Goal: Task Accomplishment & Management: Use online tool/utility

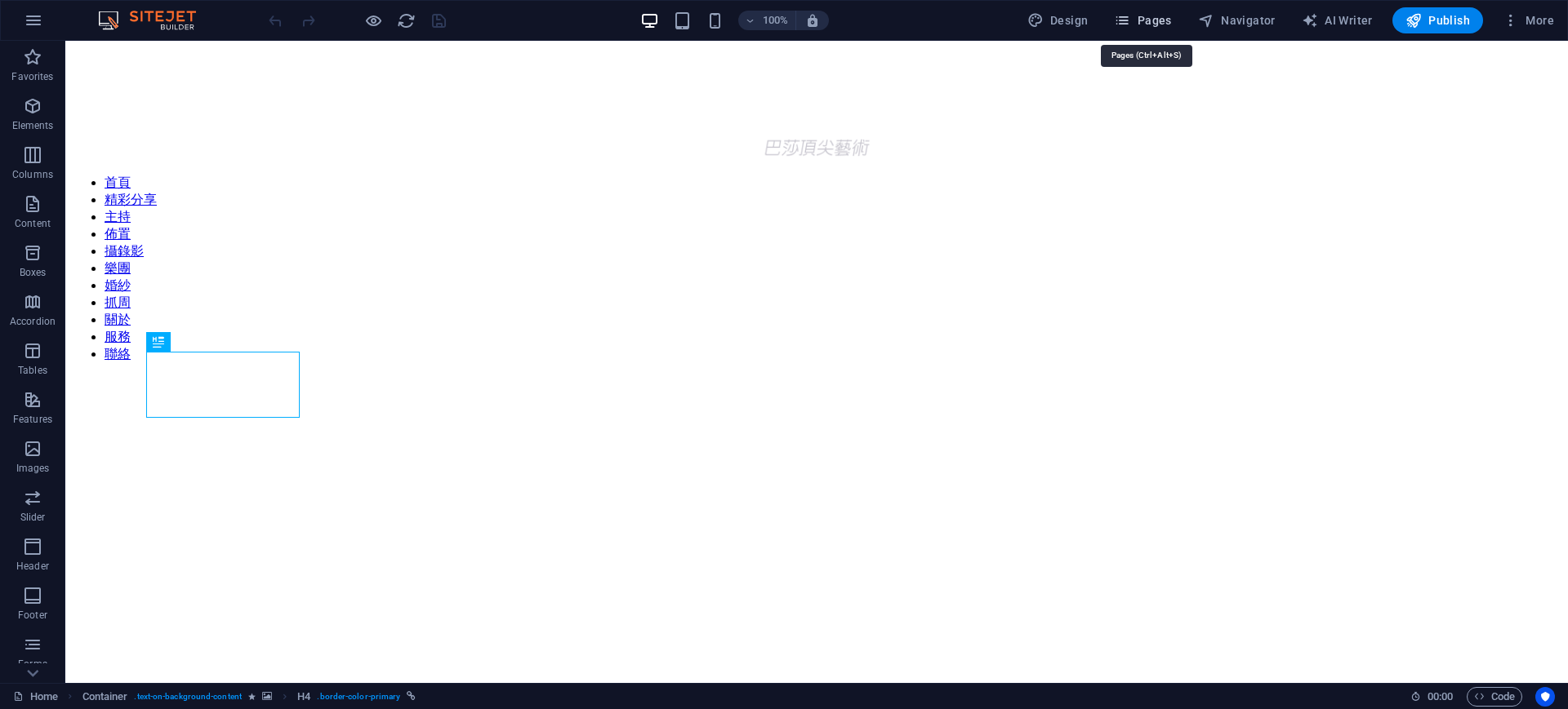
click at [1158, 14] on span "Pages" at bounding box center [1142, 21] width 57 height 16
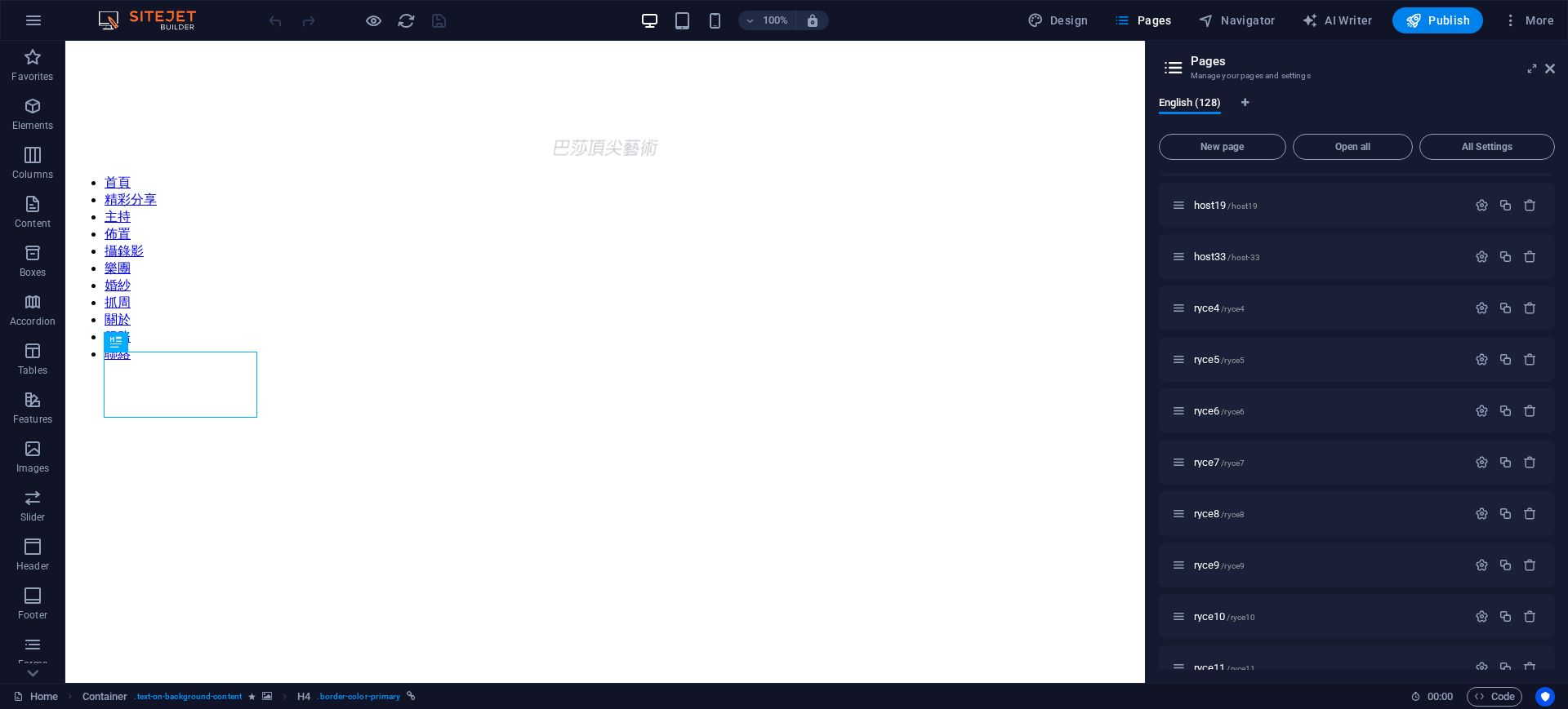
scroll to position [3793, 0]
click at [1382, 410] on p "host18 /host18" at bounding box center [1327, 413] width 268 height 11
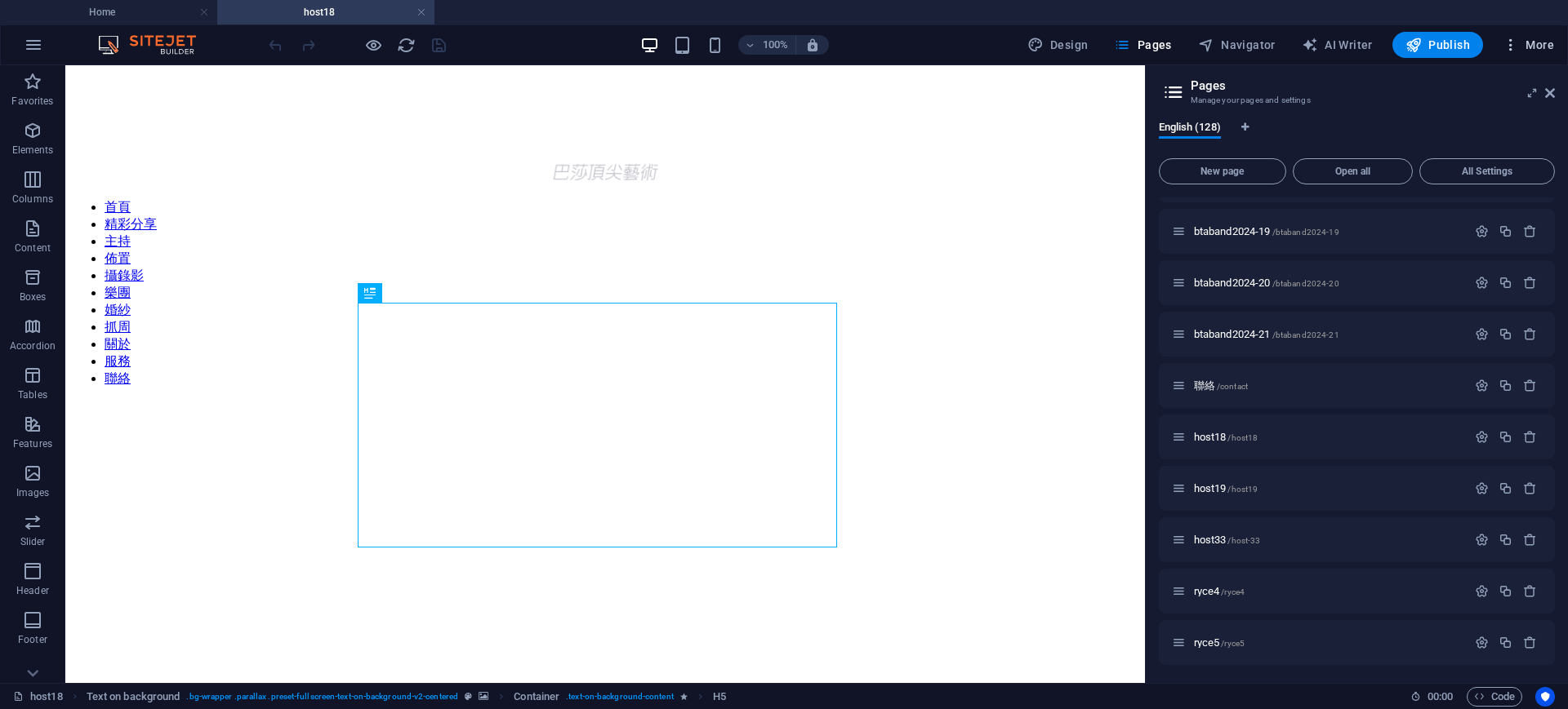
scroll to position [0, 0]
drag, startPoint x: 1546, startPoint y: 94, endPoint x: 1475, endPoint y: 51, distance: 83.0
click at [1546, 94] on icon at bounding box center [1549, 92] width 10 height 13
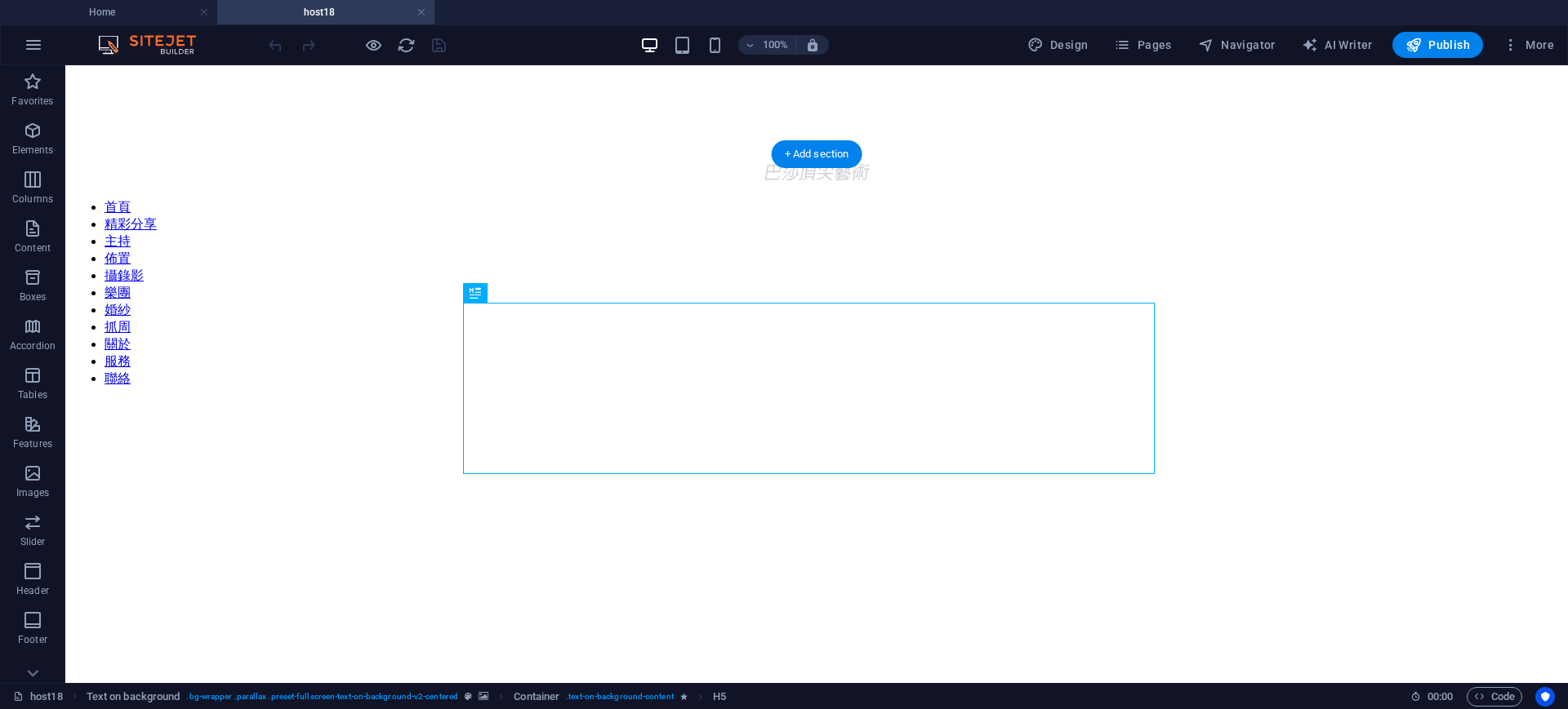
click at [1363, 356] on figure at bounding box center [816, 356] width 1490 height 0
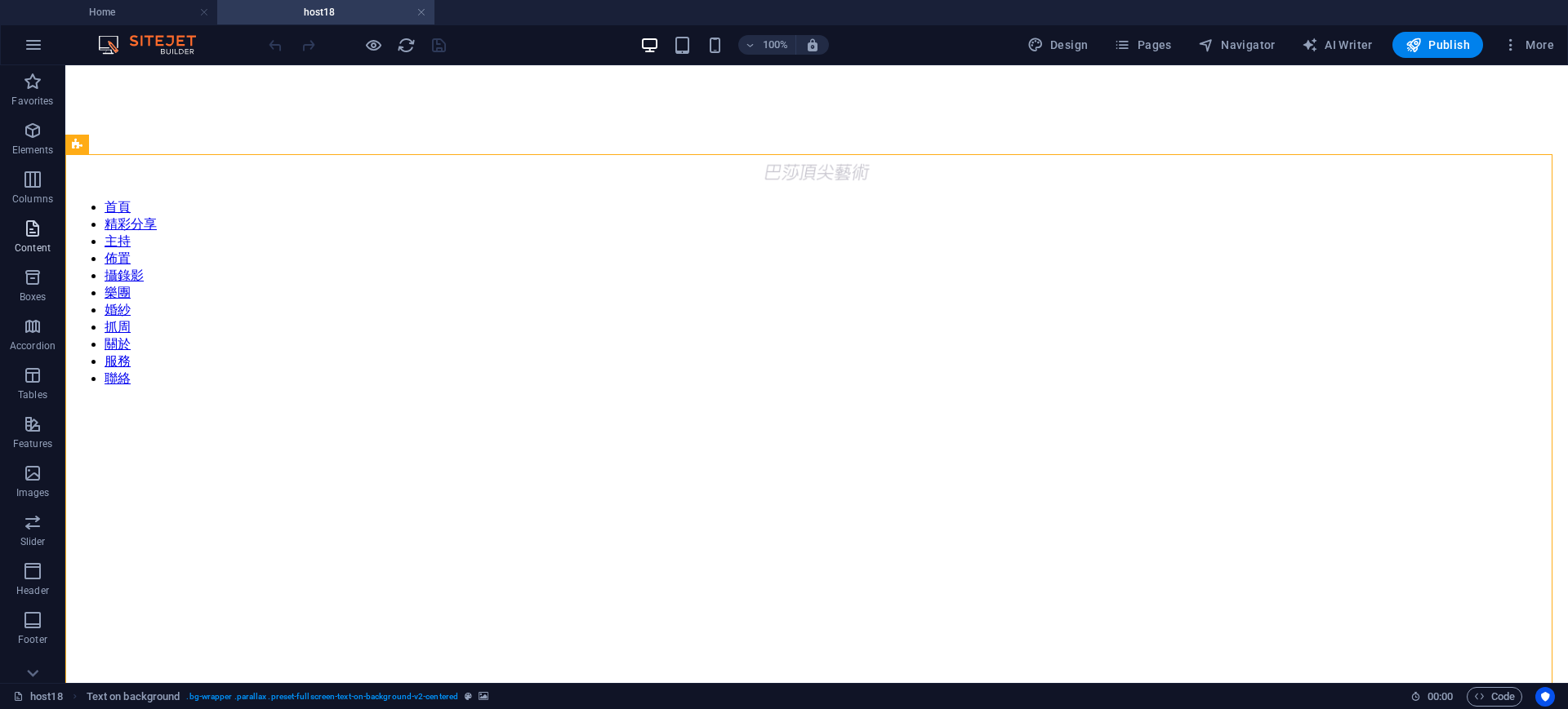
click at [38, 224] on icon "button" at bounding box center [32, 229] width 20 height 20
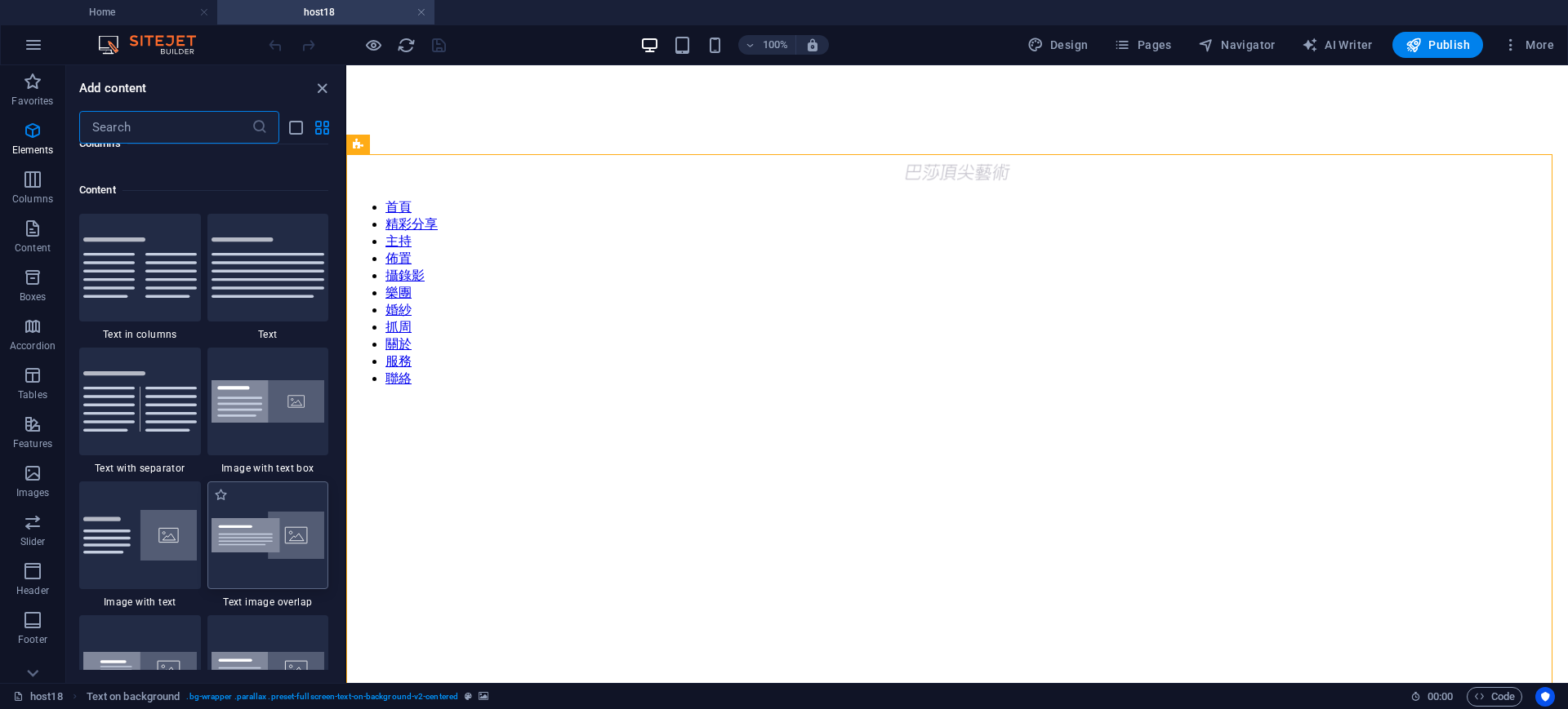
scroll to position [2856, 0]
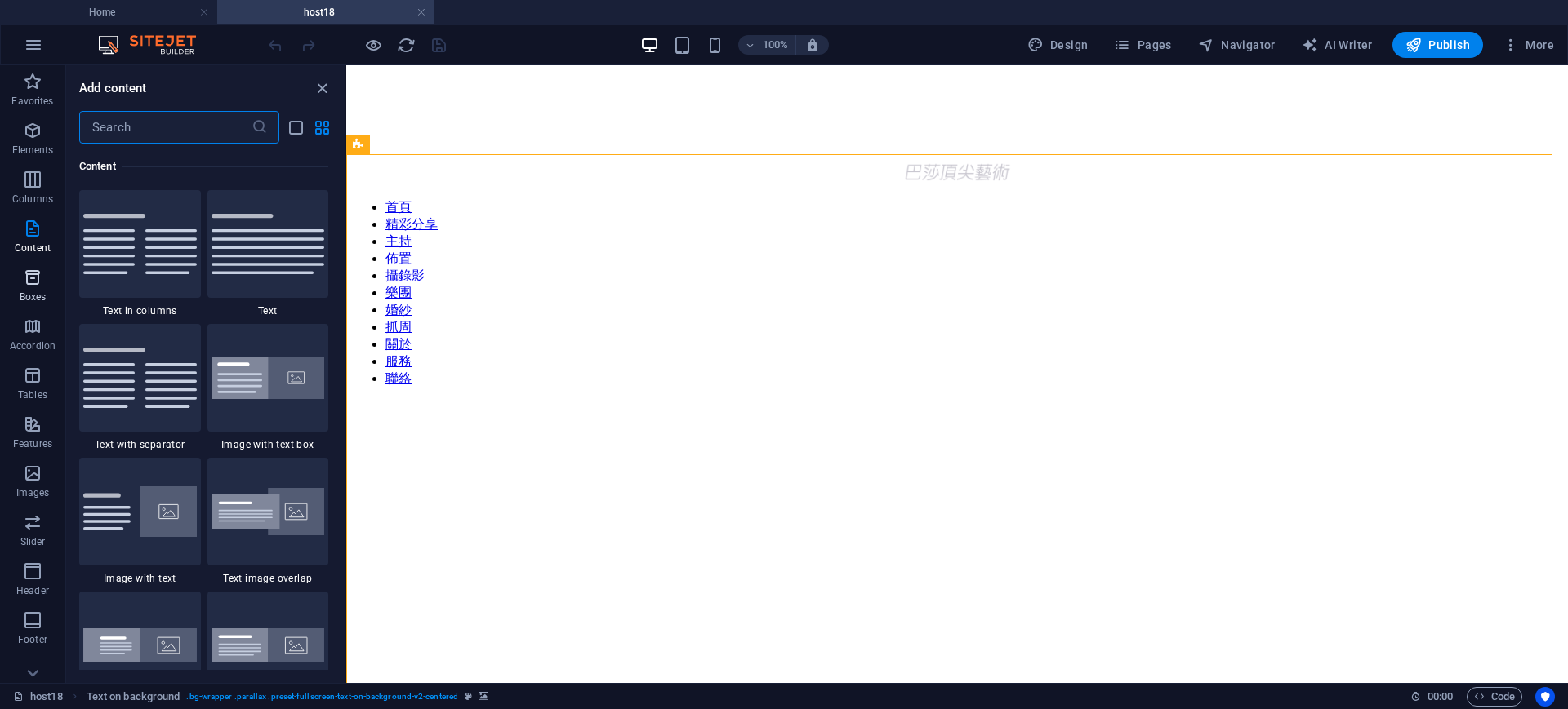
click at [31, 280] on icon "button" at bounding box center [32, 277] width 20 height 20
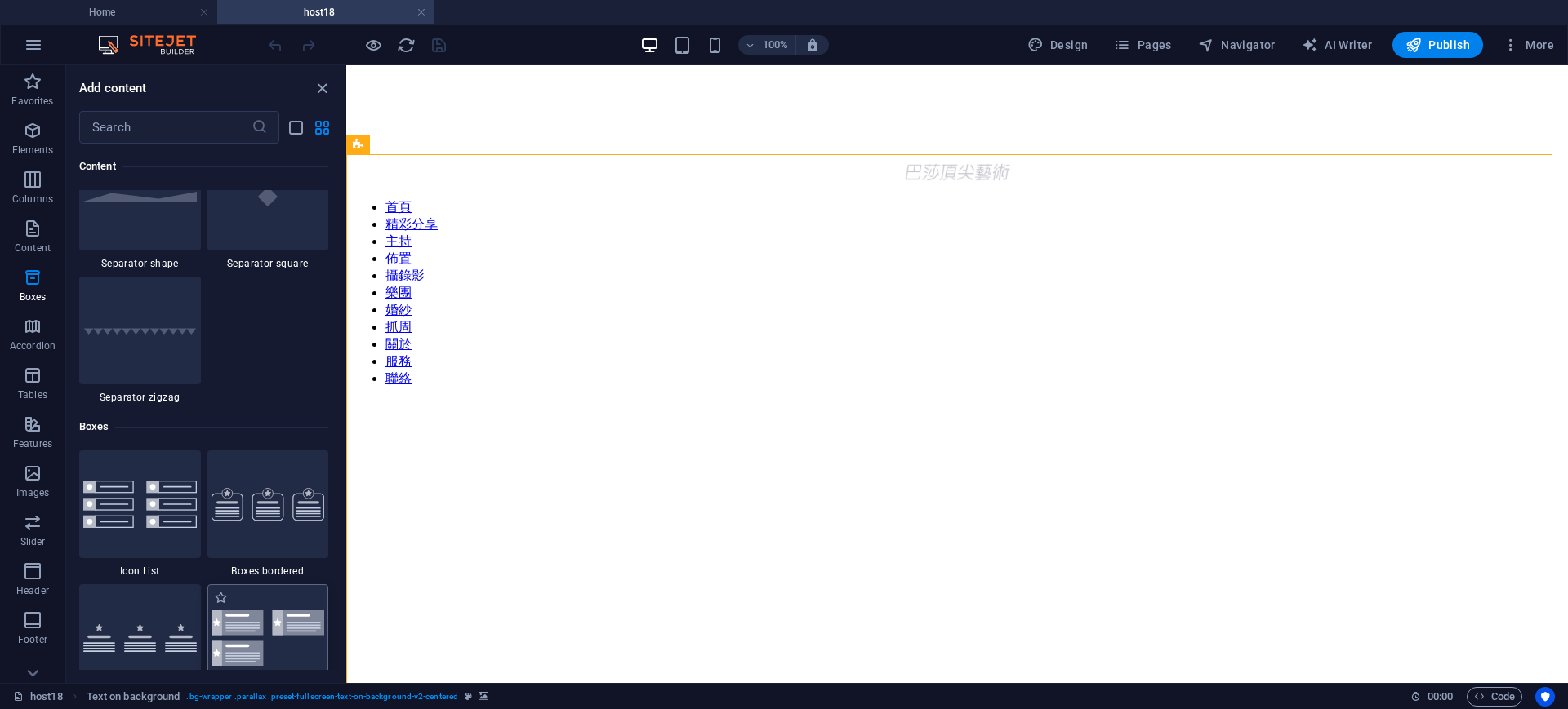
scroll to position [4502, 0]
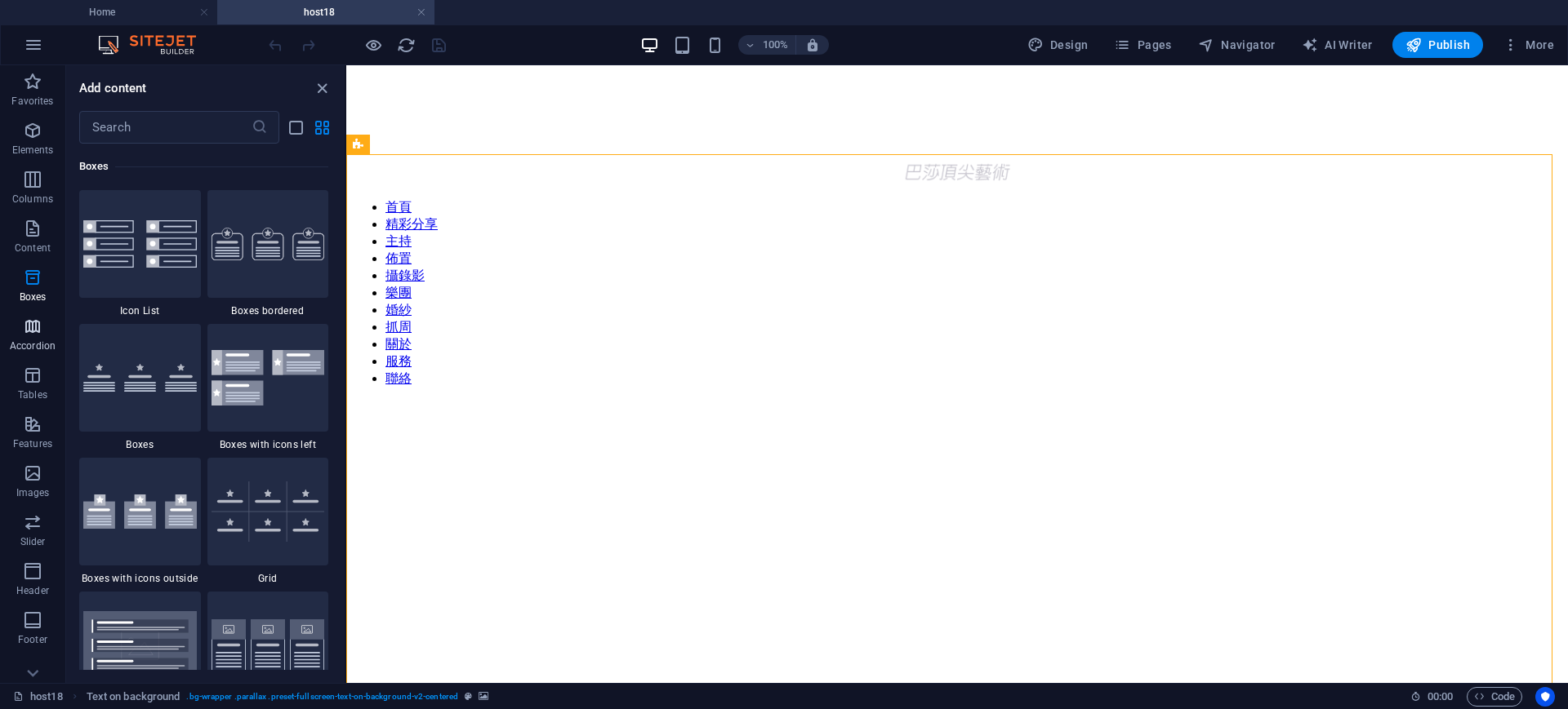
click at [27, 334] on icon "button" at bounding box center [32, 327] width 20 height 20
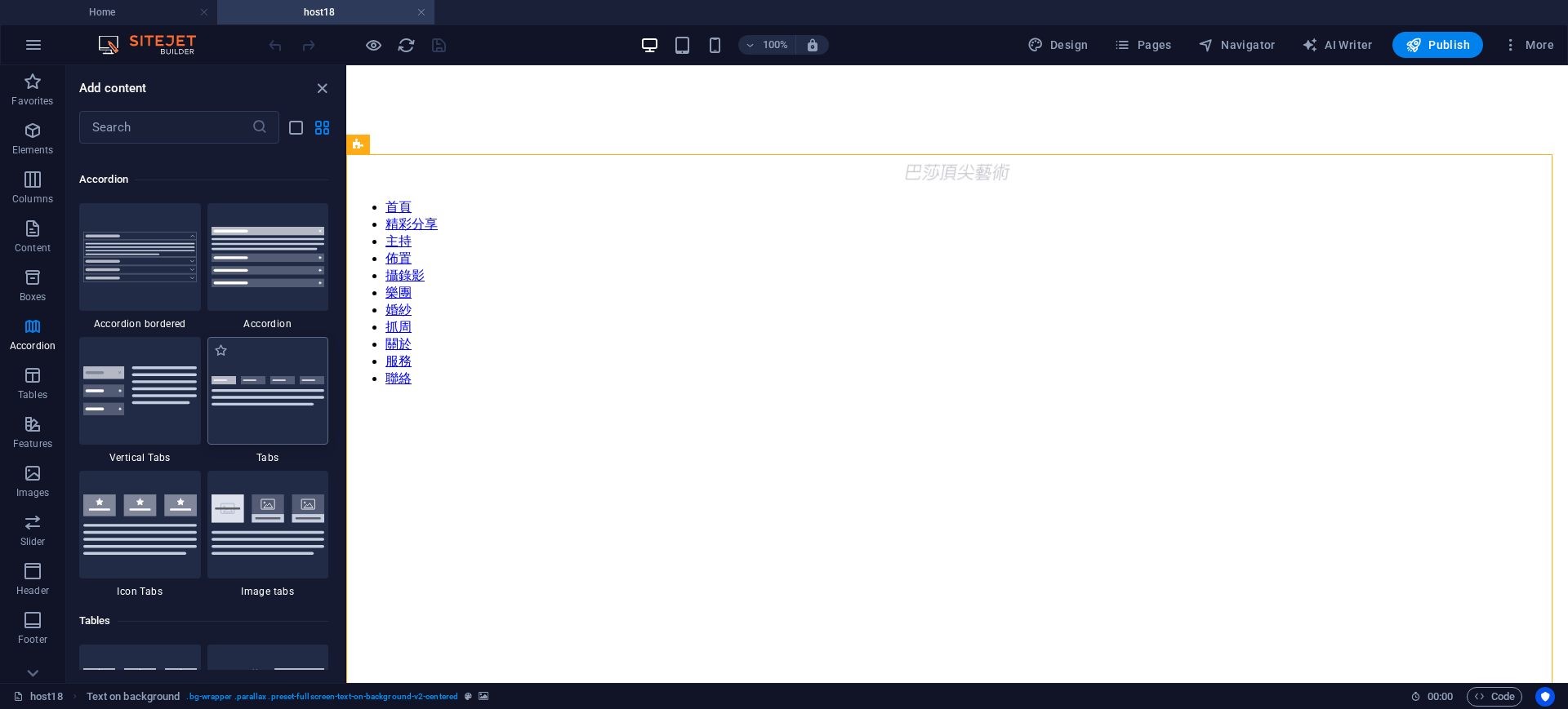
scroll to position [5211, 0]
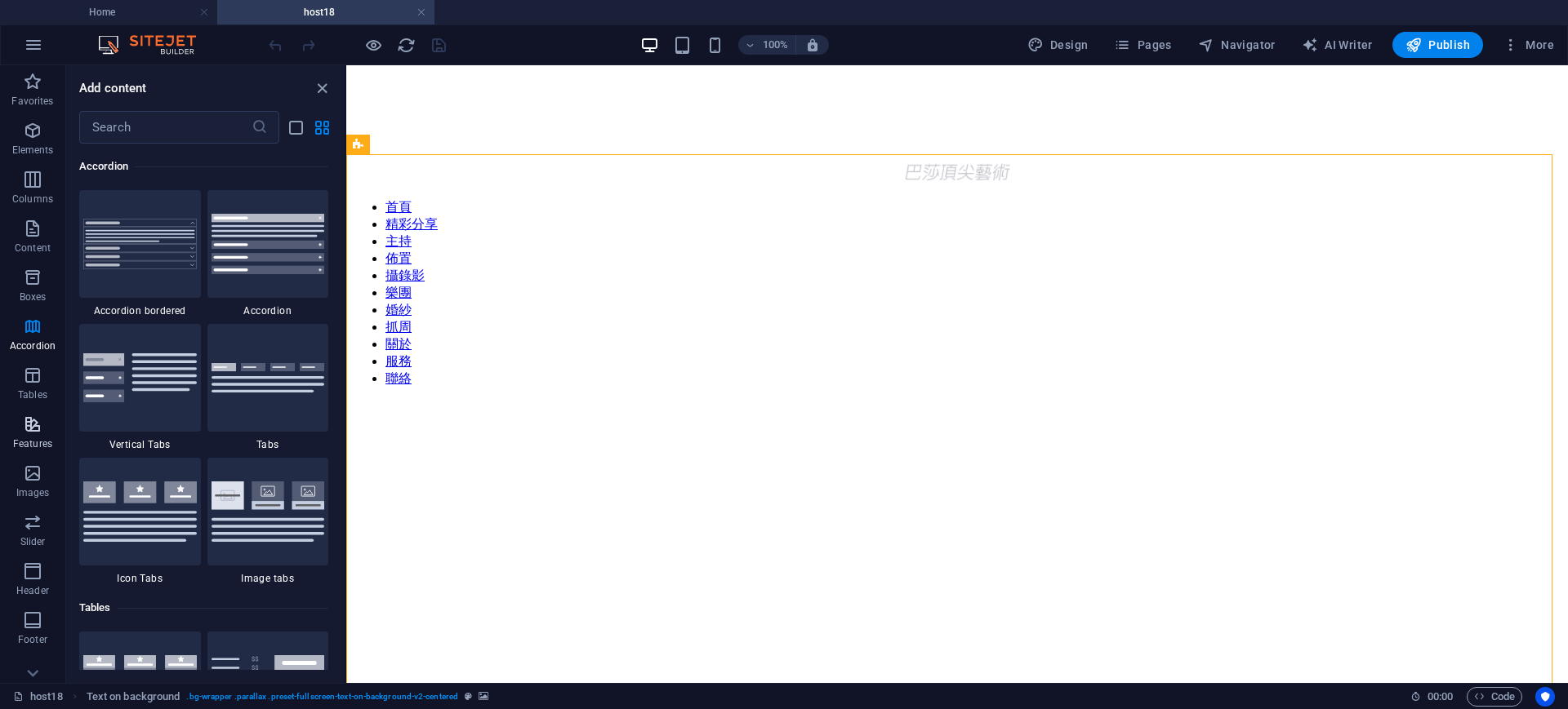
click at [35, 419] on icon "button" at bounding box center [32, 425] width 20 height 20
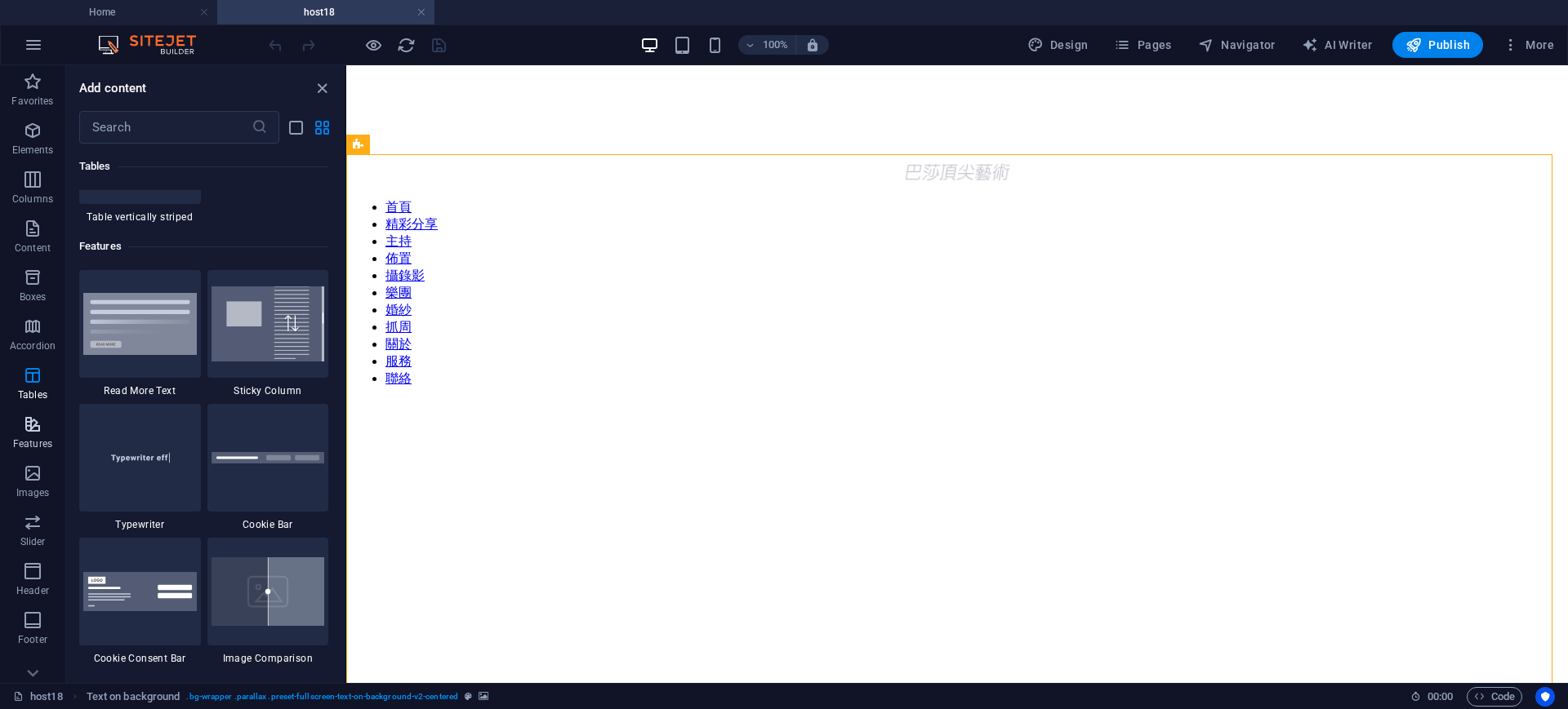
scroll to position [6361, 0]
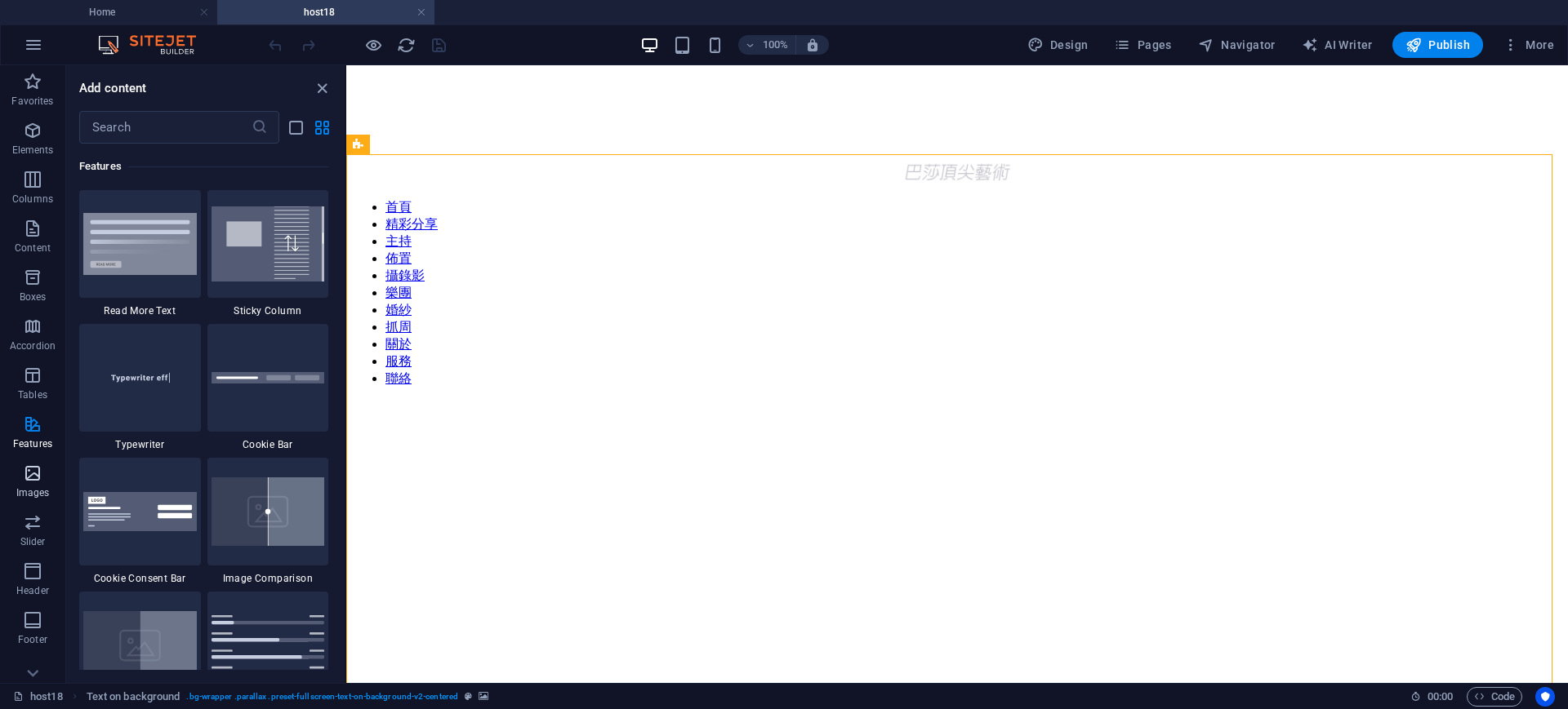
click at [38, 475] on icon "button" at bounding box center [32, 473] width 20 height 20
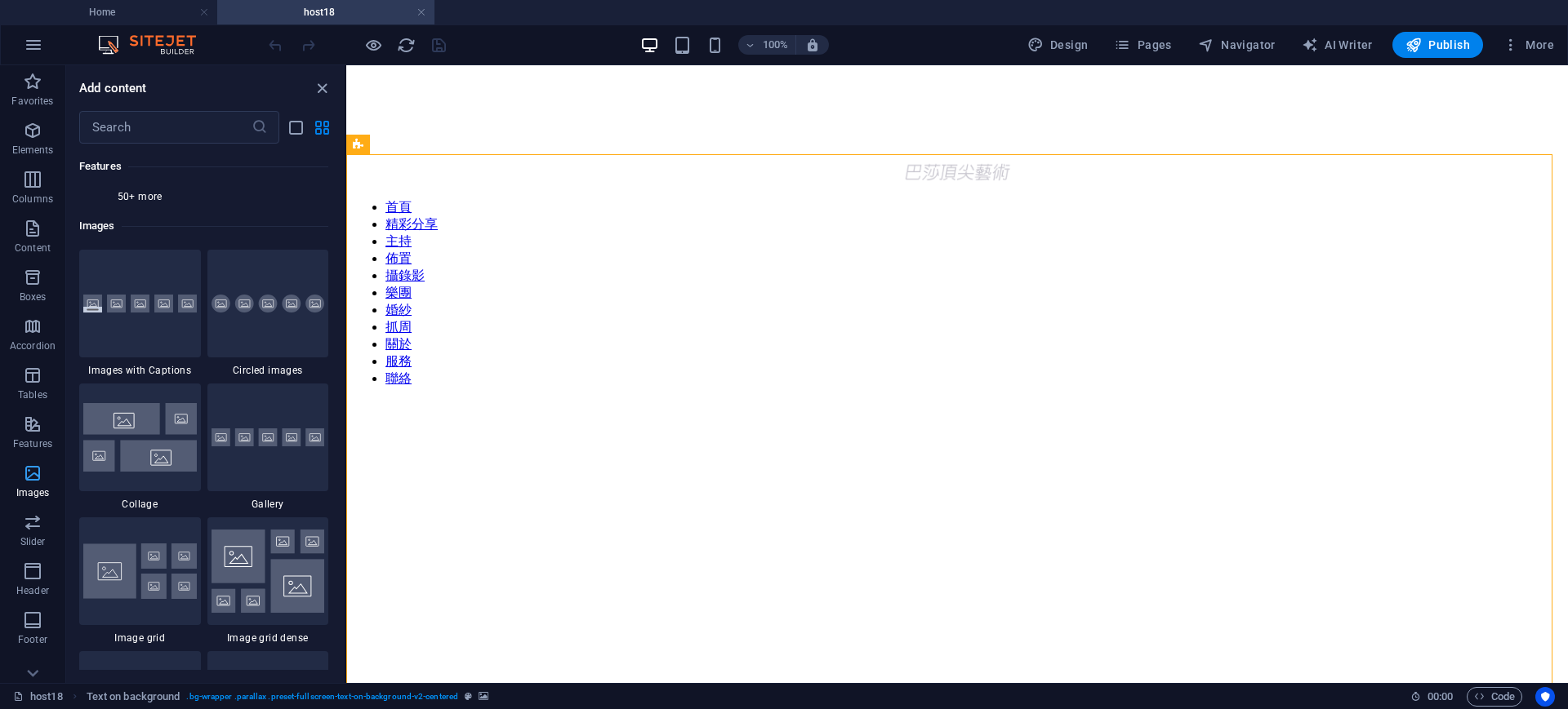
scroll to position [8275, 0]
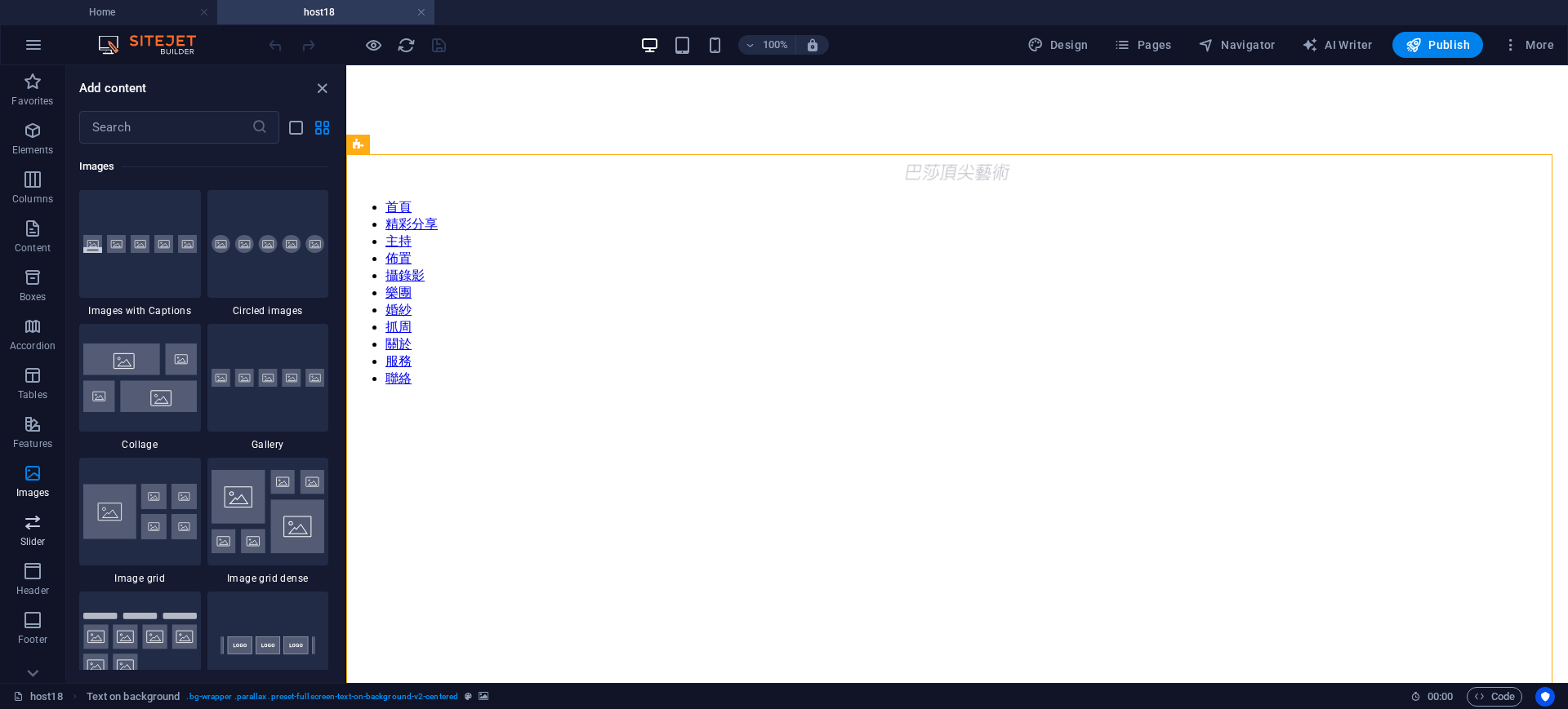
click at [38, 541] on p "Slider" at bounding box center [33, 542] width 25 height 13
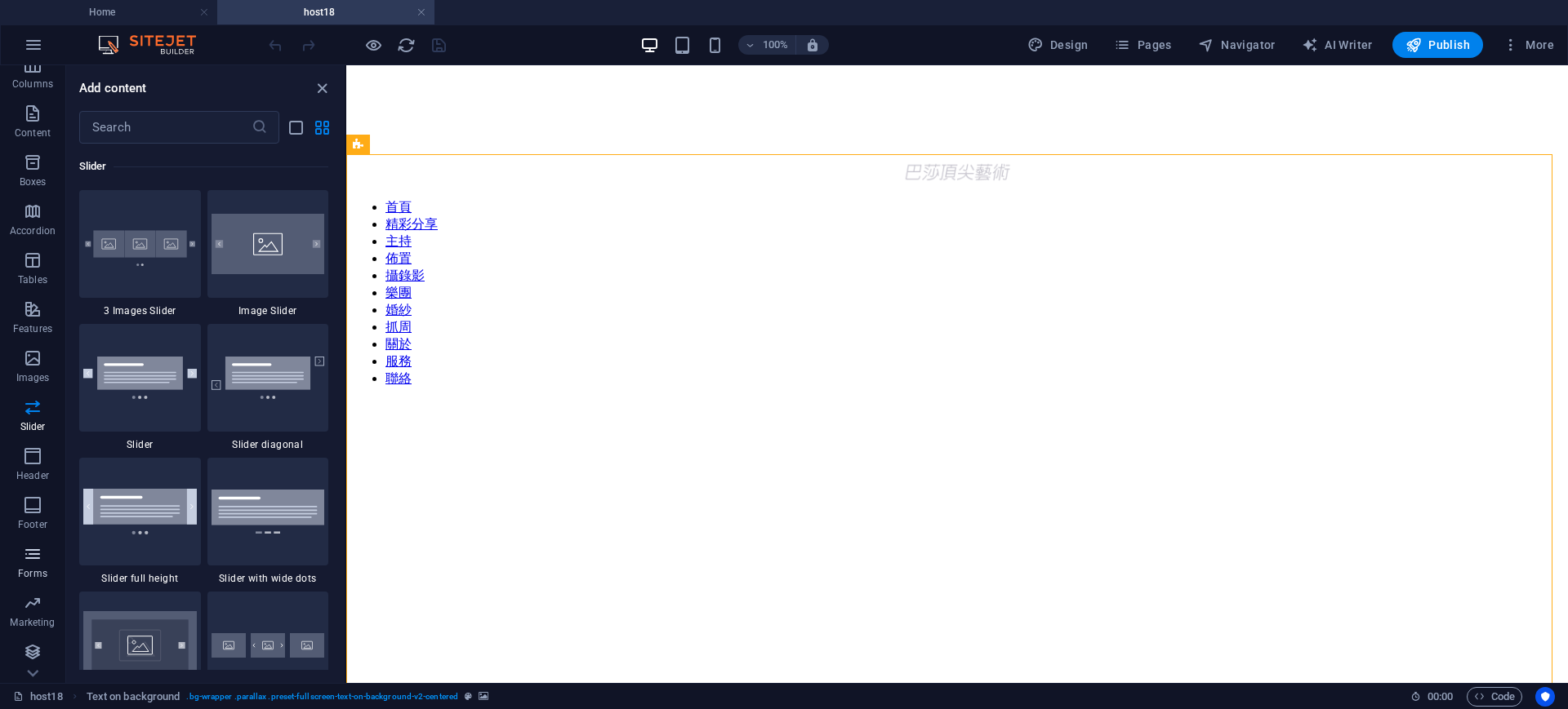
scroll to position [117, 0]
click at [41, 599] on icon "button" at bounding box center [32, 601] width 20 height 20
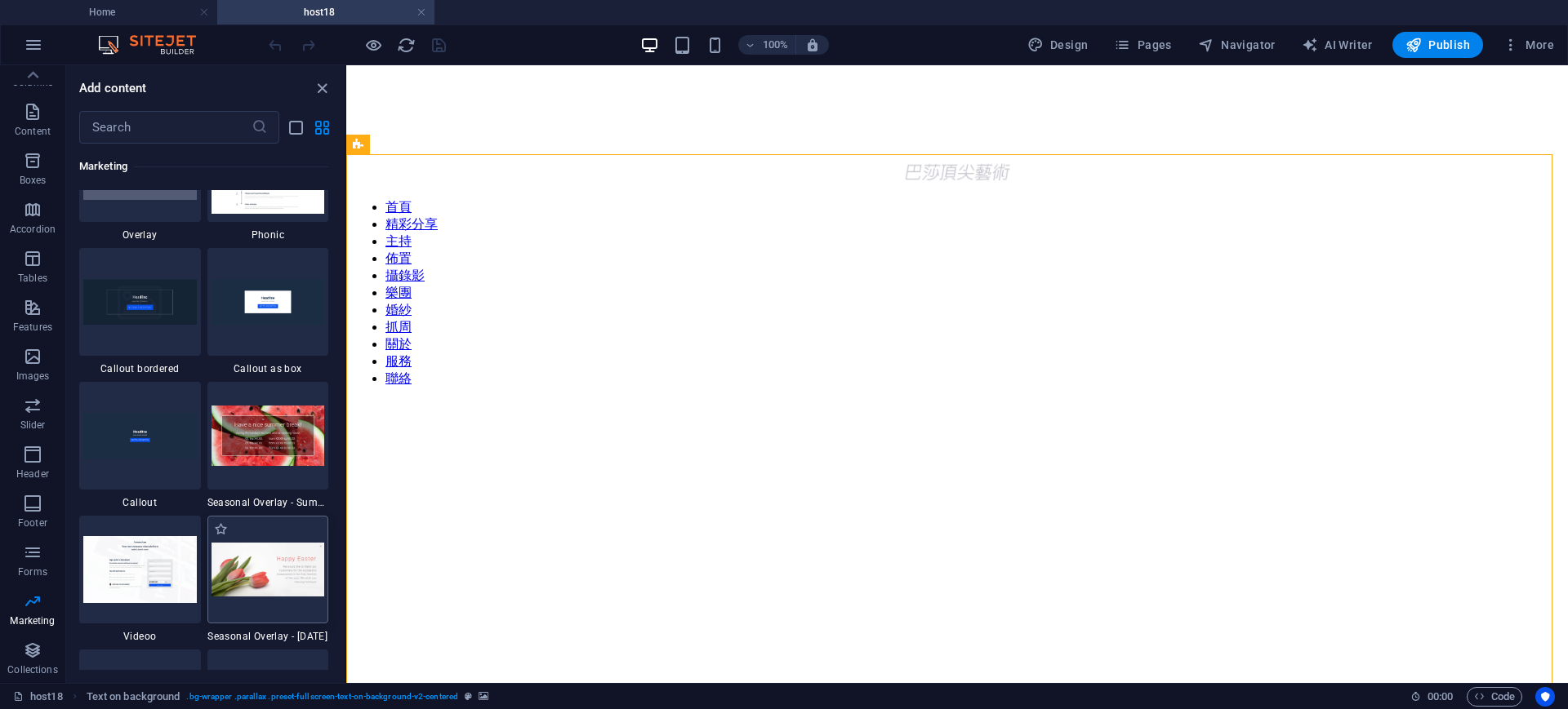
scroll to position [13293, 0]
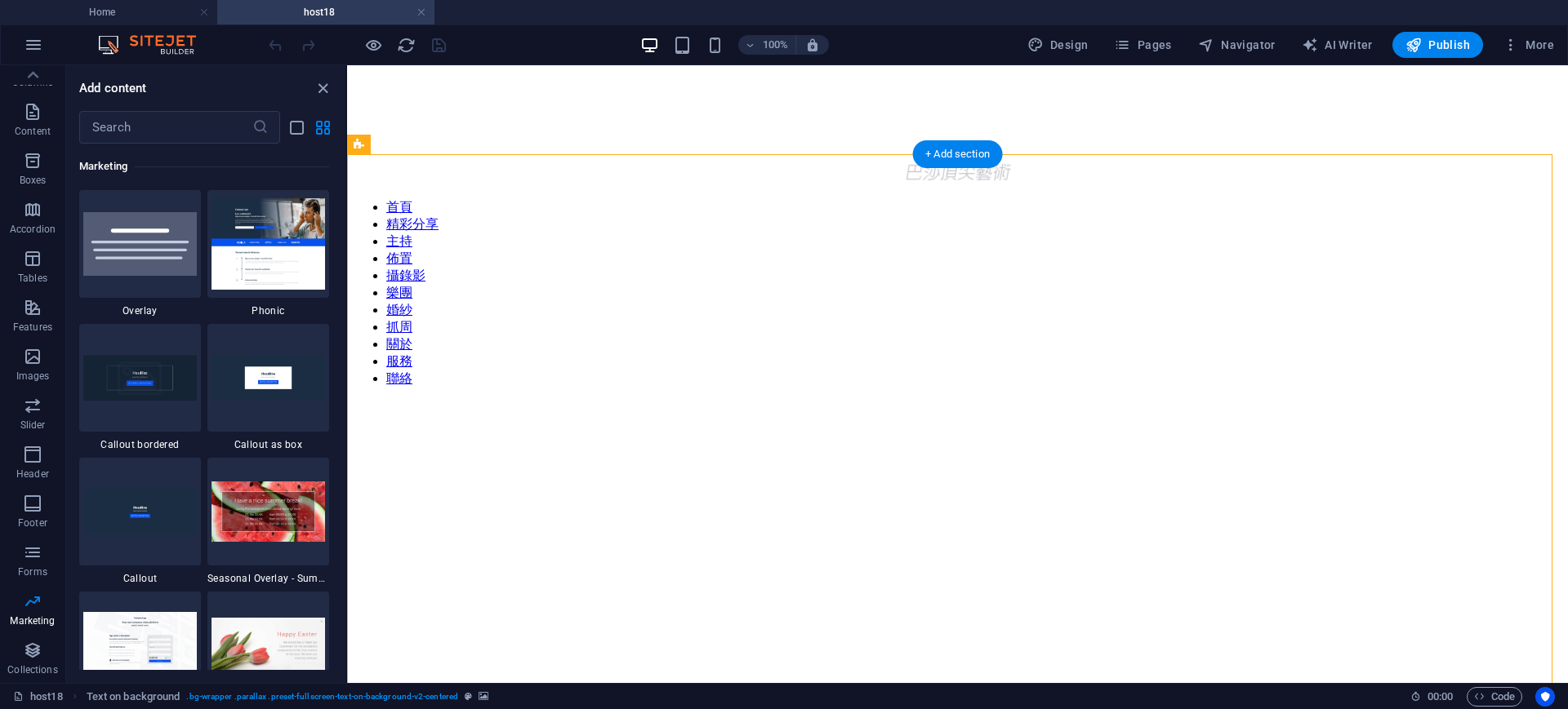
drag, startPoint x: 692, startPoint y: 646, endPoint x: 349, endPoint y: 573, distance: 350.7
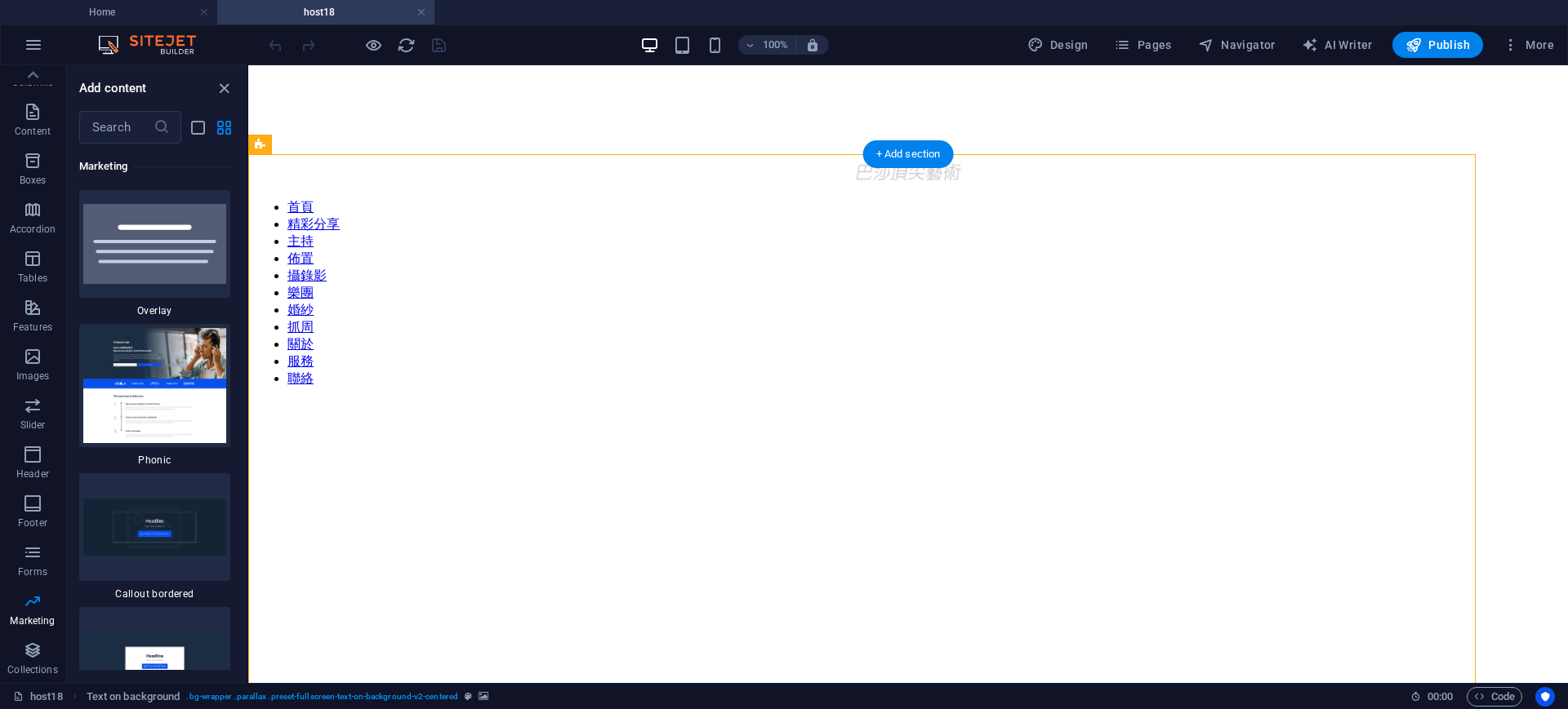
scroll to position [25178, 0]
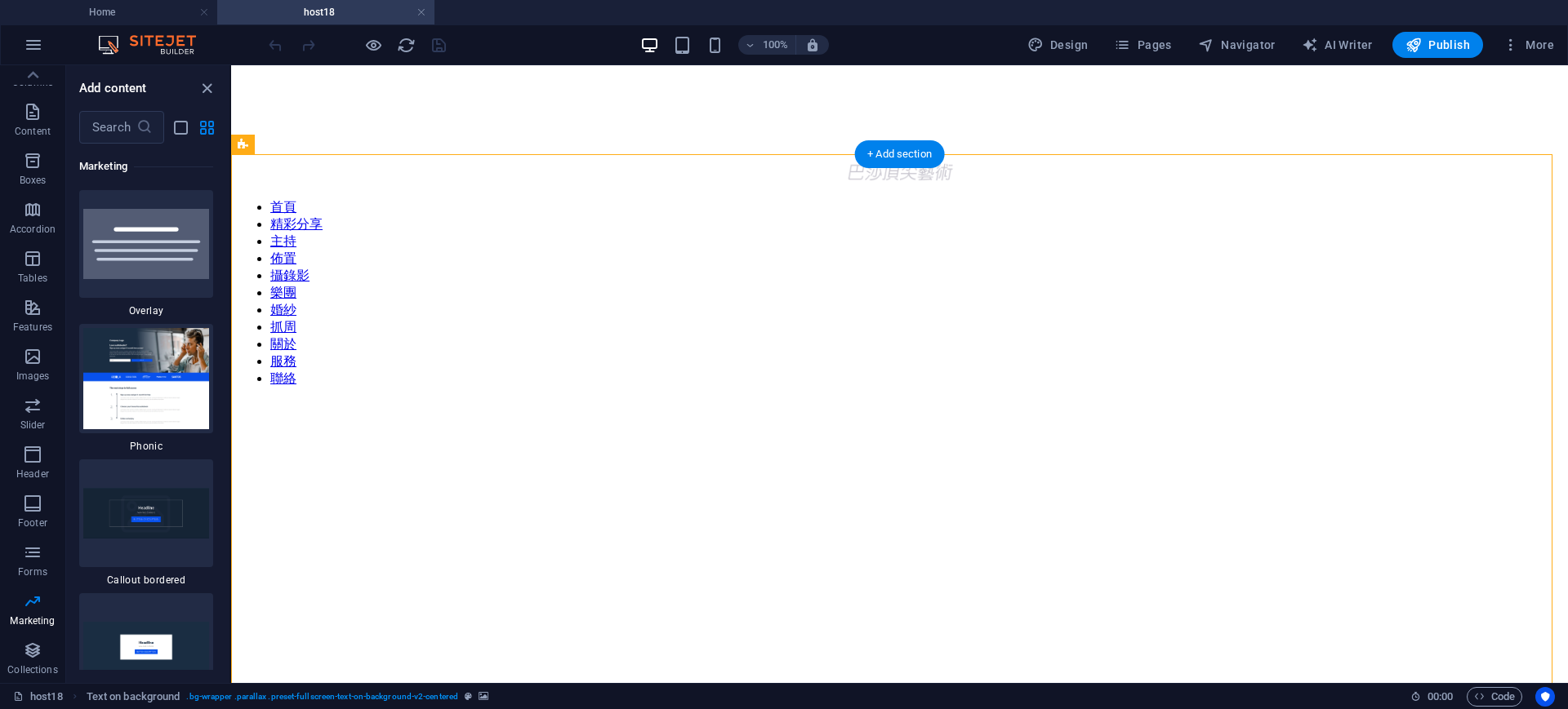
drag, startPoint x: 232, startPoint y: 366, endPoint x: 422, endPoint y: 363, distance: 190.0
click at [313, 356] on figure at bounding box center [900, 356] width 1324 height 0
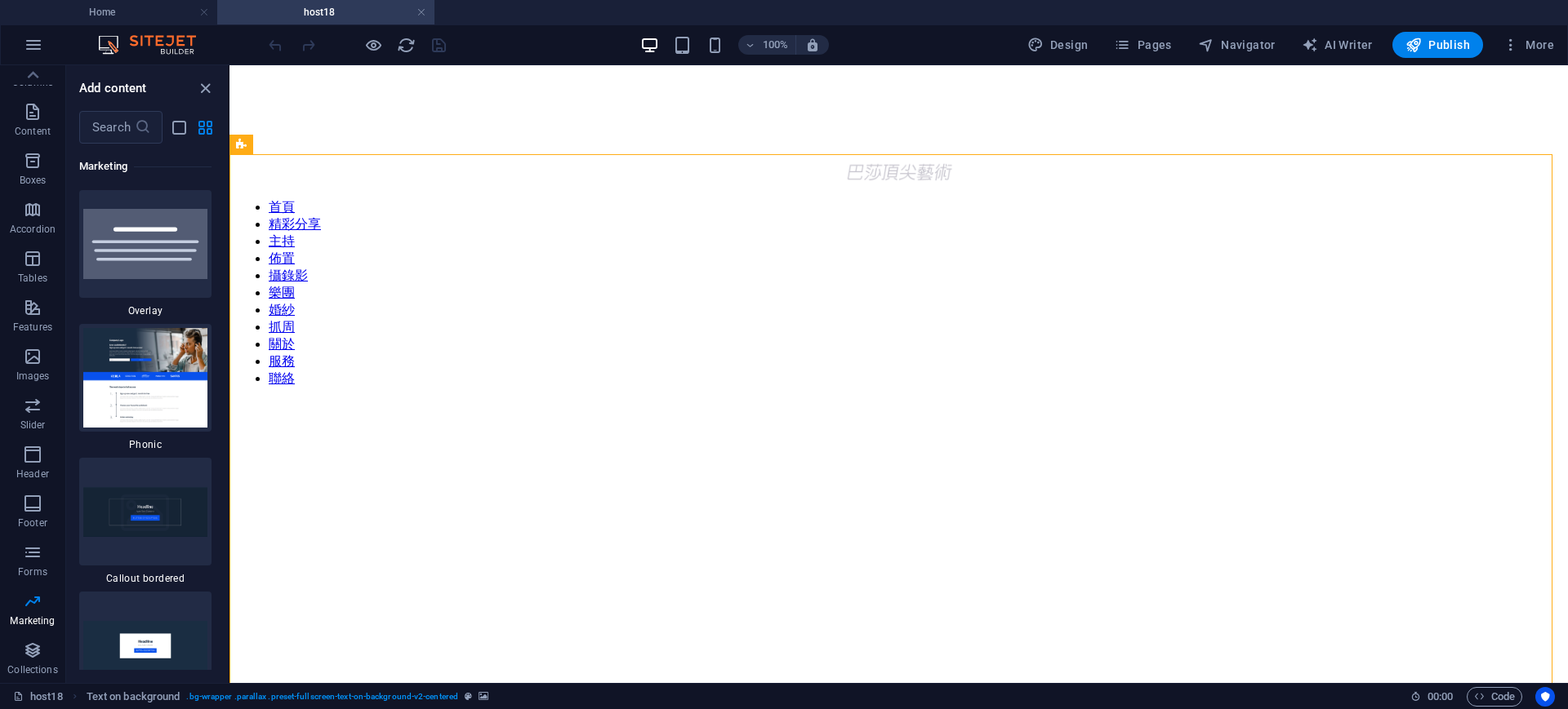
scroll to position [24718, 0]
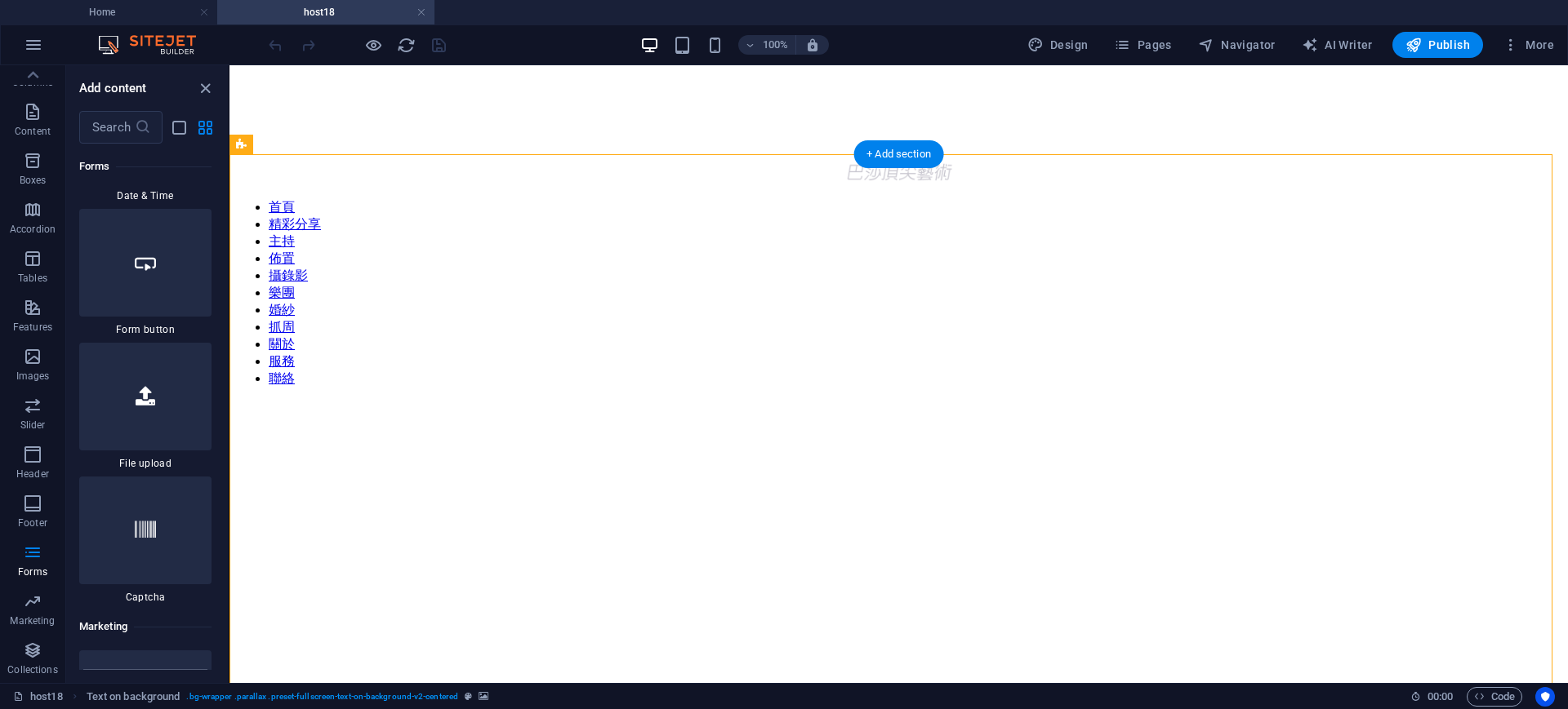
drag, startPoint x: 457, startPoint y: 247, endPoint x: 274, endPoint y: 175, distance: 196.7
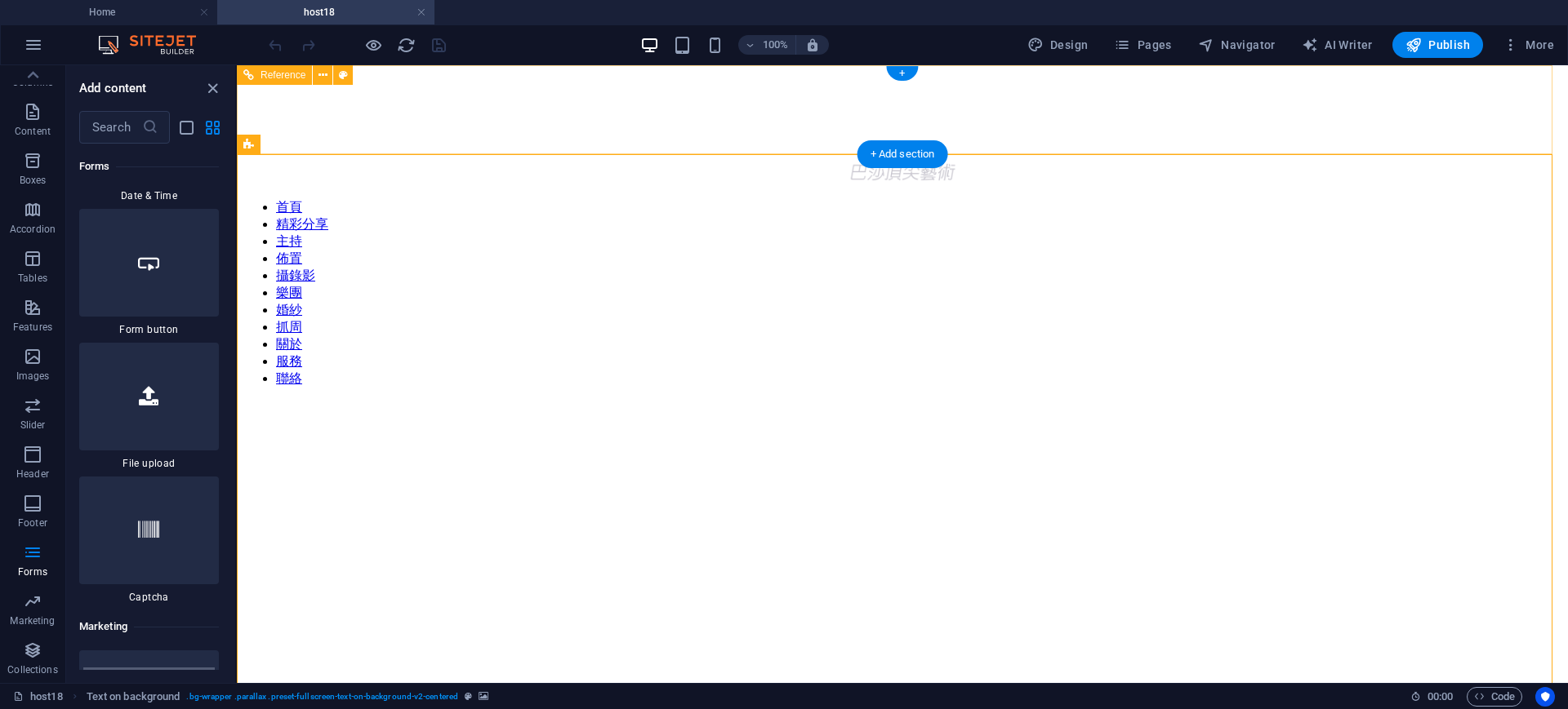
click at [398, 72] on figure at bounding box center [903, 72] width 1318 height 0
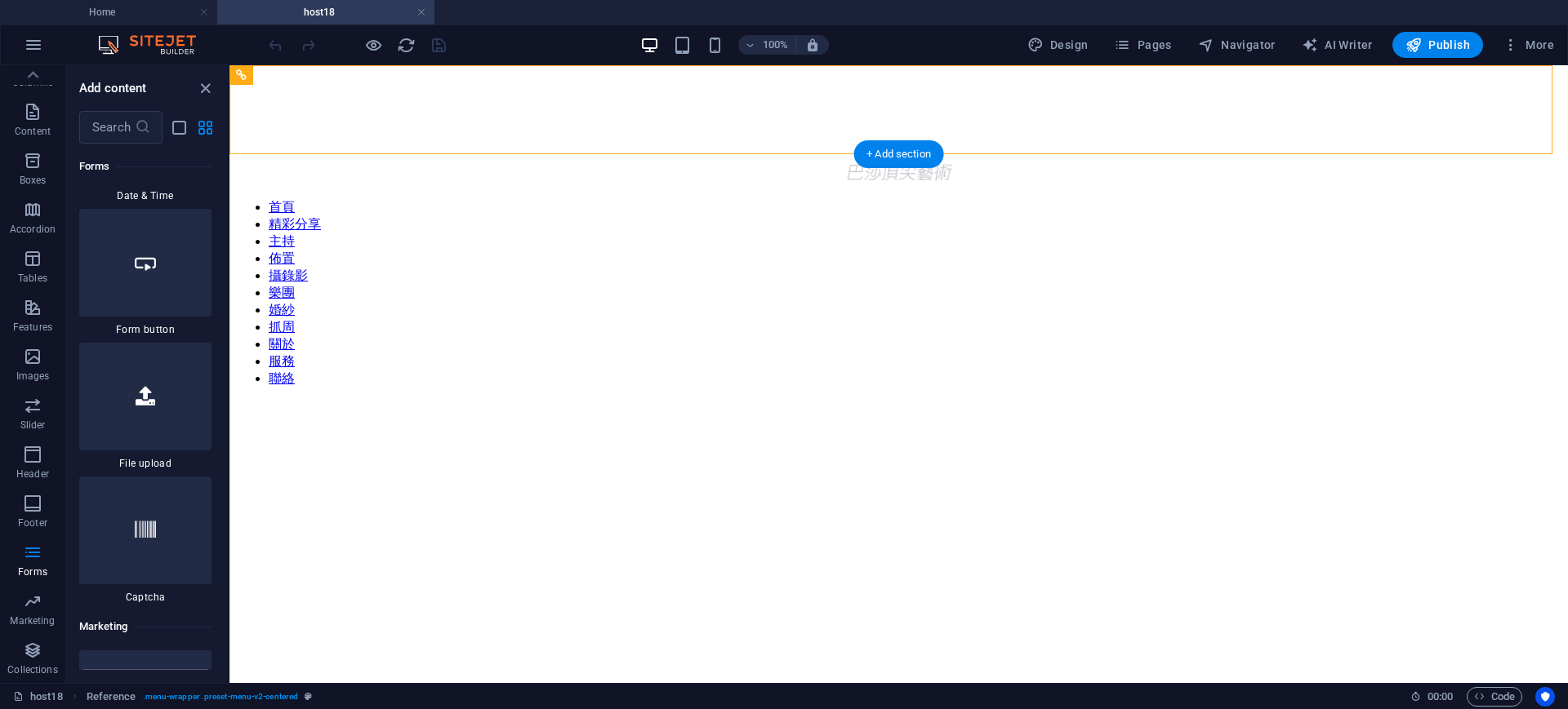
drag, startPoint x: 242, startPoint y: 226, endPoint x: 609, endPoint y: 302, distance: 374.8
click at [504, 356] on figure at bounding box center [899, 356] width 1326 height 0
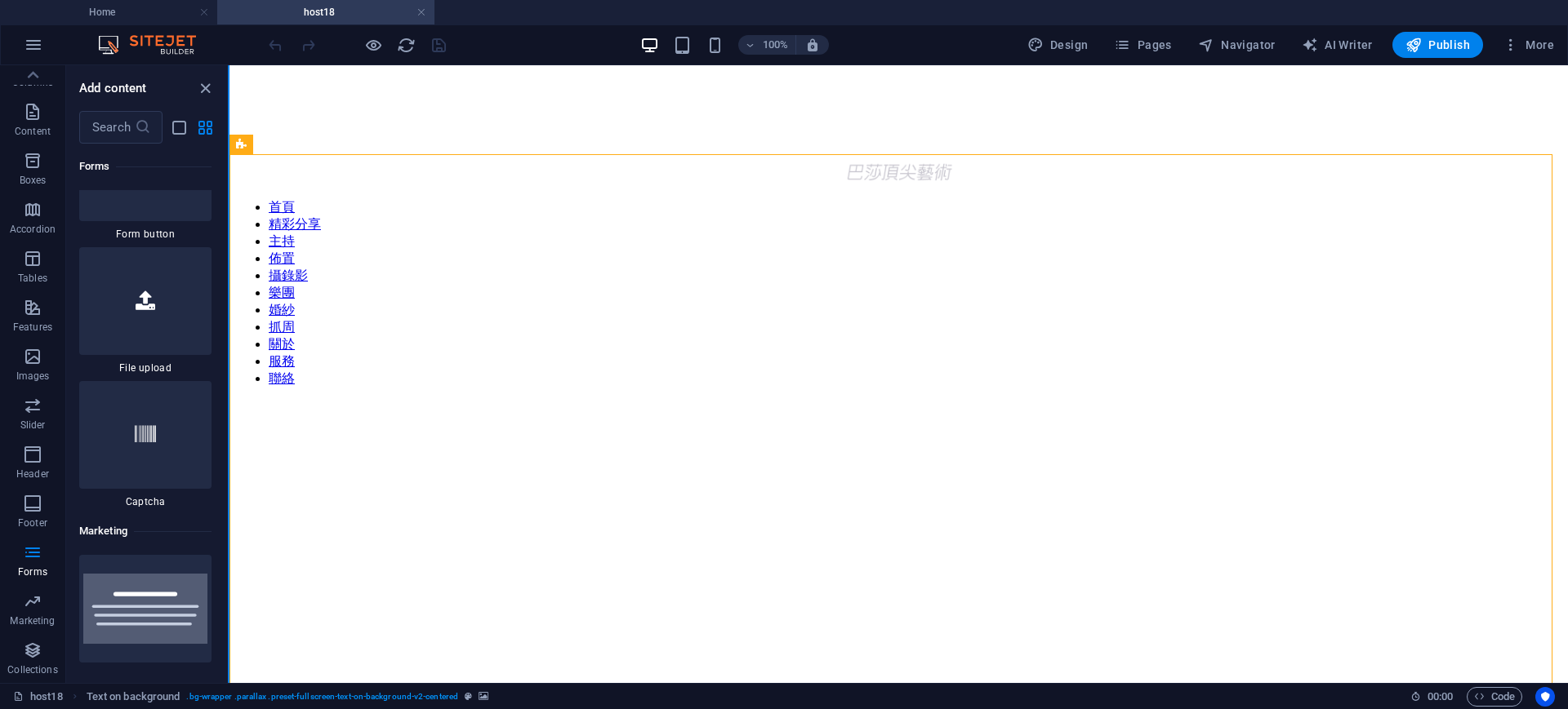
scroll to position [24820, 0]
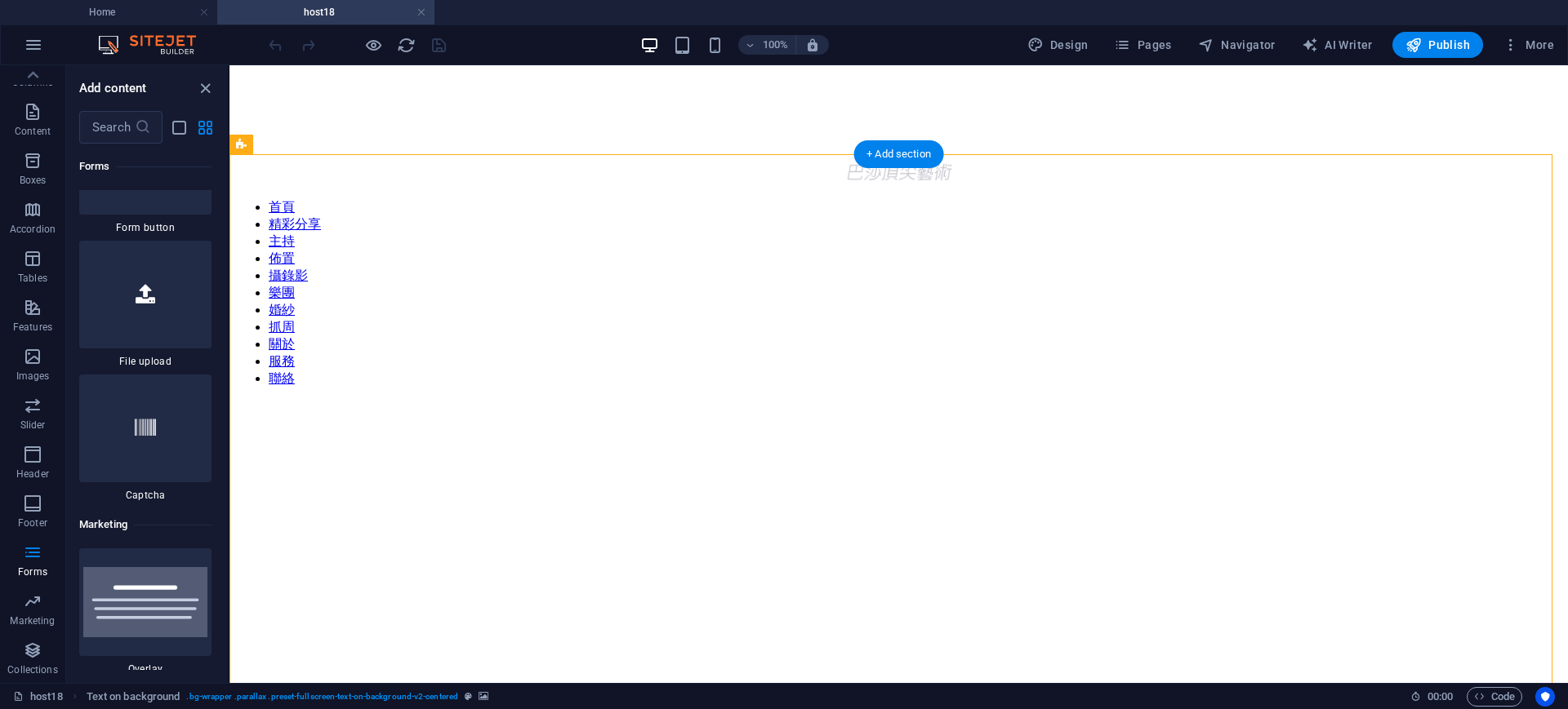
drag, startPoint x: 241, startPoint y: 583, endPoint x: 370, endPoint y: 595, distance: 129.6
click at [370, 356] on figure at bounding box center [899, 356] width 1326 height 0
drag, startPoint x: 242, startPoint y: 641, endPoint x: 734, endPoint y: 679, distance: 493.5
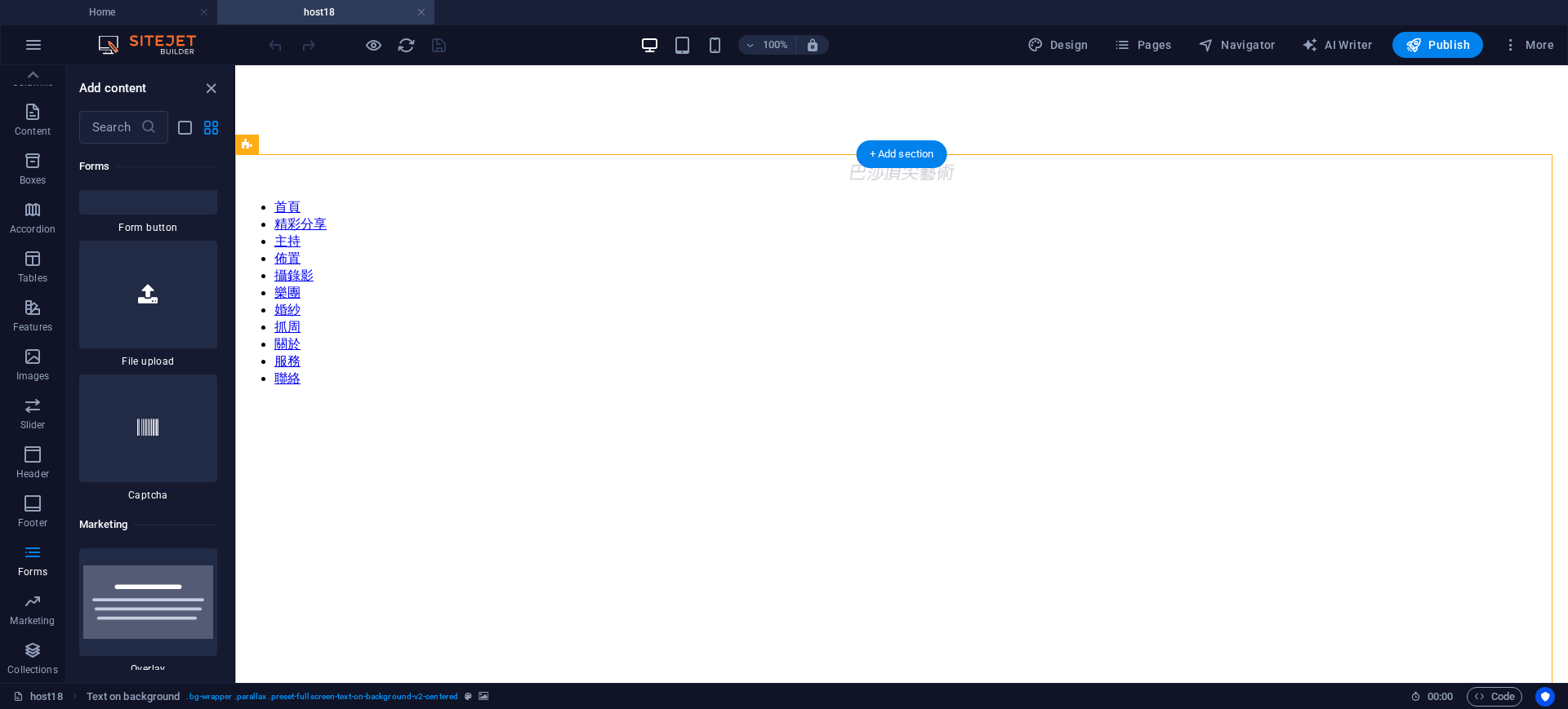
drag, startPoint x: 466, startPoint y: 217, endPoint x: 723, endPoint y: 278, distance: 264.1
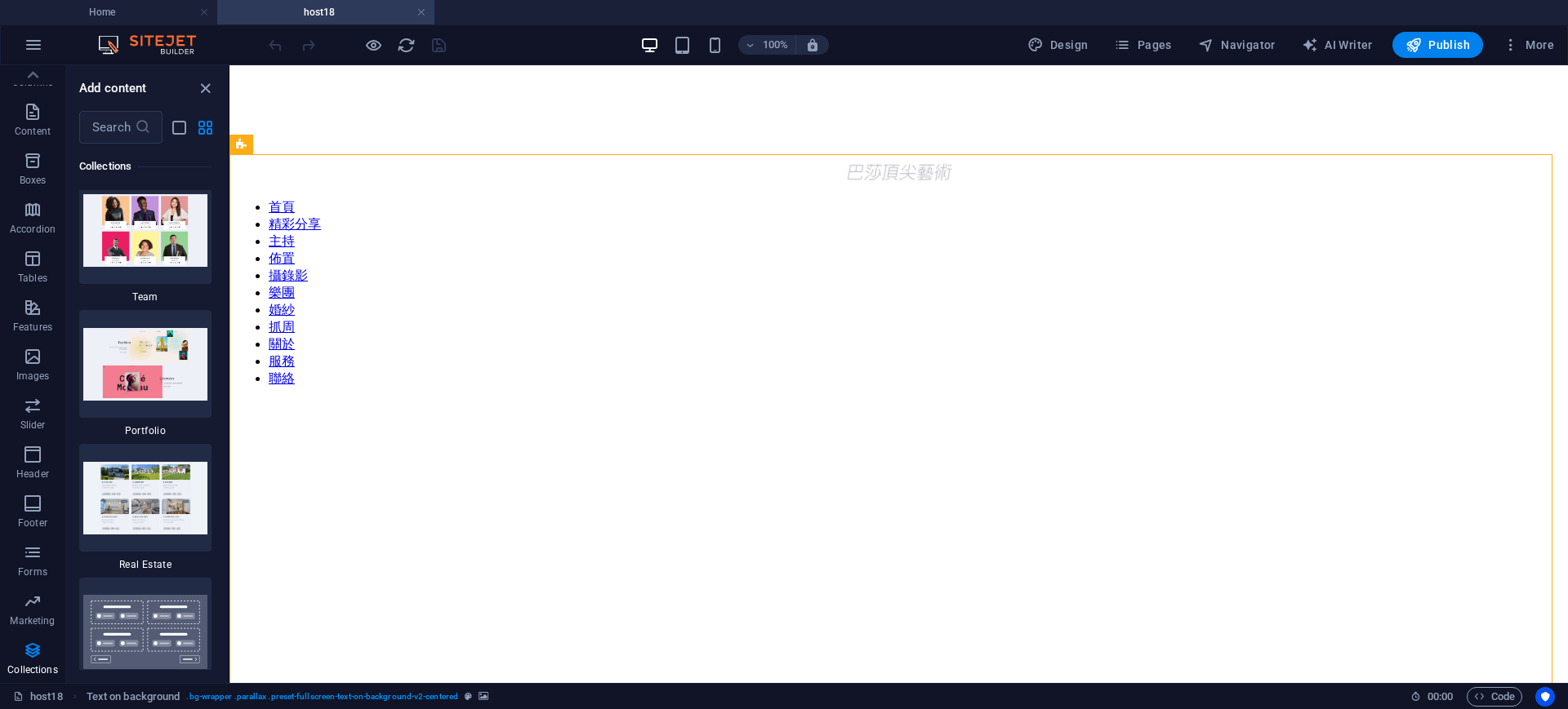
scroll to position [28979, 0]
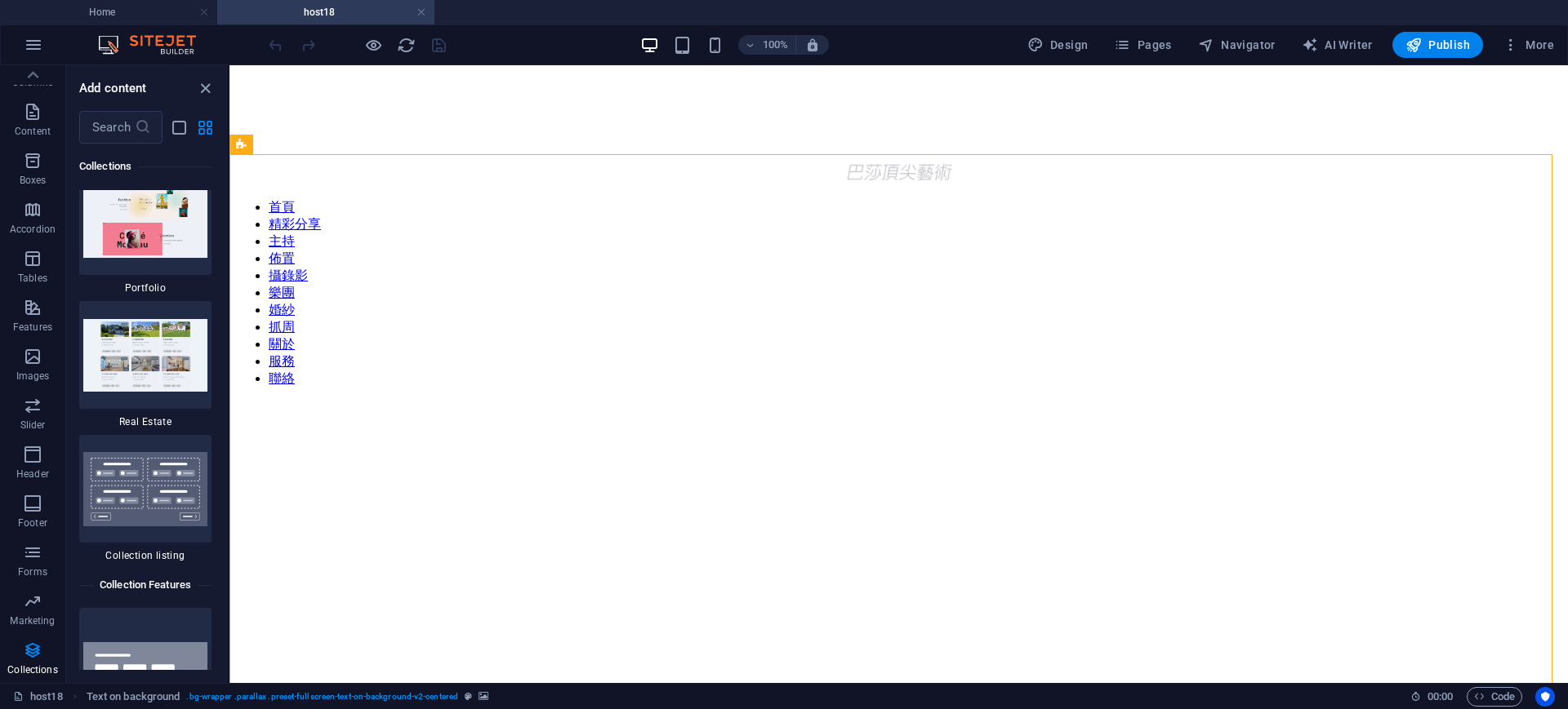
drag, startPoint x: 225, startPoint y: 579, endPoint x: 45, endPoint y: 368, distance: 277.3
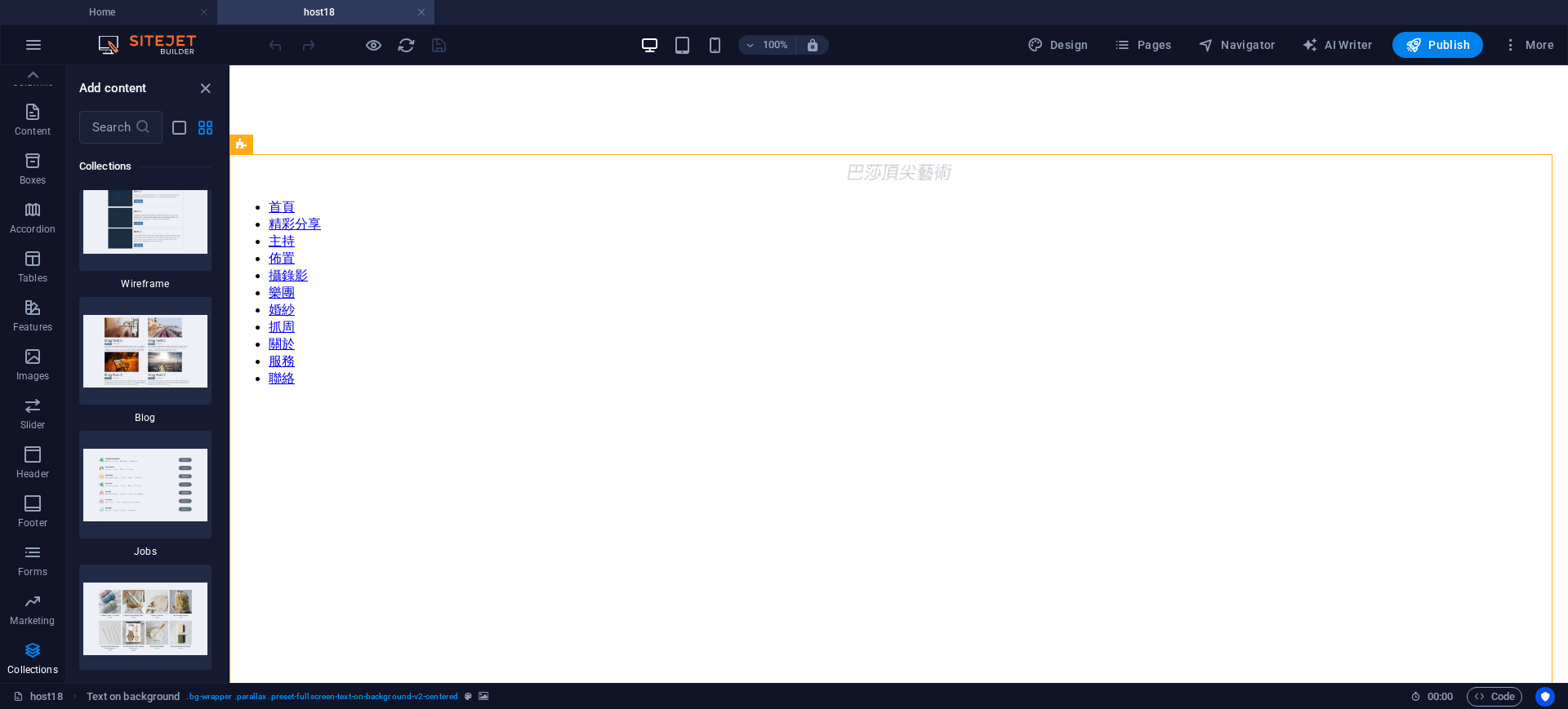
scroll to position [28742, 0]
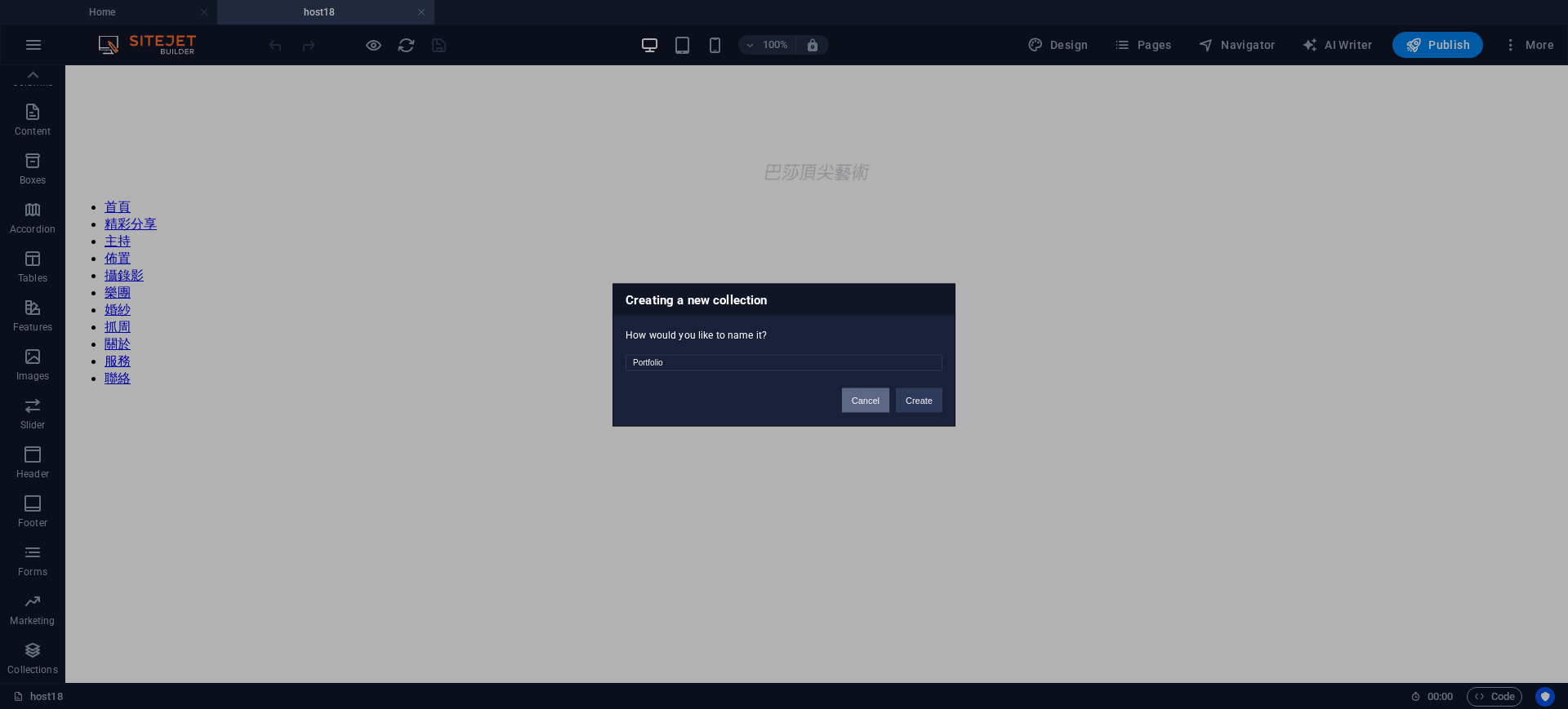
click at [864, 391] on button "Cancel" at bounding box center [865, 399] width 48 height 24
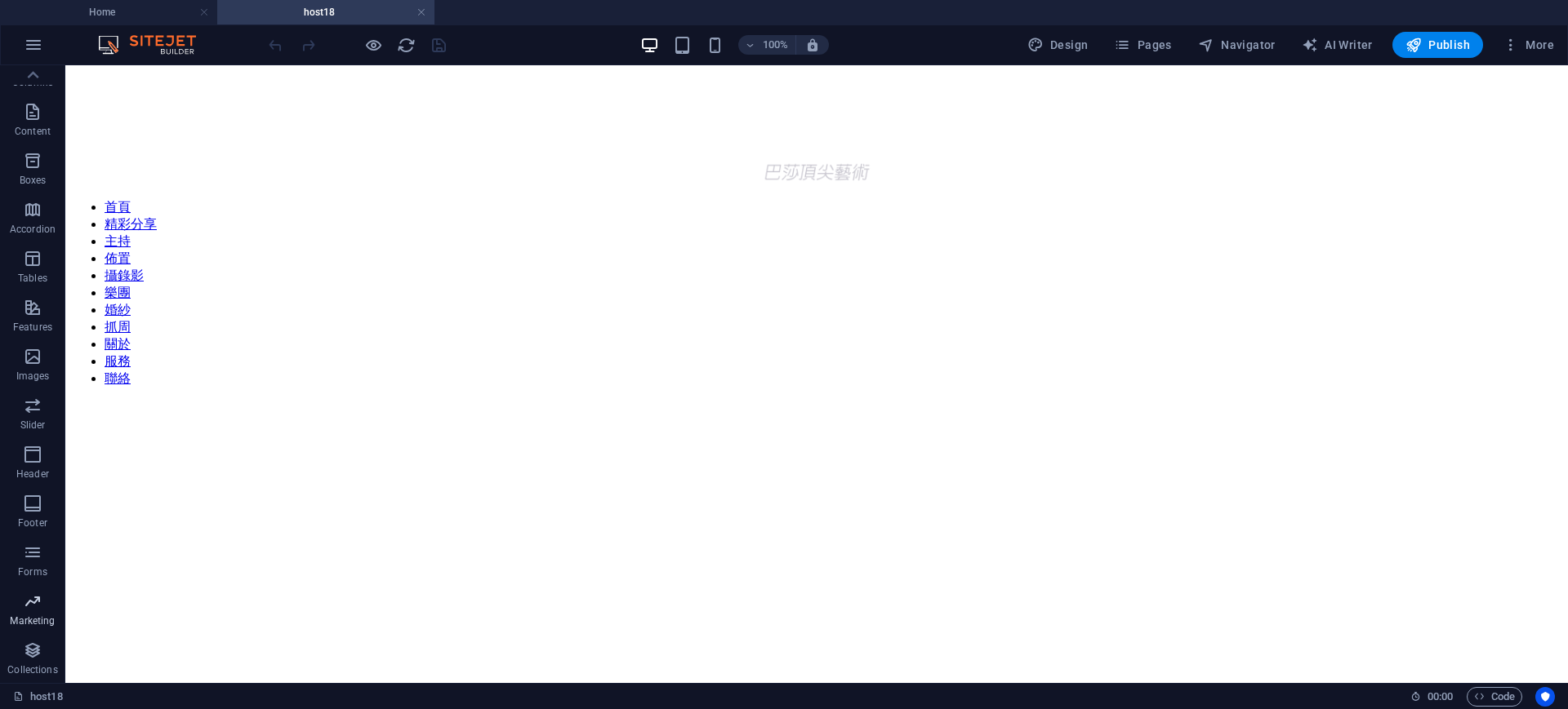
click at [32, 592] on icon "button" at bounding box center [32, 601] width 20 height 20
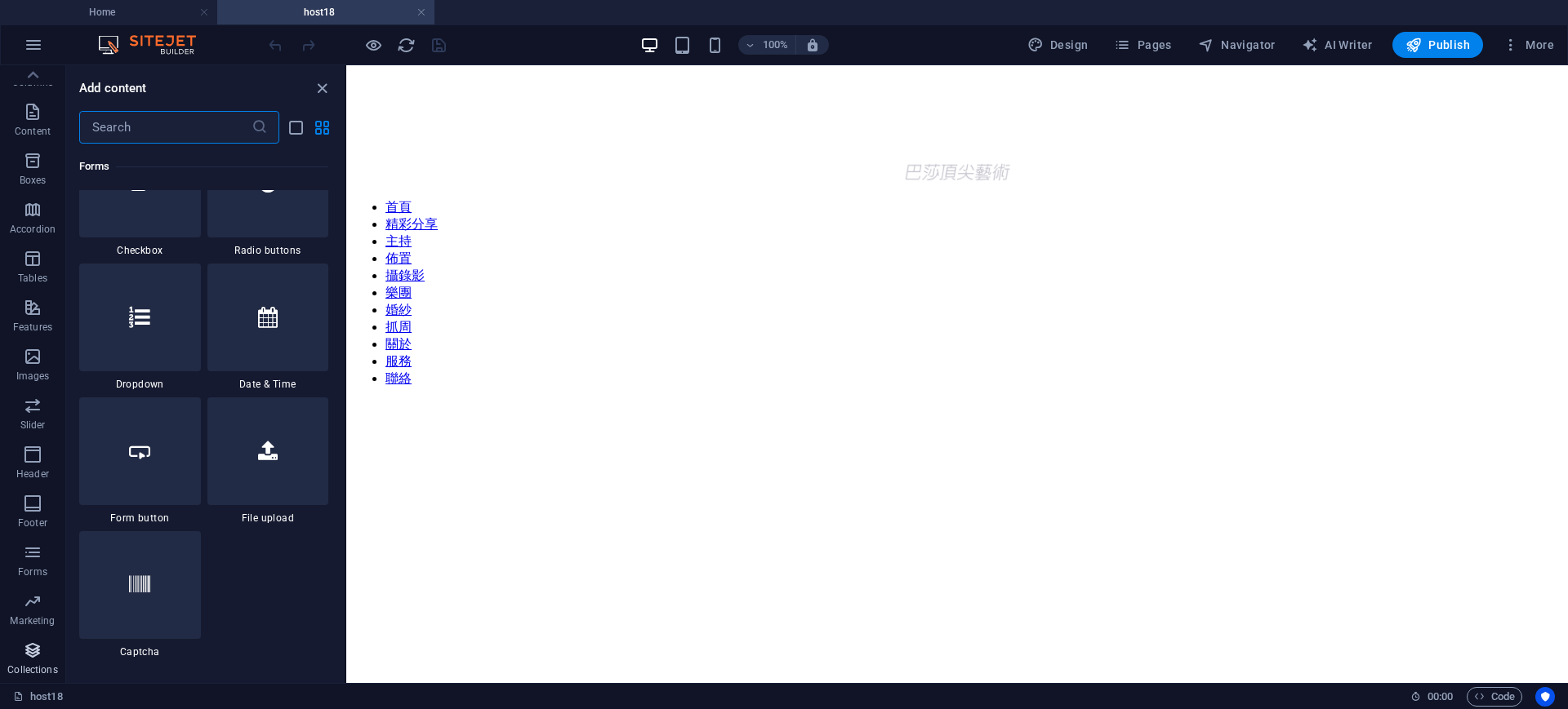
scroll to position [13293, 0]
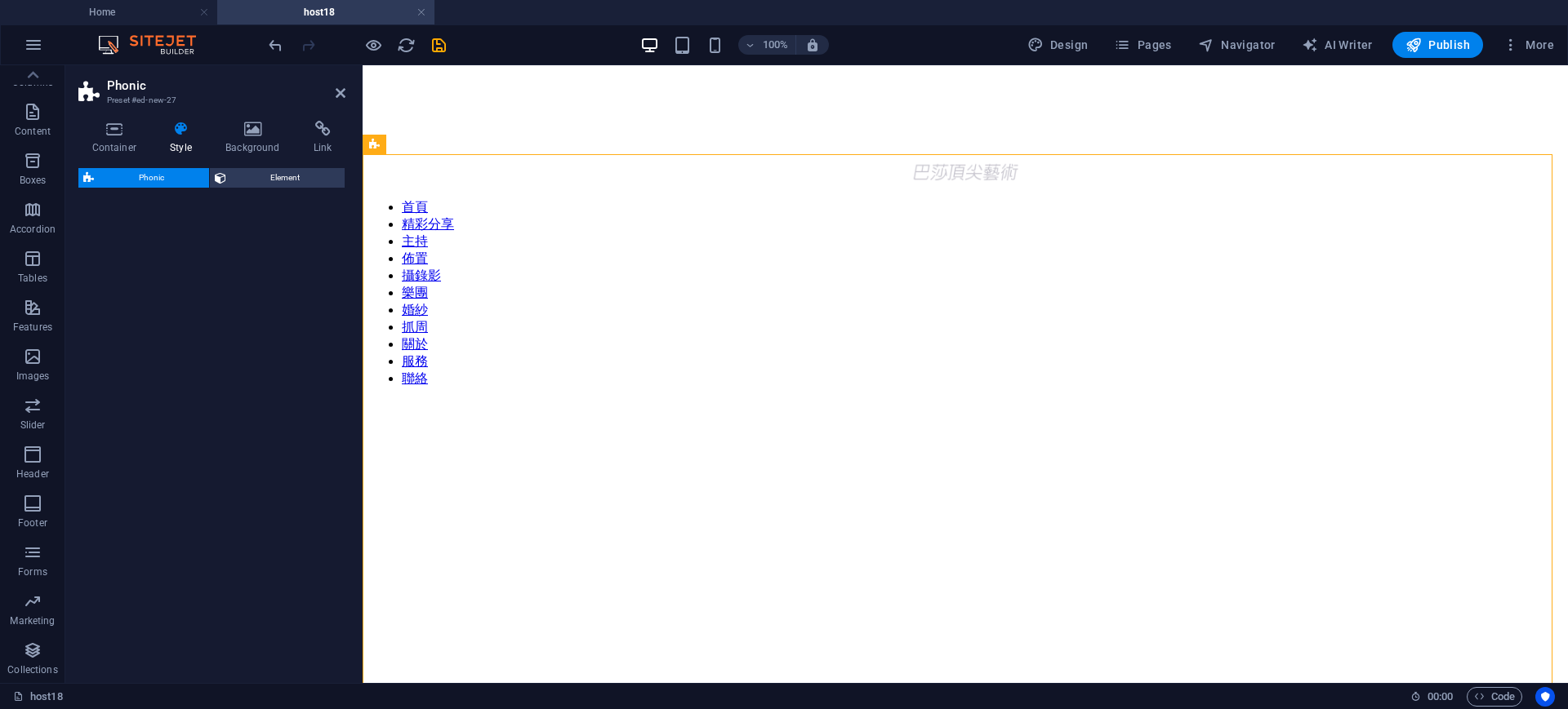
select select "%"
select select "rem"
select select "px"
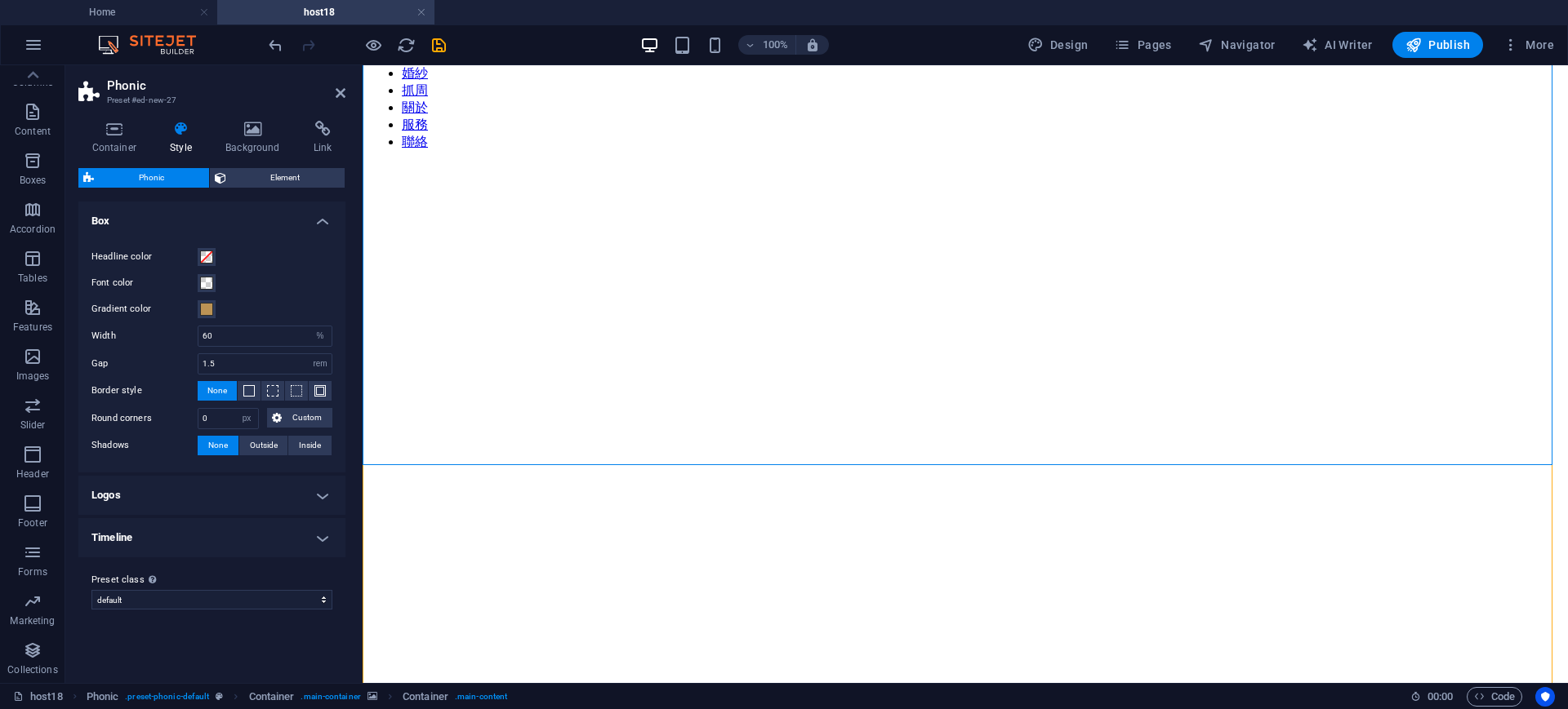
scroll to position [7, 0]
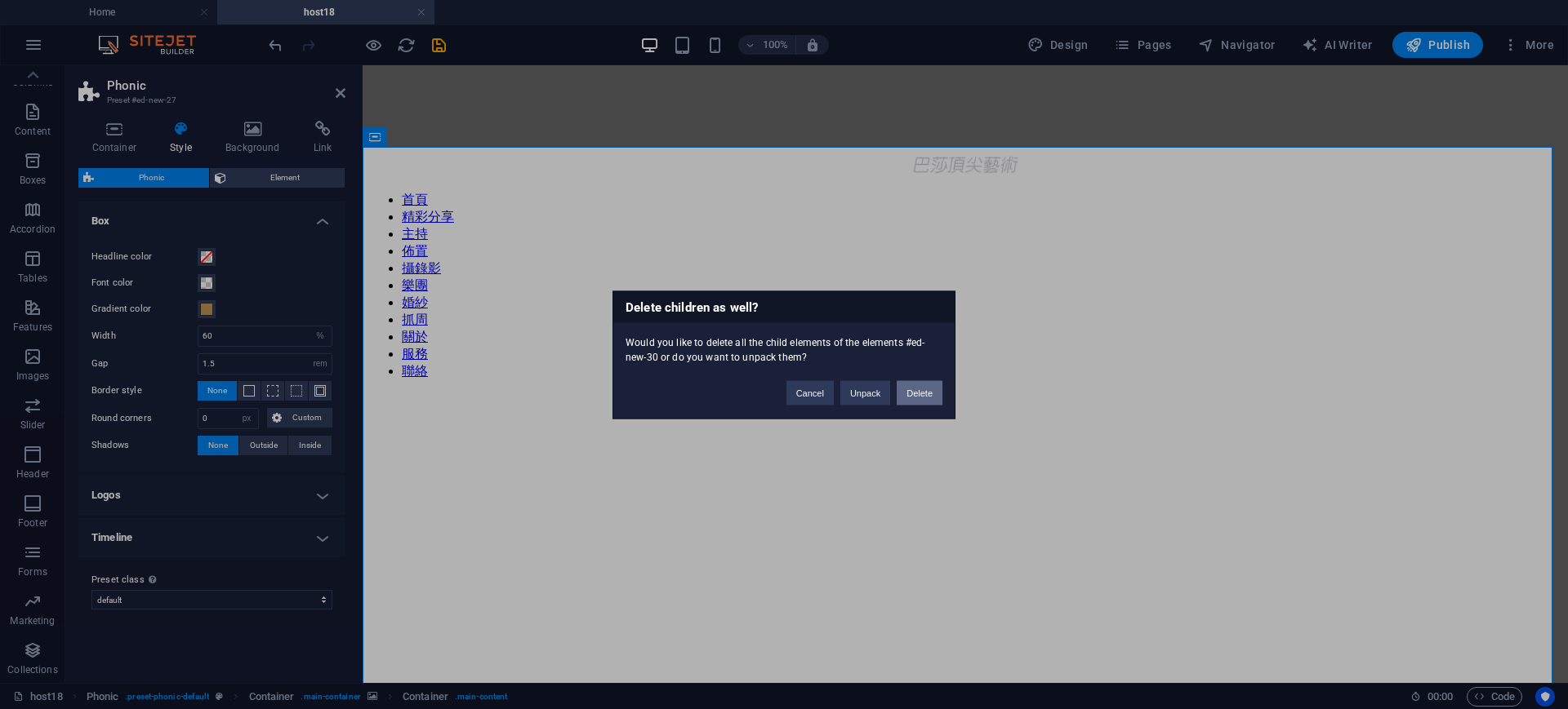
click at [912, 397] on button "Delete" at bounding box center [919, 392] width 46 height 24
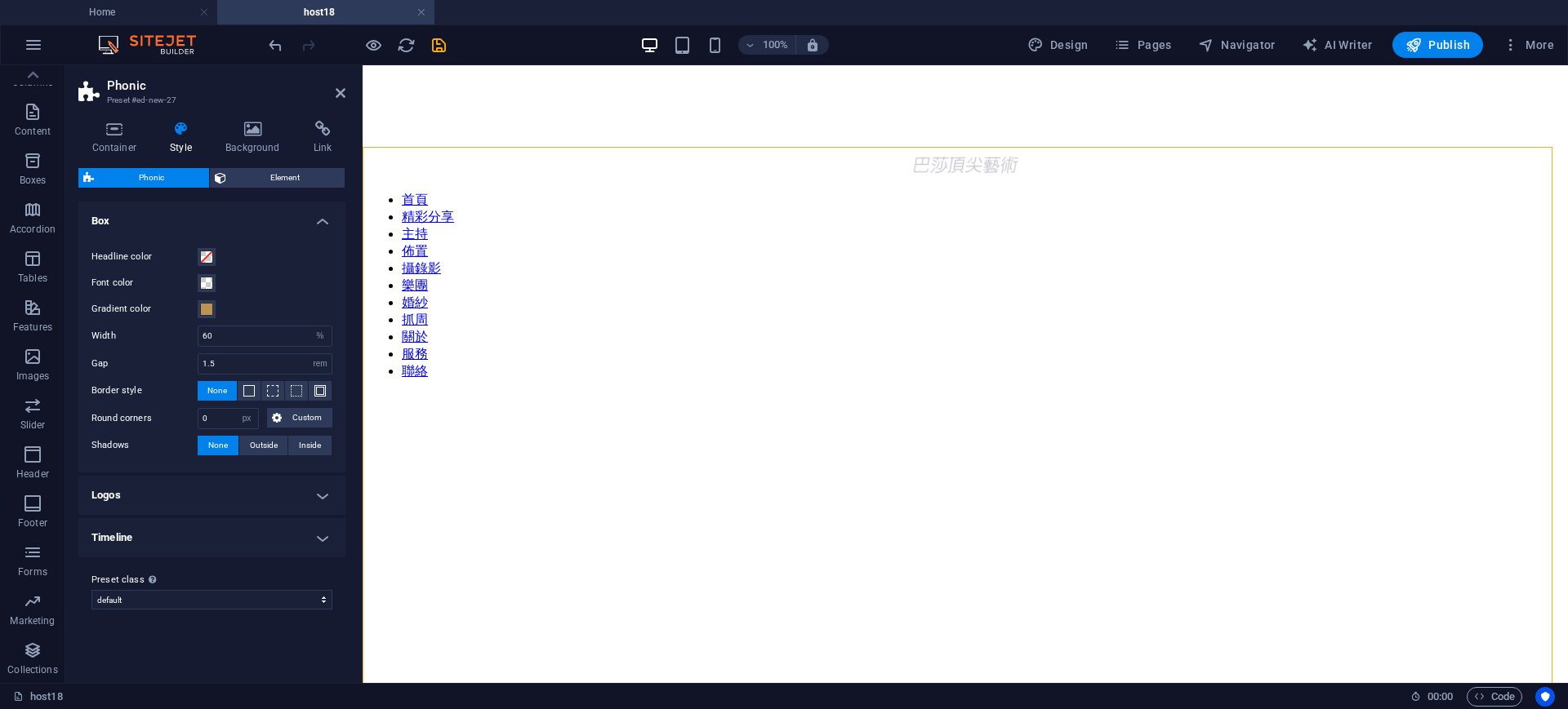
click at [586, 393] on figure at bounding box center [965, 393] width 1193 height 0
click at [489, 393] on div at bounding box center [965, 553] width 1193 height 319
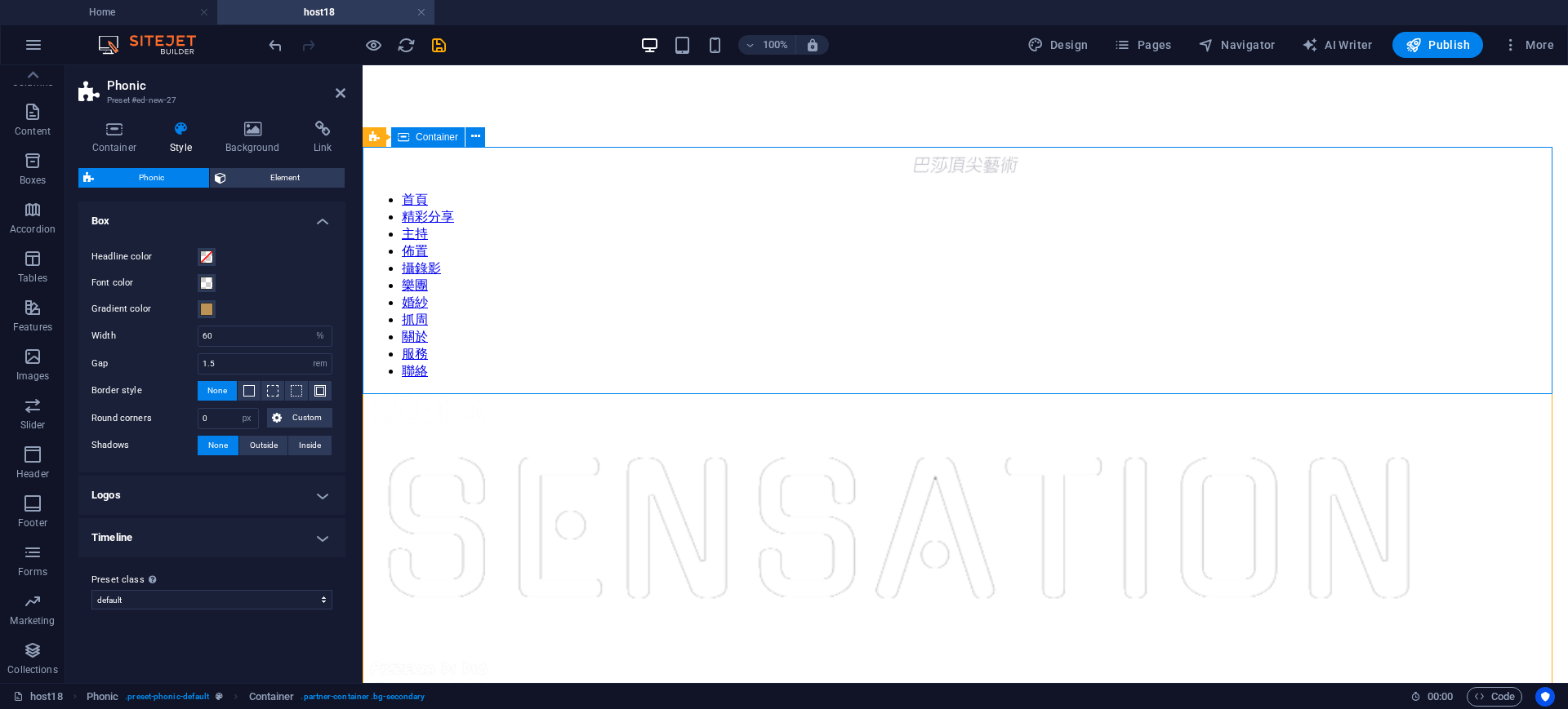
click at [1476, 393] on div at bounding box center [965, 553] width 1193 height 319
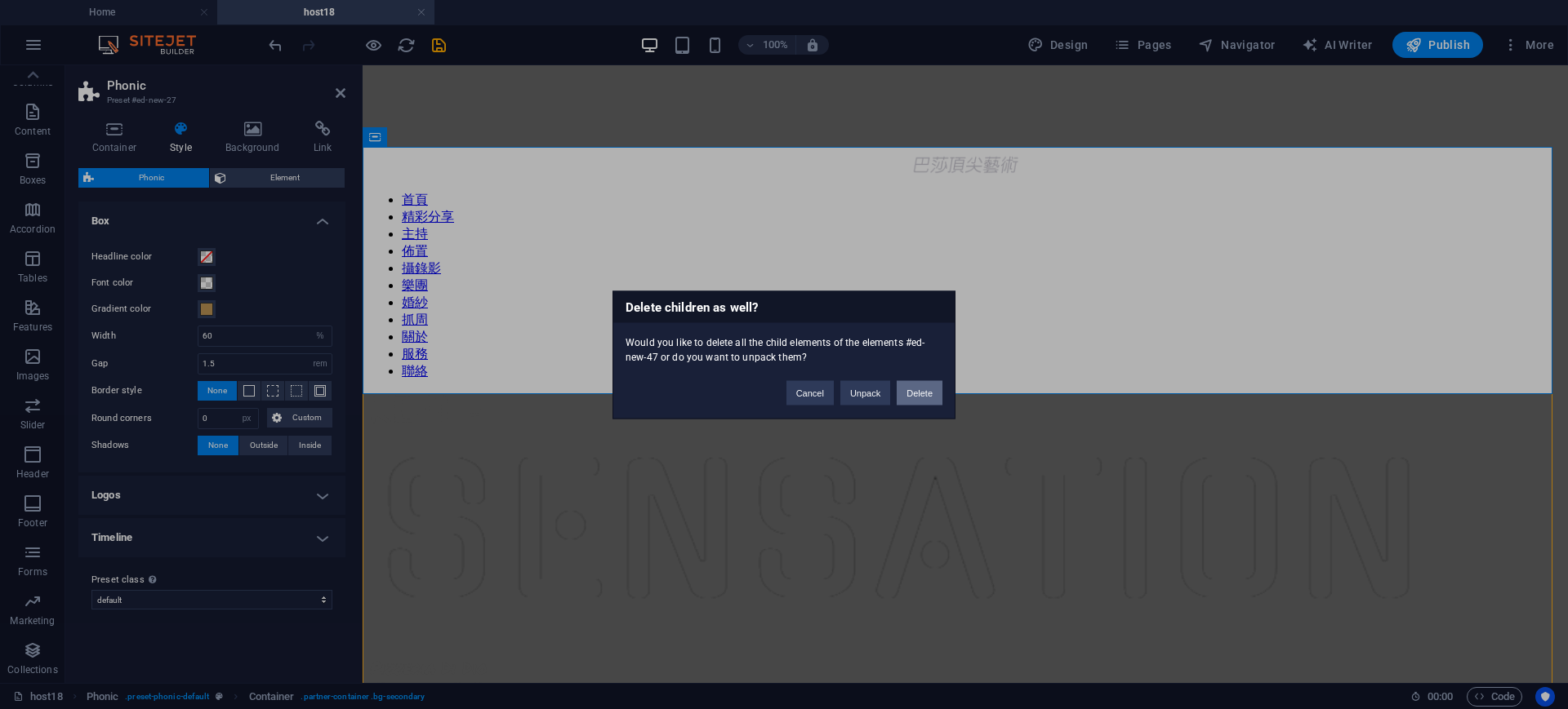
click at [931, 385] on button "Delete" at bounding box center [919, 392] width 46 height 24
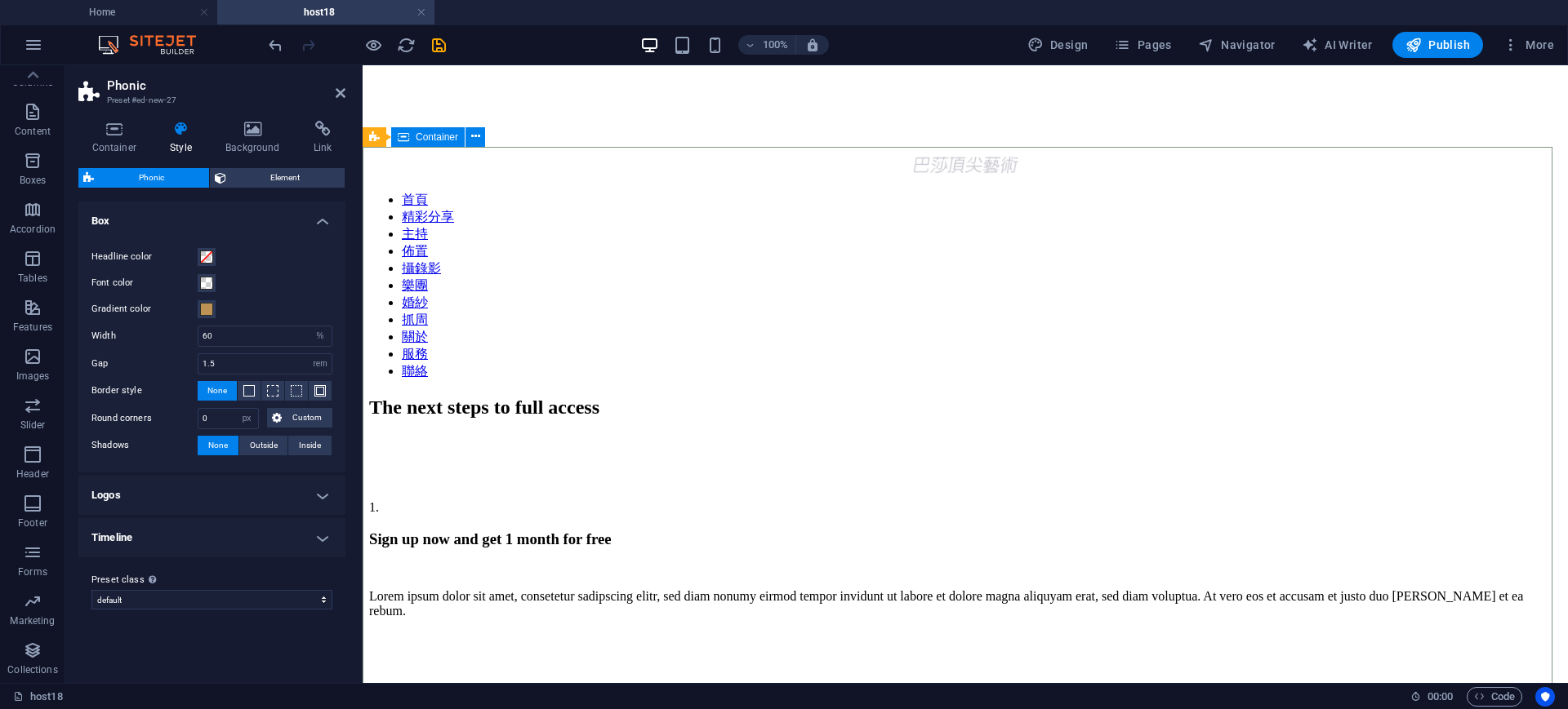
click at [1462, 397] on div "The next steps to full access 1. Sign up now and get 1 month for free Lorem ips…" at bounding box center [965, 700] width 1193 height 607
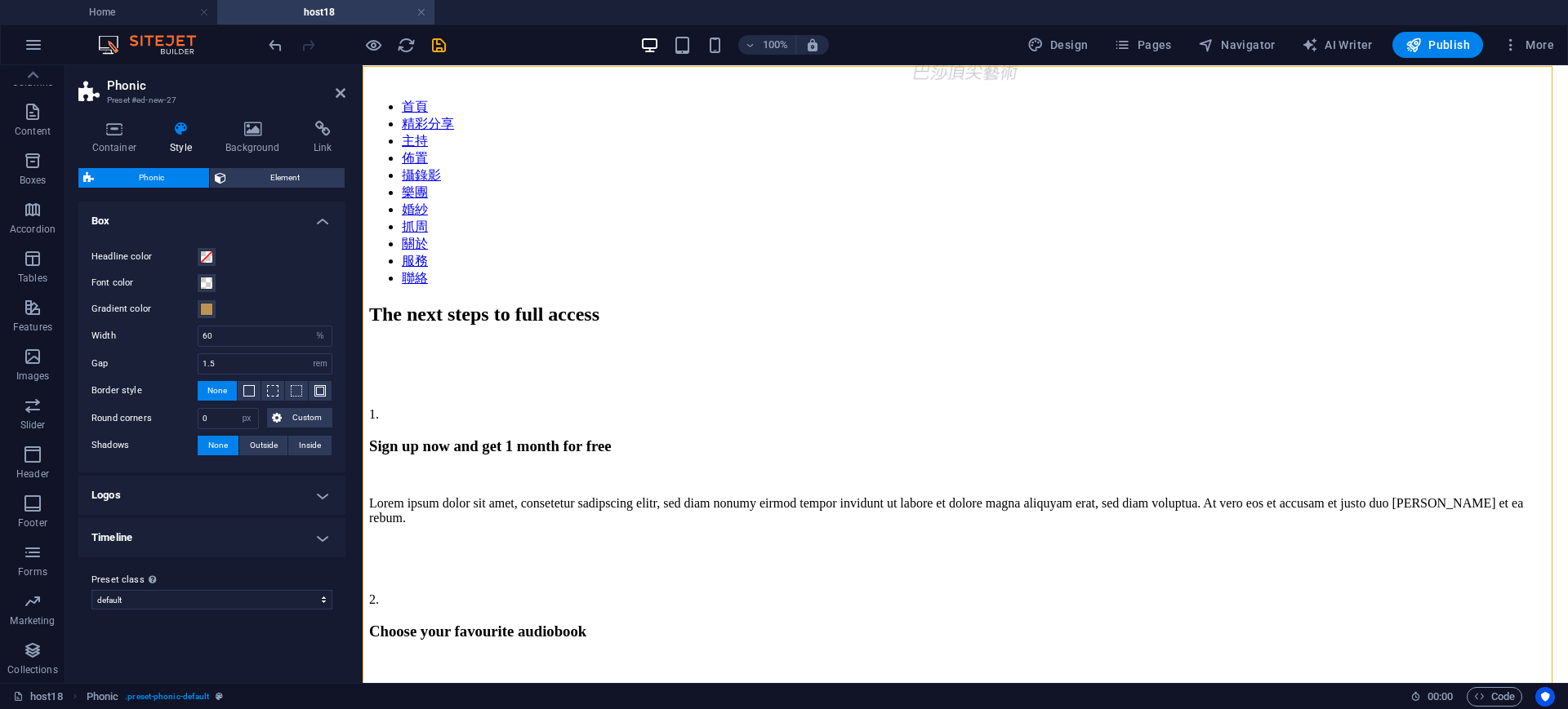
scroll to position [75, 0]
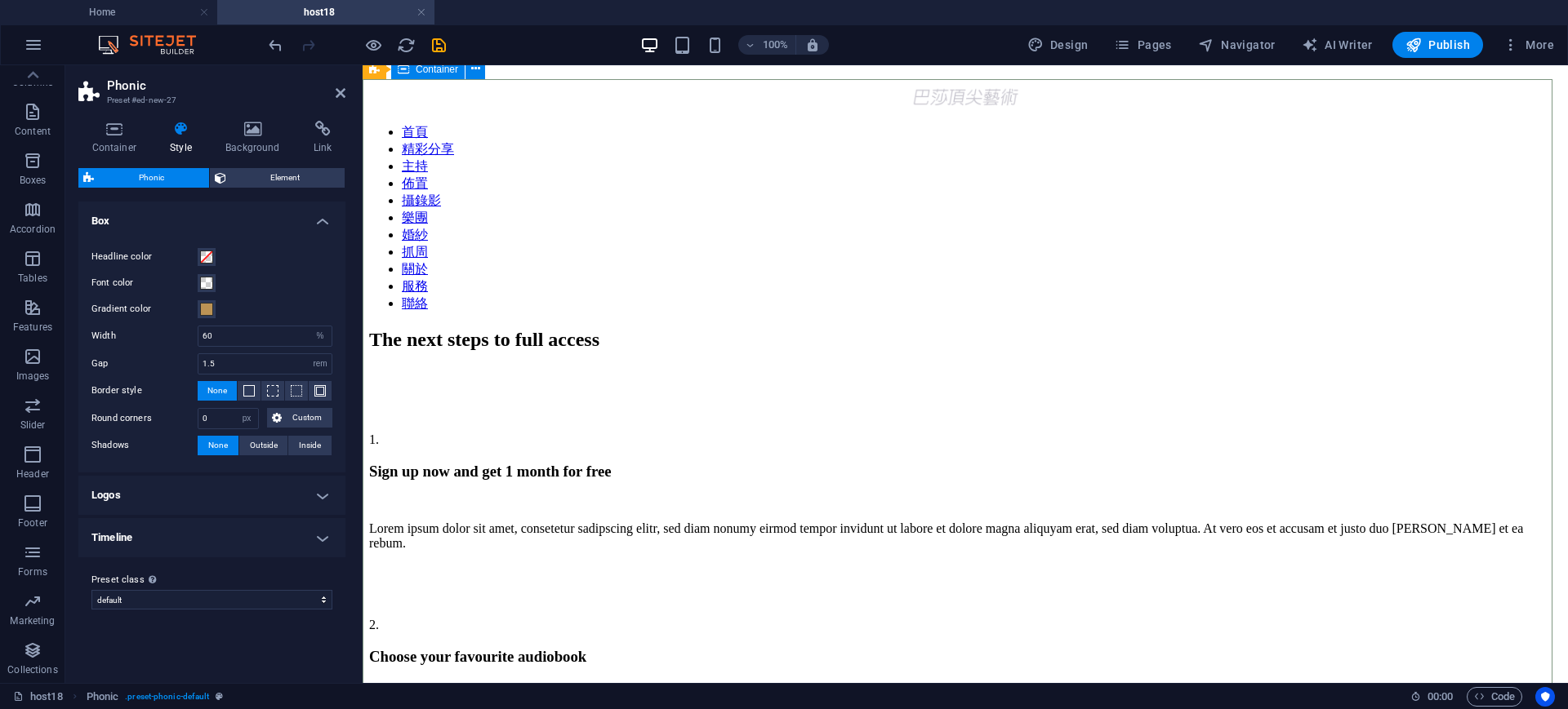
click at [1508, 328] on div "The next steps to full access 1. Sign up now and get 1 month for free Lorem ips…" at bounding box center [965, 632] width 1193 height 607
click at [826, 328] on div "The next steps to full access" at bounding box center [965, 339] width 1193 height 22
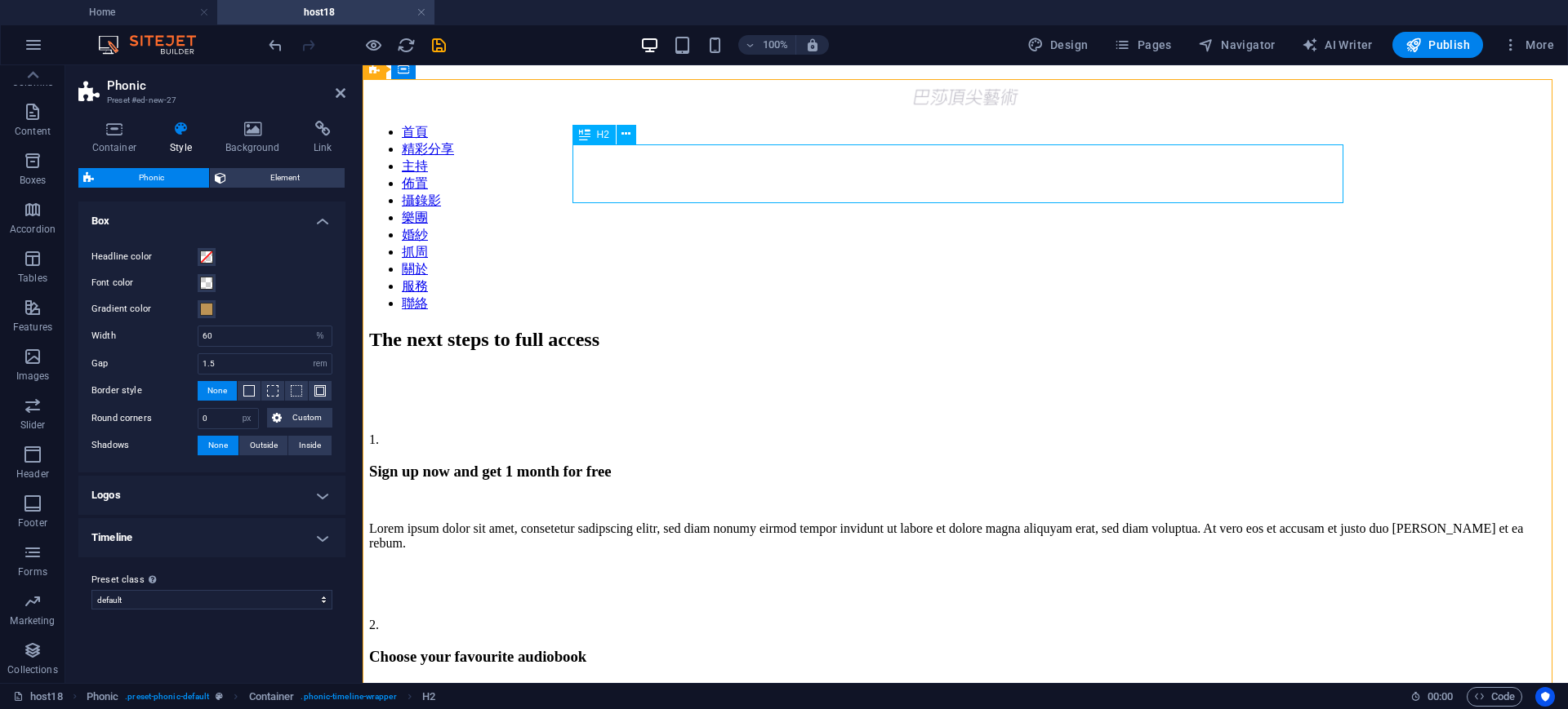
click at [825, 328] on div "The next steps to full access" at bounding box center [965, 339] width 1193 height 22
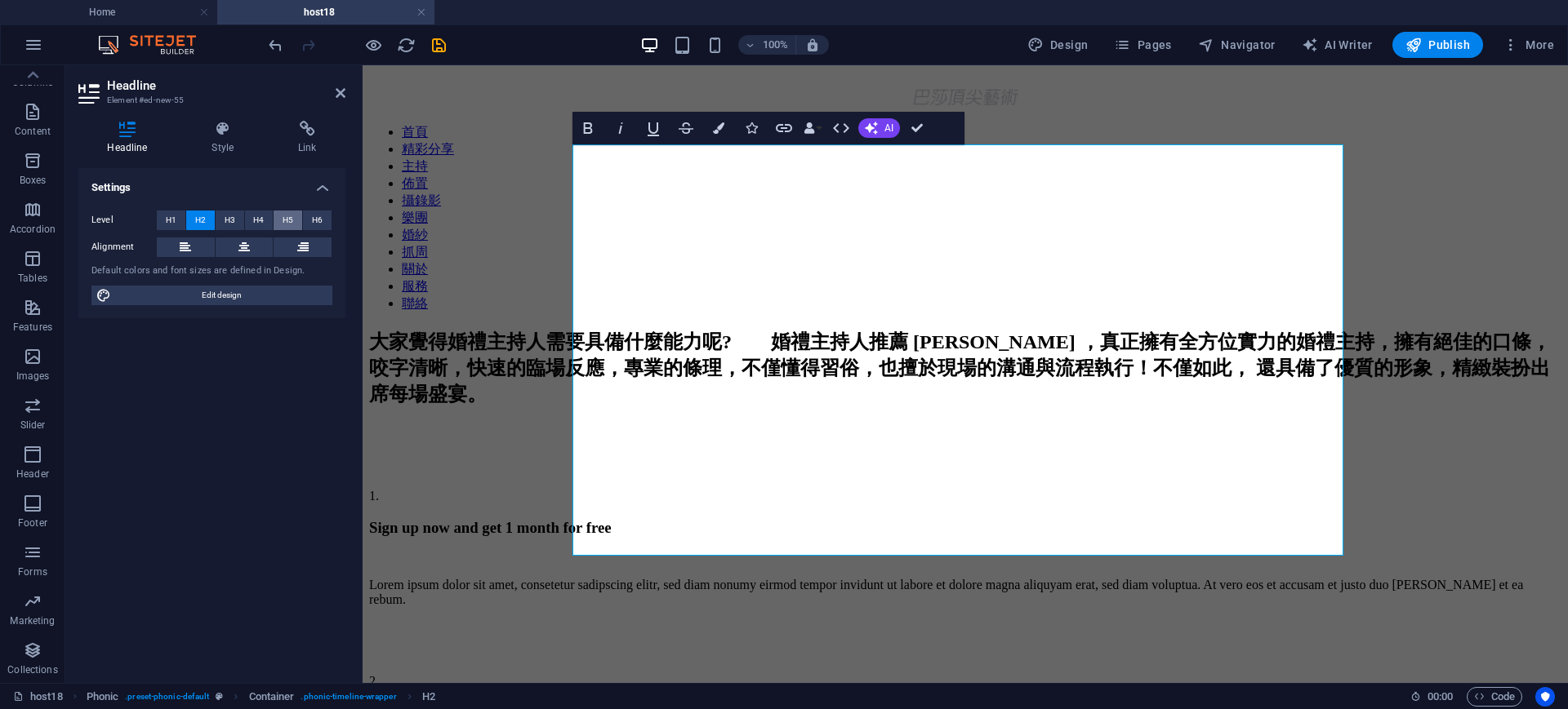
click at [286, 223] on span "H5" at bounding box center [288, 221] width 11 height 20
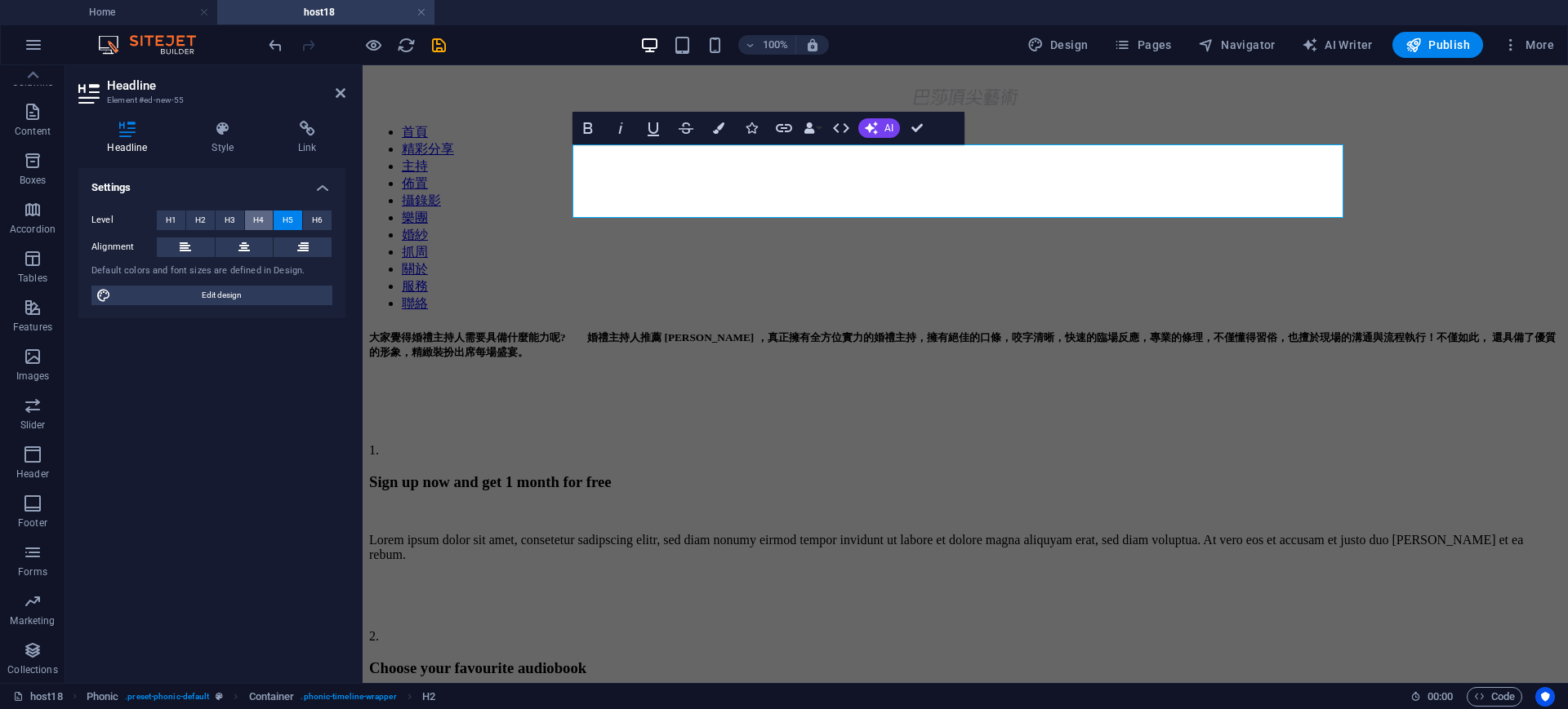
click at [257, 219] on span "H4" at bounding box center [259, 221] width 11 height 20
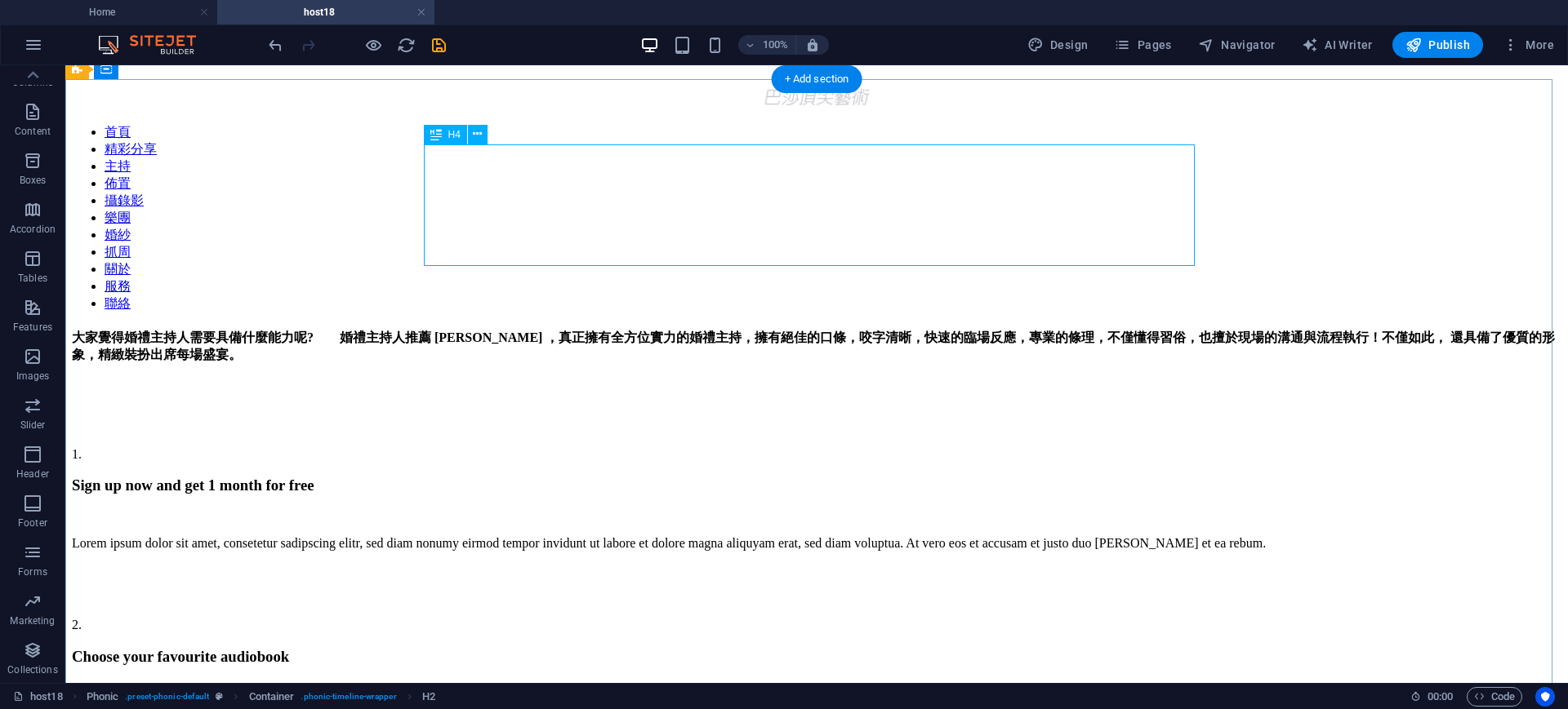
click at [837, 329] on div "大家覺得婚禮主持人需要具備什麼能力呢? 婚禮主持人推薦 Sammi ，真正擁有全方位實力的婚禮主持，擁有絕佳的口條，咬字清晰，快速的臨場反應，專業的條理，不僅…" at bounding box center [816, 346] width 1490 height 34
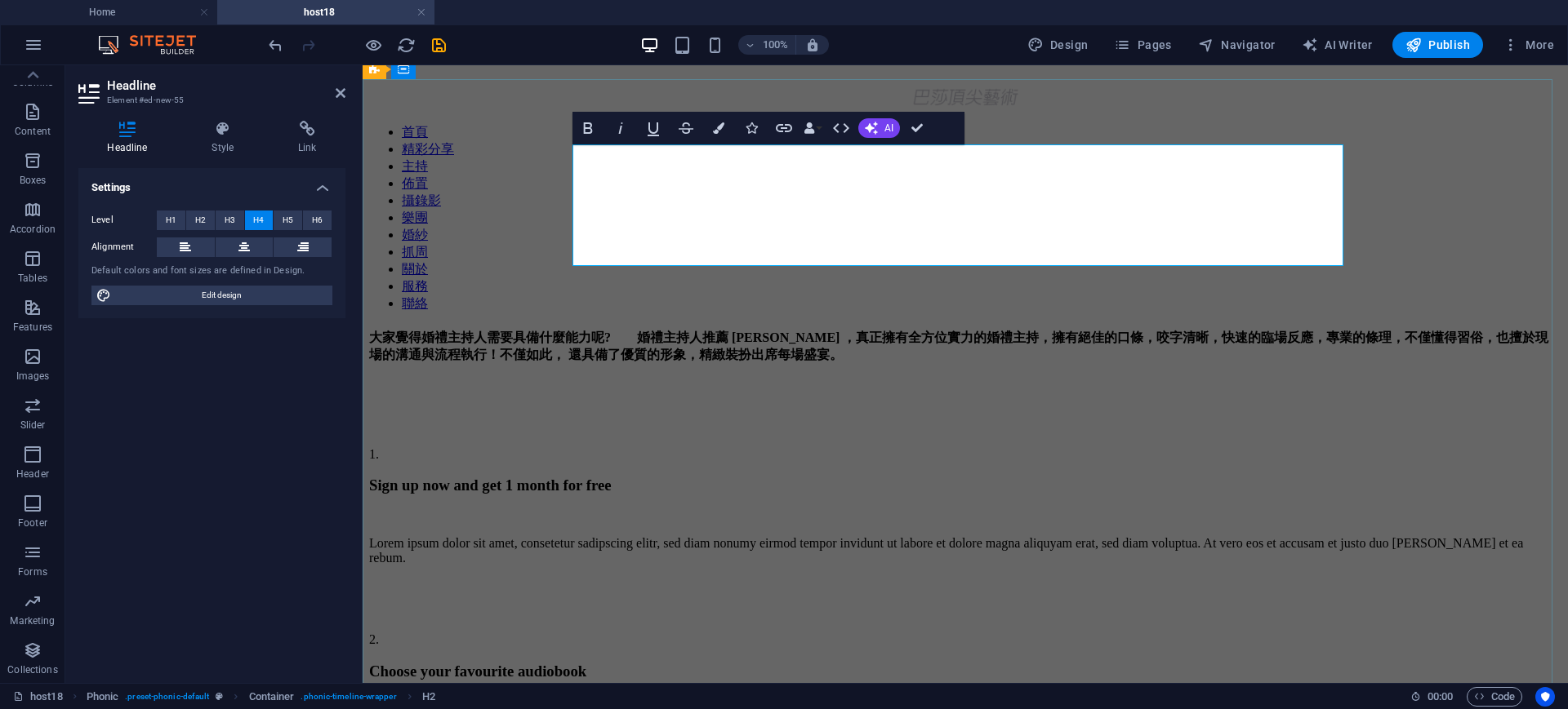
click at [980, 329] on h4 "大家覺得婚禮主持人需要具備什麼能力呢? 婚禮主持人推薦 Sammi ，真正擁有全方位實力的婚禮主持，擁有絕佳的口條，咬字清晰，快速的臨場反應，專業的條理，不僅…" at bounding box center [965, 346] width 1193 height 34
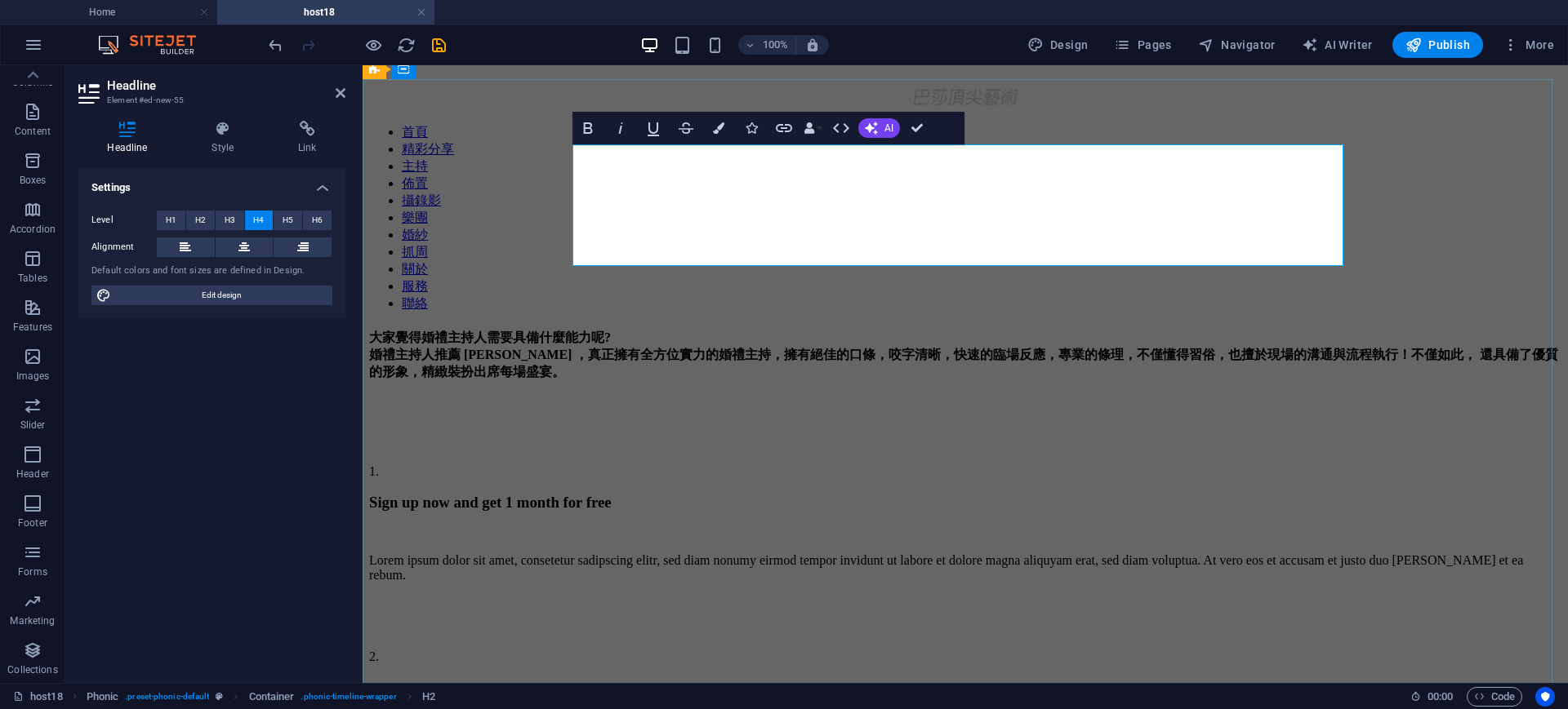
click at [1103, 329] on h4 "大家覺得婚禮主持人需要具備什麼能力呢? ‌婚禮主持人推薦 Sammi ，真正擁有全方位實力的婚禮主持，擁有絕佳的口條，咬字清晰，快速的臨場反應，專業的條理，不…" at bounding box center [965, 354] width 1193 height 51
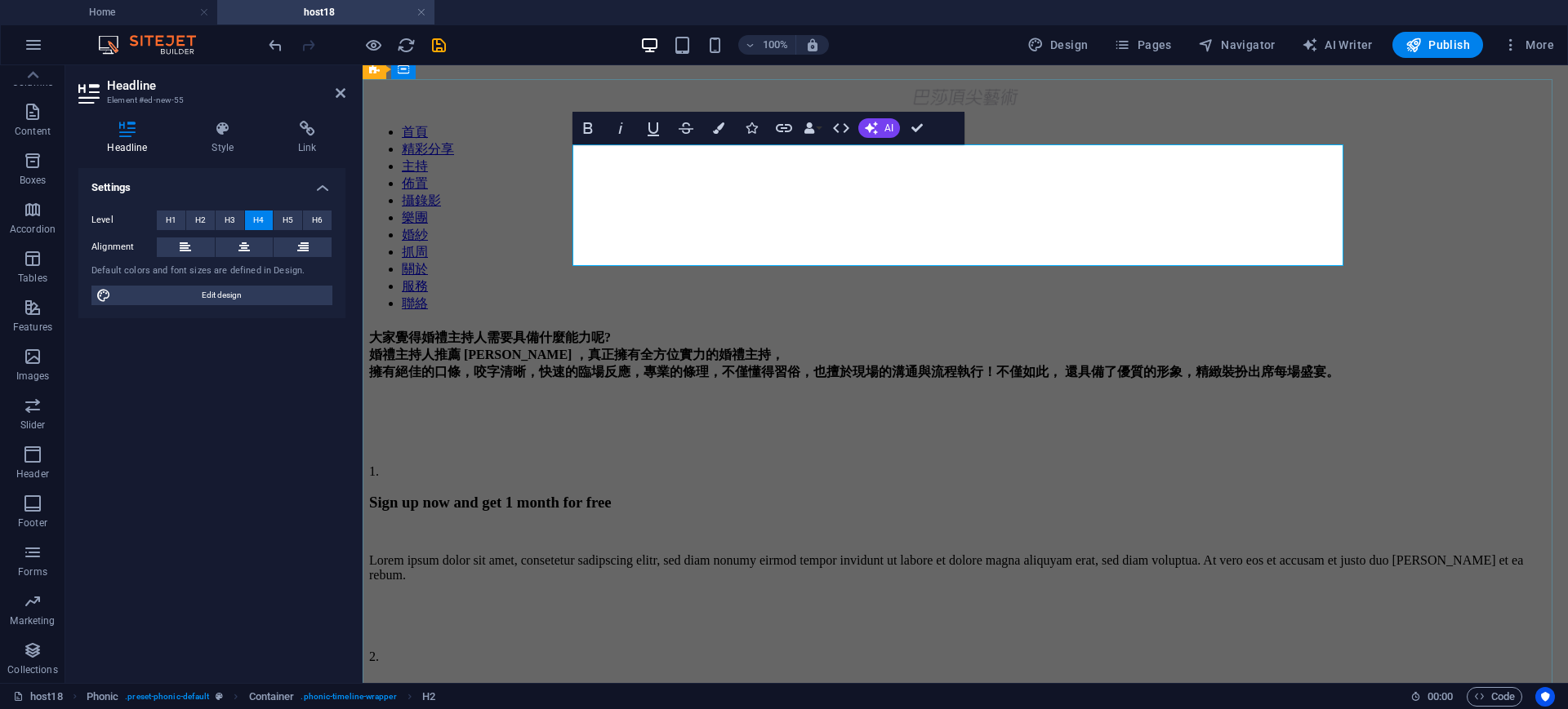
click at [1241, 329] on h4 "大家覺得婚禮主持人需要具備什麼能力呢? ‌婚禮主持人推薦 Sammi ，真正擁有全方位實力的婚禮主持， ‌擁有絕佳的口條，咬字清晰，快速的臨場反應，專業的條理…" at bounding box center [965, 354] width 1193 height 51
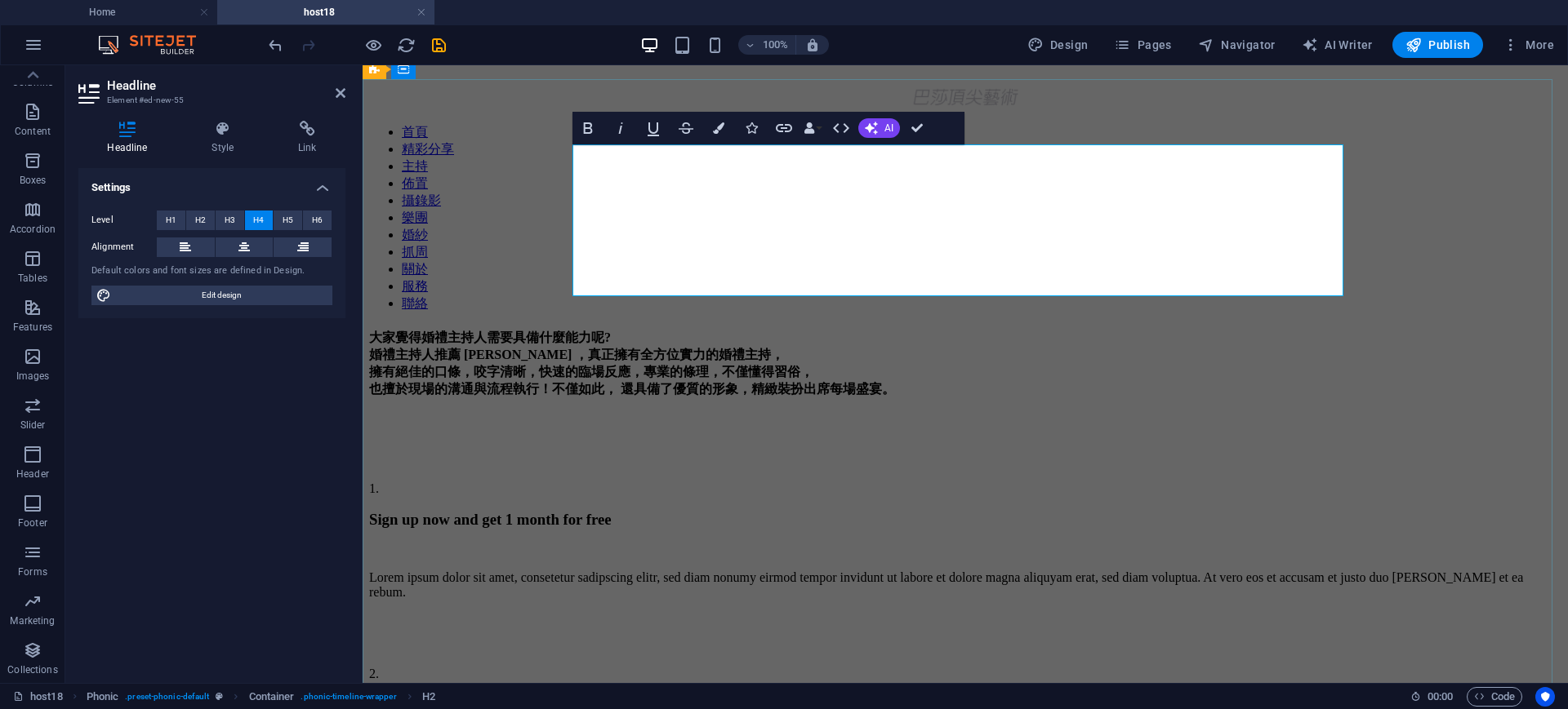
click at [1139, 329] on h4 "大家覺得婚禮主持人需要具備什麼能力呢? ‌婚禮主持人推薦 Sammi ，真正擁有全方位實力的婚禮主持， ‌擁有絕佳的口條，咬字清晰，快速的臨場反應，專業的條理…" at bounding box center [965, 363] width 1193 height 68
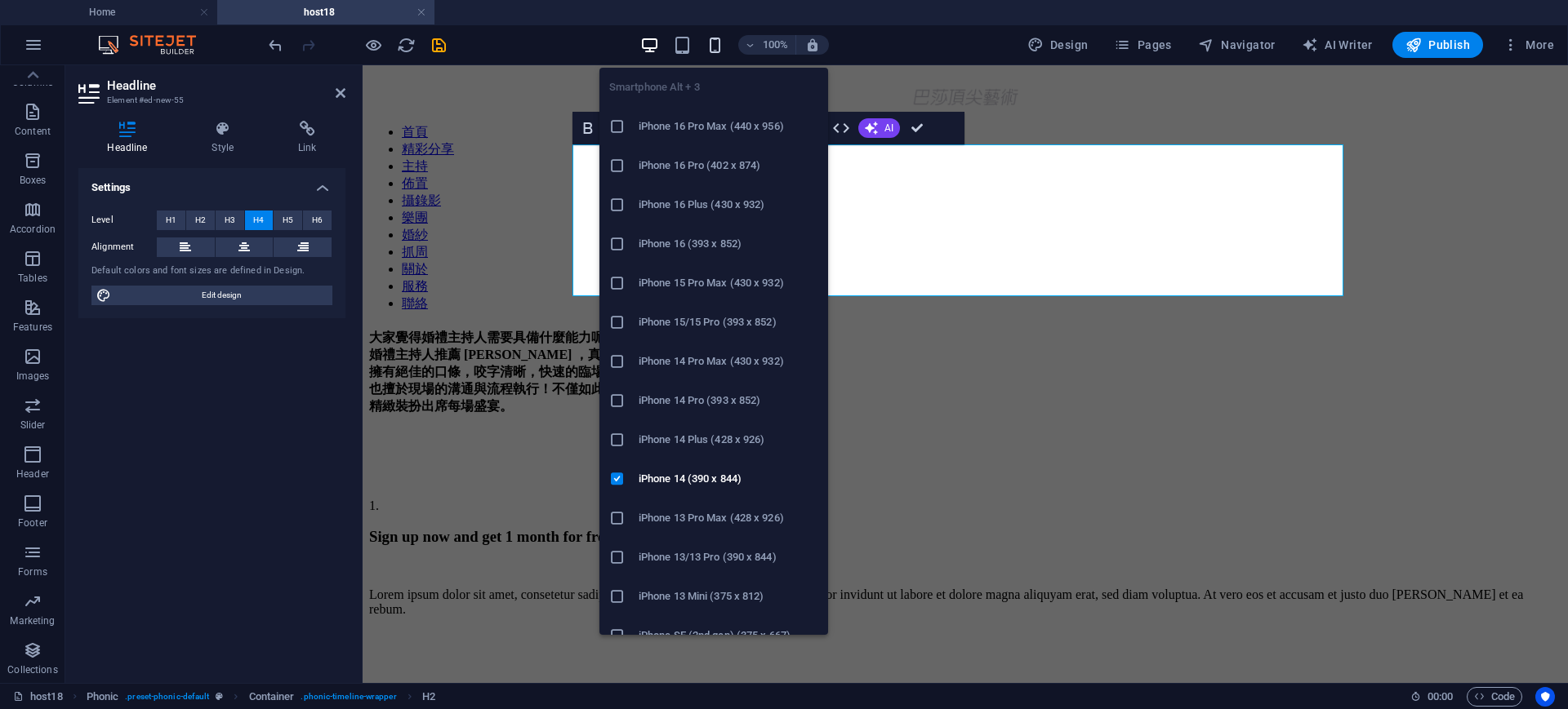
click at [717, 48] on icon "button" at bounding box center [715, 45] width 19 height 19
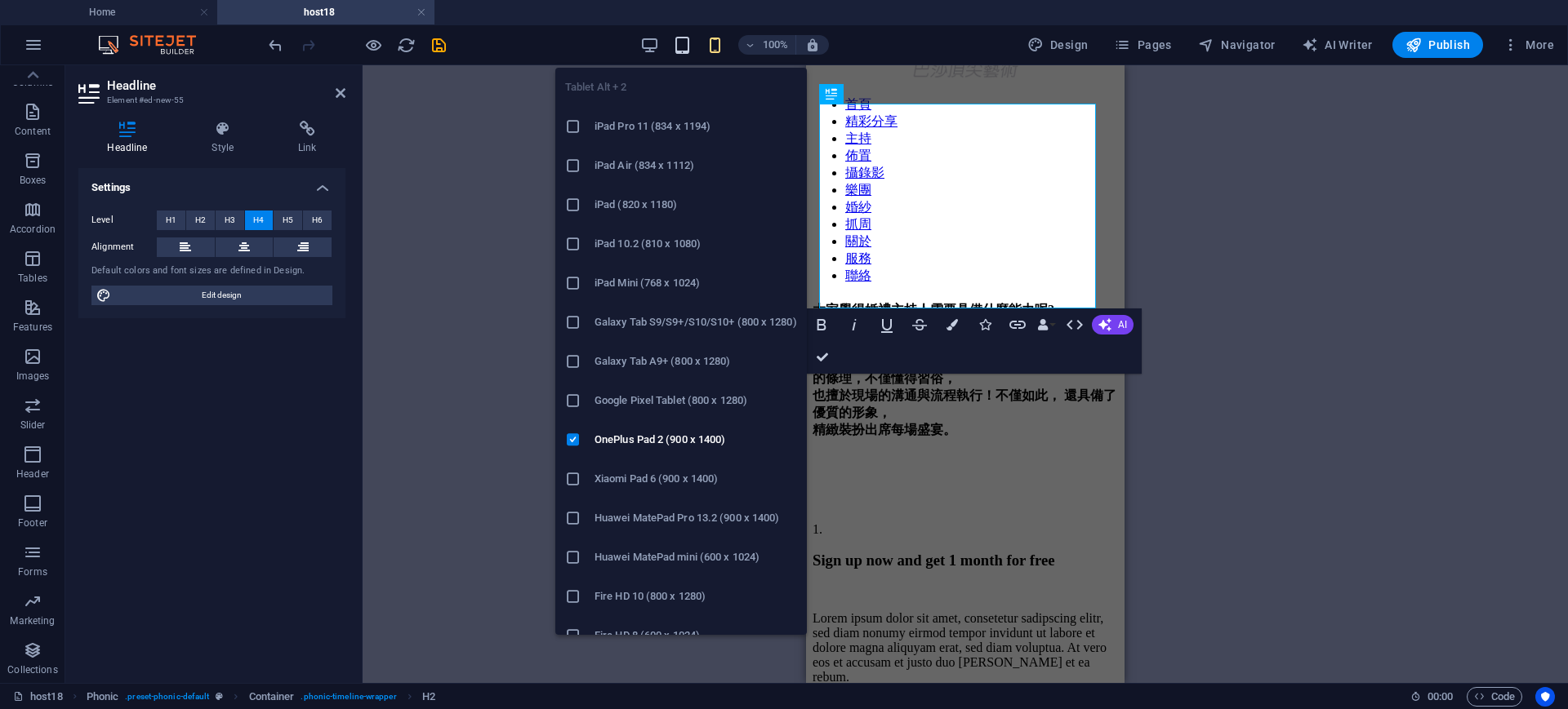
click at [687, 45] on icon "button" at bounding box center [682, 45] width 19 height 19
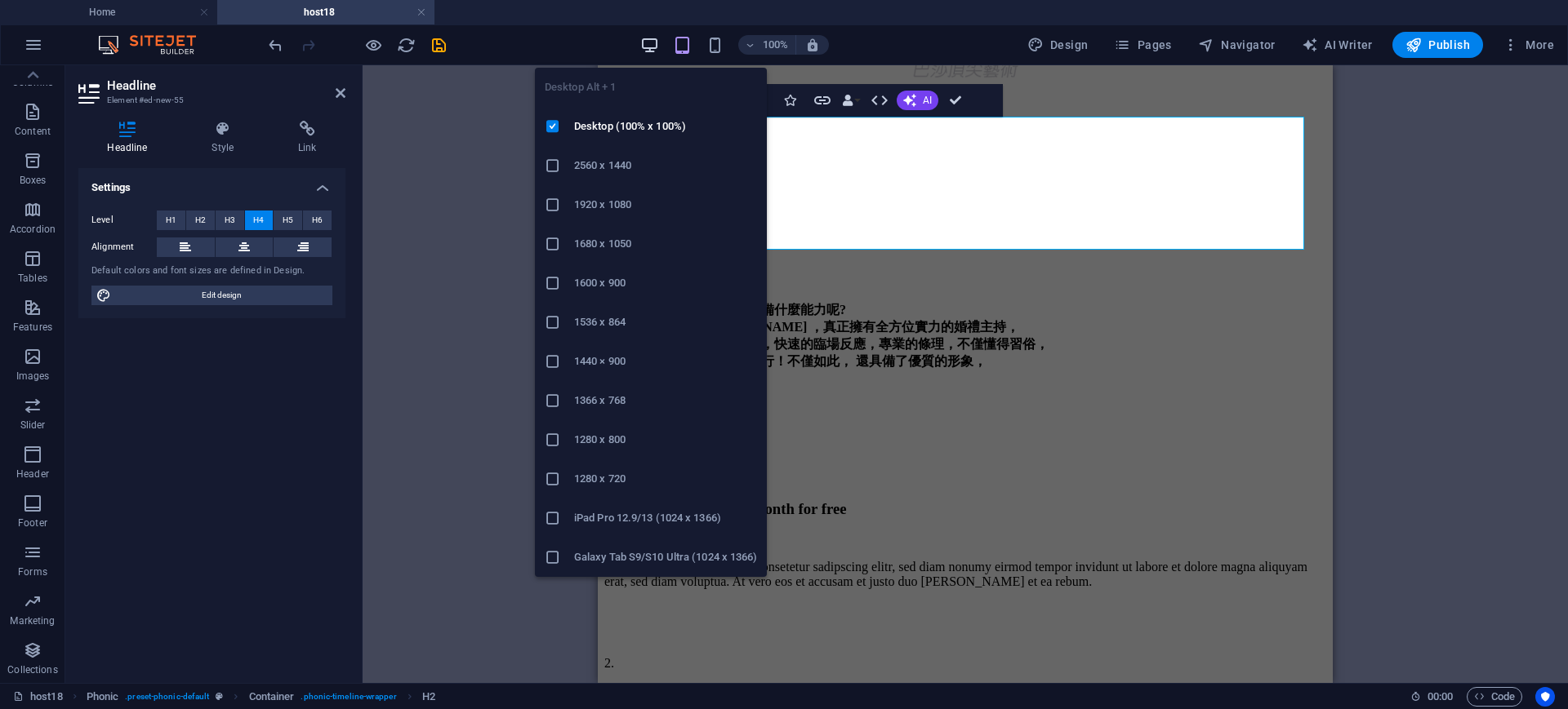
click at [647, 45] on icon "button" at bounding box center [649, 45] width 19 height 19
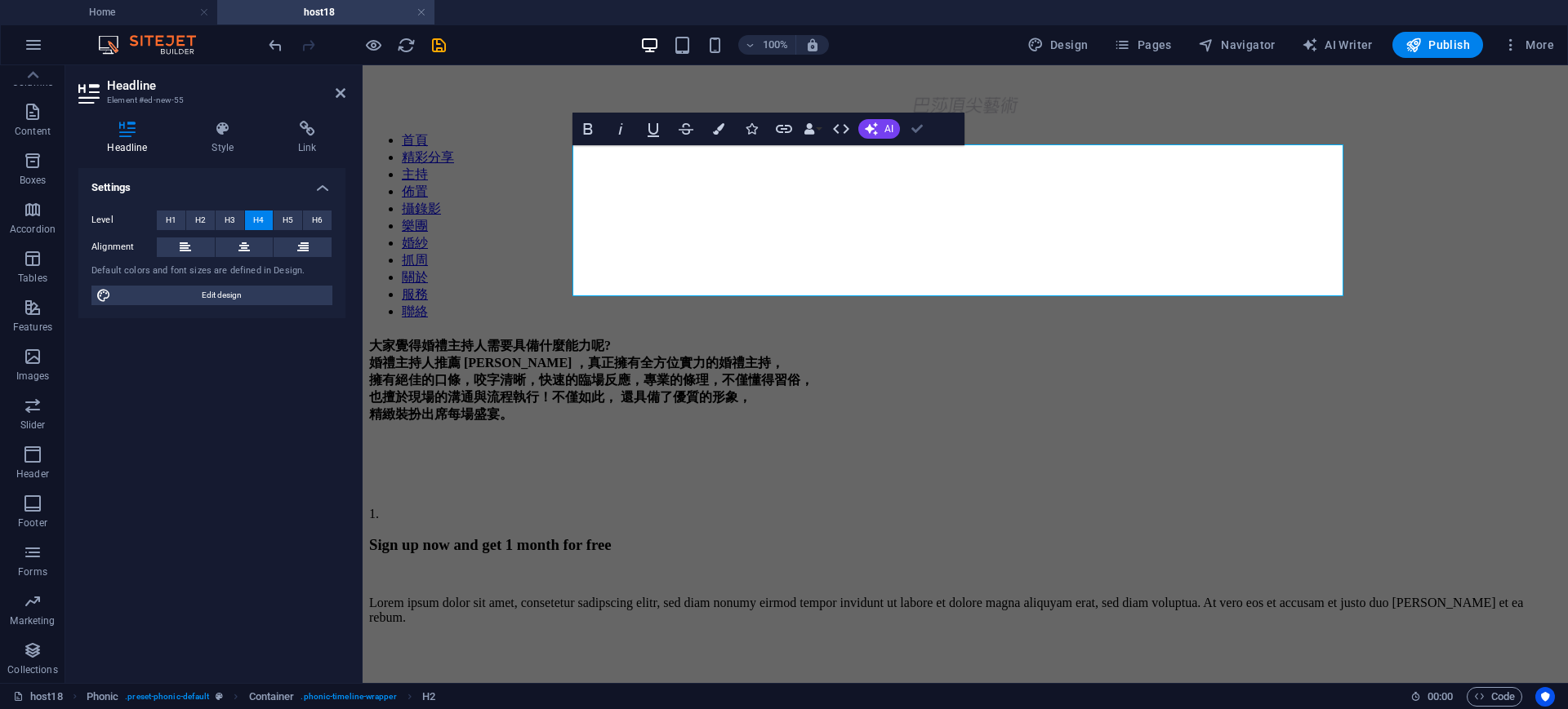
drag, startPoint x: 917, startPoint y: 121, endPoint x: 838, endPoint y: 47, distance: 108.2
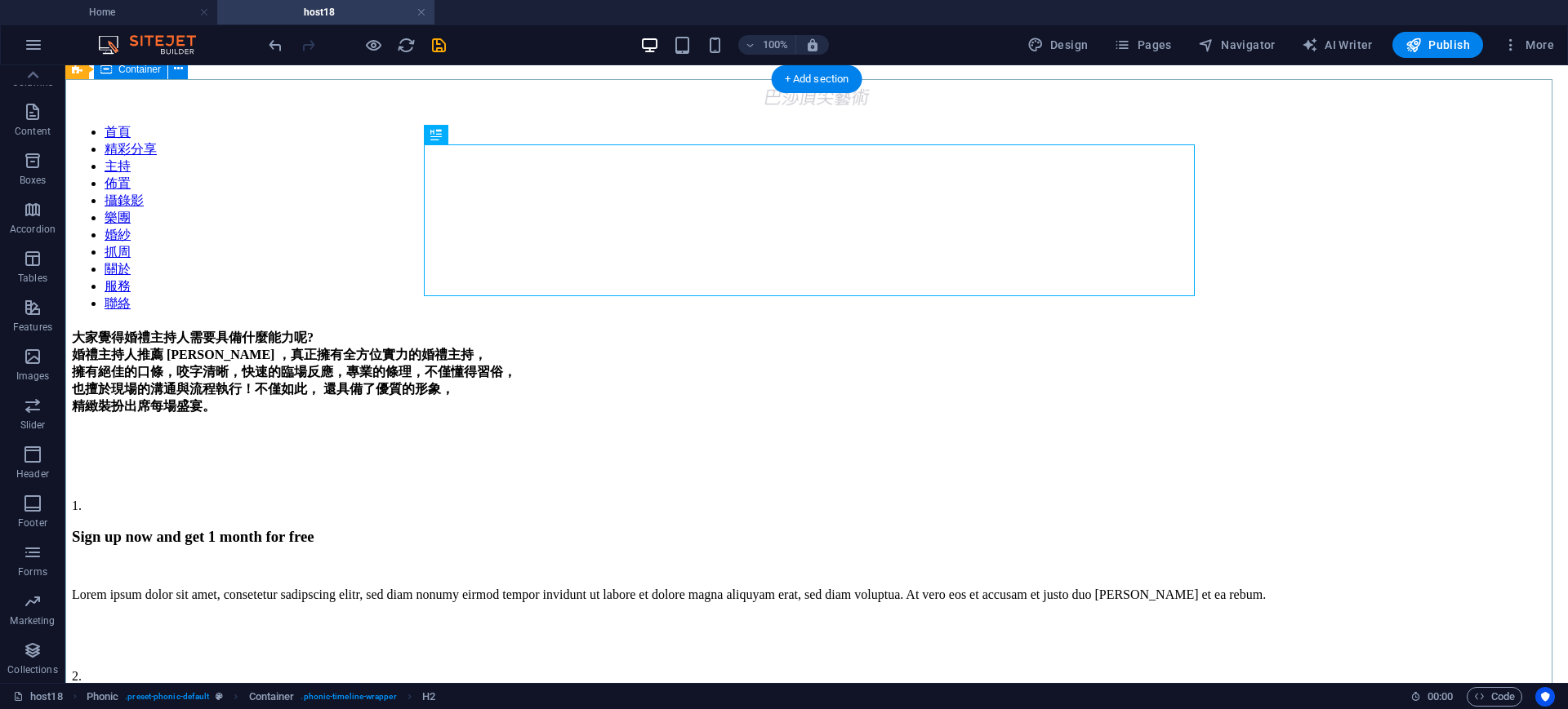
click at [1316, 364] on div "大家覺得婚禮主持人需要具備什麼能力呢? 婚禮主持人推薦 Sammi ，真正擁有全方位實力的婚禮主持， 擁有絕佳的口條，咬字清晰，快速的臨場反應，專業的條理，不…" at bounding box center [816, 643] width 1490 height 627
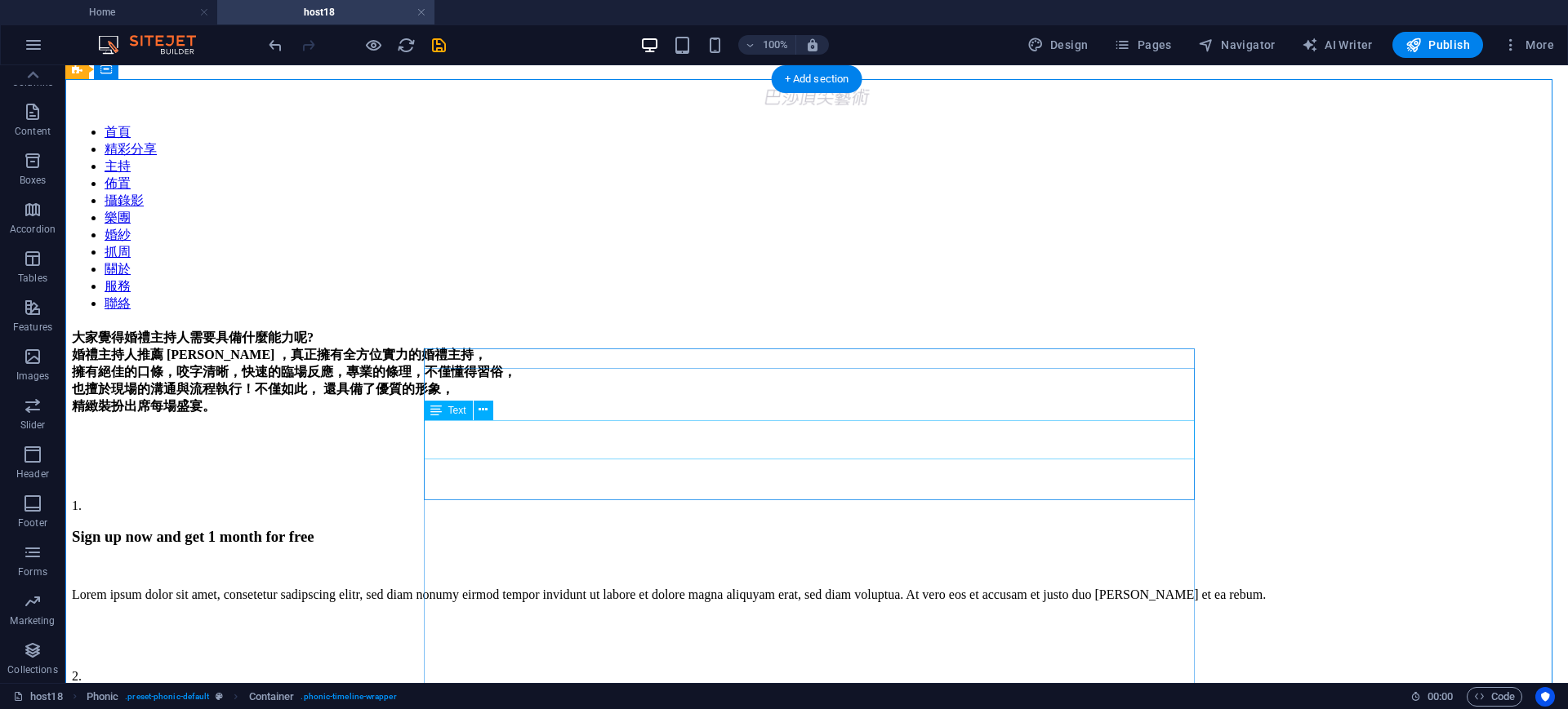
click at [602, 588] on div "Lorem ipsum dolor sit amet, consetetur sadipscing elitr, sed diam nonumy eirmod…" at bounding box center [816, 595] width 1490 height 14
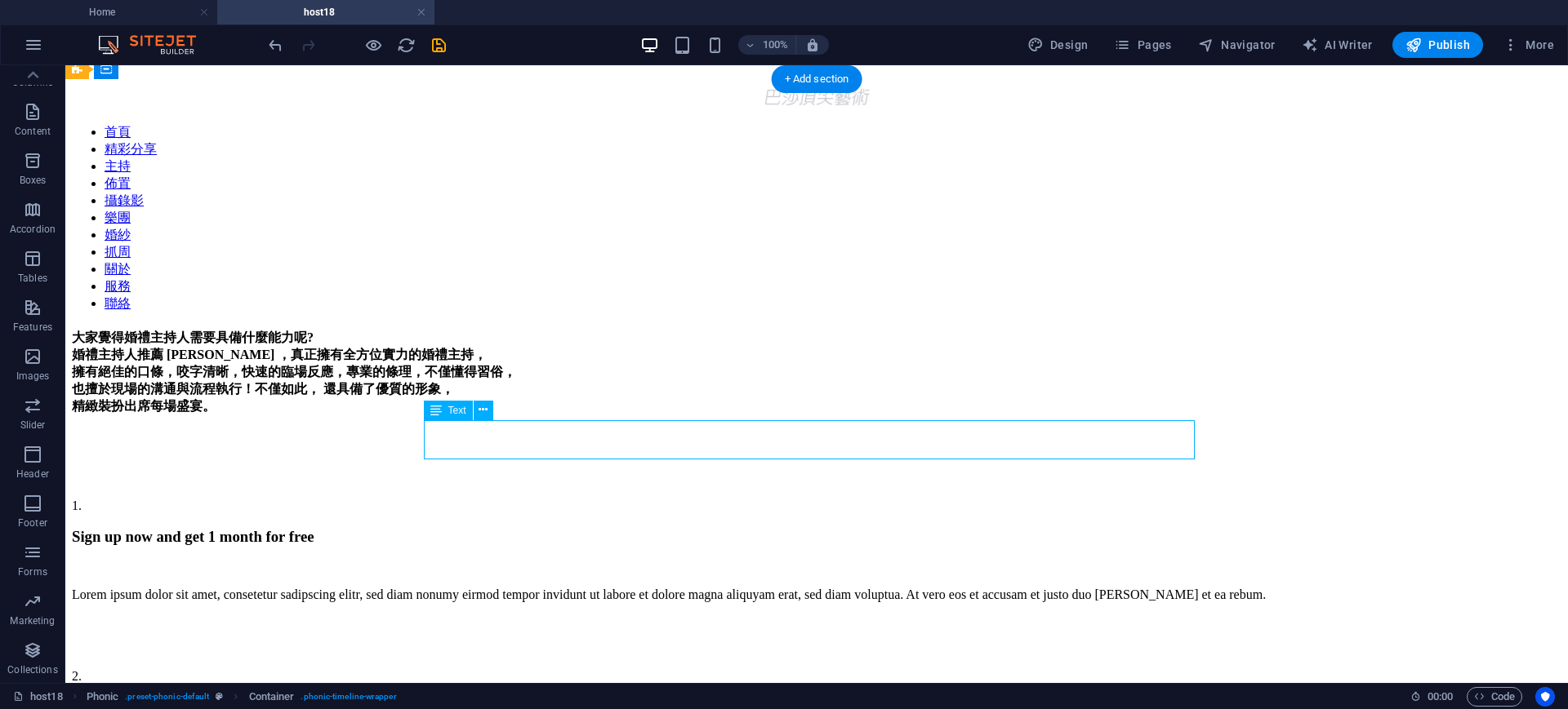
click at [602, 588] on div "Lorem ipsum dolor sit amet, consetetur sadipscing elitr, sed diam nonumy eirmod…" at bounding box center [816, 595] width 1490 height 14
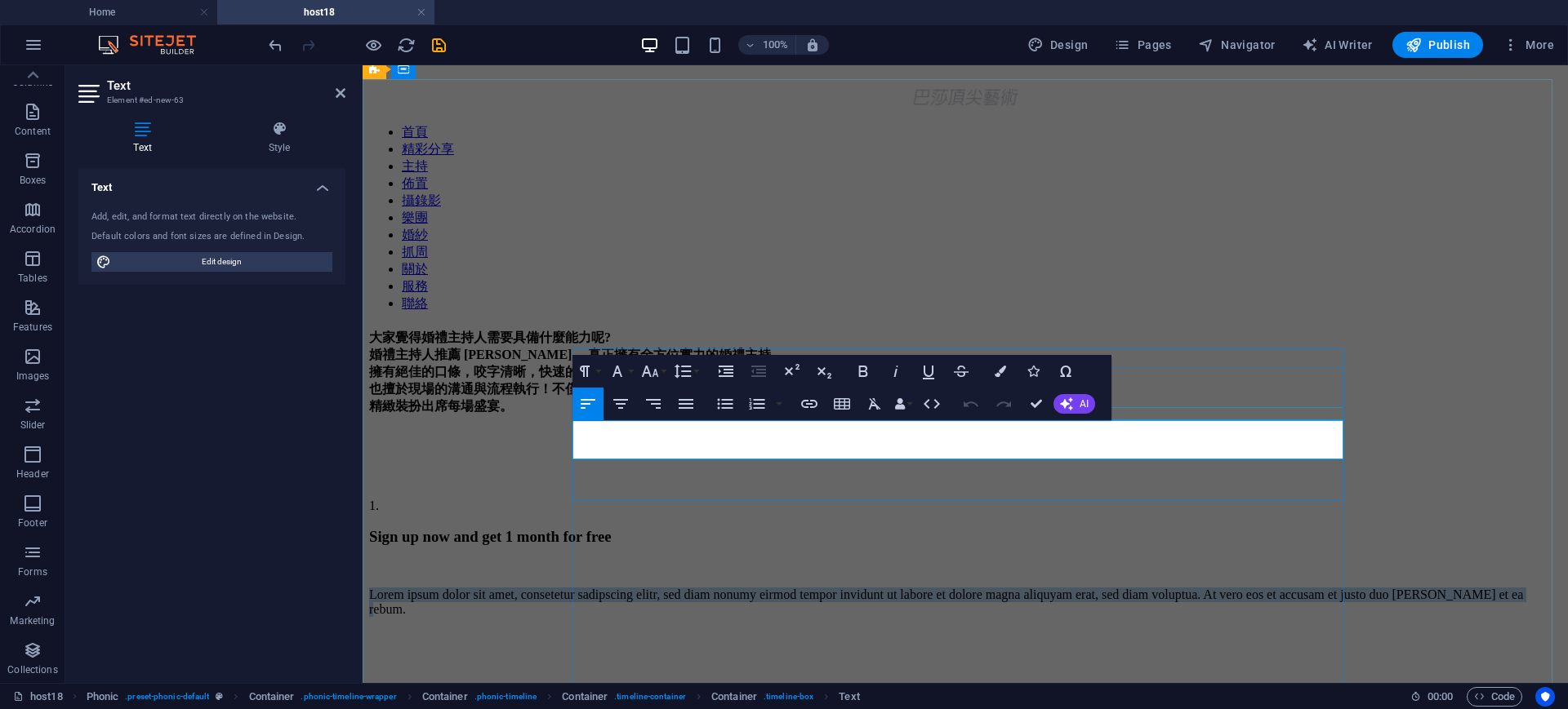
drag, startPoint x: 1115, startPoint y: 445, endPoint x: 954, endPoint y: 479, distance: 164.6
click at [572, 528] on div "Sign up now and get 1 month for free Lorem ipsum dolor sit amet, consetetur sad…" at bounding box center [965, 599] width 1193 height 143
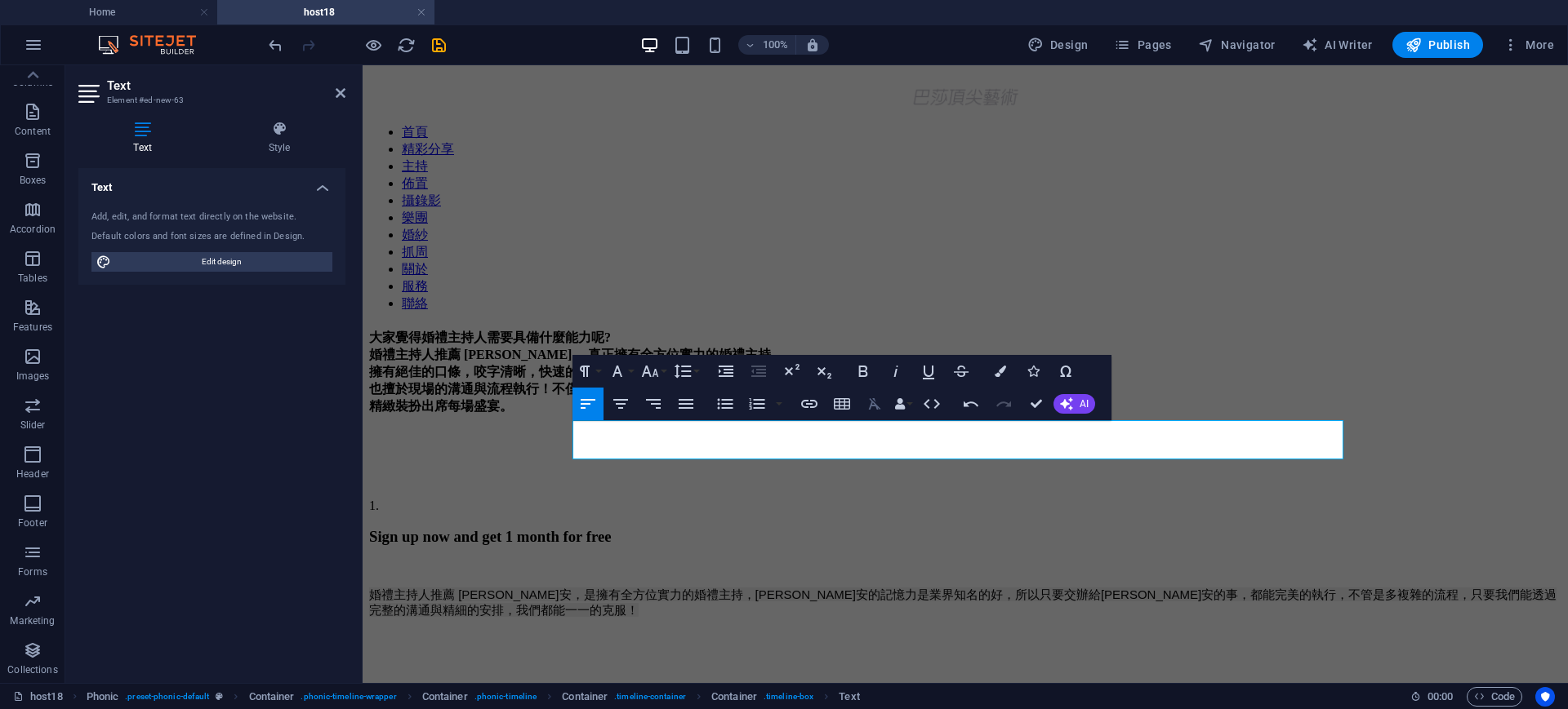
click at [878, 407] on icon "button" at bounding box center [875, 404] width 13 height 12
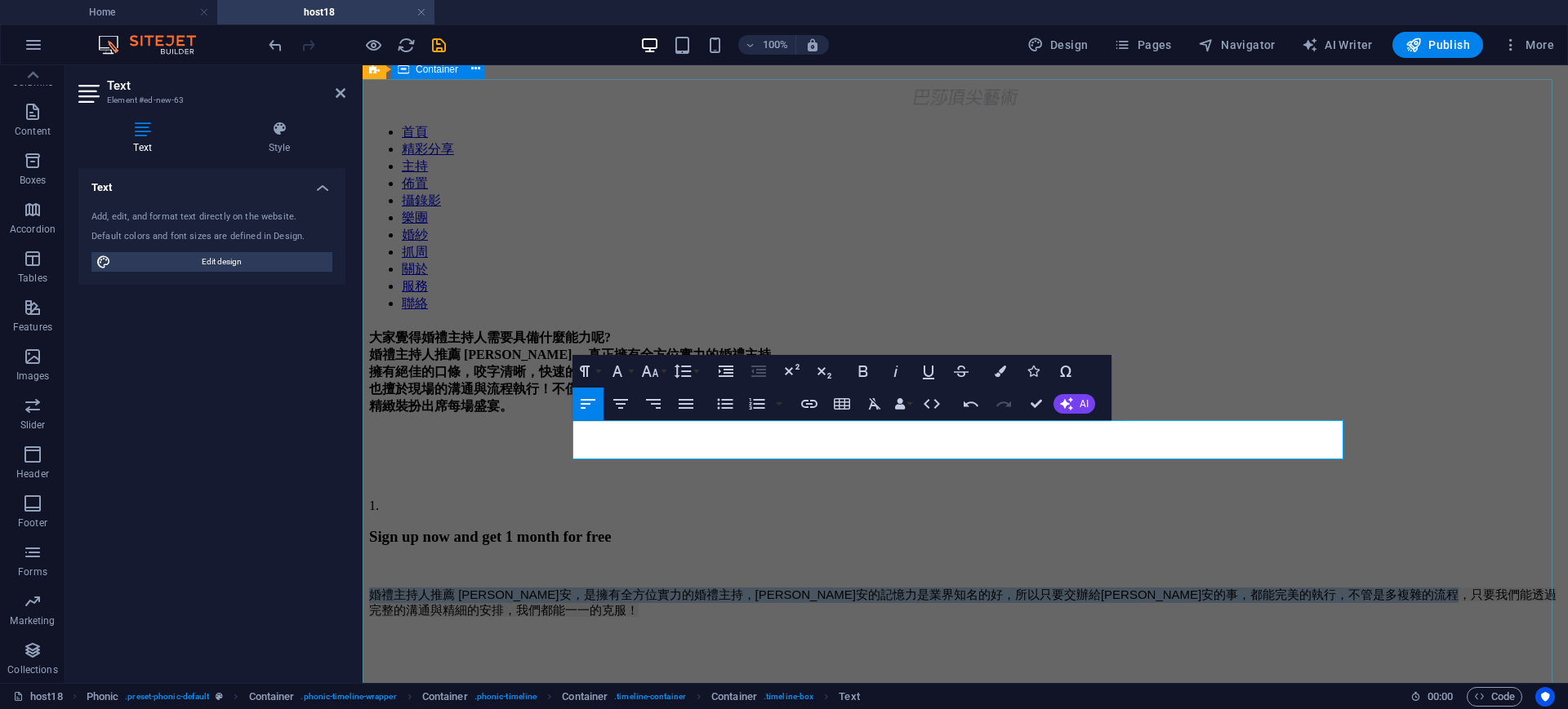
drag, startPoint x: 1026, startPoint y: 440, endPoint x: 554, endPoint y: 431, distance: 472.1
click at [554, 431] on div "大家覺得婚禮主持人需要具備什麼能力呢? 婚禮主持人推薦 Sammi ，真正擁有全方位實力的婚禮主持， 擁有絕佳的口條，咬字清晰，快速的臨場反應，專業的條理，不…" at bounding box center [965, 666] width 1193 height 673
click at [878, 405] on icon "button" at bounding box center [875, 404] width 20 height 20
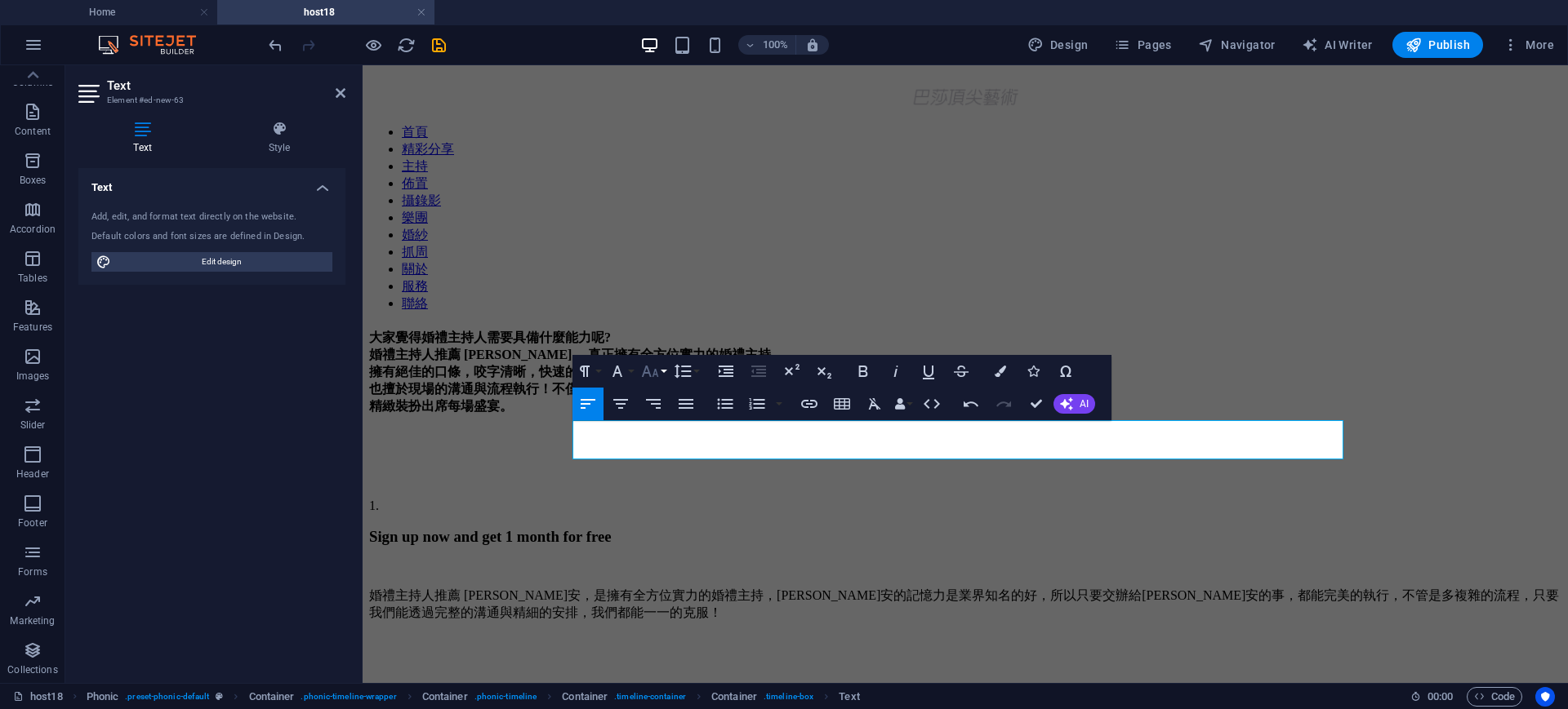
click at [660, 366] on button "Font Size" at bounding box center [653, 372] width 31 height 32
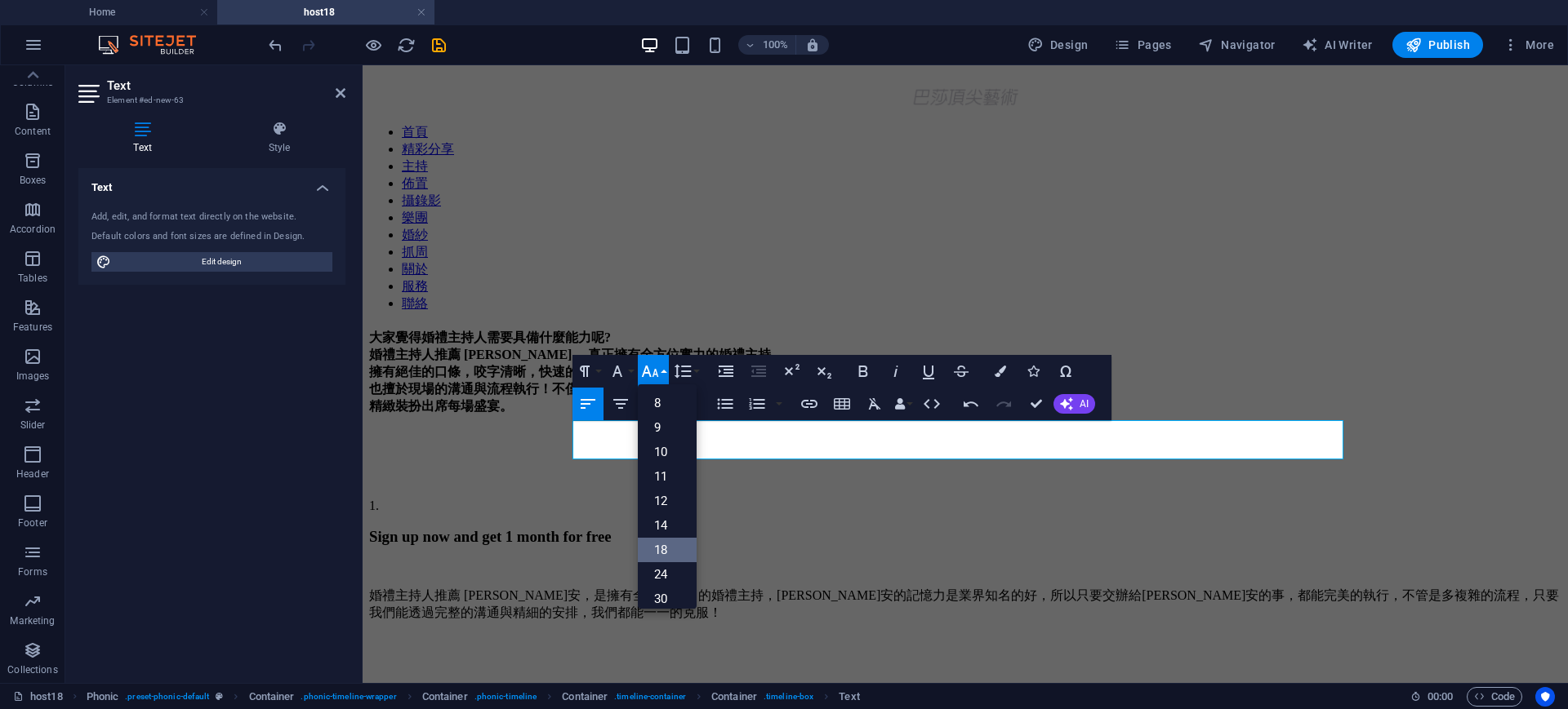
click at [669, 542] on link "18" at bounding box center [666, 549] width 58 height 24
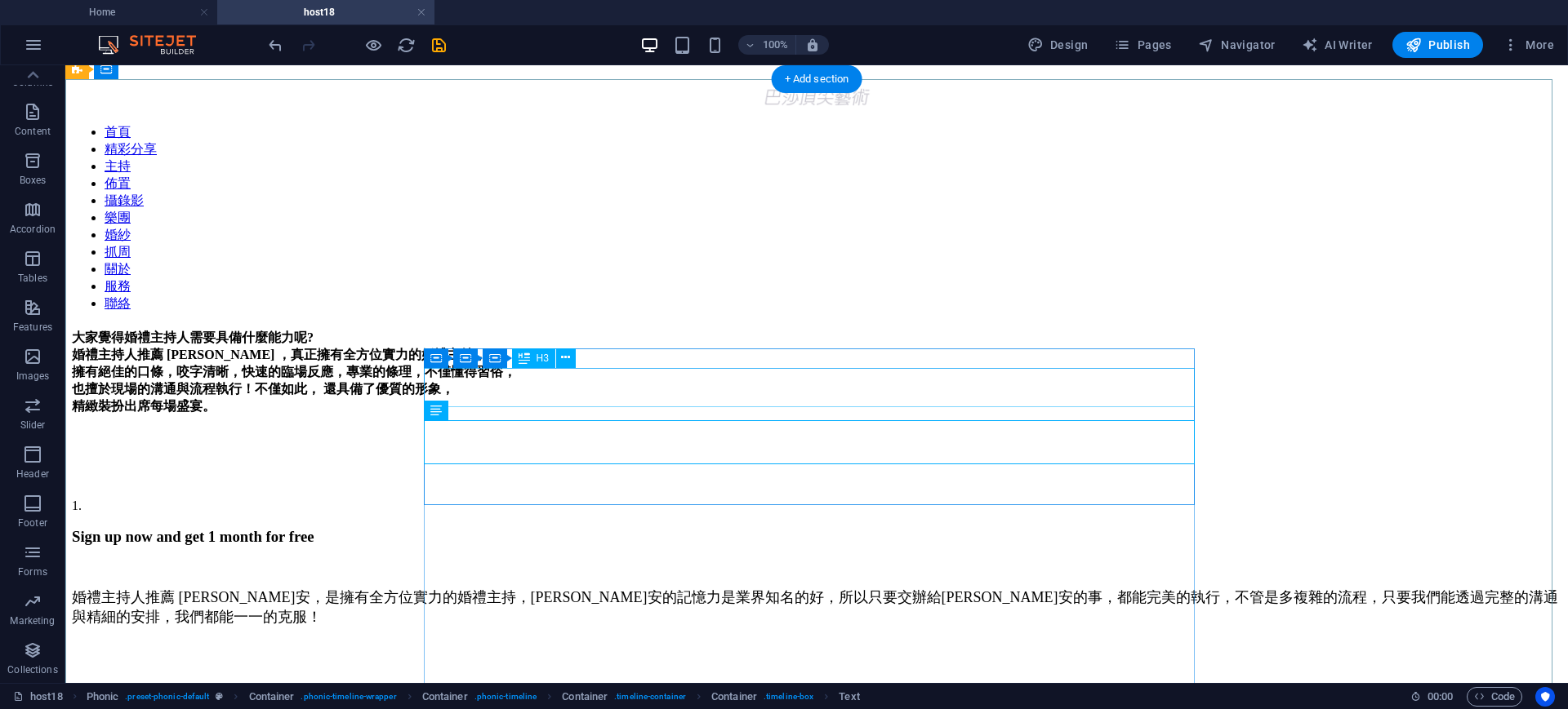
click at [717, 528] on div "Sign up now and get 1 month for free" at bounding box center [816, 537] width 1490 height 18
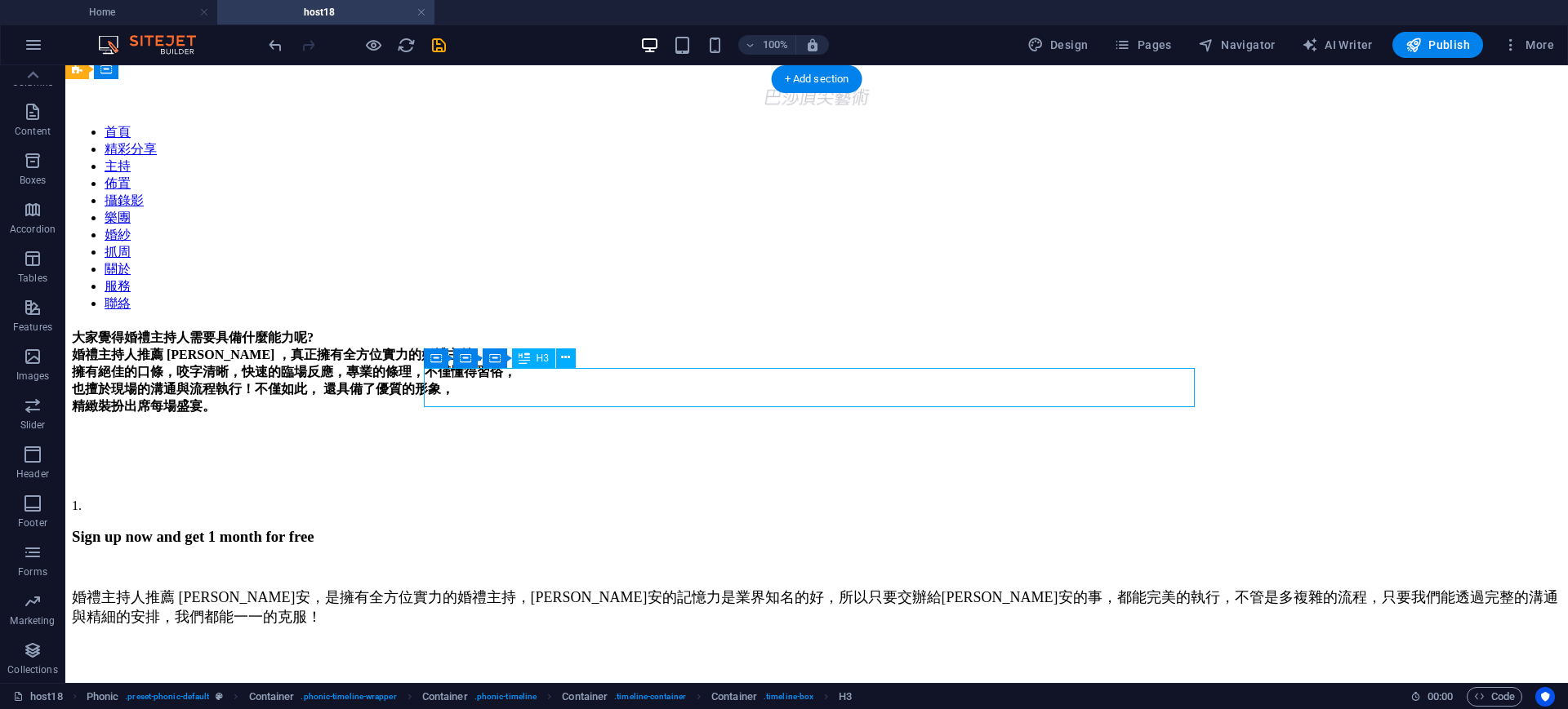
click at [717, 528] on div "Sign up now and get 1 month for free" at bounding box center [816, 537] width 1490 height 18
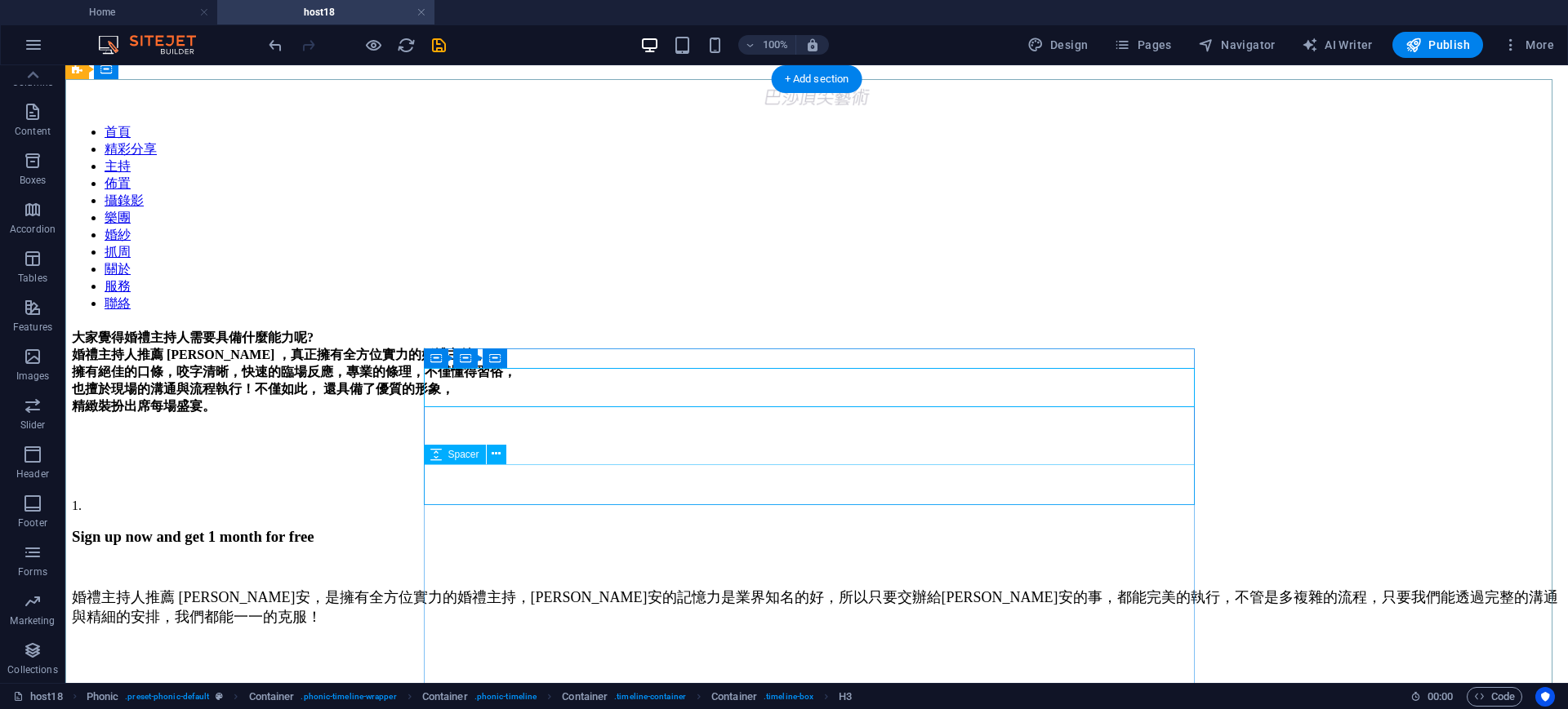
click at [558, 640] on div at bounding box center [816, 660] width 1490 height 40
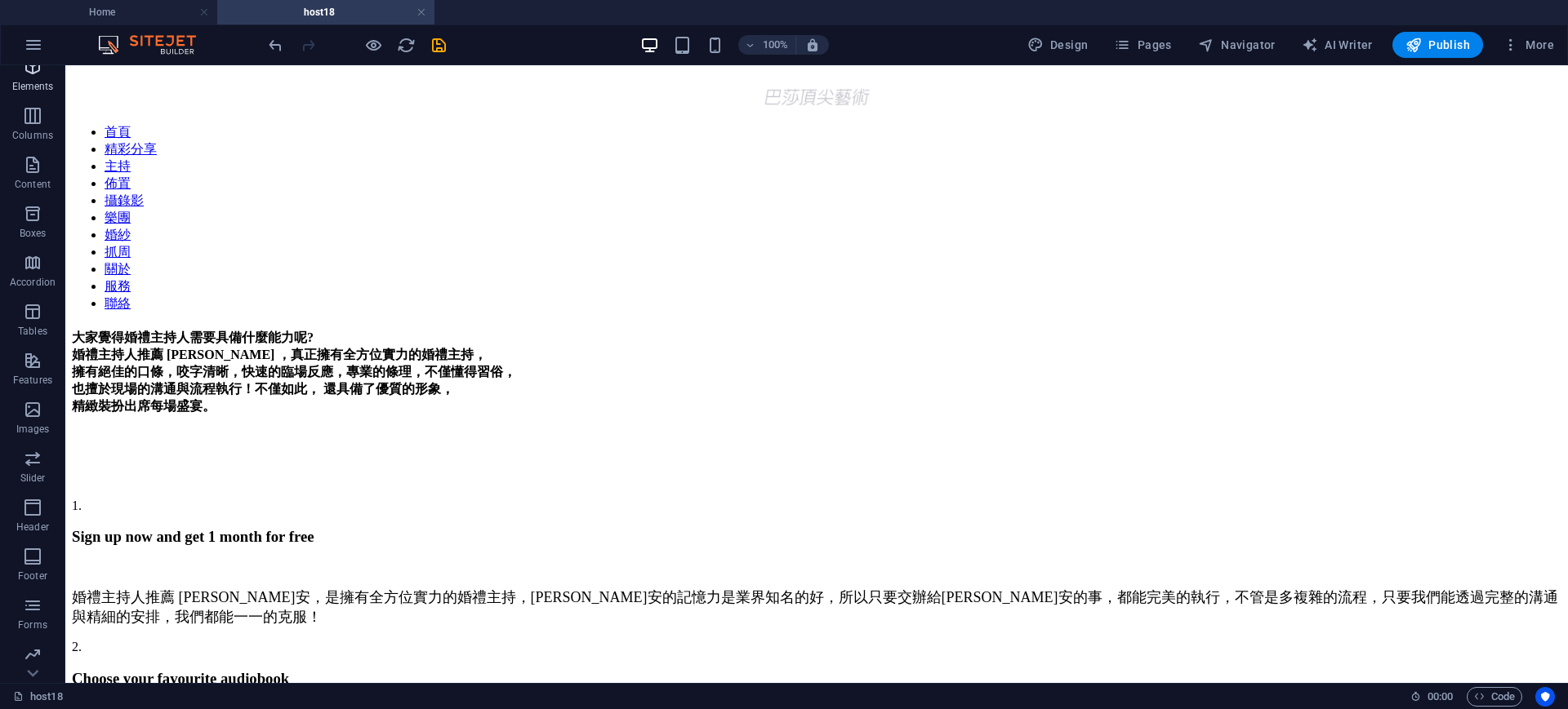
scroll to position [0, 0]
click at [33, 123] on icon "button" at bounding box center [32, 131] width 20 height 20
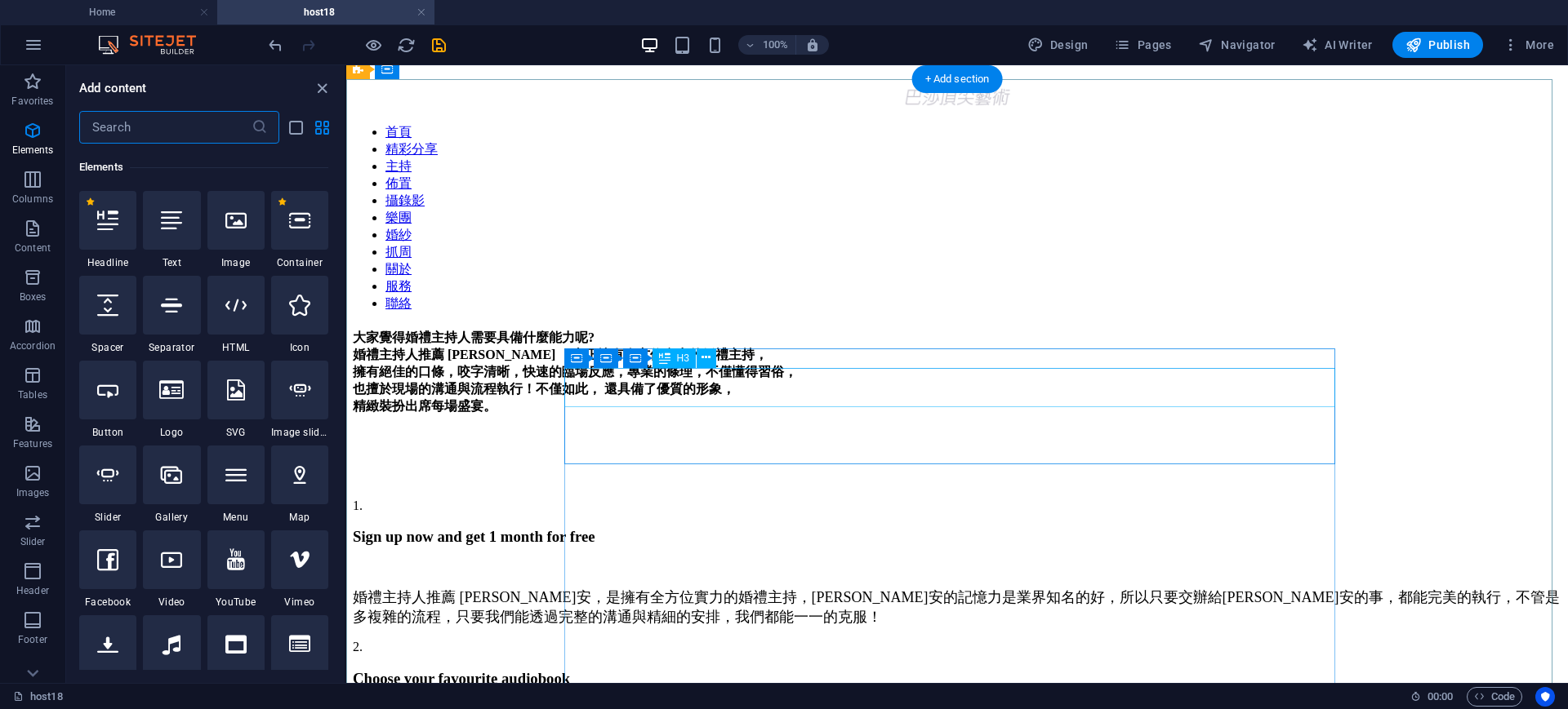
scroll to position [174, 0]
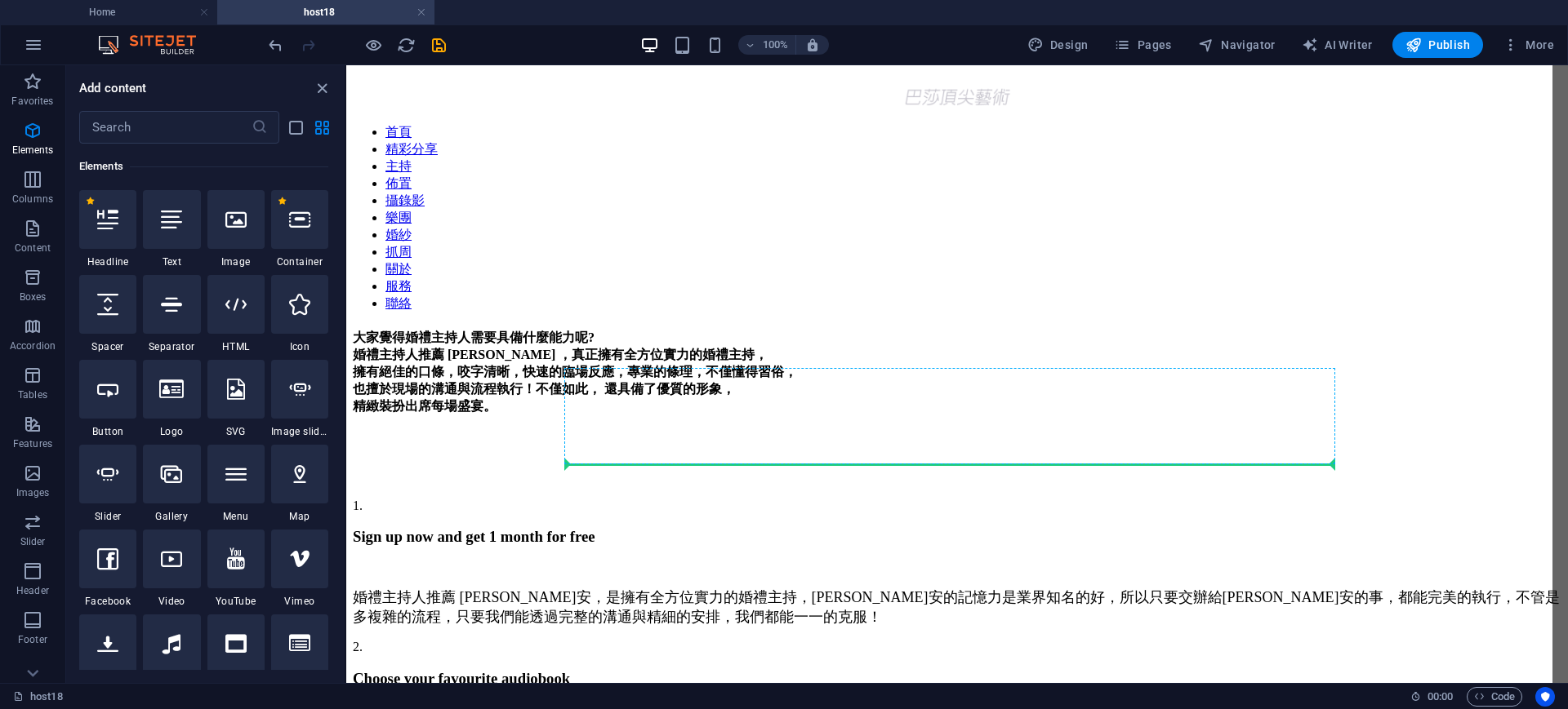
select select "px"
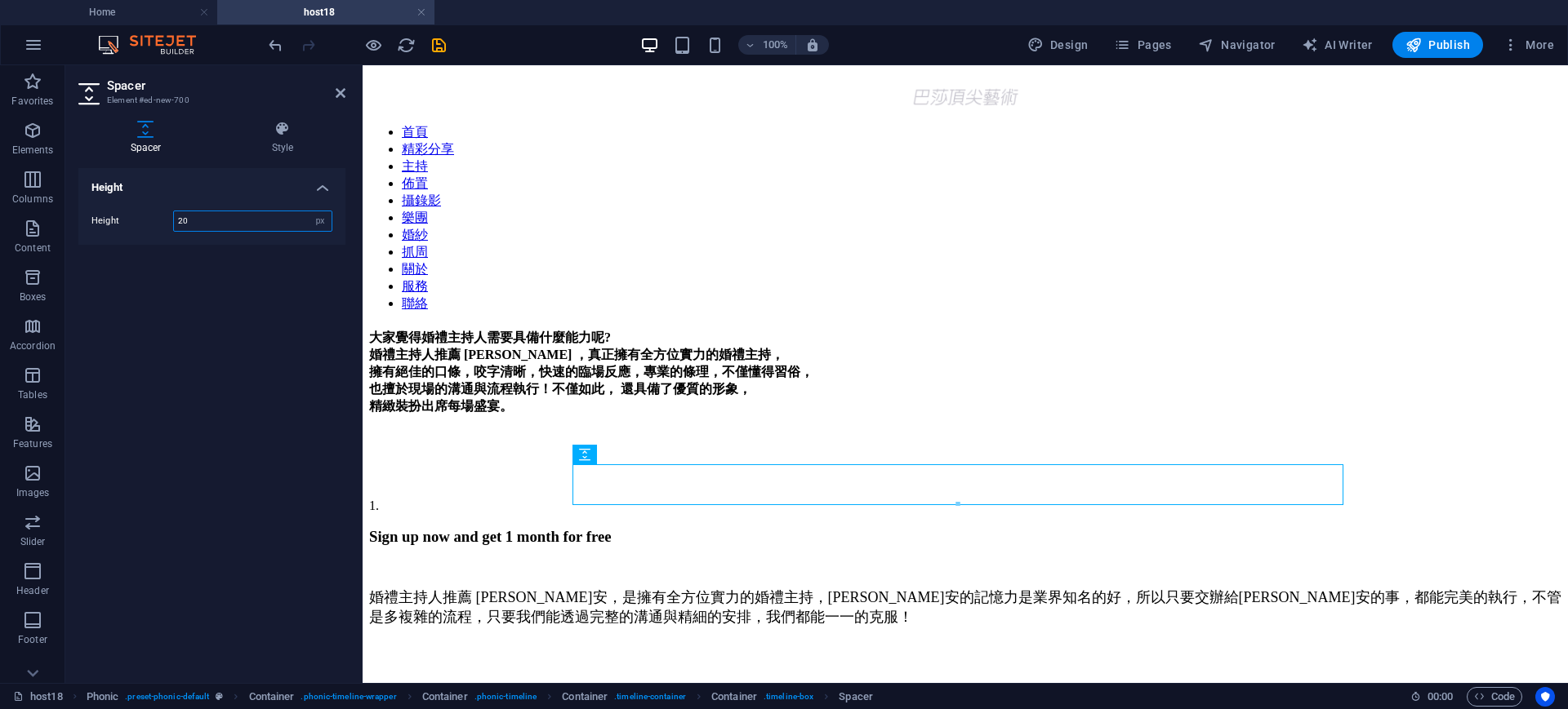
type input "20"
click at [342, 88] on icon at bounding box center [340, 92] width 10 height 13
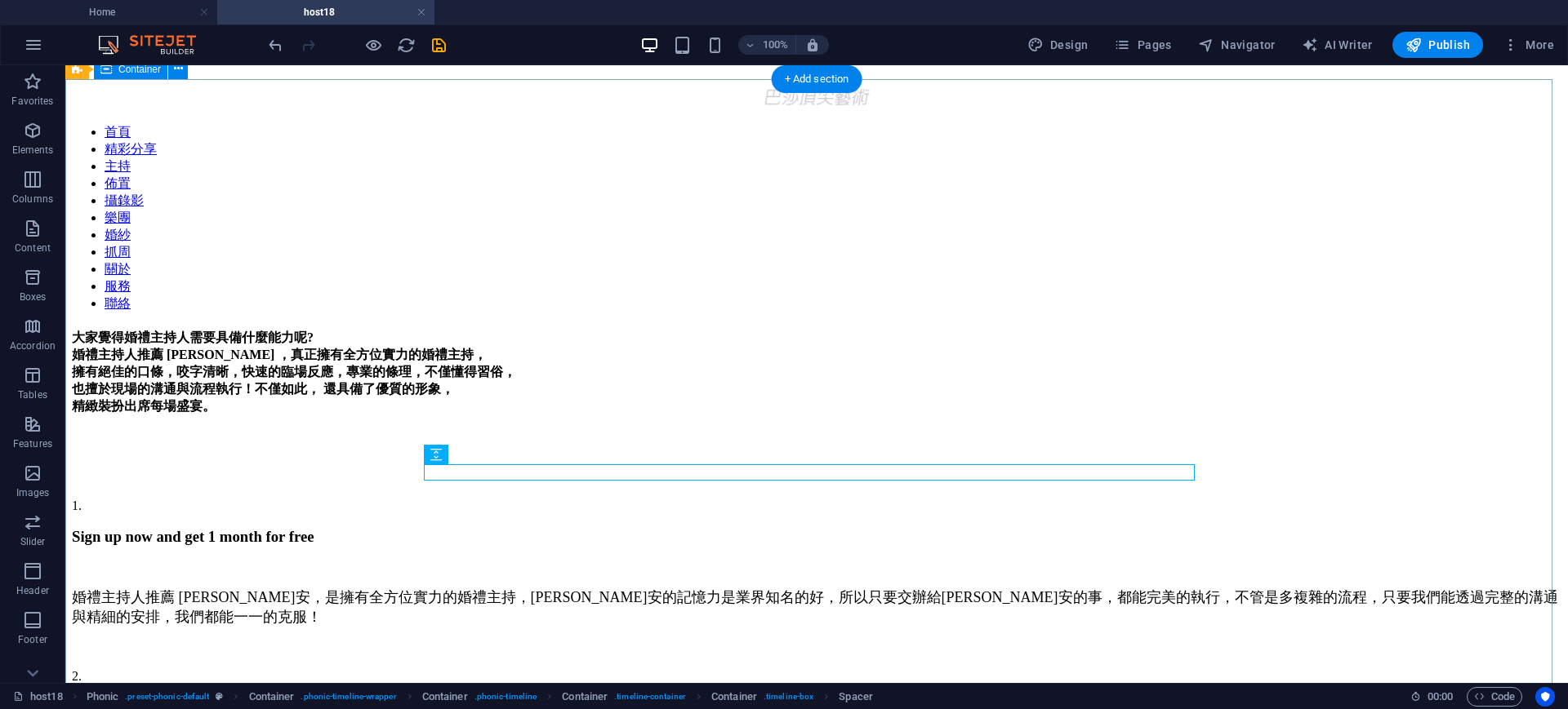
click at [1428, 472] on div "大家覺得婚禮主持人需要具備什麼能力呢? 婚禮主持人推薦 Sammi ，真正擁有全方位實力的婚禮主持， 擁有絕佳的口條，咬字清晰，快速的臨場反應，專業的條理，不…" at bounding box center [816, 643] width 1490 height 627
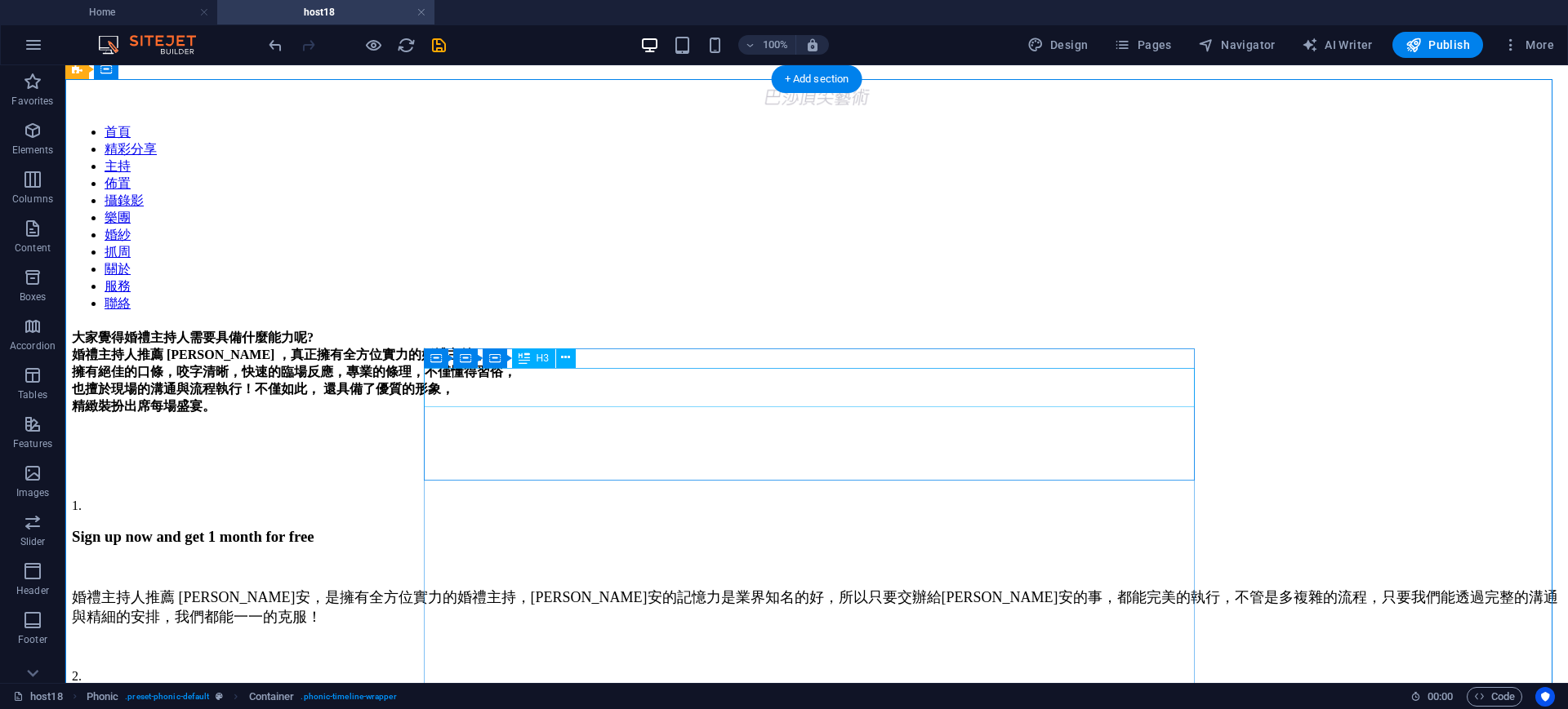
click at [635, 528] on div "Sign up now and get 1 month for free" at bounding box center [816, 537] width 1490 height 18
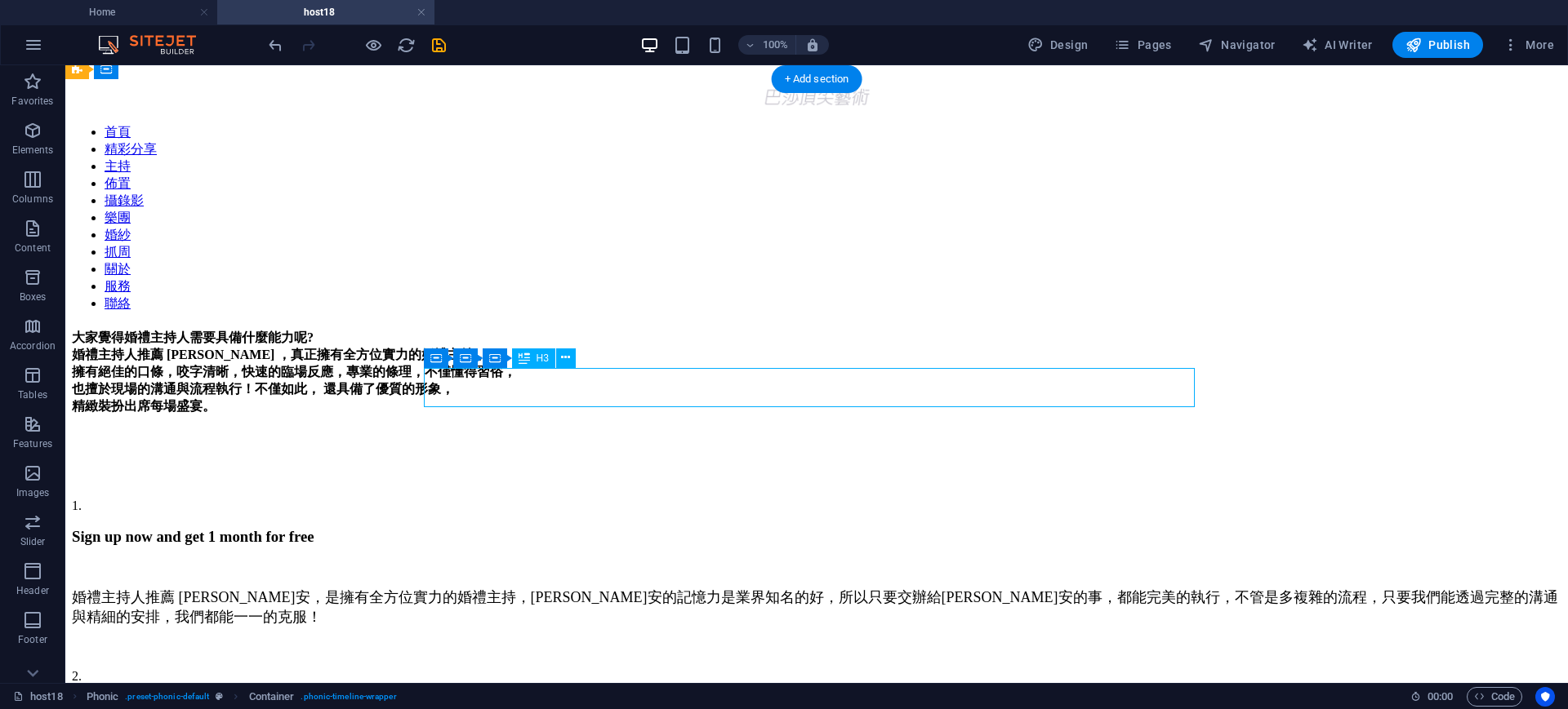
click at [635, 528] on div "Sign up now and get 1 month for free" at bounding box center [816, 537] width 1490 height 18
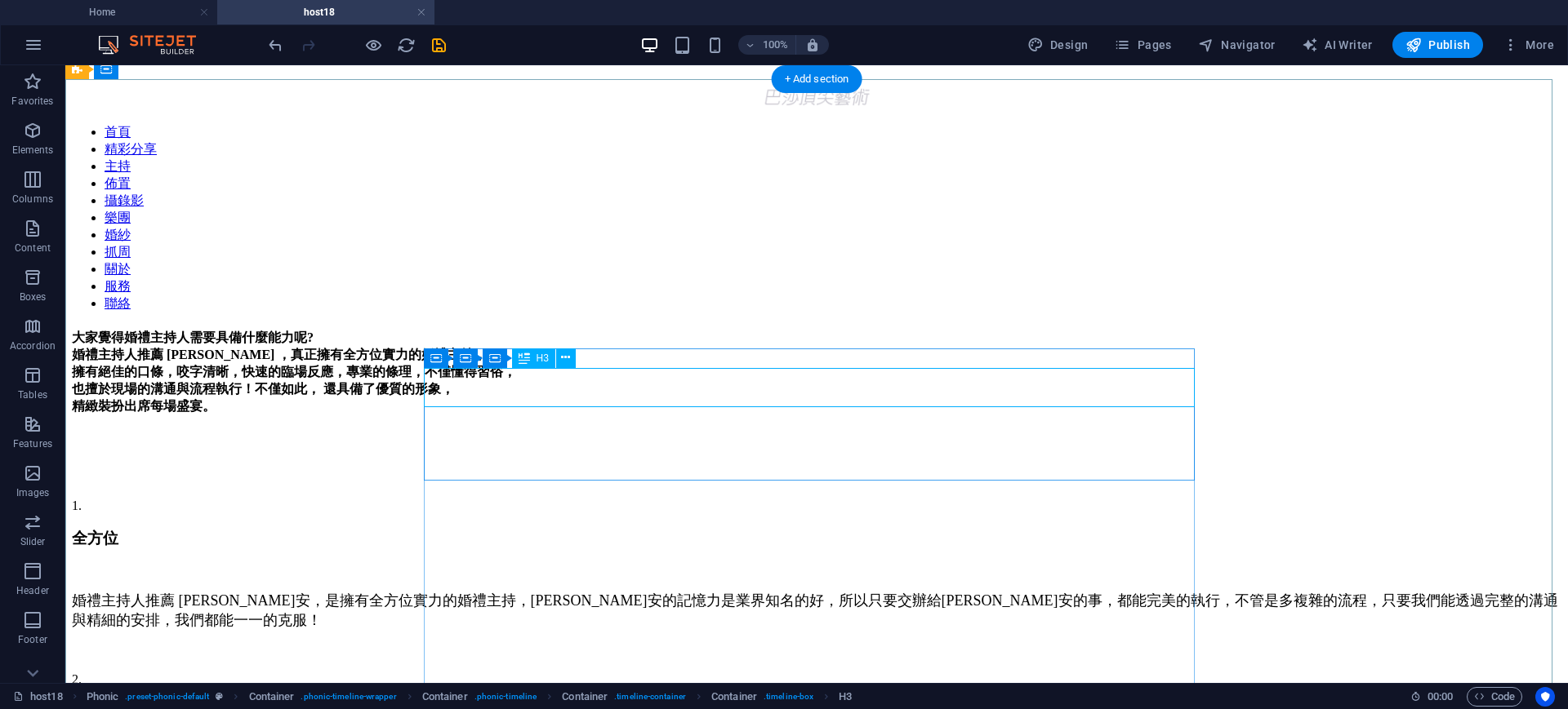
click at [522, 528] on div "全方位" at bounding box center [816, 538] width 1490 height 22
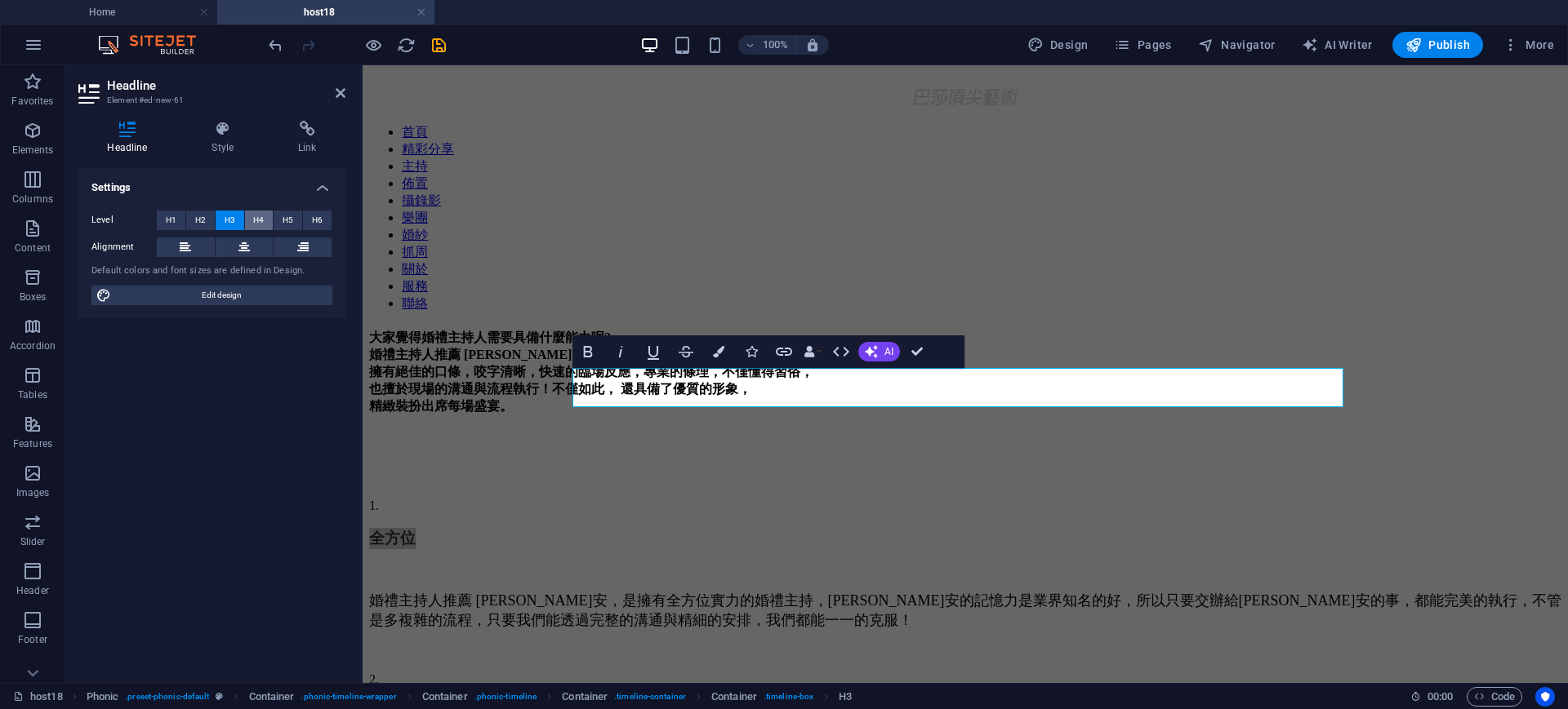
click at [257, 216] on span "H4" at bounding box center [259, 221] width 11 height 20
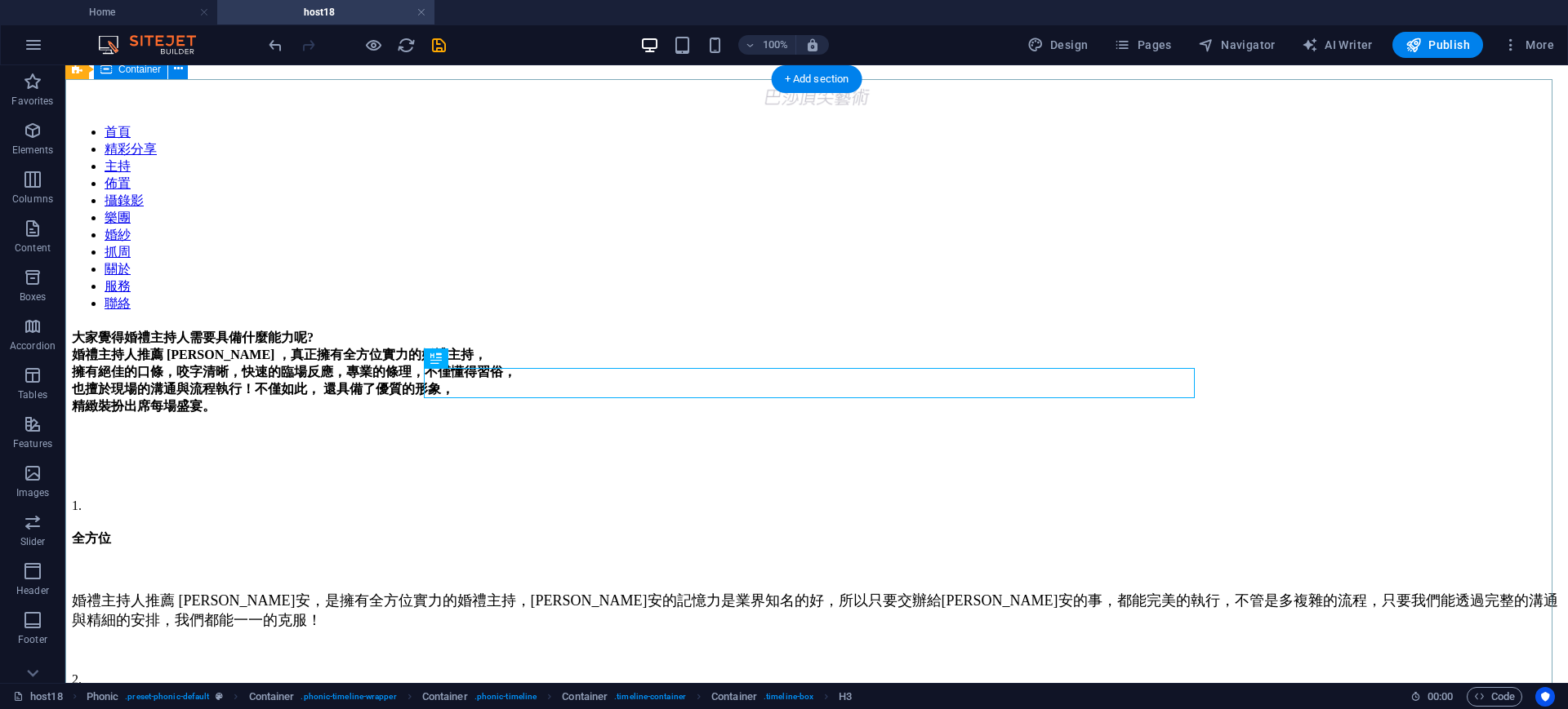
click at [1353, 416] on div "大家覺得婚禮主持人需要具備什麼能力呢? 婚禮主持人推薦 Sammi ，真正擁有全方位實力的婚禮主持， 擁有絕佳的口條，咬字清晰，快速的臨場反應，專業的條理，不…" at bounding box center [816, 644] width 1490 height 631
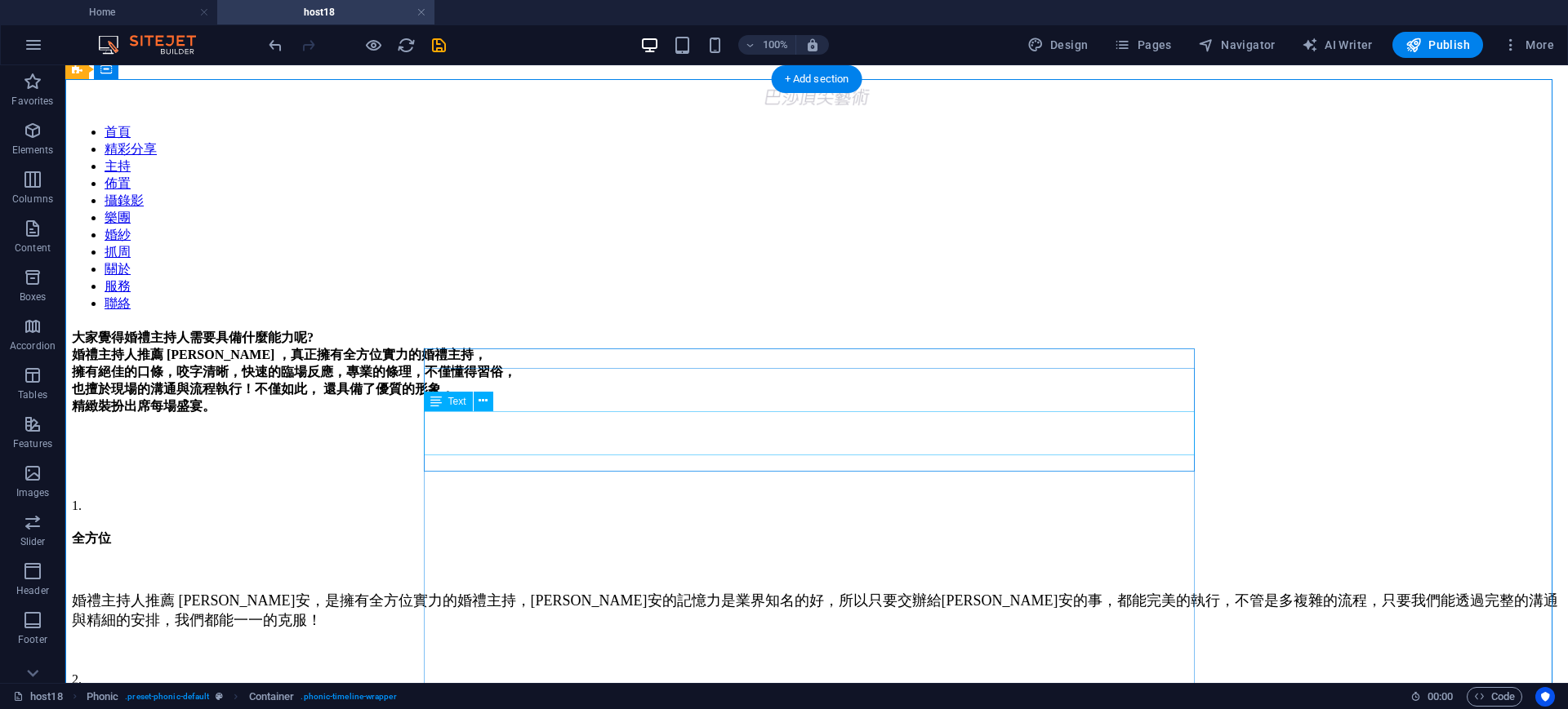
click at [612, 591] on div "婚禮主持人推薦 Sammi 瑀安，是擁有全方位實力的婚禮主持，瑀安的記憶力是業界知名的好，所以只要交辦給瑀安的事，都能完美的執行，不管是多複雜的流程，只要我們…" at bounding box center [816, 610] width 1490 height 39
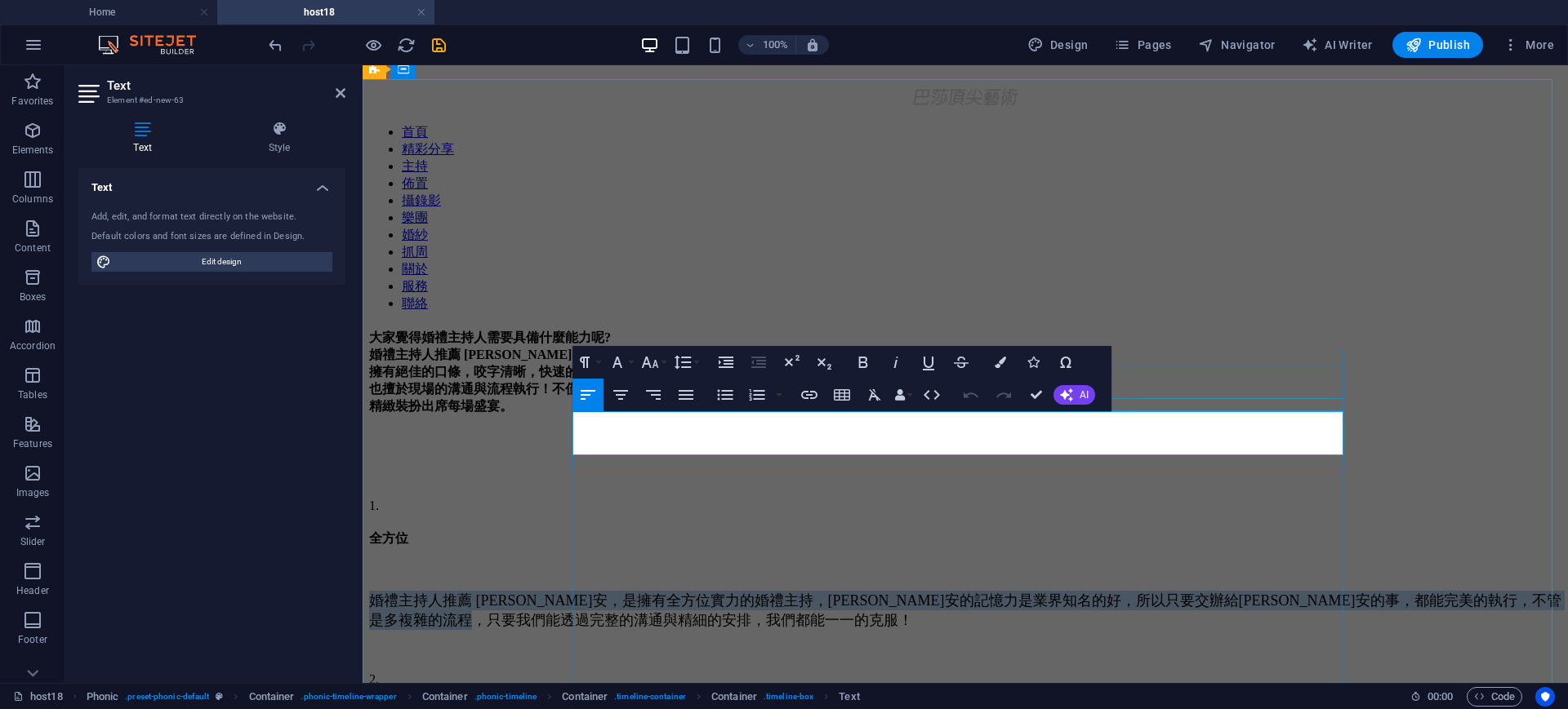
drag, startPoint x: 1292, startPoint y: 444, endPoint x: 954, endPoint y: 477, distance: 339.6
click at [572, 530] on div "全方位 婚禮主持人推薦 Sammi 瑀安，是擁有全方位實力的婚禮主持，瑀安的記憶力是業界知名的好，所以只要交辦給瑀安的事，都能完美的執行，不管是多複雜的流程，…" at bounding box center [965, 595] width 1193 height 129
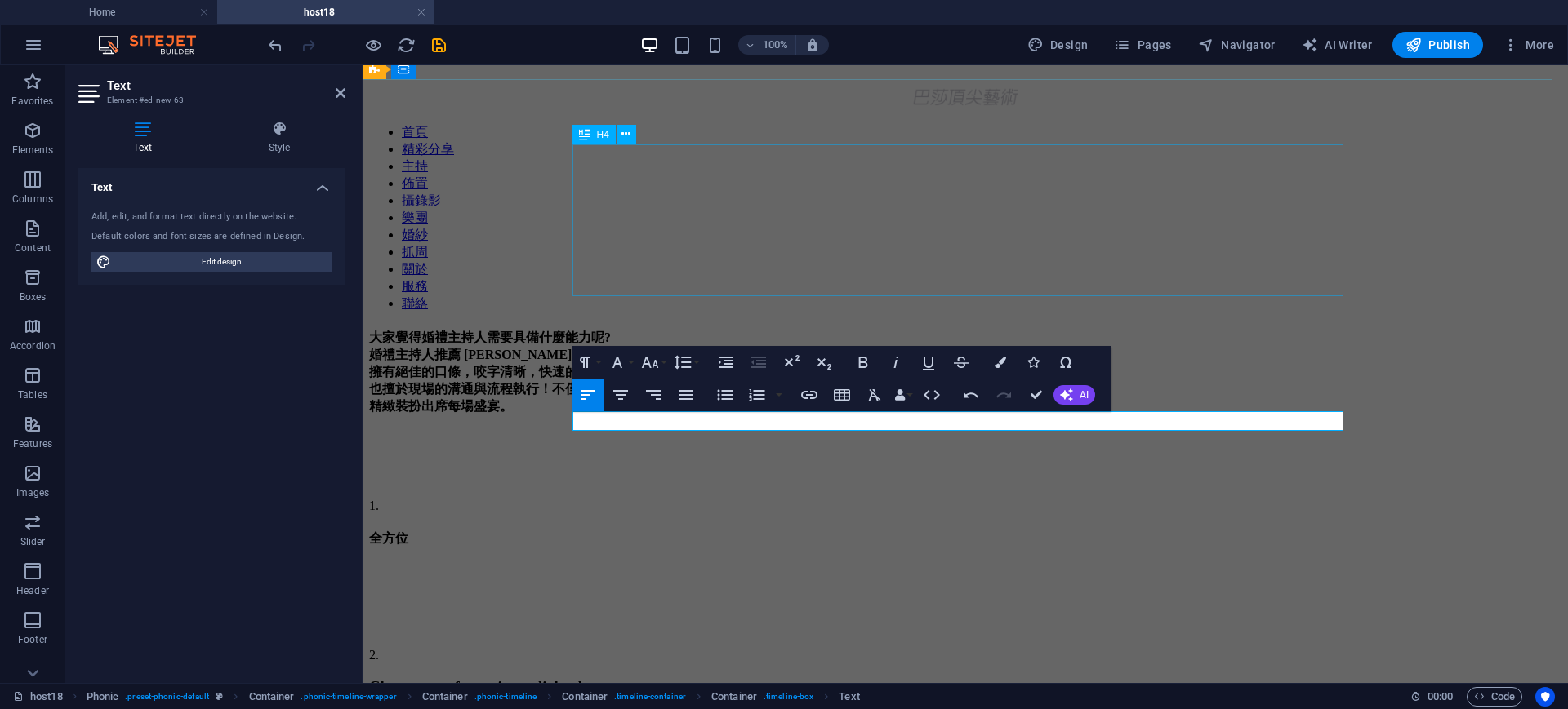
click at [801, 329] on div "大家覺得婚禮主持人需要具備什麼能力呢? 婚禮主持人推薦 Sammi ，真正擁有全方位實力的婚禮主持， 擁有絕佳的口條，咬字清晰，快速的臨場反應，專業的條理，不…" at bounding box center [965, 372] width 1193 height 85
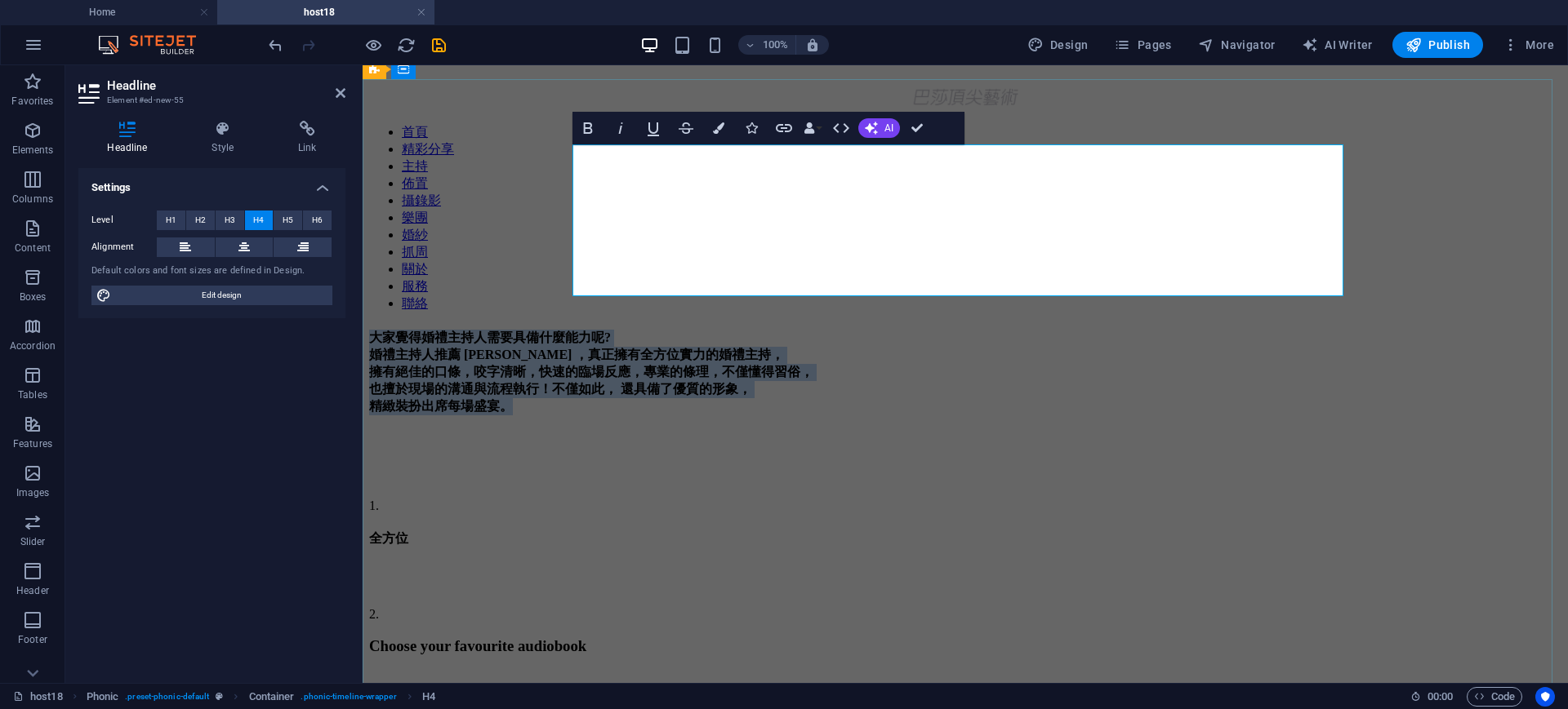
click at [841, 329] on h4 "大家覺得婚禮主持人需要具備什麼能力呢? 婚禮主持人推薦 Sammi ，真正擁有全方位實力的婚禮主持， 擁有絕佳的口條，咬字清晰，快速的臨場反應，專業的條理，不…" at bounding box center [965, 372] width 1193 height 85
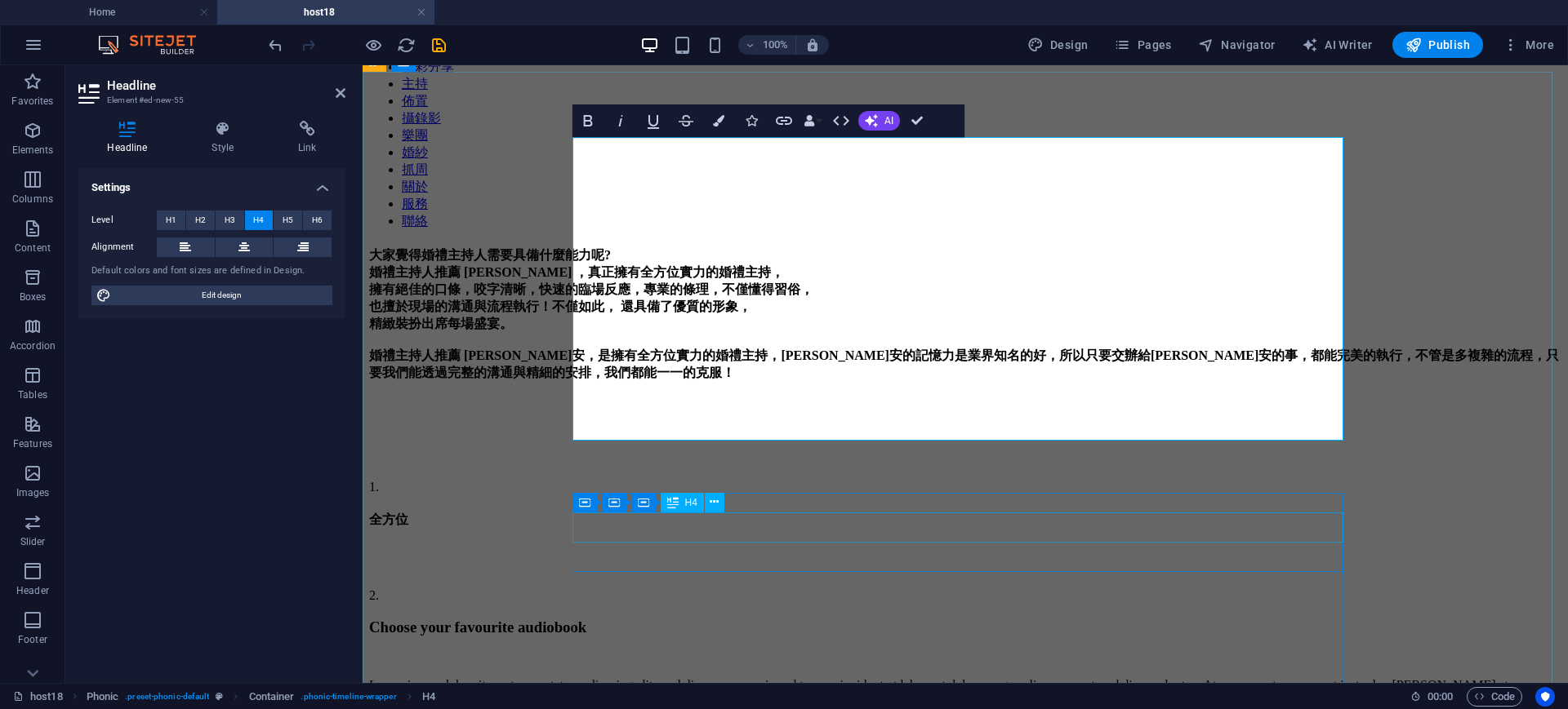
scroll to position [177, 0]
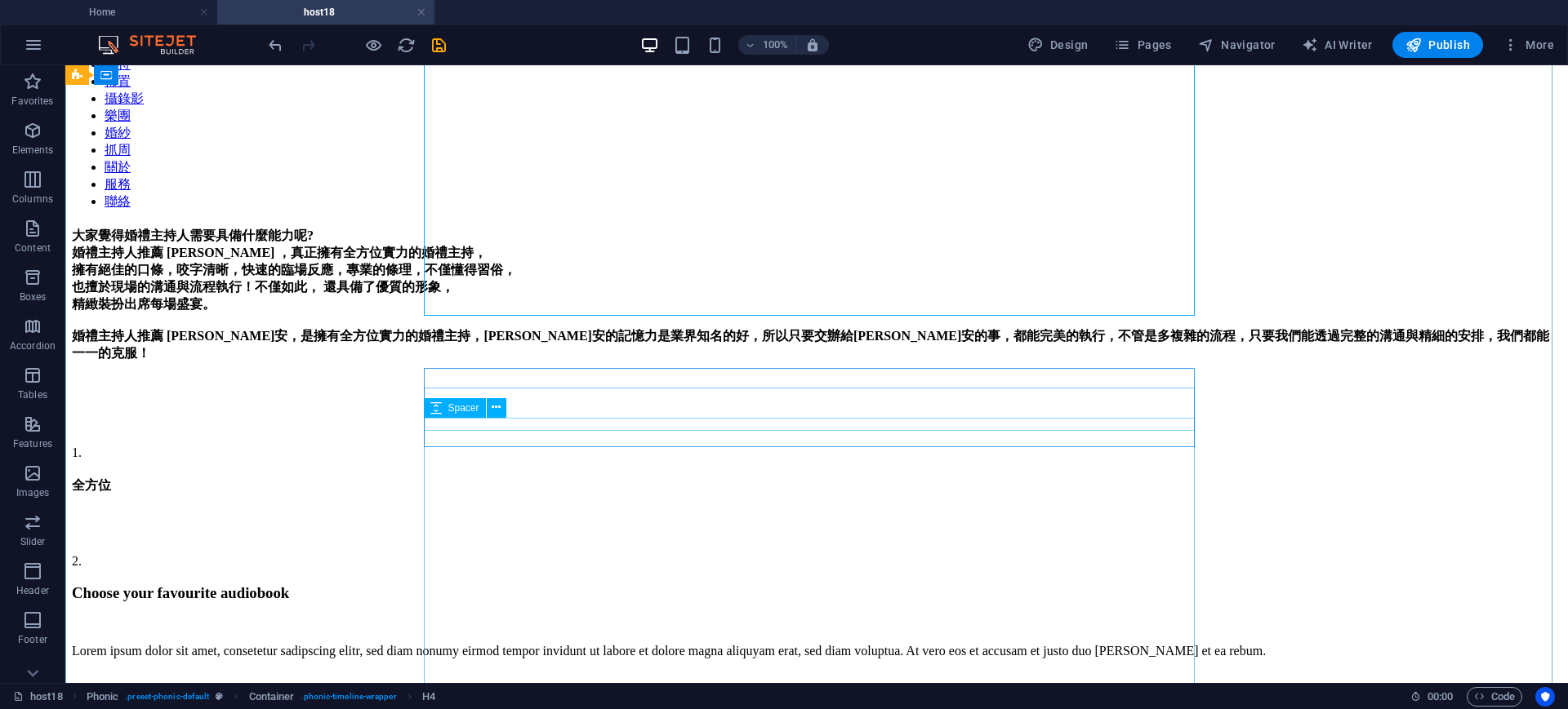
click at [467, 512] on div at bounding box center [816, 518] width 1490 height 13
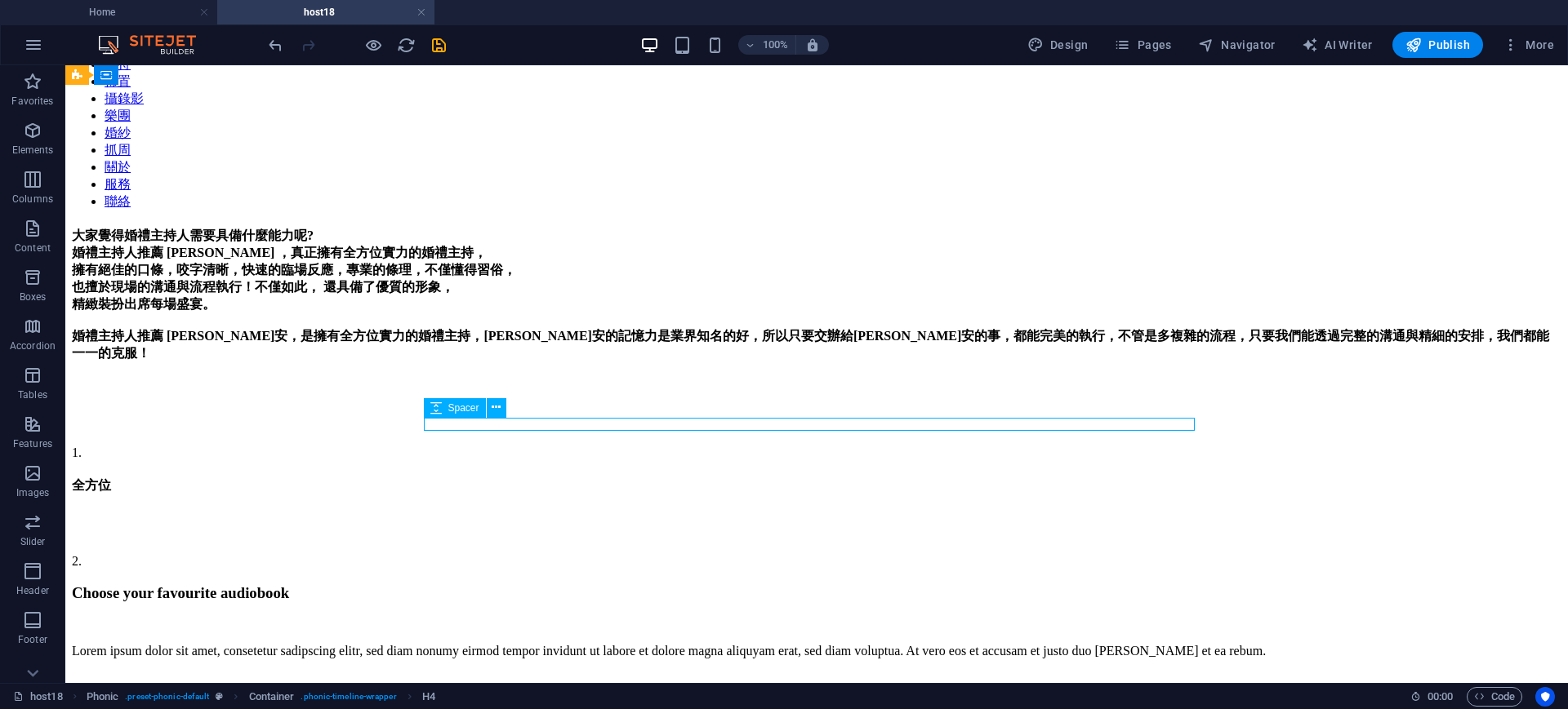
click at [467, 512] on div at bounding box center [816, 518] width 1490 height 13
select select "rem"
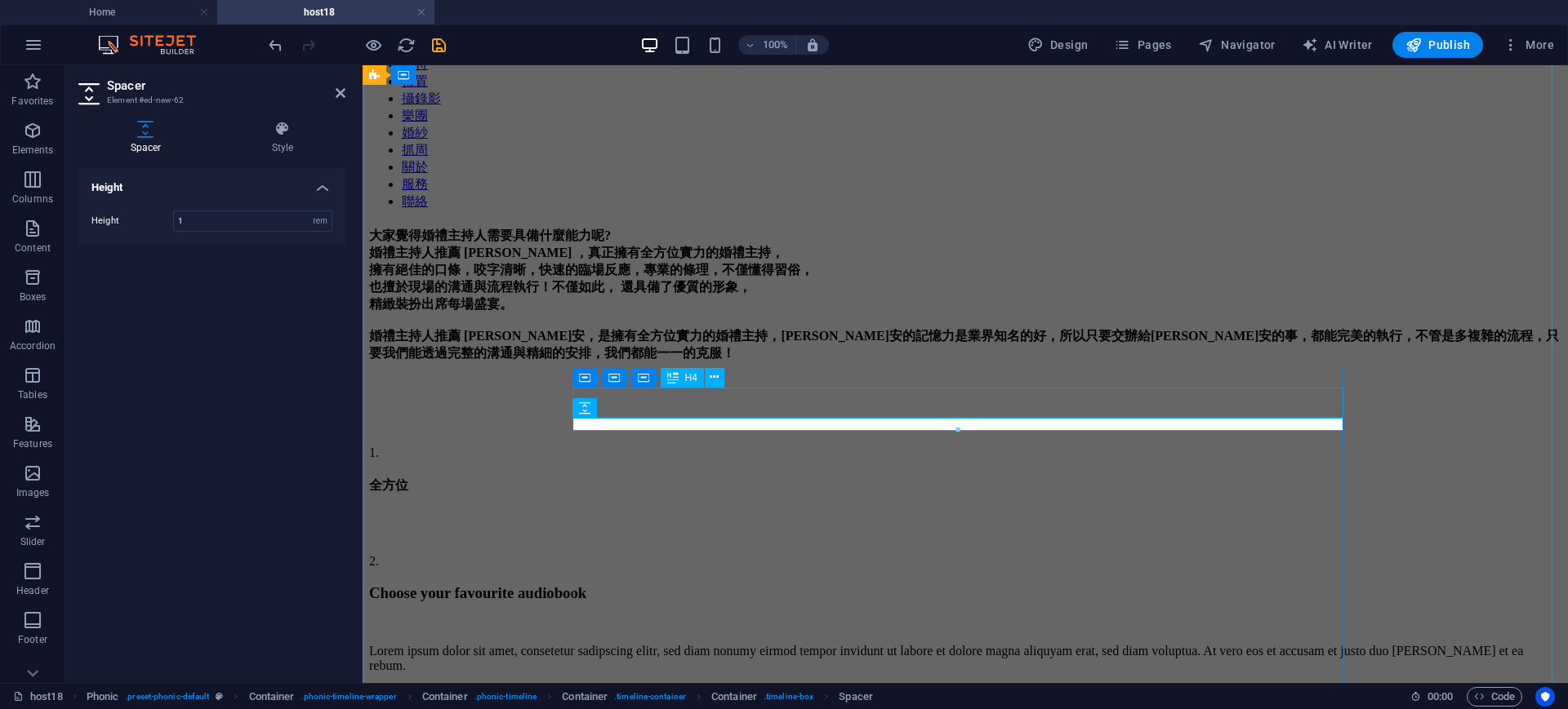
click at [708, 477] on div "全方位" at bounding box center [965, 486] width 1193 height 17
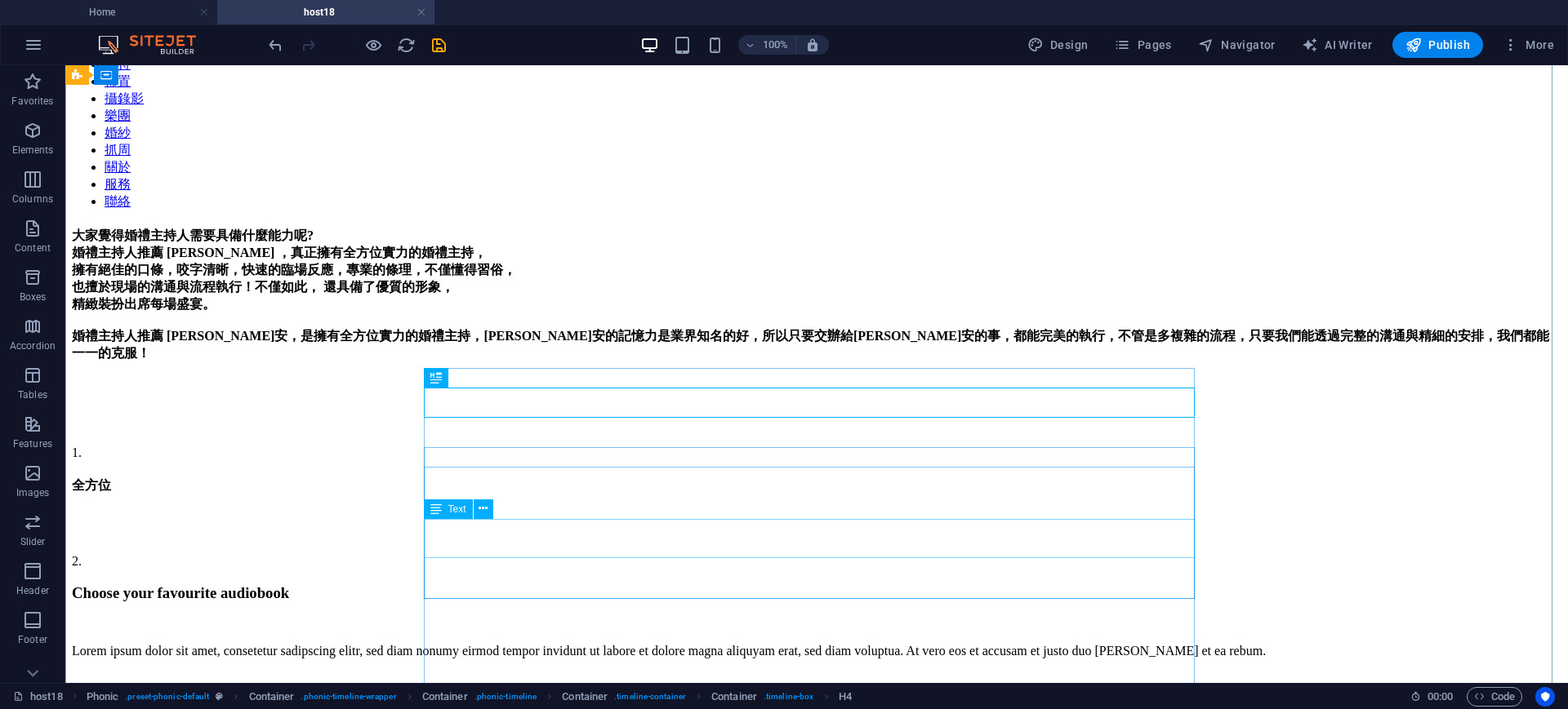
click at [530, 643] on div "Lorem ipsum dolor sit amet, consetetur sadipscing elitr, sed diam nonumy eirmod…" at bounding box center [816, 651] width 1490 height 14
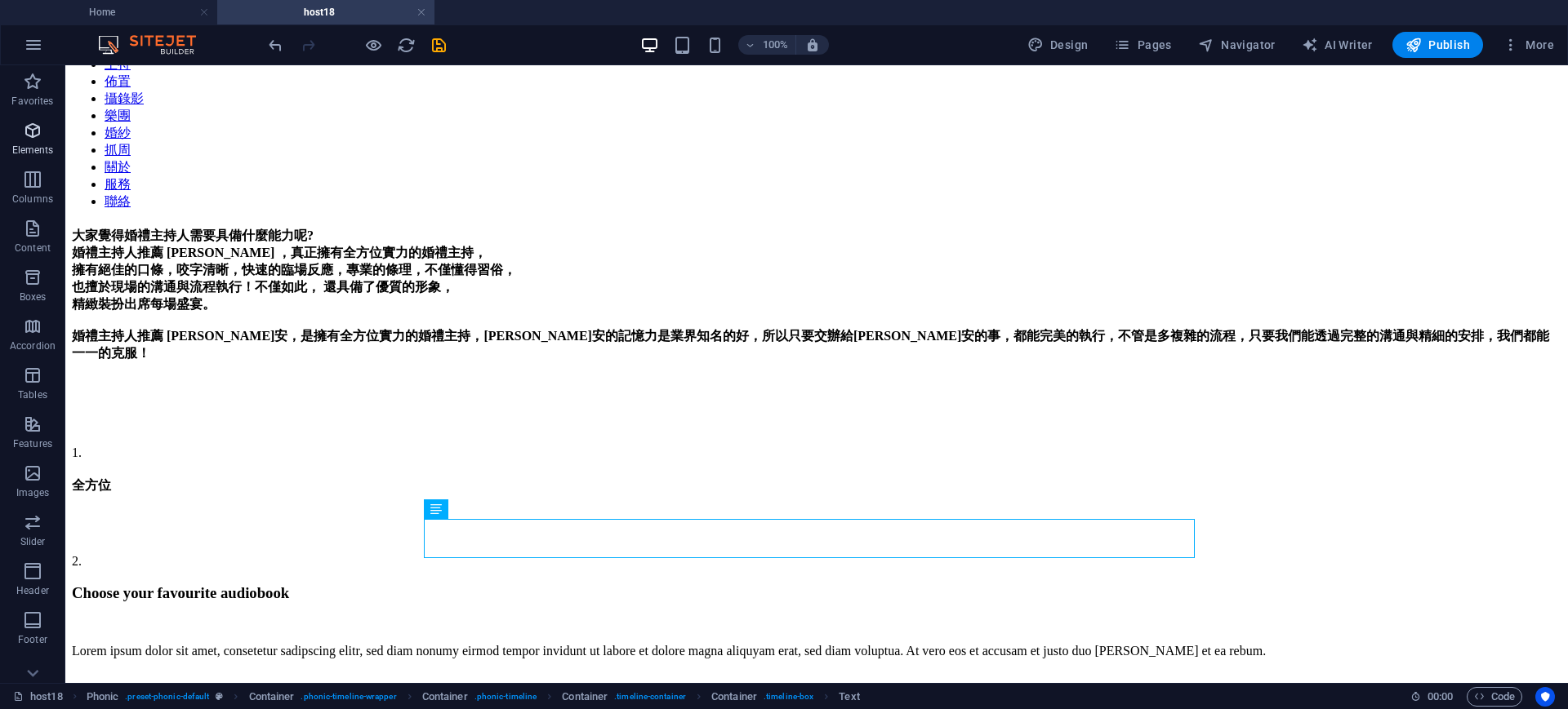
click at [31, 130] on icon "button" at bounding box center [32, 131] width 20 height 20
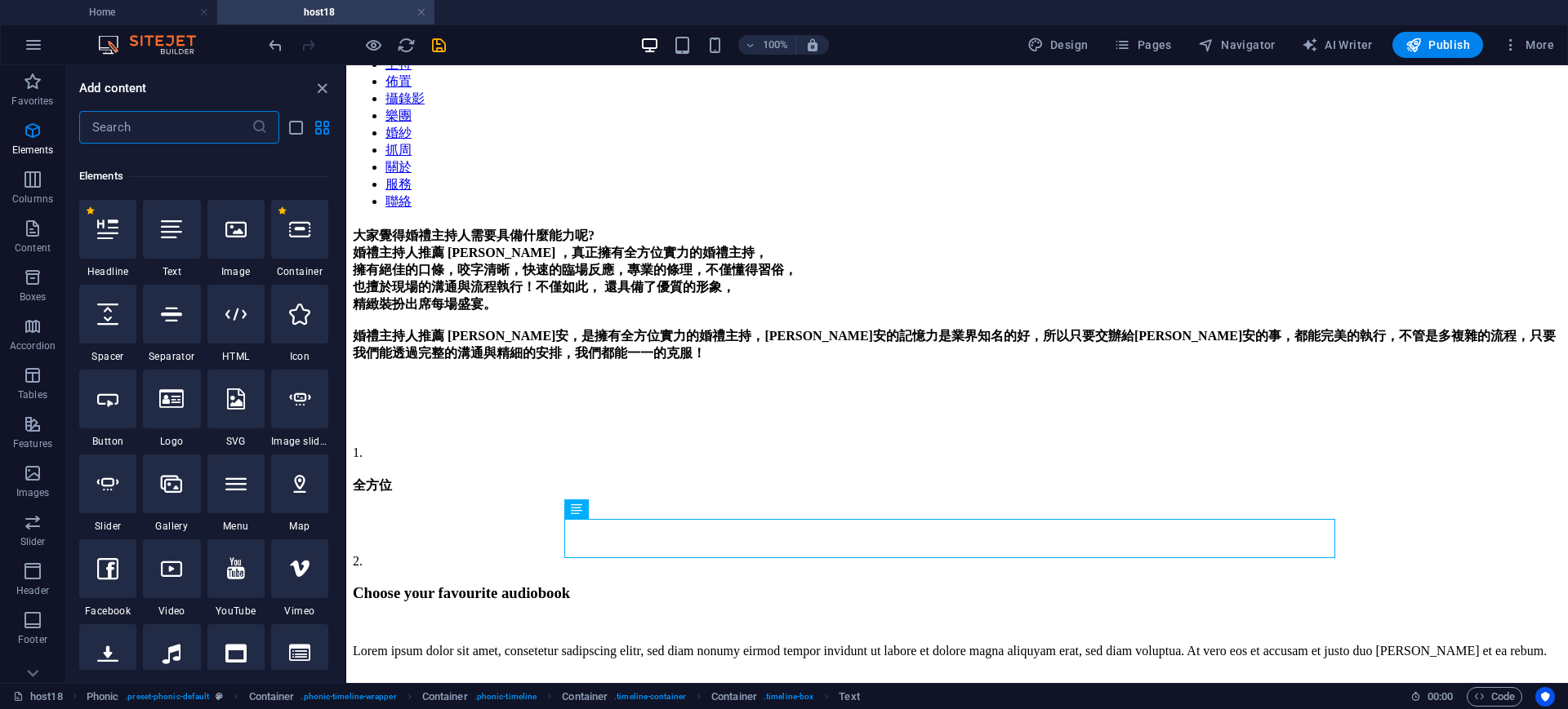
scroll to position [174, 0]
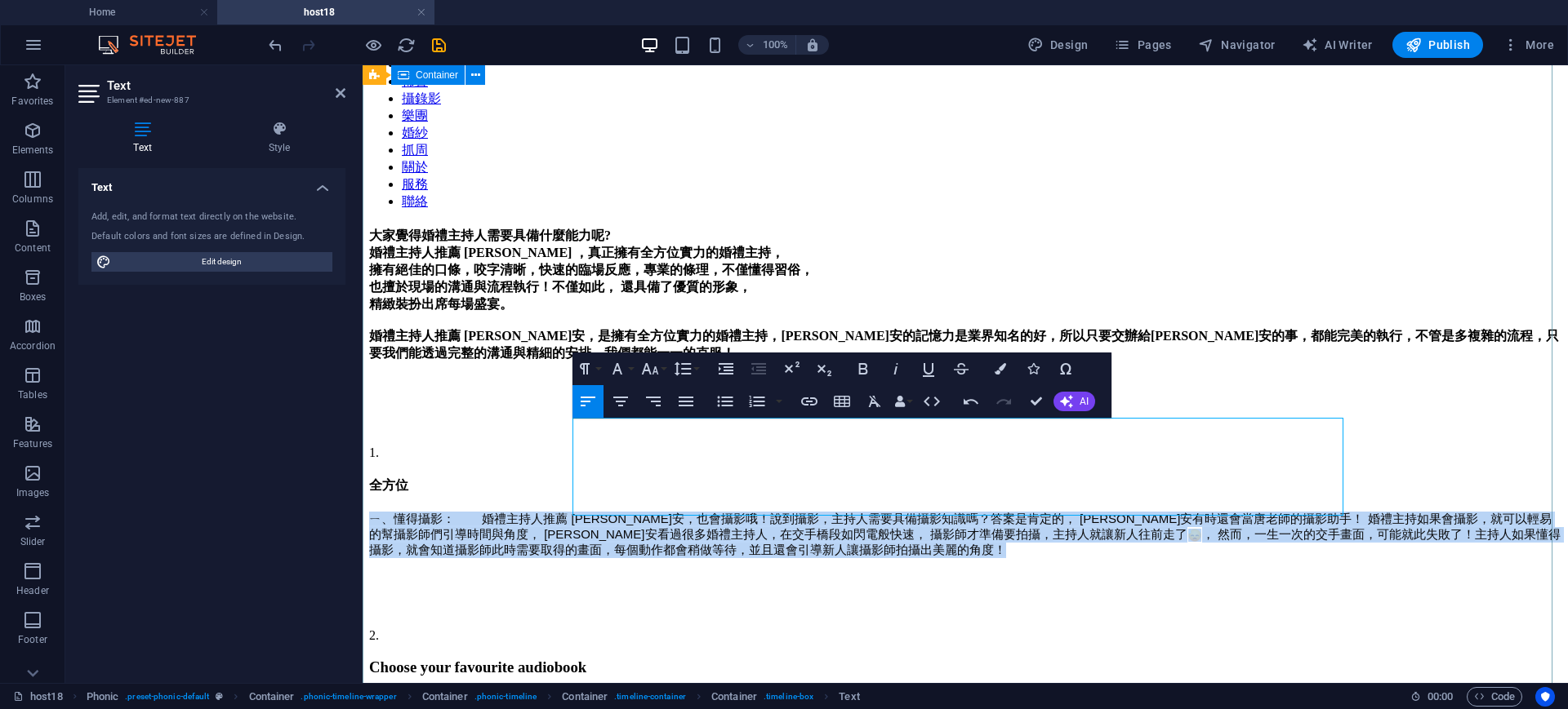
drag, startPoint x: 1060, startPoint y: 490, endPoint x: 544, endPoint y: 432, distance: 519.2
click at [544, 432] on div "大家覺得婚禮主持人需要具備什麼能力呢? 婚禮主持人推薦 Sammi ，真正擁有全方位實力的婚禮主持， 擁有絕佳的口條，咬字清晰，快速的臨場反應，專業的條理，不…" at bounding box center [965, 587] width 1193 height 718
click at [874, 406] on icon "button" at bounding box center [875, 401] width 20 height 20
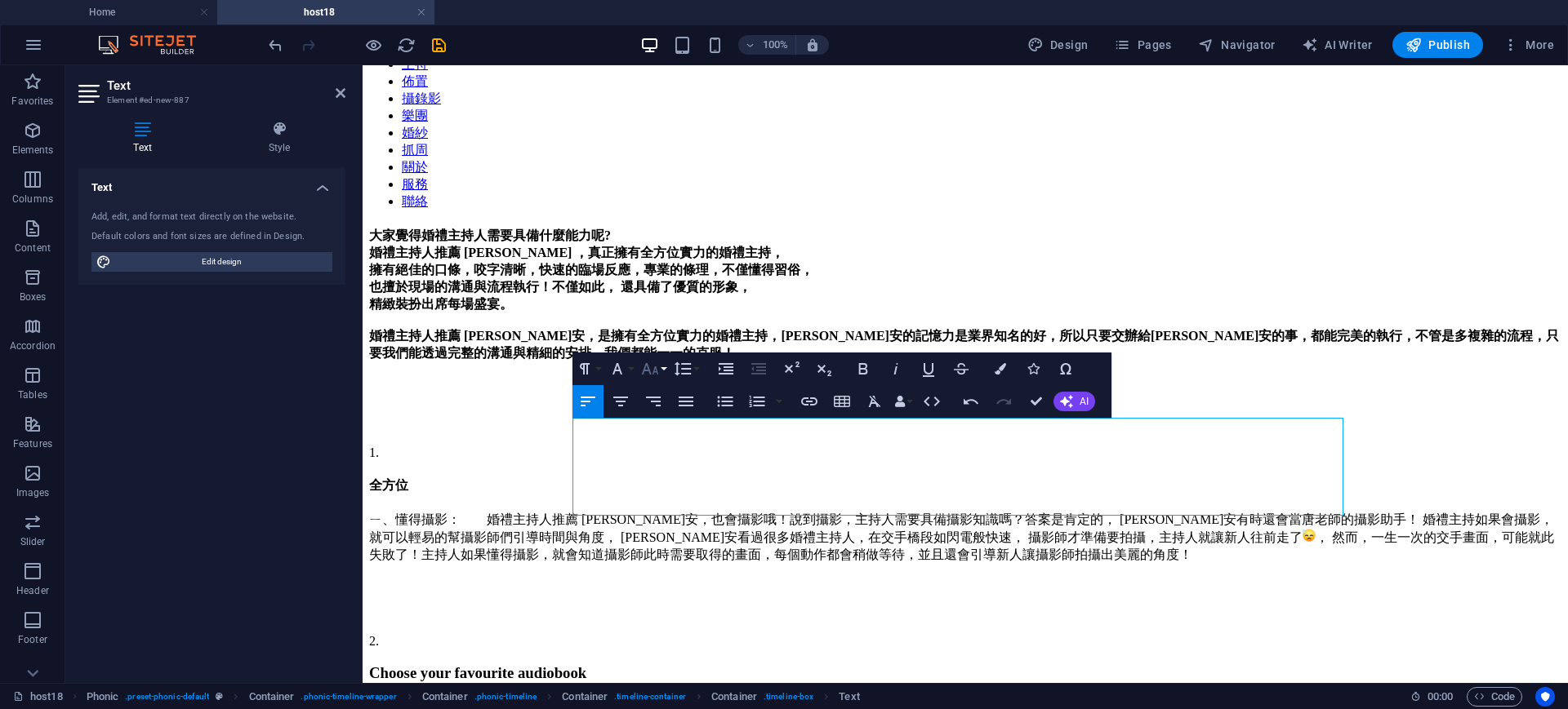
click at [662, 367] on button "Font Size" at bounding box center [653, 369] width 31 height 32
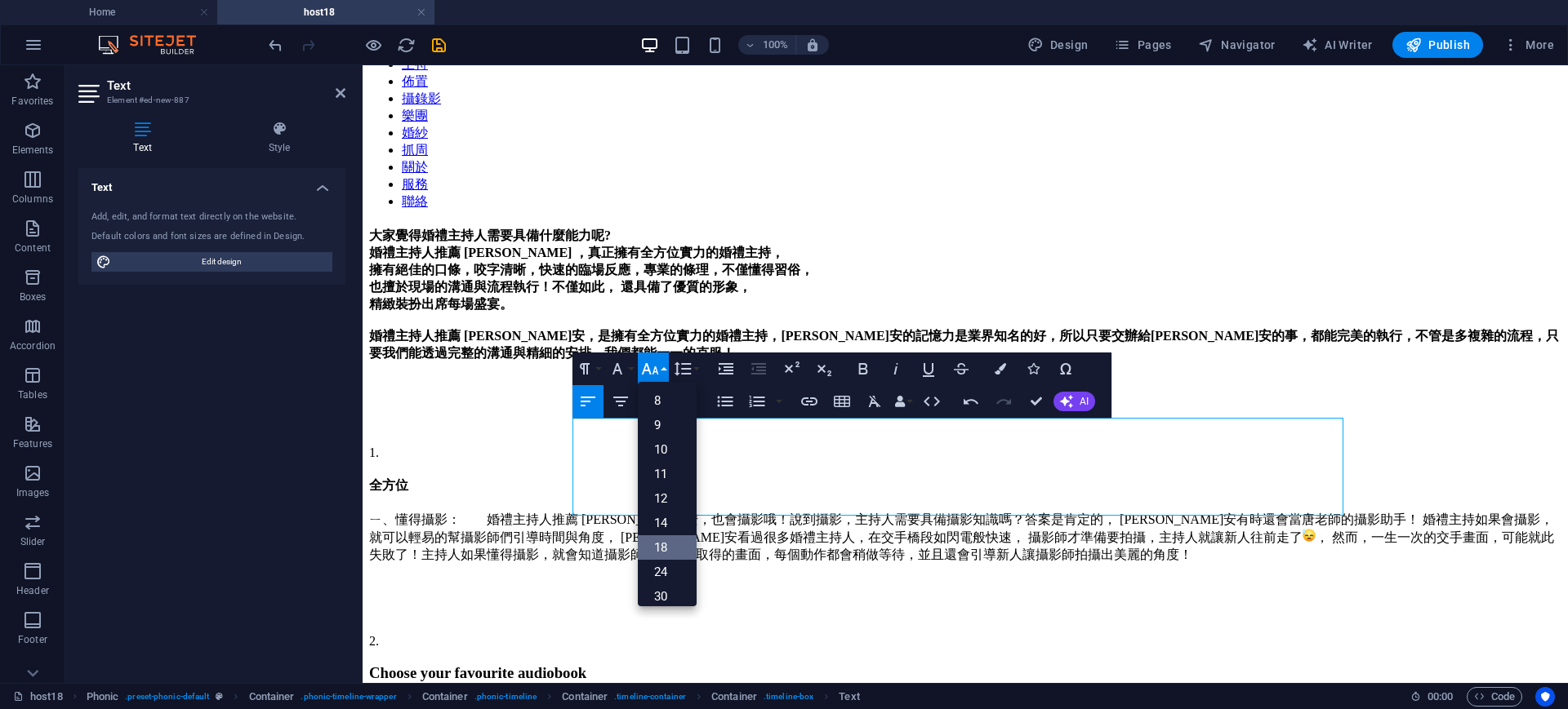
click at [662, 539] on link "18" at bounding box center [666, 547] width 58 height 24
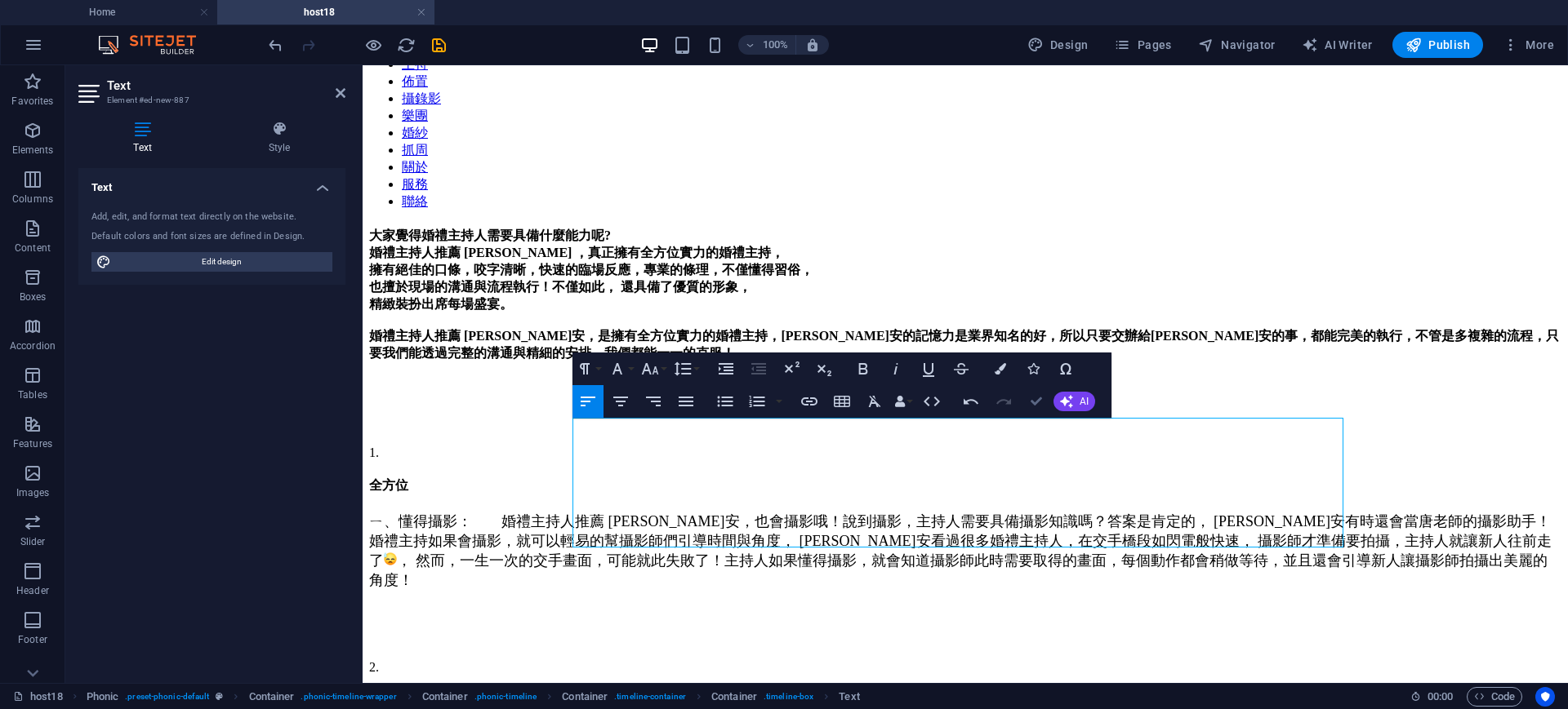
drag, startPoint x: 1035, startPoint y: 398, endPoint x: 556, endPoint y: 419, distance: 479.5
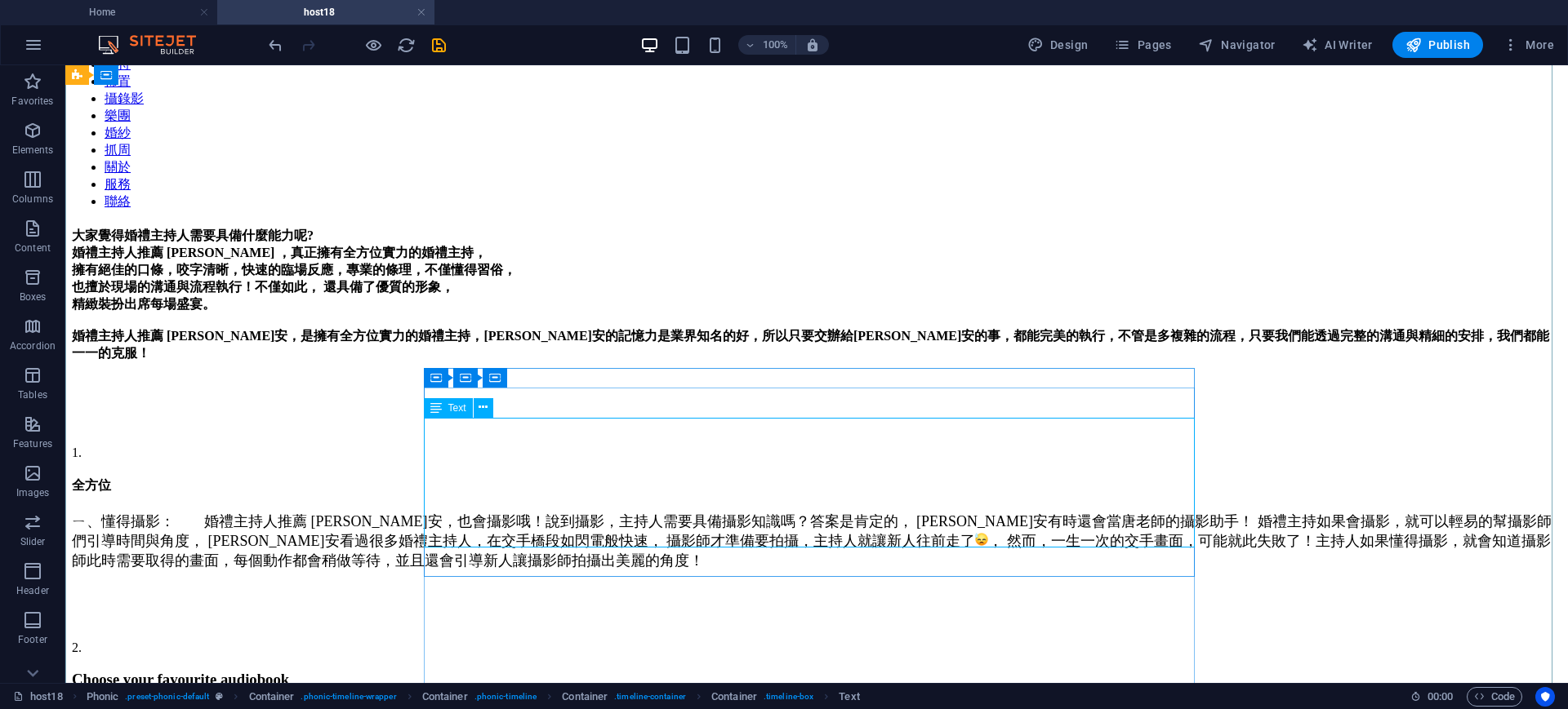
drag, startPoint x: 603, startPoint y: 469, endPoint x: 595, endPoint y: 462, distance: 10.6
click at [602, 512] on div "ㄧ、懂得攝影： 婚禮主持人推薦 Sammi瑀安，也會攝影哦！說到攝影，主持人需要具備攝影知識嗎？答案是肯定的， 瑀安有時還會當唐老師的攝影助手！ 婚禮主持如果…" at bounding box center [816, 548] width 1490 height 74
click at [561, 512] on div "ㄧ、懂得攝影： 婚禮主持人推薦 Sammi瑀安，也會攝影哦！說到攝影，主持人需要具備攝影知識嗎？答案是肯定的， 瑀安有時還會當唐老師的攝影助手！ 婚禮主持如果…" at bounding box center [816, 548] width 1490 height 74
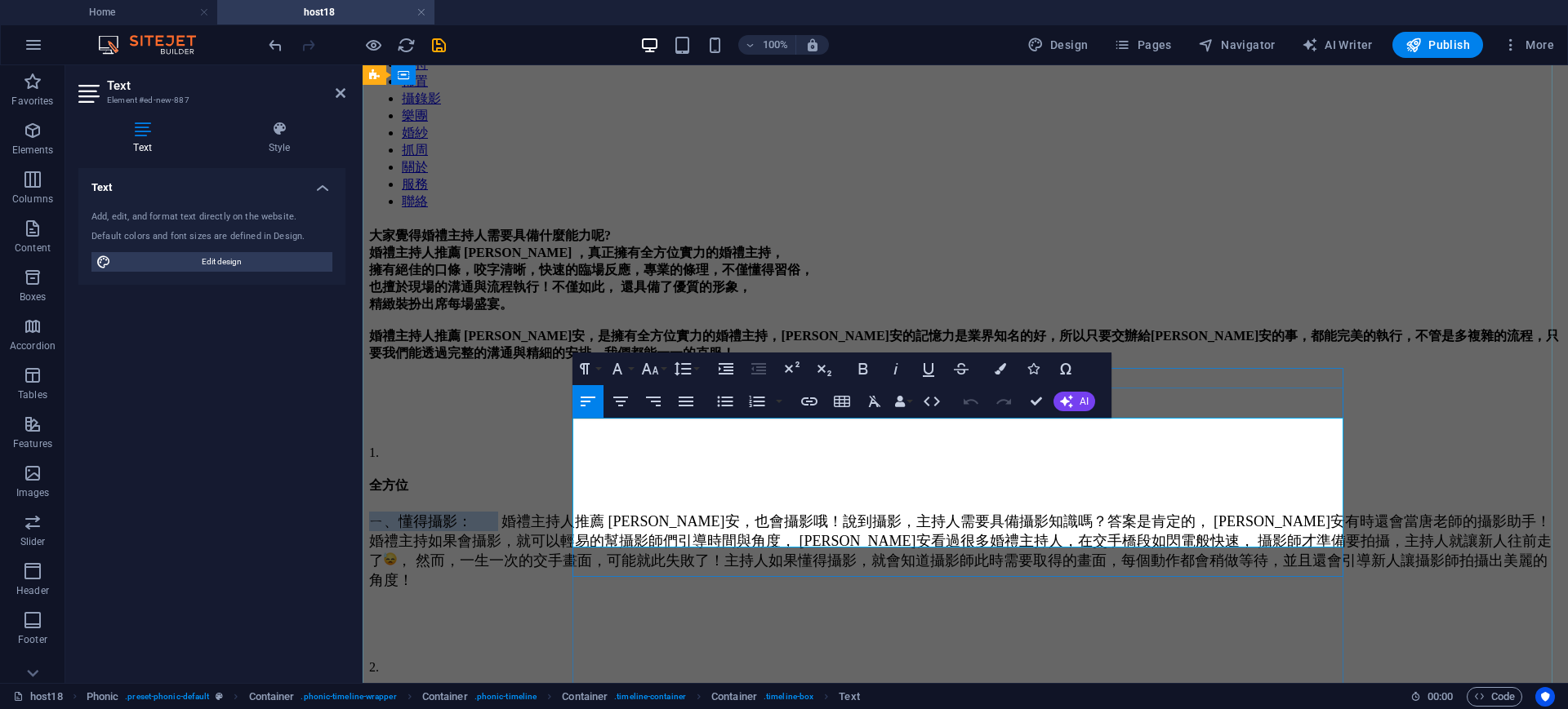
drag, startPoint x: 703, startPoint y: 431, endPoint x: 573, endPoint y: 420, distance: 130.5
click at [573, 513] on span "ㄧ、懂得攝影： 婚禮主持人推薦 Sammi瑀安，也會攝影哦！說到攝影，主持人需要具備攝影知識嗎？答案是肯定的， 瑀安有時還會當唐老師的攝影助手！ 婚禮主持如果…" at bounding box center [960, 551] width 1183 height 75
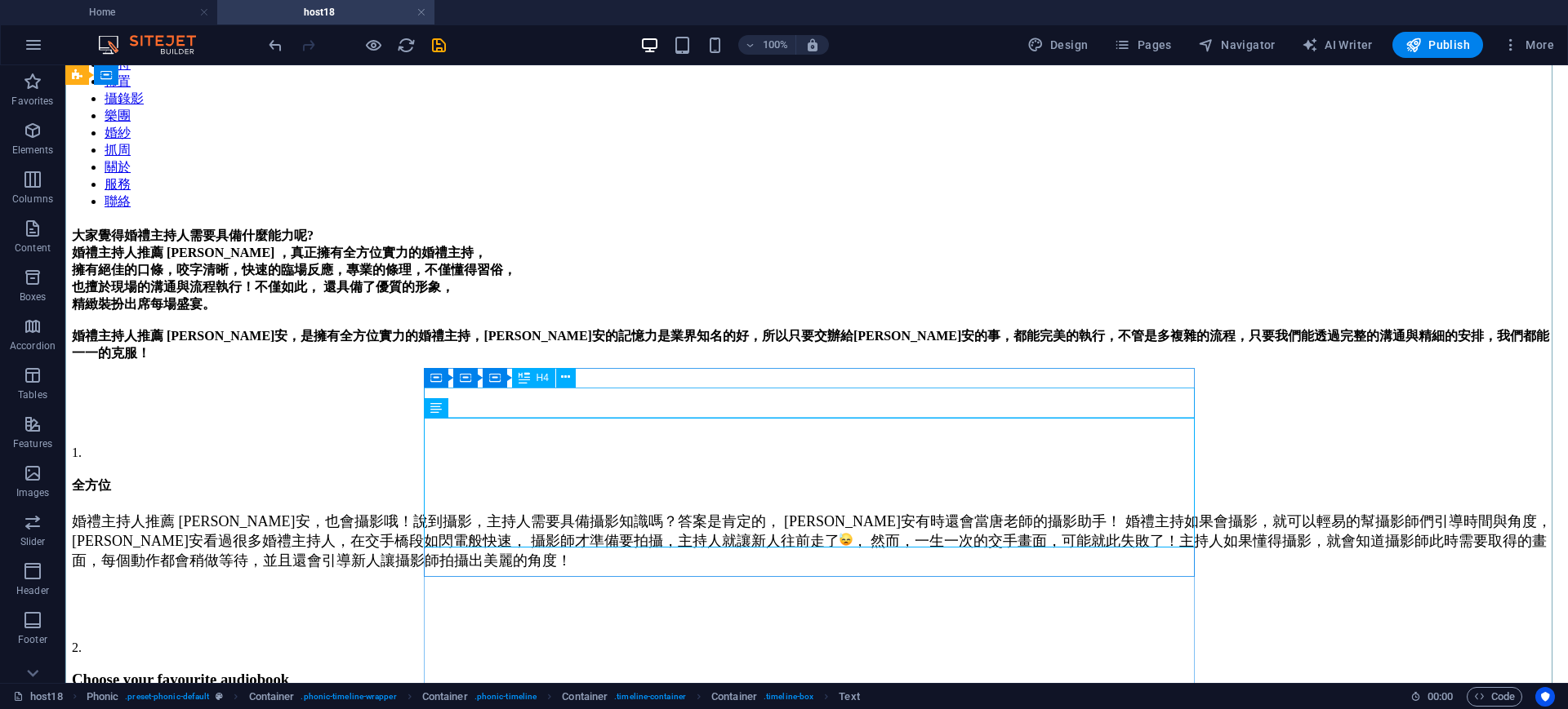
click at [577, 477] on div "全方位" at bounding box center [816, 486] width 1490 height 17
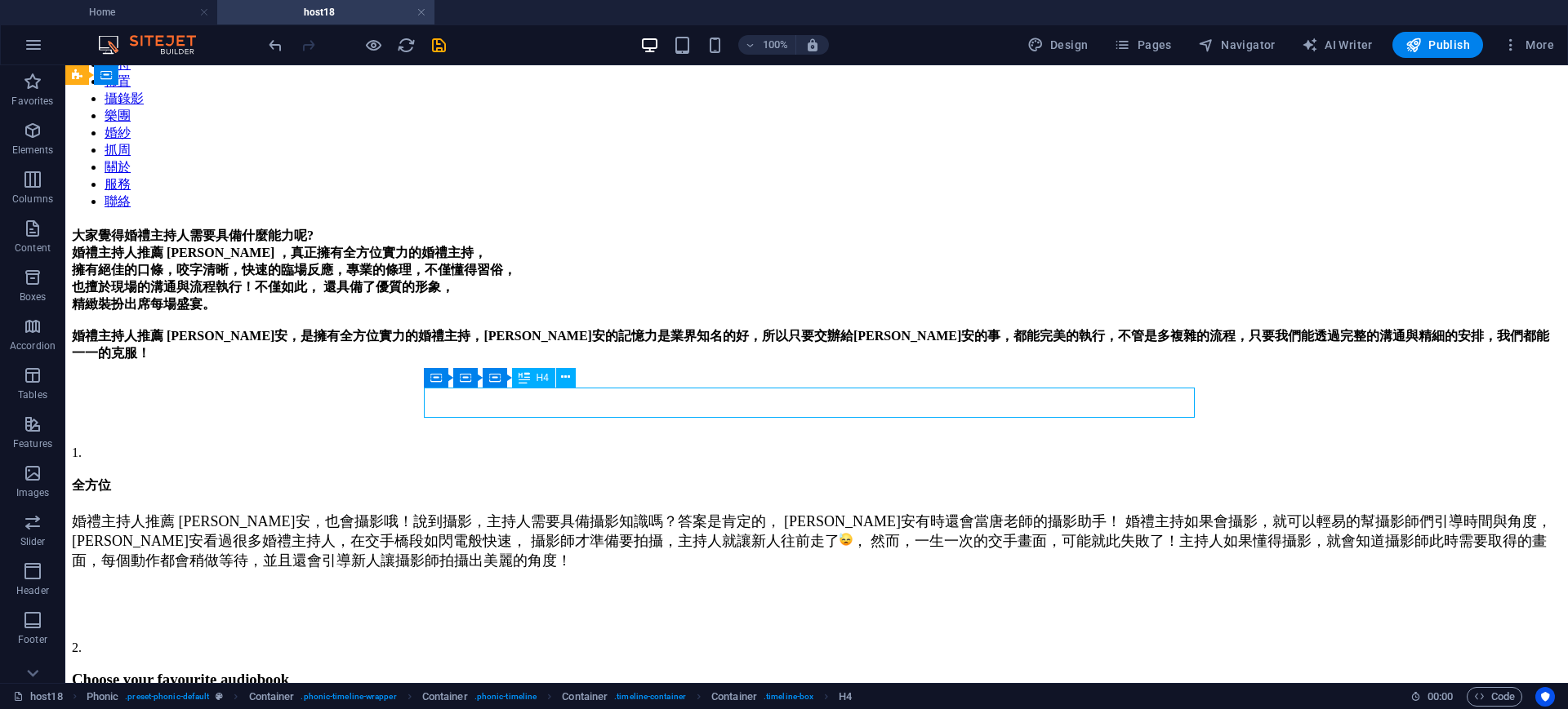
click at [577, 477] on div "全方位" at bounding box center [816, 486] width 1490 height 17
click at [1207, 442] on div "大家覺得婚禮主持人需要具備什麼能力呢? 婚禮主持人推薦 Sammi ，真正擁有全方位實力的婚禮主持， 擁有絕佳的口條，咬字清晰，快速的臨場反應，專業的條理，不…" at bounding box center [816, 578] width 1490 height 701
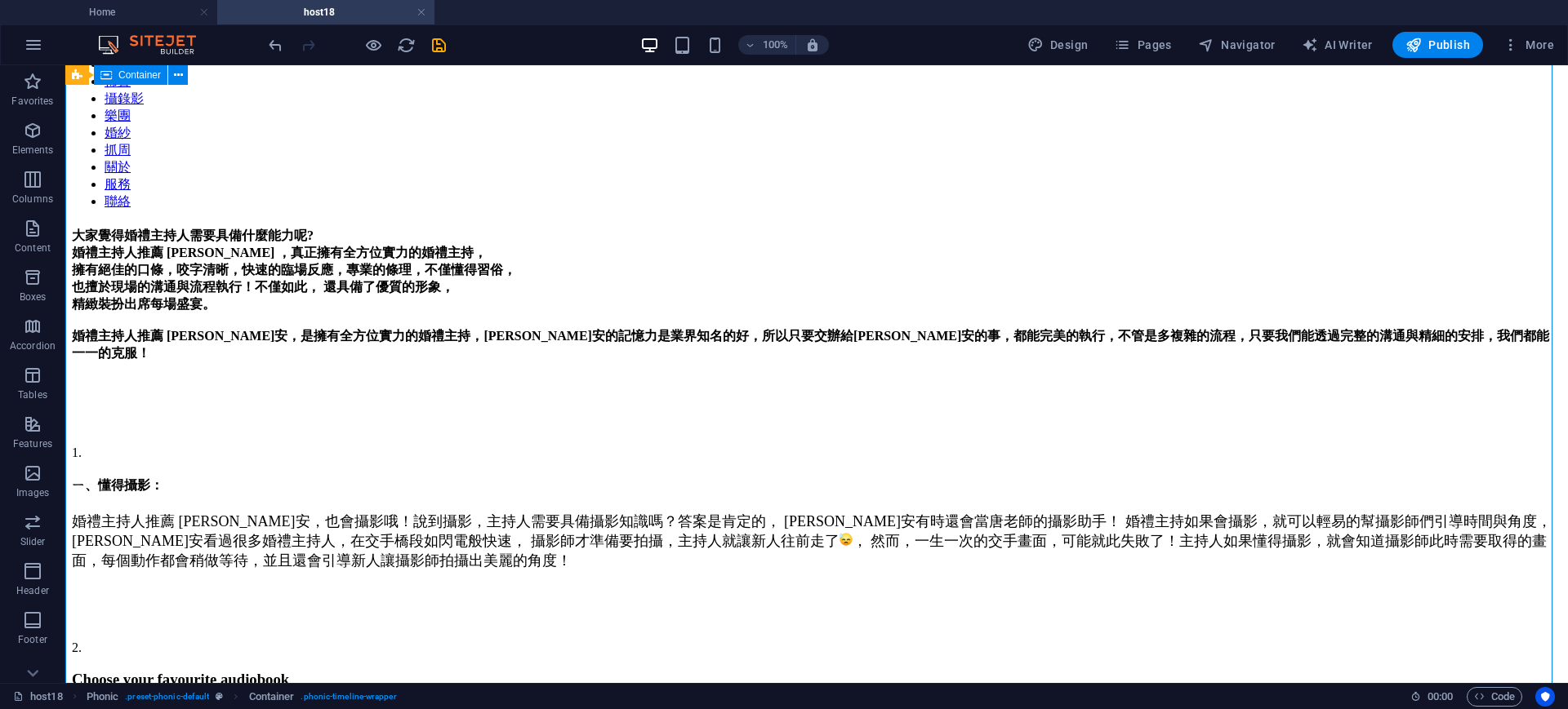
click at [1228, 374] on div "大家覺得婚禮主持人需要具備什麼能力呢? 婚禮主持人推薦 Sammi ，真正擁有全方位實力的婚禮主持， 擁有絕佳的口條，咬字清晰，快速的臨場反應，專業的條理，不…" at bounding box center [816, 578] width 1490 height 701
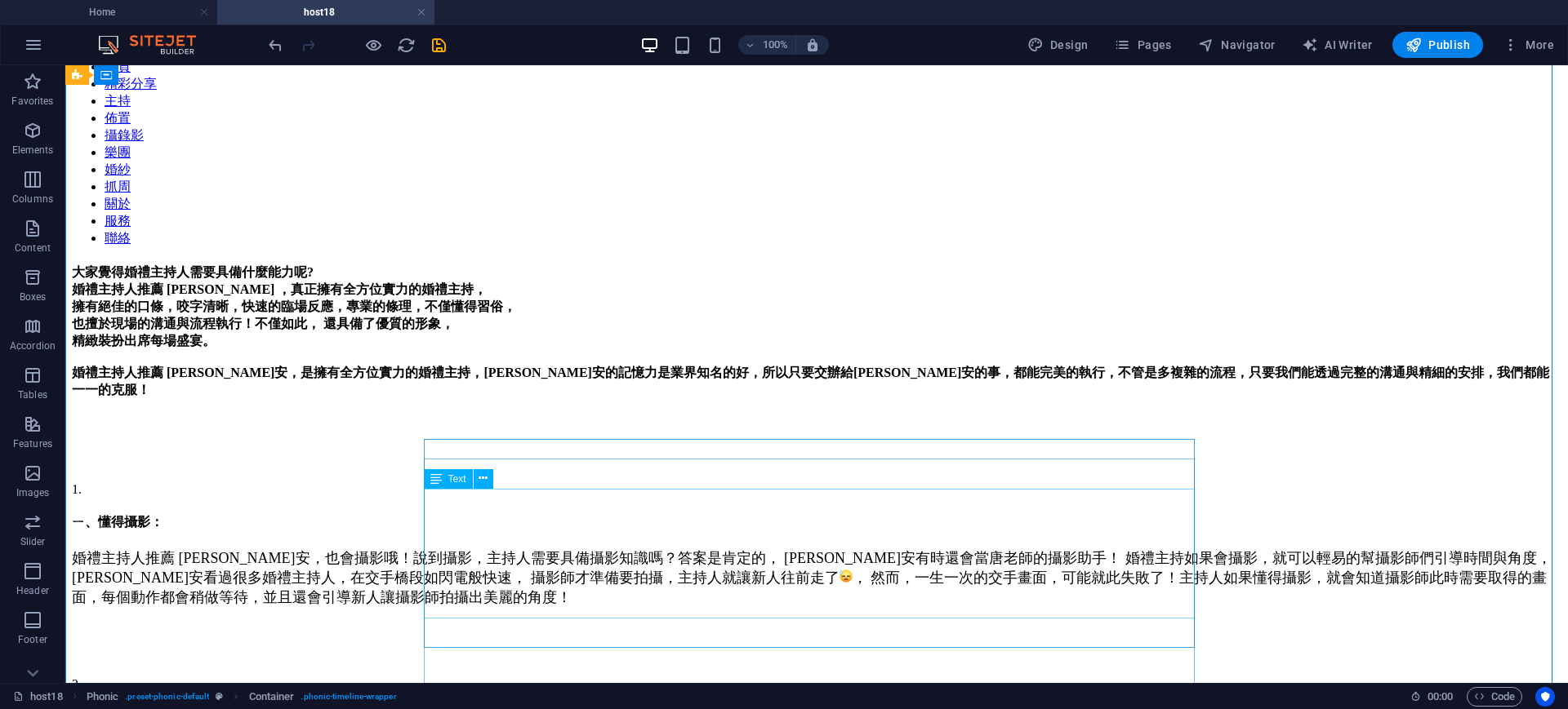
scroll to position [204, 0]
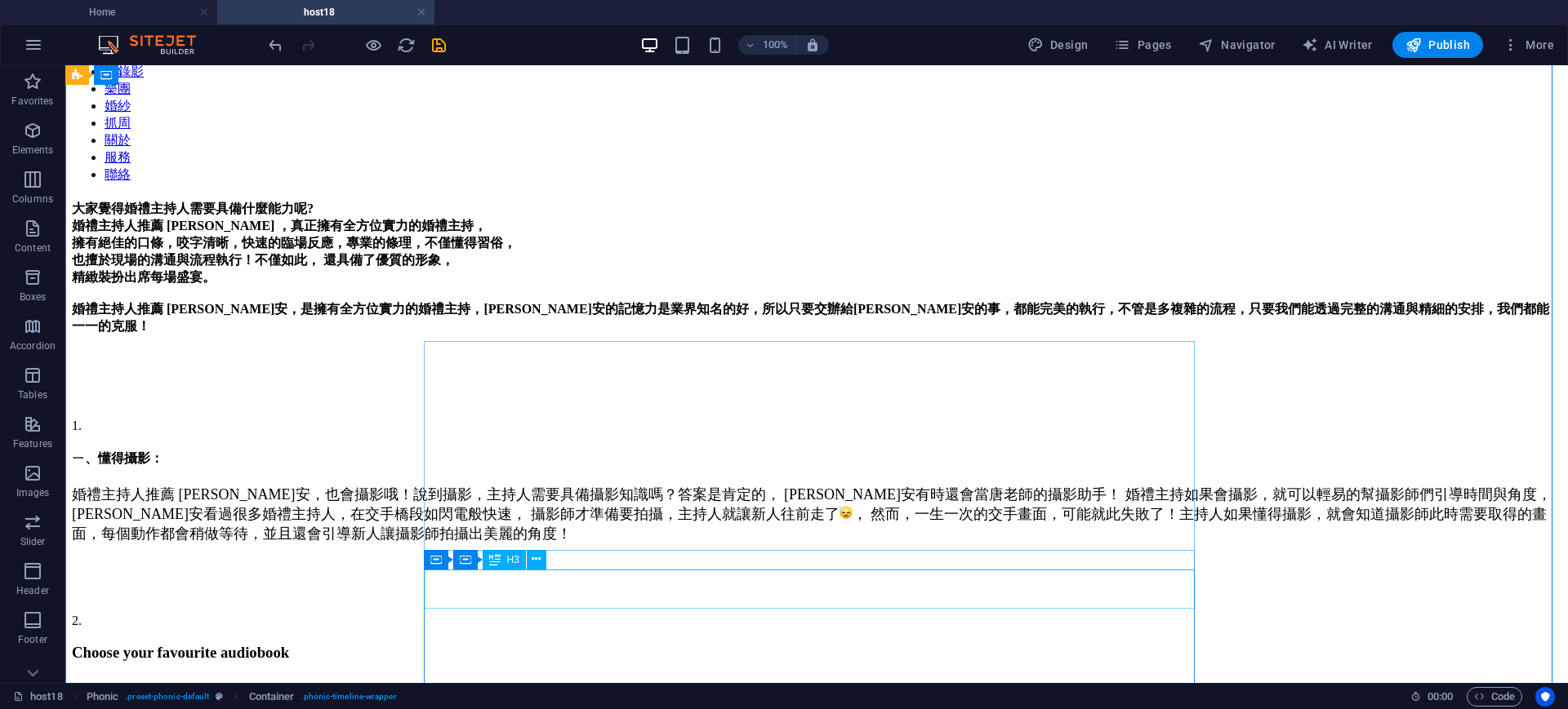
click at [536, 643] on div "Choose your favourite audiobook" at bounding box center [816, 652] width 1490 height 18
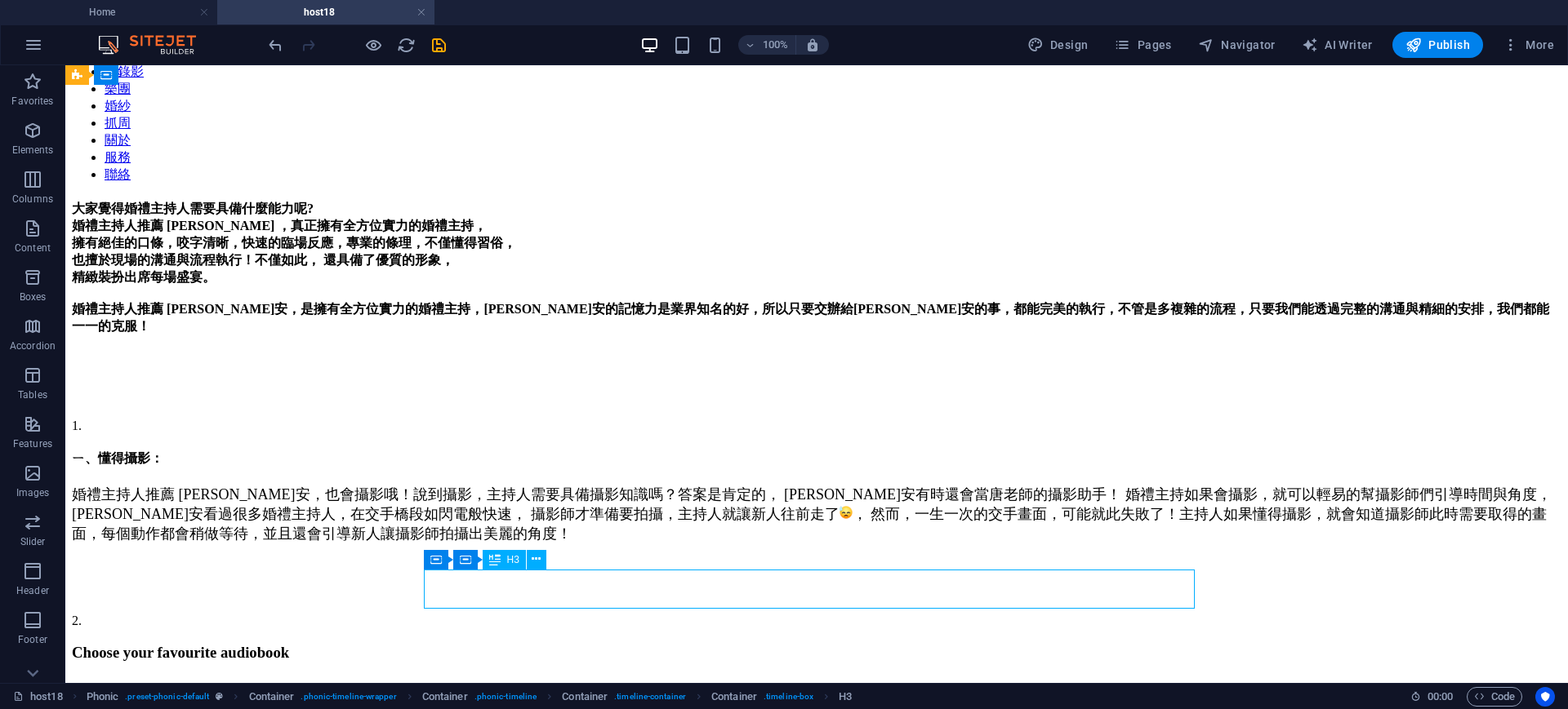
click at [536, 643] on div "Choose your favourite audiobook" at bounding box center [816, 652] width 1490 height 18
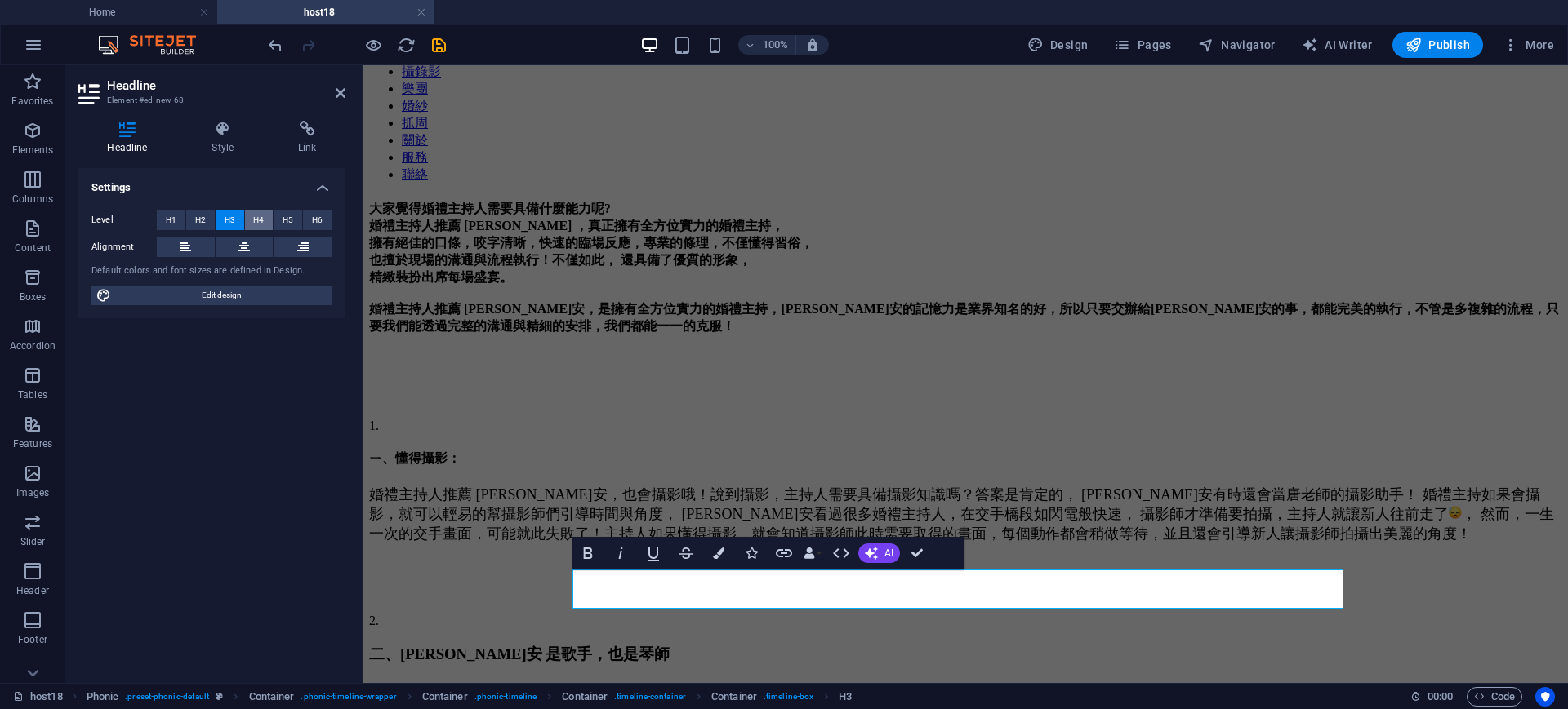
click at [264, 215] on span "H4" at bounding box center [259, 221] width 11 height 20
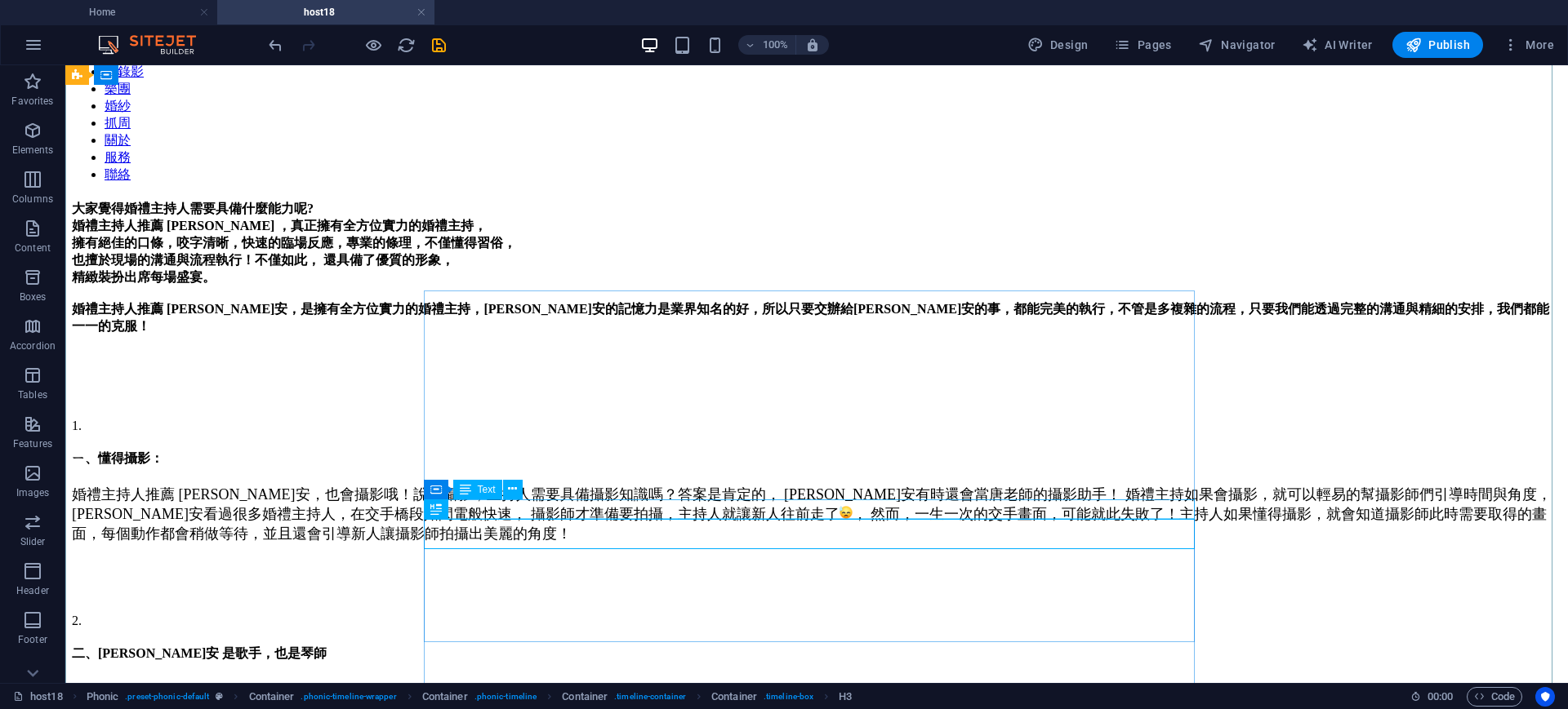
scroll to position [408, 0]
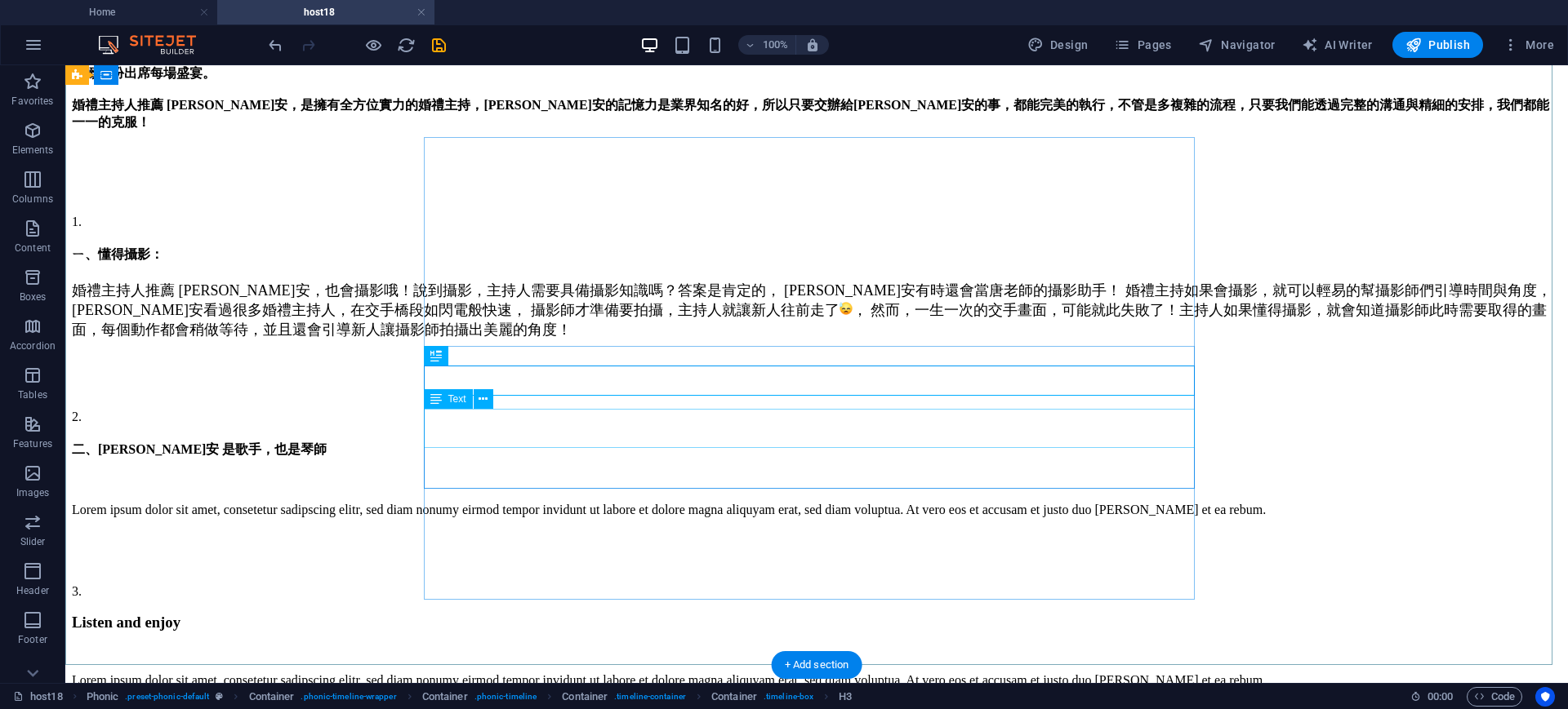
click at [724, 503] on div "Lorem ipsum dolor sit amet, consetetur sadipscing elitr, sed diam nonumy eirmod…" at bounding box center [816, 510] width 1490 height 14
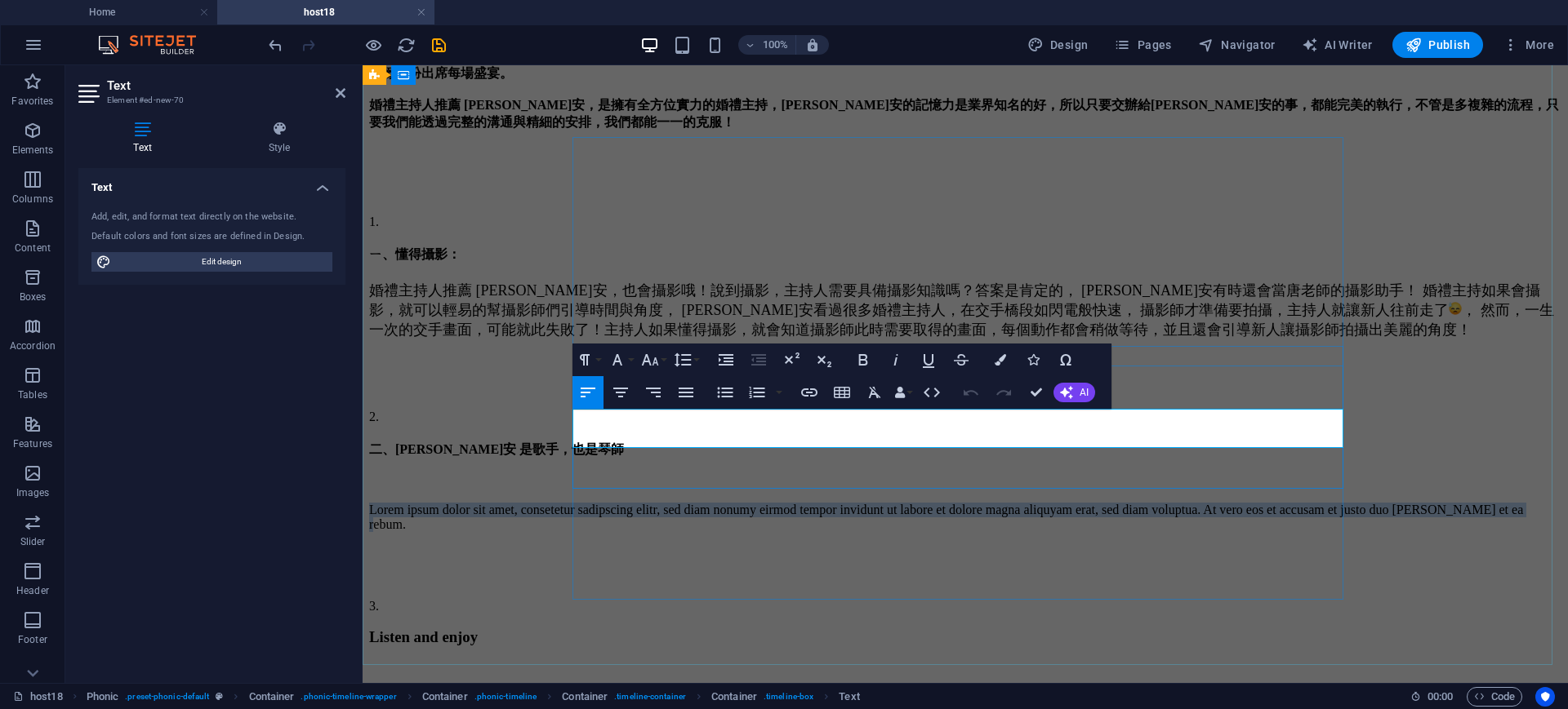
drag, startPoint x: 1114, startPoint y: 440, endPoint x: 575, endPoint y: 422, distance: 539.3
click at [575, 503] on p "Lorem ipsum dolor sit amet, consetetur sadipscing elitr, sed diam nonumy eirmod…" at bounding box center [965, 517] width 1193 height 30
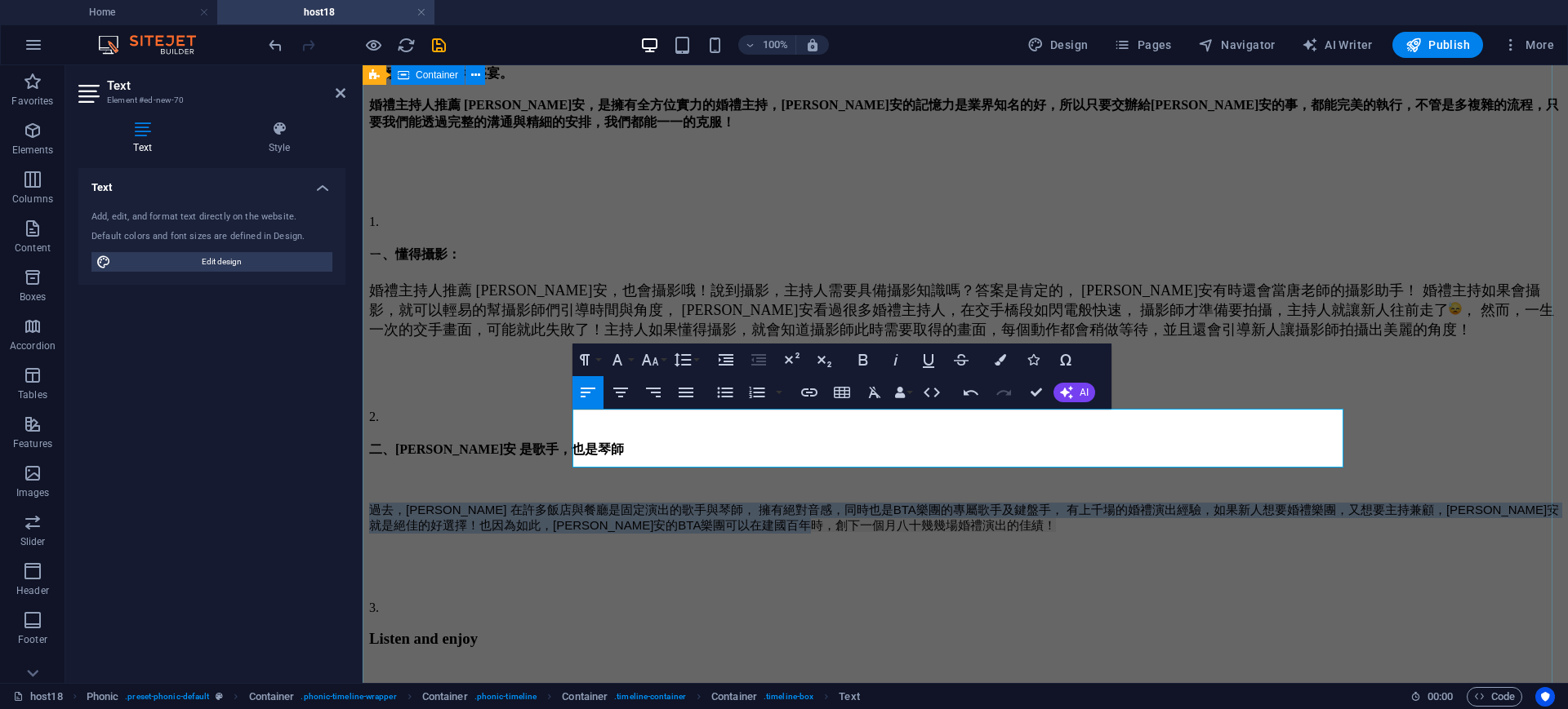
drag, startPoint x: 765, startPoint y: 459, endPoint x: 568, endPoint y: 406, distance: 204.0
click at [568, 406] on div "大家覺得婚禮主持人需要具備什麼能力呢? 婚禮主持人推薦 Sammi ，真正擁有全方位實力的婚禮主持， 擁有絕佳的口條，咬字清晰，快速的臨場反應，專業的條理，不…" at bounding box center [965, 363] width 1193 height 735
click at [869, 389] on icon "button" at bounding box center [875, 392] width 20 height 20
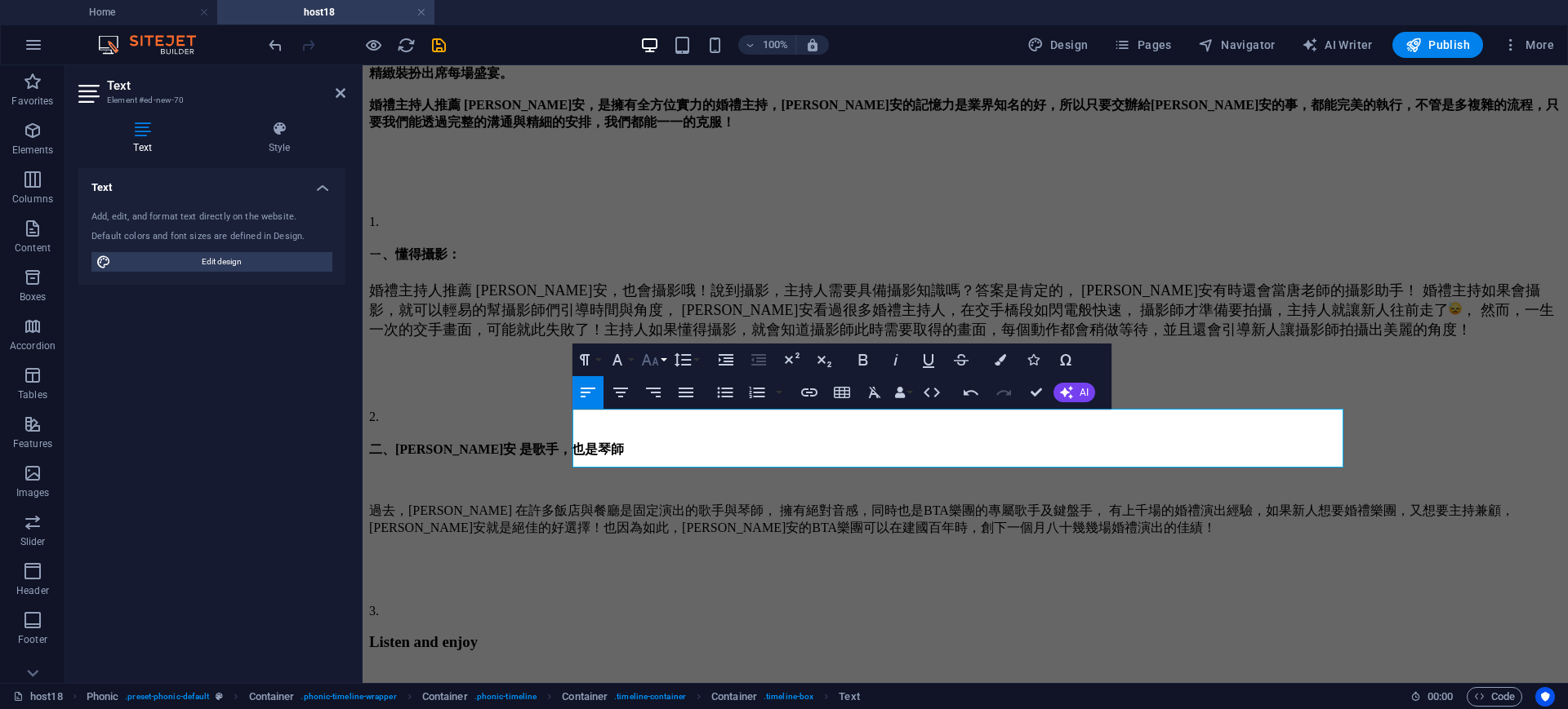
click at [665, 359] on button "Font Size" at bounding box center [653, 360] width 31 height 32
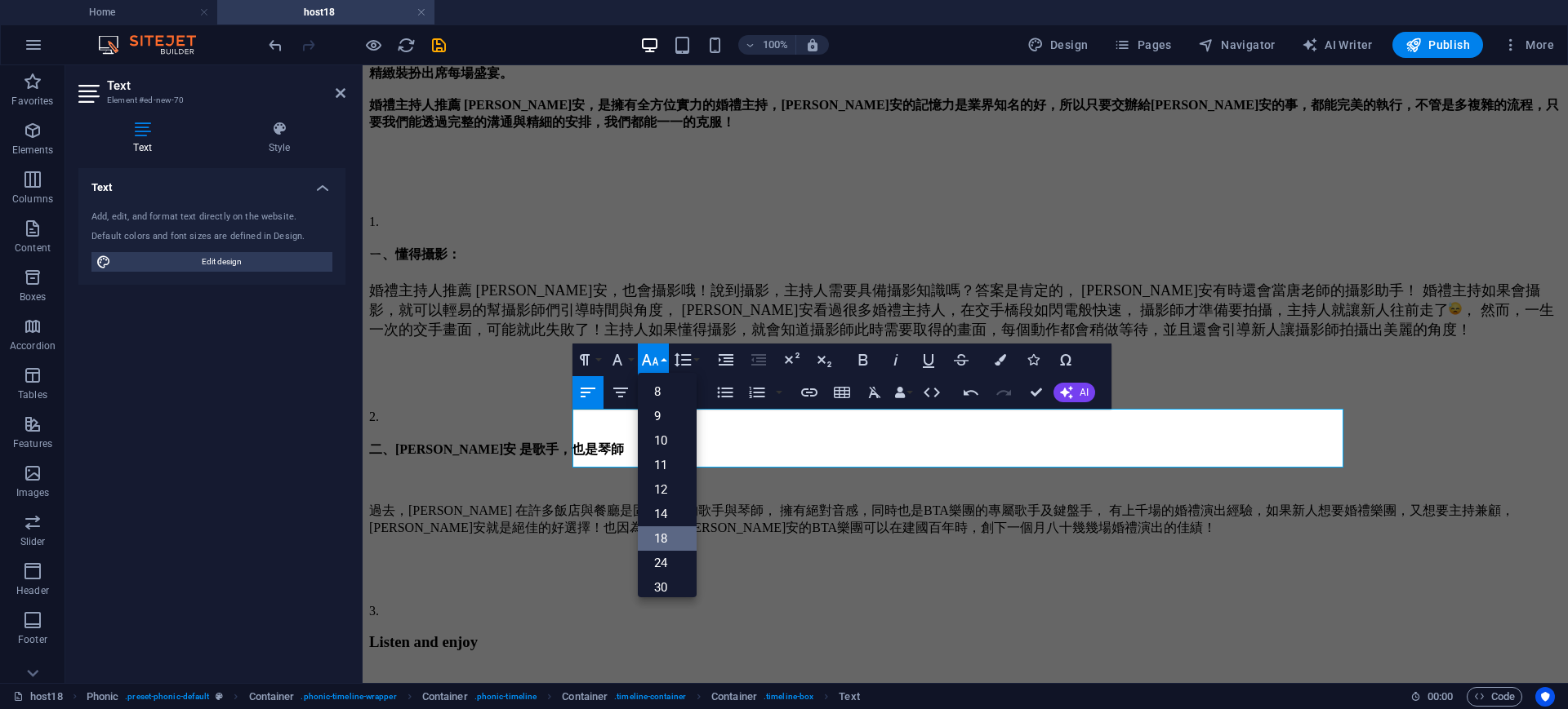
click at [664, 547] on link "18" at bounding box center [666, 538] width 58 height 24
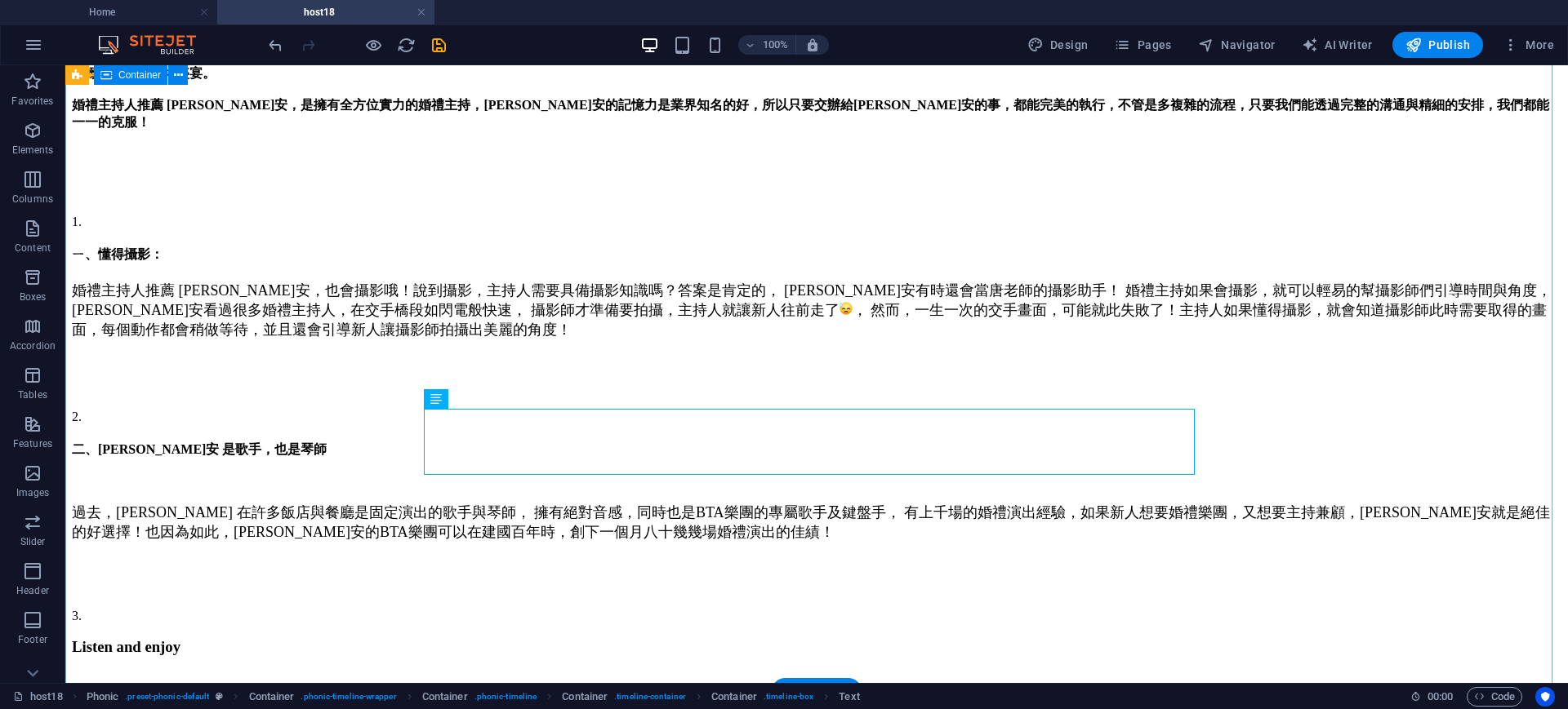
click at [1373, 427] on div "大家覺得婚禮主持人需要具備什麼能力呢? 婚禮主持人推薦 Sammi ，真正擁有全方位實力的婚禮主持， 擁有絕佳的口條，咬字清晰，快速的臨場反應，專業的條理，不…" at bounding box center [816, 361] width 1490 height 729
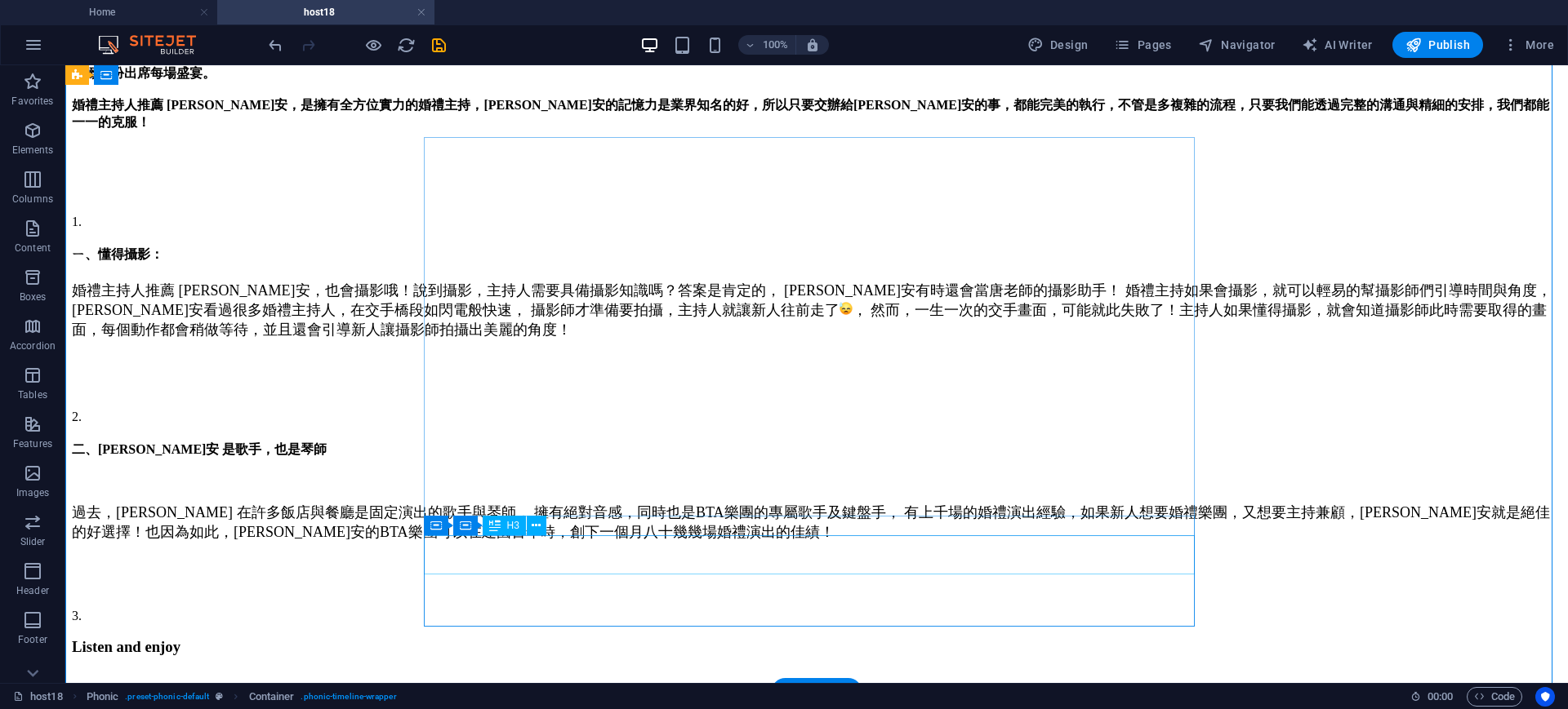
click at [603, 638] on div "Listen and enjoy" at bounding box center [816, 647] width 1490 height 18
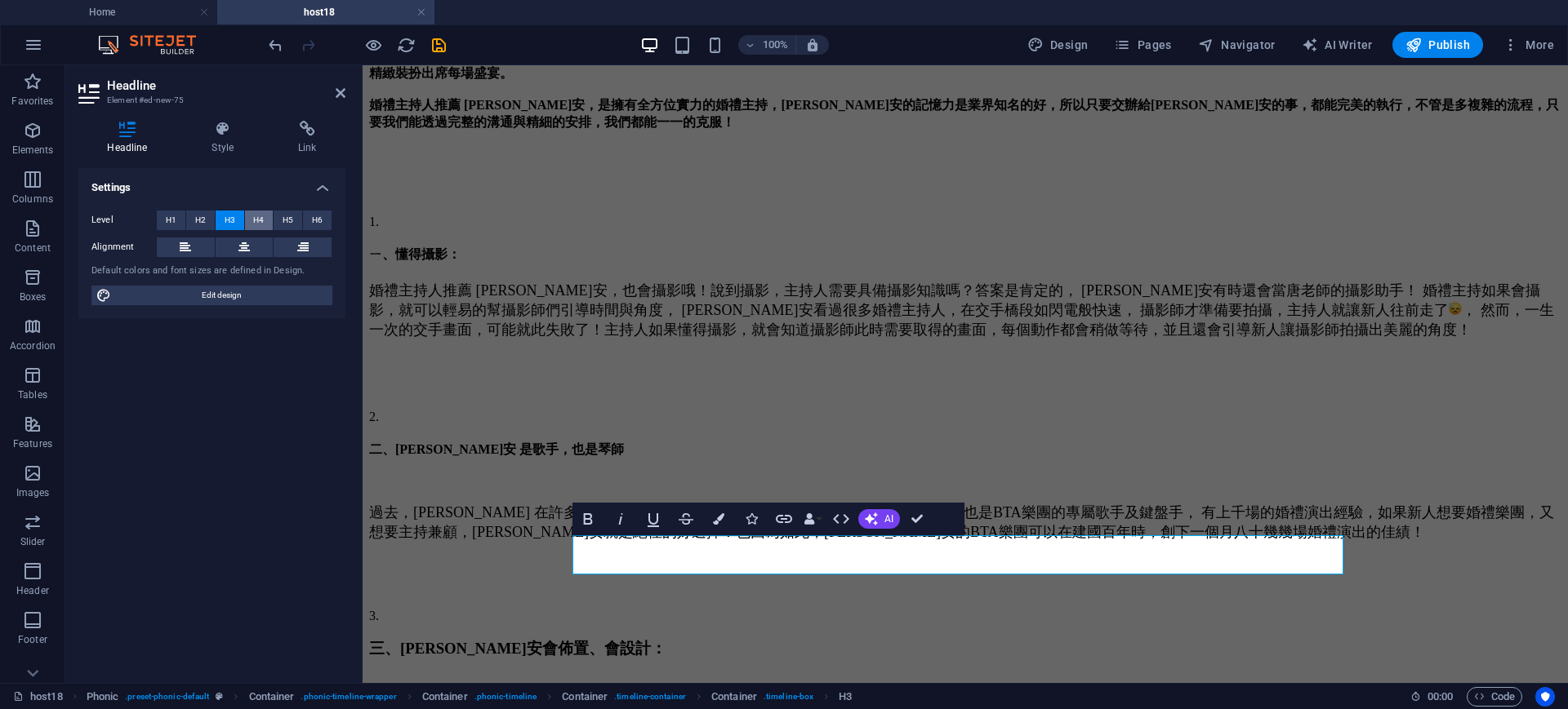
click at [260, 223] on span "H4" at bounding box center [259, 221] width 11 height 20
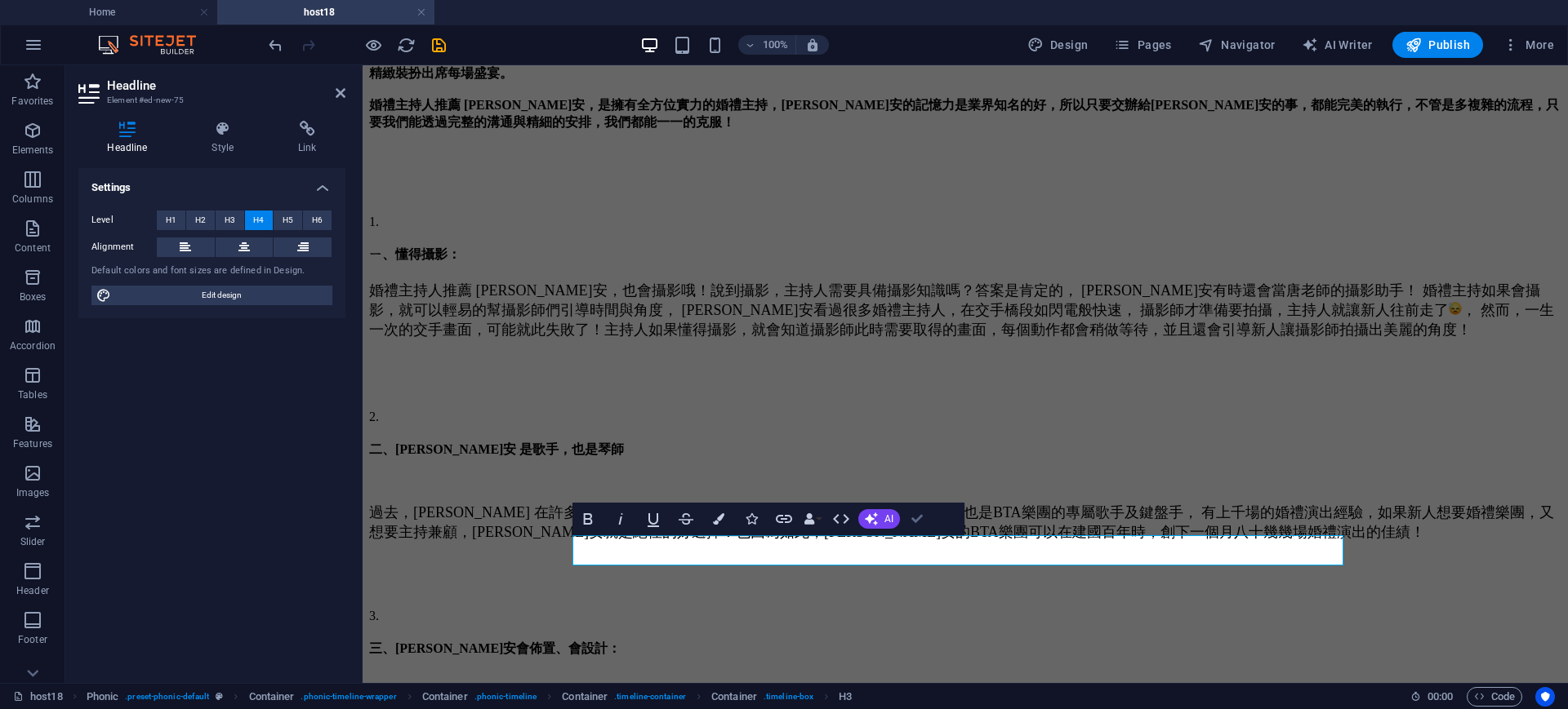
drag, startPoint x: 923, startPoint y: 511, endPoint x: 841, endPoint y: 445, distance: 105.3
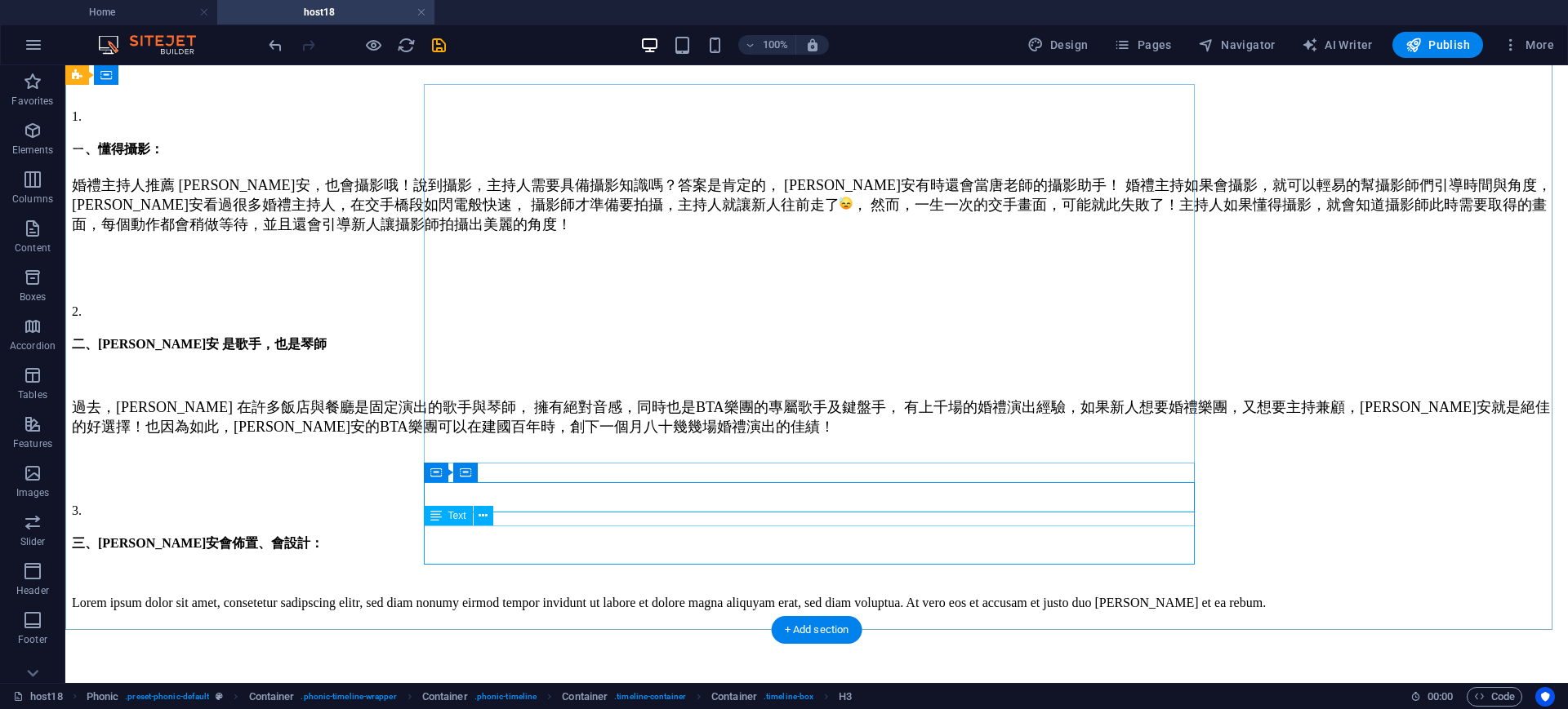
scroll to position [612, 0]
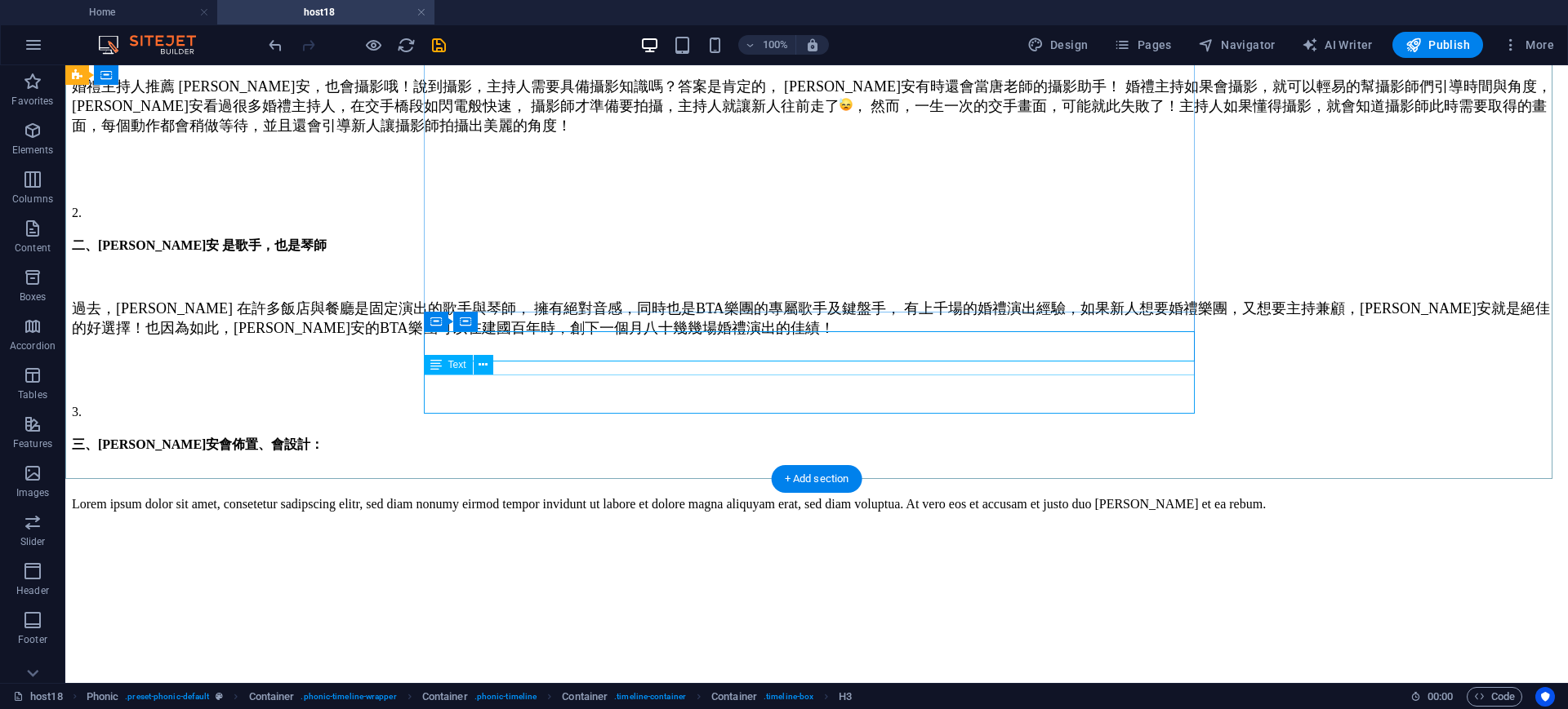
click at [639, 497] on div "Lorem ipsum dolor sit amet, consetetur sadipscing elitr, sed diam nonumy eirmod…" at bounding box center [816, 504] width 1490 height 14
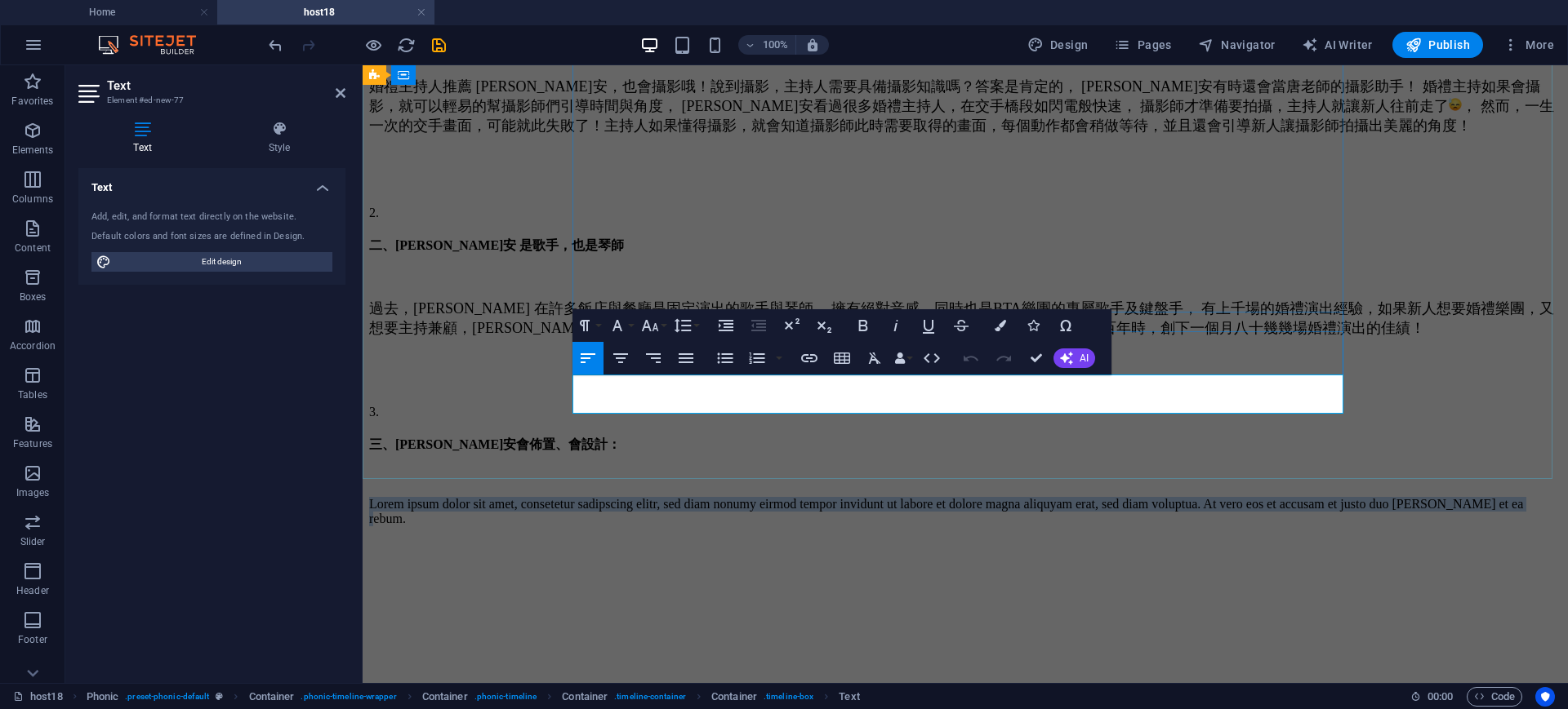
drag, startPoint x: 1125, startPoint y: 403, endPoint x: 574, endPoint y: 391, distance: 551.1
click at [574, 497] on p "Lorem ipsum dolor sit amet, consetetur sadipscing elitr, sed diam nonumy eirmod…" at bounding box center [965, 512] width 1193 height 30
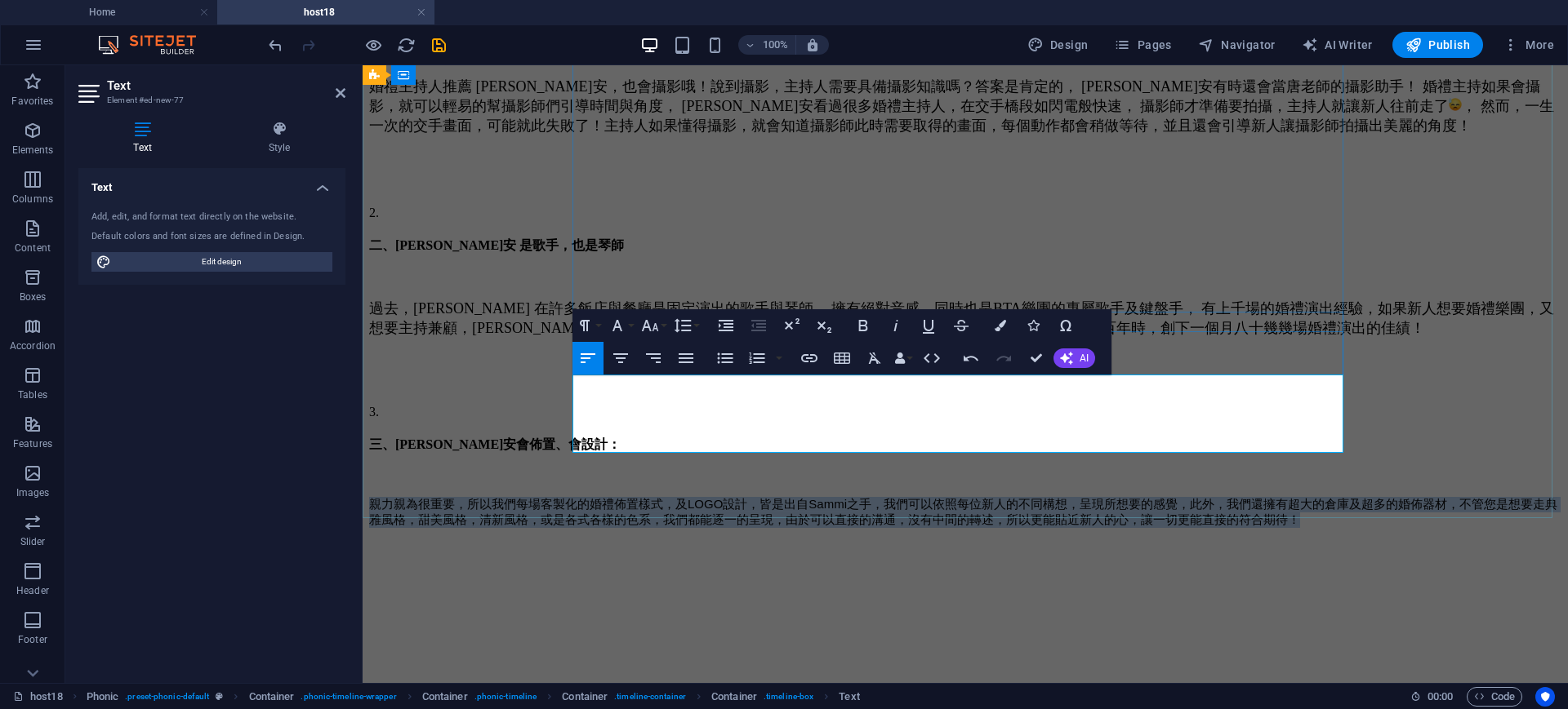
drag, startPoint x: 1160, startPoint y: 425, endPoint x: 572, endPoint y: 379, distance: 589.8
click at [572, 497] on p "親力親為很重要，所以我們每場客製化的婚禮佈置樣式，及LOGO設計，皆是出自Sammi之手，我們可以依照每位新人的不同構想，呈現所想要的感覺，此外，我們還擁有超…" at bounding box center [965, 520] width 1193 height 46
click at [878, 361] on icon "button" at bounding box center [875, 358] width 20 height 20
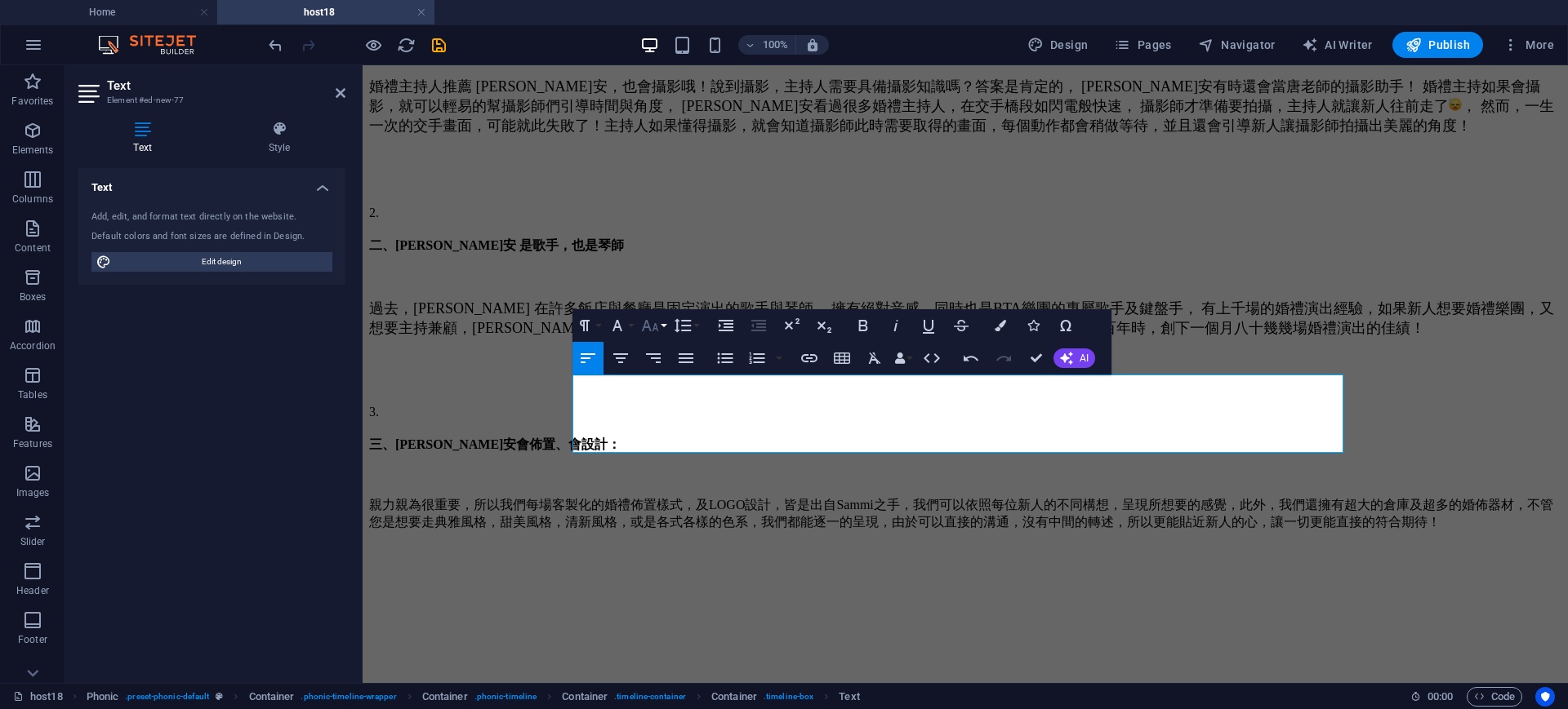
click at [661, 328] on button "Font Size" at bounding box center [653, 326] width 31 height 32
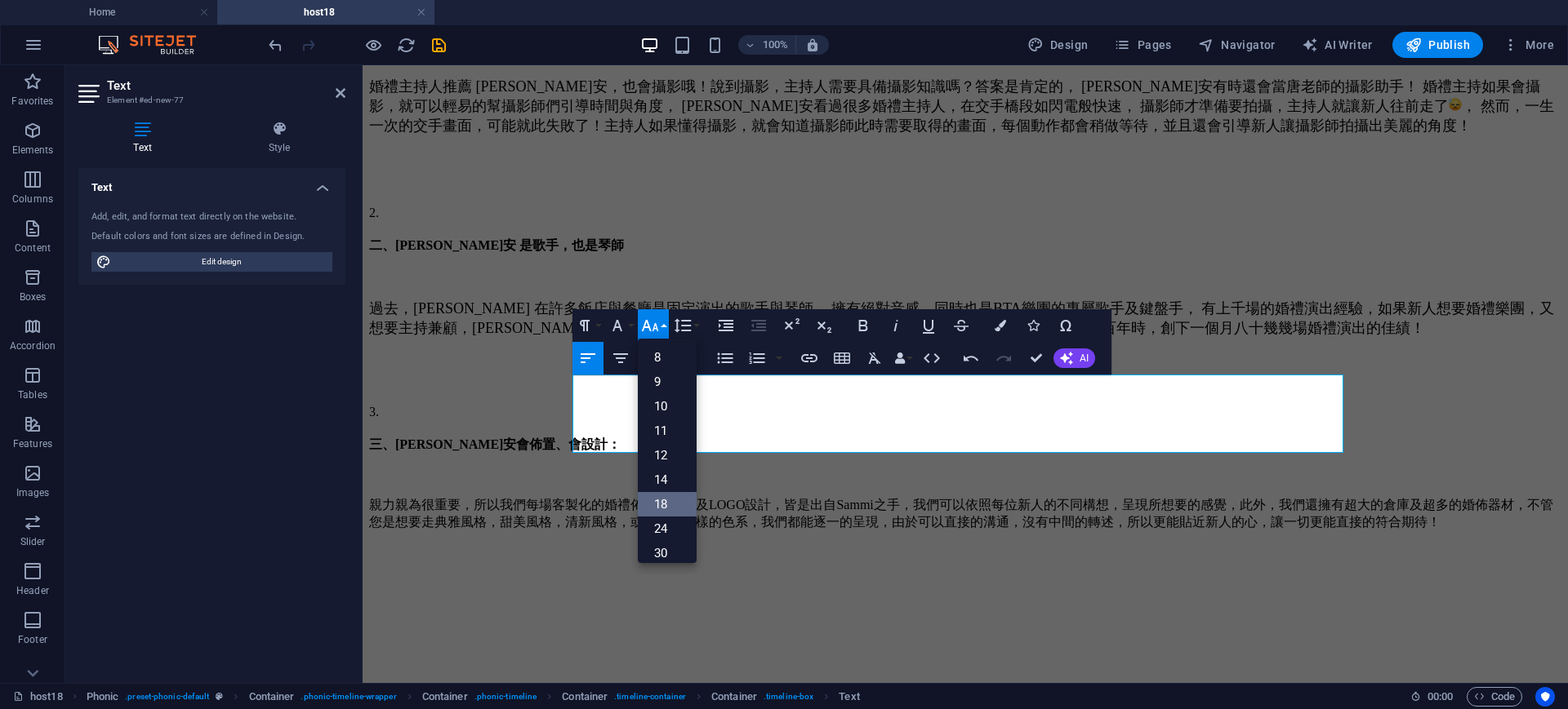
click at [665, 492] on link "18" at bounding box center [666, 503] width 58 height 24
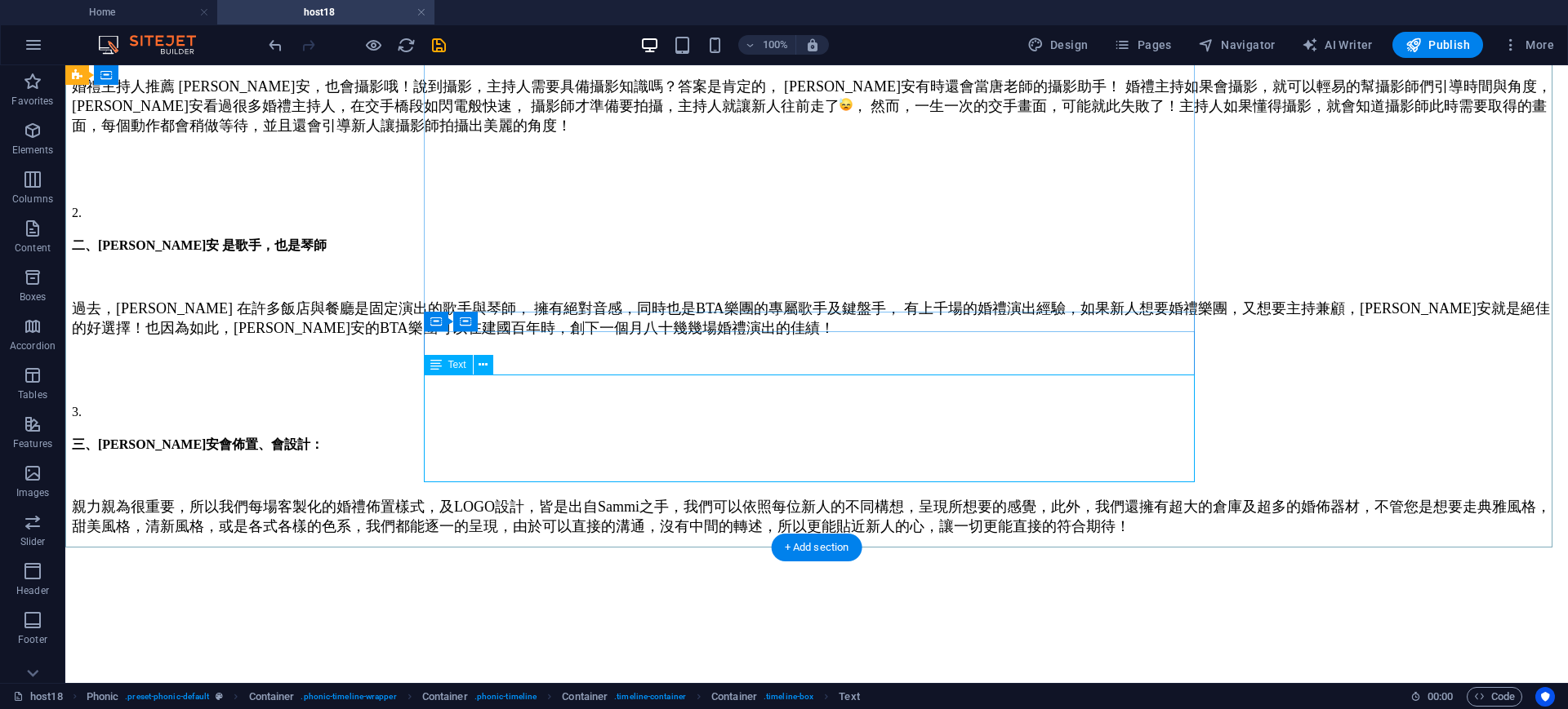
click at [838, 497] on div "親力親為很重要，所以我們每場客製化的婚禮佈置樣式，及LOGO設計，皆是出自Sammi之手，我們可以依照每位新人的不同構想，呈現所想要的感覺，此外，我們還擁有超…" at bounding box center [816, 524] width 1490 height 54
click at [1389, 375] on div "大家覺得婚禮主持人需要具備什麼能力呢? 婚禮主持人推薦 Sammi ，真正擁有全方位實力的婚禮主持， 擁有絕佳的口條，咬字清晰，快速的臨場反應，專業的條理，不…" at bounding box center [816, 178] width 1490 height 771
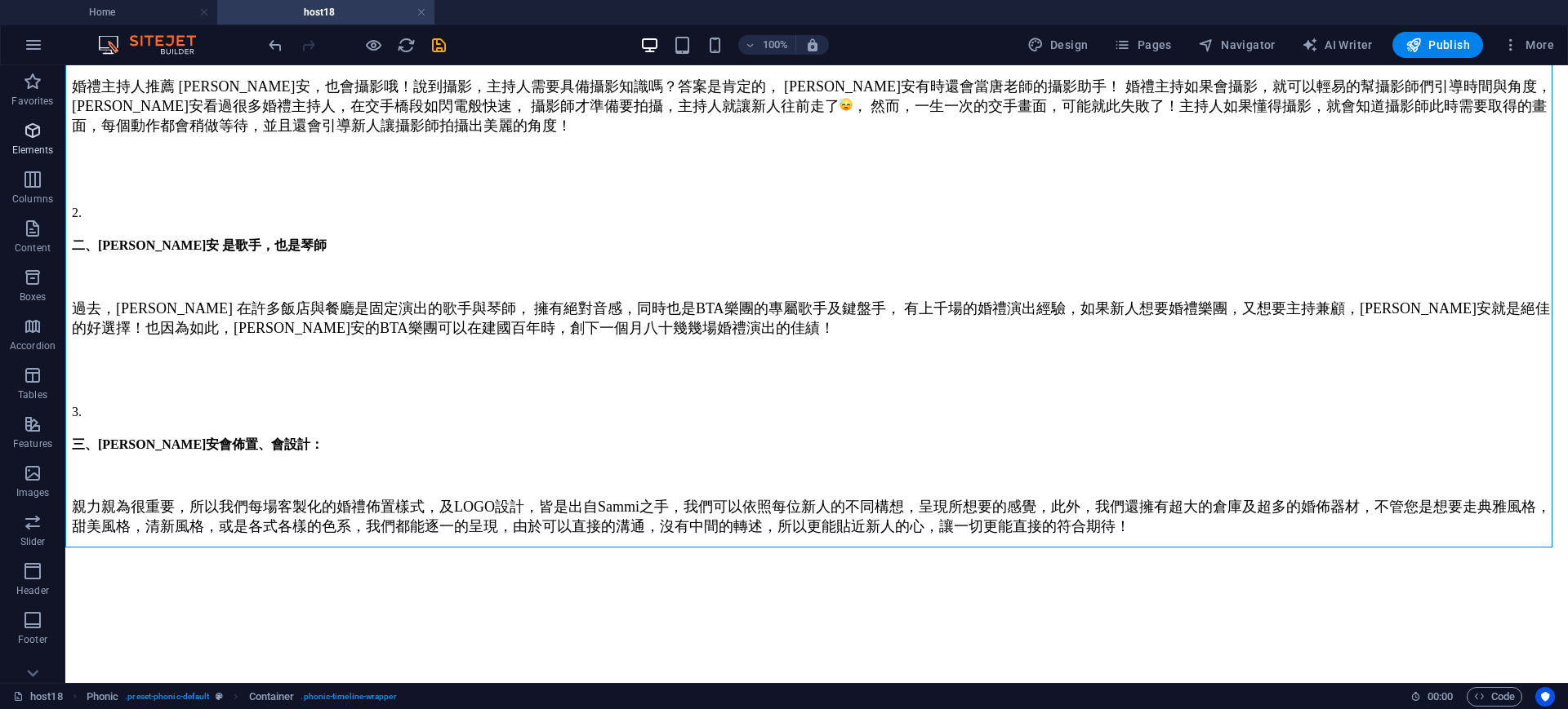
click at [27, 144] on p "Elements" at bounding box center [33, 150] width 41 height 13
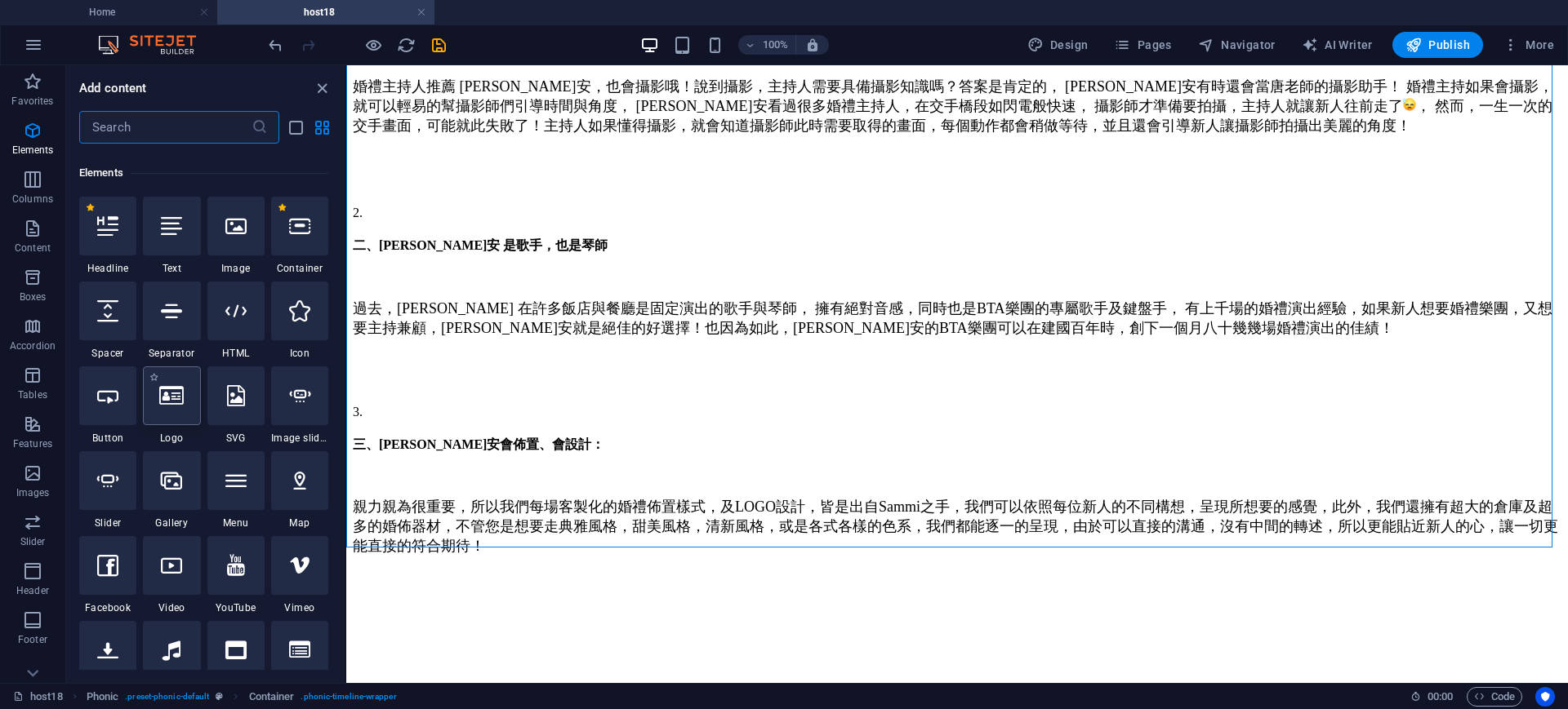
scroll to position [174, 0]
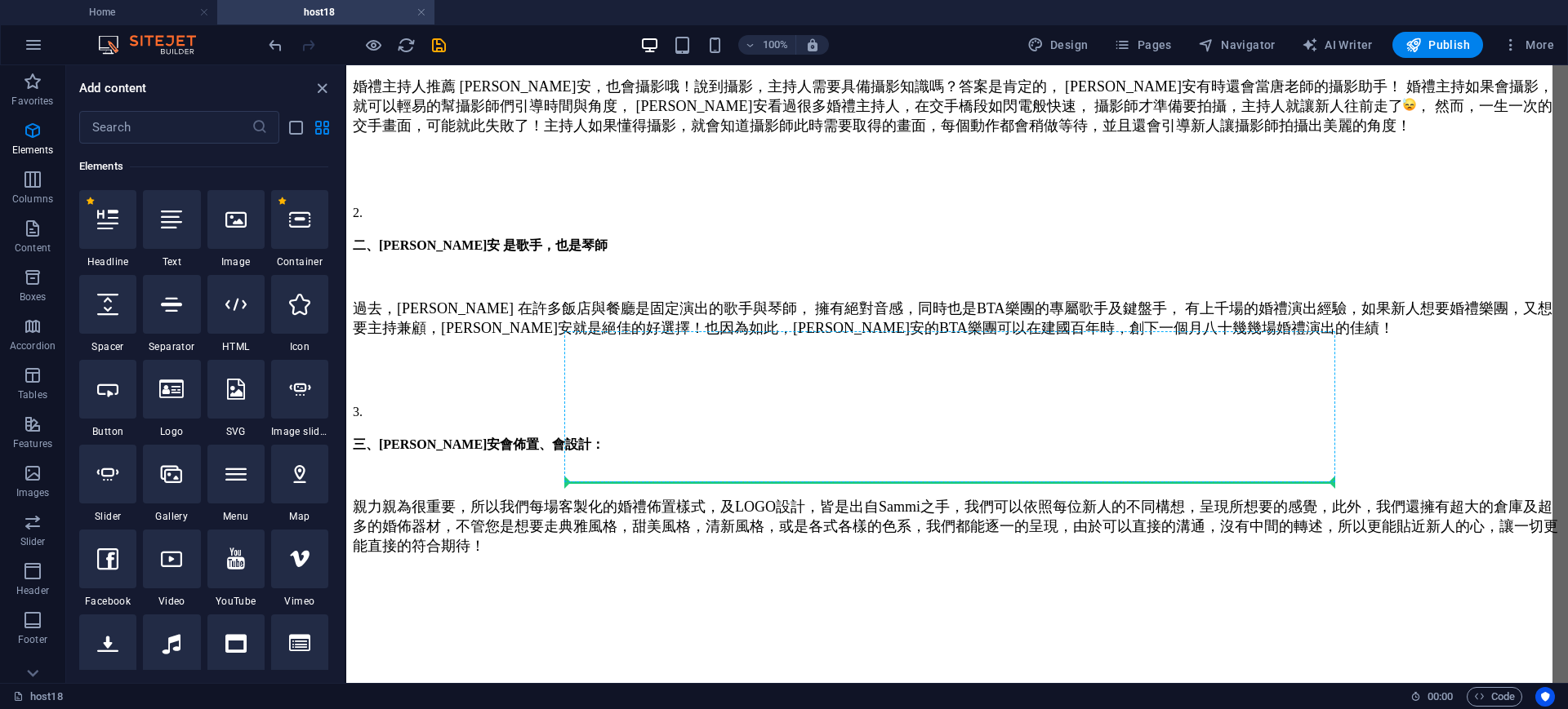
select select "px"
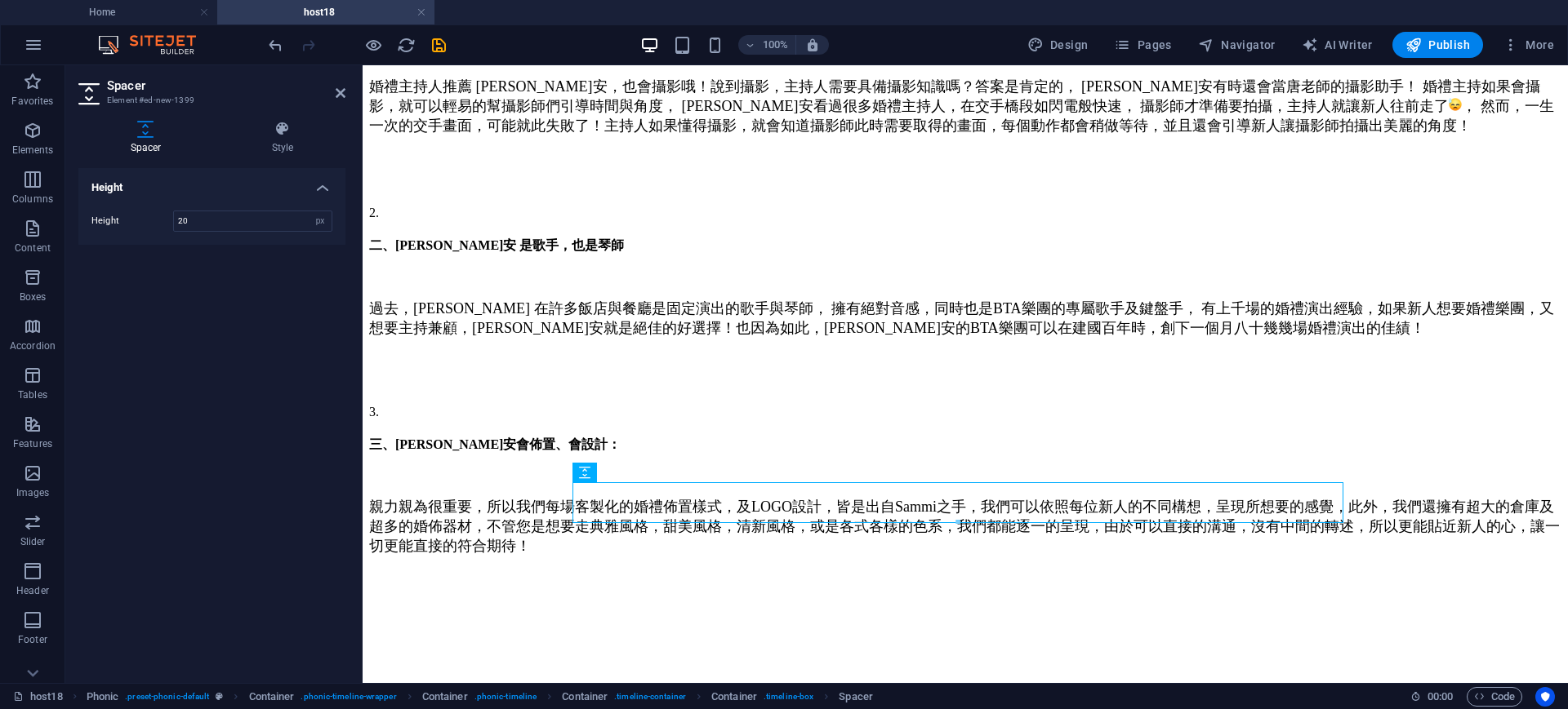
type input "20"
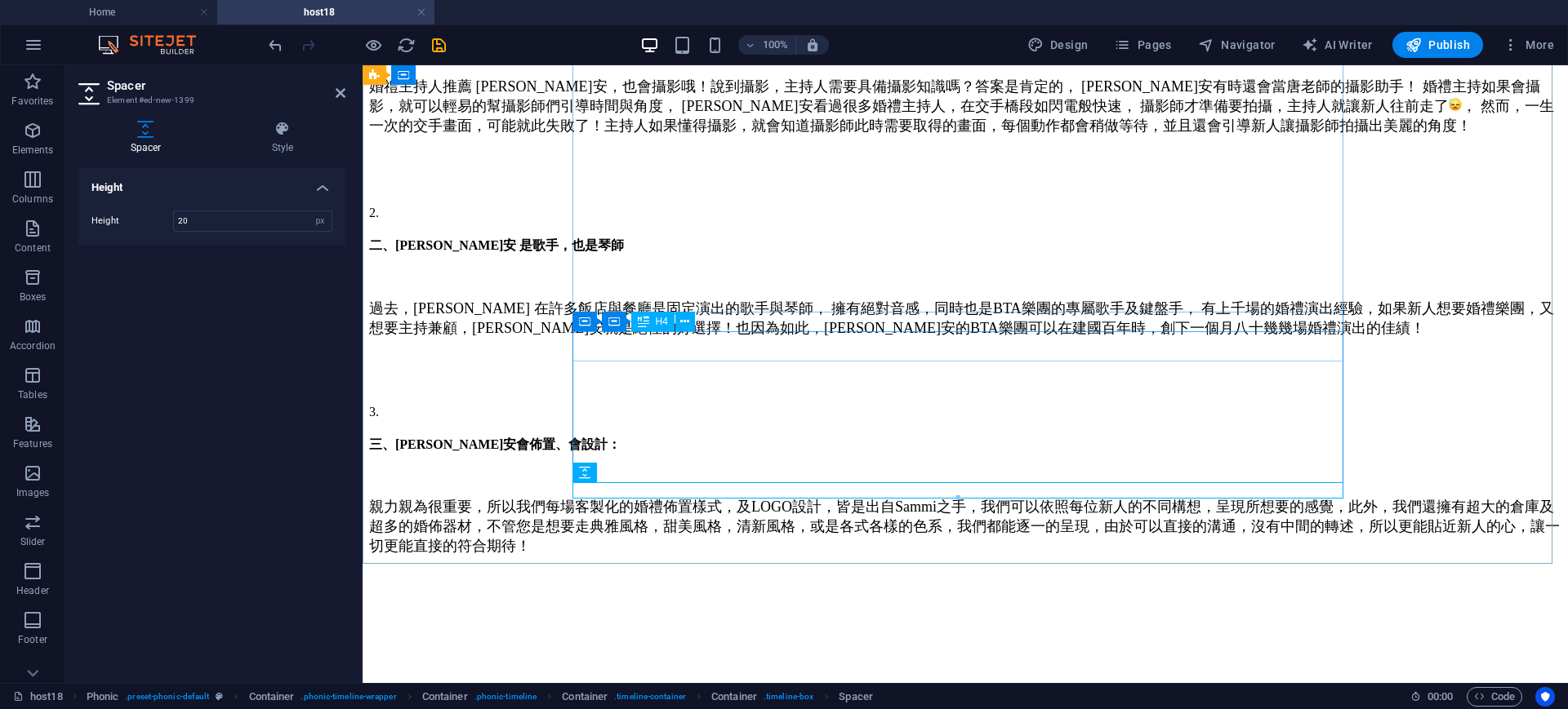
drag, startPoint x: 708, startPoint y: 355, endPoint x: 1009, endPoint y: 355, distance: 301.0
click at [1007, 436] on div "三、Sammi 瑀安會佈置、會設計：" at bounding box center [965, 444] width 1193 height 17
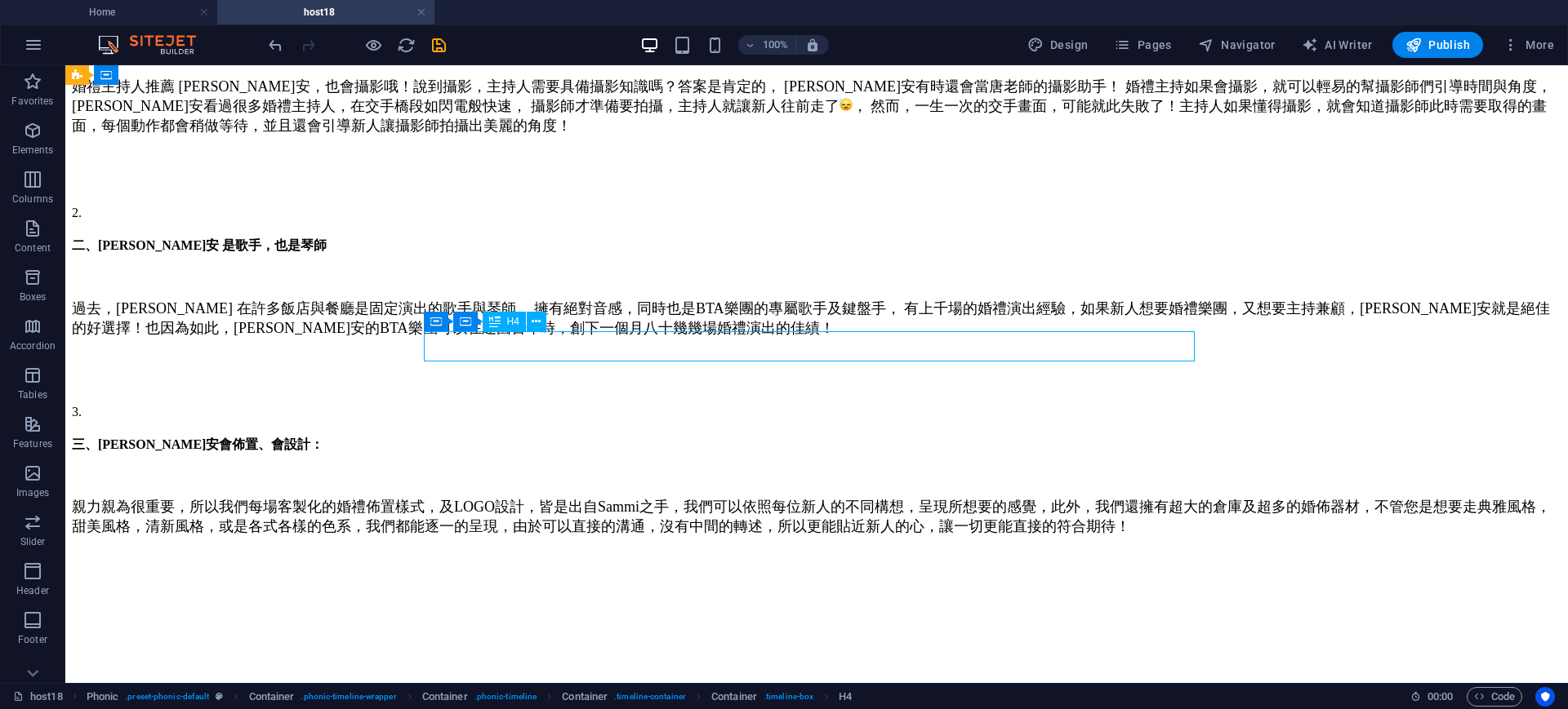
click at [699, 436] on div "三、Sammi 瑀安會佈置、會設計：" at bounding box center [816, 444] width 1490 height 17
click at [731, 436] on div "三、Sammi 瑀安會佈置、會設計：" at bounding box center [816, 444] width 1490 height 17
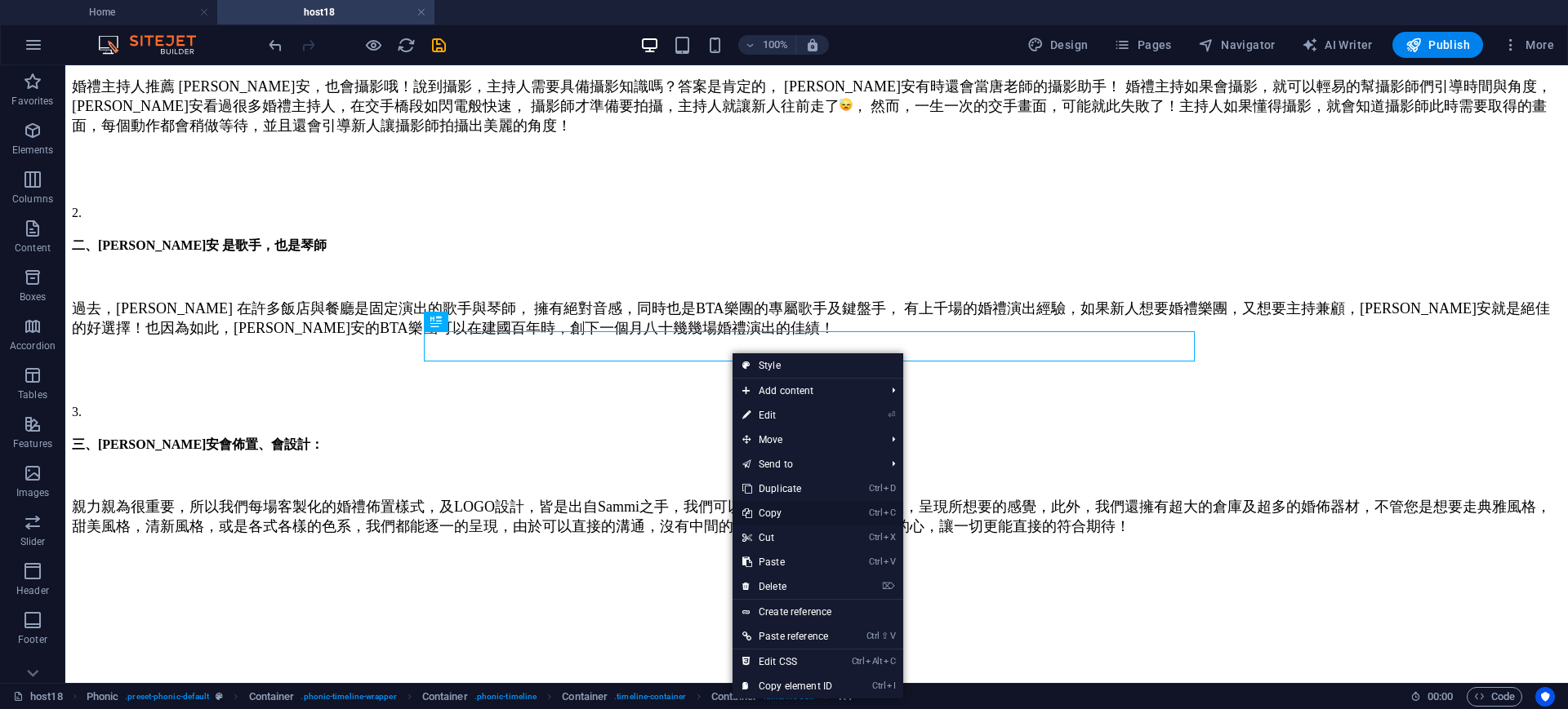
drag, startPoint x: 786, startPoint y: 517, endPoint x: 508, endPoint y: 431, distance: 291.0
click at [786, 517] on link "Ctrl C Copy" at bounding box center [788, 512] width 110 height 24
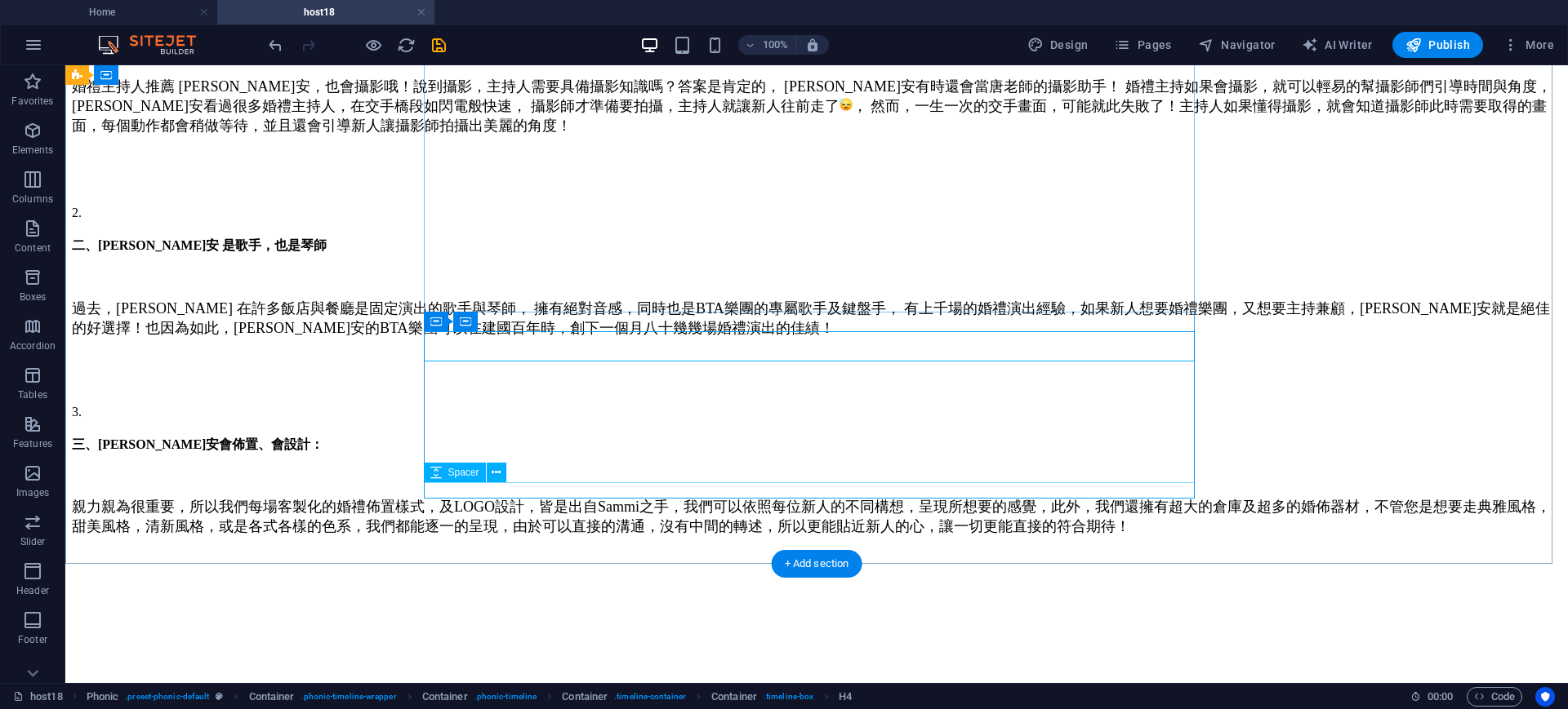
click at [629, 564] on div at bounding box center [816, 572] width 1490 height 16
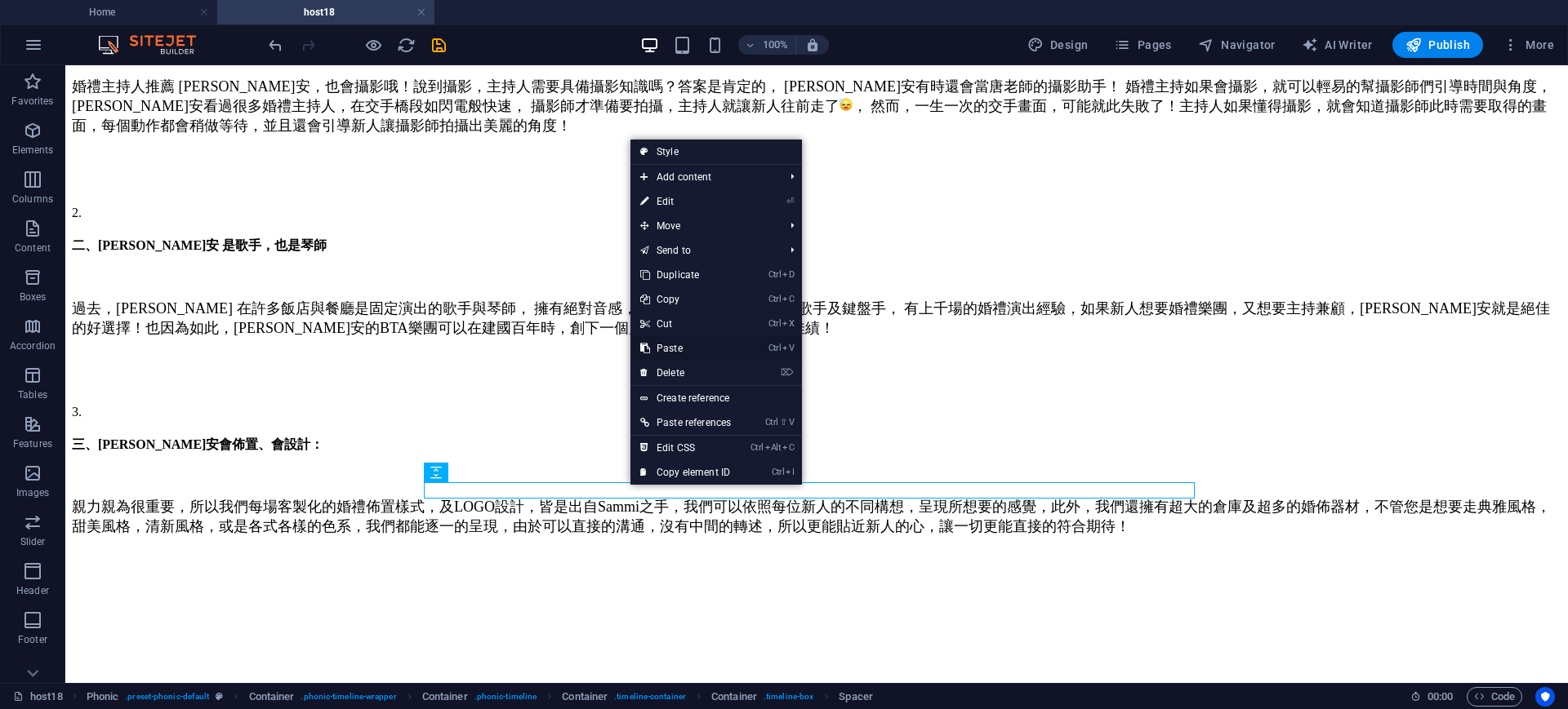
drag, startPoint x: 667, startPoint y: 346, endPoint x: 614, endPoint y: 290, distance: 77.1
click at [667, 346] on link "Ctrl V Paste" at bounding box center [685, 348] width 110 height 24
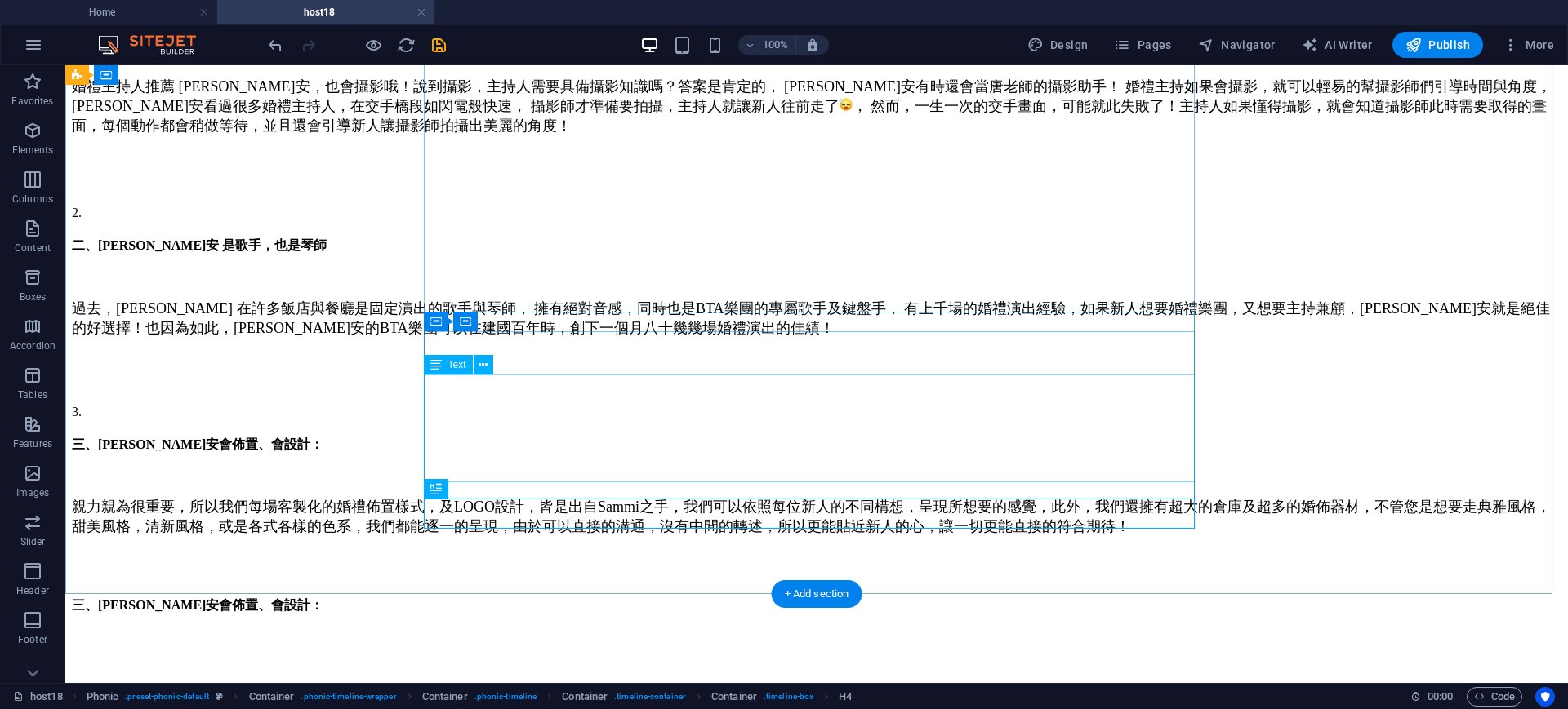
click at [718, 497] on div "親力親為很重要，所以我們每場客製化的婚禮佈置樣式，及LOGO設計，皆是出自Sammi之手，我們可以依照每位新人的不同構想，呈現所想要的感覺，此外，我們還擁有超…" at bounding box center [816, 524] width 1490 height 54
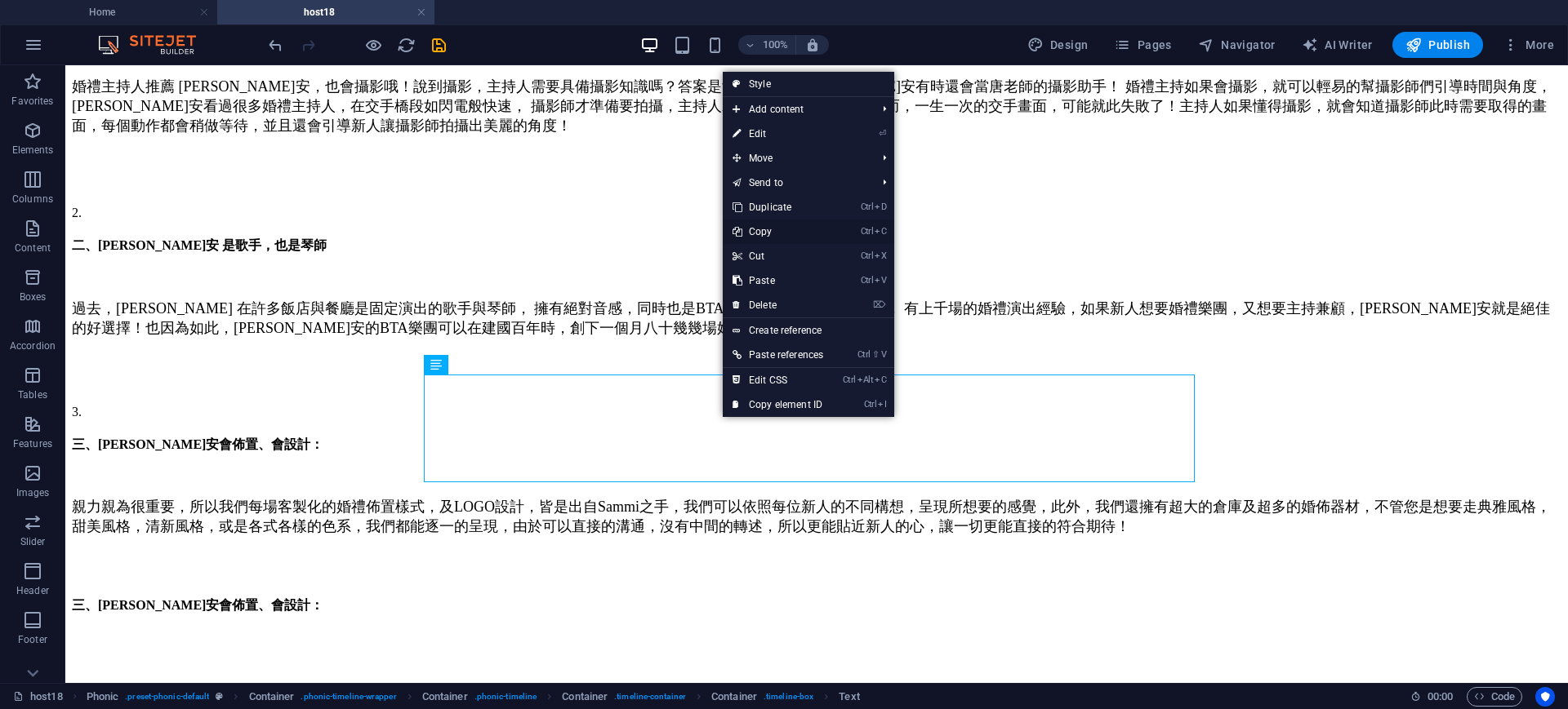
click at [763, 232] on link "Ctrl C Copy" at bounding box center [778, 232] width 110 height 24
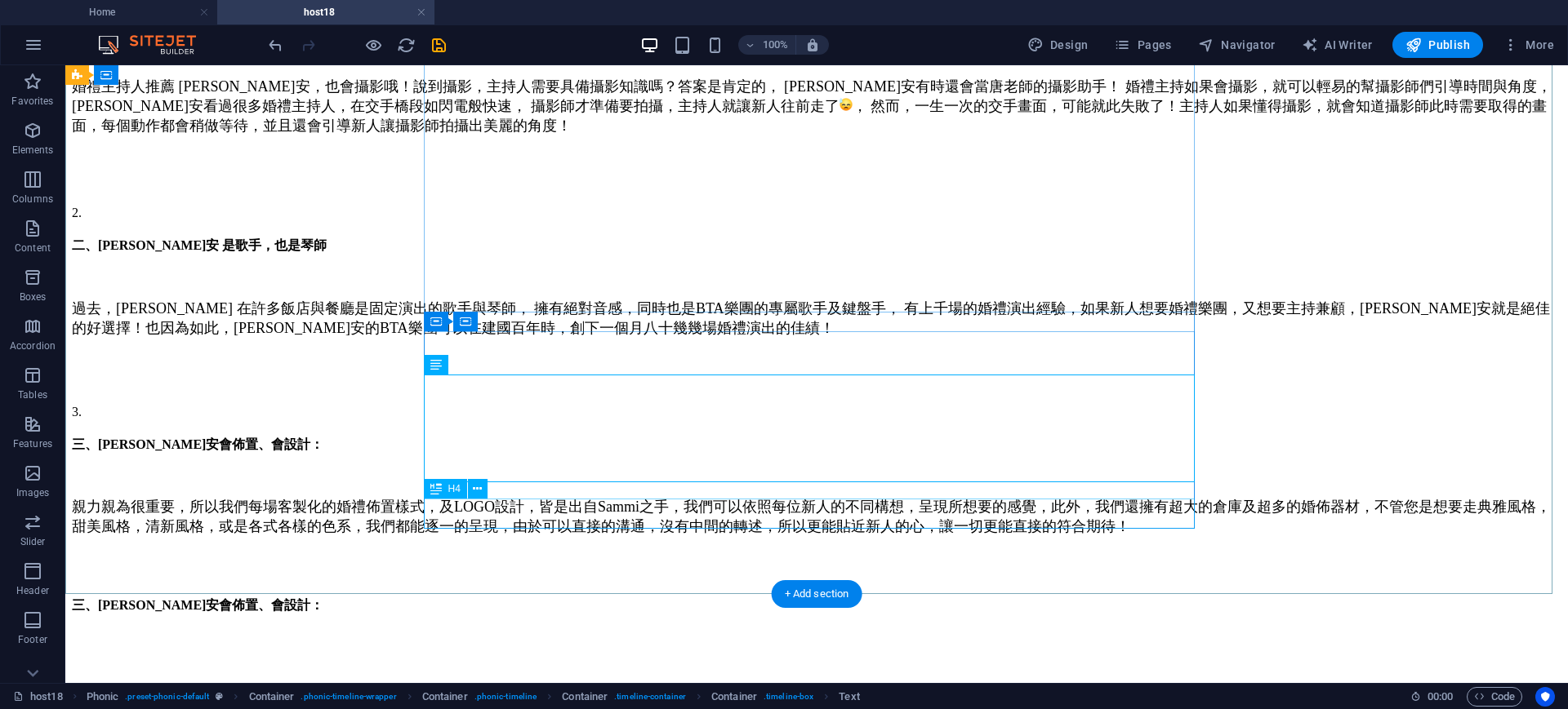
click at [689, 598] on div "三、Sammi 瑀安會佈置、會設計：" at bounding box center [816, 606] width 1490 height 17
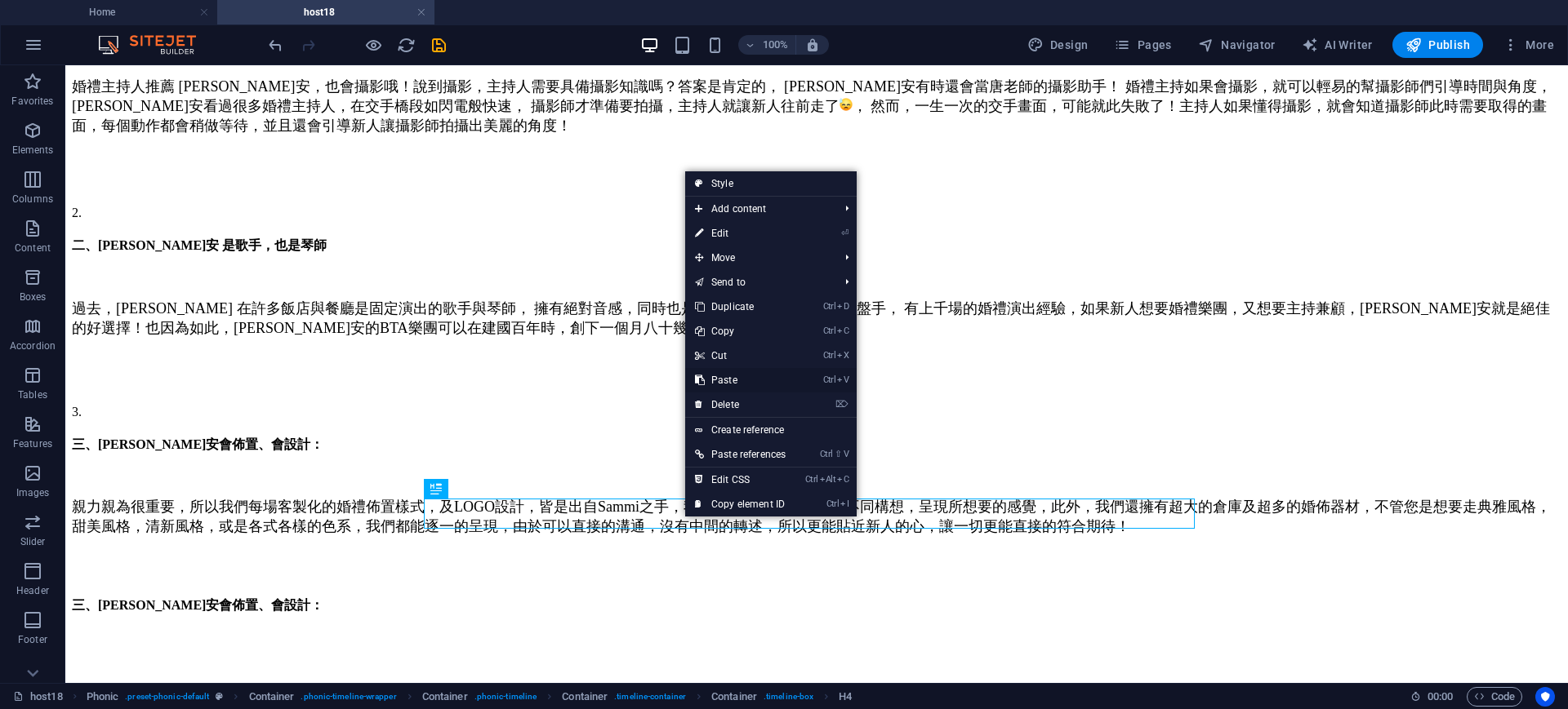
click at [711, 375] on link "Ctrl V Paste" at bounding box center [740, 380] width 110 height 24
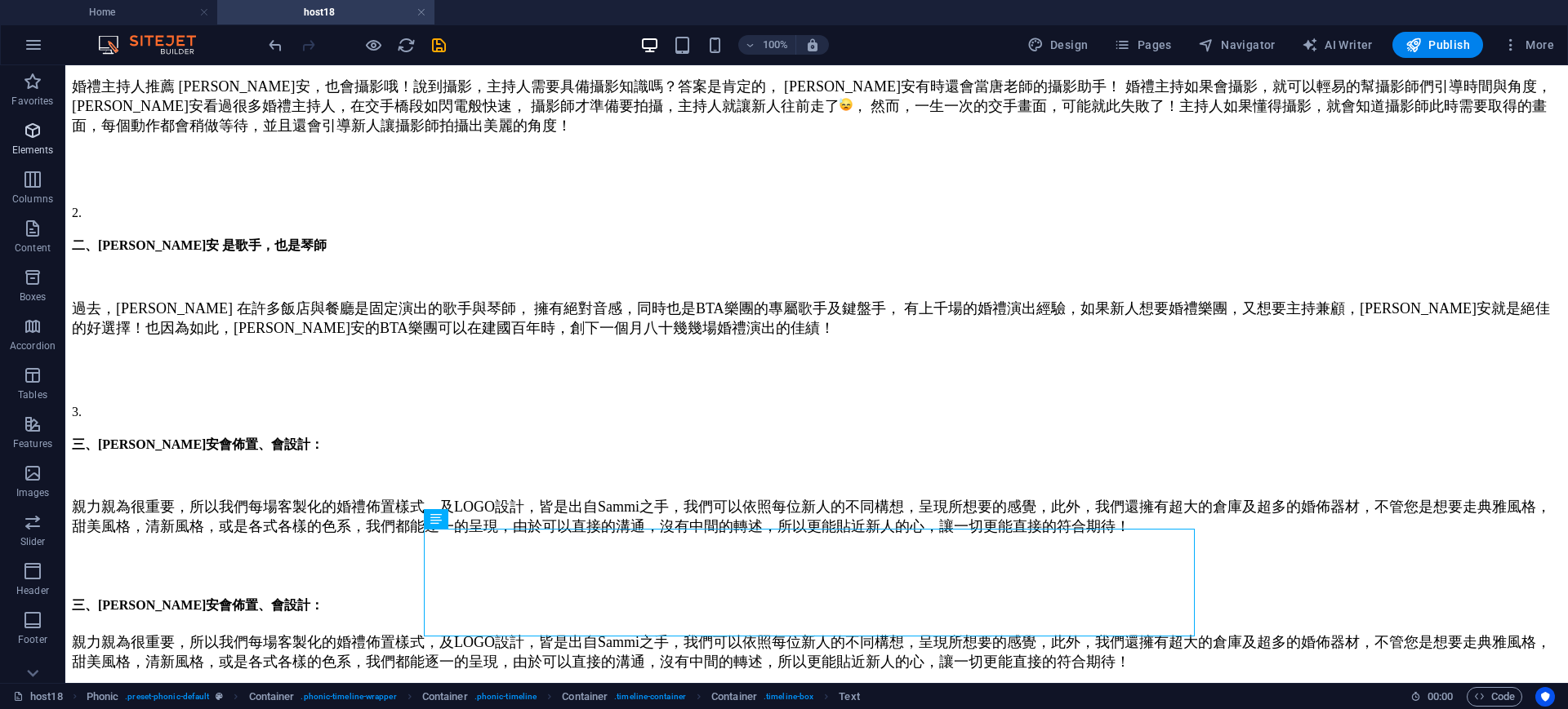
click at [35, 119] on button "Elements" at bounding box center [32, 138] width 66 height 49
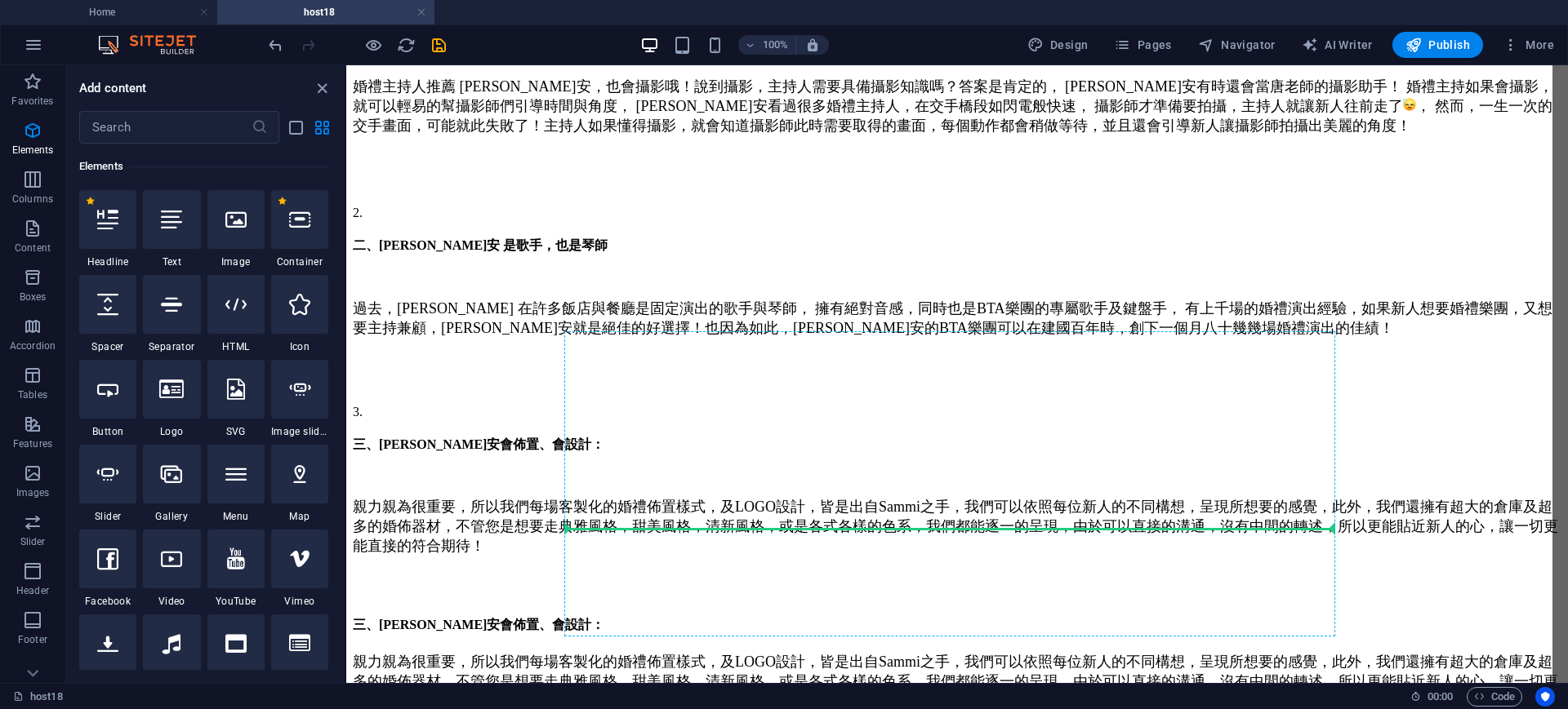
select select "px"
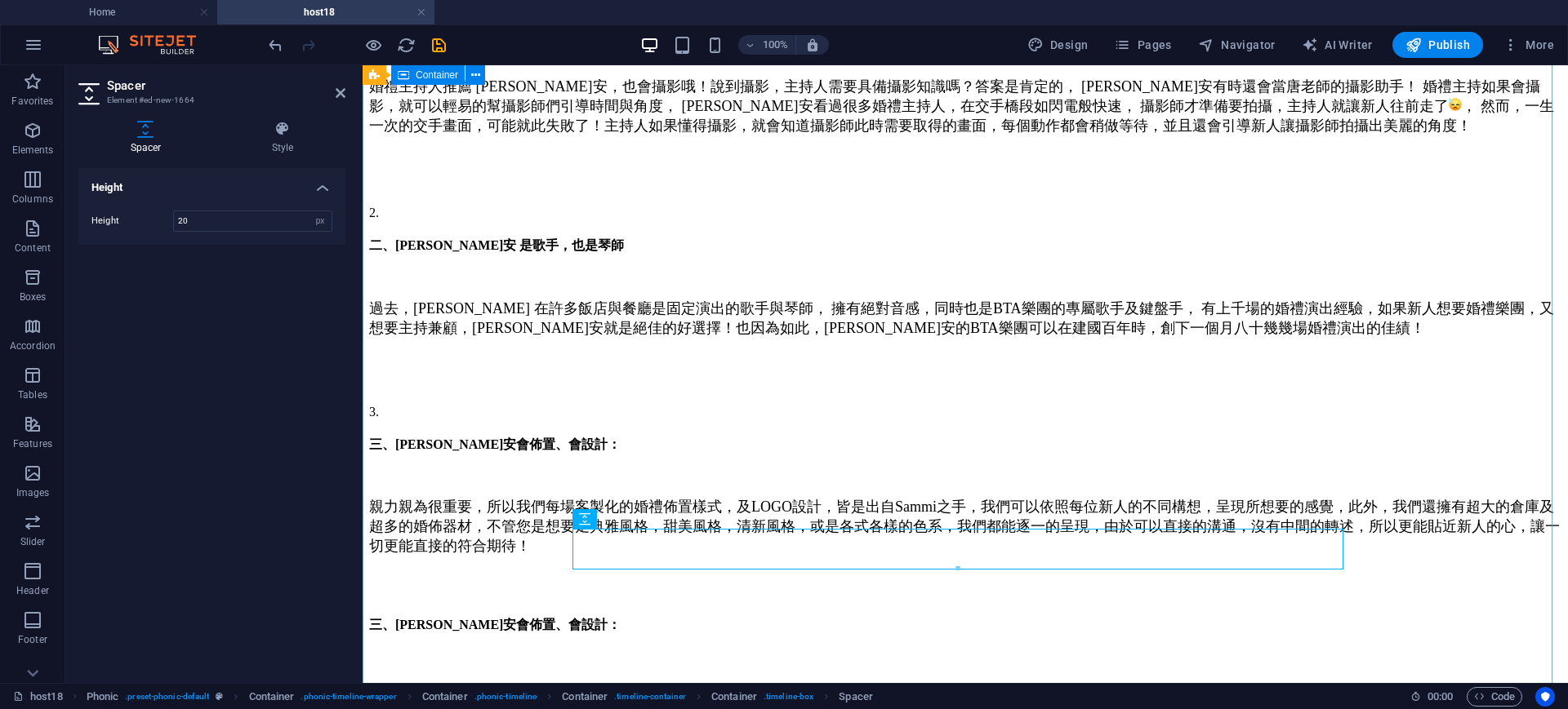
type input "20"
click at [1411, 420] on div "大家覺得婚禮主持人需要具備什麼能力呢? 婚禮主持人推薦 Sammi ，真正擁有全方位實力的婚禮主持， 擁有絕佳的口條，咬字清晰，快速的臨場反應，專業的條理，不…" at bounding box center [965, 280] width 1193 height 975
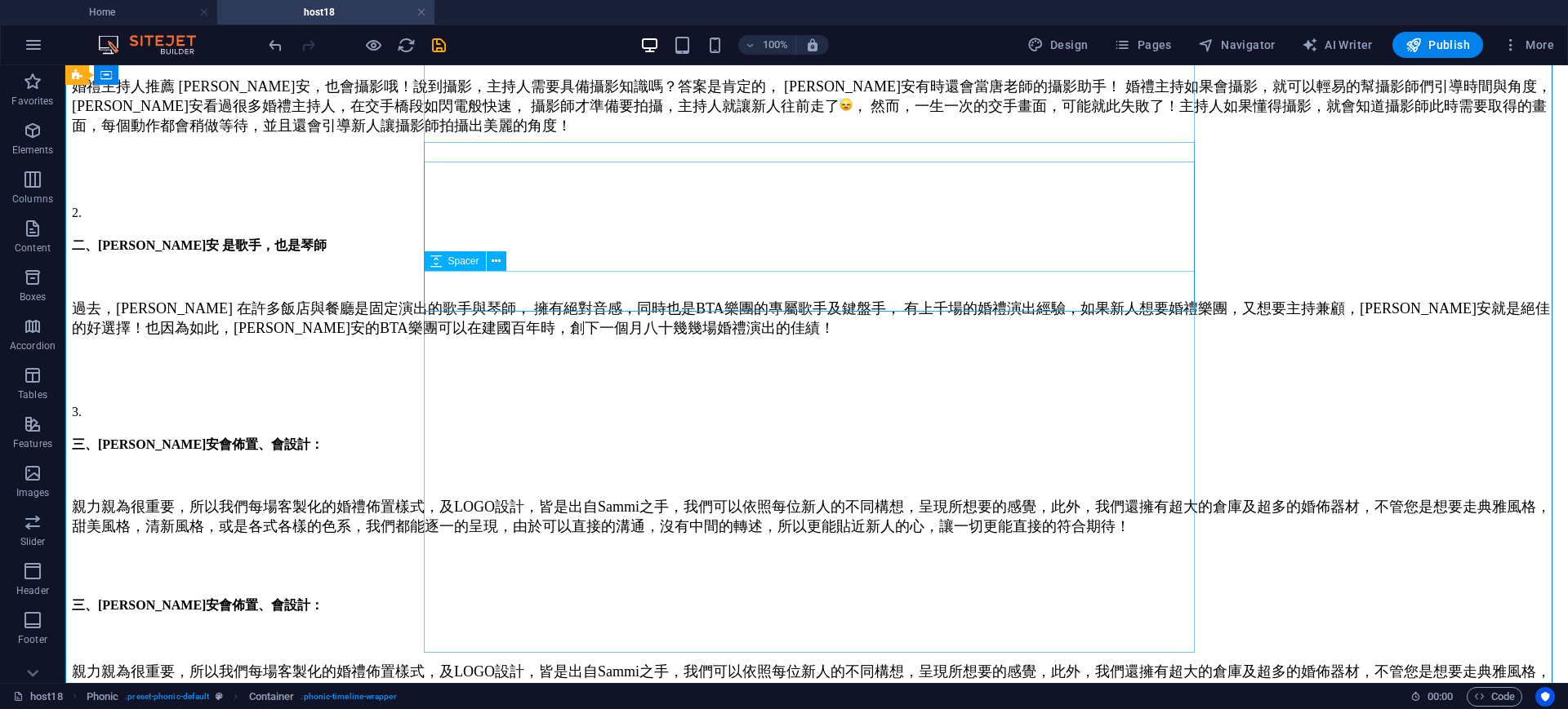
click at [1081, 351] on div at bounding box center [816, 371] width 1490 height 40
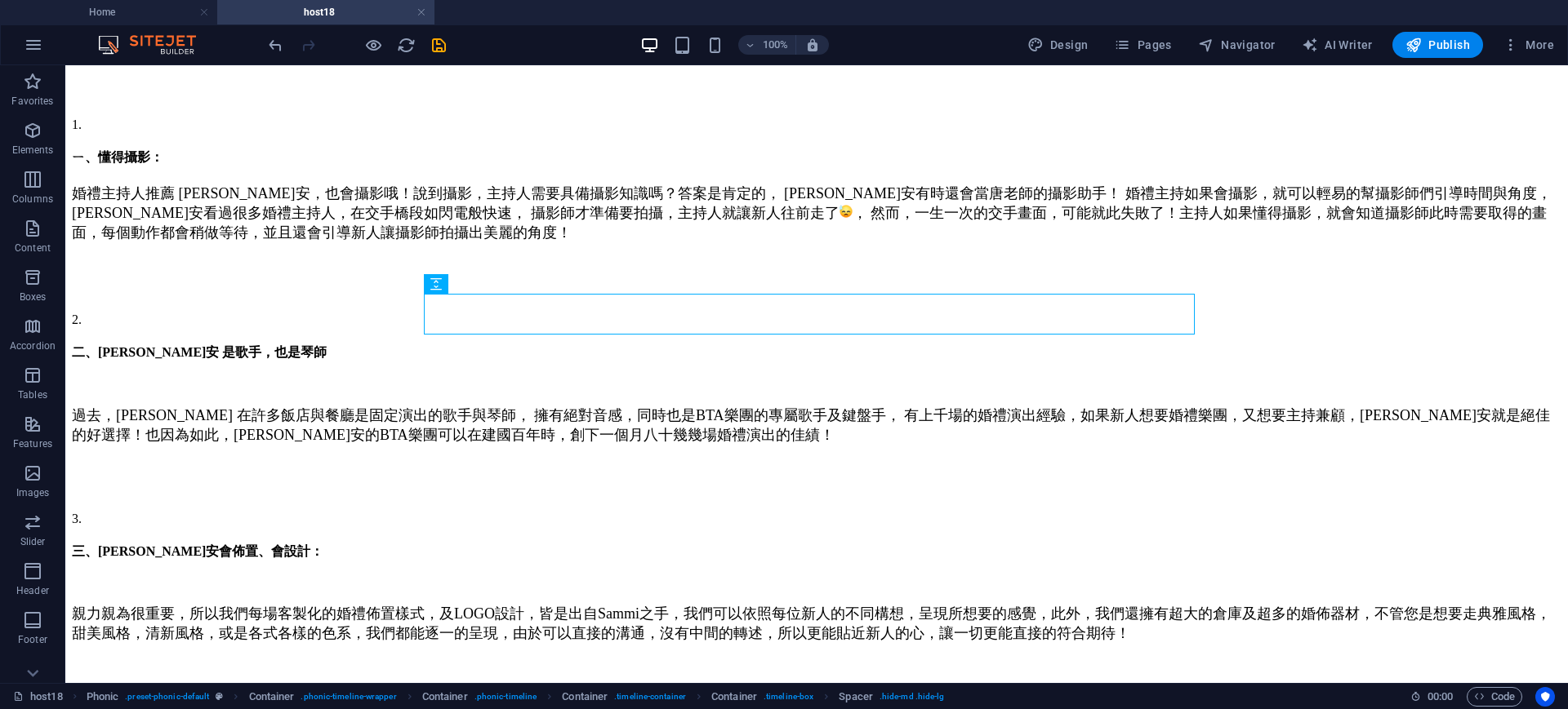
scroll to position [427, 0]
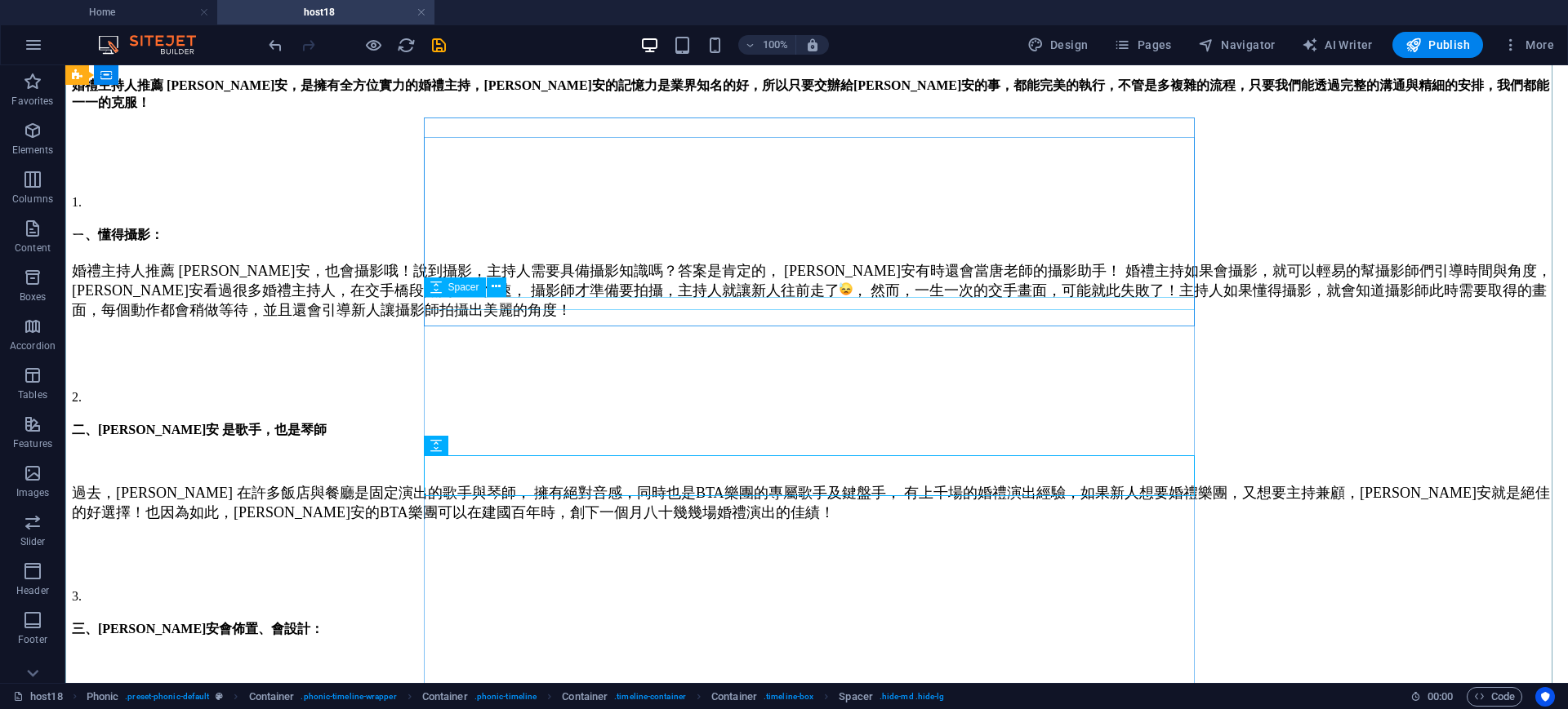
click at [909, 347] on div at bounding box center [816, 354] width 1490 height 13
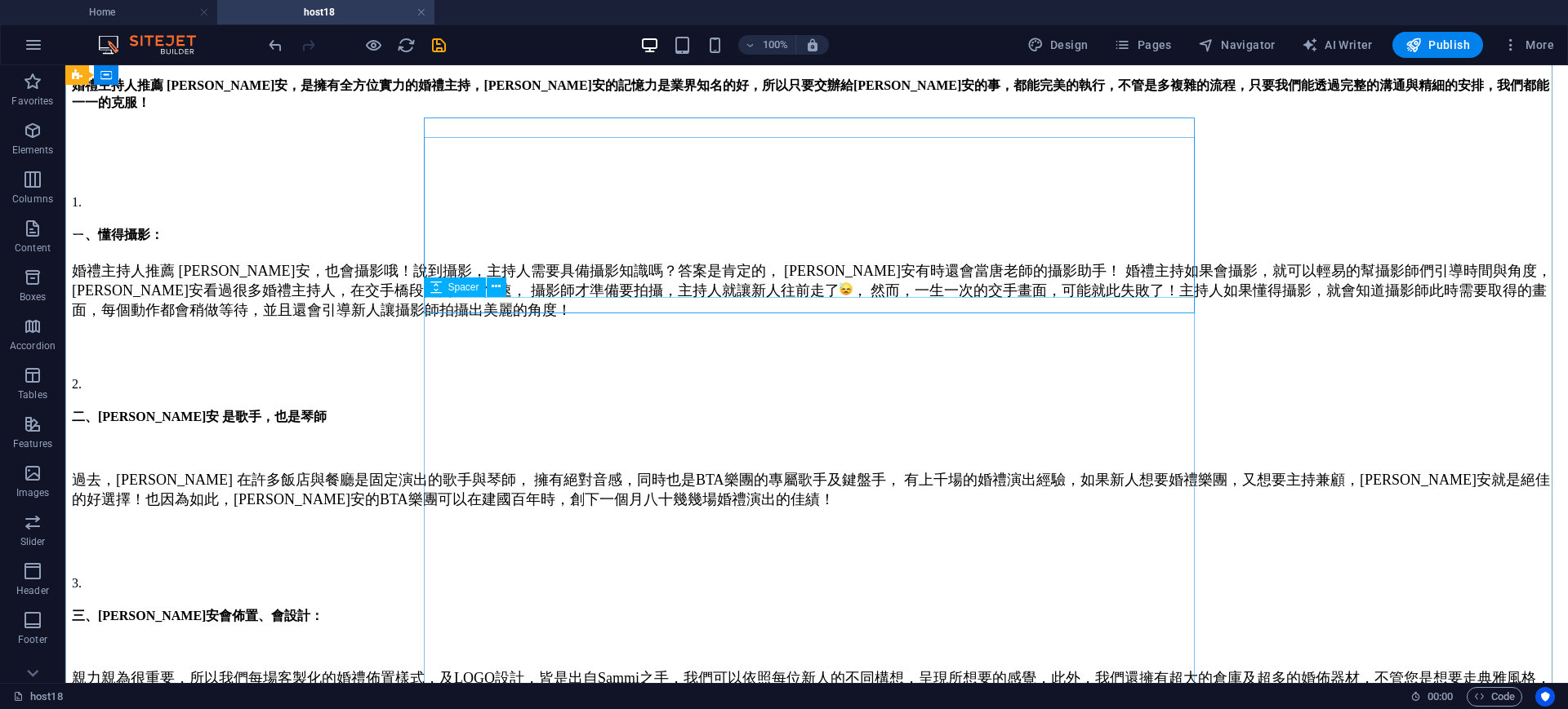
click at [873, 347] on div at bounding box center [816, 355] width 1490 height 16
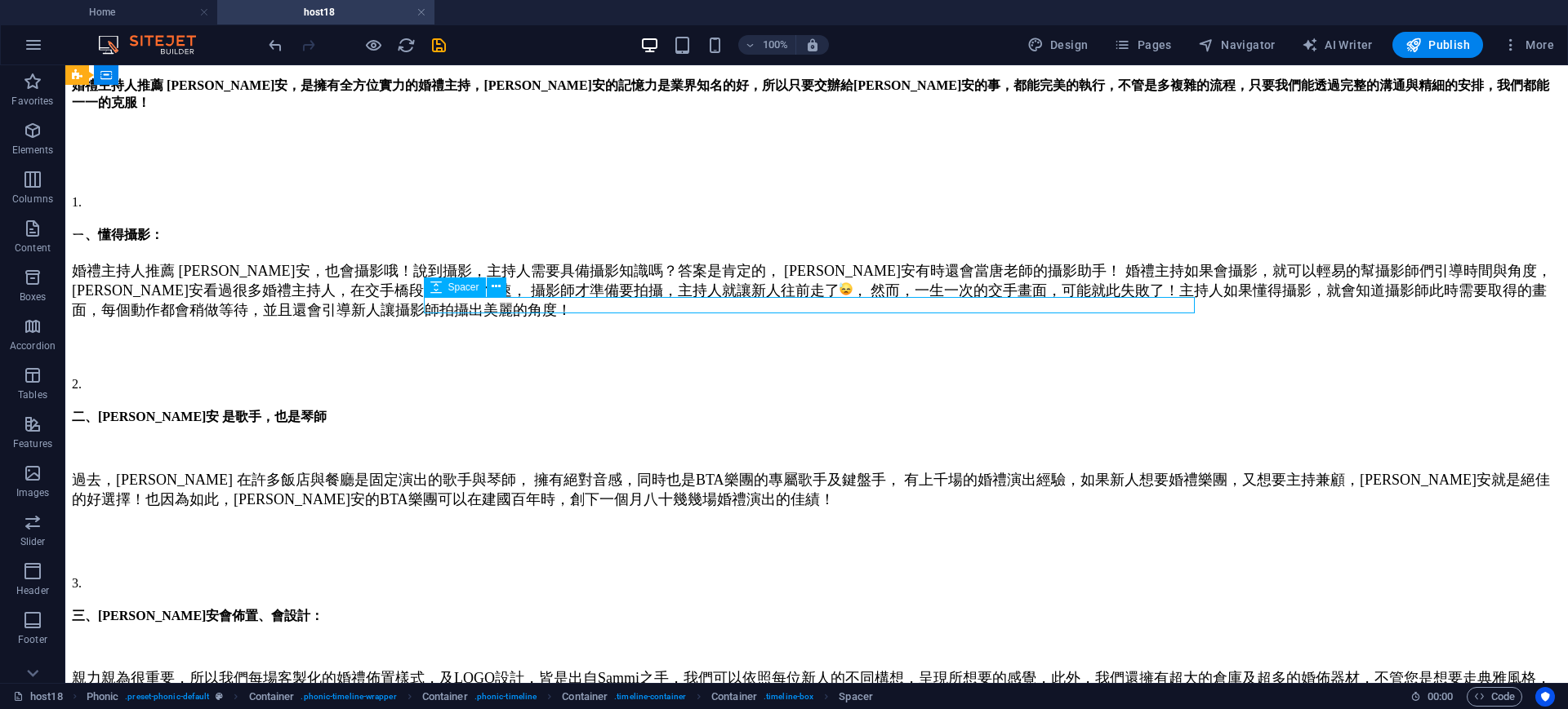
click at [873, 347] on div at bounding box center [816, 355] width 1490 height 16
select select "px"
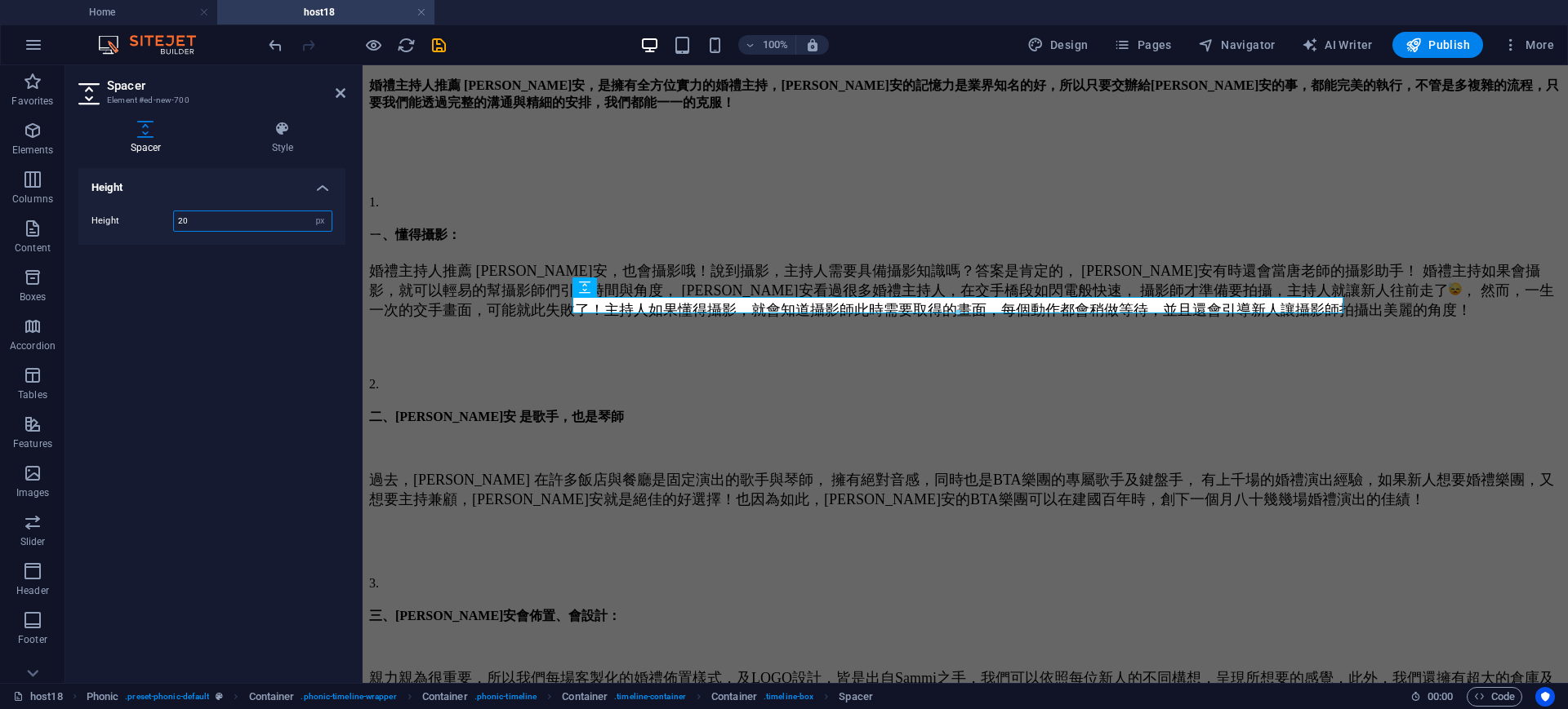
click at [196, 220] on input "20" at bounding box center [252, 222] width 157 height 20
drag, startPoint x: 338, startPoint y: 94, endPoint x: 738, endPoint y: 212, distance: 417.0
click at [338, 94] on icon at bounding box center [340, 92] width 10 height 13
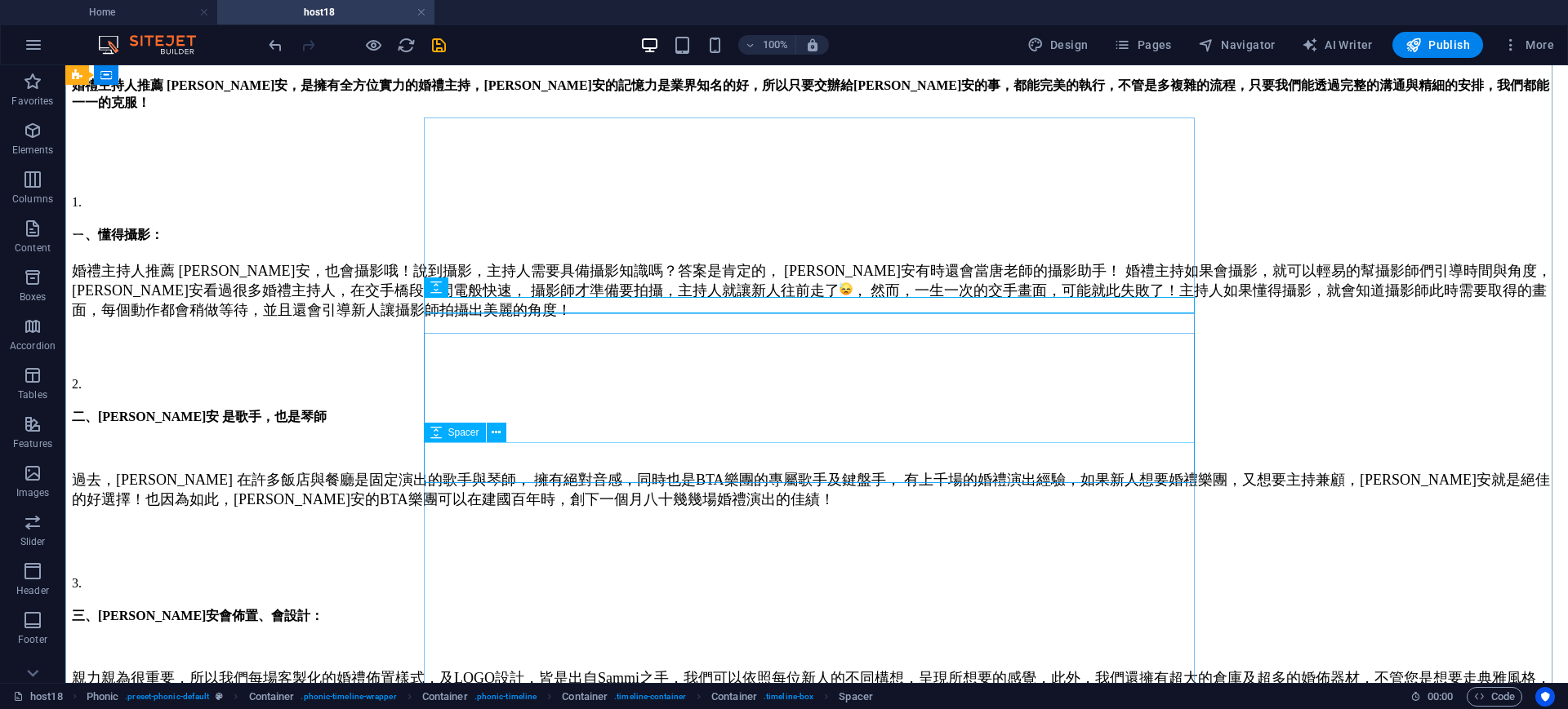
click at [689, 522] on div at bounding box center [816, 542] width 1490 height 40
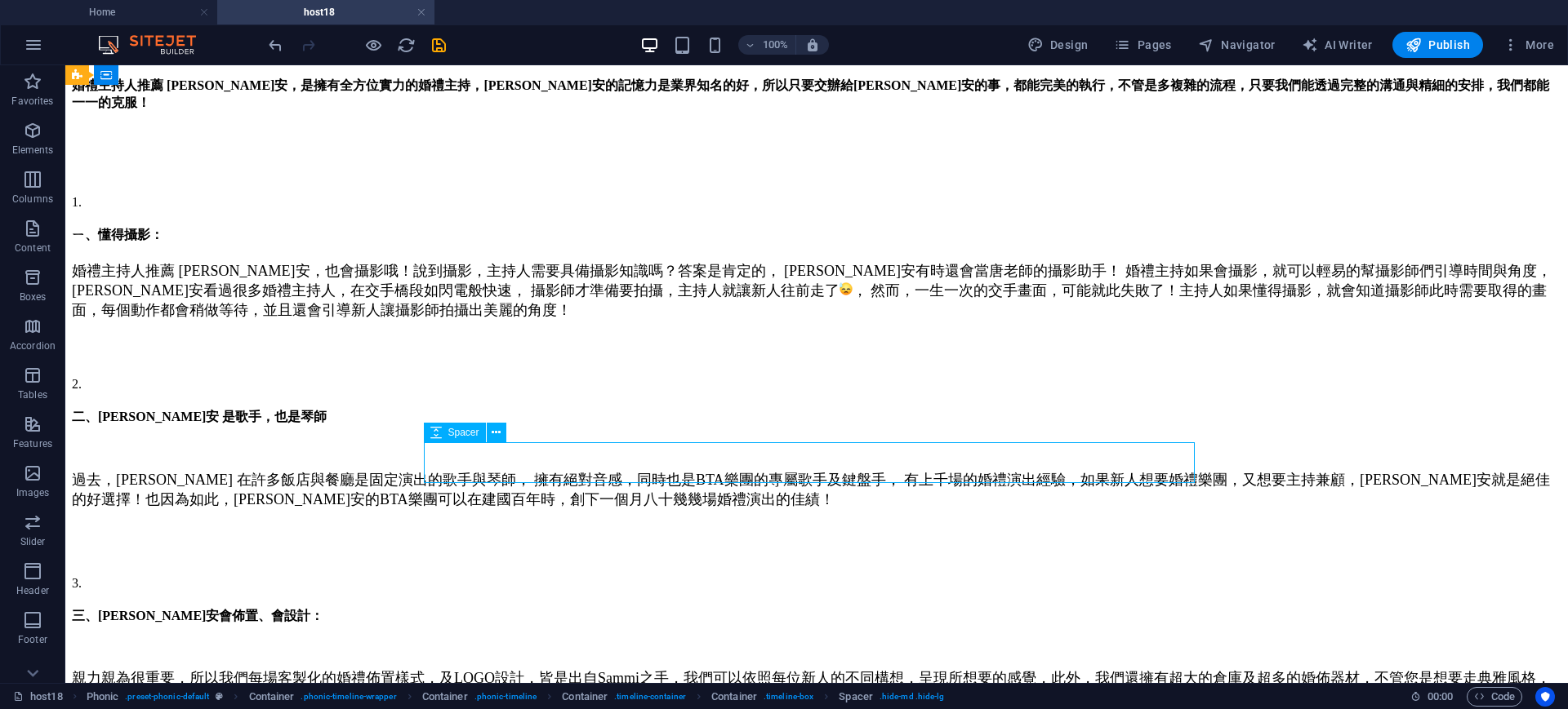
click at [689, 522] on div at bounding box center [816, 542] width 1490 height 40
select select "px"
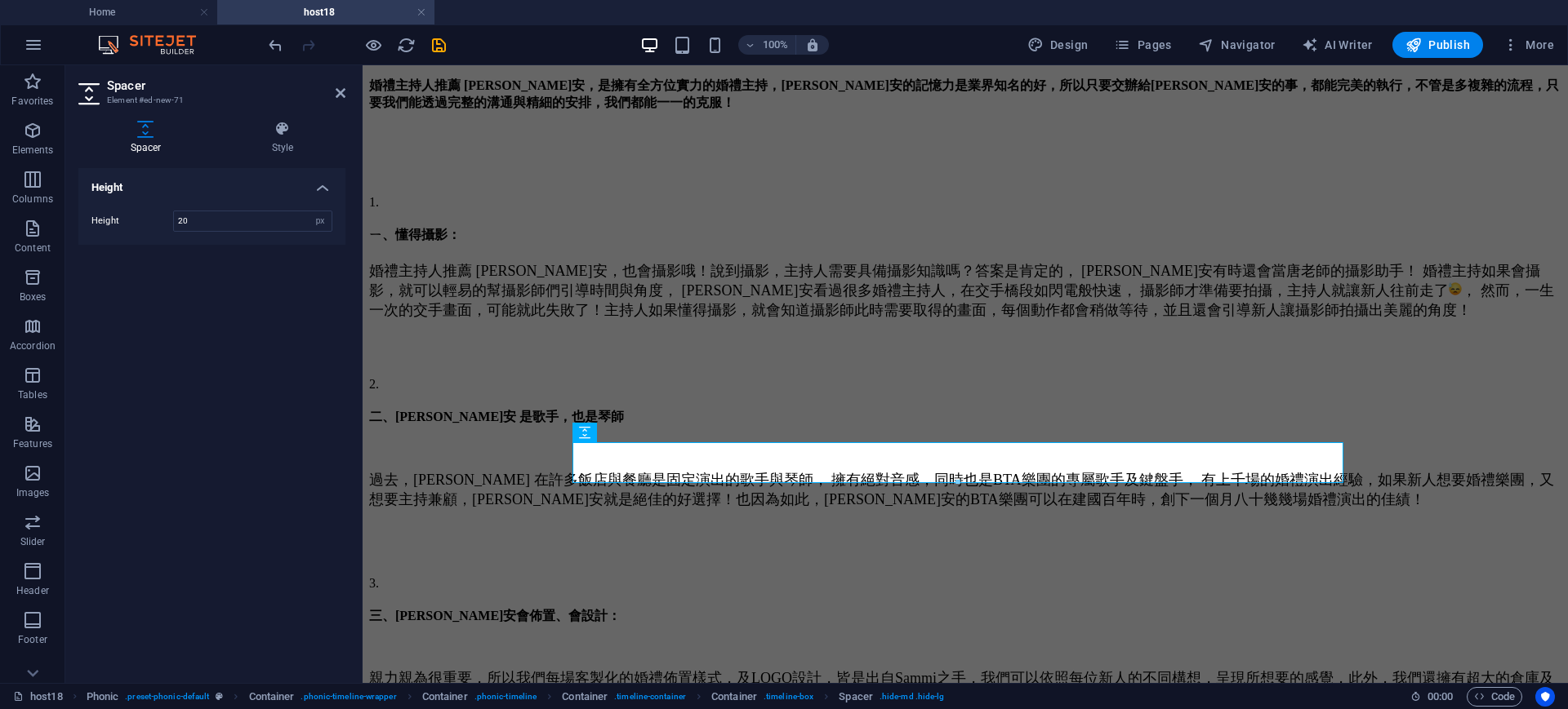
type input "20"
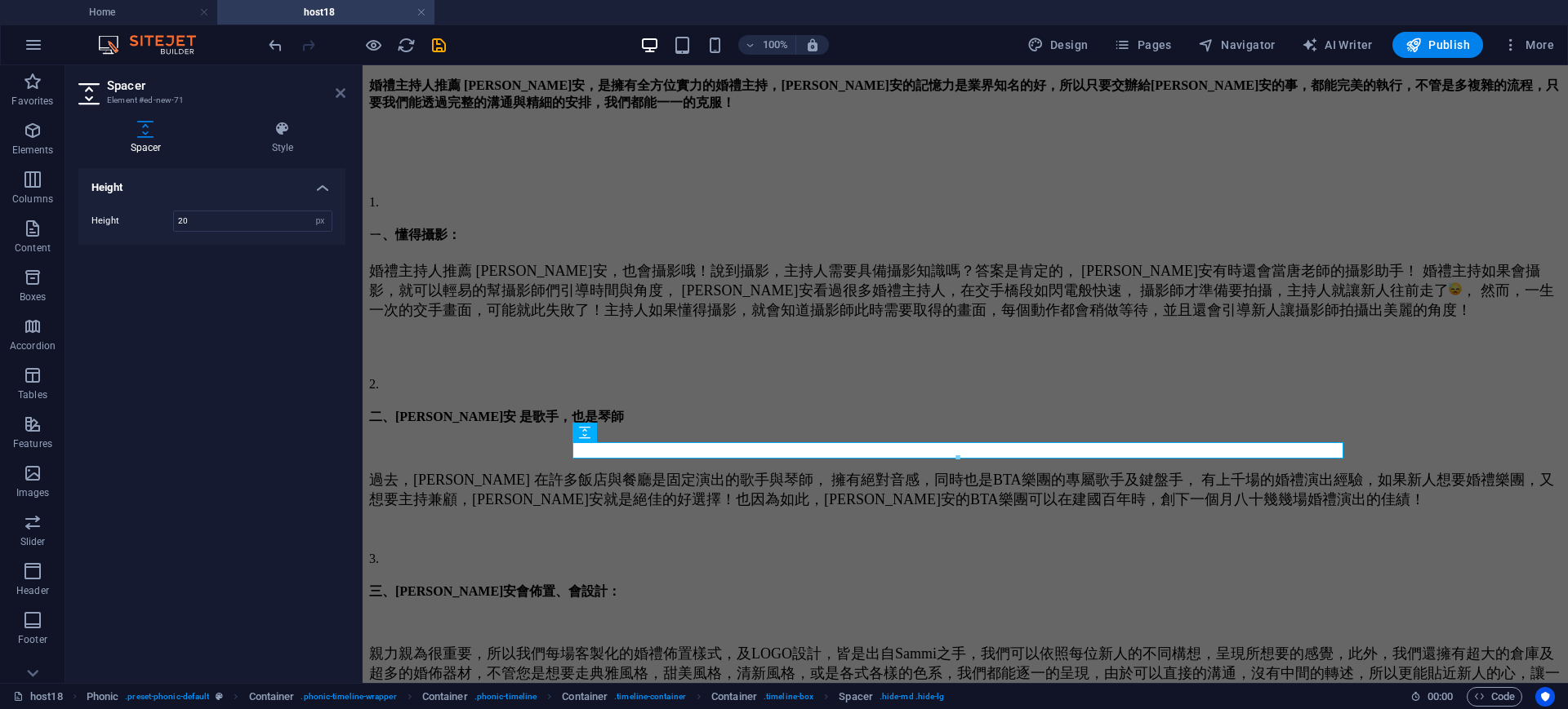
drag, startPoint x: 342, startPoint y: 96, endPoint x: 251, endPoint y: 17, distance: 120.5
click at [342, 96] on icon at bounding box center [340, 92] width 10 height 13
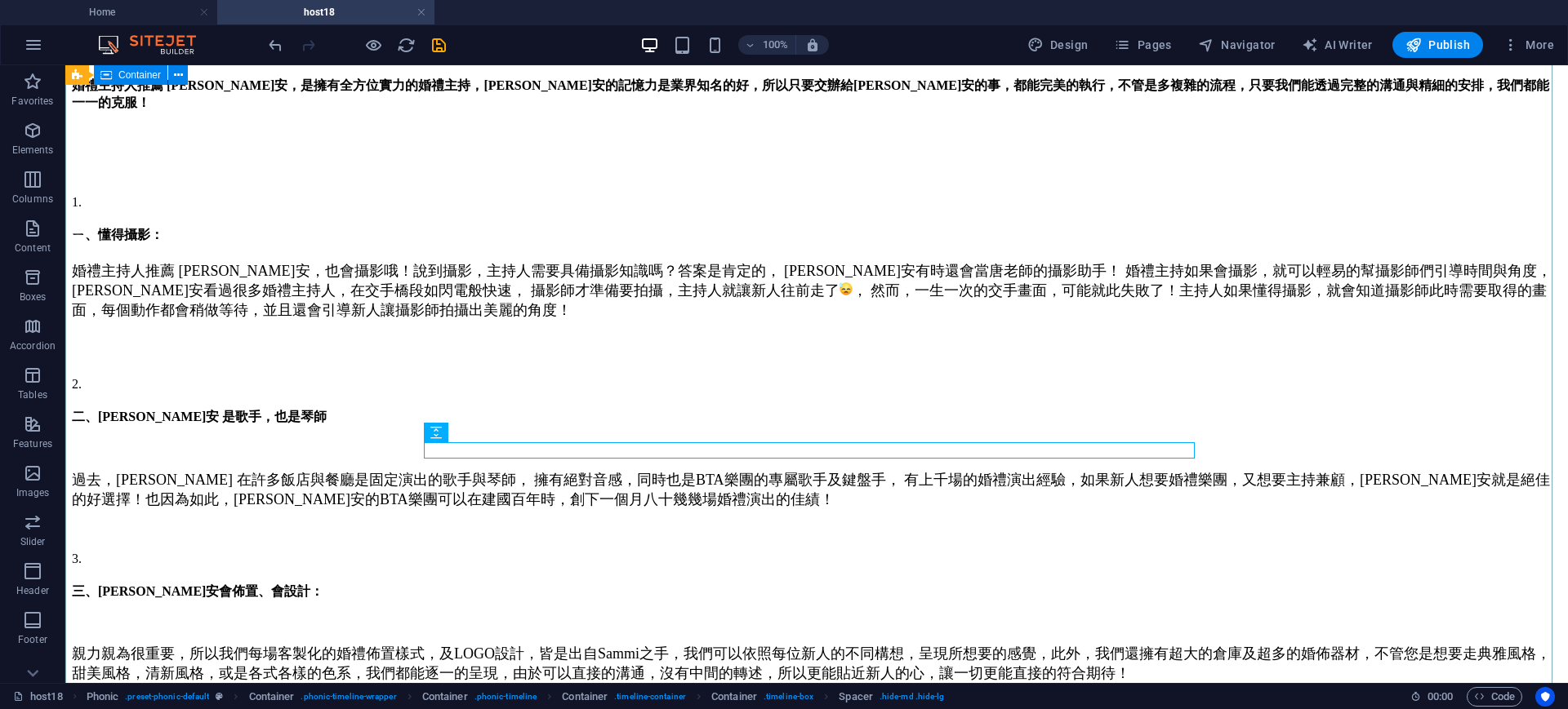
click at [1387, 454] on div "大家覺得婚禮主持人需要具備什麼能力呢? 婚禮主持人推薦 Sammi ，真正擁有全方位實力的婚禮主持， 擁有絕佳的口條，咬字清晰，快速的臨場反應，專業的條理，不…" at bounding box center [816, 426] width 1490 height 897
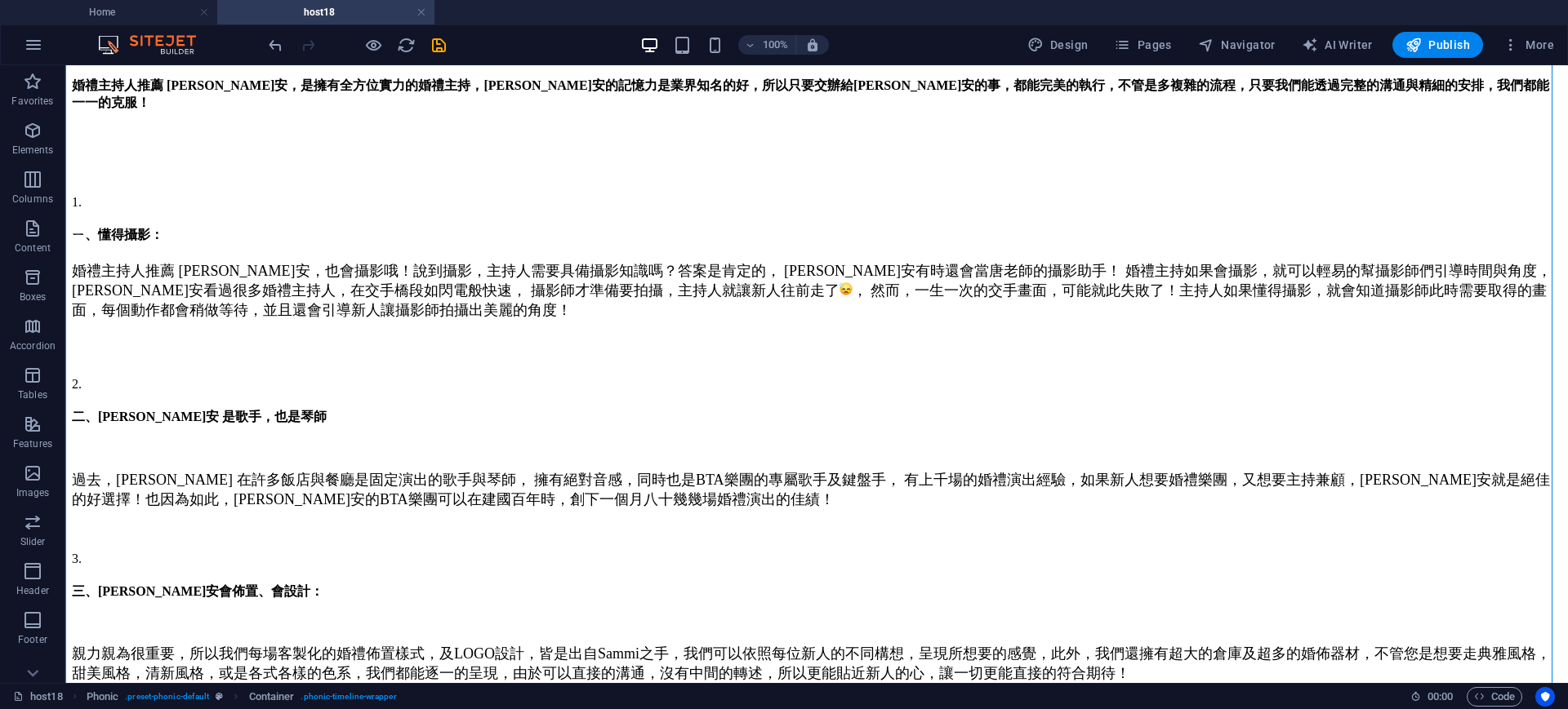
scroll to position [360, 0]
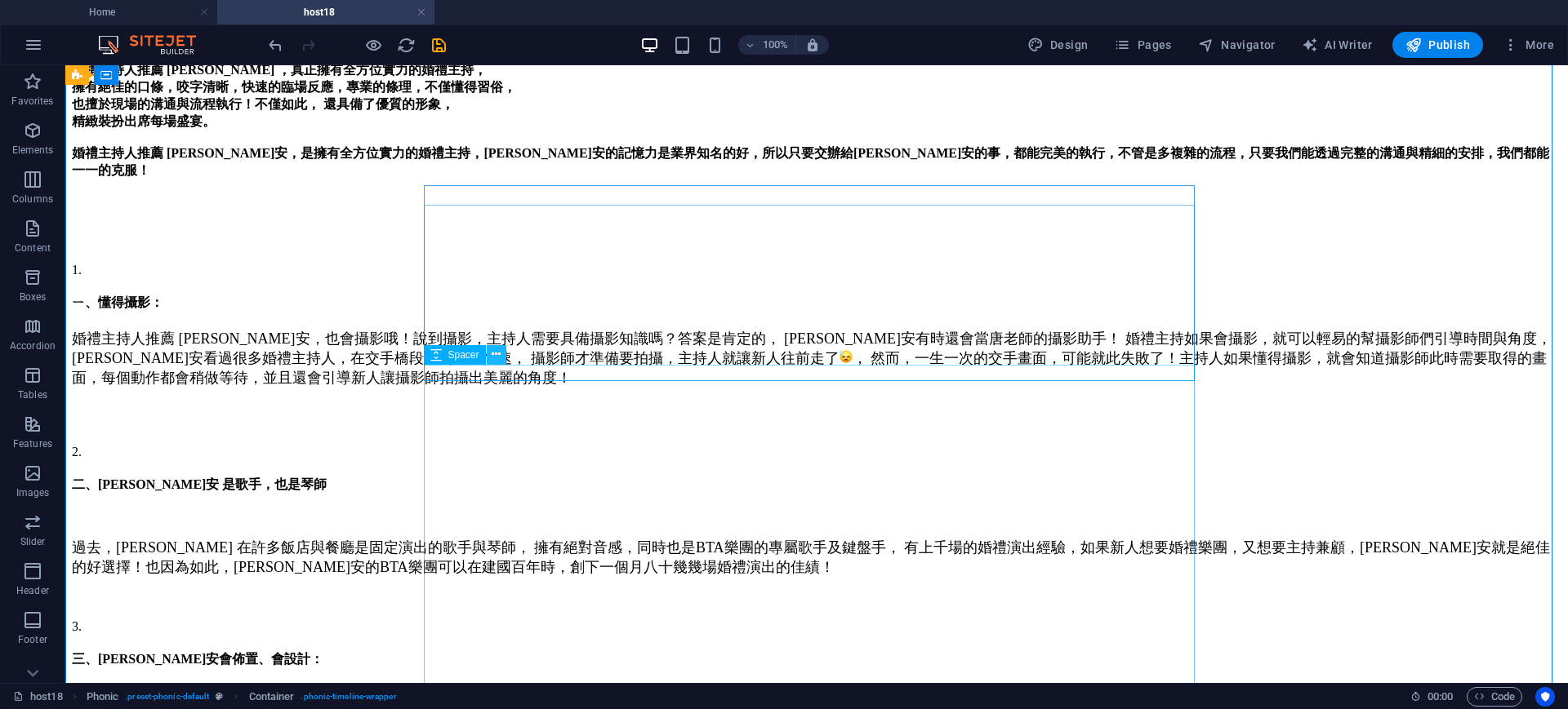
click at [487, 363] on button at bounding box center [497, 355] width 20 height 20
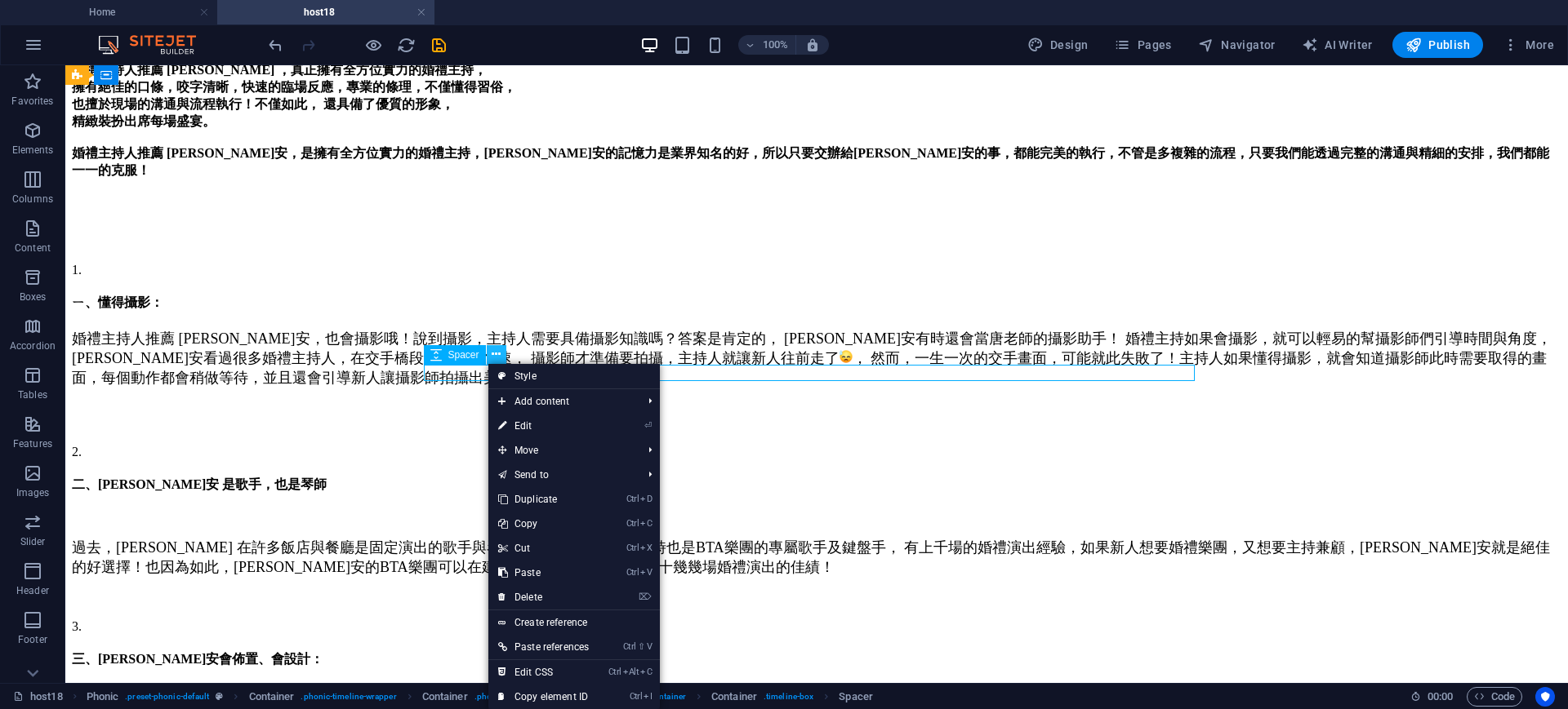
click at [487, 363] on button at bounding box center [497, 355] width 20 height 20
click at [569, 337] on div "婚禮主持人推薦 Sammi瑀安，也會攝影哦！說到攝影，主持人需要具備攝影知識嗎？答案是肯定的， 瑀安有時還會當唐老師的攝影助手！ 婚禮主持如果會攝影，就可以輕…" at bounding box center [816, 365] width 1490 height 74
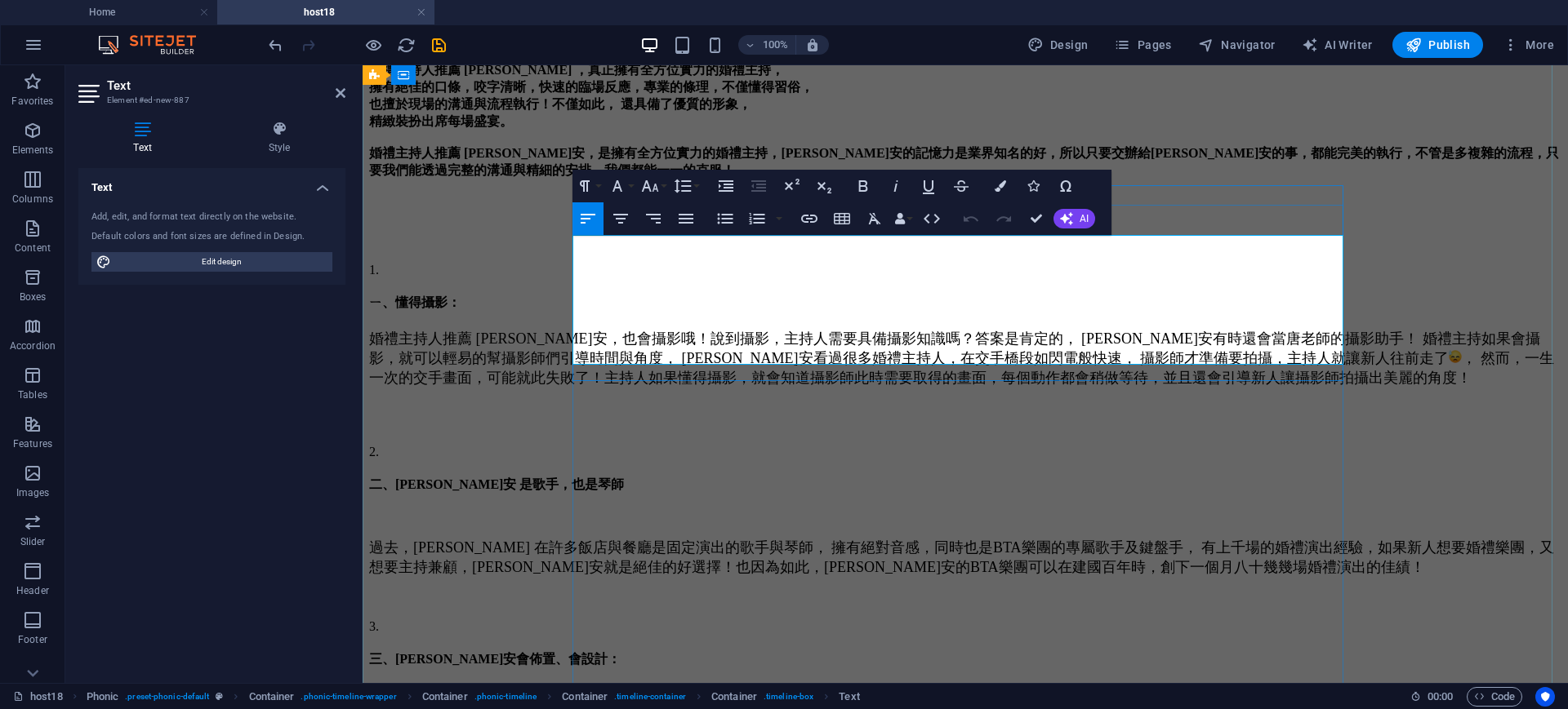
click at [726, 332] on p "婚禮主持人推薦 Sammi瑀安，也會攝影哦！說到攝影，主持人需要具備攝影知識嗎？答案是肯定的， 瑀安有時還會當唐老師的攝影助手！ 婚禮主持如果會攝影，就可以輕…" at bounding box center [965, 365] width 1193 height 74
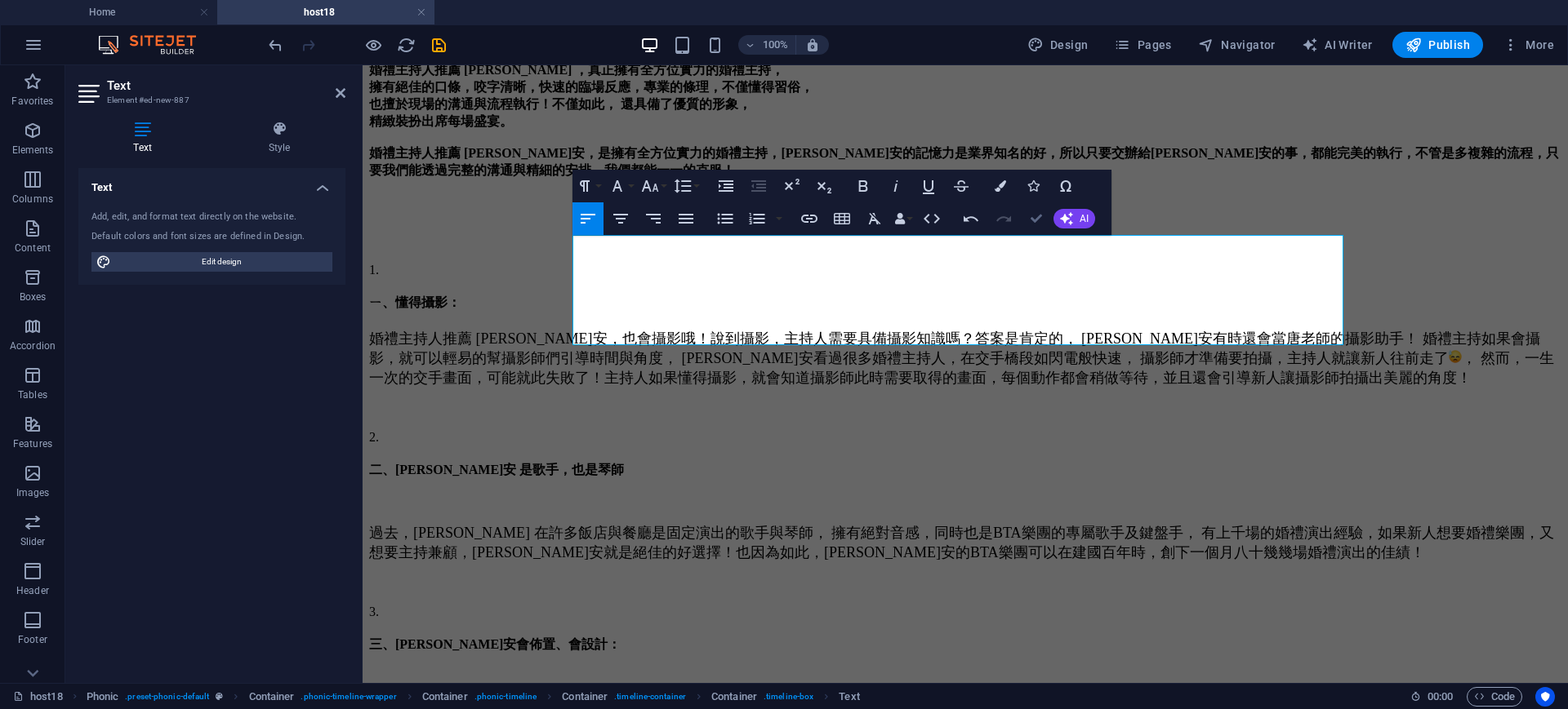
drag, startPoint x: 1040, startPoint y: 217, endPoint x: 959, endPoint y: 154, distance: 102.6
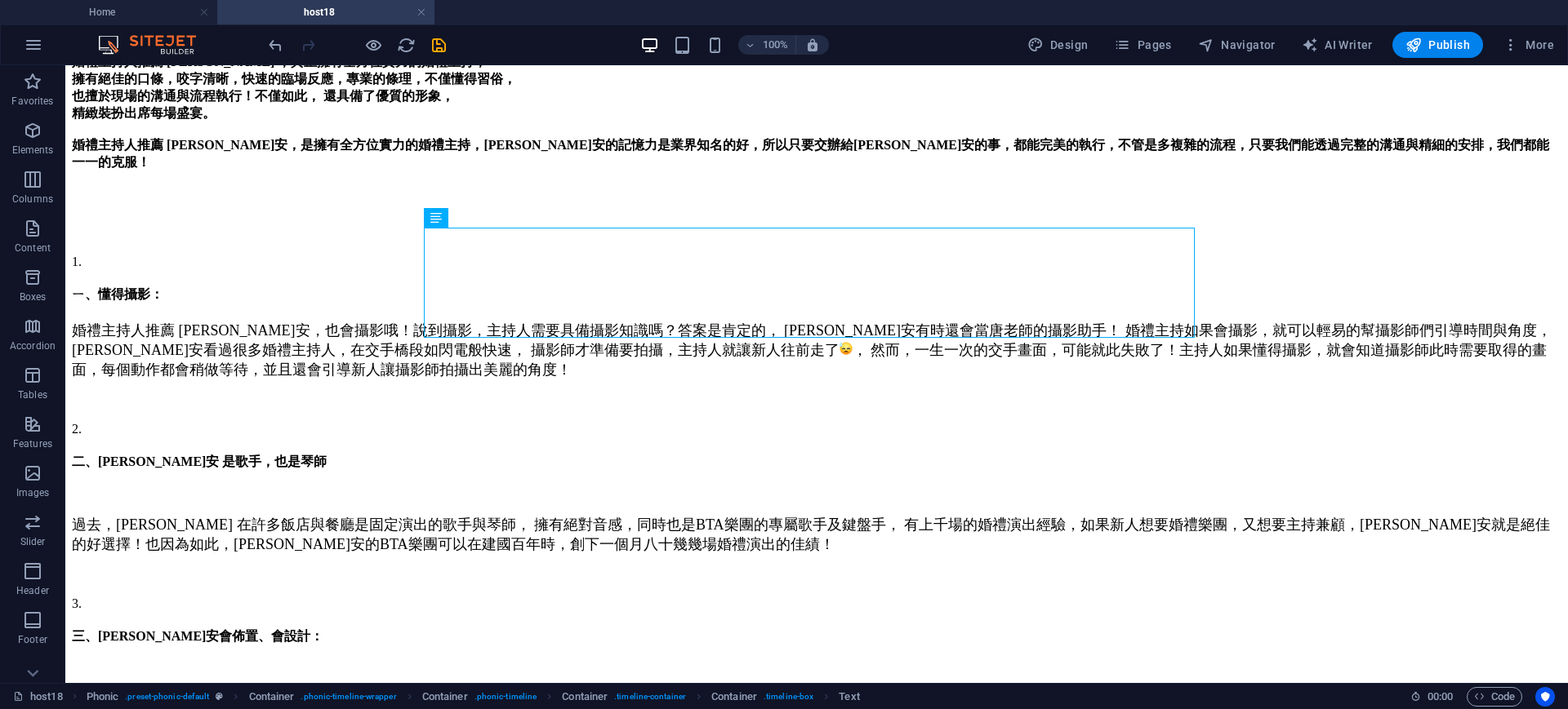
scroll to position [402, 0]
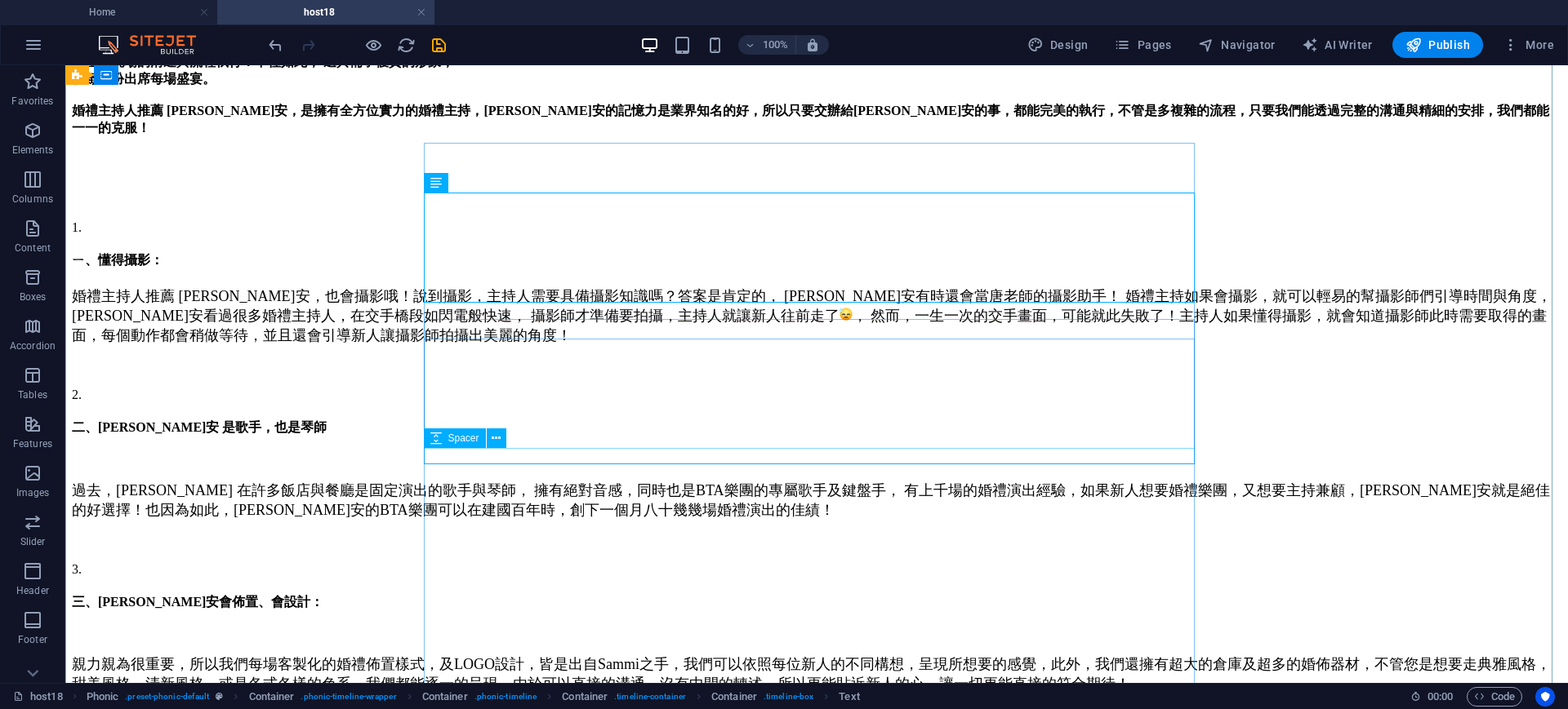
click at [545, 533] on div at bounding box center [816, 541] width 1490 height 16
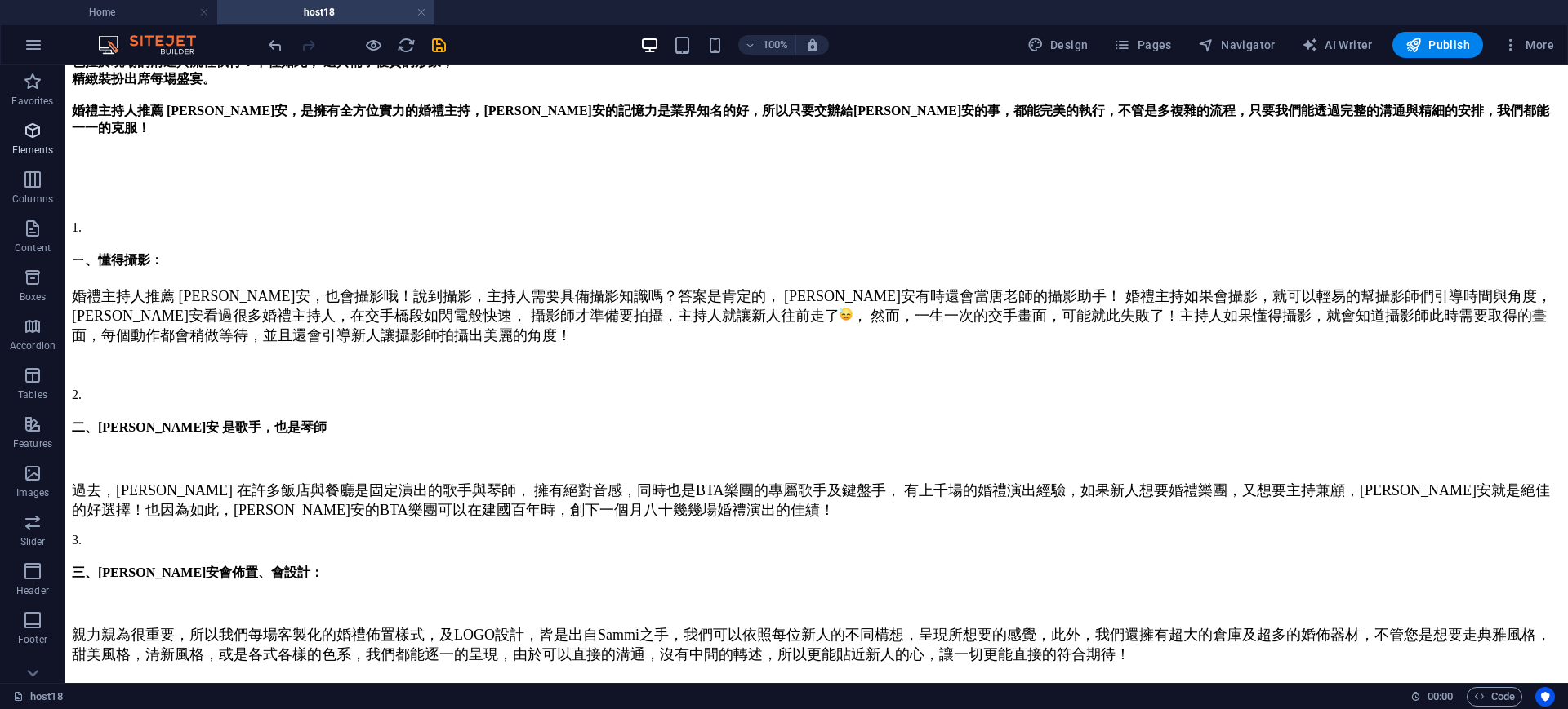
click at [31, 132] on icon "button" at bounding box center [32, 131] width 20 height 20
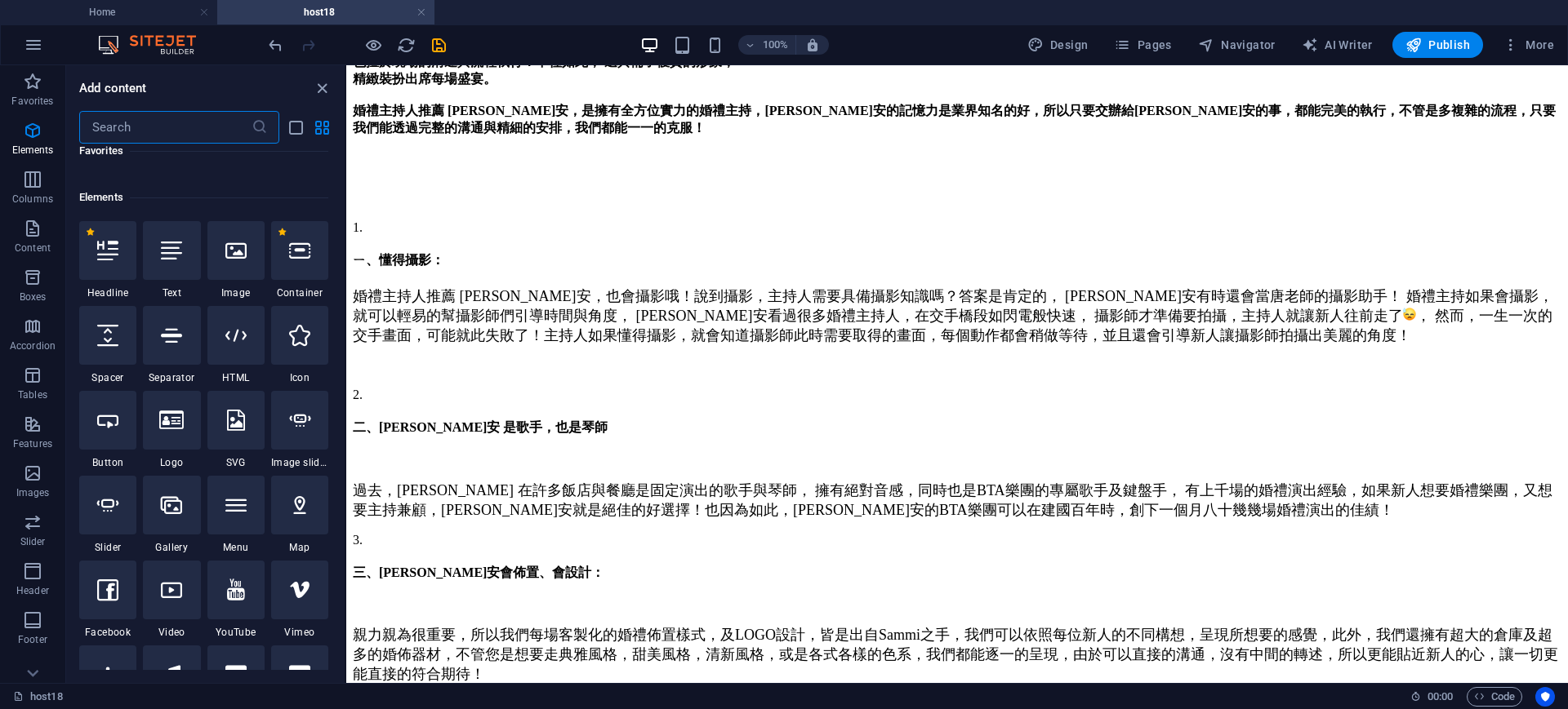
scroll to position [174, 0]
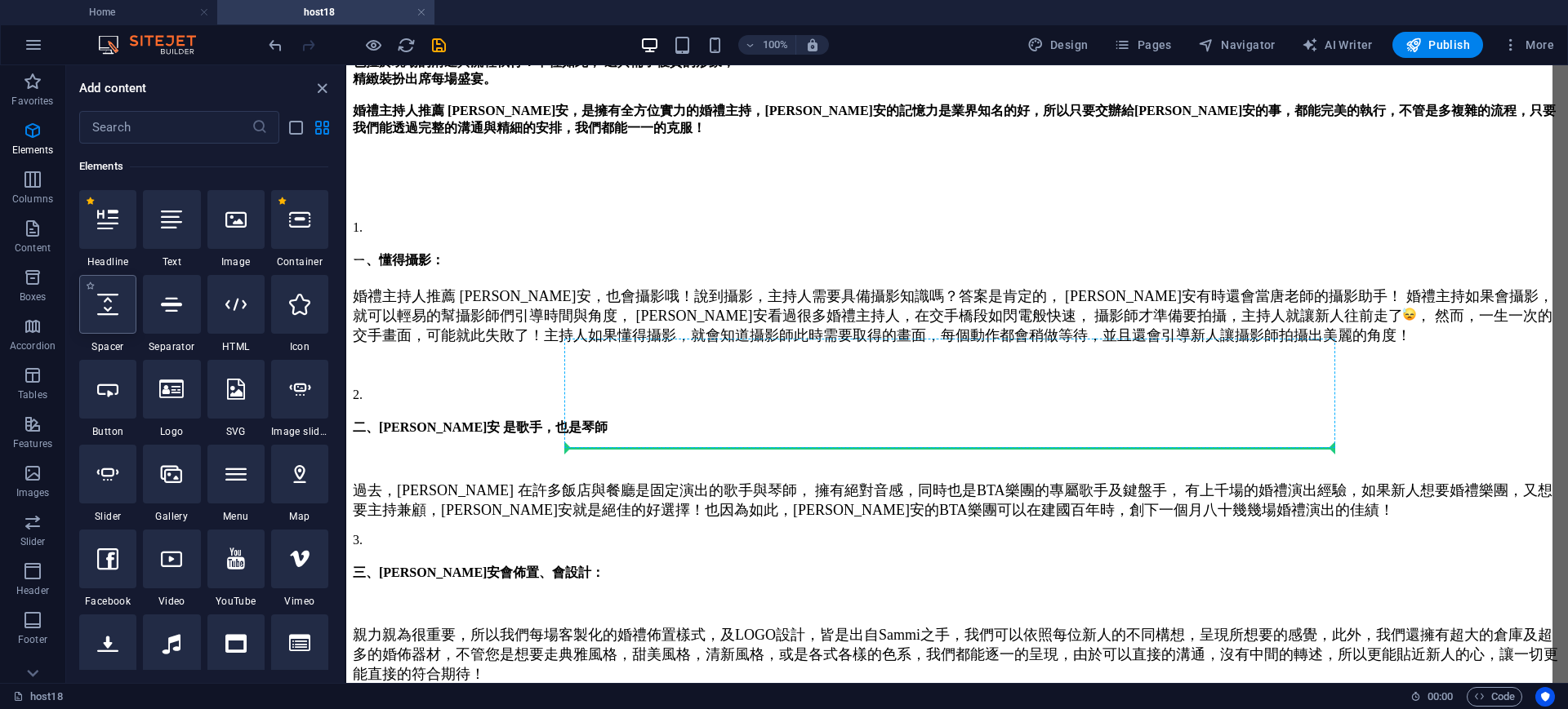
select select "px"
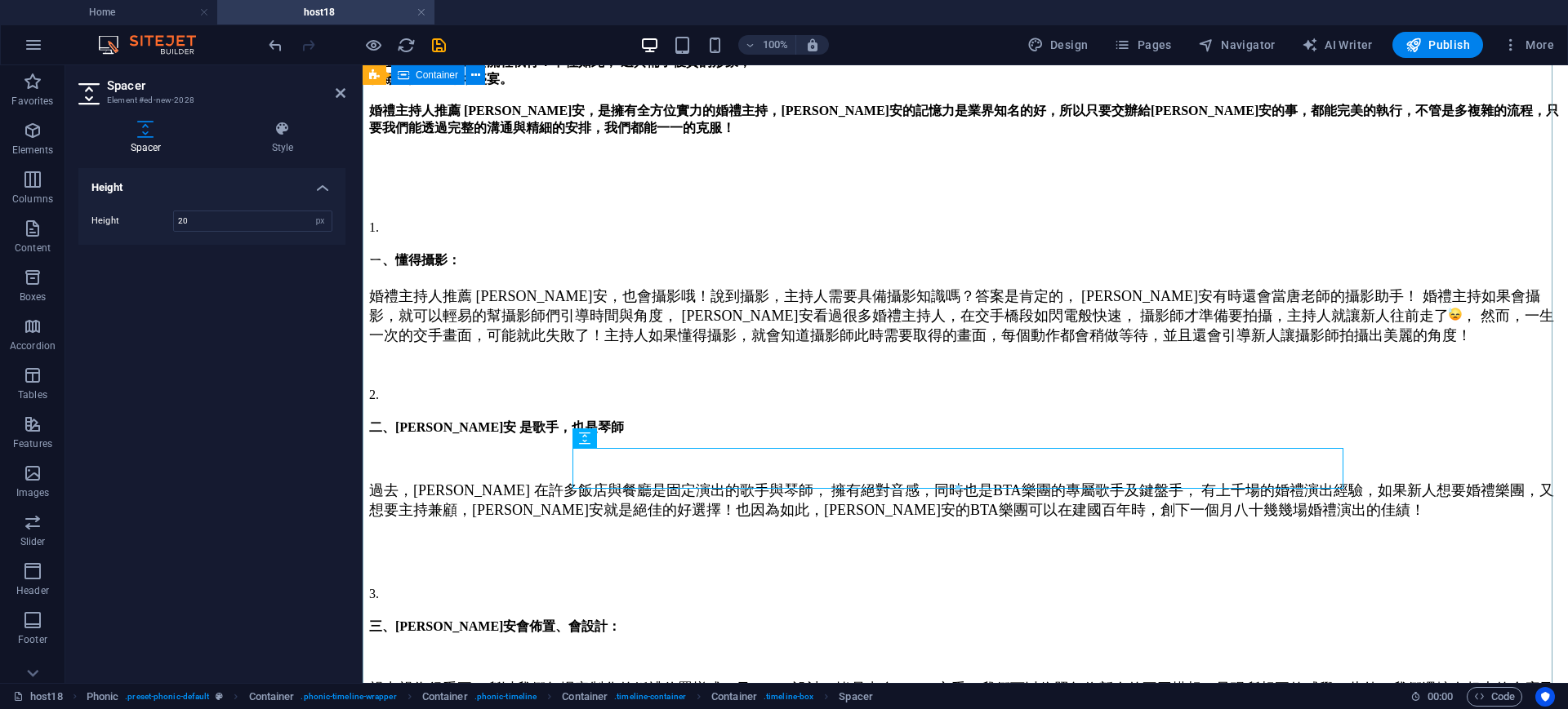
type input "20"
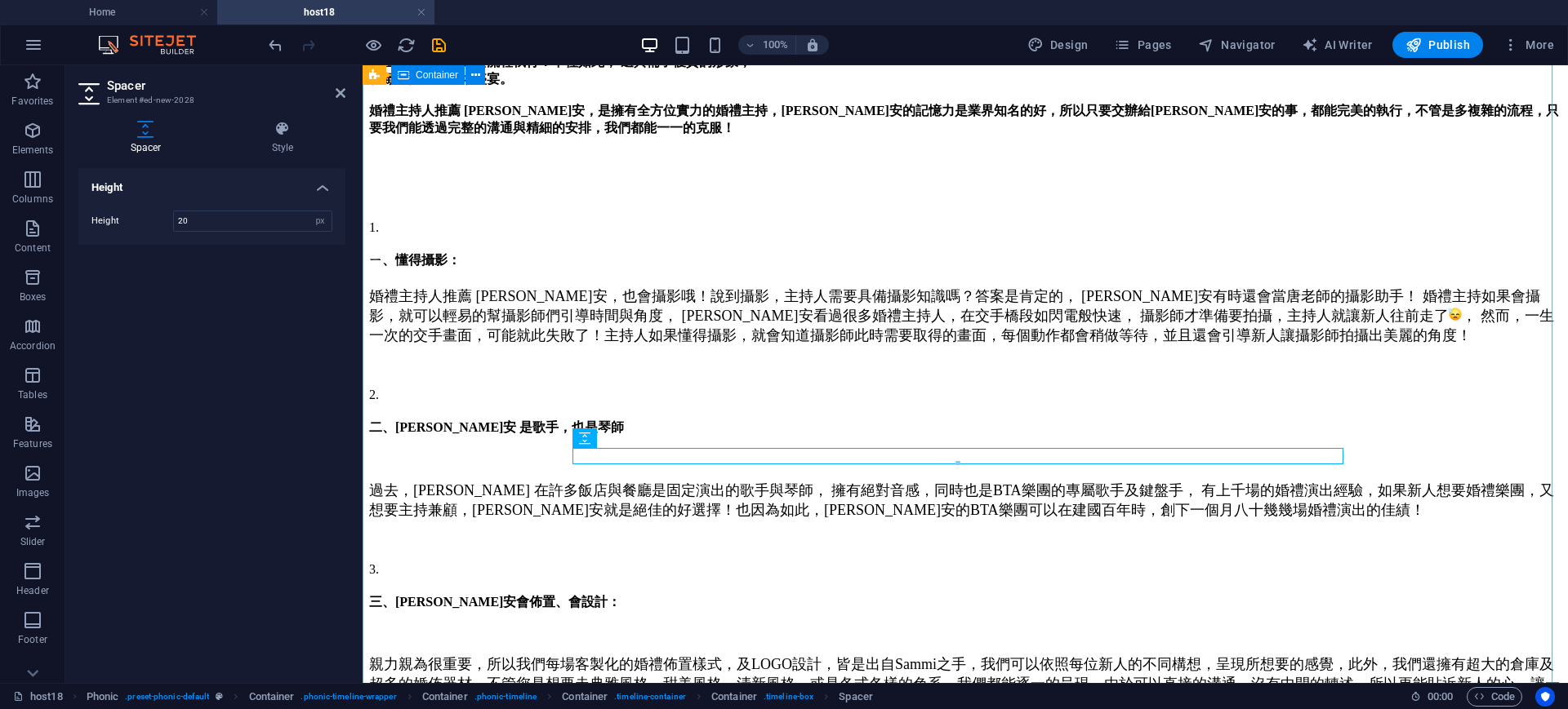
click at [1447, 400] on div "大家覺得婚禮主持人需要具備什麼能力呢? 婚禮主持人推薦 Sammi ，真正擁有全方位實力的婚禮主持， 擁有絕佳的口條，咬字清晰，快速的臨場反應，專業的條理，不…" at bounding box center [965, 464] width 1193 height 923
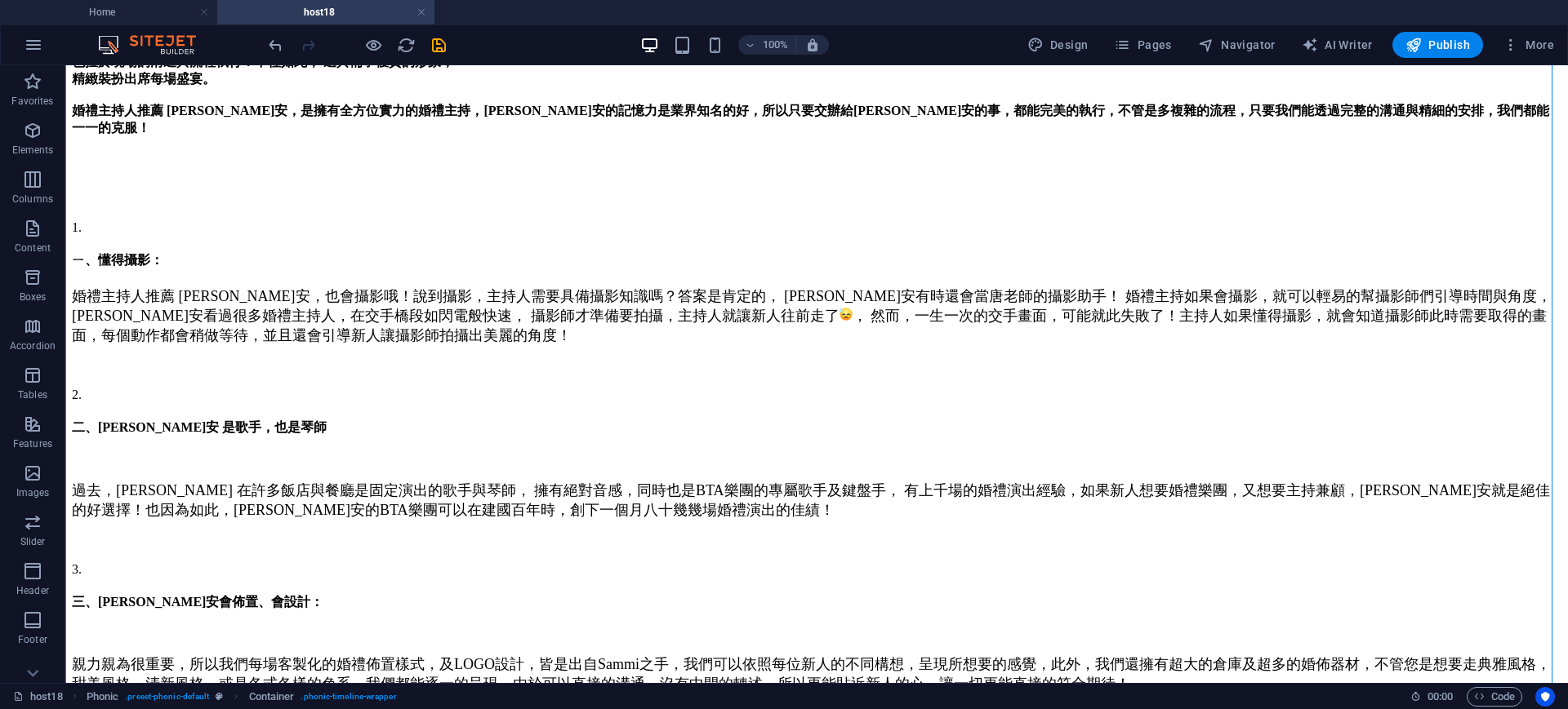
scroll to position [571, 0]
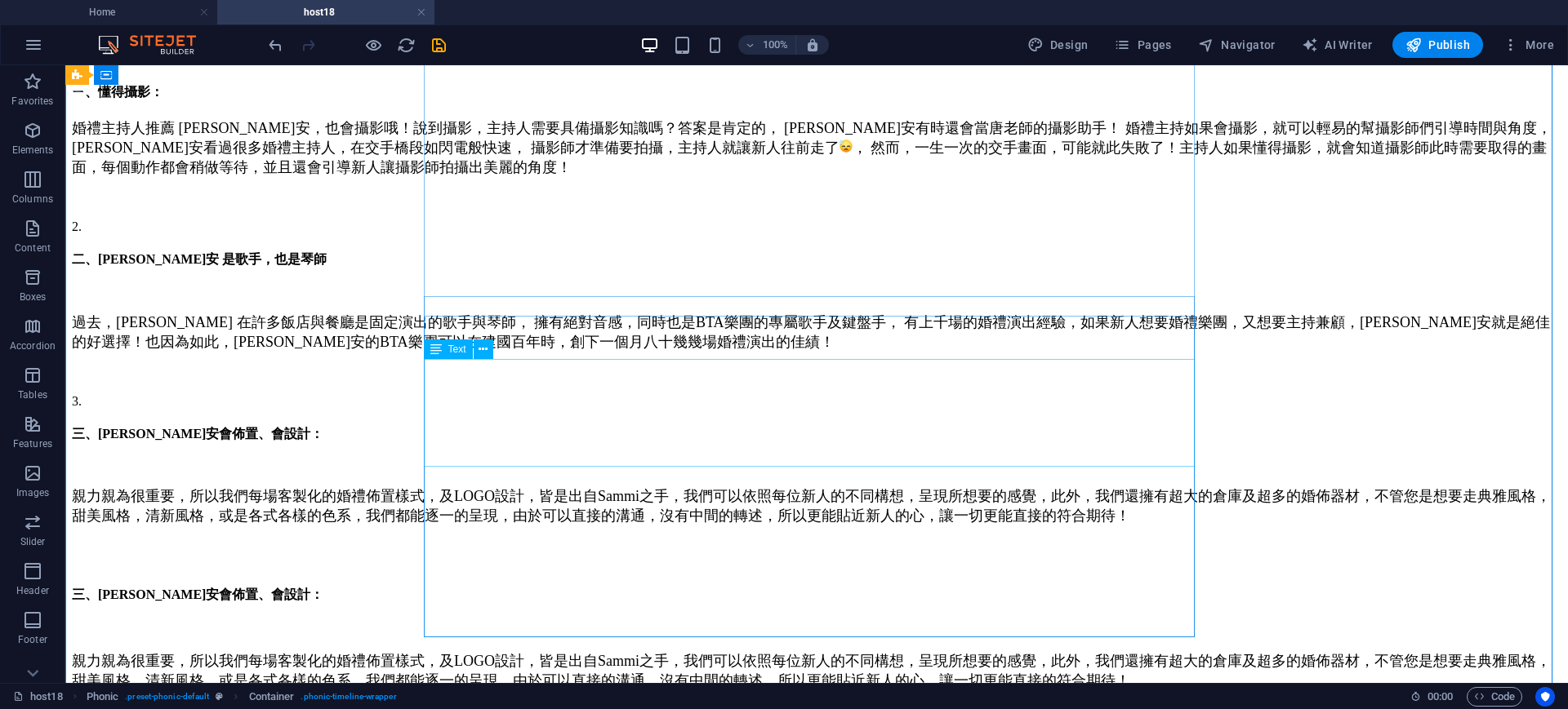
click at [595, 486] on div "親力親為很重要，所以我們每場客製化的婚禮佈置樣式，及LOGO設計，皆是出自Sammi之手，我們可以依照每位新人的不同構想，呈現所想要的感覺，此外，我們還擁有超…" at bounding box center [816, 513] width 1490 height 54
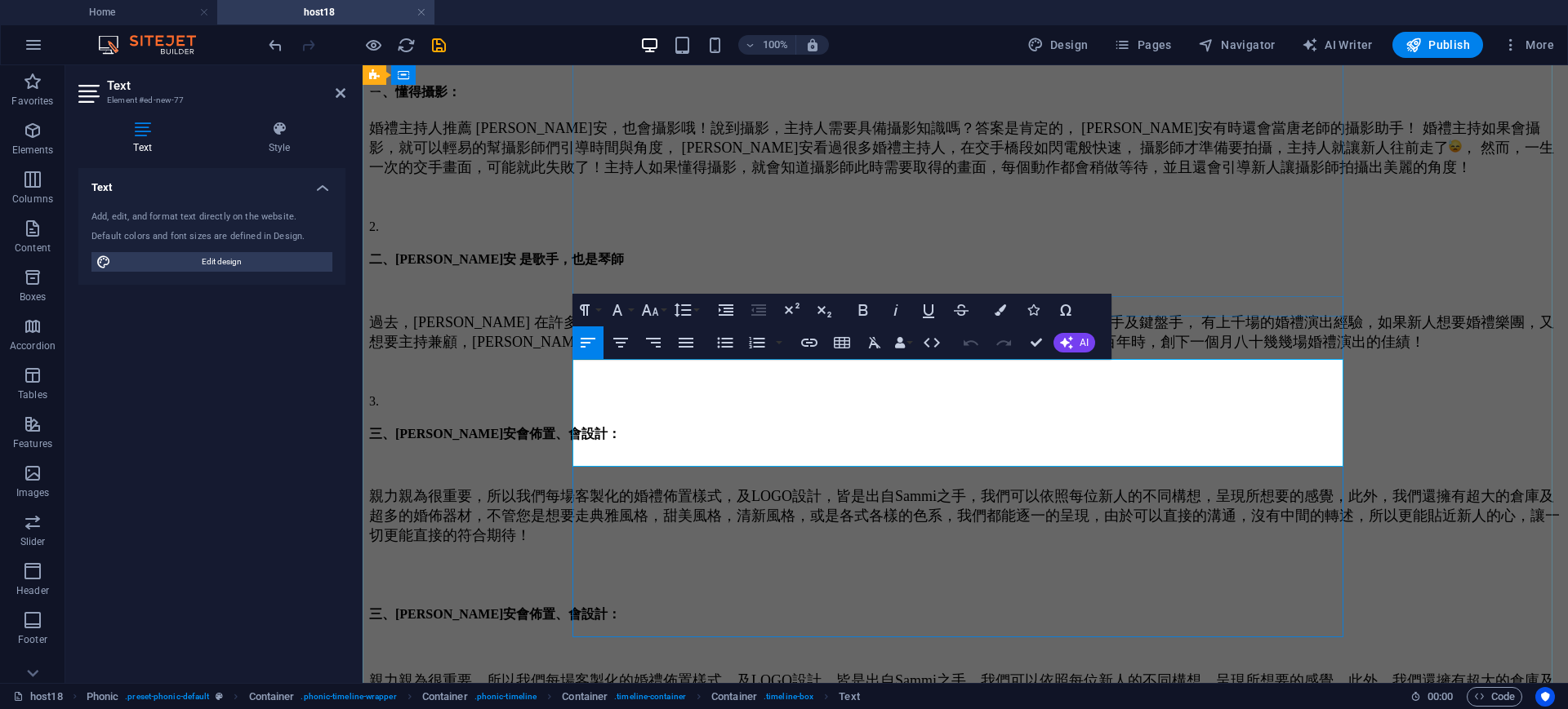
click at [835, 486] on p "親力親為很重要，所以我們每場客製化的婚禮佈置樣式，及LOGO設計，皆是出自Sammi之手，我們可以依照每位新人的不同構想，呈現所想要的感覺，此外，我們還擁有超…" at bounding box center [965, 523] width 1193 height 74
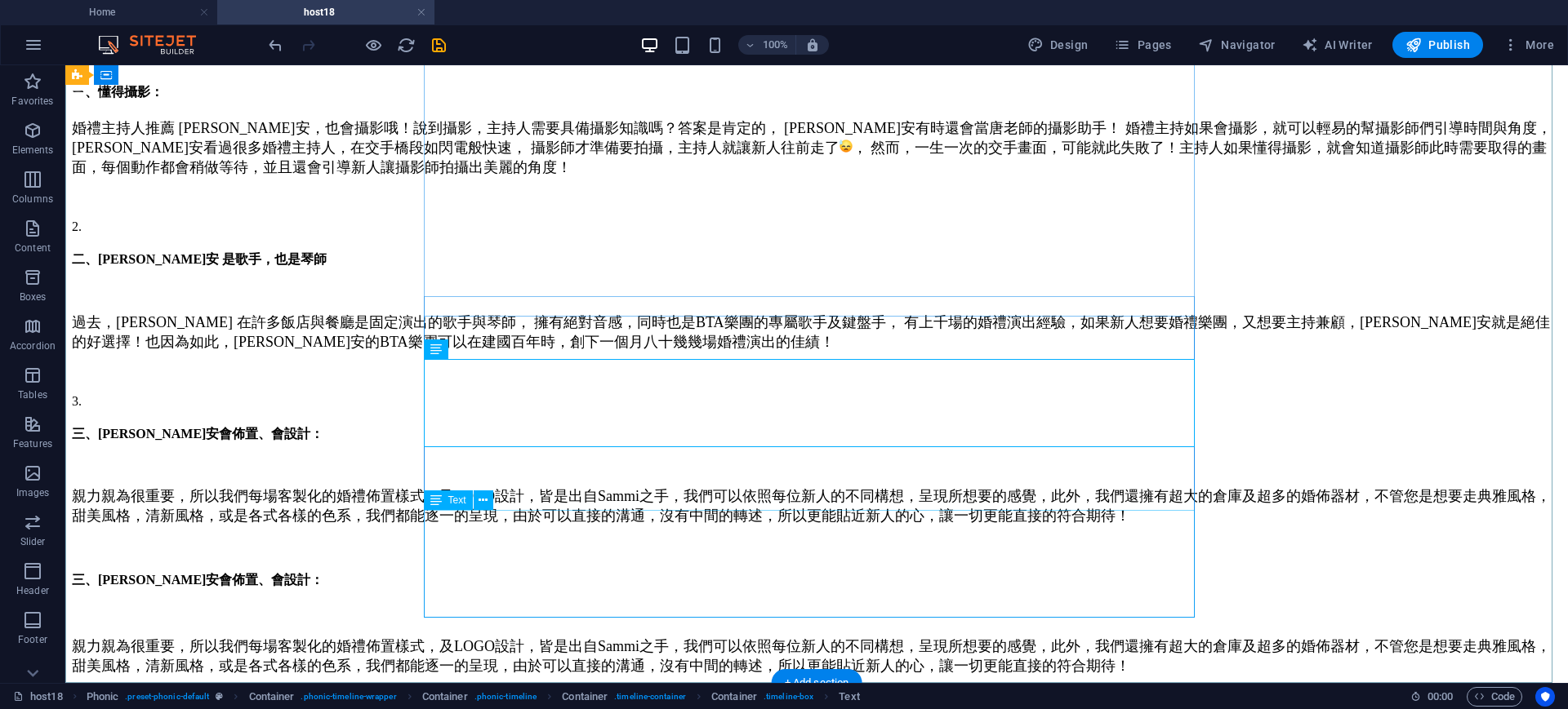
click at [639, 636] on div "親力親為很重要，所以我們每場客製化的婚禮佈置樣式，及LOGO設計，皆是出自Sammi之手，我們可以依照每位新人的不同構想，呈現所想要的感覺，此外，我們還擁有超…" at bounding box center [816, 663] width 1490 height 54
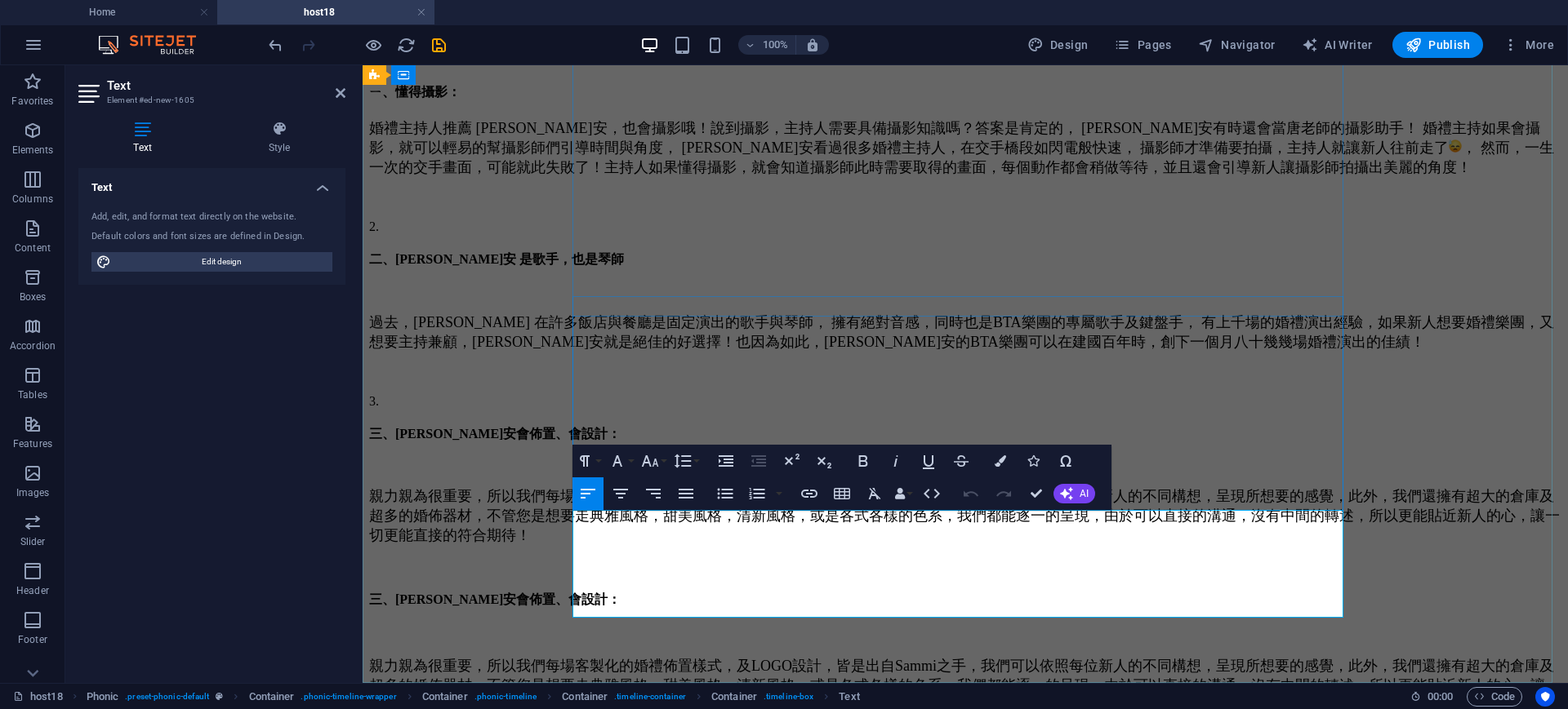
click at [824, 656] on p "親力親為很重要，所以我們每場客製化的婚禮佈置樣式，及LOGO設計，皆是出自Sammi之手，我們可以依照每位新人的不同構想，呈現所想要的感覺，此外，我們還擁有超…" at bounding box center [965, 693] width 1193 height 74
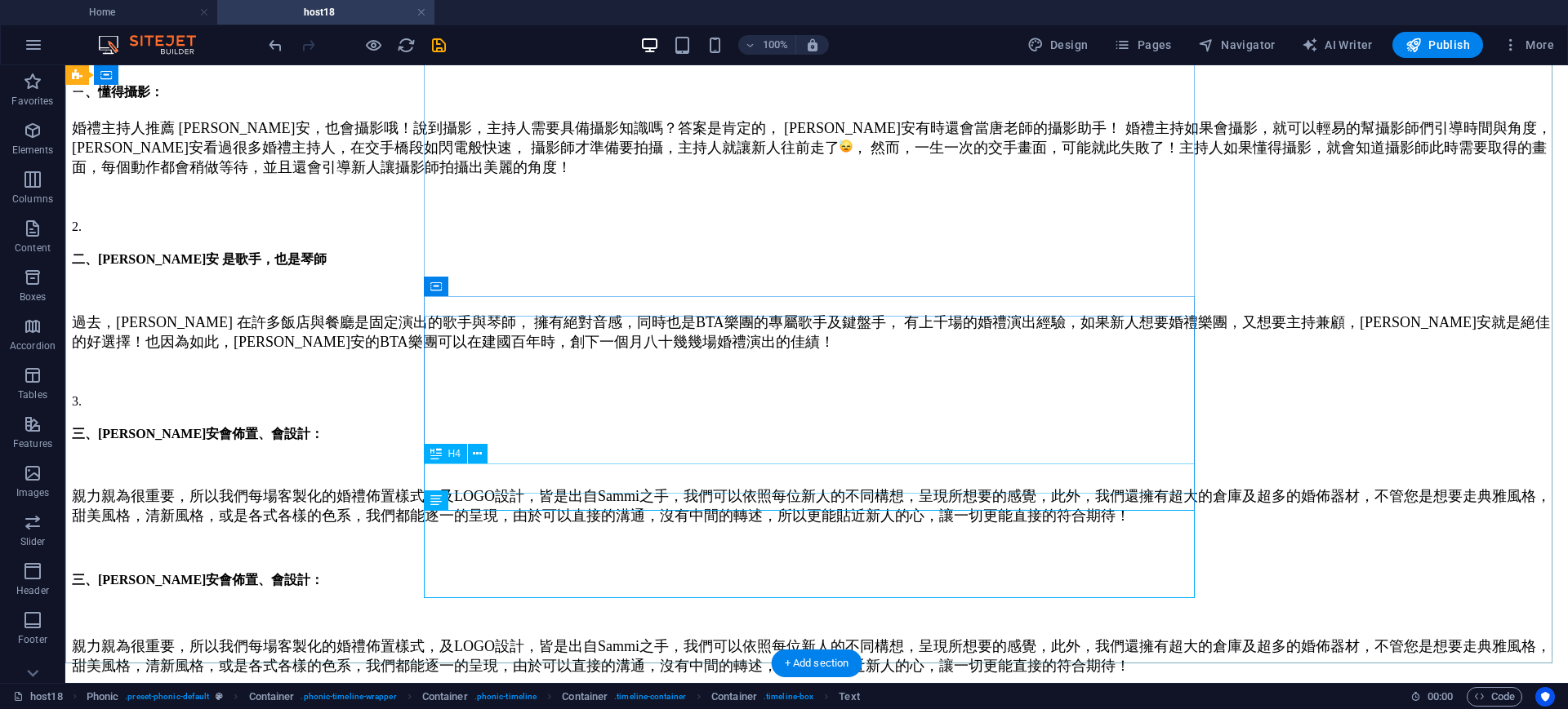
click at [630, 572] on div "三、Sammi 瑀安會佈置、會設計：" at bounding box center [816, 580] width 1490 height 17
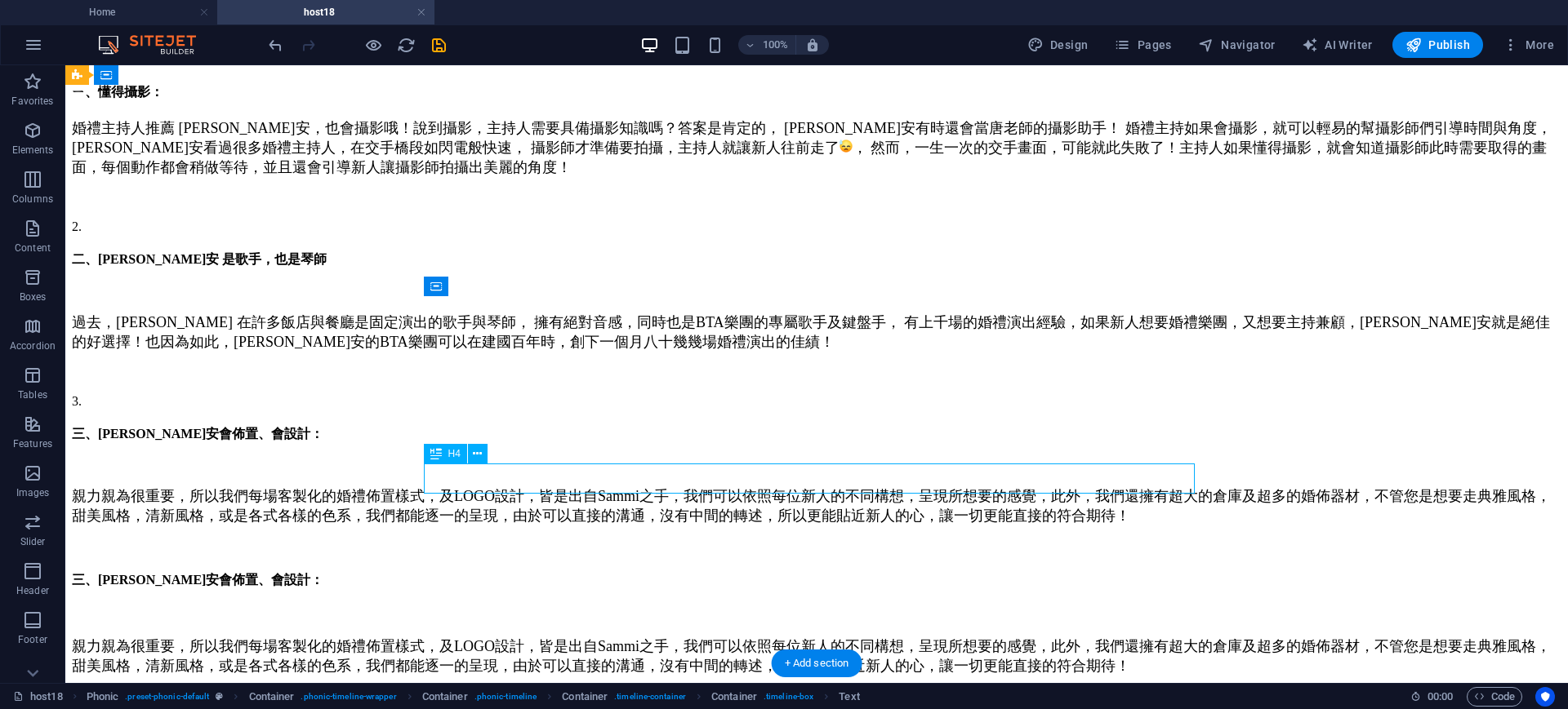
drag, startPoint x: 630, startPoint y: 478, endPoint x: 334, endPoint y: 477, distance: 296.0
click at [629, 572] on div "三、Sammi 瑀安會佈置、會設計：" at bounding box center [816, 580] width 1490 height 17
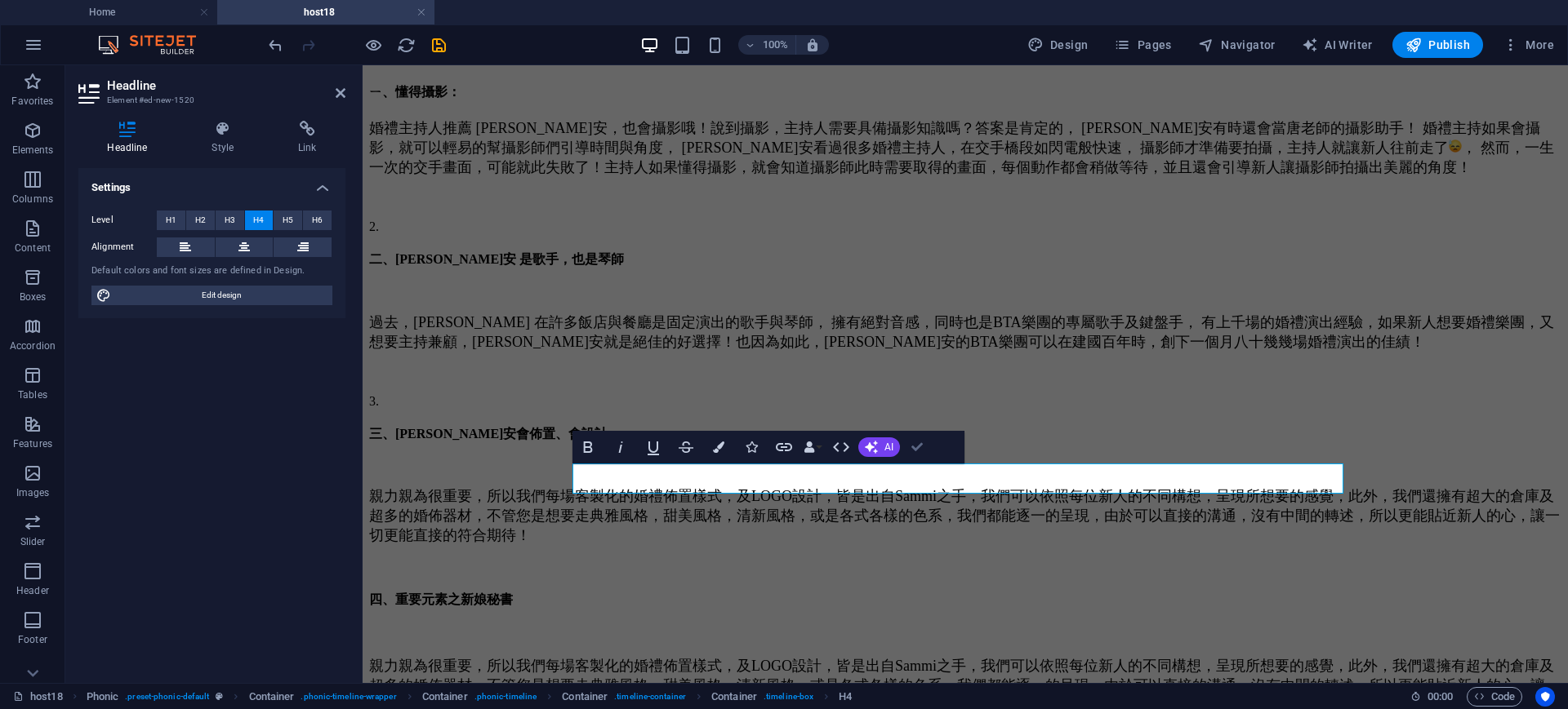
drag, startPoint x: 922, startPoint y: 451, endPoint x: 828, endPoint y: 364, distance: 128.1
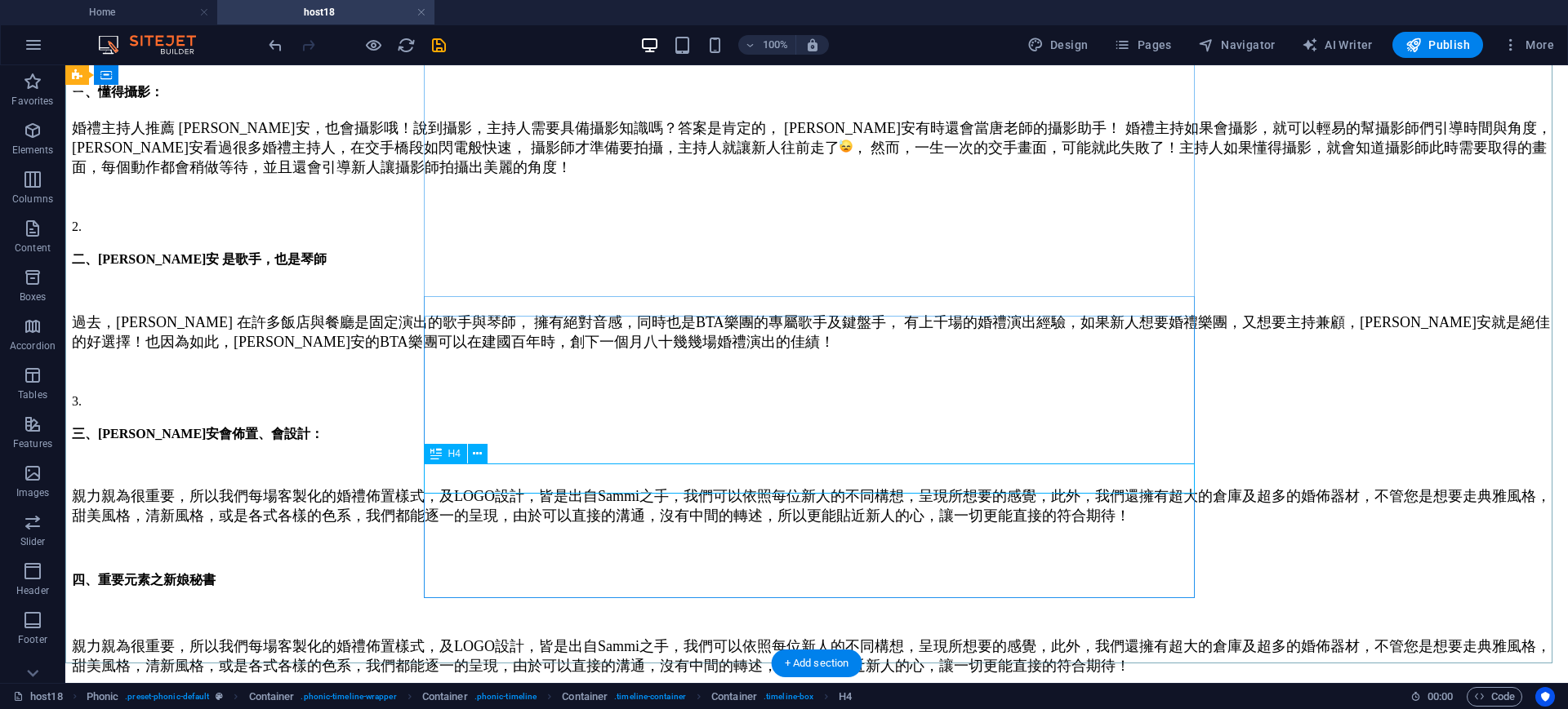
click at [643, 572] on div "四、重要元素之新娘秘書" at bounding box center [816, 580] width 1490 height 17
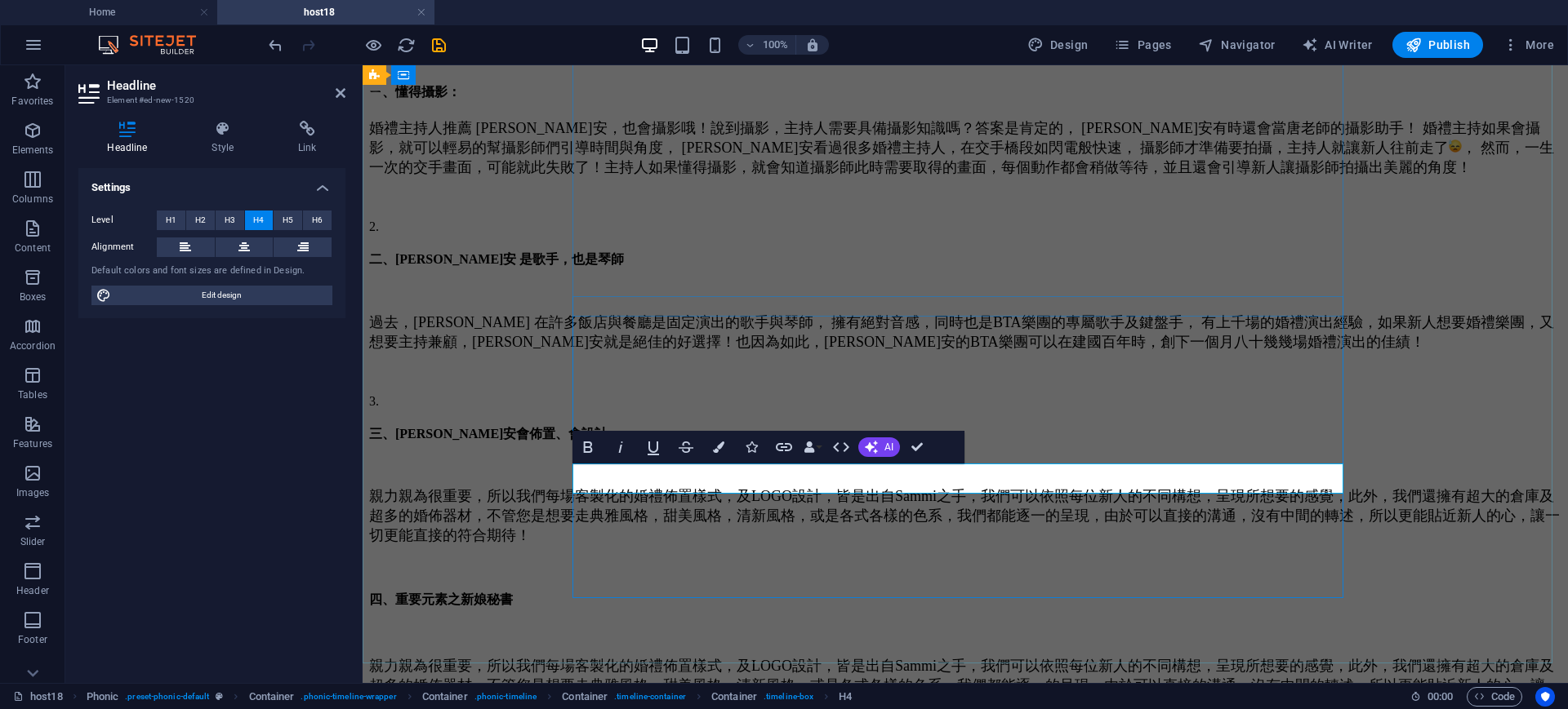
click at [789, 591] on h4 "四、重要元素之新娘秘書" at bounding box center [965, 600] width 1193 height 17
click at [852, 426] on div "三、Sammi 瑀安會佈置、會設計：" at bounding box center [965, 434] width 1193 height 17
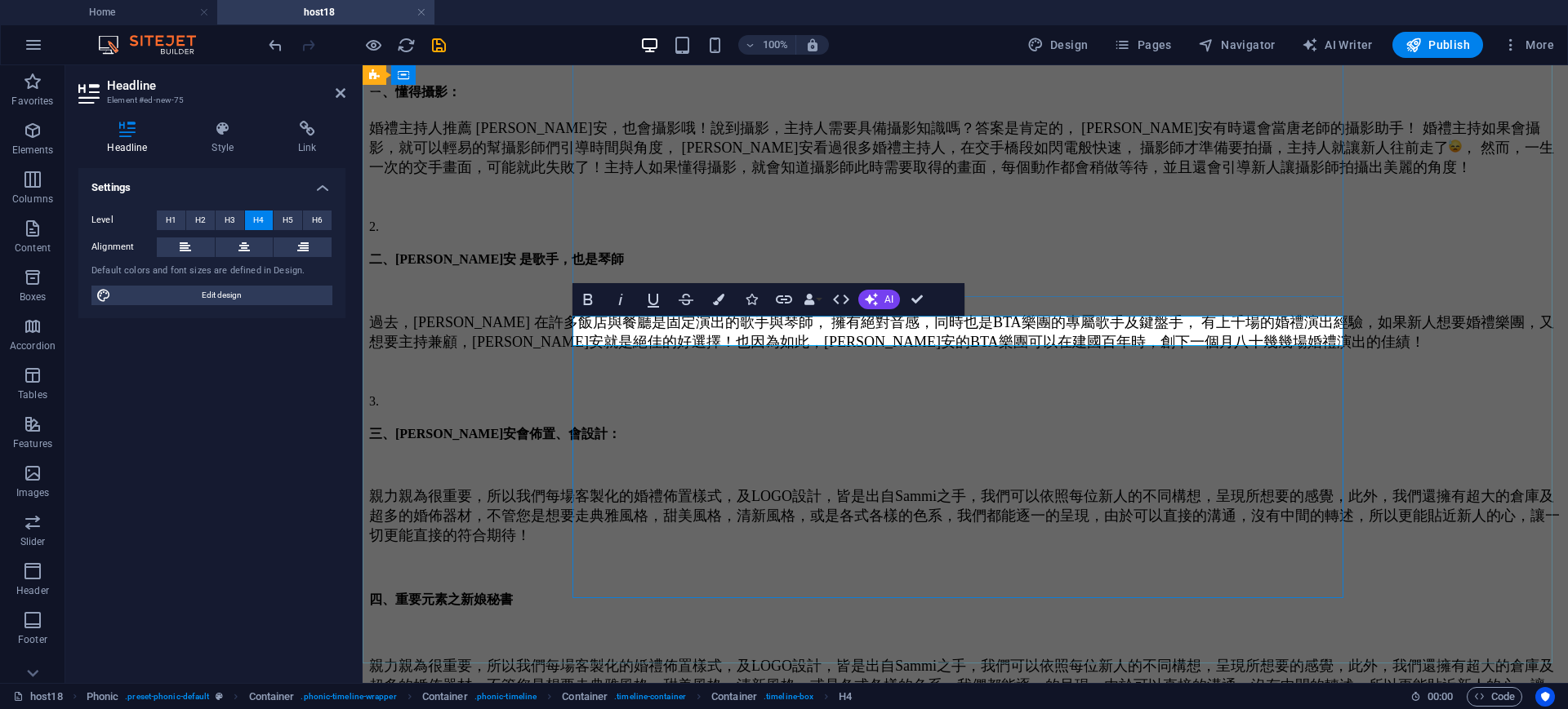
click at [860, 426] on h4 "三、Sammi 瑀安會佈置、會設計：" at bounding box center [965, 434] width 1193 height 17
drag, startPoint x: 853, startPoint y: 324, endPoint x: 884, endPoint y: 333, distance: 32.3
click at [884, 426] on h4 "三、Sammi 瑀安會佈置、會設計：" at bounding box center [965, 434] width 1193 height 17
copy h4 "："
click at [789, 591] on div "四、重要元素之新娘秘書" at bounding box center [965, 600] width 1193 height 17
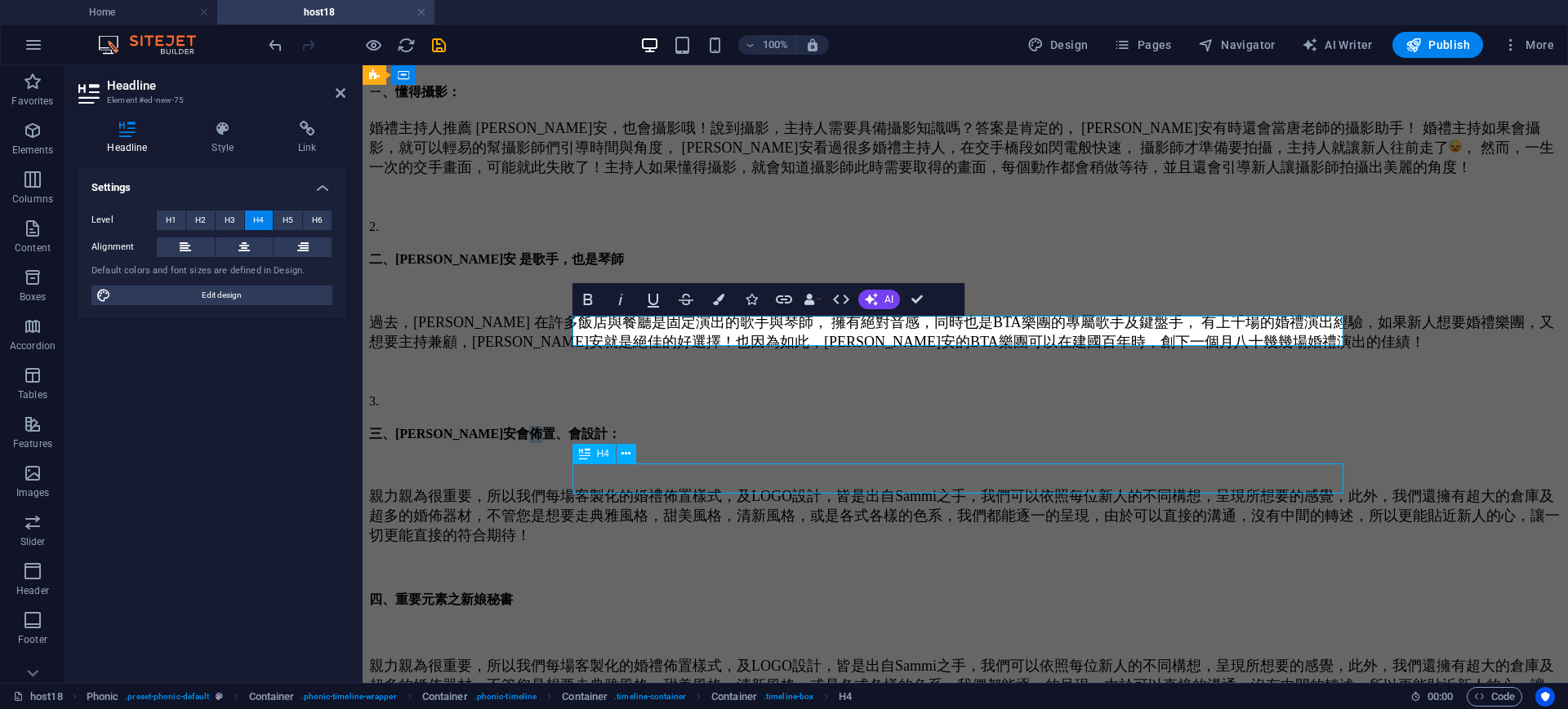
click at [789, 591] on div "四、重要元素之新娘秘書" at bounding box center [965, 600] width 1193 height 17
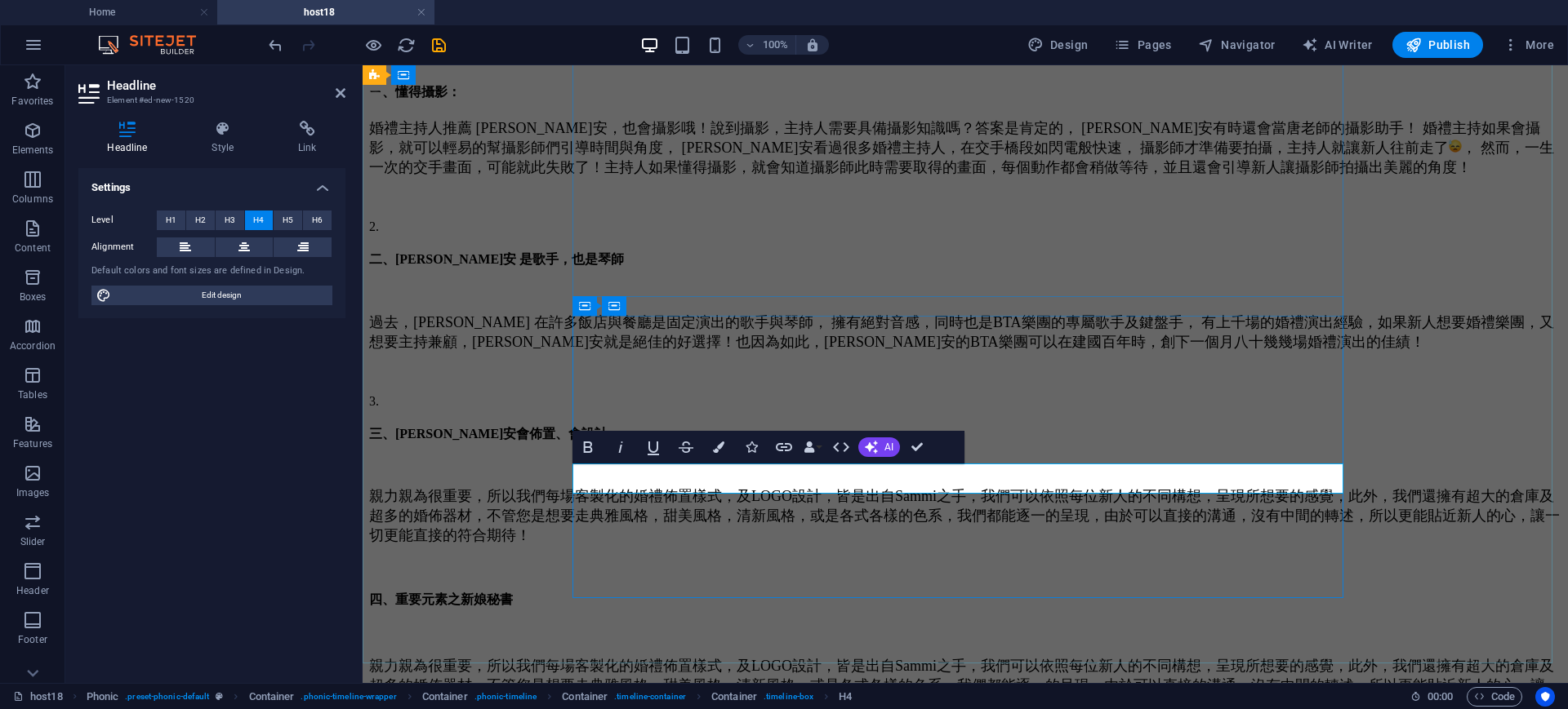
click at [806, 591] on h4 "四、重要元素之新娘秘書" at bounding box center [965, 600] width 1193 height 17
click at [779, 591] on h4 "四、重要元素之新娘秘書" at bounding box center [965, 600] width 1193 height 17
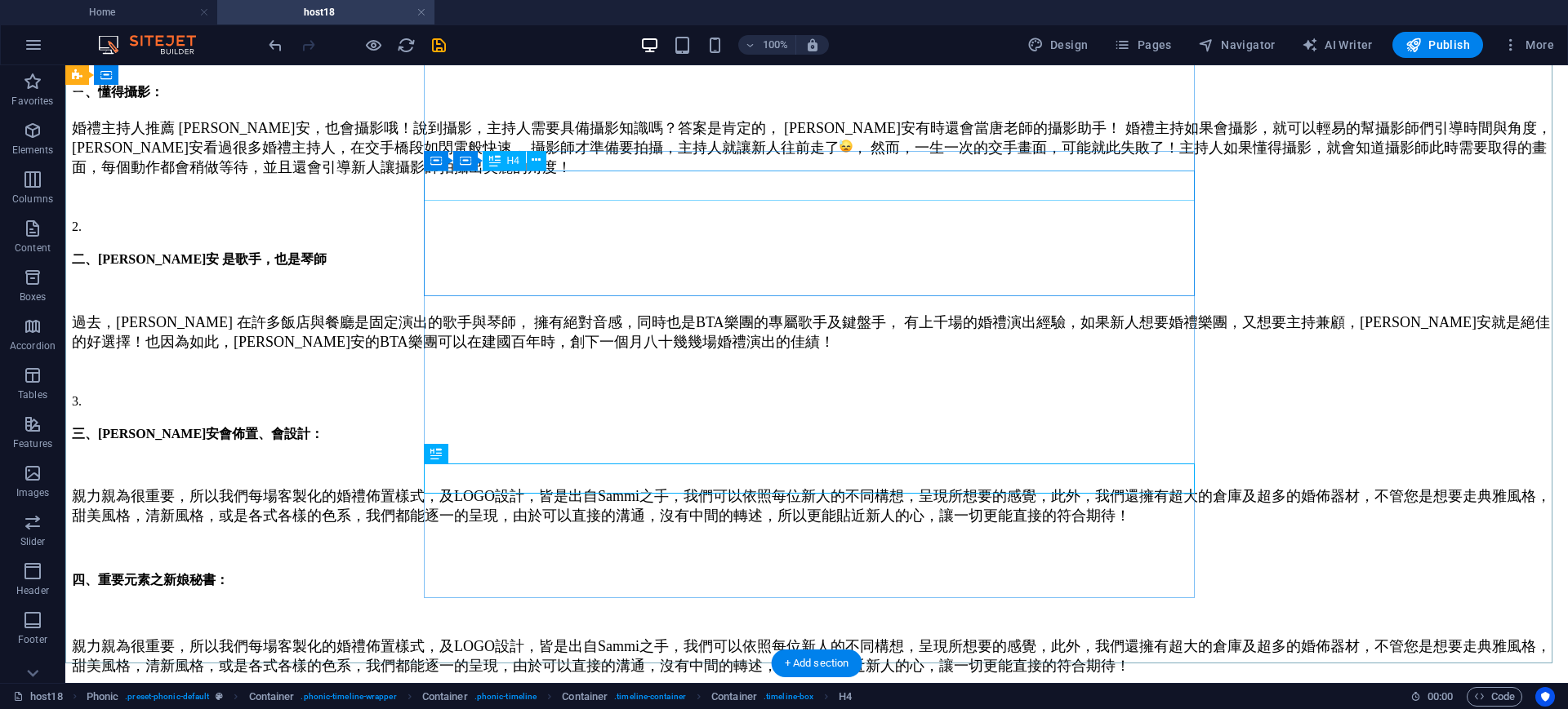
click at [832, 251] on div "二、Sammi瑀安 是歌手，也是琴師" at bounding box center [816, 259] width 1490 height 17
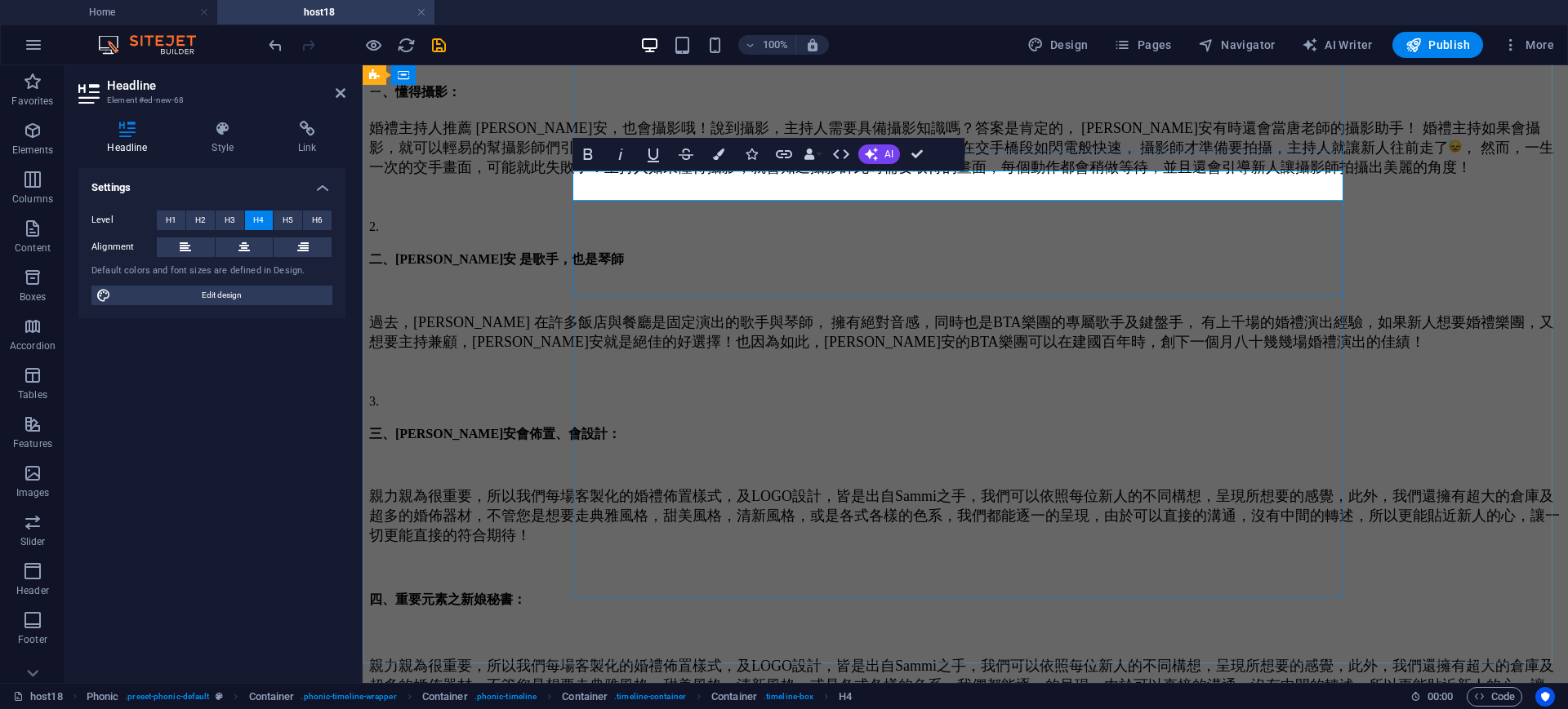
click at [903, 251] on h4 "二、Sammi瑀安 是歌手，也是琴師" at bounding box center [965, 259] width 1193 height 17
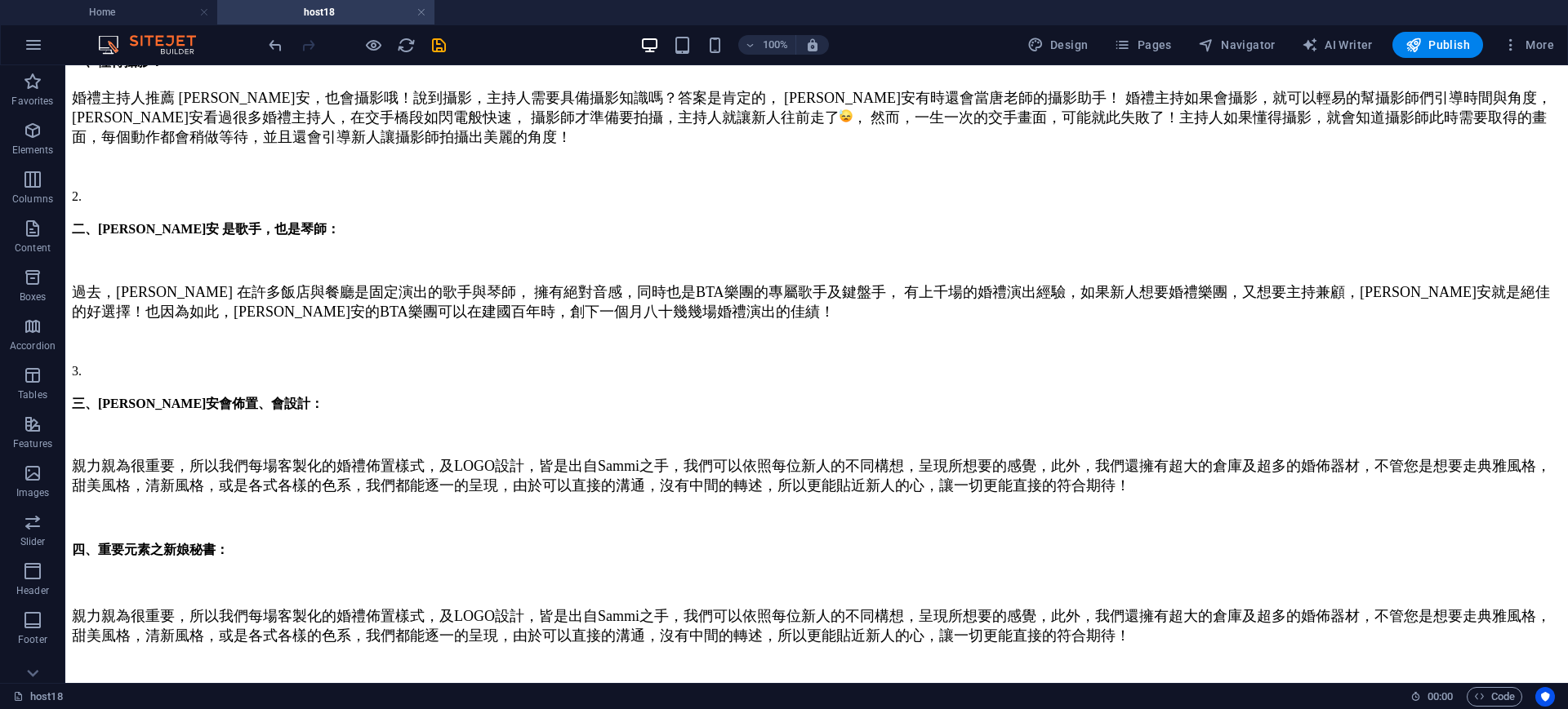
scroll to position [615, 0]
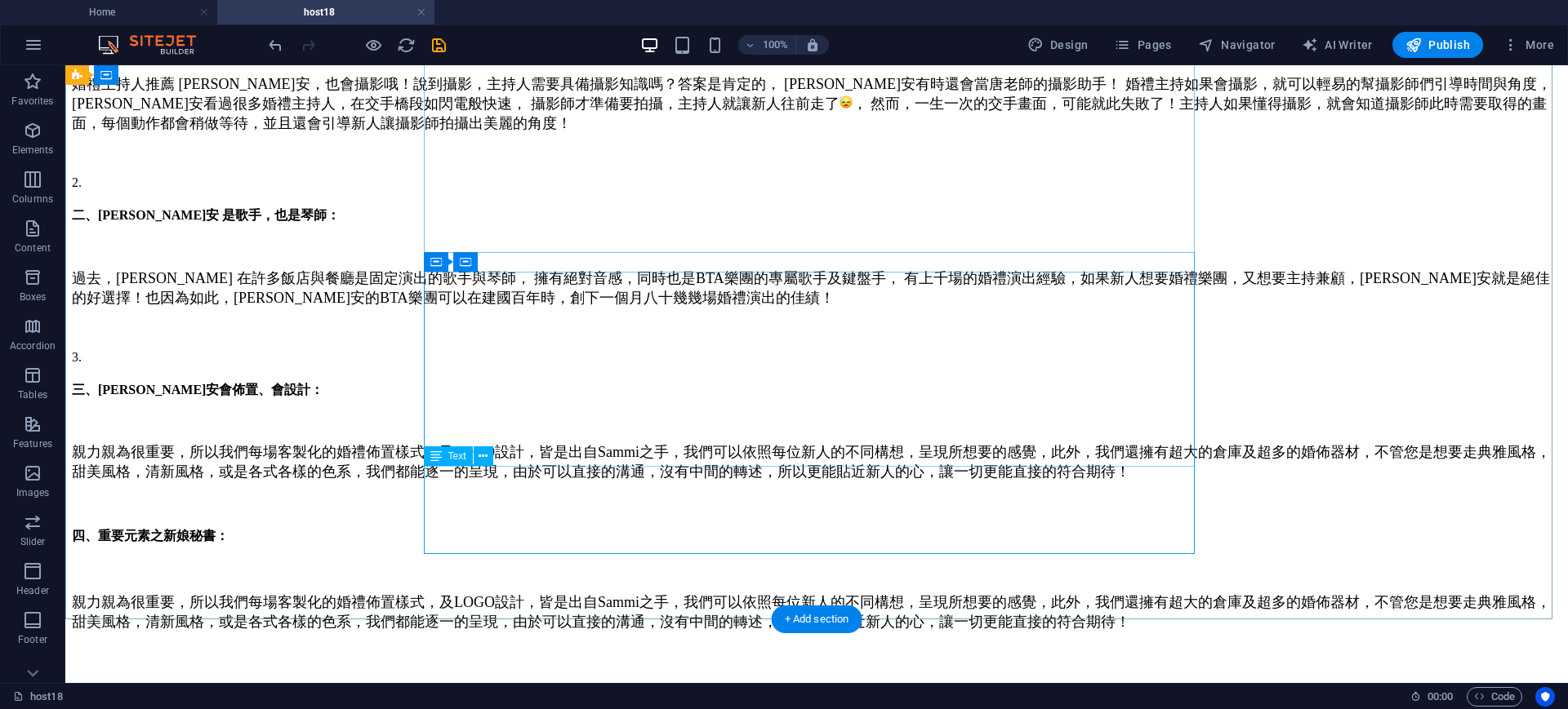
click at [638, 592] on div "親力親為很重要，所以我們每場客製化的婚禮佈置樣式，及LOGO設計，皆是出自Sammi之手，我們可以依照每位新人的不同構想，呈現所想要的感覺，此外，我們還擁有超…" at bounding box center [816, 612] width 1490 height 39
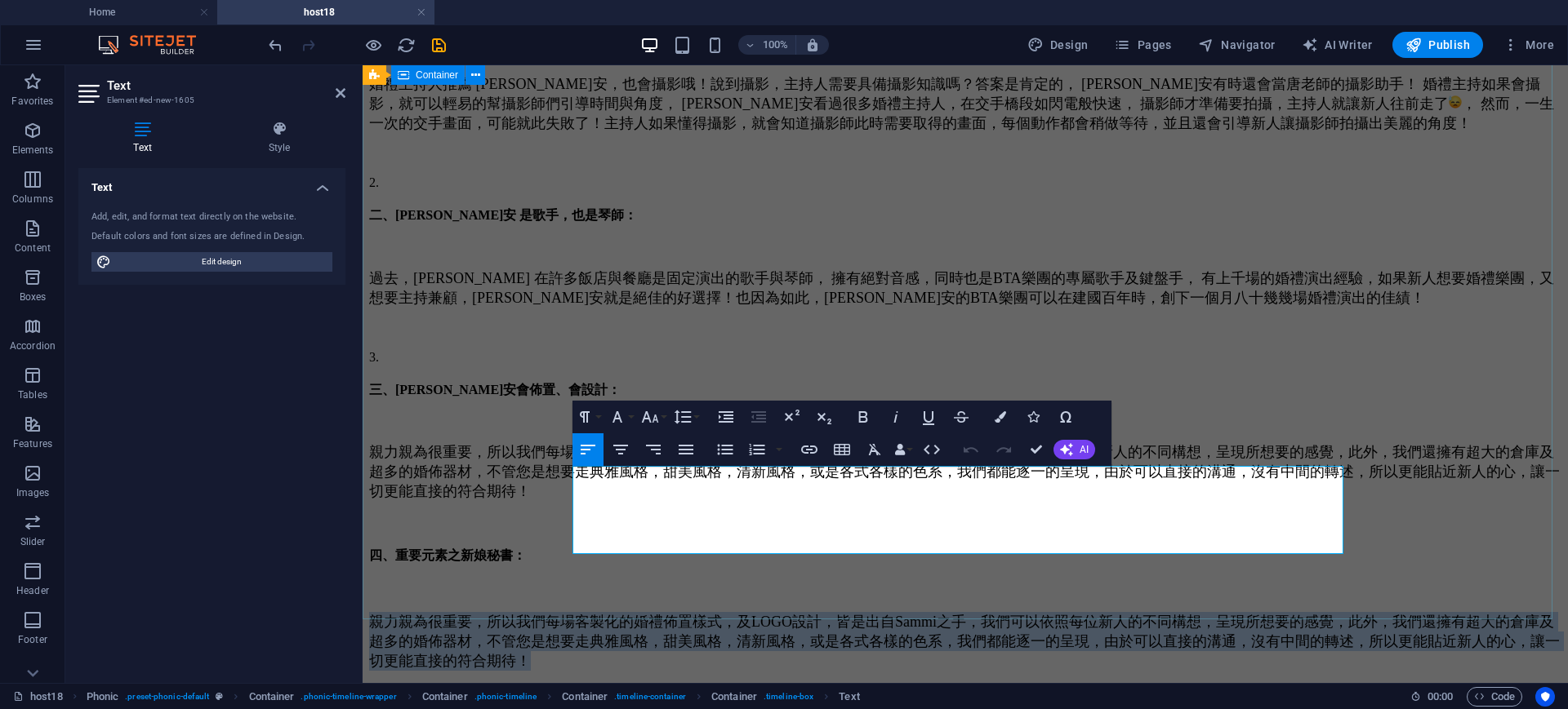
drag, startPoint x: 824, startPoint y: 542, endPoint x: 1237, endPoint y: 530, distance: 413.2
click at [566, 475] on div "大家覺得婚禮主持人需要具備什麼能力呢? 婚禮主持人推薦 Sammi ，真正擁有全方位實力的婚禮主持， 擁有絕佳的口條，咬字清晰，快速的臨場反應，專業的條理，不…" at bounding box center [965, 236] width 1193 height 893
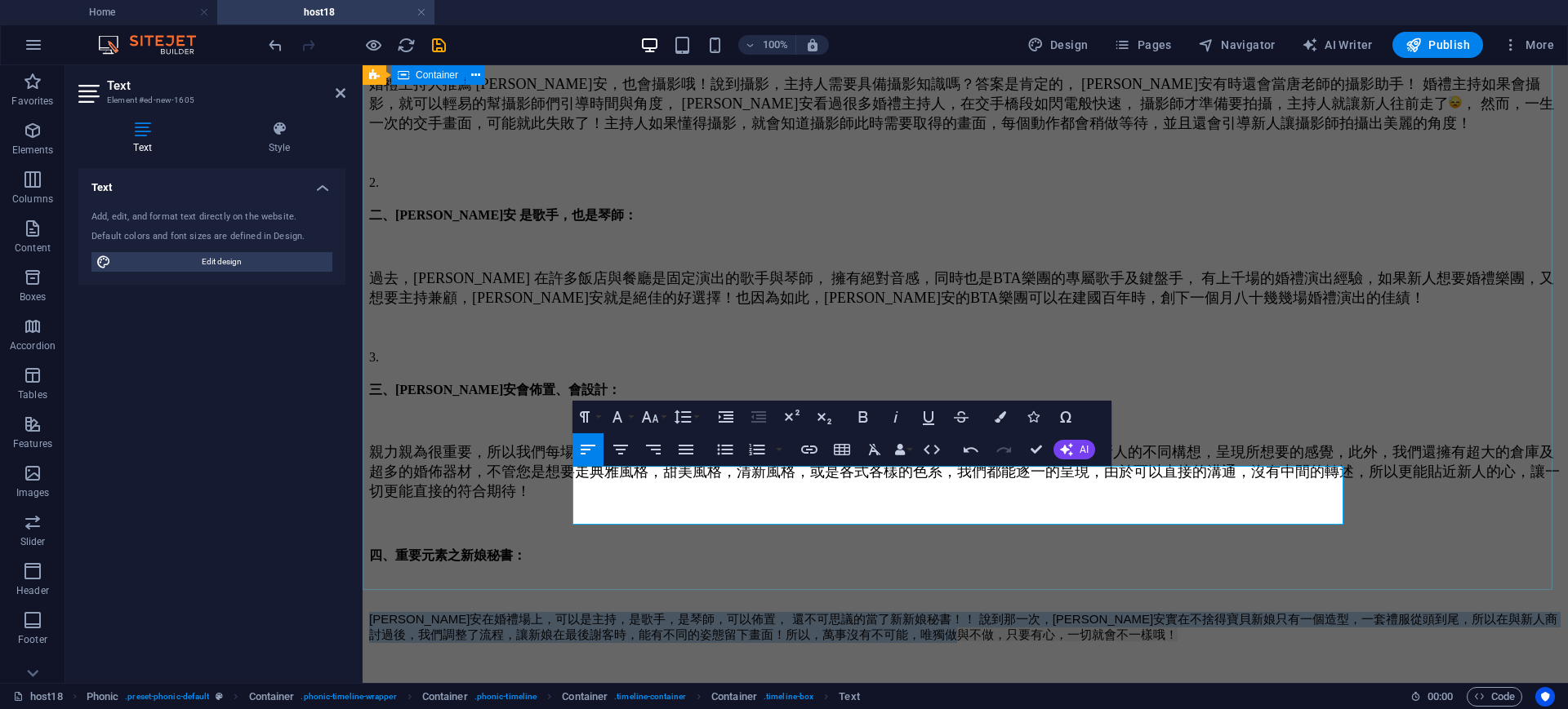
drag, startPoint x: 904, startPoint y: 513, endPoint x: 967, endPoint y: 530, distance: 65.3
click at [545, 460] on div "大家覺得婚禮主持人需要具備什麼能力呢? 婚禮主持人推薦 Sammi ，真正擁有全方位實力的婚禮主持， 擁有絕佳的口條，咬字清晰，快速的臨場反應，專業的條理，不…" at bounding box center [965, 223] width 1193 height 865
click at [872, 451] on icon "button" at bounding box center [875, 450] width 13 height 12
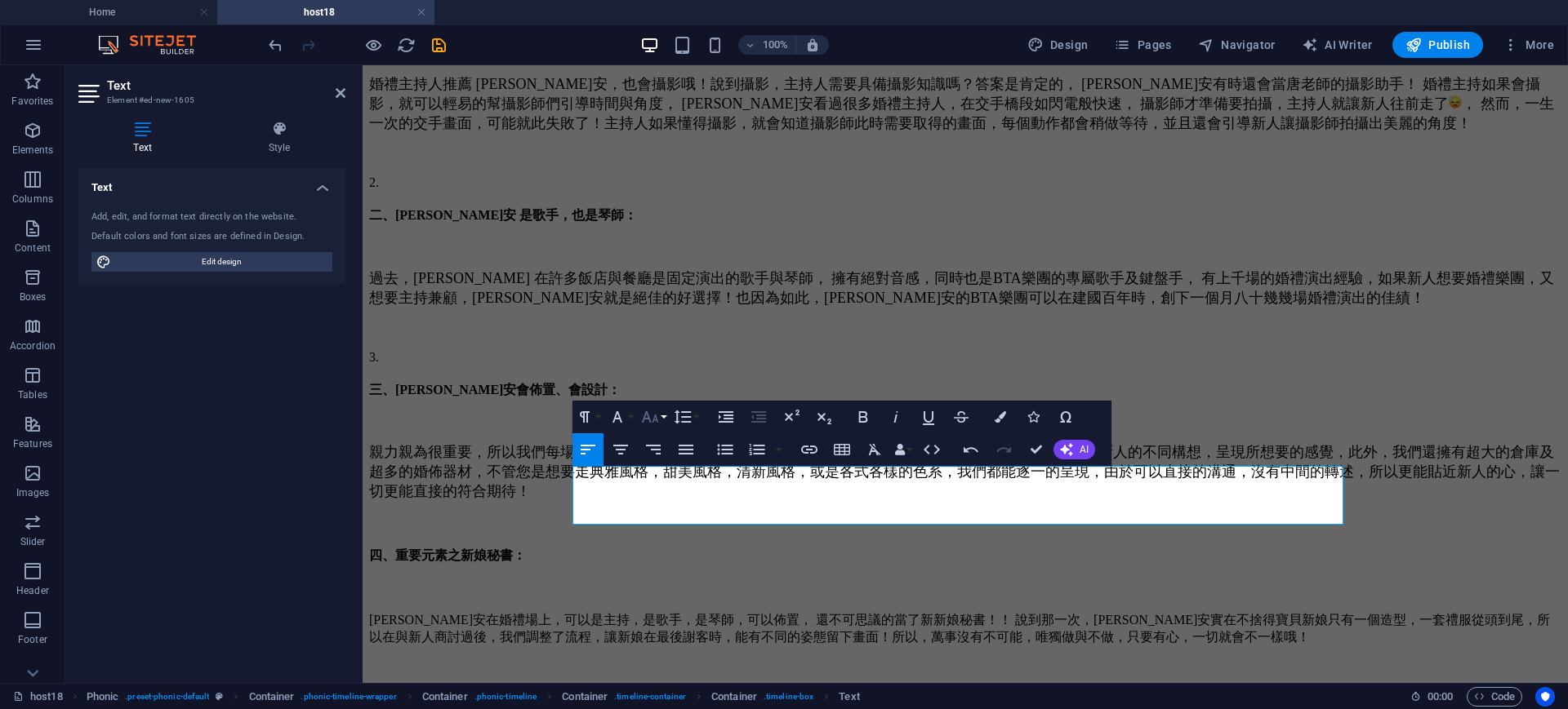
click at [666, 419] on button "Font Size" at bounding box center [653, 416] width 31 height 32
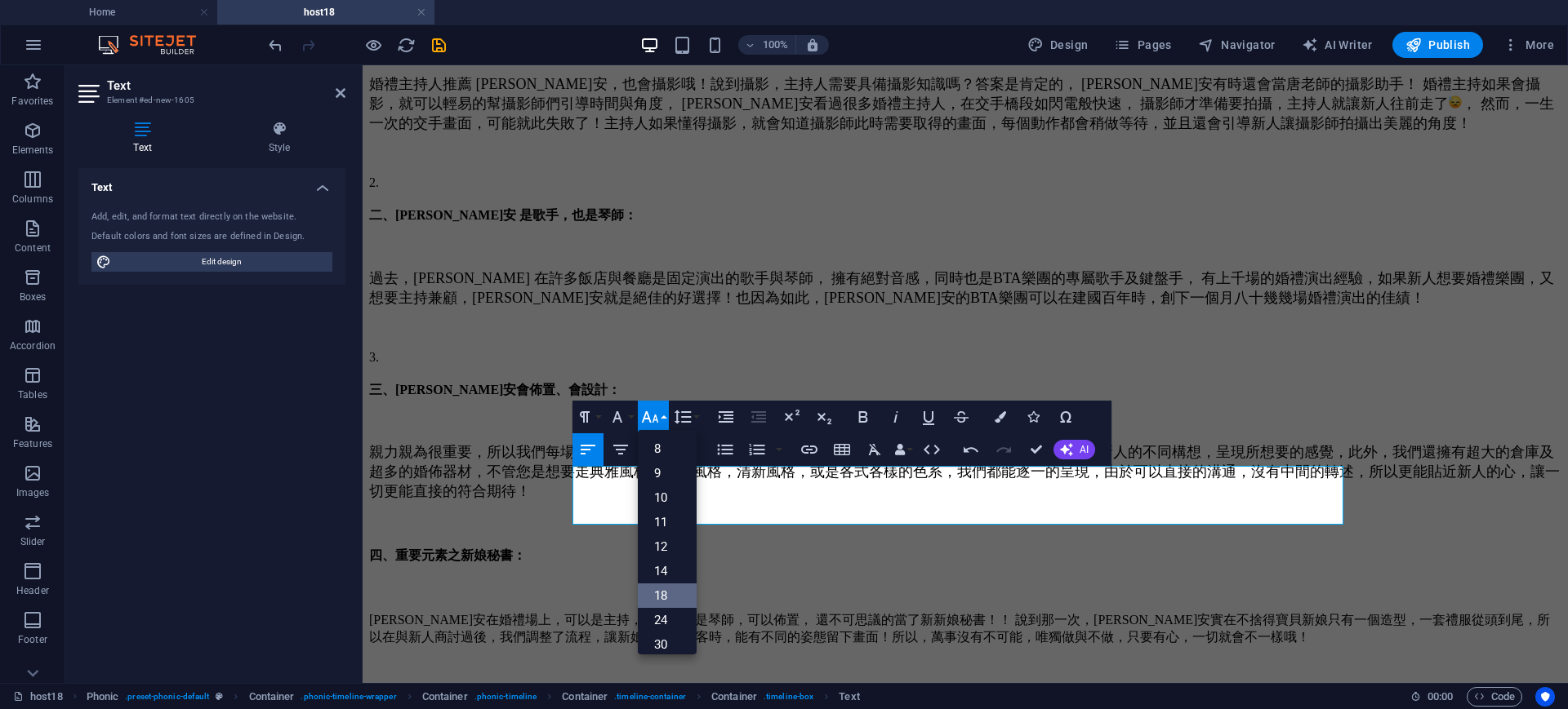
click at [665, 590] on link "18" at bounding box center [666, 595] width 58 height 24
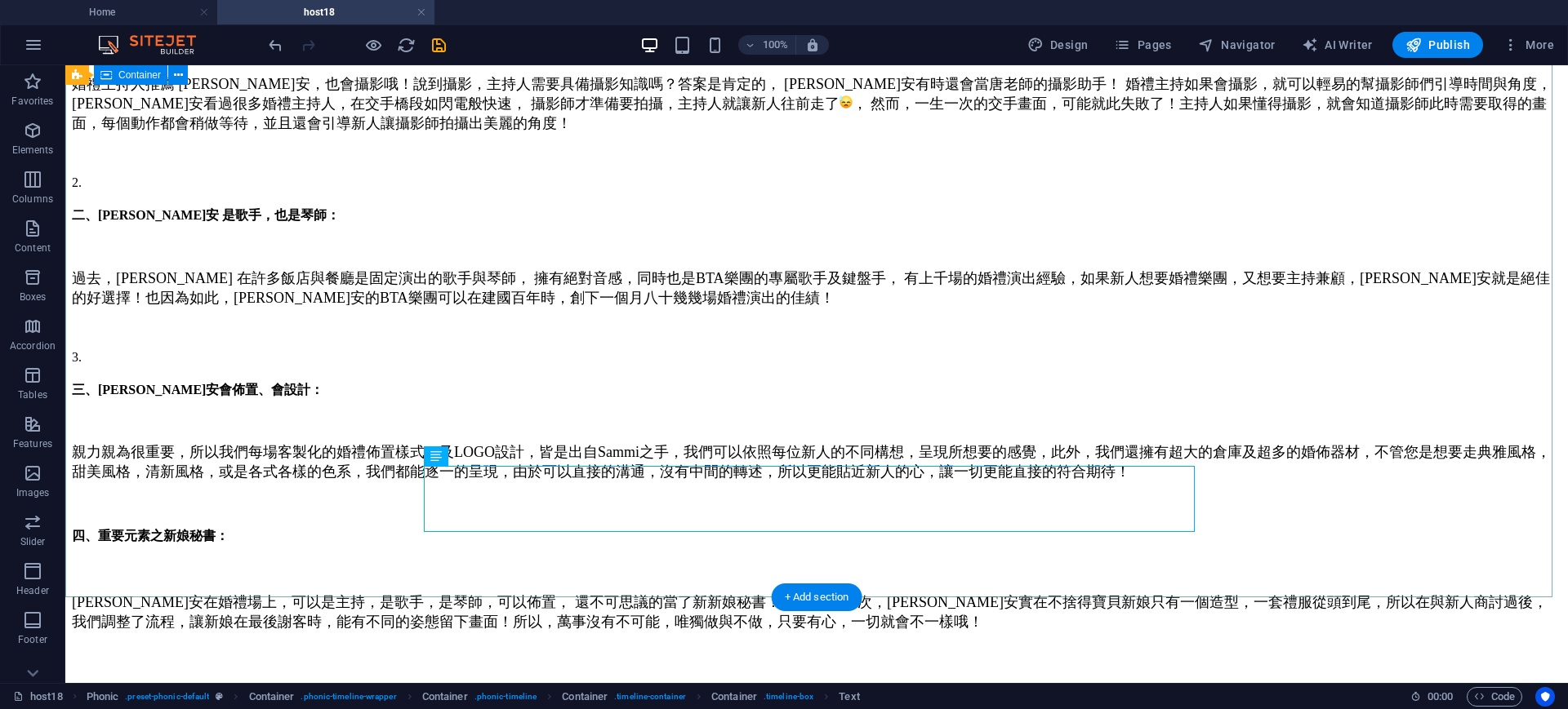
drag, startPoint x: 1360, startPoint y: 349, endPoint x: 1380, endPoint y: 344, distance: 20.6
click at [1361, 349] on div "大家覺得婚禮主持人需要具備什麼能力呢? 婚禮主持人推薦 Sammi ，真正擁有全方位實力的婚禮主持， 擁有絕佳的口條，咬字清晰，快速的臨場反應，專業的條理，不…" at bounding box center [816, 216] width 1490 height 853
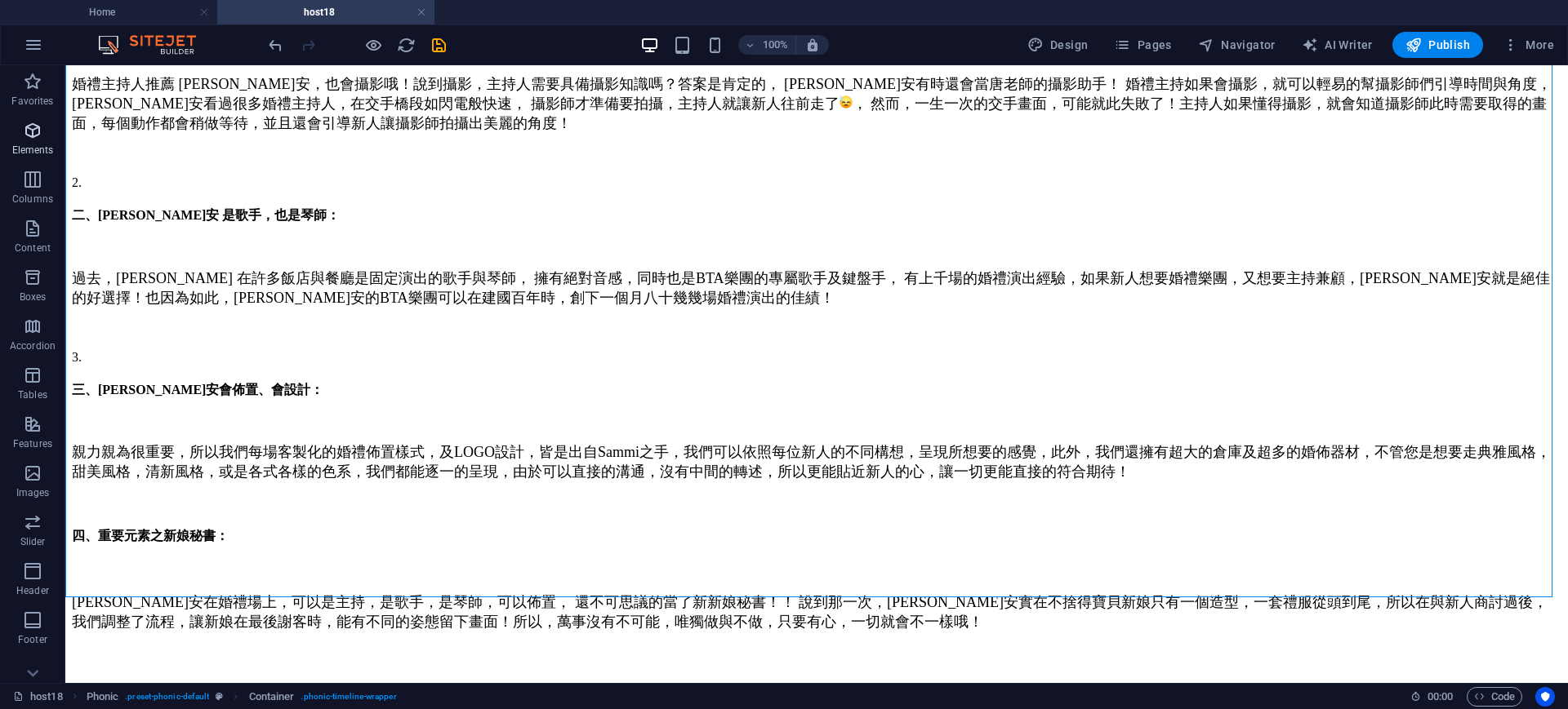
click at [29, 133] on icon "button" at bounding box center [32, 131] width 20 height 20
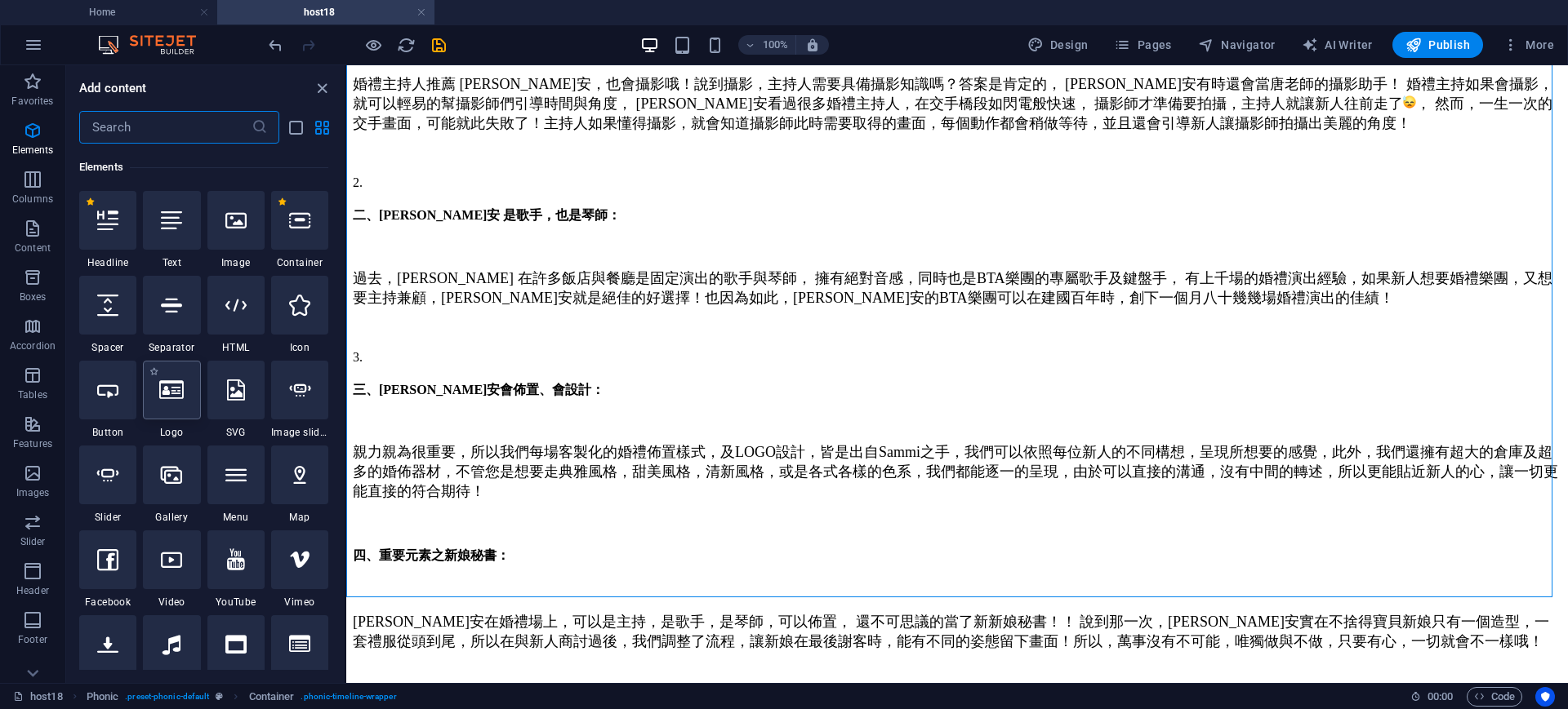
scroll to position [174, 0]
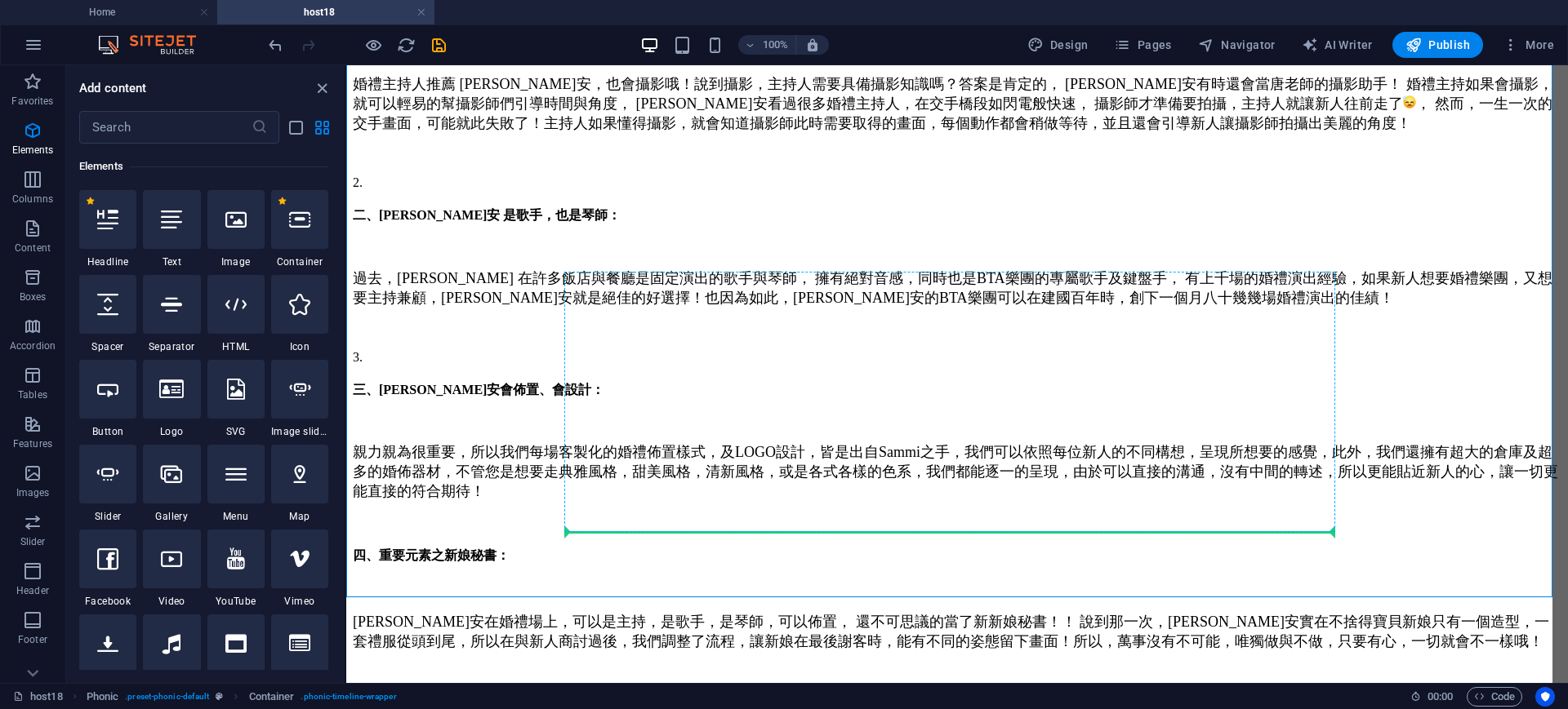
select select "px"
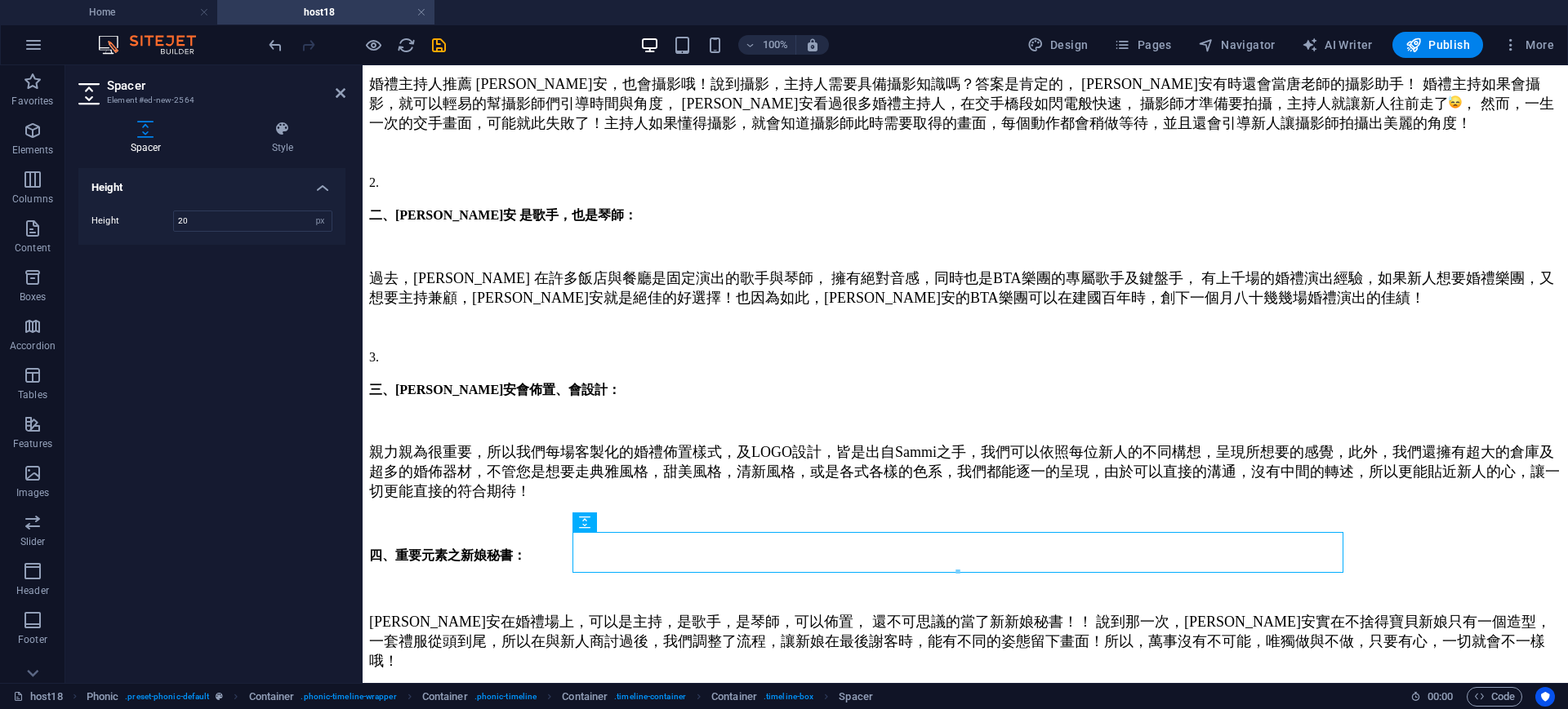
type input "20"
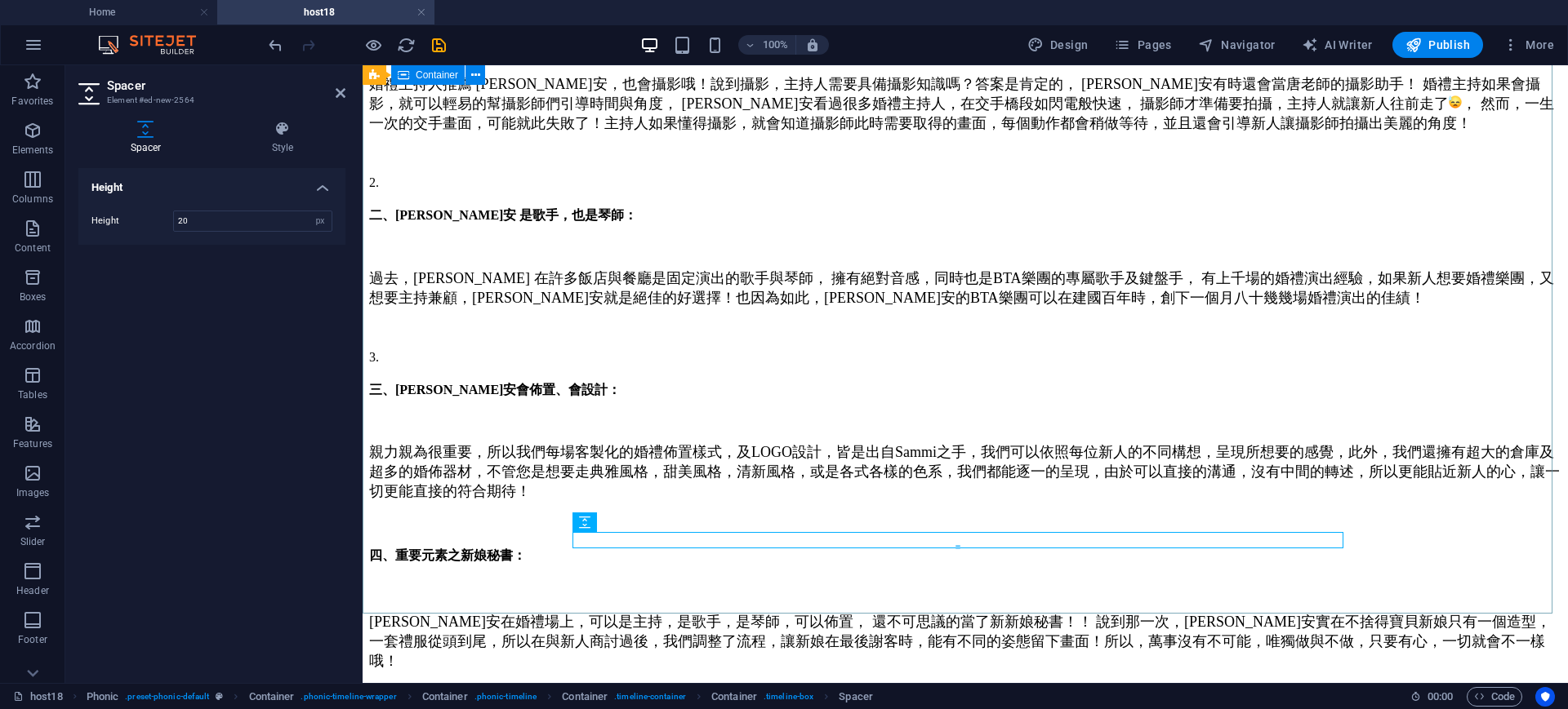
drag, startPoint x: 1461, startPoint y: 413, endPoint x: 1757, endPoint y: 416, distance: 296.0
click at [1562, 413] on div "大家覺得婚禮主持人需要具備什麼能力呢? 婚禮主持人推薦 Sammi ，真正擁有全方位實力的婚禮主持， 擁有絕佳的口條，咬字清晰，快速的臨場反應，專業的條理，不…" at bounding box center [965, 244] width 1193 height 909
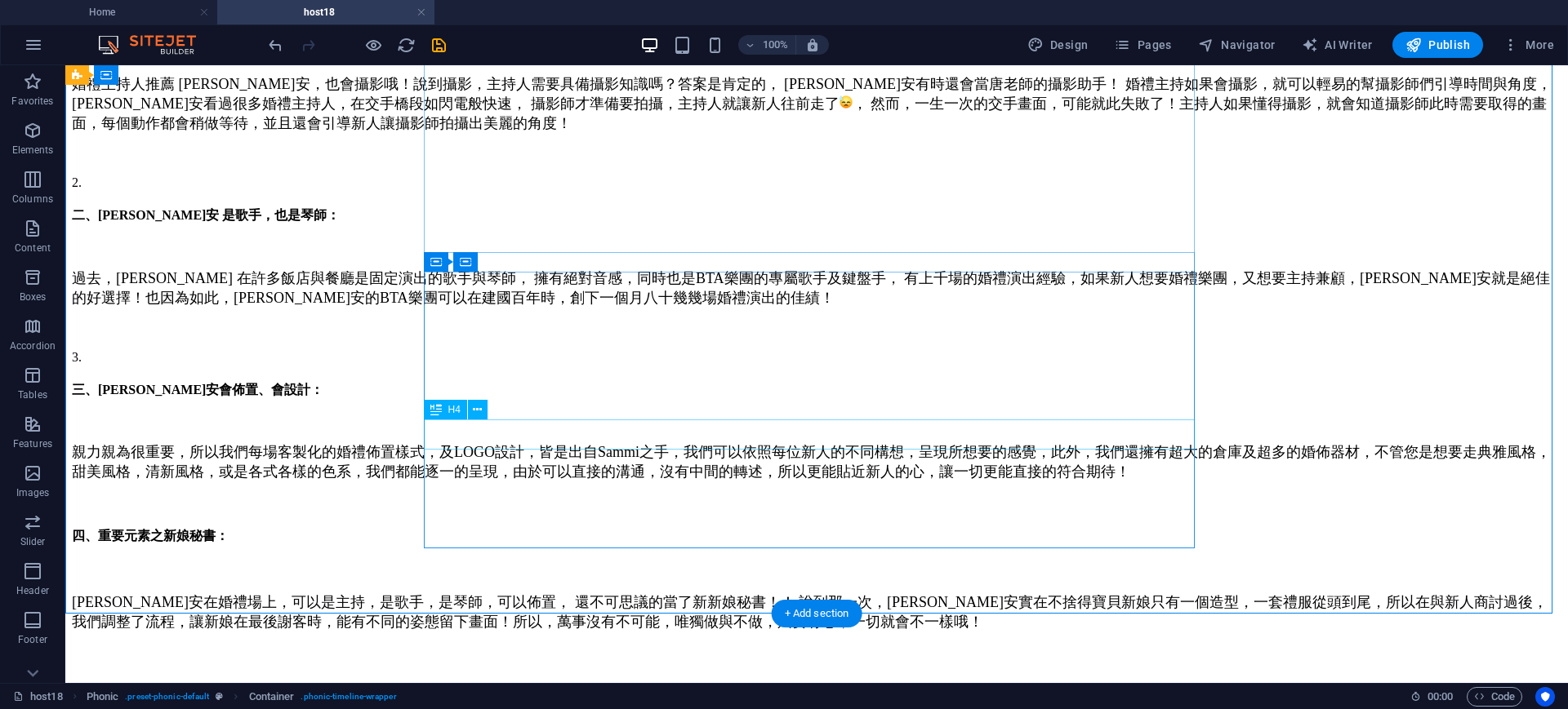
click at [698, 528] on div "四、重要元素之新娘秘書：" at bounding box center [816, 536] width 1490 height 17
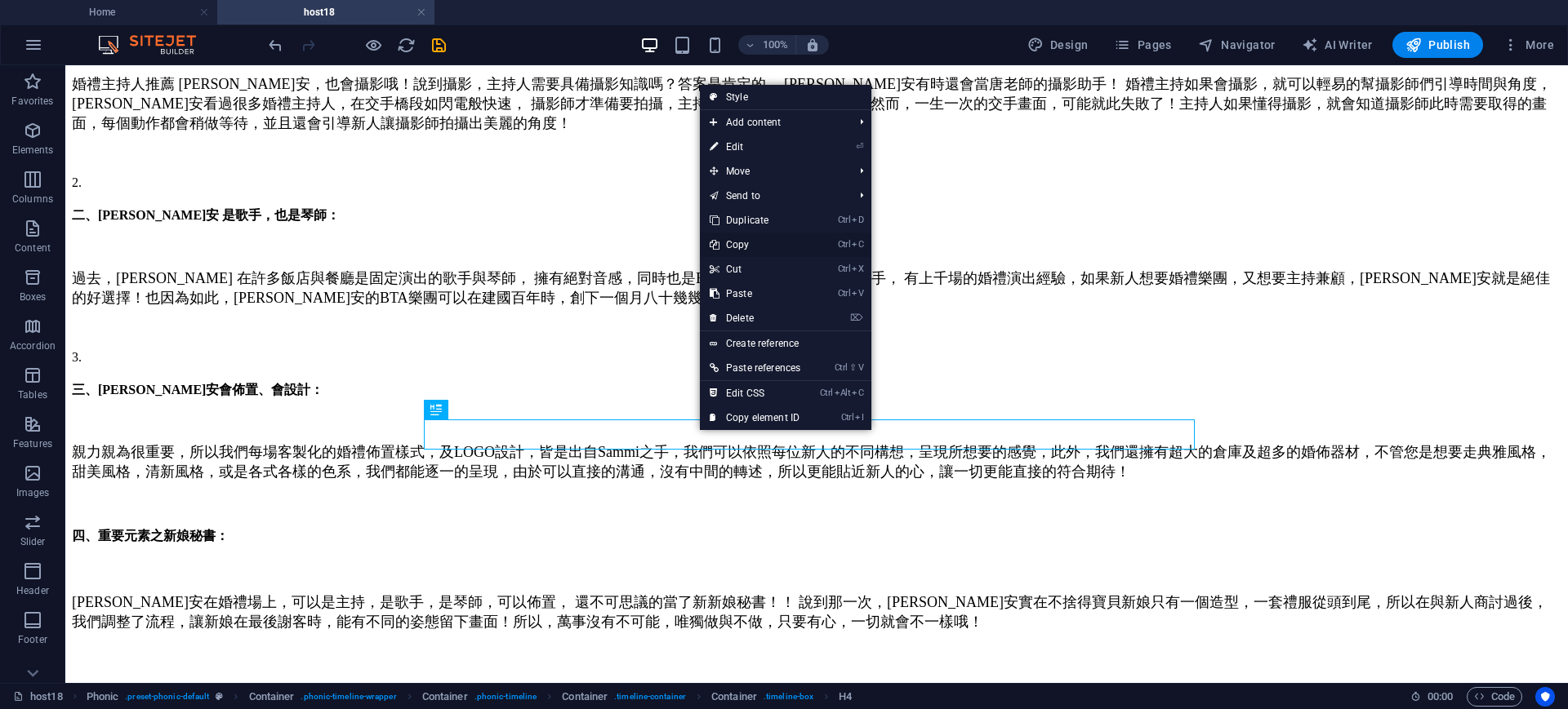
click at [739, 242] on link "Ctrl C Copy" at bounding box center [754, 244] width 110 height 24
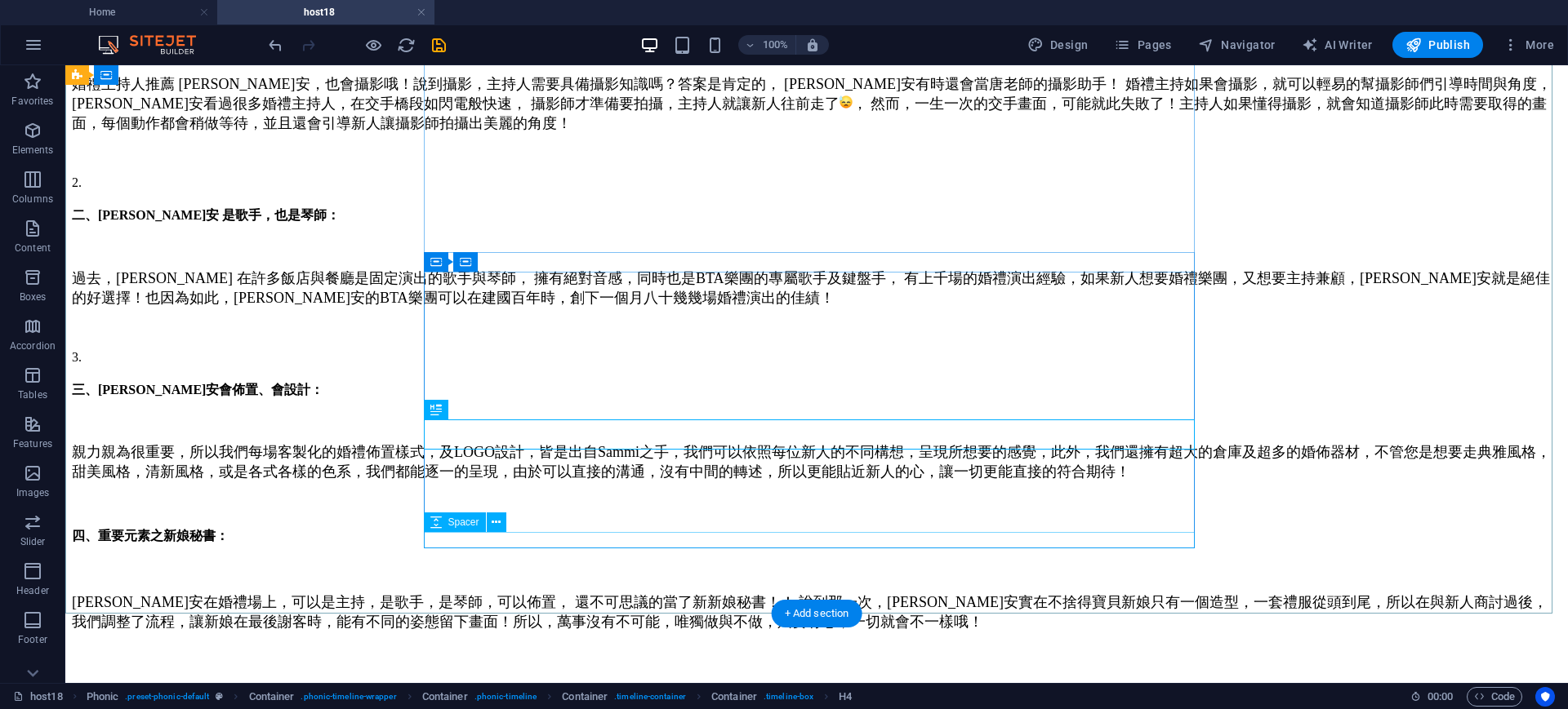
click at [501, 644] on div at bounding box center [816, 652] width 1490 height 16
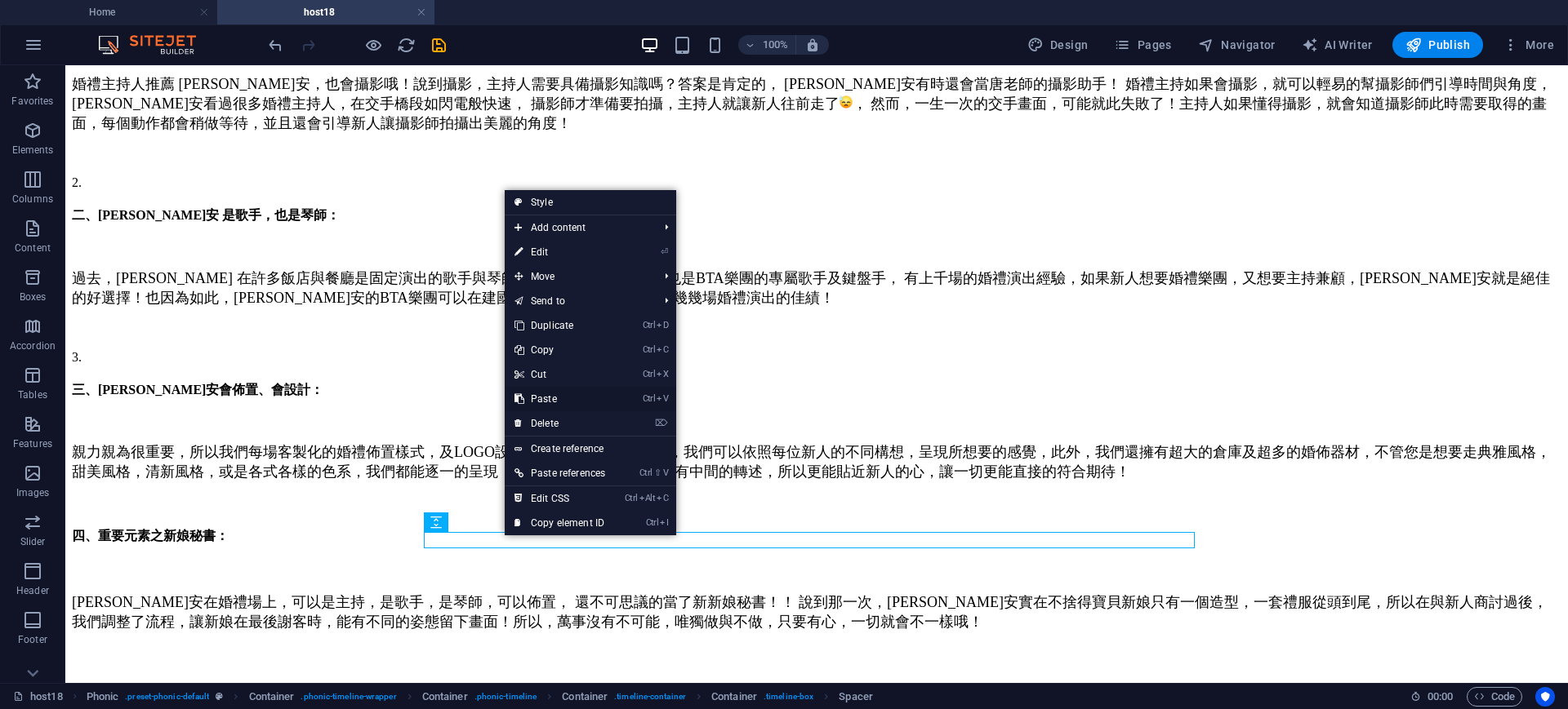
click at [553, 392] on link "Ctrl V Paste" at bounding box center [559, 398] width 110 height 24
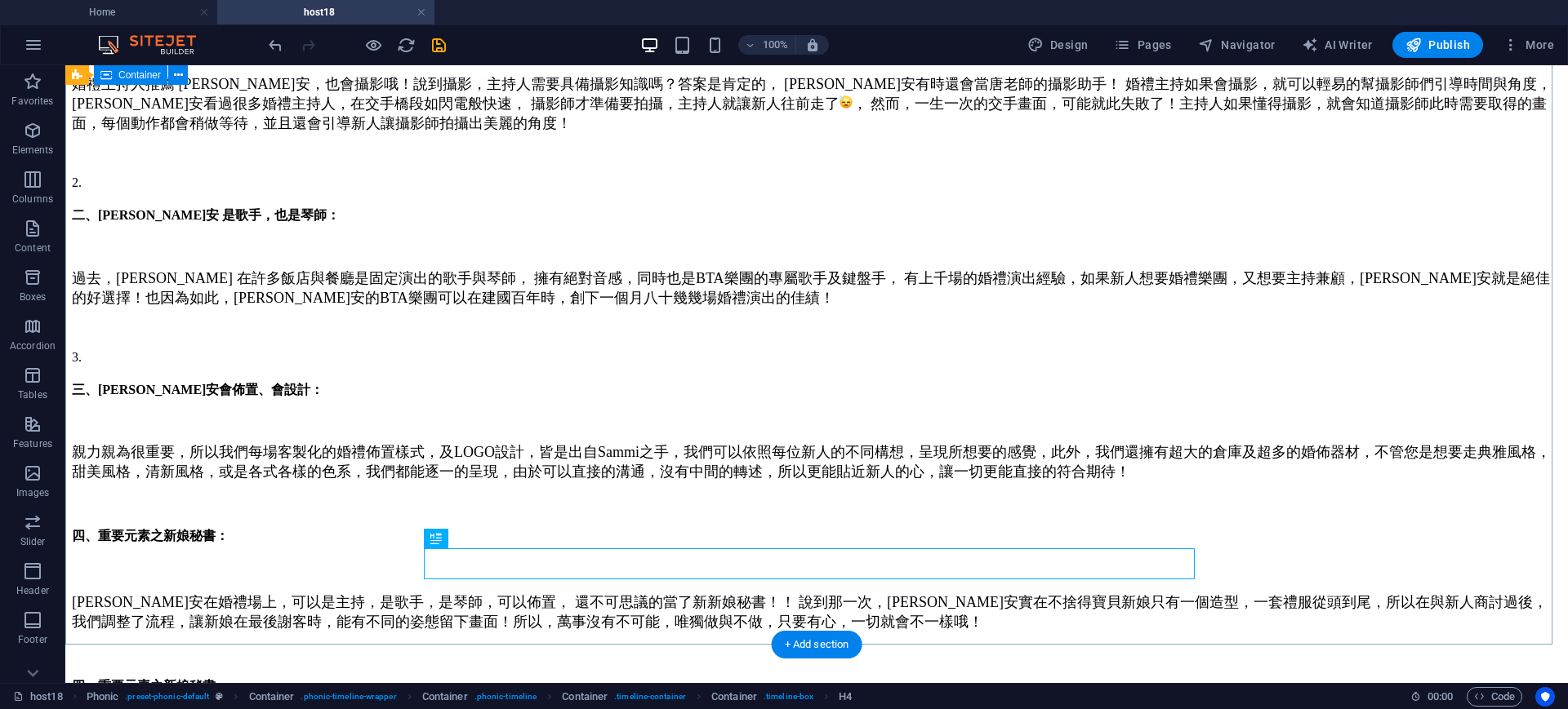
drag, startPoint x: 1295, startPoint y: 502, endPoint x: 1118, endPoint y: 543, distance: 181.7
click at [1293, 500] on div "大家覺得婚禮主持人需要具備什麼能力呢? 婚禮主持人推薦 Sammi ，真正擁有全方位實力的婚禮主持， 擁有絕佳的口條，咬字清晰，快速的臨場反應，專業的條理，不…" at bounding box center [816, 251] width 1490 height 923
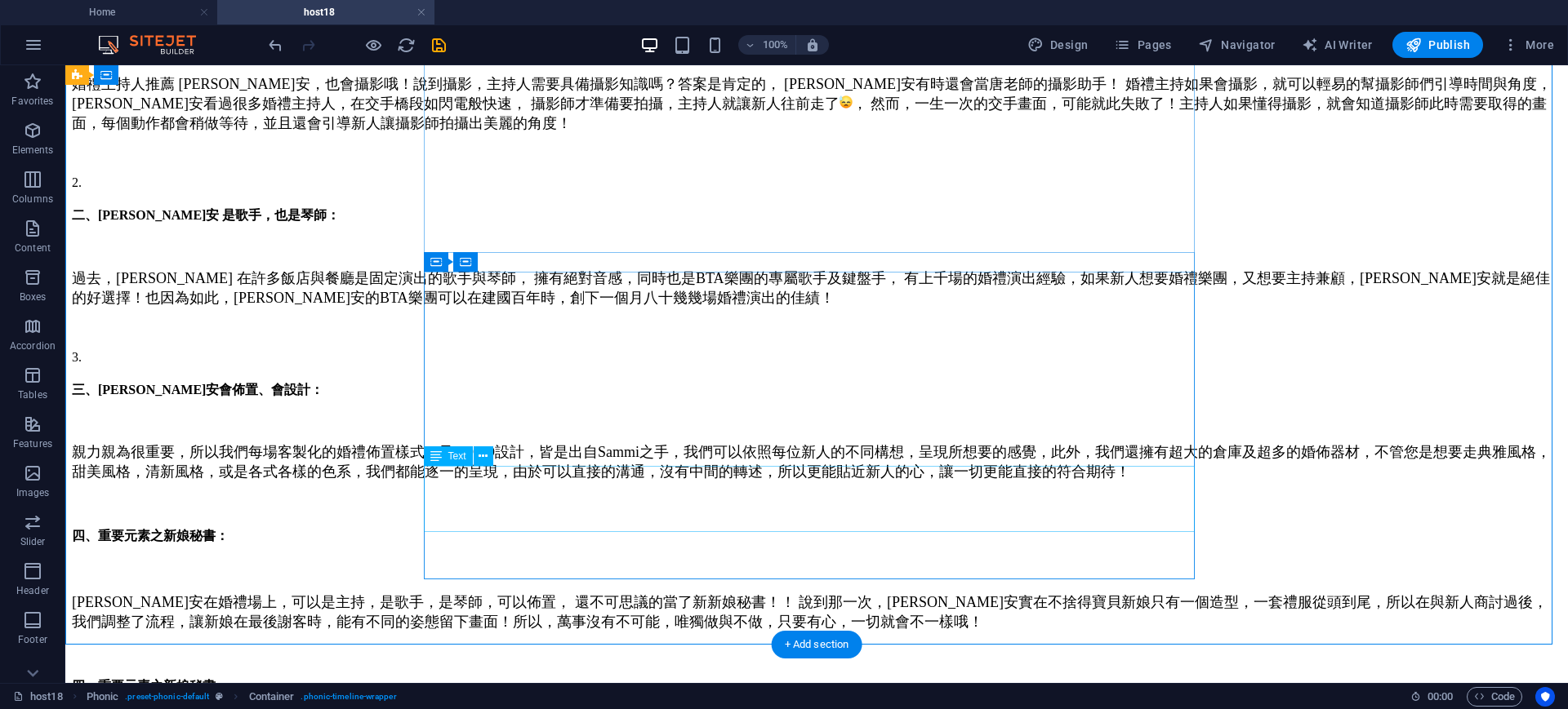
click at [704, 592] on div "Sammi 瑀安在婚禮場上，可以是主持，是歌手，是琴師，可以佈置， 還不可思議的當了新新娘秘書！！ 說到那一次，瑀安實在不捨得寶貝新娘只有一個造型，一套禮服從…" at bounding box center [816, 612] width 1490 height 39
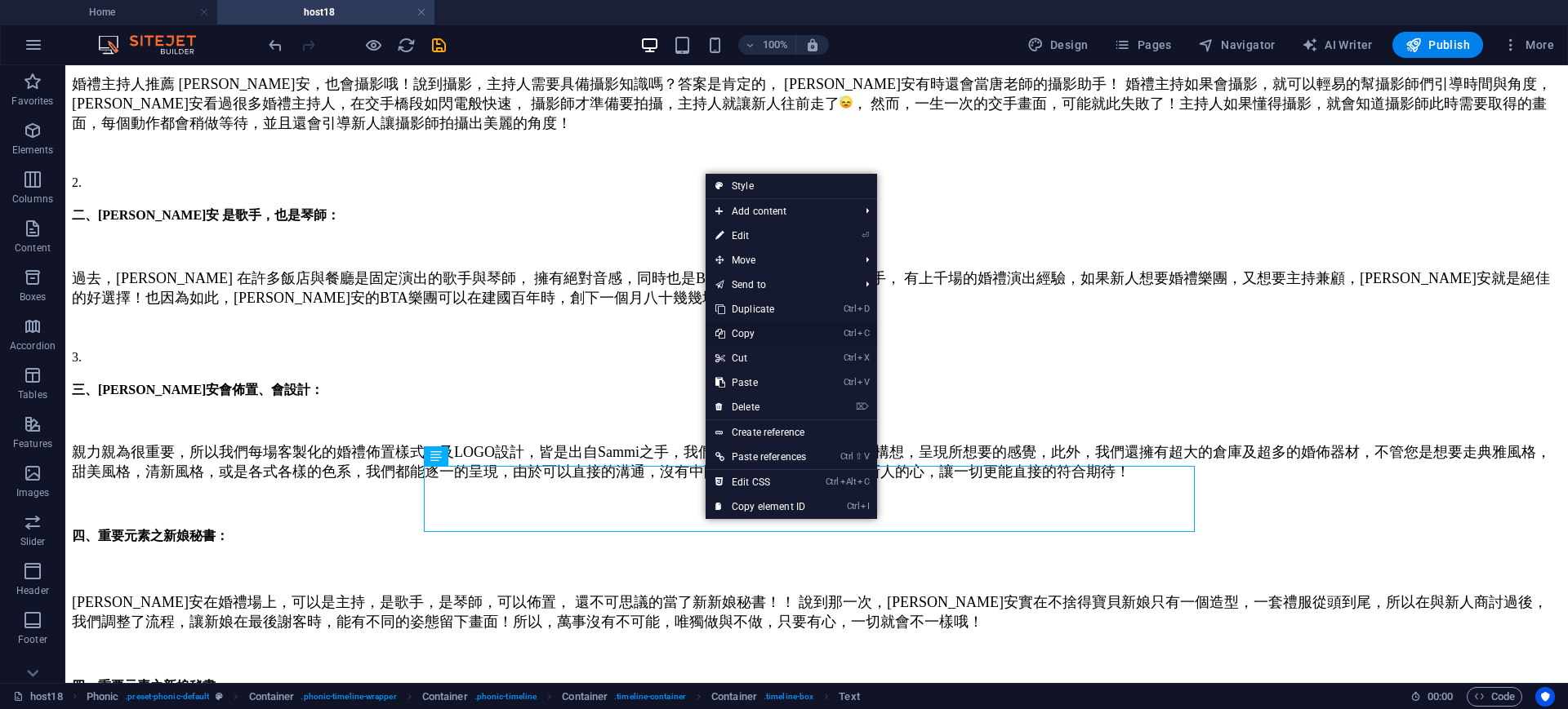
click at [766, 337] on link "Ctrl C Copy" at bounding box center [761, 333] width 110 height 24
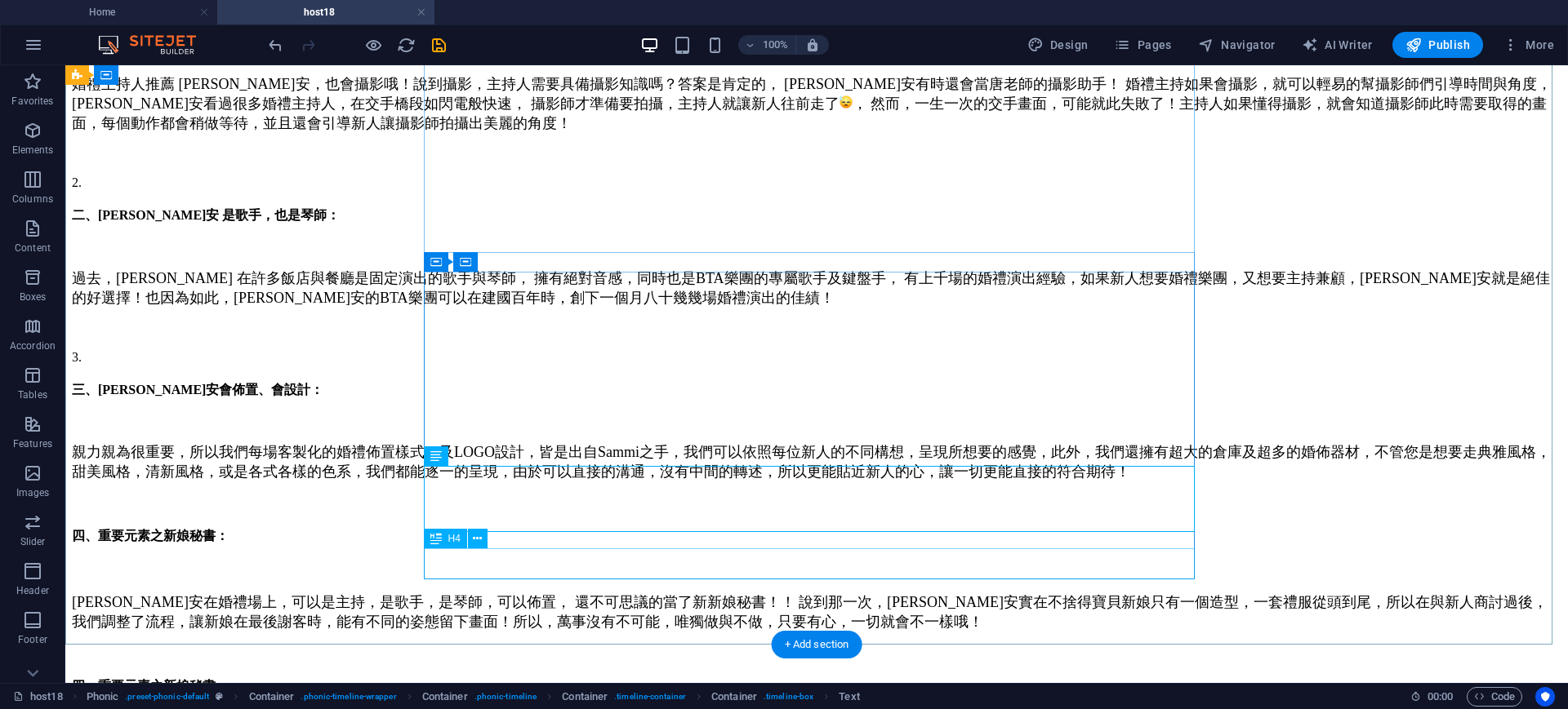
click at [626, 678] on div "四、重要元素之新娘秘書：" at bounding box center [816, 687] width 1490 height 17
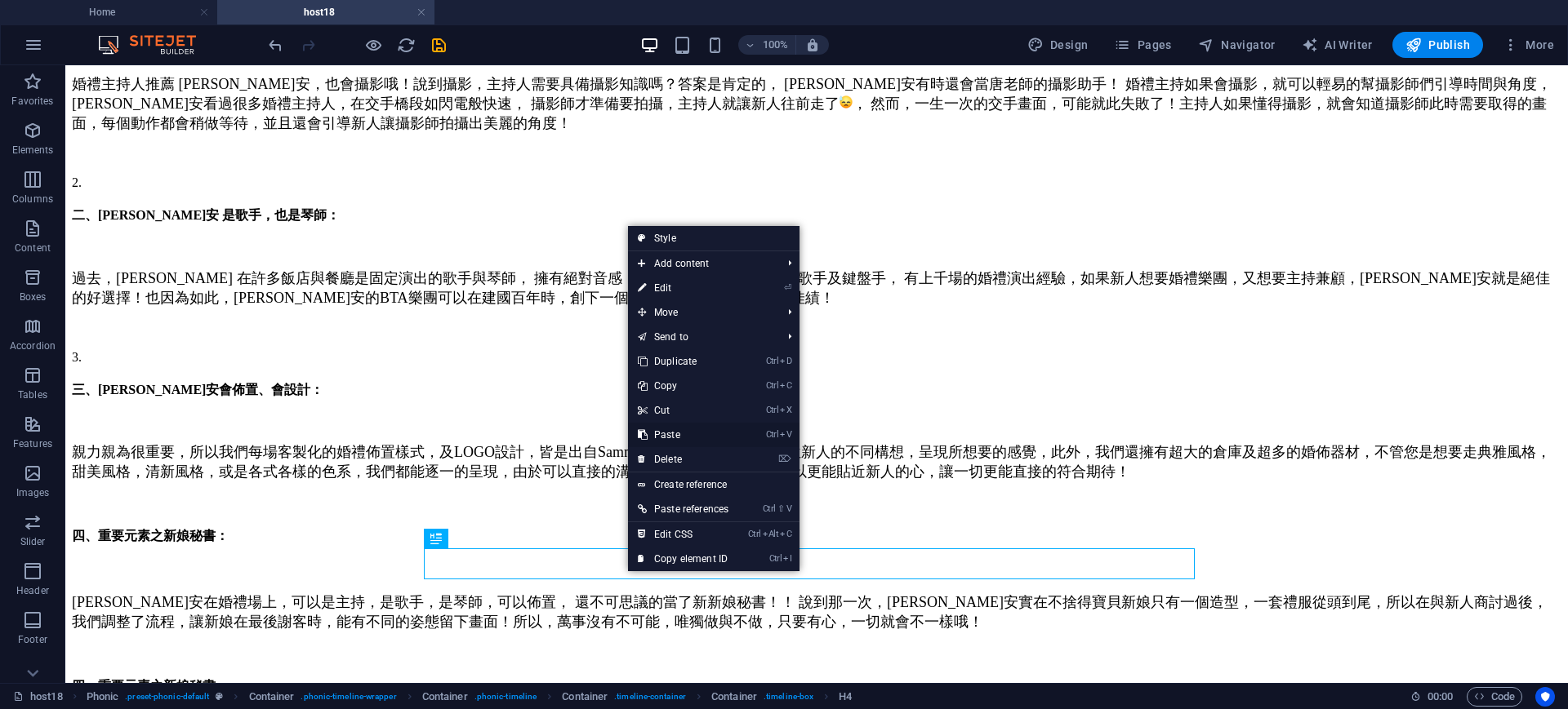
click at [675, 433] on link "Ctrl V Paste" at bounding box center [683, 434] width 110 height 24
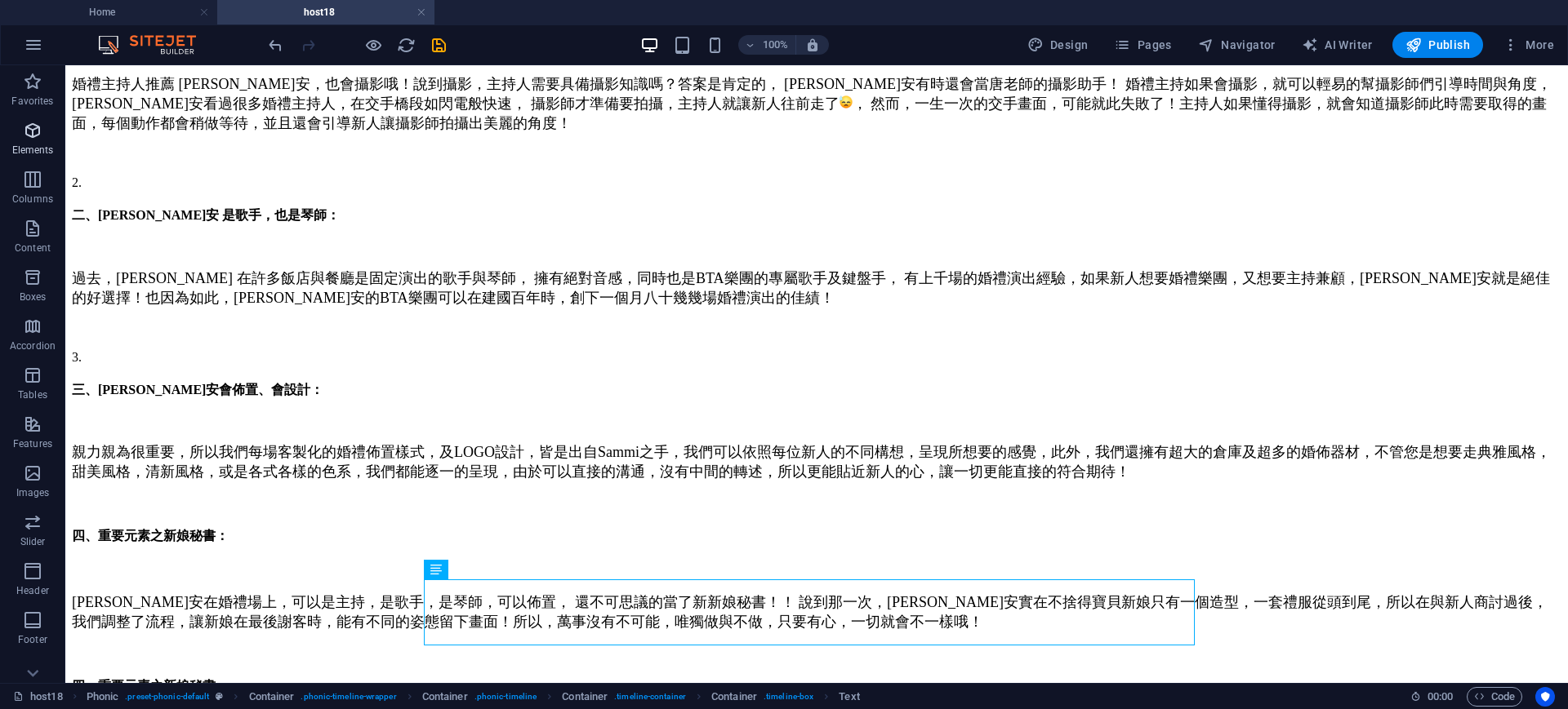
click at [32, 139] on icon "button" at bounding box center [32, 131] width 20 height 20
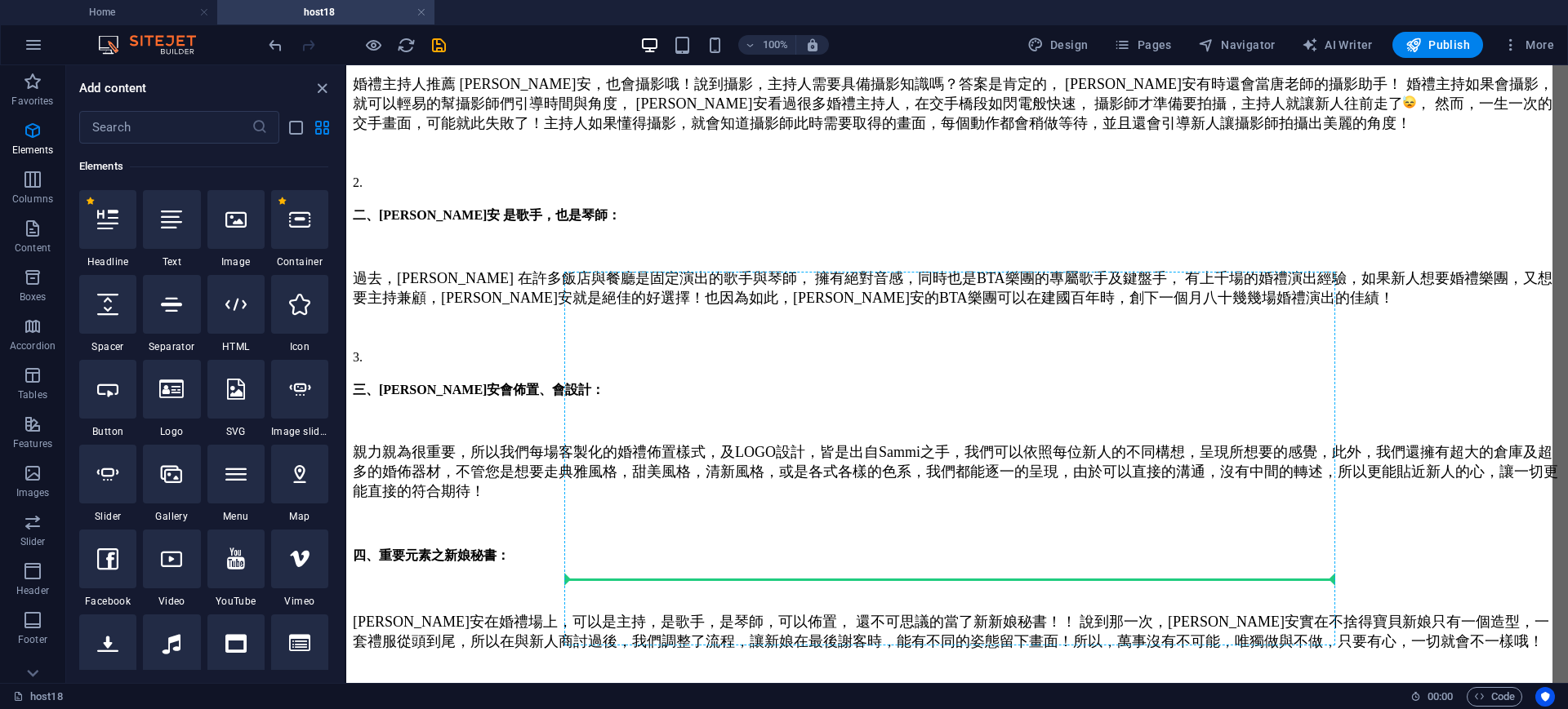
select select "px"
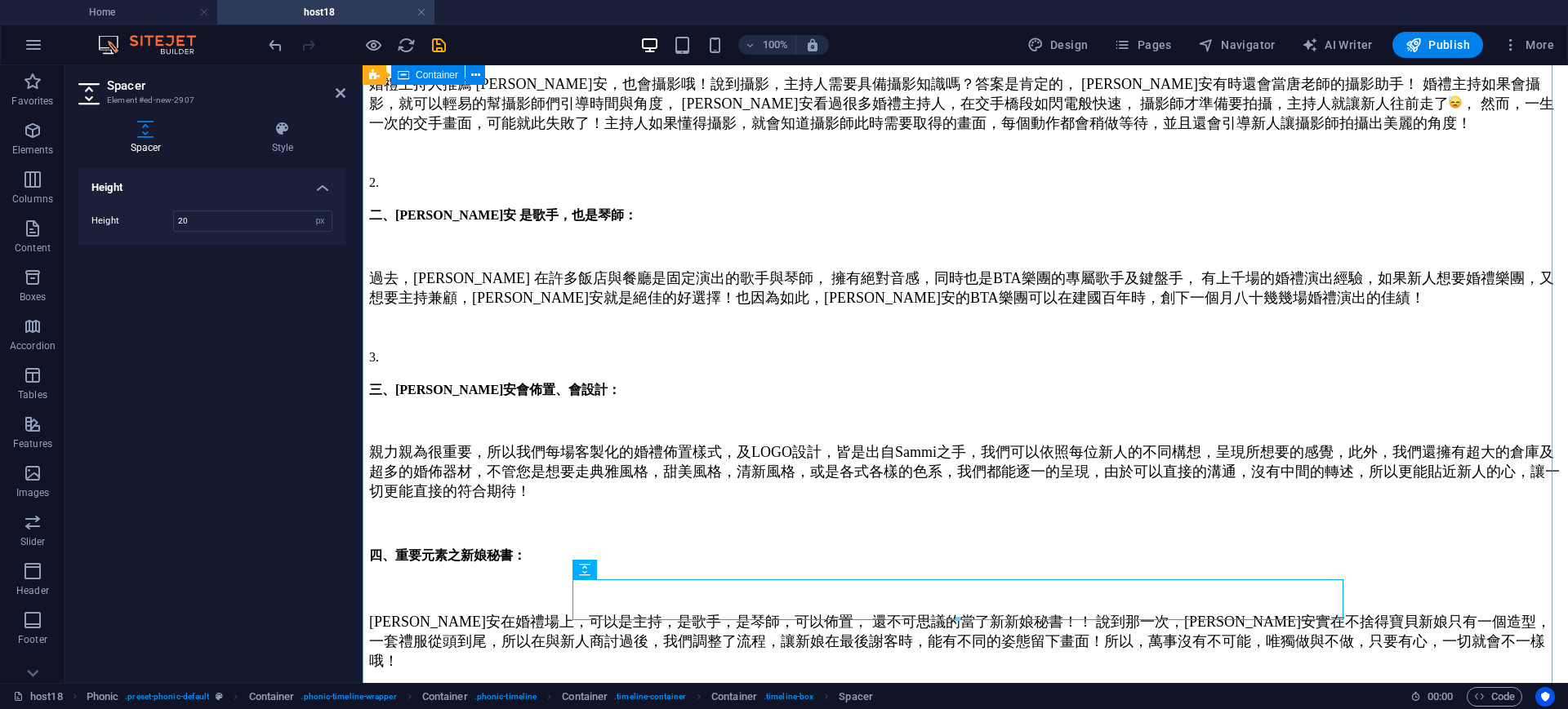
type input "20"
click at [1460, 501] on div "大家覺得婚禮主持人需要具備什麼能力呢? 婚禮主持人推薦 Sammi ，真正擁有全方位實力的婚禮主持， 擁有絕佳的口條，咬字清晰，快速的臨場反應，專業的條理，不…" at bounding box center [965, 321] width 1193 height 1063
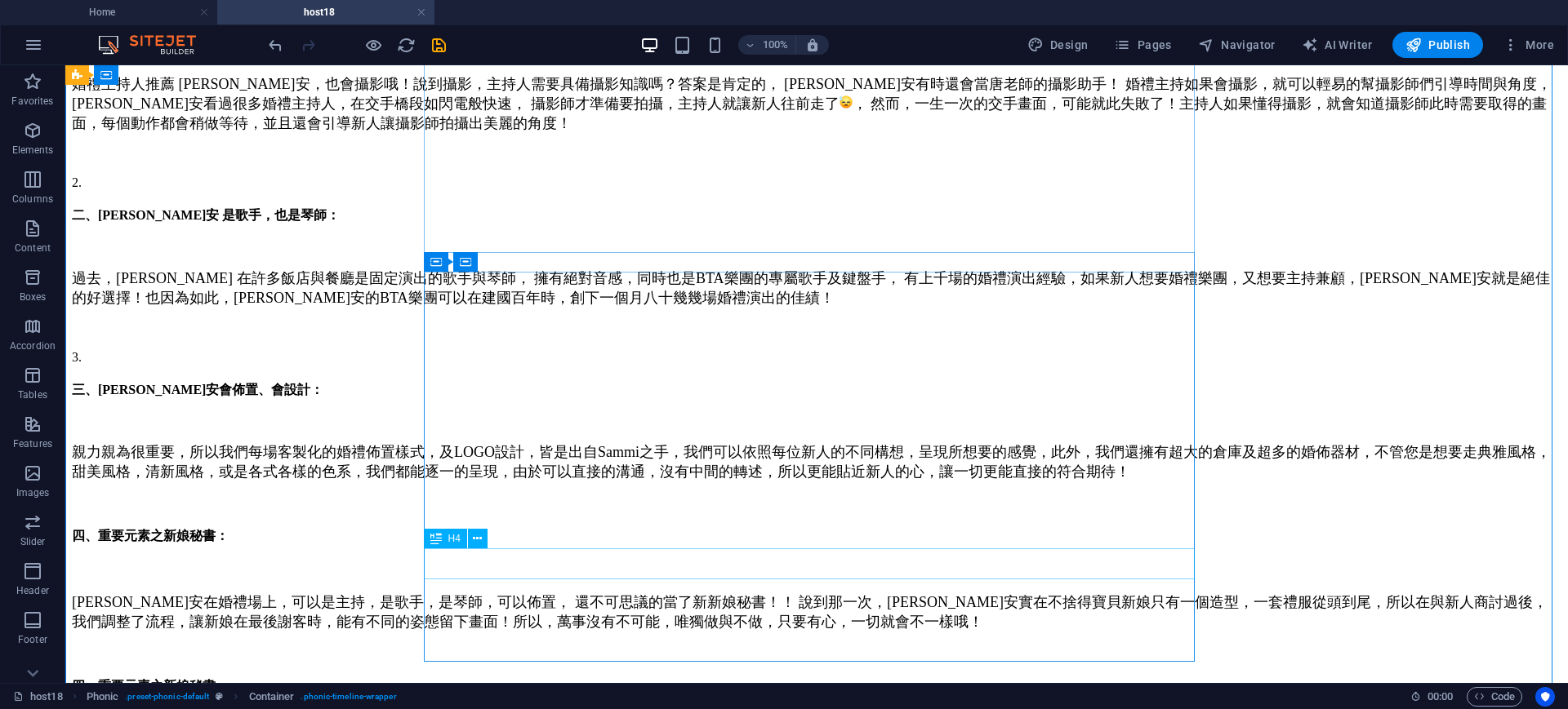
click at [545, 678] on div "四、重要元素之新娘秘書：" at bounding box center [816, 687] width 1490 height 17
click at [546, 678] on div "四、重要元素之新娘秘書：" at bounding box center [816, 687] width 1490 height 17
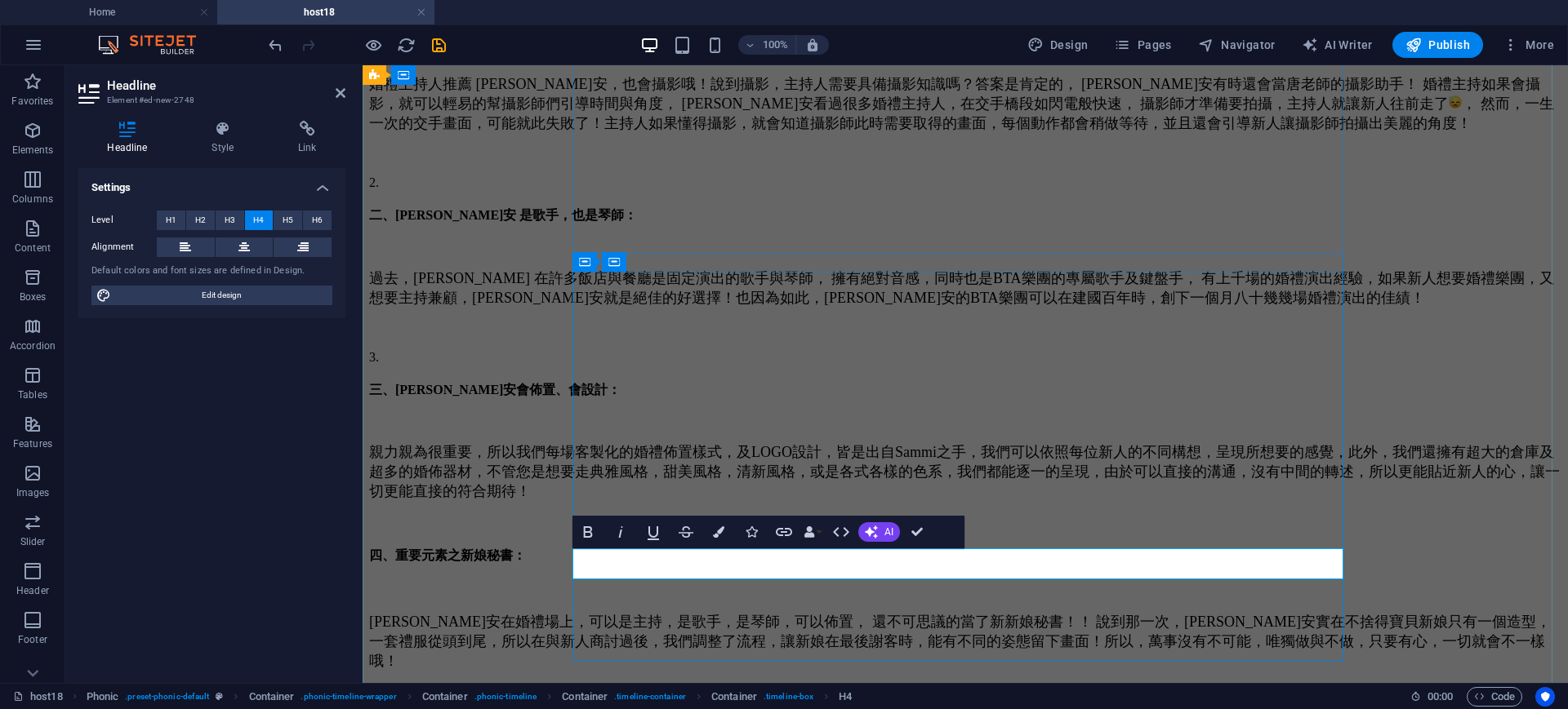
drag, startPoint x: 842, startPoint y: 581, endPoint x: 867, endPoint y: 563, distance: 30.8
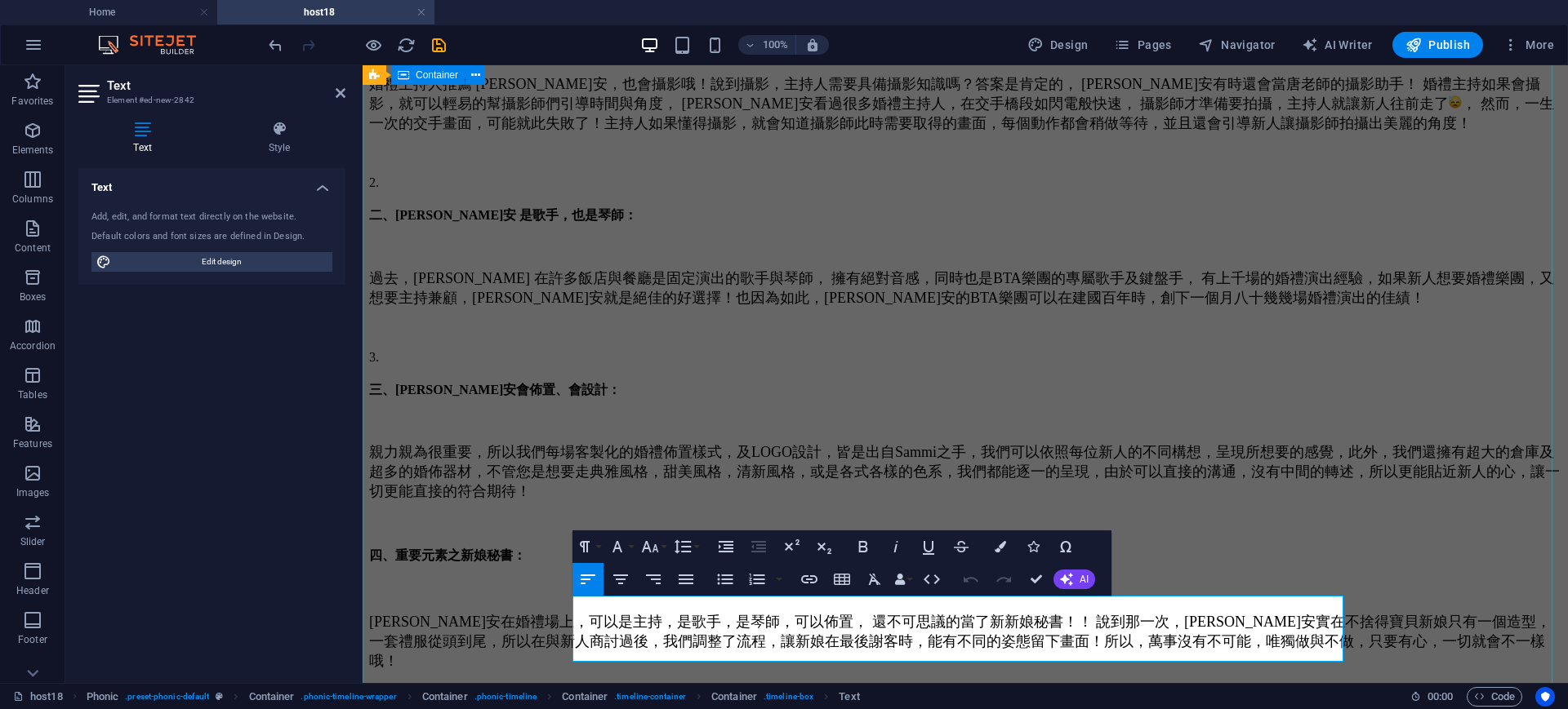
drag, startPoint x: 1278, startPoint y: 652, endPoint x: 545, endPoint y: 611, distance: 734.1
click at [545, 611] on div "大家覺得婚禮主持人需要具備什麼能力呢? 婚禮主持人推薦 Sammi ，真正擁有全方位實力的婚禮主持， 擁有絕佳的口條，咬字清晰，快速的臨場反應，專業的條理，不…" at bounding box center [965, 321] width 1193 height 1063
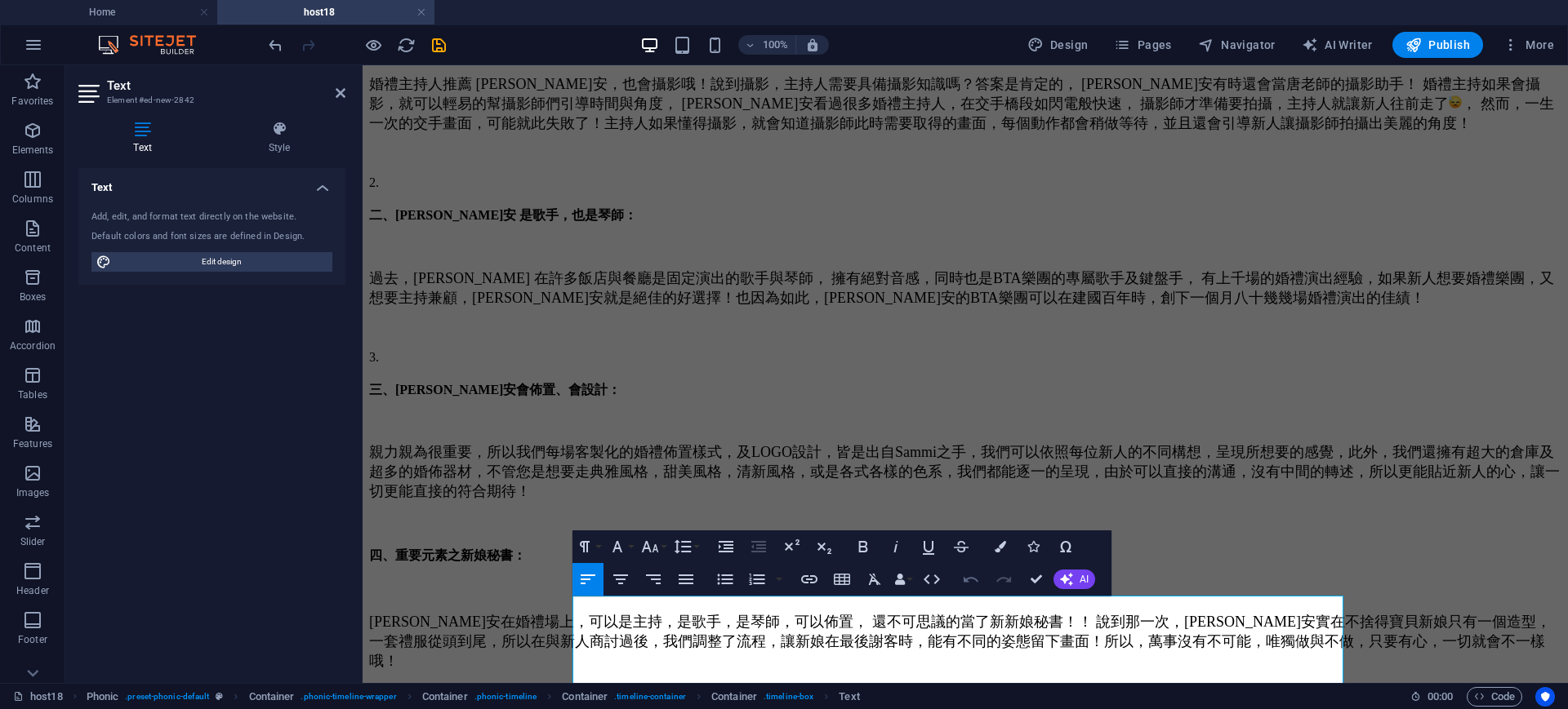
click at [977, 579] on icon "button" at bounding box center [971, 580] width 20 height 20
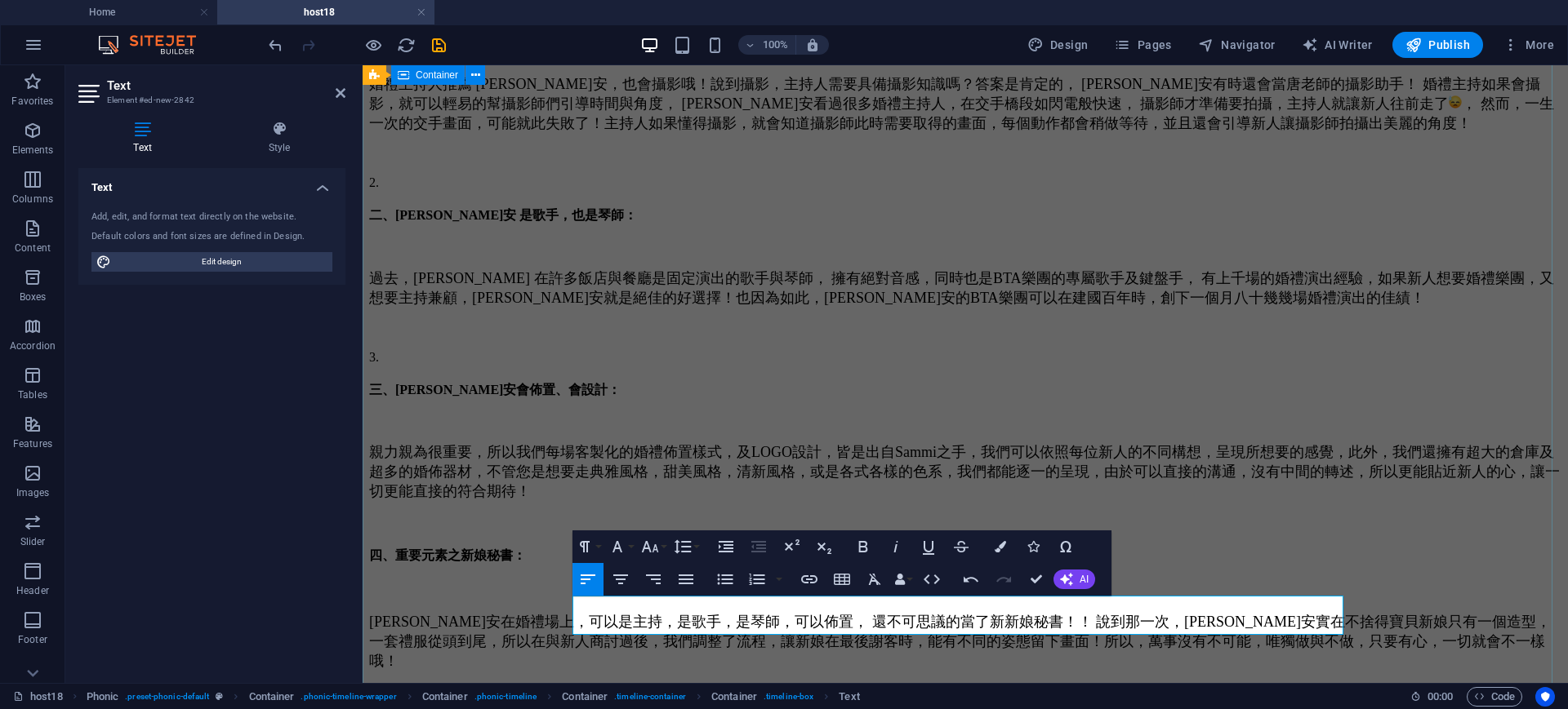
drag, startPoint x: 998, startPoint y: 625, endPoint x: 1171, endPoint y: 626, distance: 173.0
click at [569, 607] on div "大家覺得婚禮主持人需要具備什麼能力呢? 婚禮主持人推薦 Sammi ，真正擁有全方位實力的婚禮主持， 擁有絕佳的口條，咬字清晰，快速的臨場反應，專業的條理，不…" at bounding box center [965, 307] width 1193 height 1035
drag, startPoint x: 882, startPoint y: 581, endPoint x: 646, endPoint y: 547, distance: 238.4
click at [880, 581] on icon "button" at bounding box center [875, 580] width 20 height 20
click at [658, 545] on icon "button" at bounding box center [650, 547] width 20 height 20
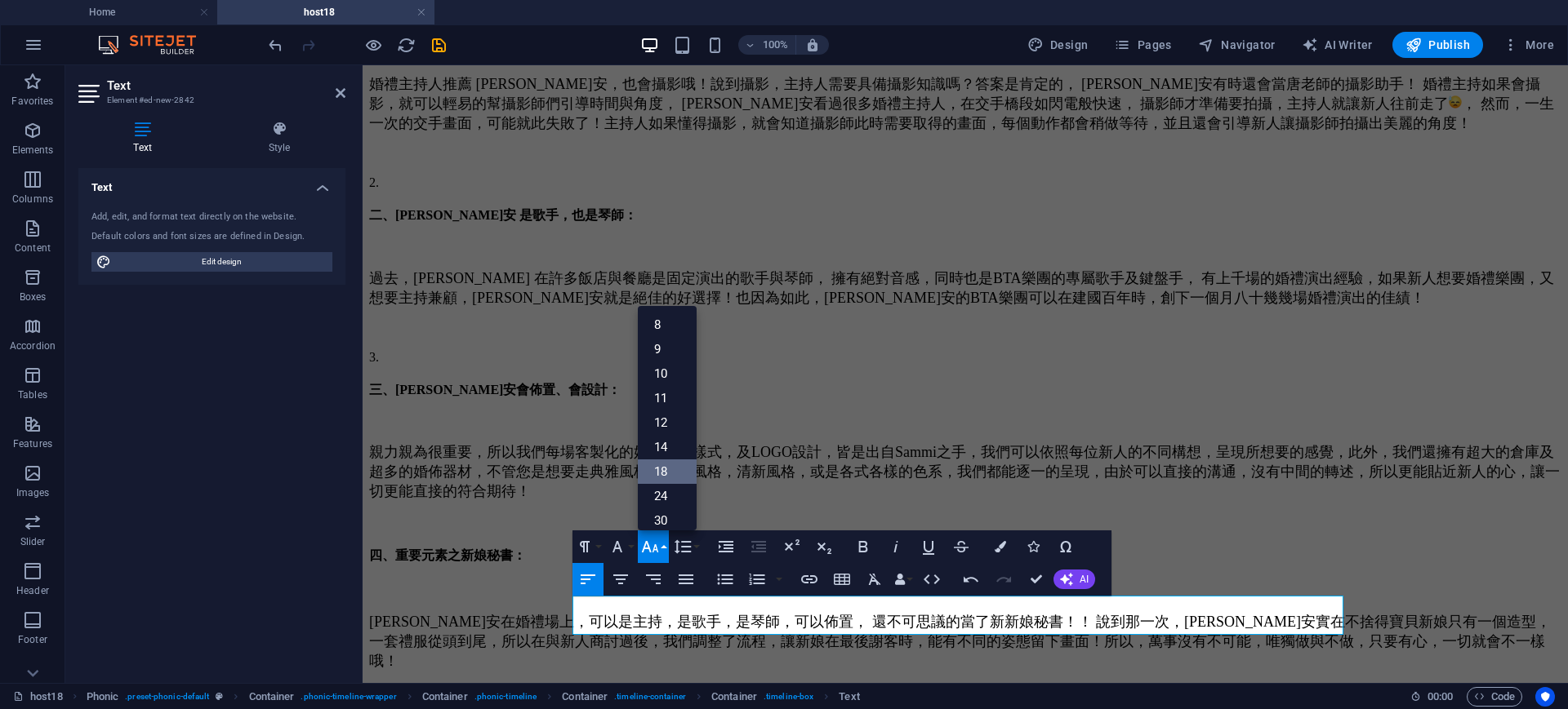
click at [664, 465] on link "18" at bounding box center [666, 471] width 58 height 24
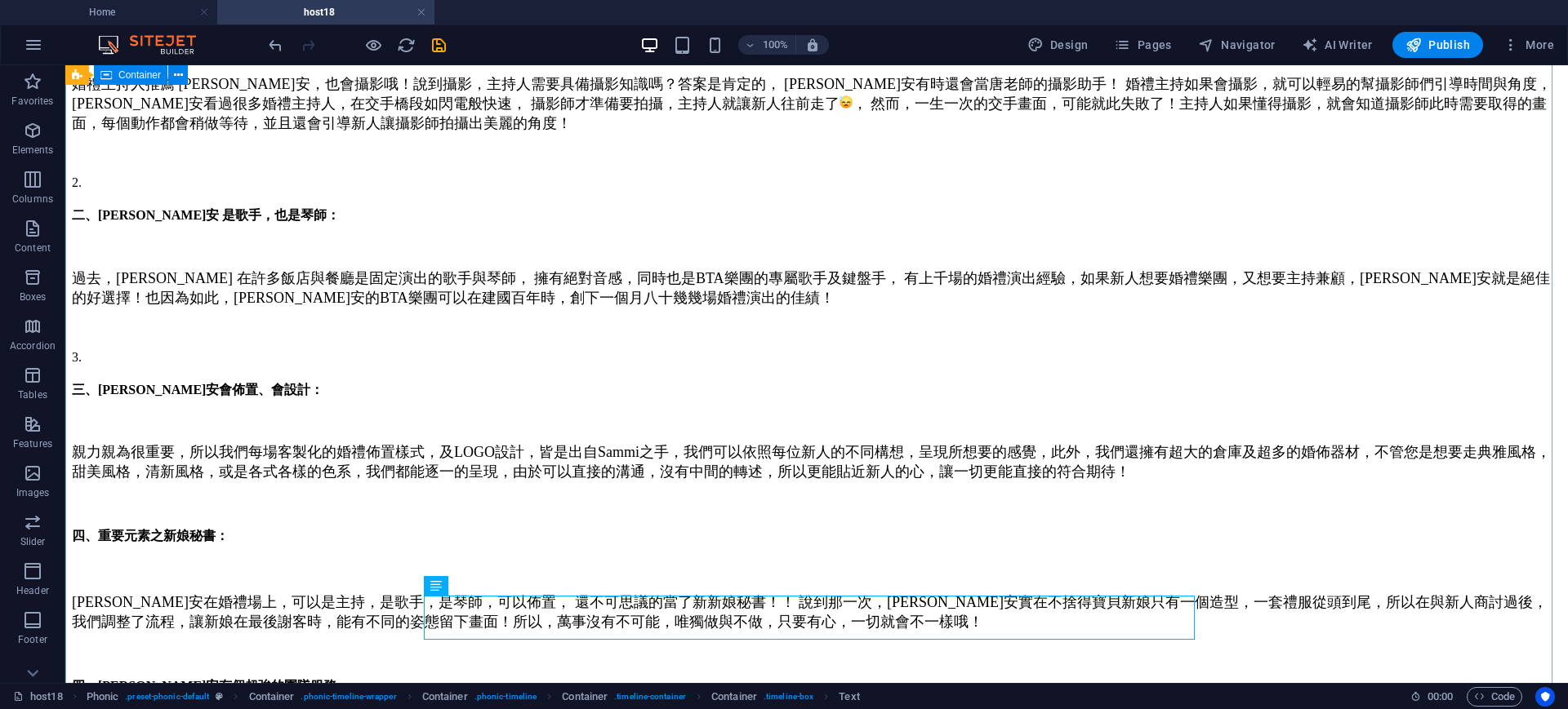
click at [1343, 559] on div "大家覺得婚禮主持人需要具備什麼能力呢? 婚禮主持人推薦 Sammi ，真正擁有全方位實力的婚禮主持， 擁有絕佳的口條，咬字清晰，快速的臨場反應，專業的條理，不…" at bounding box center [816, 292] width 1490 height 1003
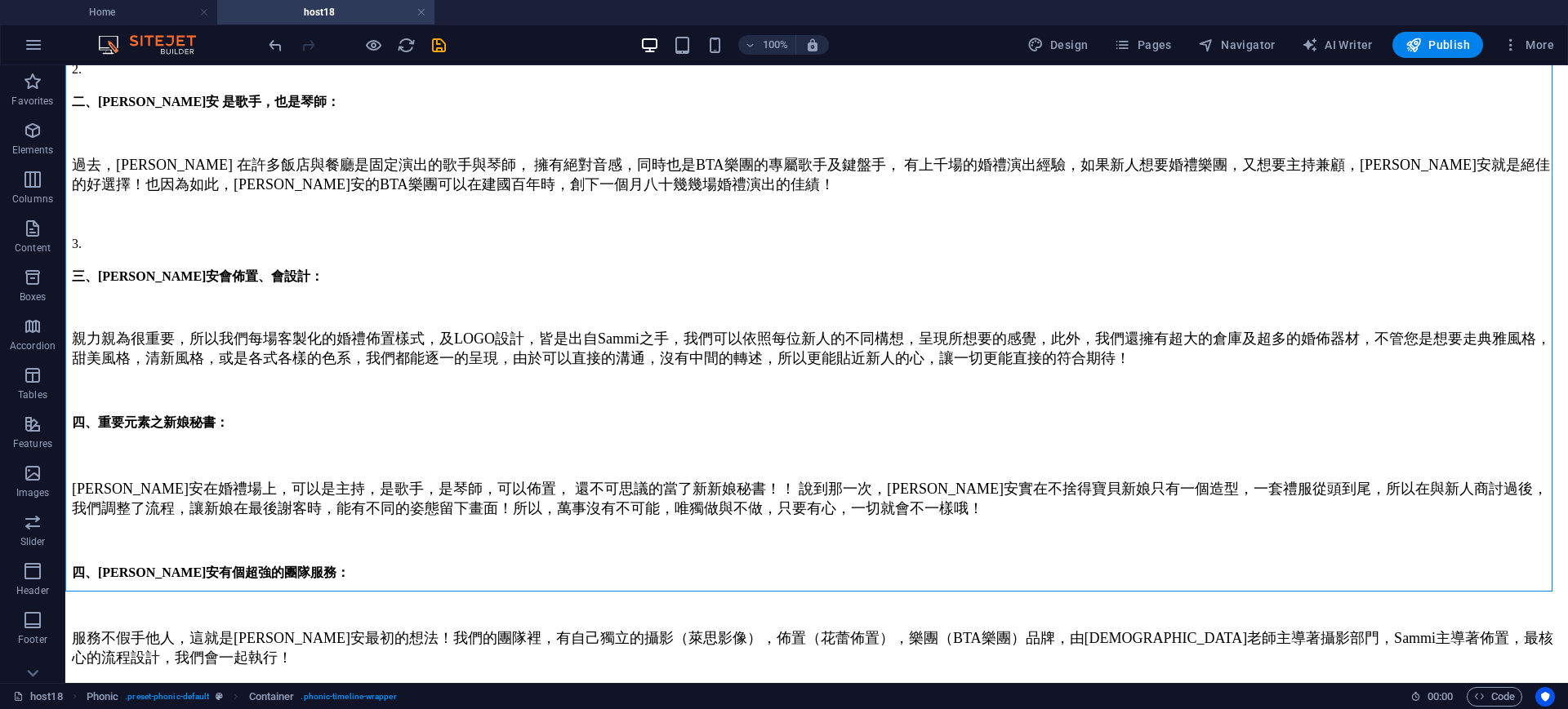
scroll to position [763, 0]
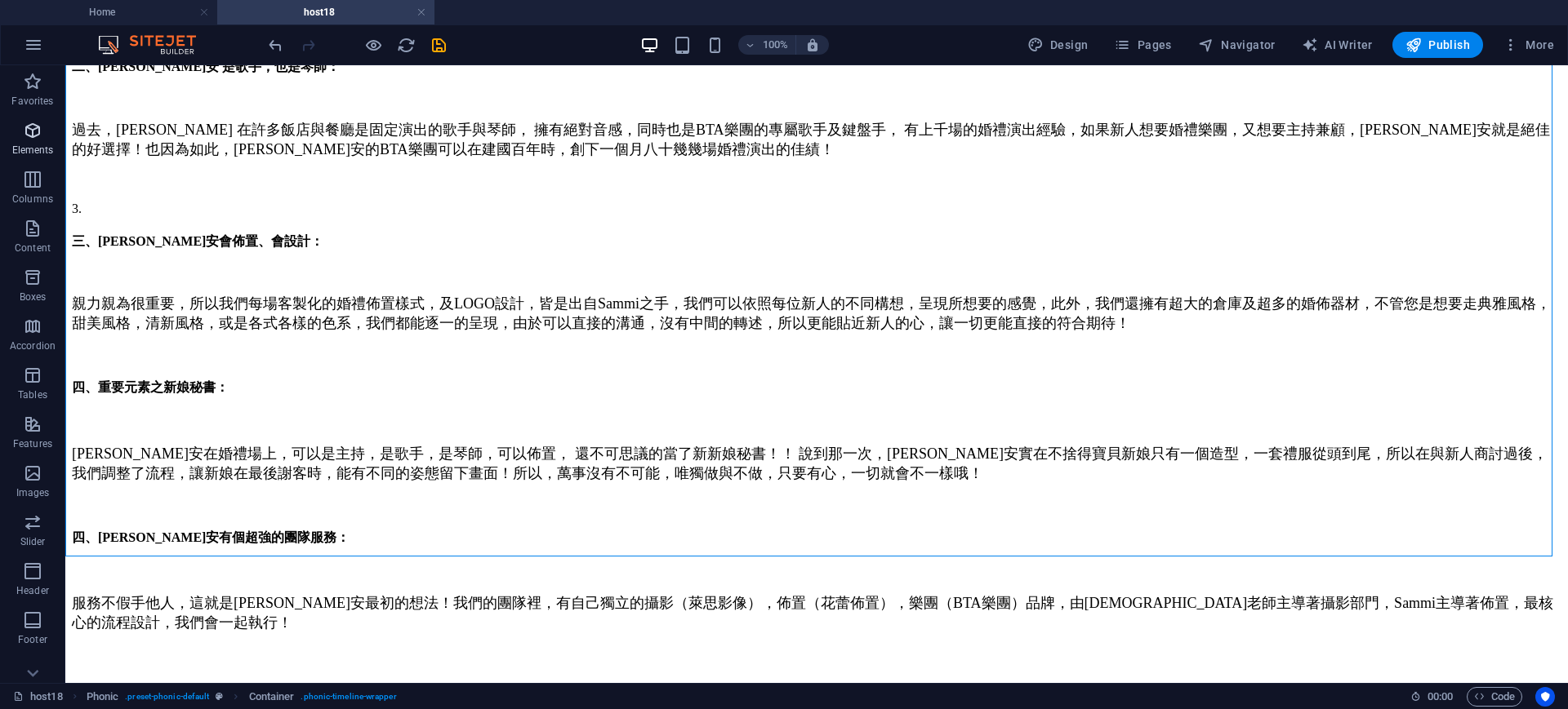
click at [37, 131] on icon "button" at bounding box center [32, 131] width 20 height 20
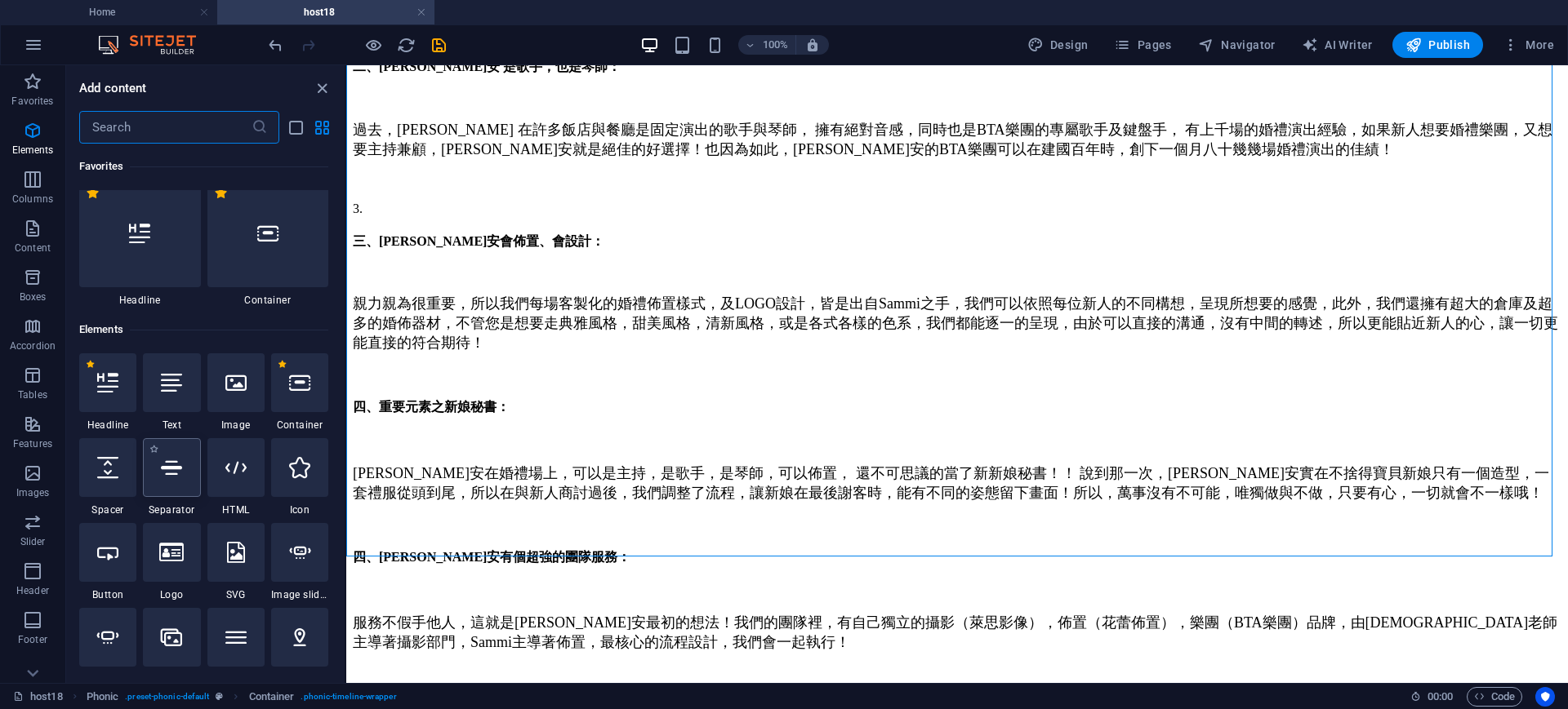
scroll to position [174, 0]
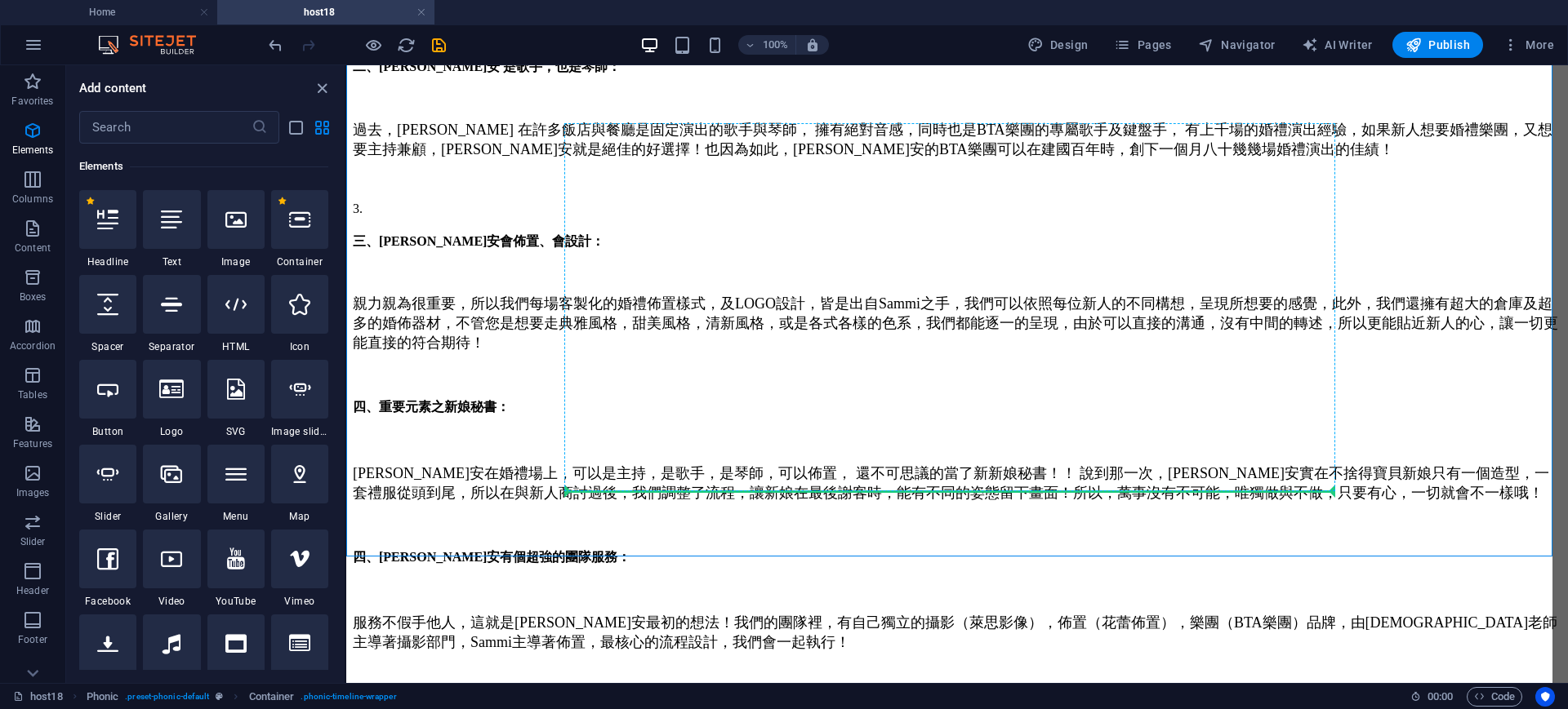
select select "px"
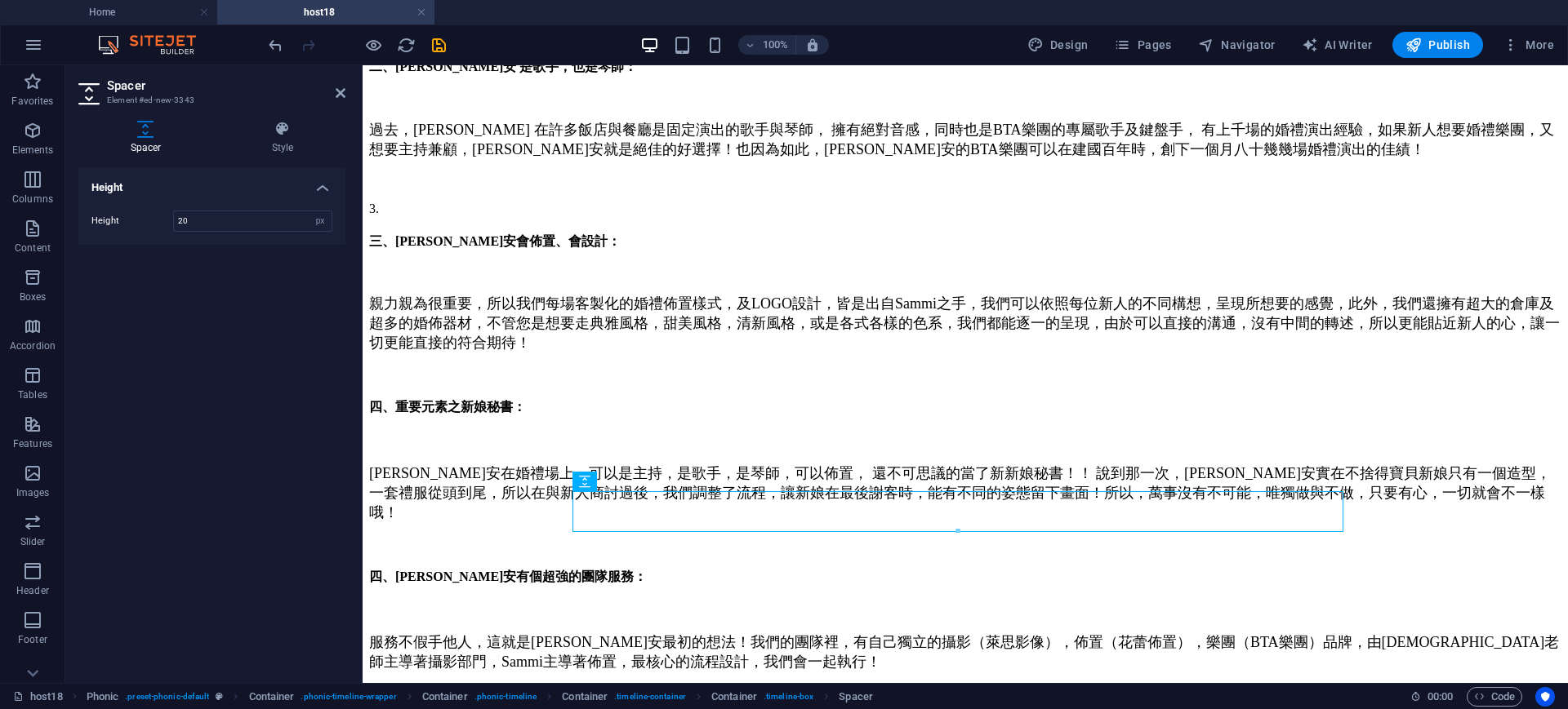
type input "20"
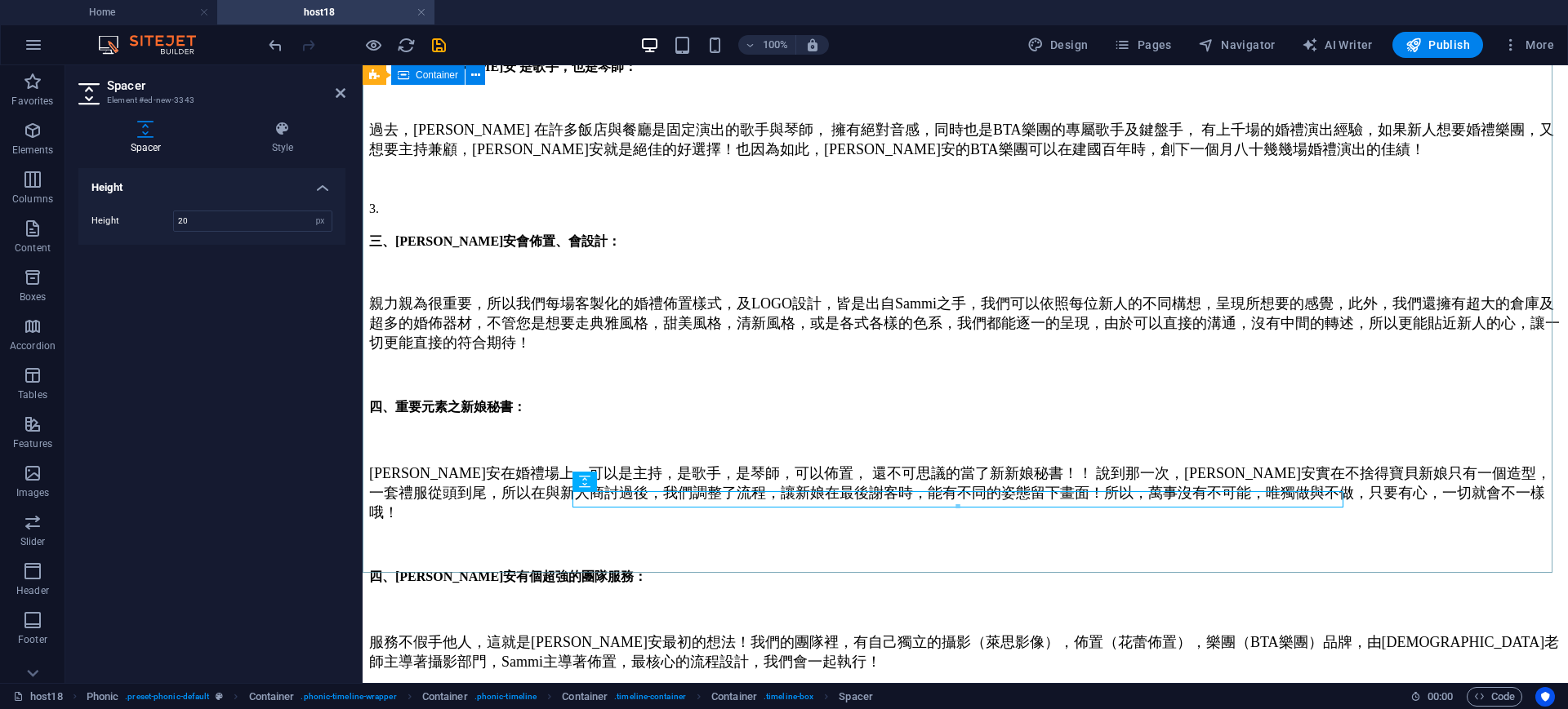
click at [1375, 431] on div "大家覺得婚禮主持人需要具備什麼能力呢? 婚禮主持人推薦 Sammi ，真正擁有全方位實力的婚禮主持， 擁有絕佳的口條，咬字清晰，快速的臨場反應，專業的條理，不…" at bounding box center [965, 171] width 1193 height 1059
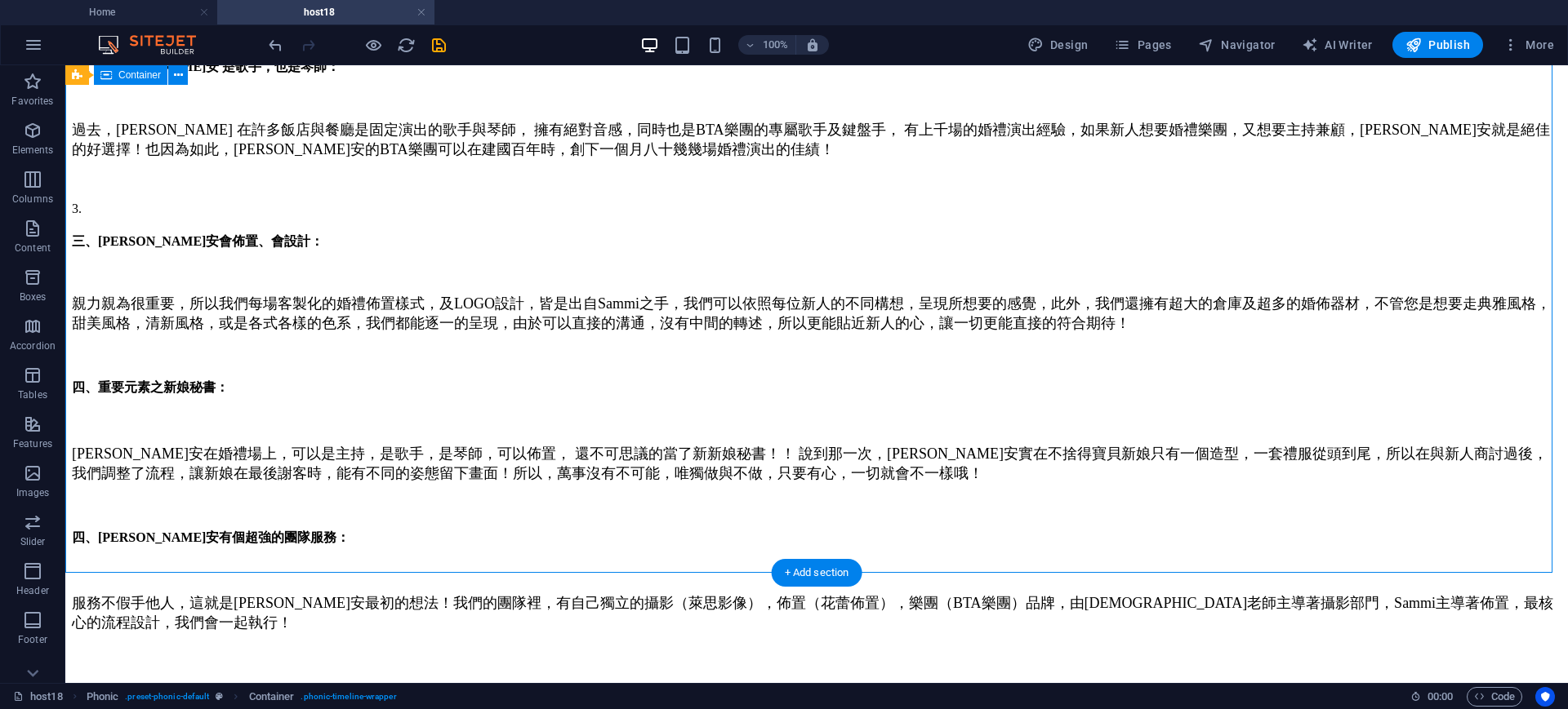
click at [684, 523] on div "大家覺得婚禮主持人需要具備什麼能力呢? 婚禮主持人推薦 Sammi ，真正擁有全方位實力的婚禮主持， 擁有絕佳的口條，咬字清晰，快速的臨場反應，專業的條理，不…" at bounding box center [816, 152] width 1490 height 1020
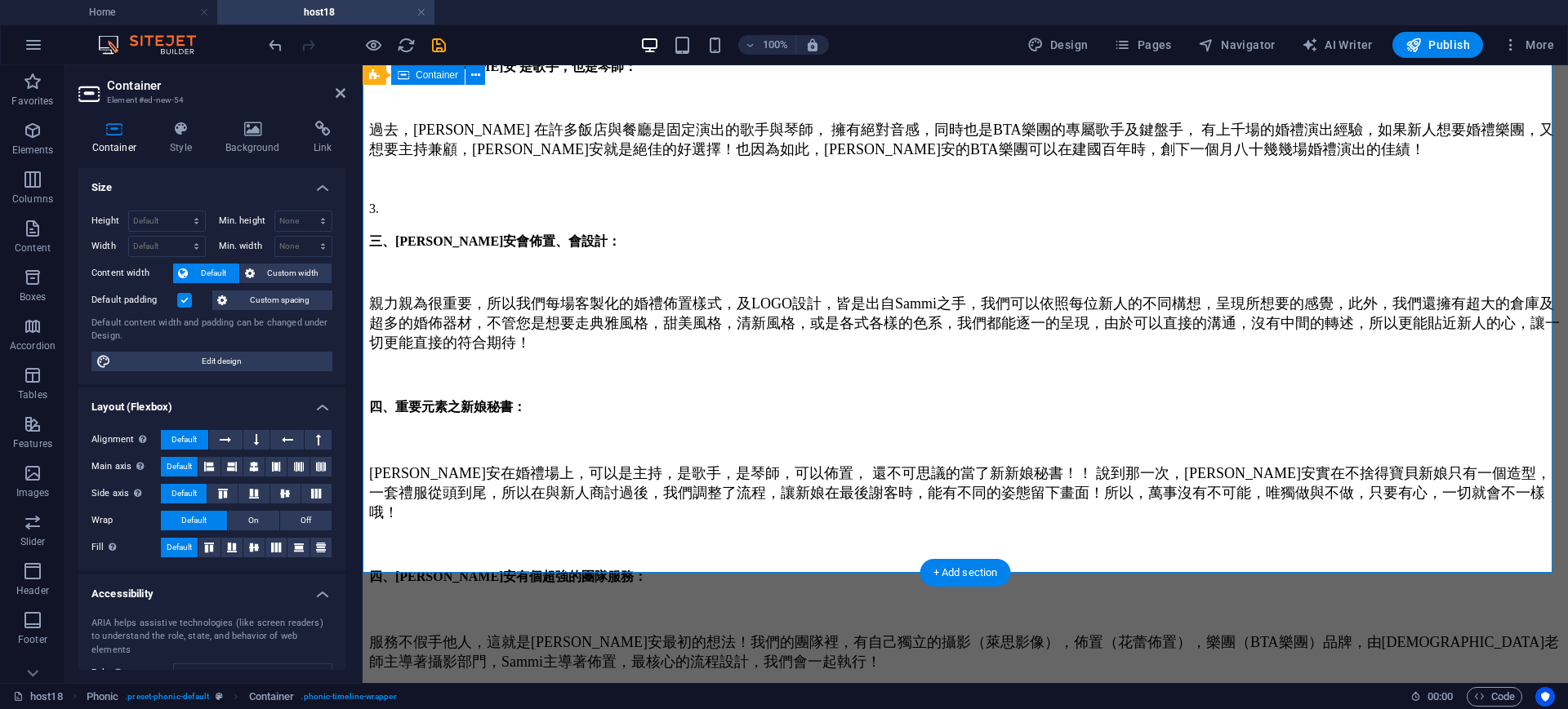
click at [660, 685] on div at bounding box center [965, 693] width 1193 height 16
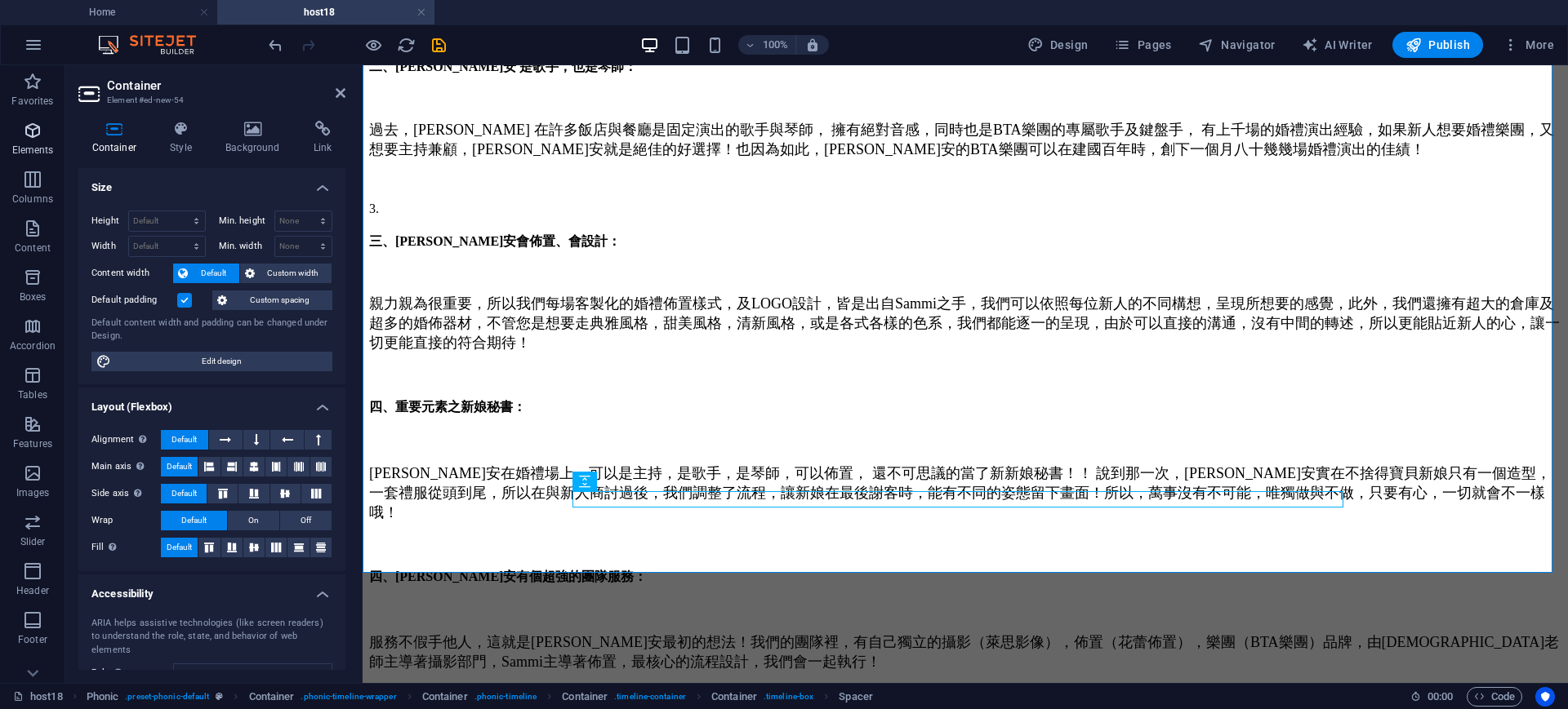
click at [30, 123] on icon "button" at bounding box center [32, 131] width 20 height 20
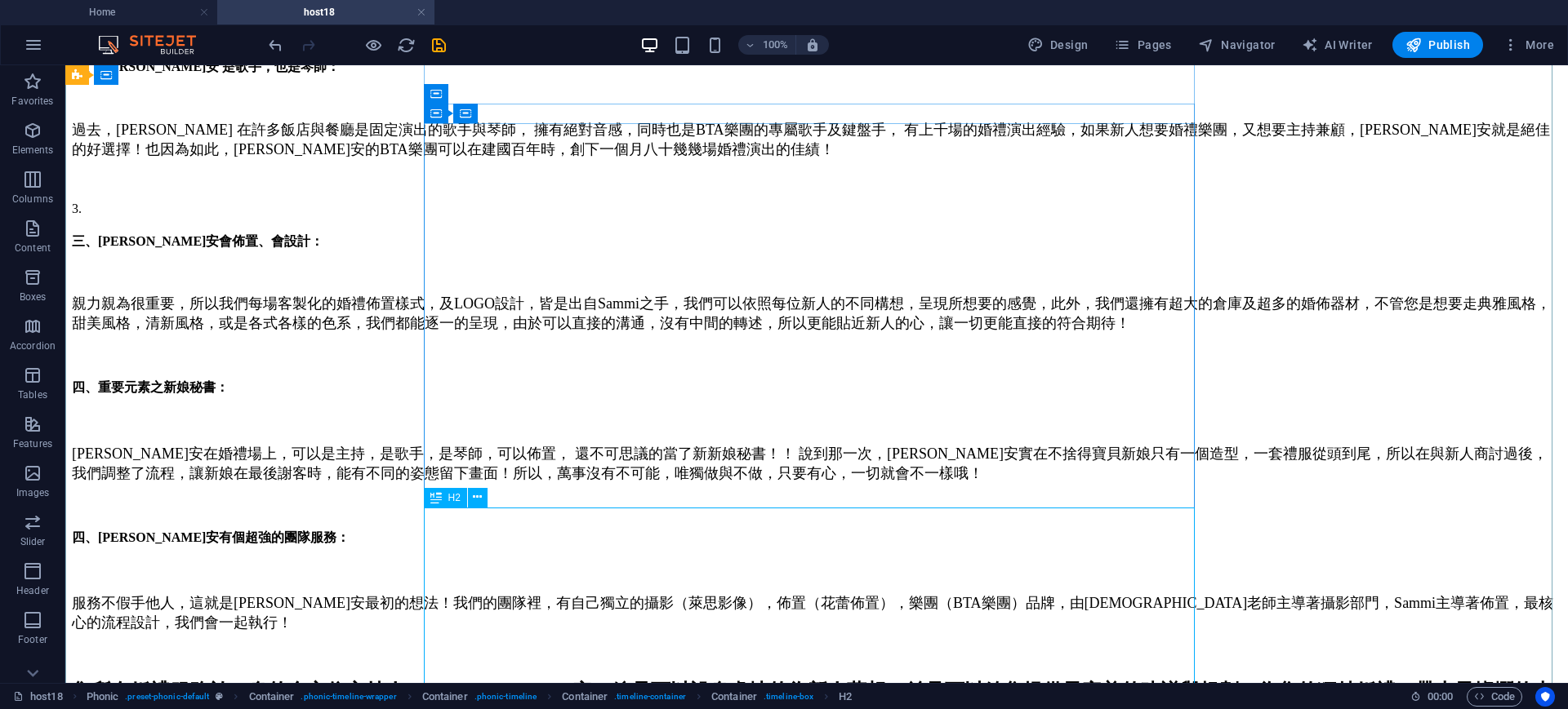
click at [774, 678] on div "集所有婚禮服務於一身的全方位主持人 Sammi 瑀安，總是可以設身處地的為新人著想，並且可以給您提供最完善的建議與規劃，為您的獨特婚禮，帶上最燦爛的火花，不要…" at bounding box center [816, 705] width 1490 height 52
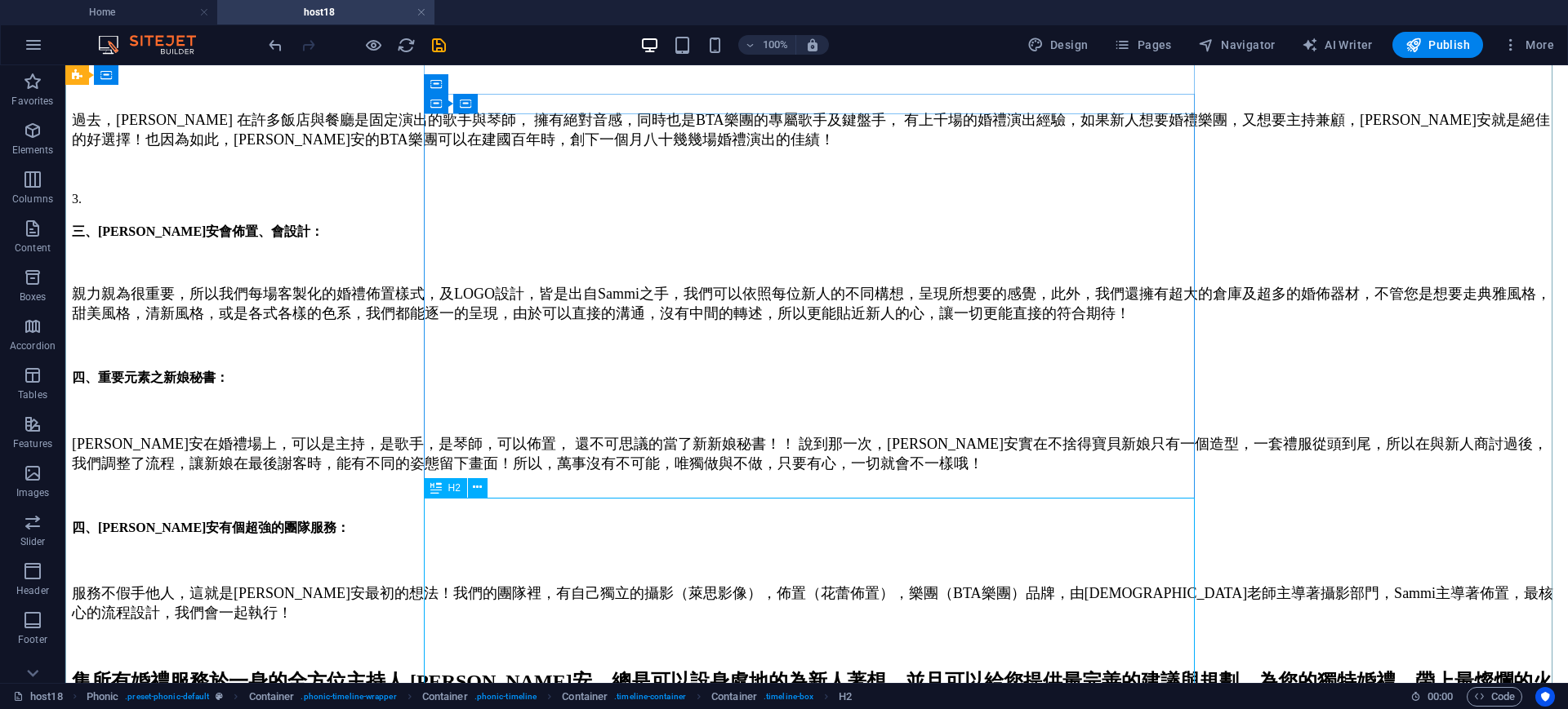
click at [1179, 669] on div "集所有婚禮服務於一身的全方位主持人 Sammi 瑀安，總是可以設身處地的為新人著想，並且可以給您提供最完善的建議與規劃，為您的獨特婚禮，帶上最燦爛的火花，不要…" at bounding box center [816, 695] width 1490 height 52
click at [1185, 669] on div "集所有婚禮服務於一身的全方位主持人 Sammi 瑀安，總是可以設身處地的為新人著想，並且可以給您提供最完善的建議與規劃，為您的獨特婚禮，帶上最燦爛的火花，不要…" at bounding box center [816, 695] width 1490 height 52
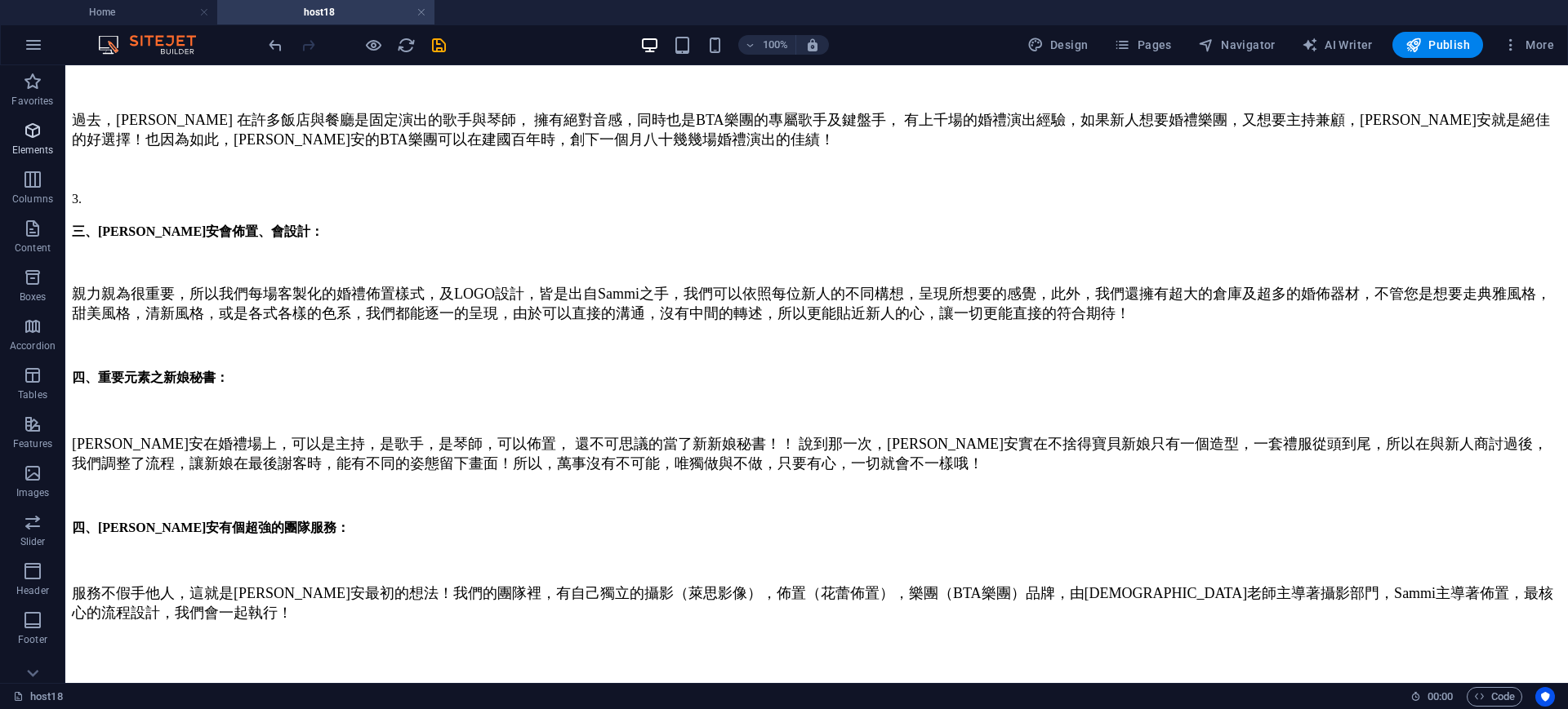
click at [31, 130] on icon "button" at bounding box center [32, 131] width 20 height 20
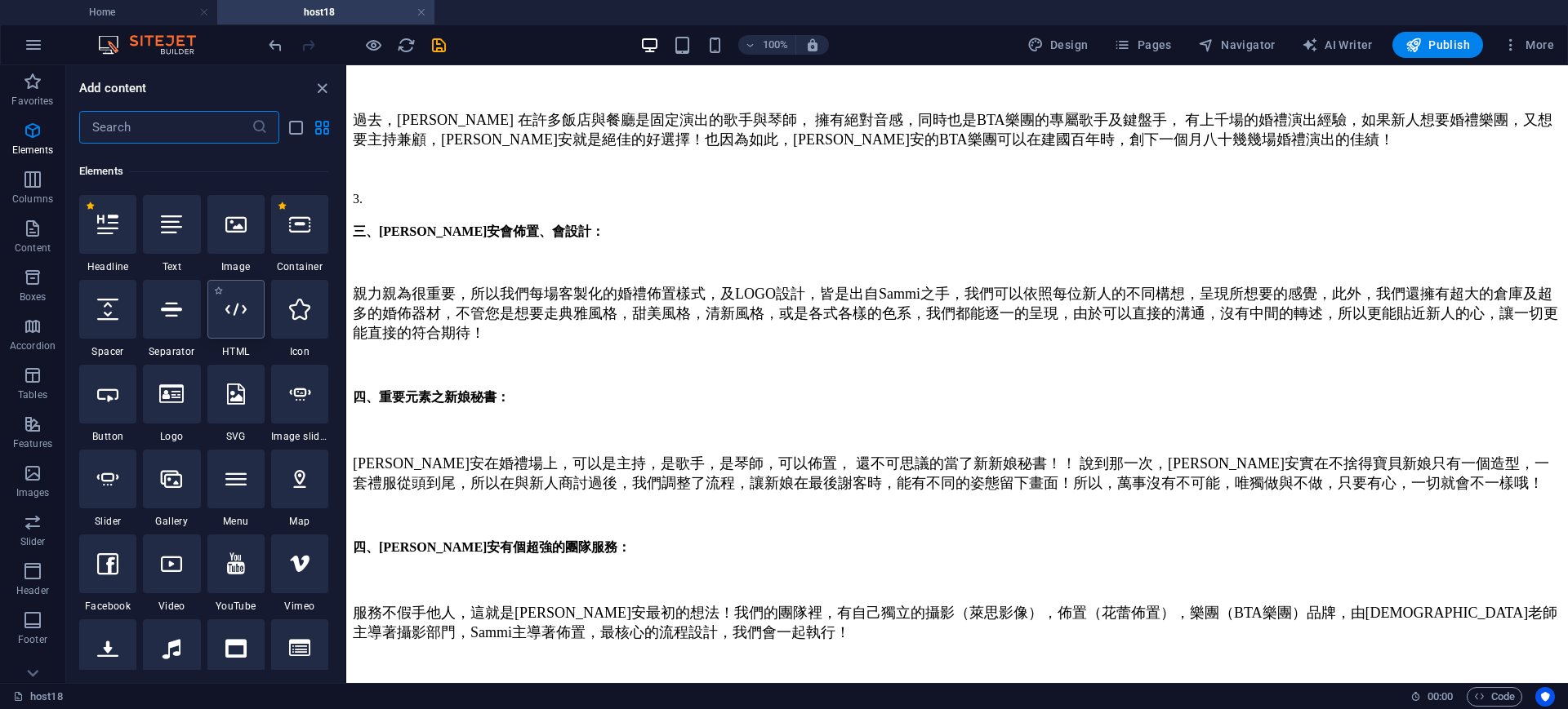
scroll to position [174, 0]
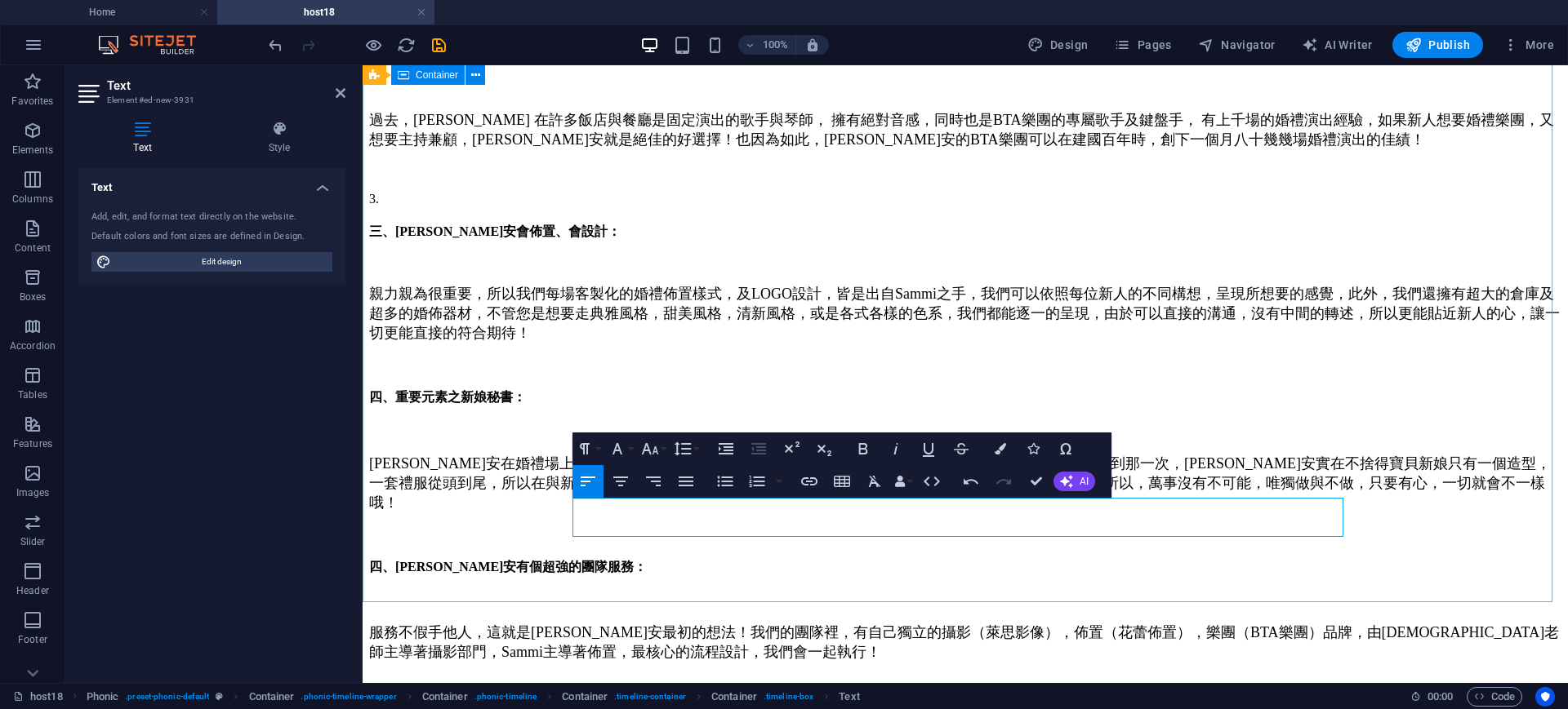
drag, startPoint x: 1153, startPoint y: 526, endPoint x: 553, endPoint y: 511, distance: 600.2
click at [553, 511] on div "大家覺得婚禮主持人需要具備什麼能力呢? 婚禮主持人推薦 Sammi ，真正擁有全方位實力的婚禮主持， 擁有絕佳的口條，咬字清晰，快速的臨場反應，專業的條理，不…" at bounding box center [965, 190] width 1193 height 1116
drag, startPoint x: 876, startPoint y: 486, endPoint x: 824, endPoint y: 476, distance: 53.0
click at [873, 486] on icon "button" at bounding box center [875, 482] width 20 height 20
click at [662, 448] on button "Font Size" at bounding box center [653, 449] width 31 height 32
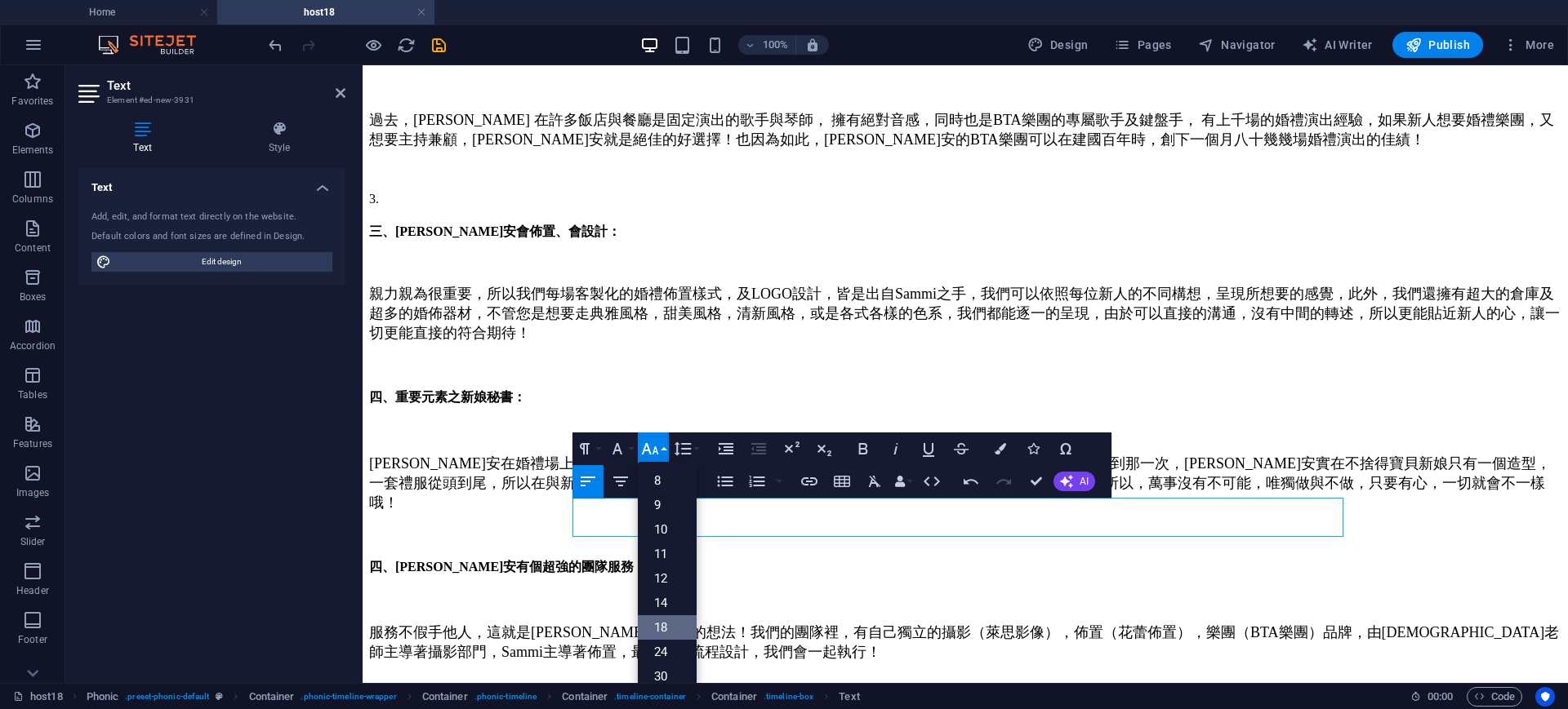
click at [668, 629] on link "18" at bounding box center [666, 627] width 58 height 24
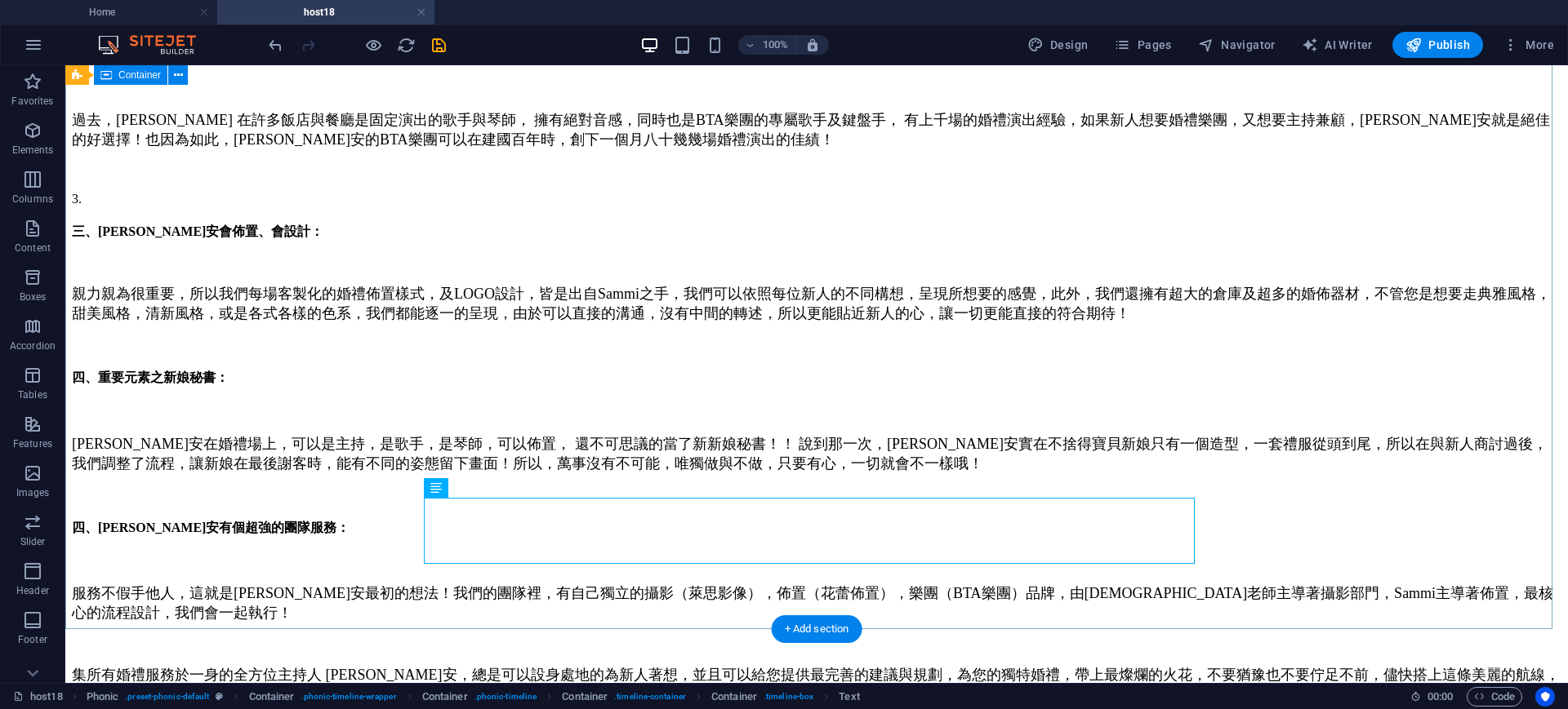
click at [1341, 445] on div "大家覺得婚禮主持人需要具備什麼能力呢? 婚禮主持人推薦 Sammi ，真正擁有全方位實力的婚禮主持， 擁有絕佳的口條，咬字清晰，快速的臨場反應，專業的條理，不…" at bounding box center [816, 174] width 1490 height 1085
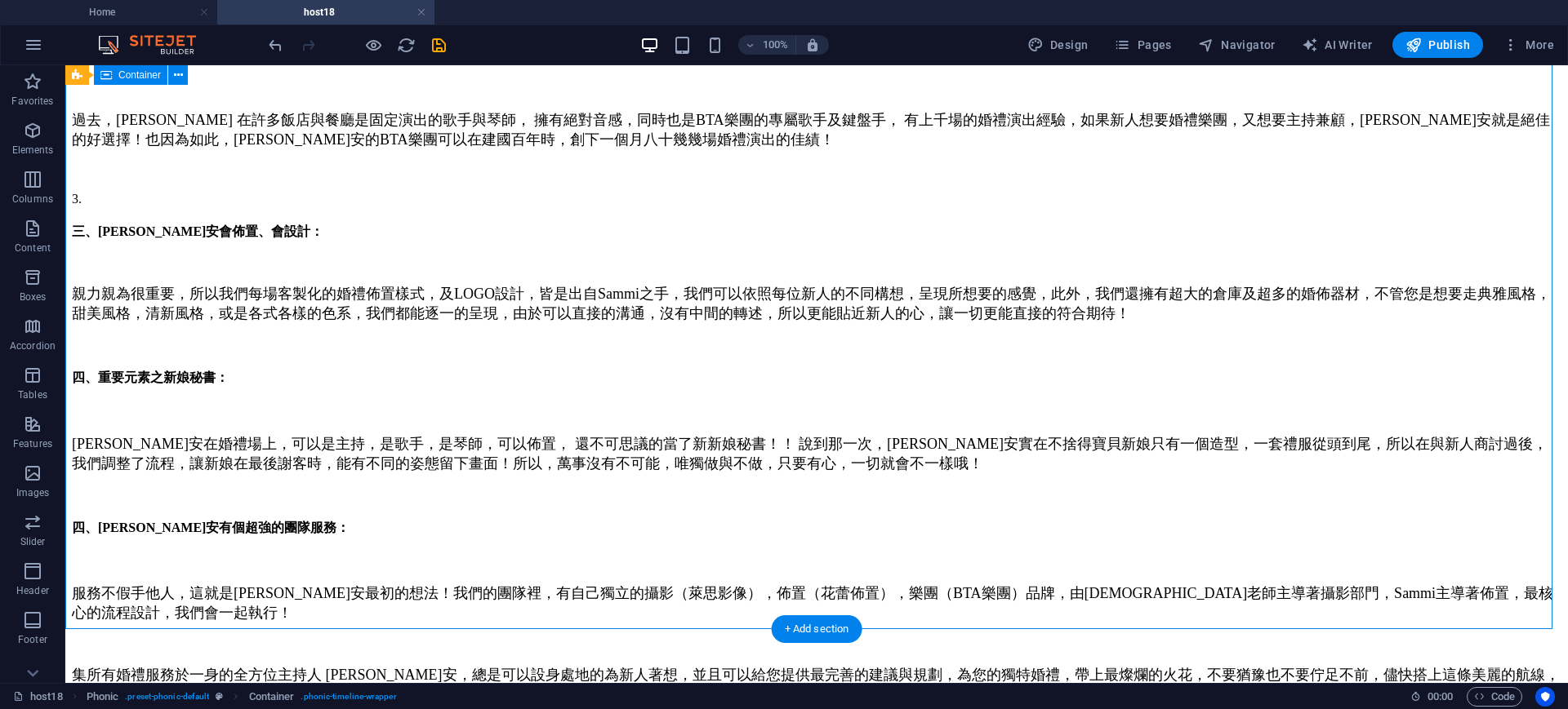
click at [1450, 472] on div "大家覺得婚禮主持人需要具備什麼能力呢? 婚禮主持人推薦 Sammi ，真正擁有全方位實力的婚禮主持， 擁有絕佳的口條，咬字清晰，快速的臨場反應，專業的條理，不…" at bounding box center [816, 174] width 1490 height 1085
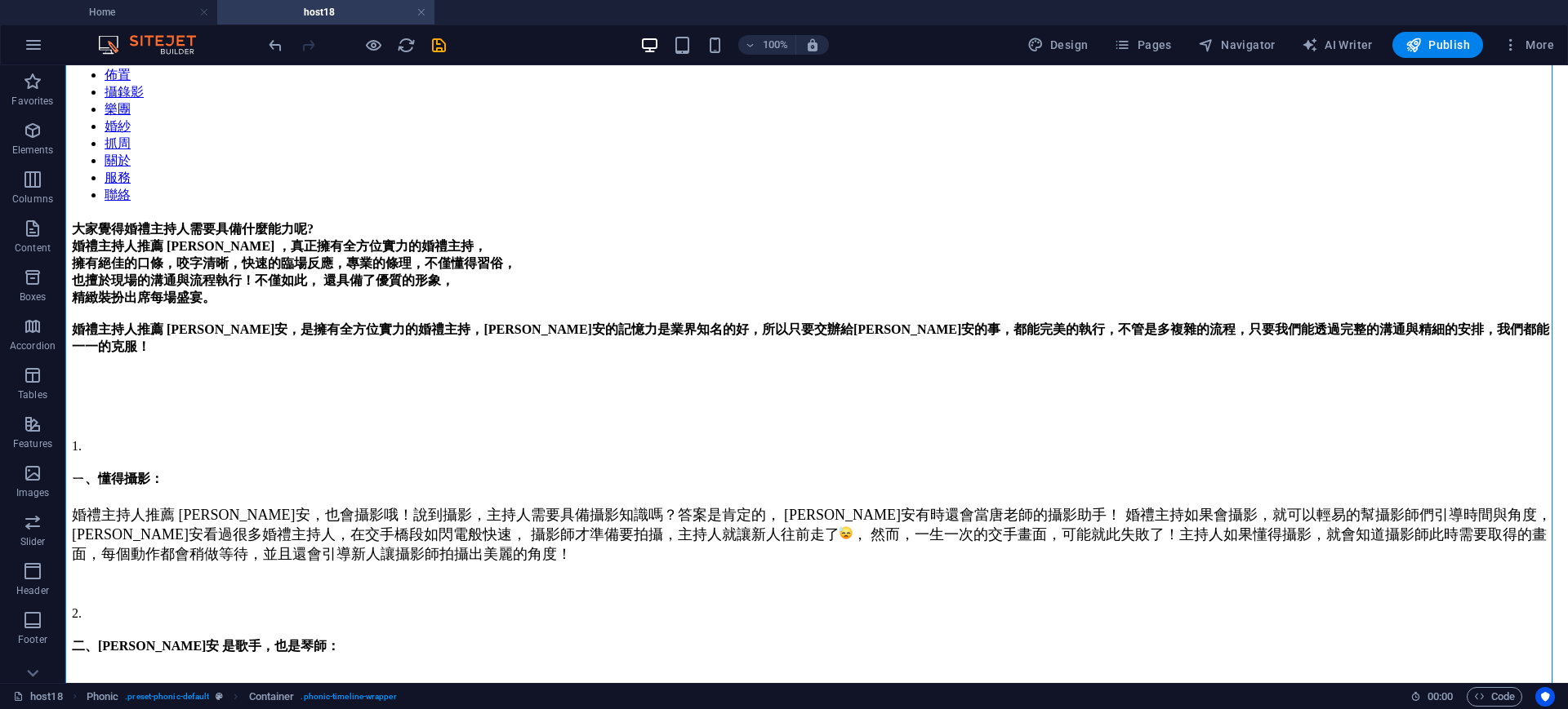
scroll to position [92, 0]
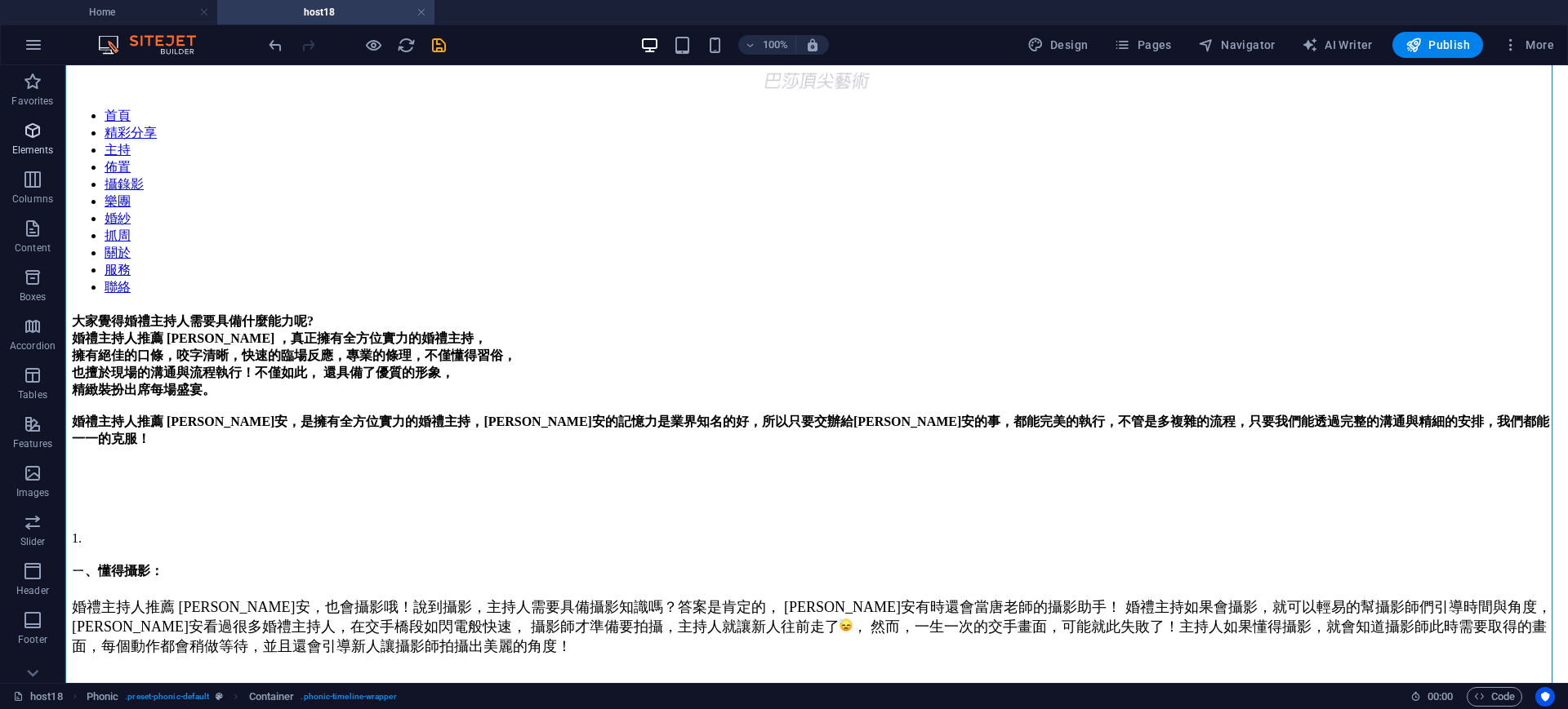
click at [38, 148] on p "Elements" at bounding box center [33, 150] width 41 height 13
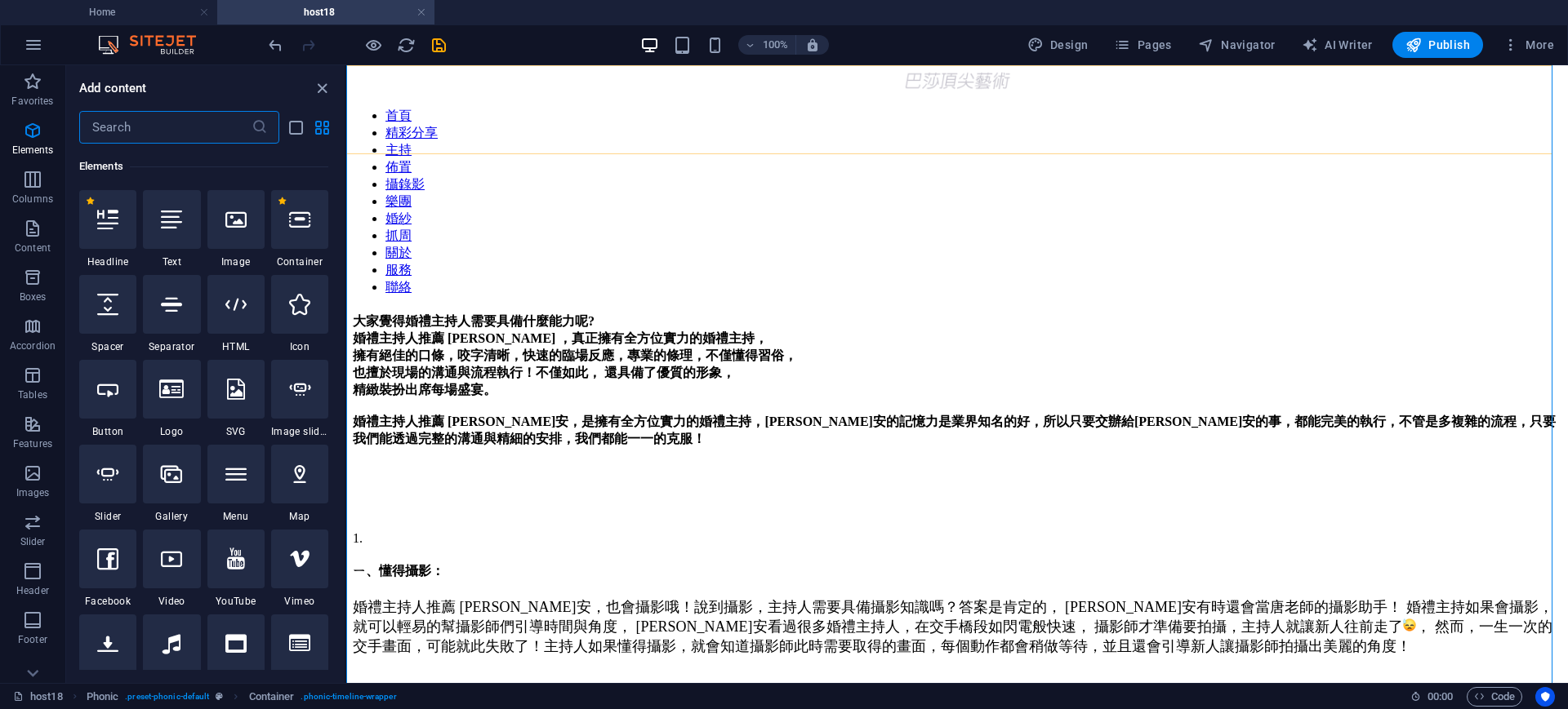
scroll to position [174, 0]
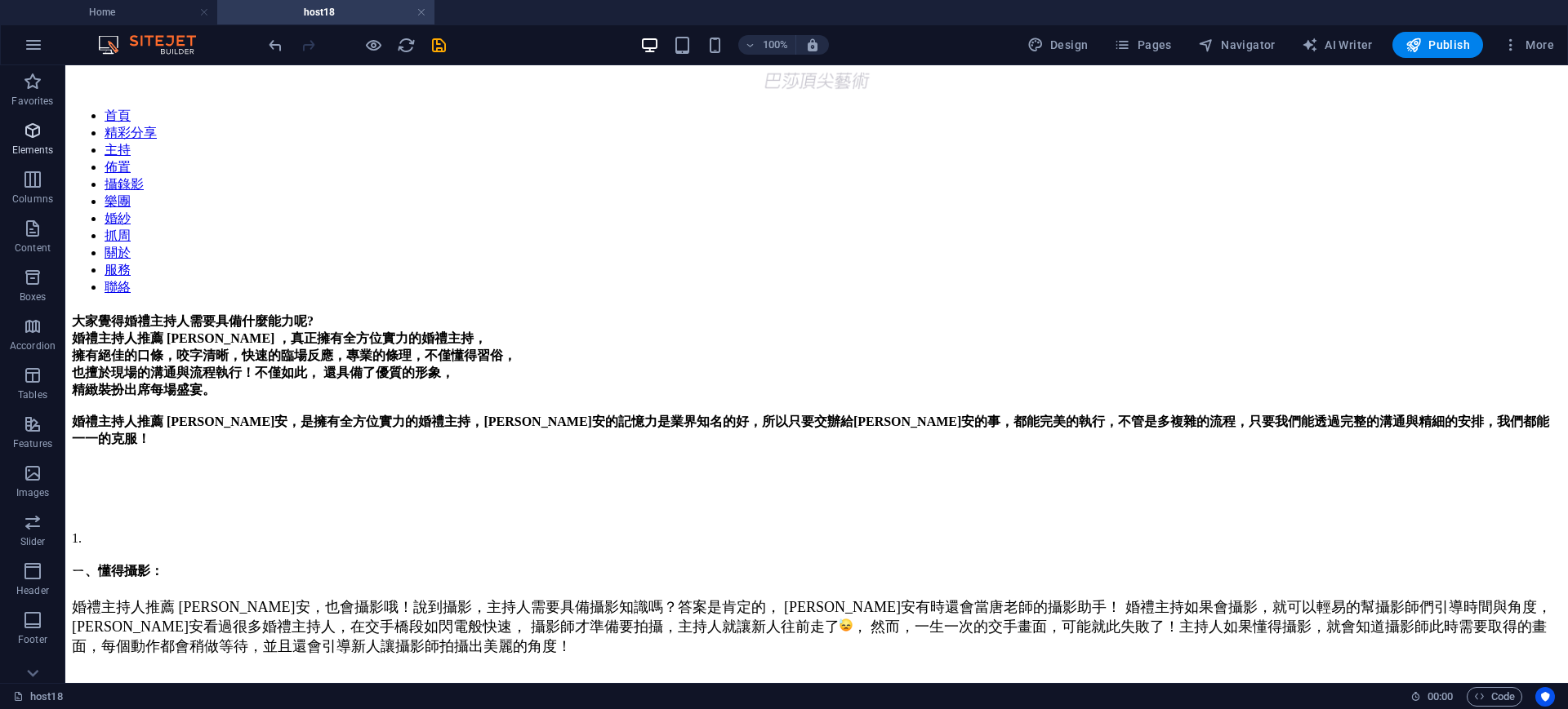
click at [21, 126] on span "Elements" at bounding box center [32, 141] width 66 height 39
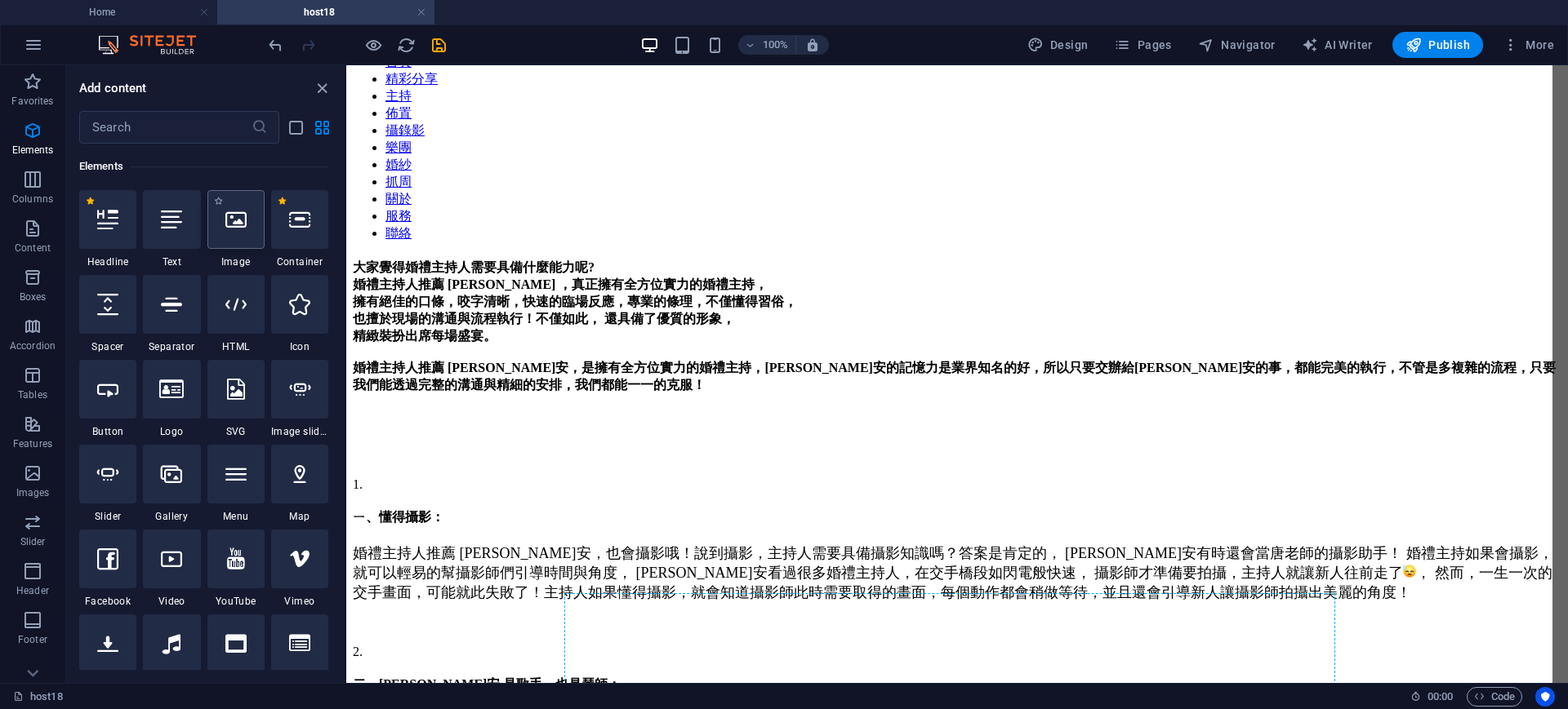
scroll to position [194, 0]
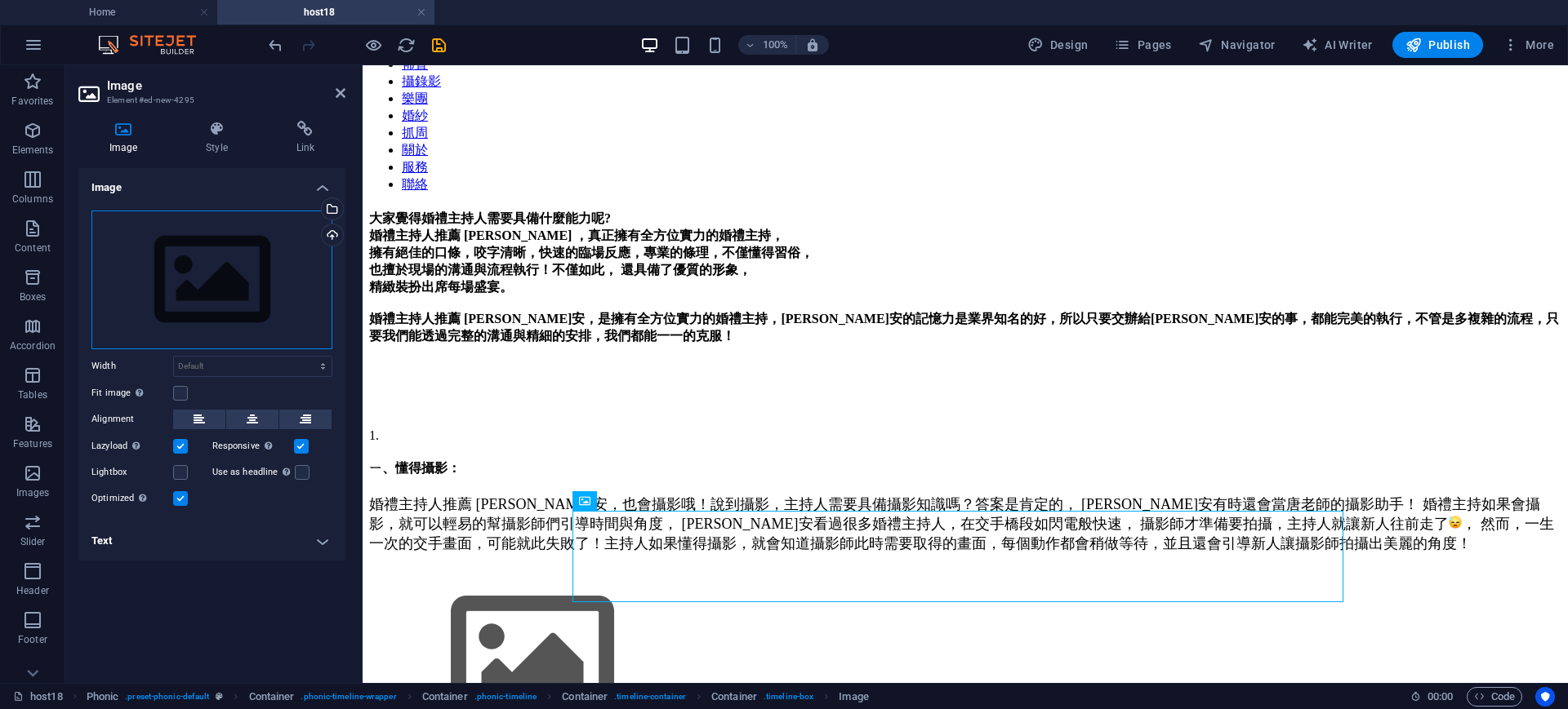
click at [268, 274] on div "Drag files here, click to choose files or select files from Files or our free s…" at bounding box center [212, 280] width 241 height 139
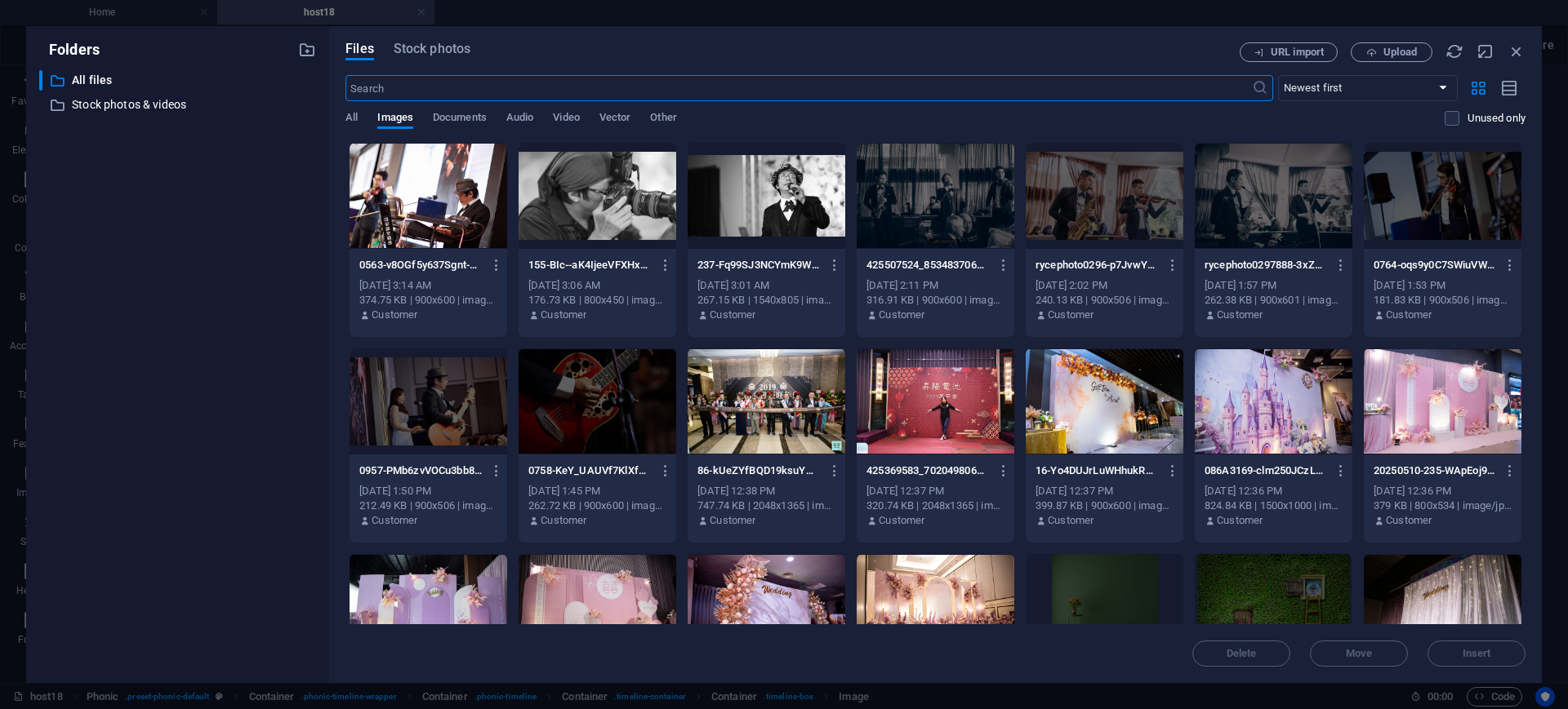
click at [959, 392] on div at bounding box center [935, 401] width 157 height 106
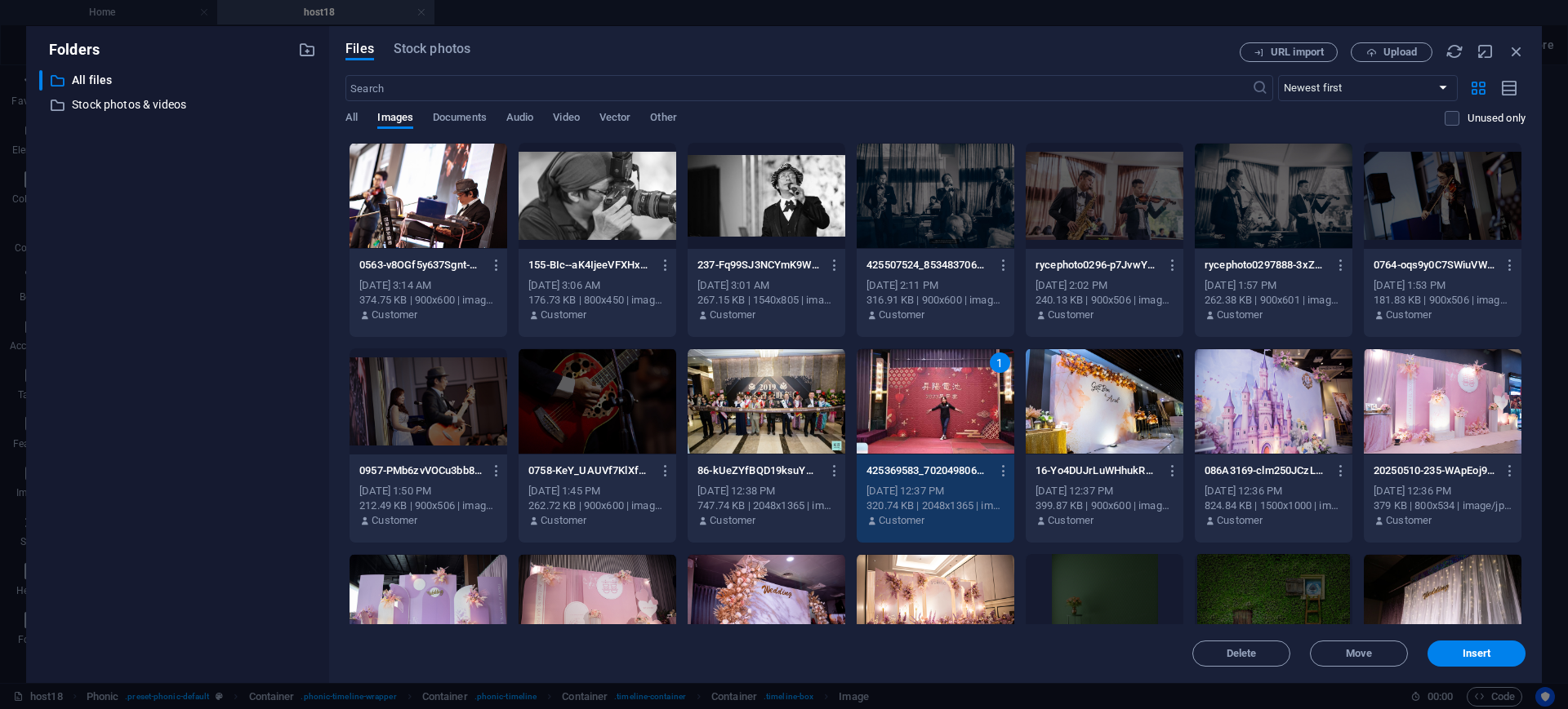
click at [959, 392] on div "1" at bounding box center [935, 401] width 157 height 106
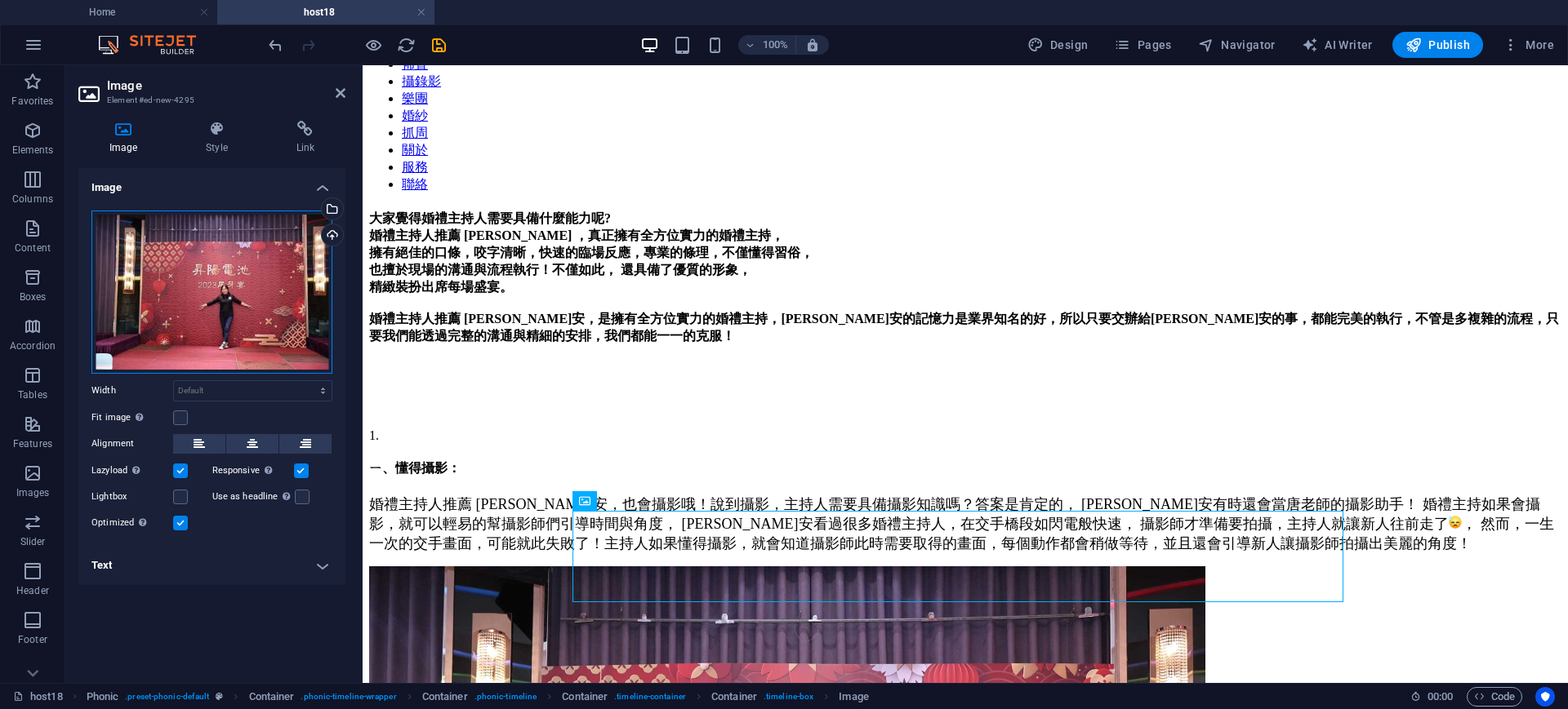
click at [256, 277] on div "Drag files here, click to choose files or select files from Files or our free s…" at bounding box center [212, 293] width 241 height 163
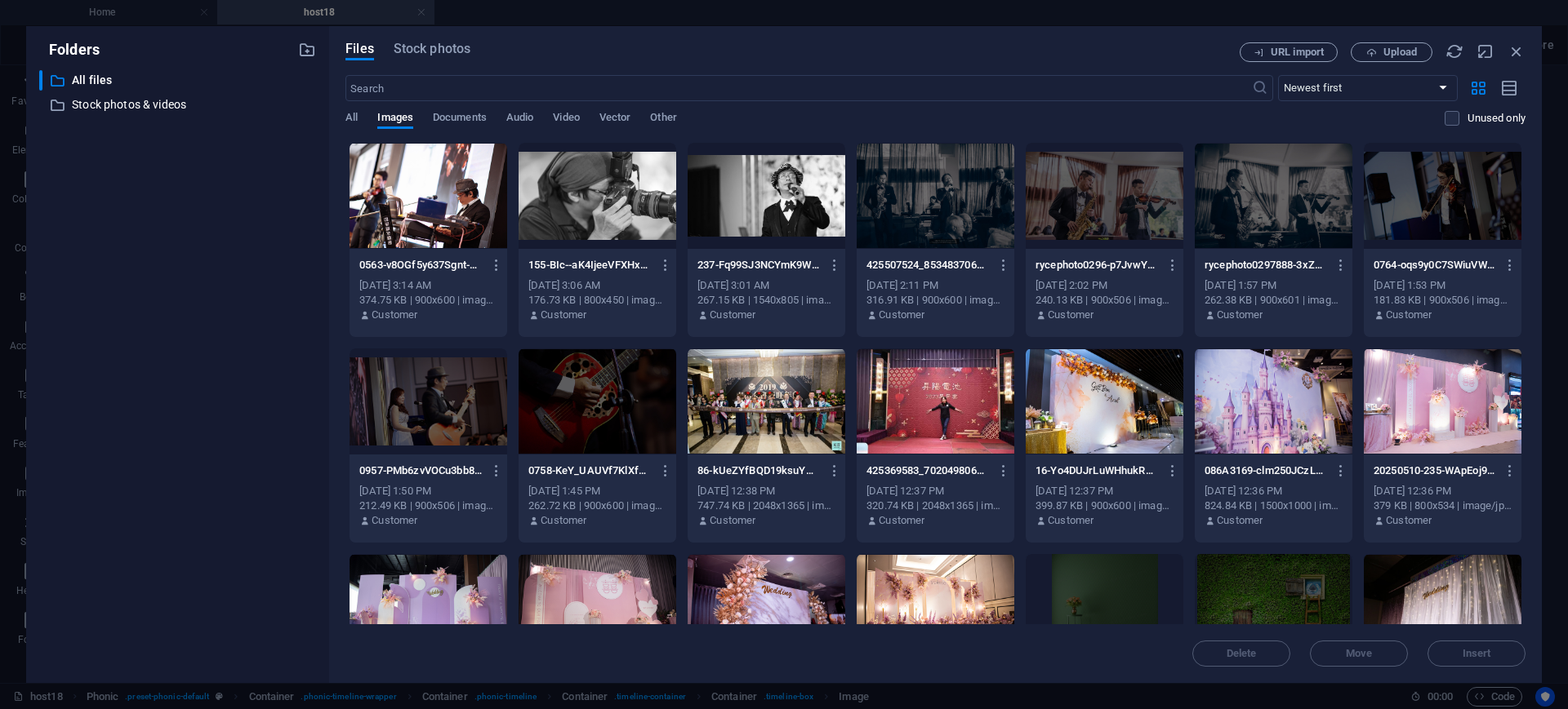
drag, startPoint x: 1517, startPoint y: 241, endPoint x: 1541, endPoint y: 284, distance: 49.2
click at [1538, 311] on div "Files Stock photos URL import Upload ​ Newest first Oldest first Name (A-Z) Nam…" at bounding box center [935, 354] width 1212 height 657
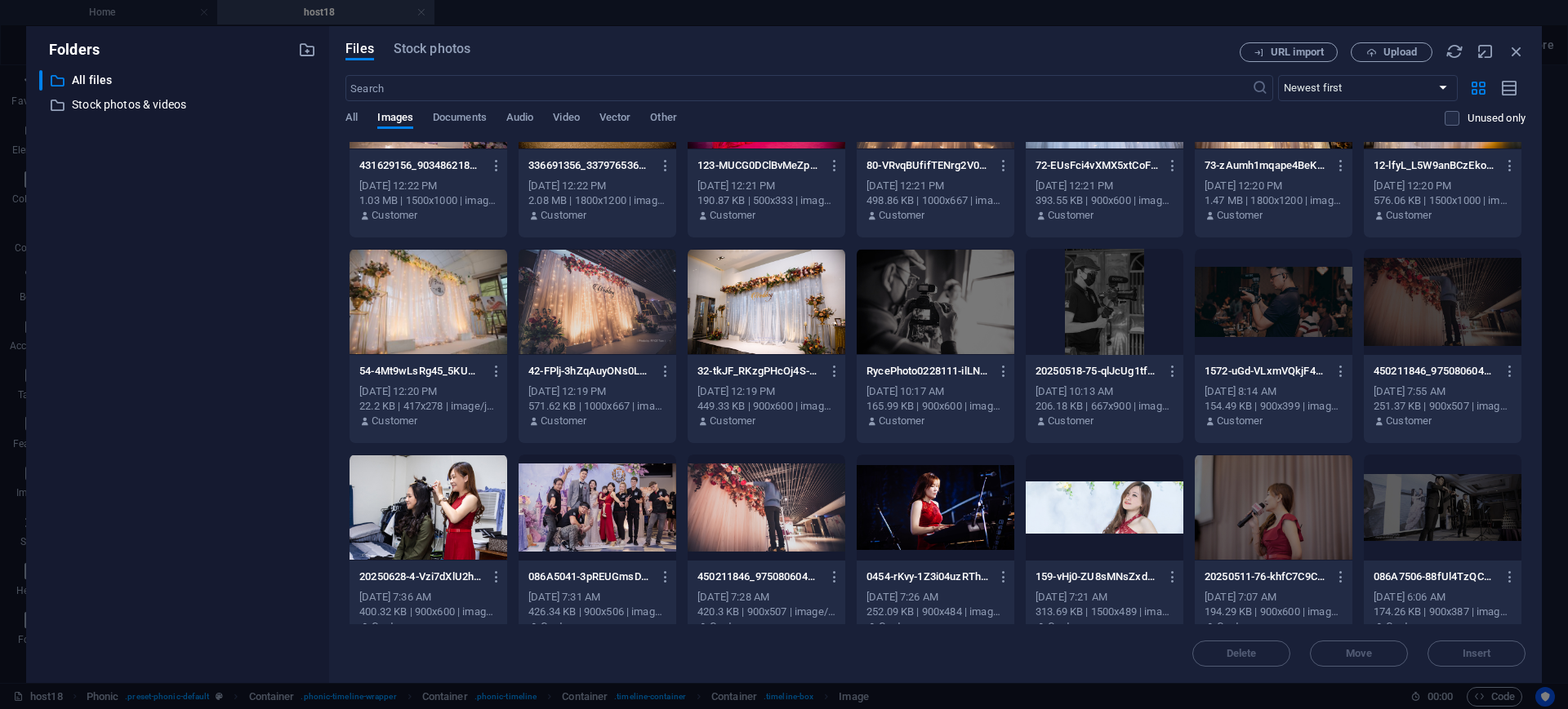
scroll to position [711, 0]
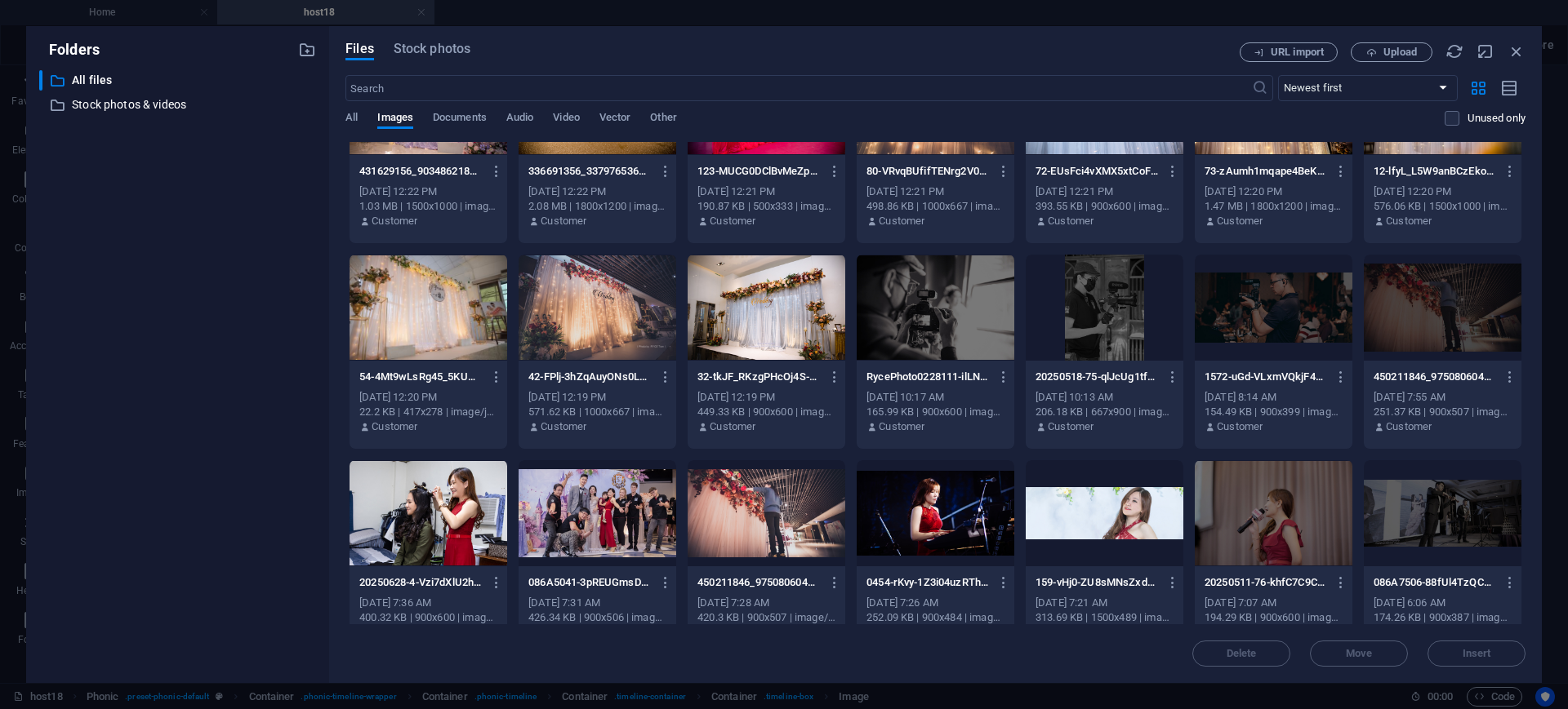
click at [1102, 527] on div at bounding box center [1104, 513] width 157 height 106
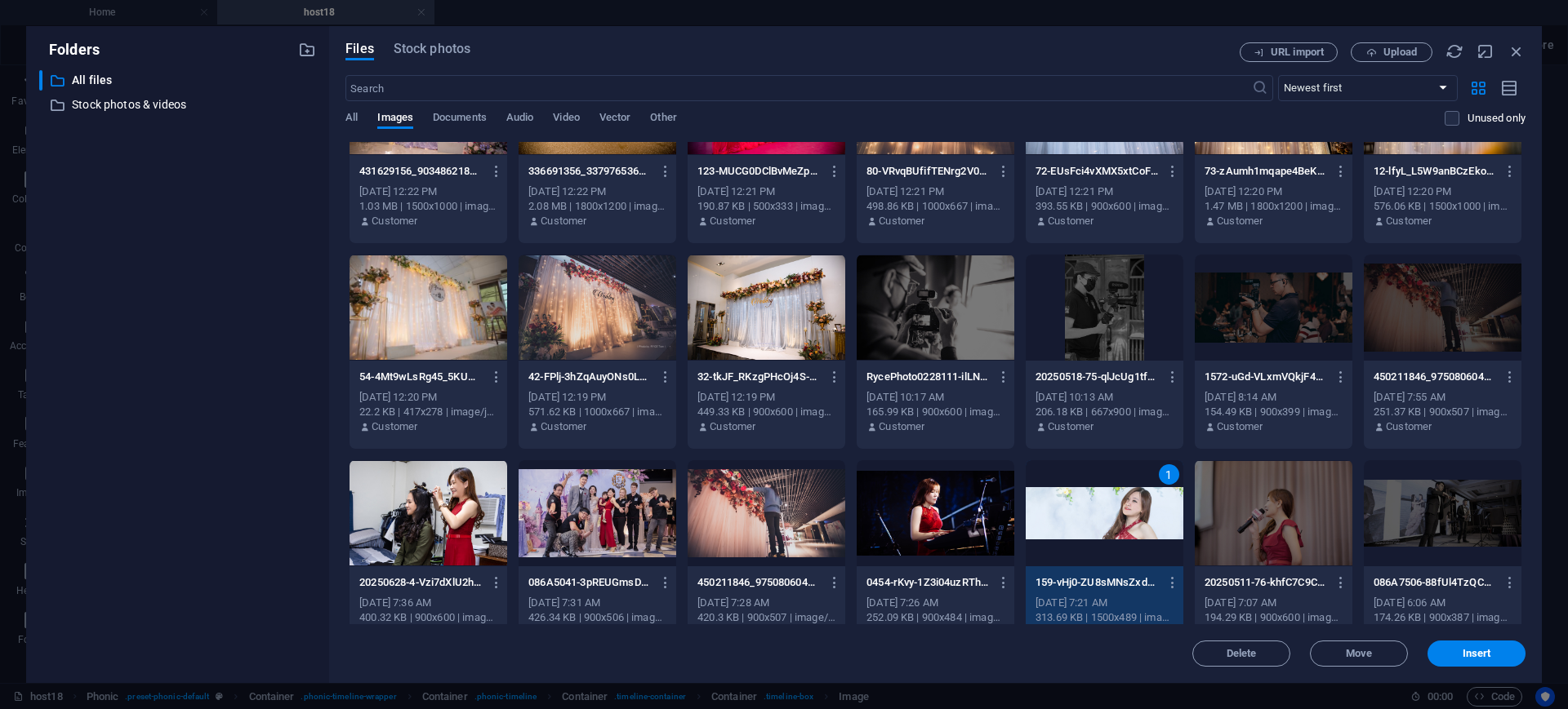
click at [1102, 527] on div "1" at bounding box center [1104, 513] width 157 height 106
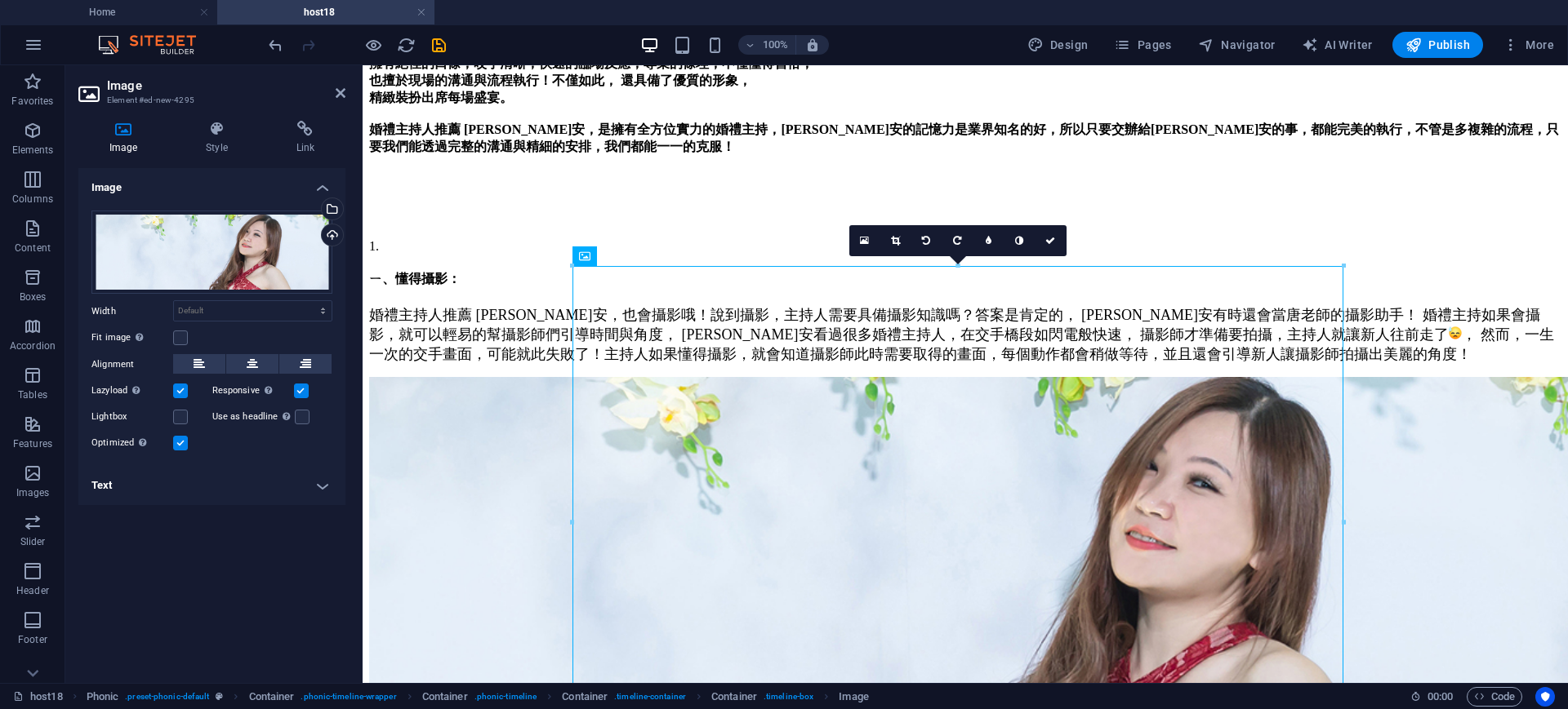
scroll to position [454, 0]
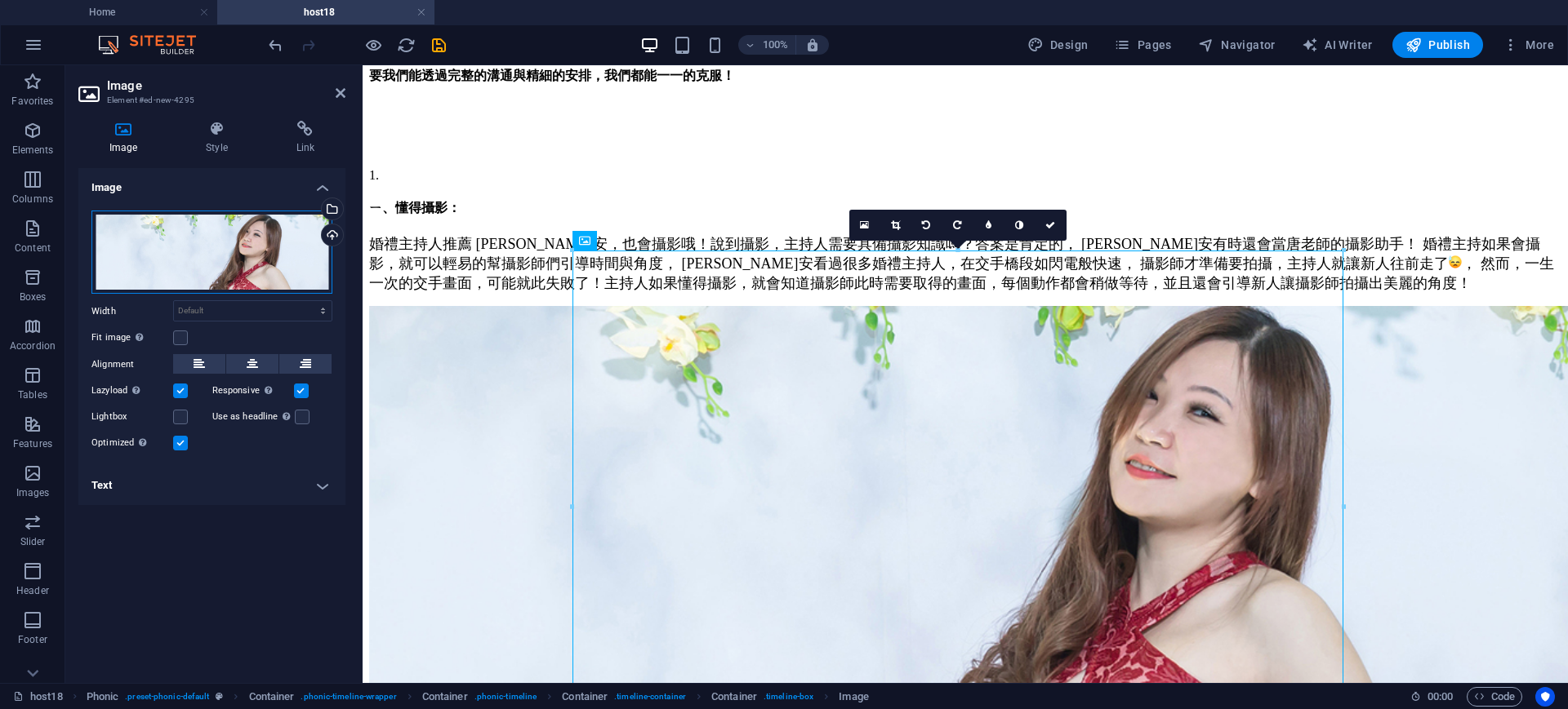
click at [185, 294] on div "Drag files here, click to choose files or select files from Files or our free s…" at bounding box center [212, 253] width 241 height 84
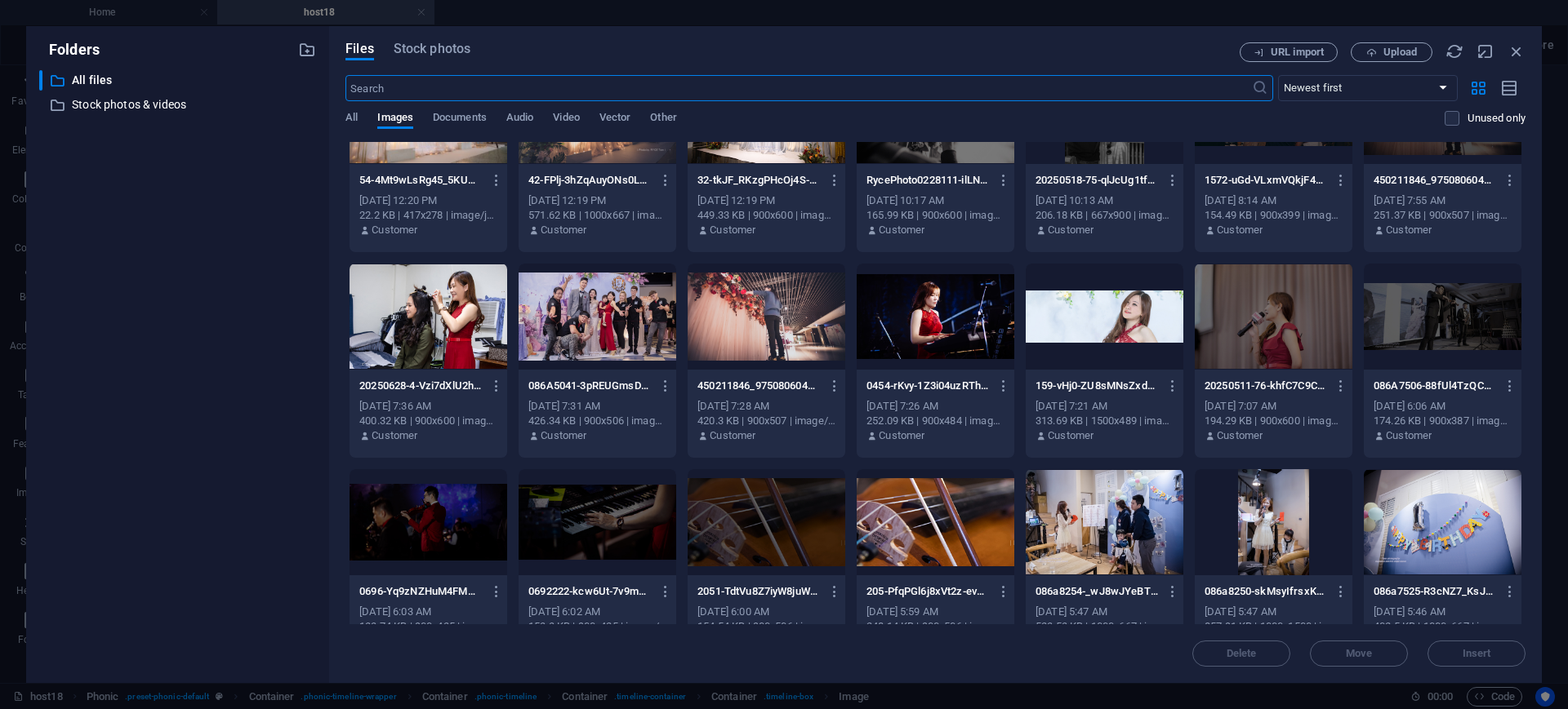
scroll to position [914, 0]
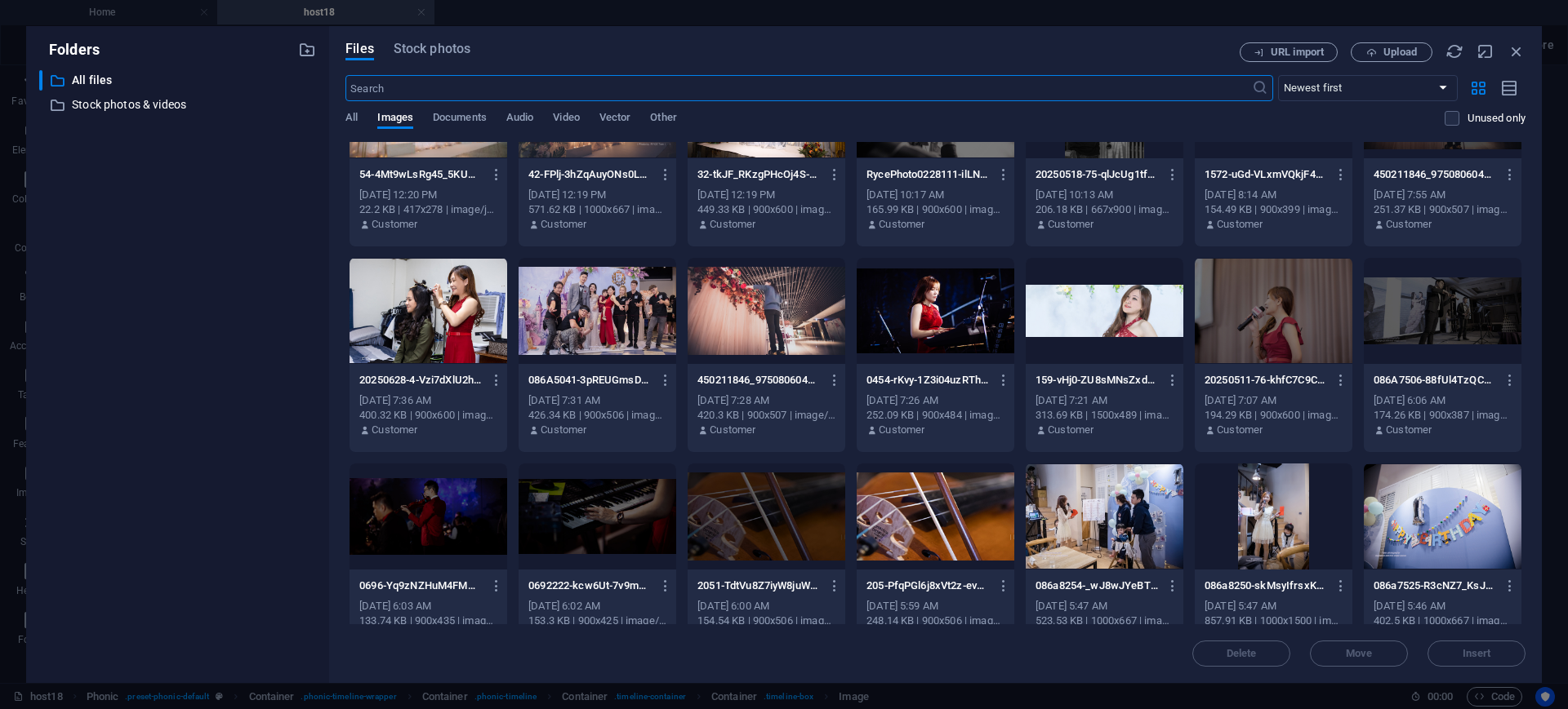
click at [1123, 316] on div at bounding box center [1104, 311] width 157 height 106
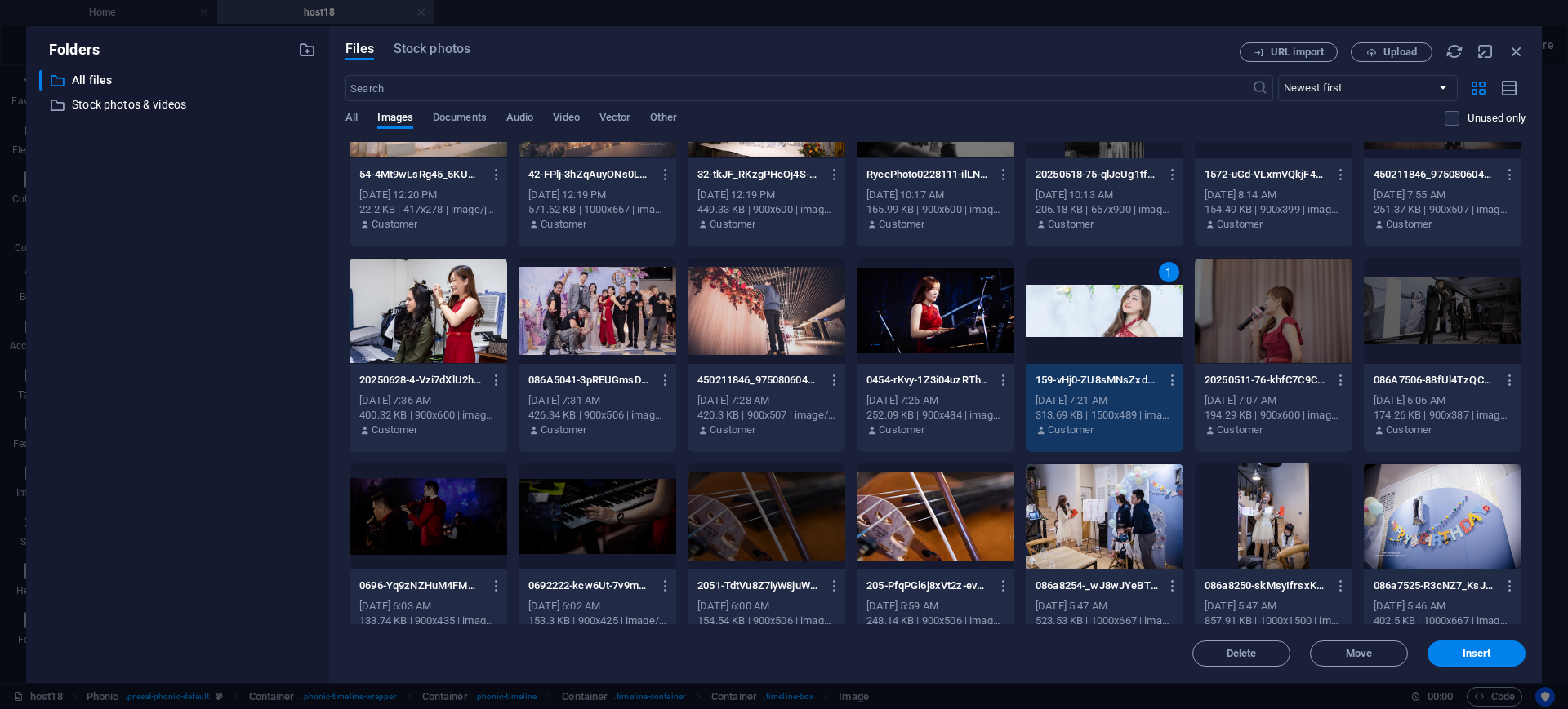
click at [1123, 316] on div "1" at bounding box center [1104, 311] width 157 height 106
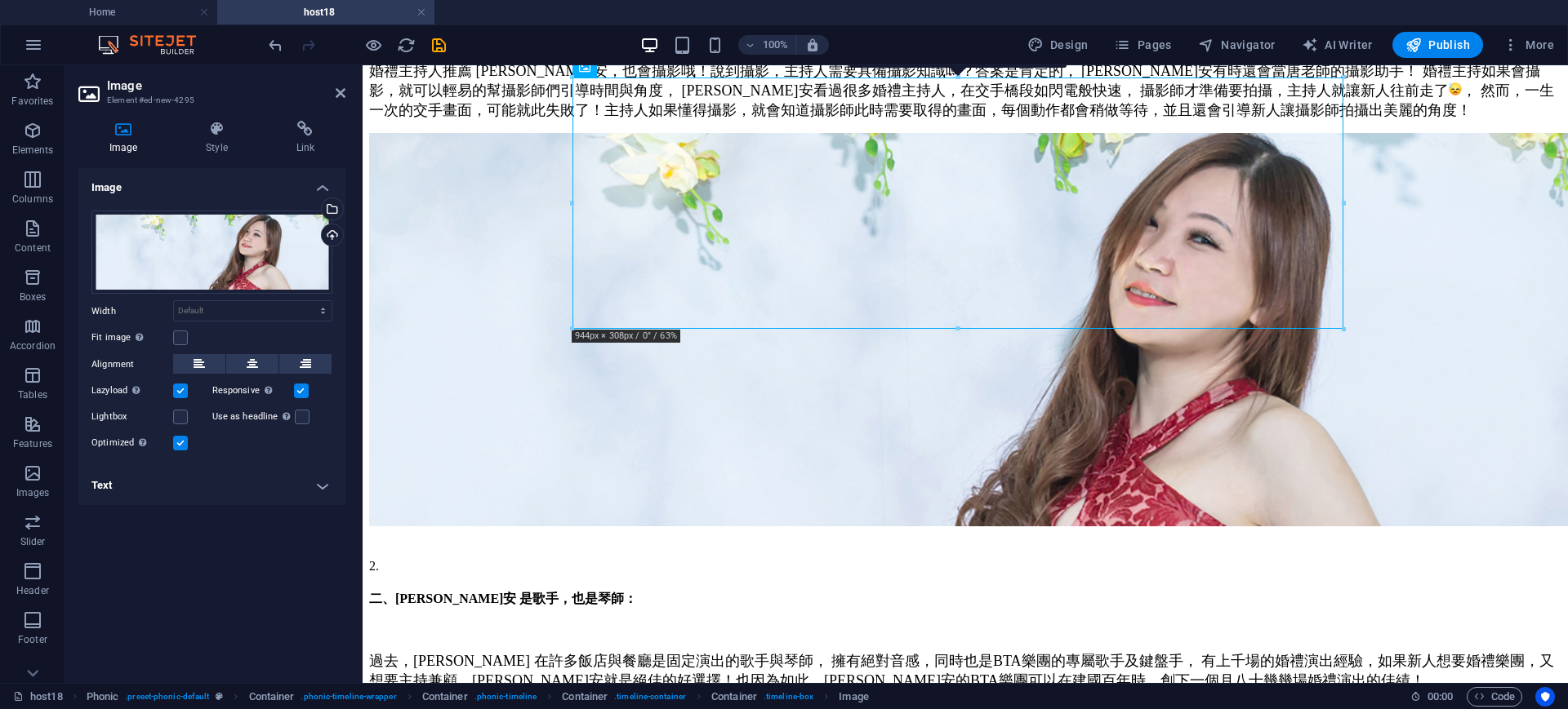
scroll to position [665, 0]
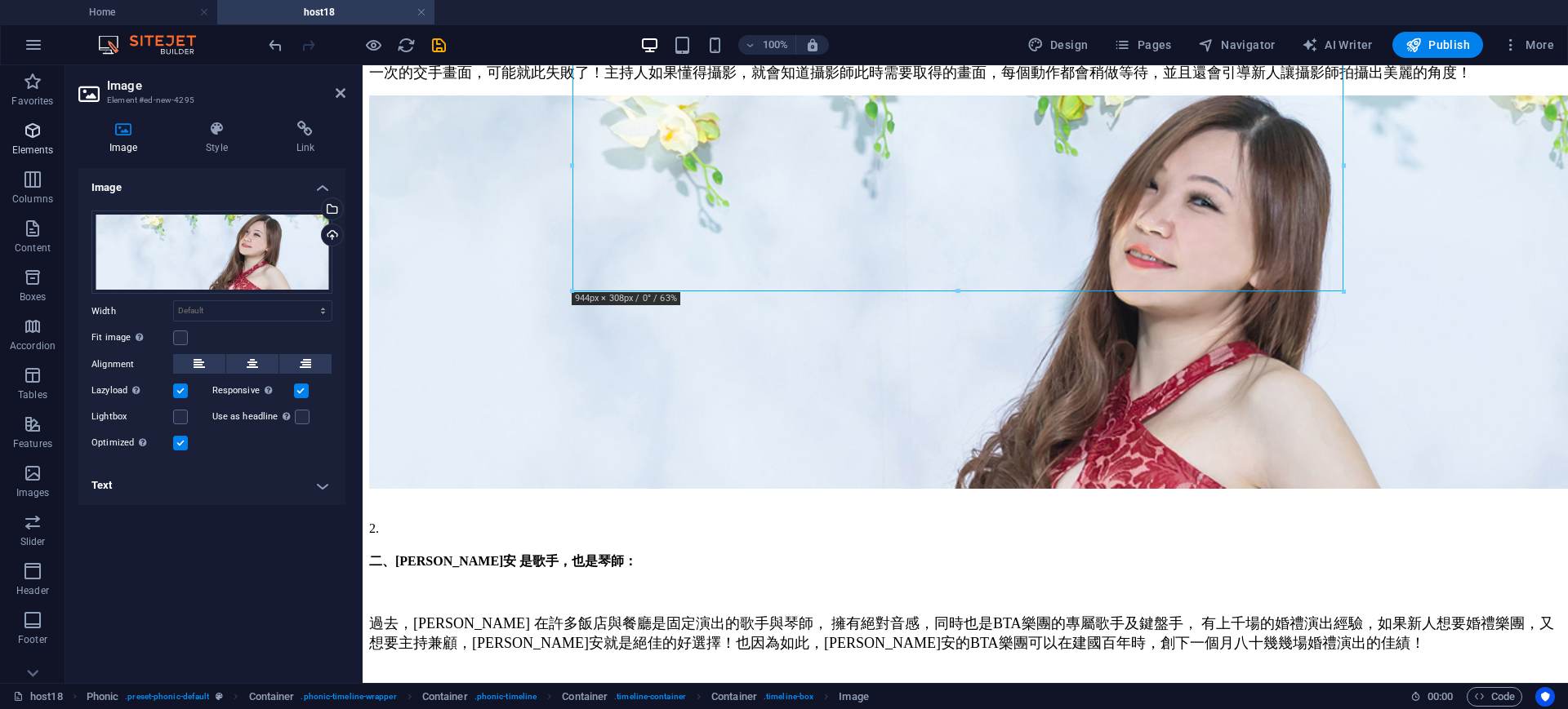
click at [37, 139] on icon "button" at bounding box center [32, 131] width 20 height 20
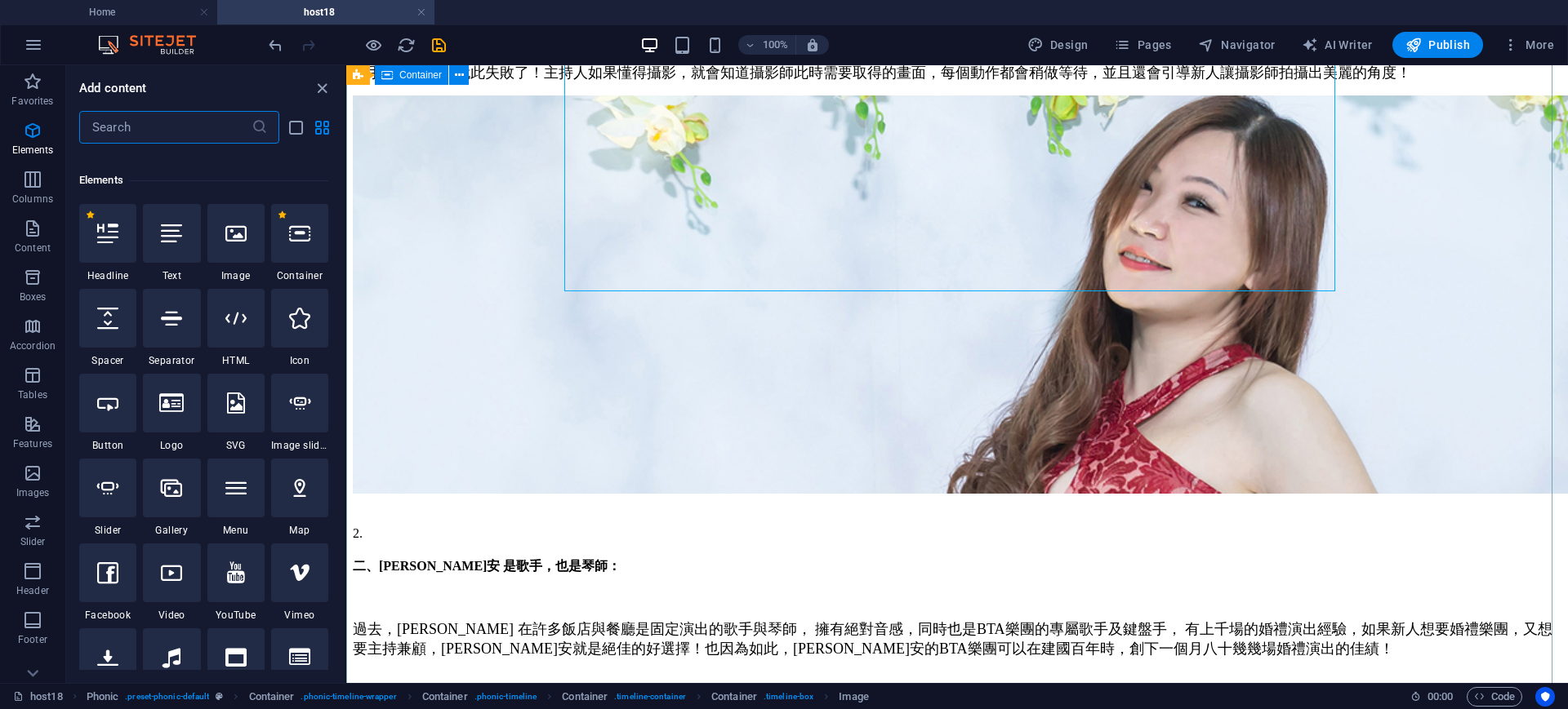
scroll to position [174, 0]
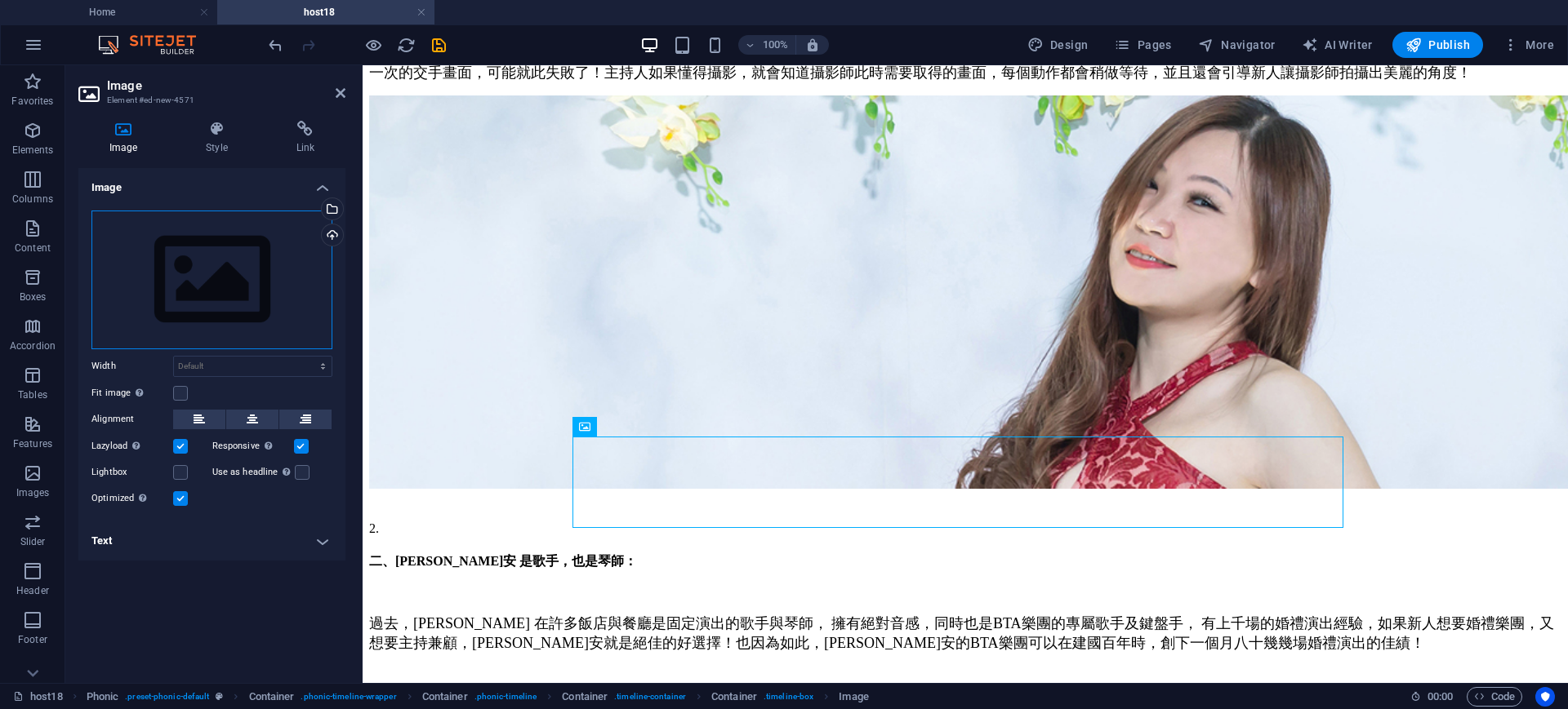
click at [171, 326] on div "Drag files here, click to choose files or select files from Files or our free s…" at bounding box center [212, 280] width 241 height 139
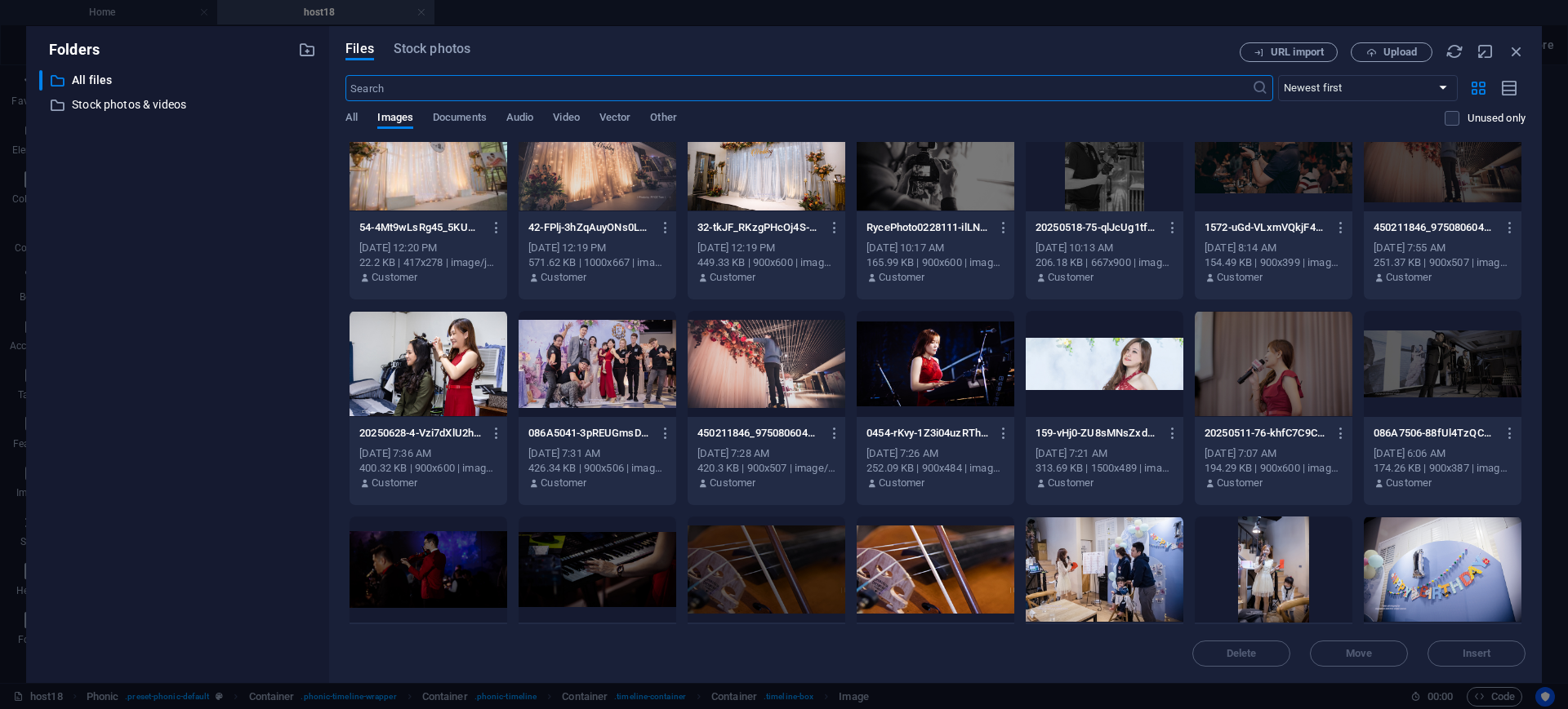
scroll to position [869, 0]
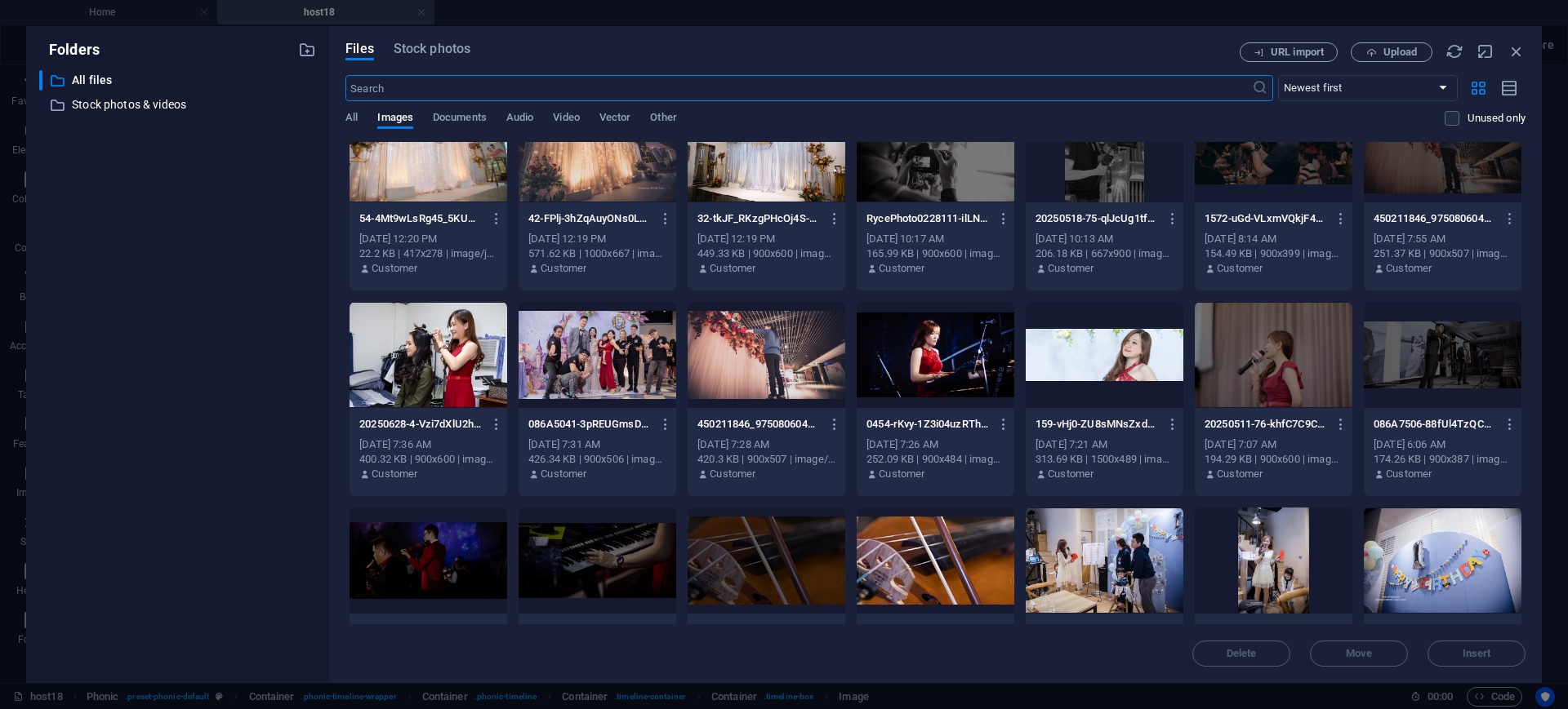
click at [959, 371] on div at bounding box center [935, 354] width 157 height 106
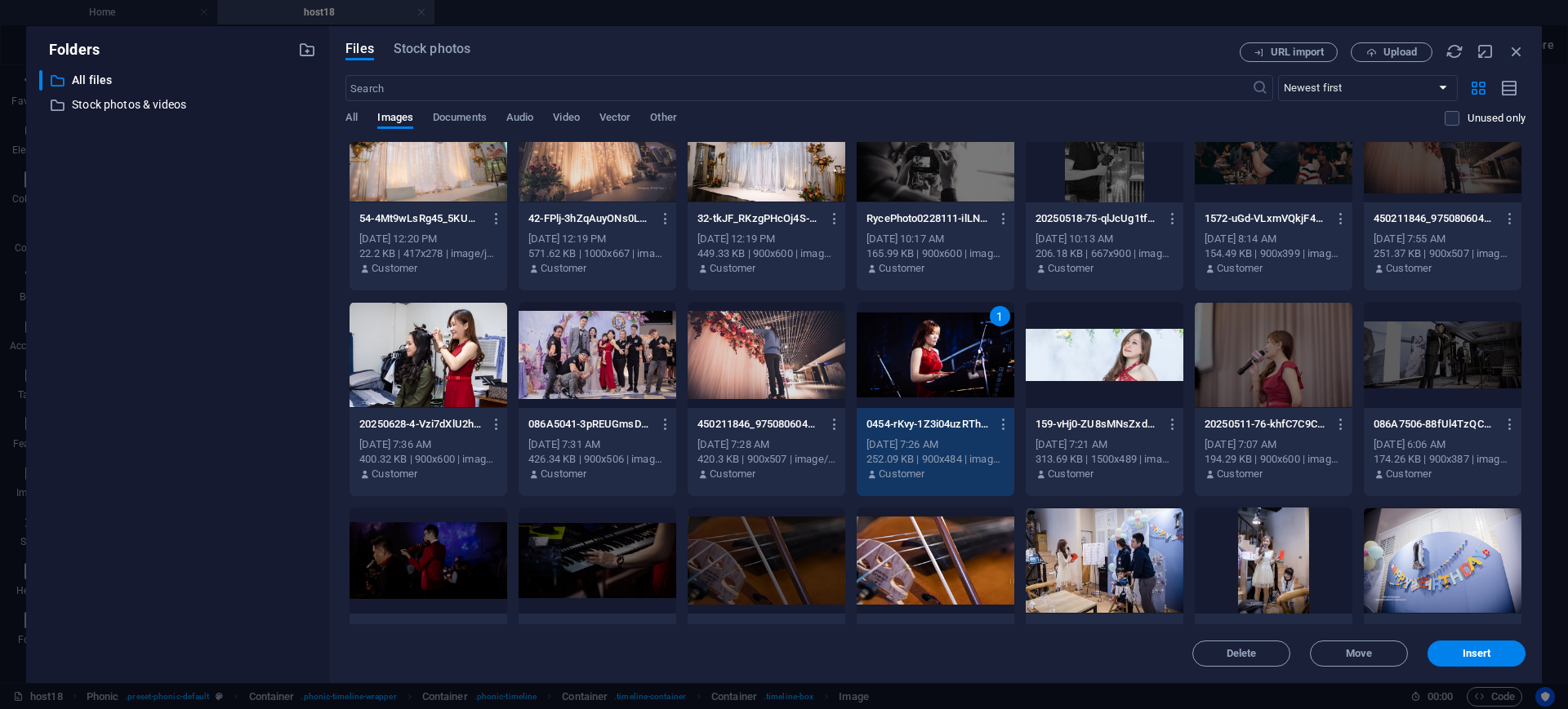
click at [959, 371] on div "1" at bounding box center [935, 354] width 157 height 106
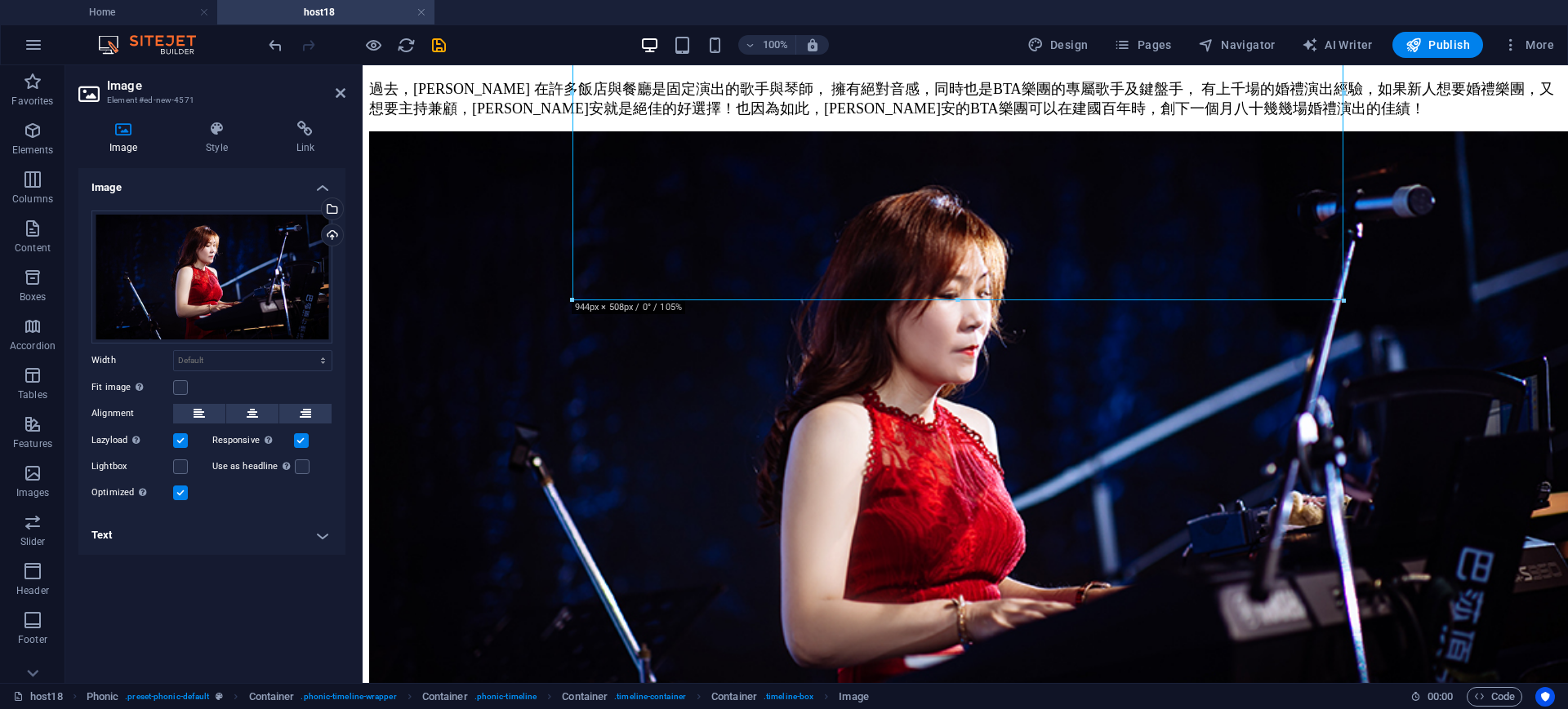
scroll to position [1224, 0]
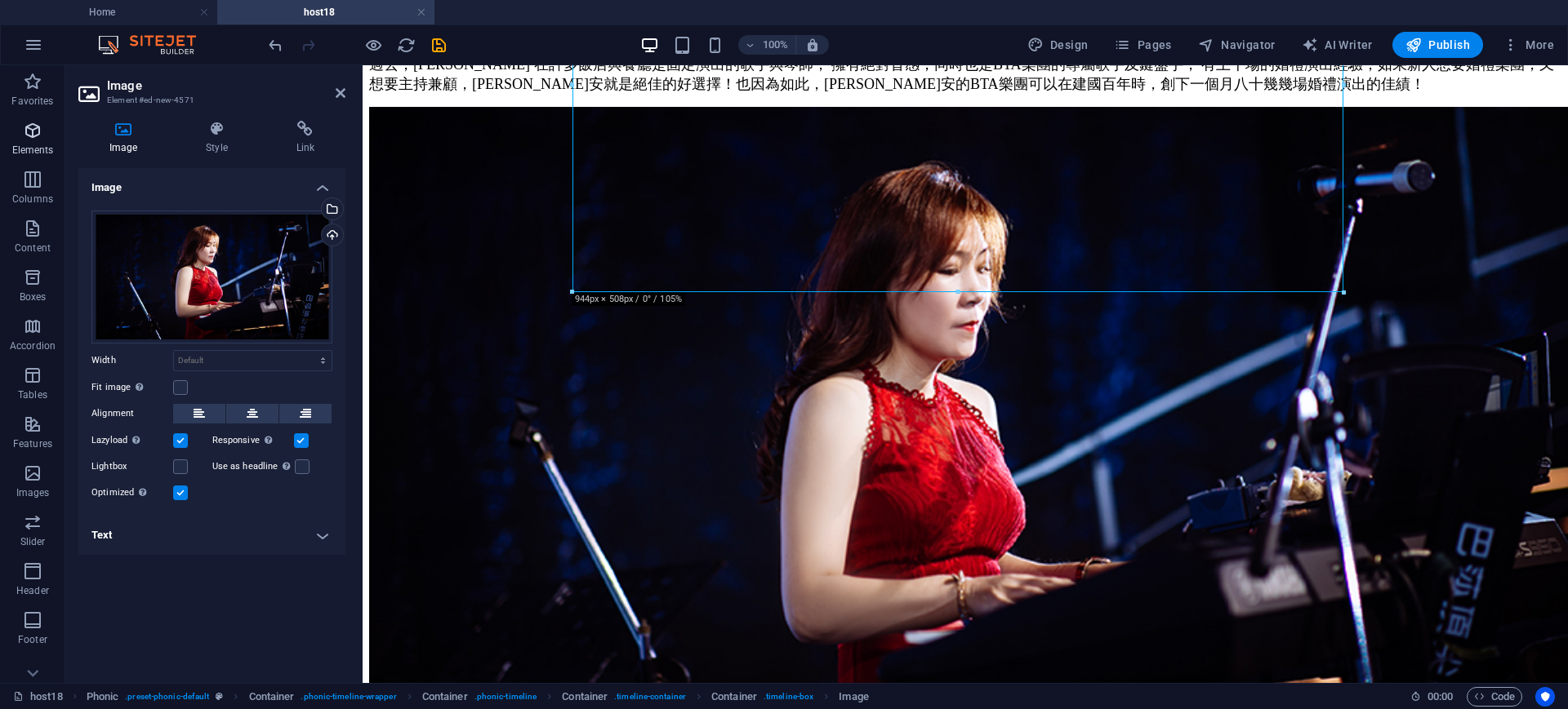
click at [24, 131] on icon "button" at bounding box center [32, 131] width 20 height 20
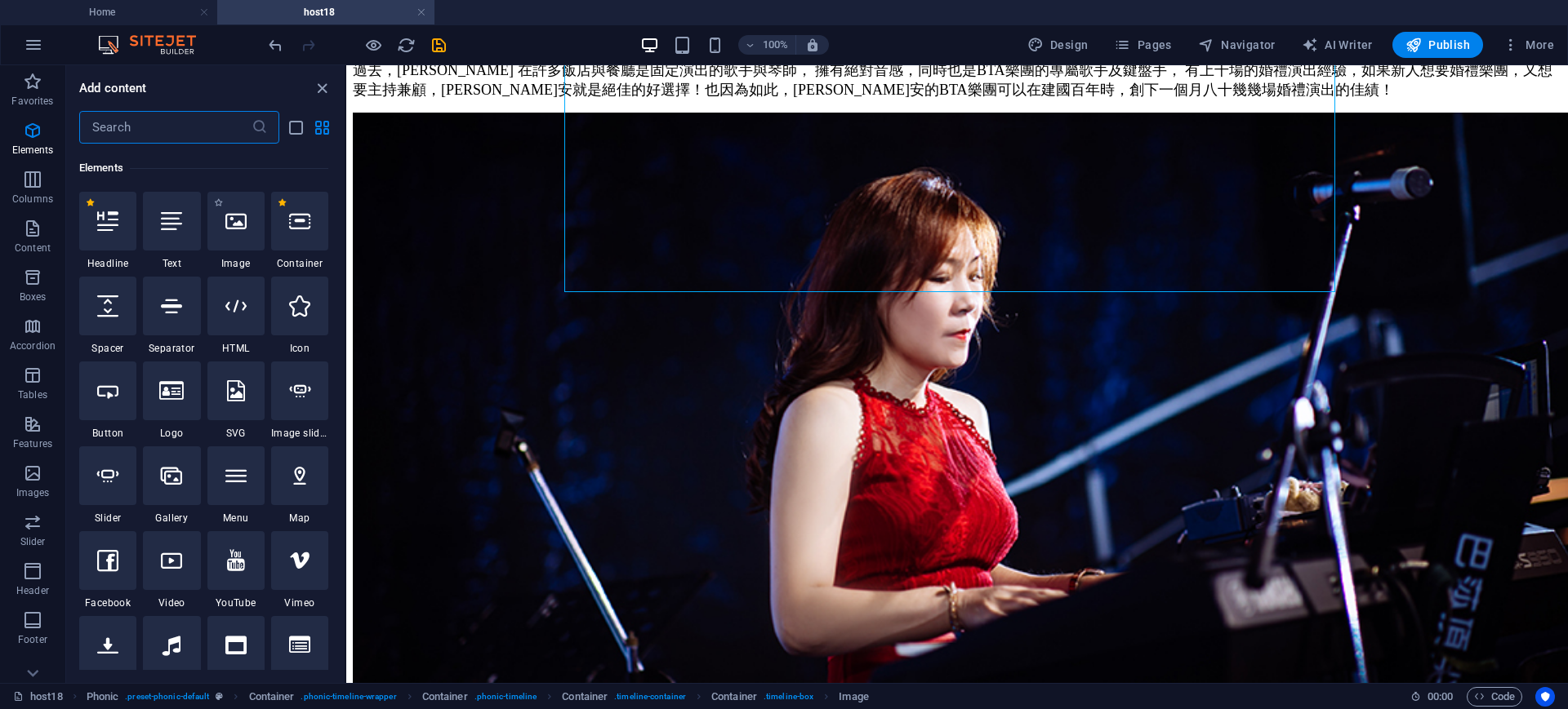
scroll to position [174, 0]
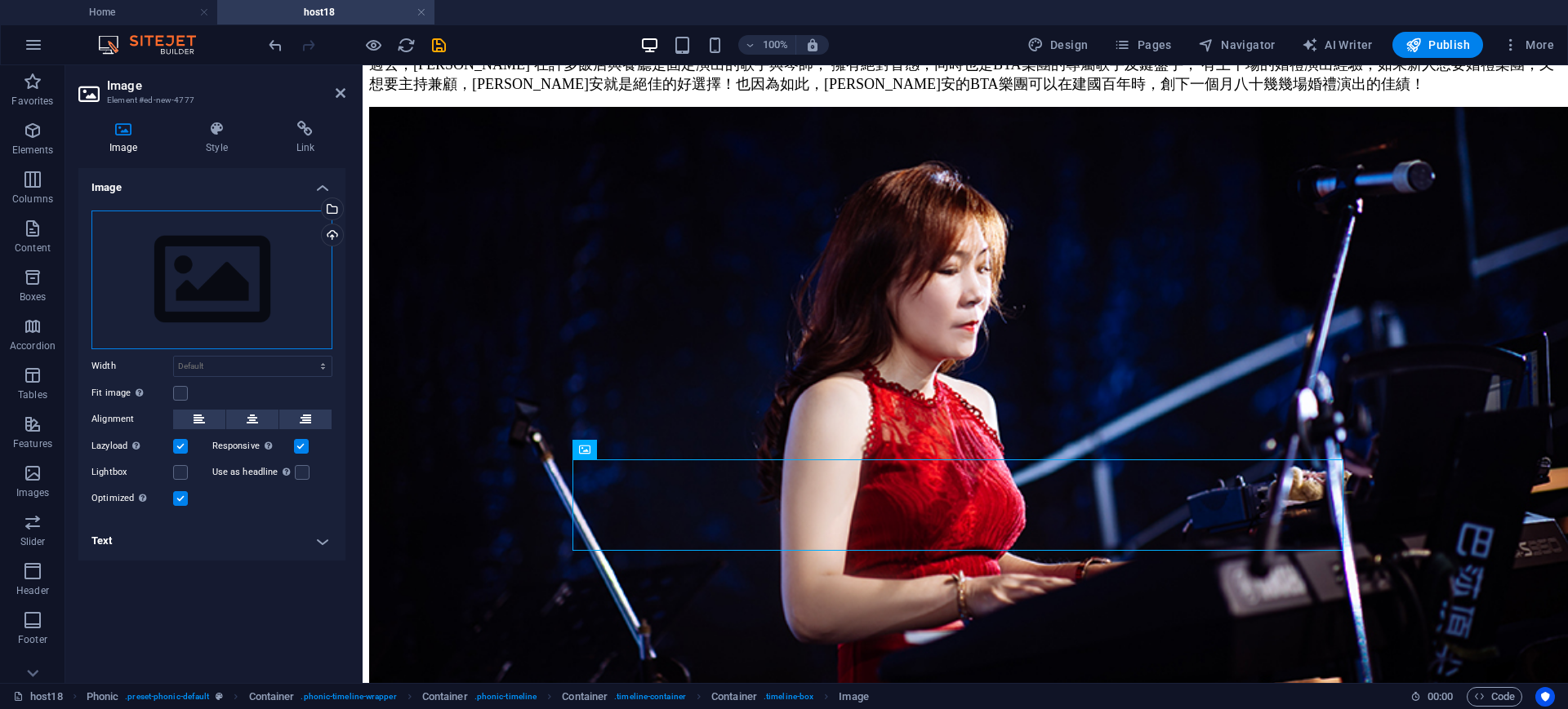
click at [253, 280] on div "Drag files here, click to choose files or select files from Files or our free s…" at bounding box center [212, 280] width 241 height 139
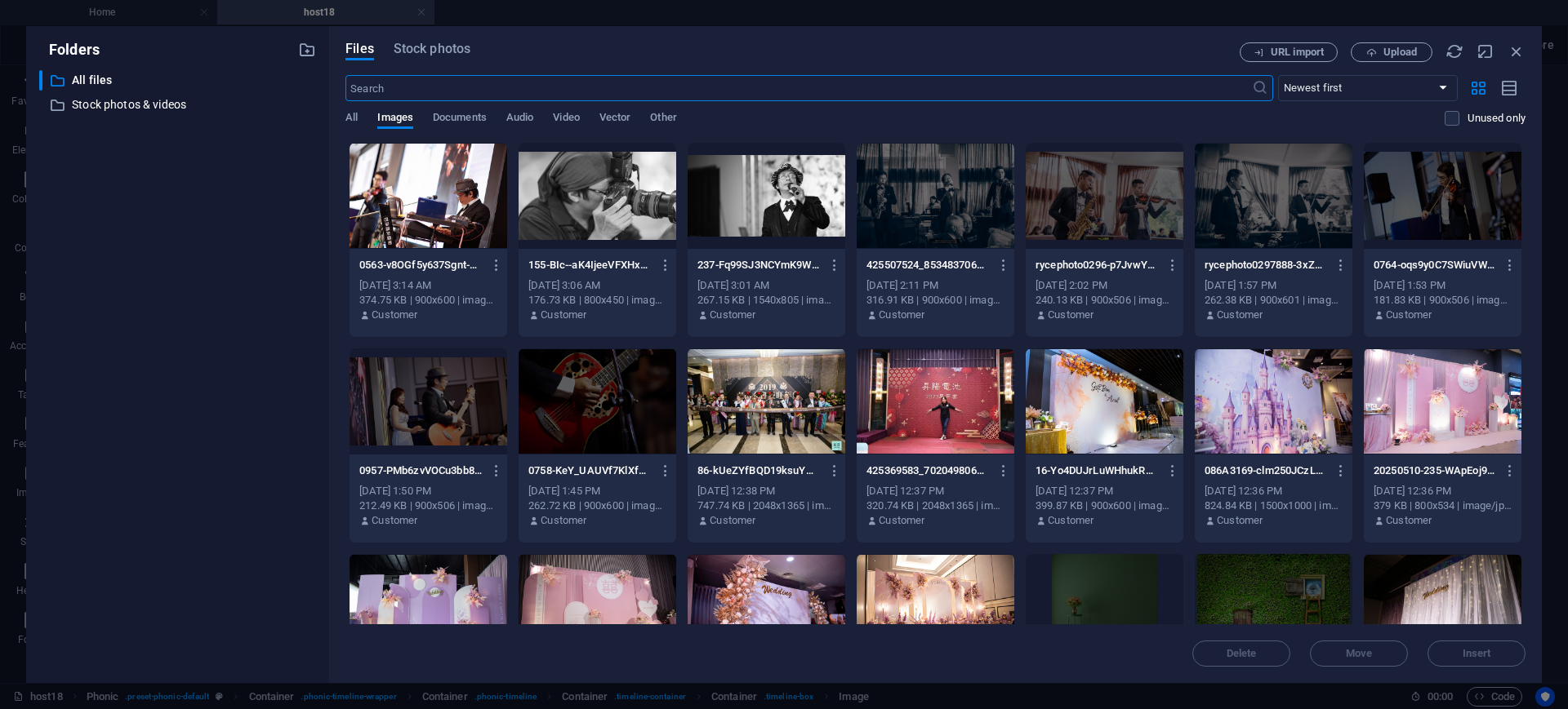
scroll to position [1221, 0]
click at [950, 430] on div at bounding box center [935, 401] width 157 height 106
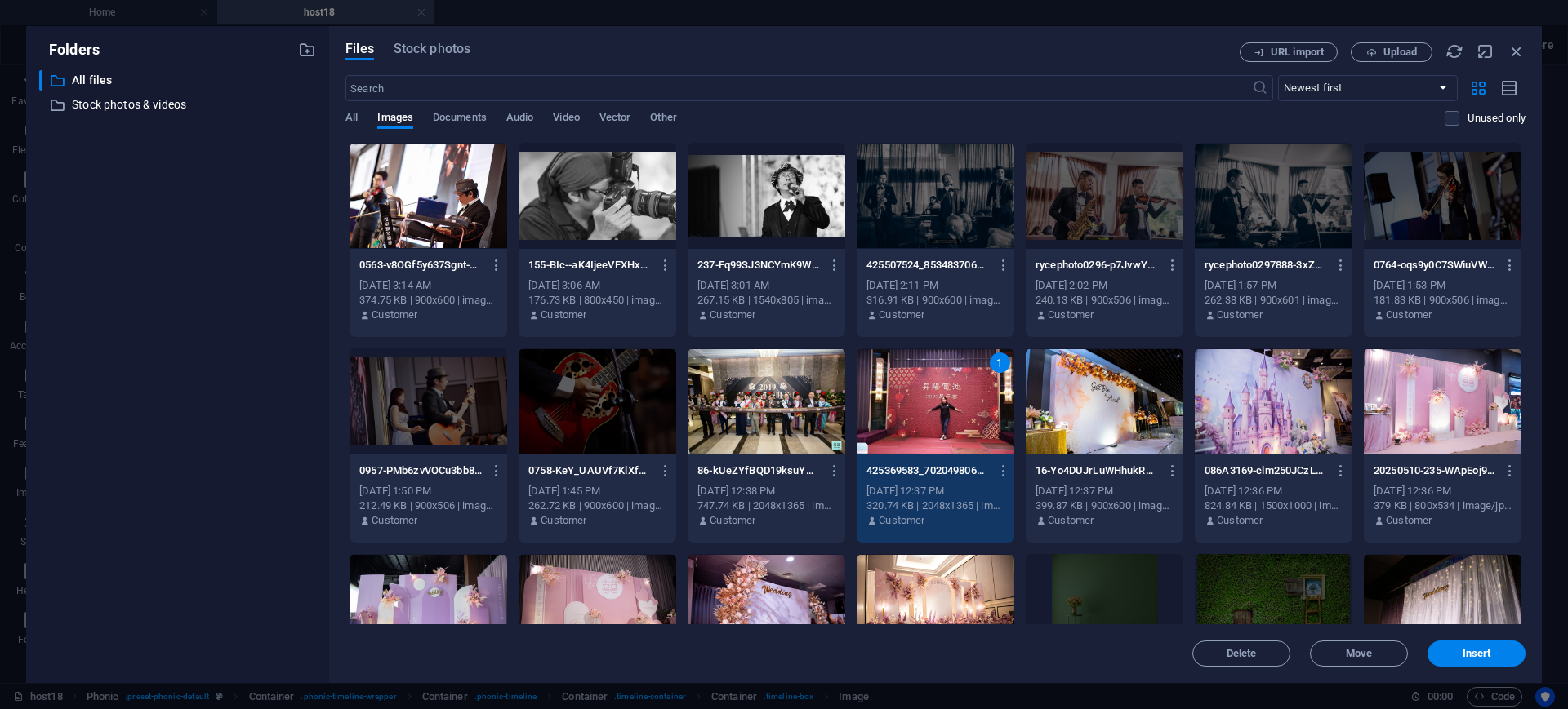
click at [950, 430] on div "1" at bounding box center [935, 401] width 157 height 106
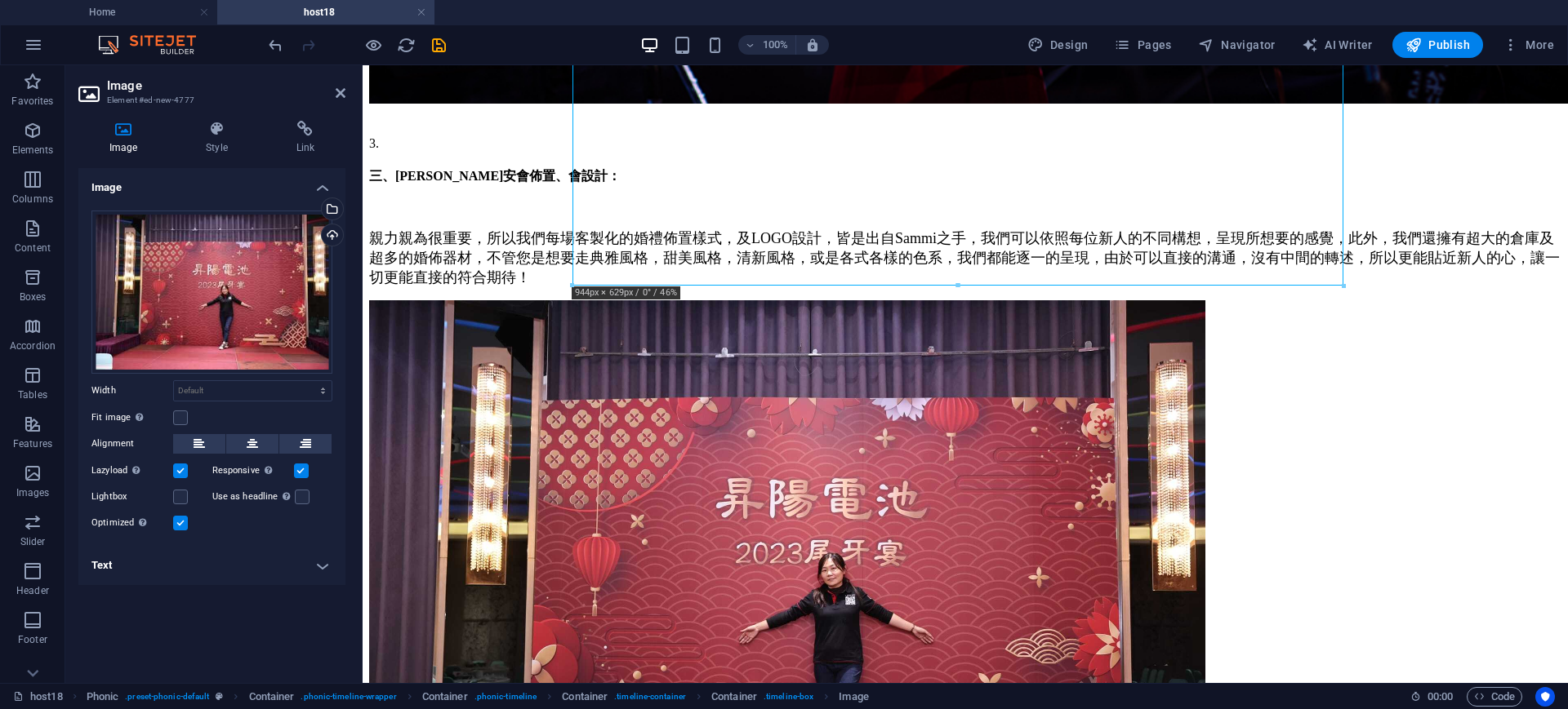
scroll to position [1921, 0]
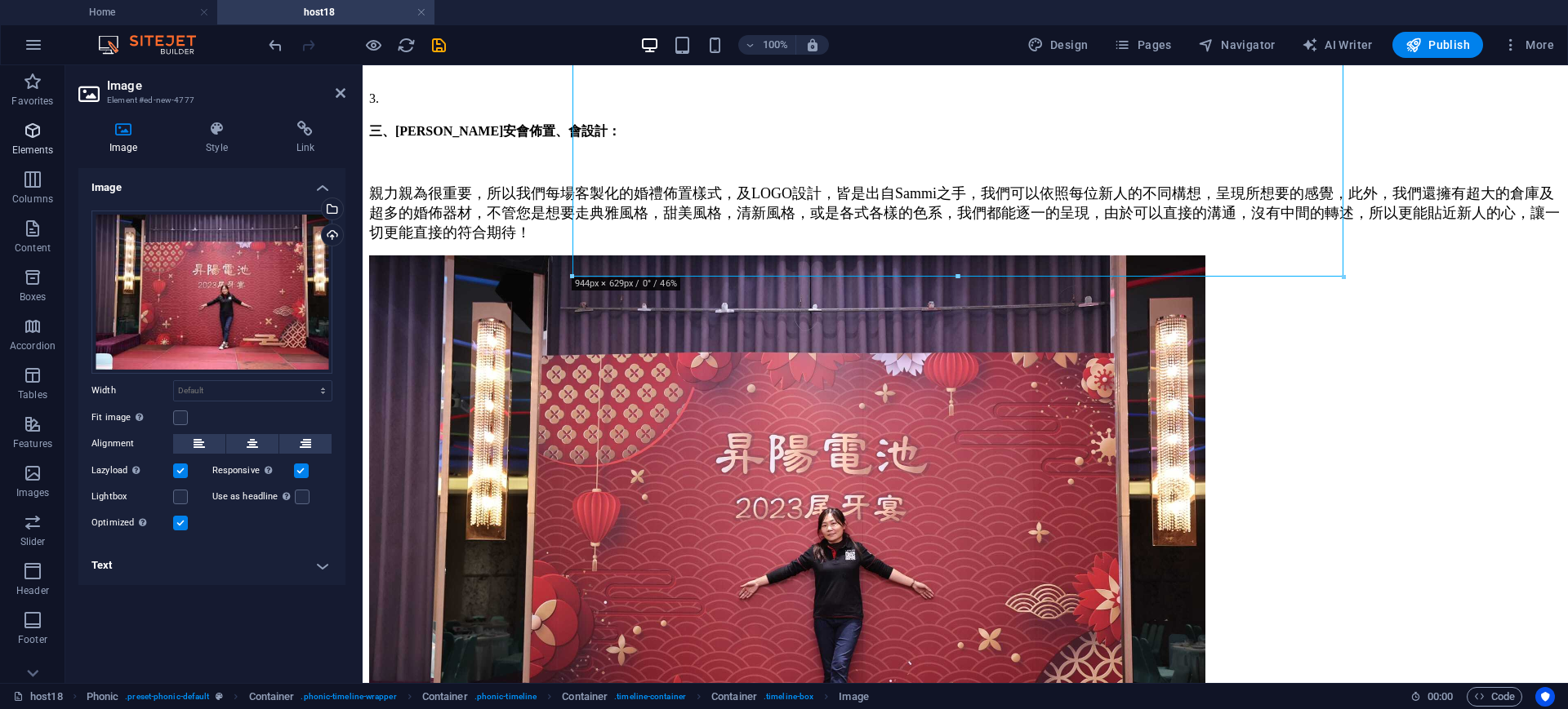
click at [22, 136] on span "Elements" at bounding box center [32, 141] width 66 height 39
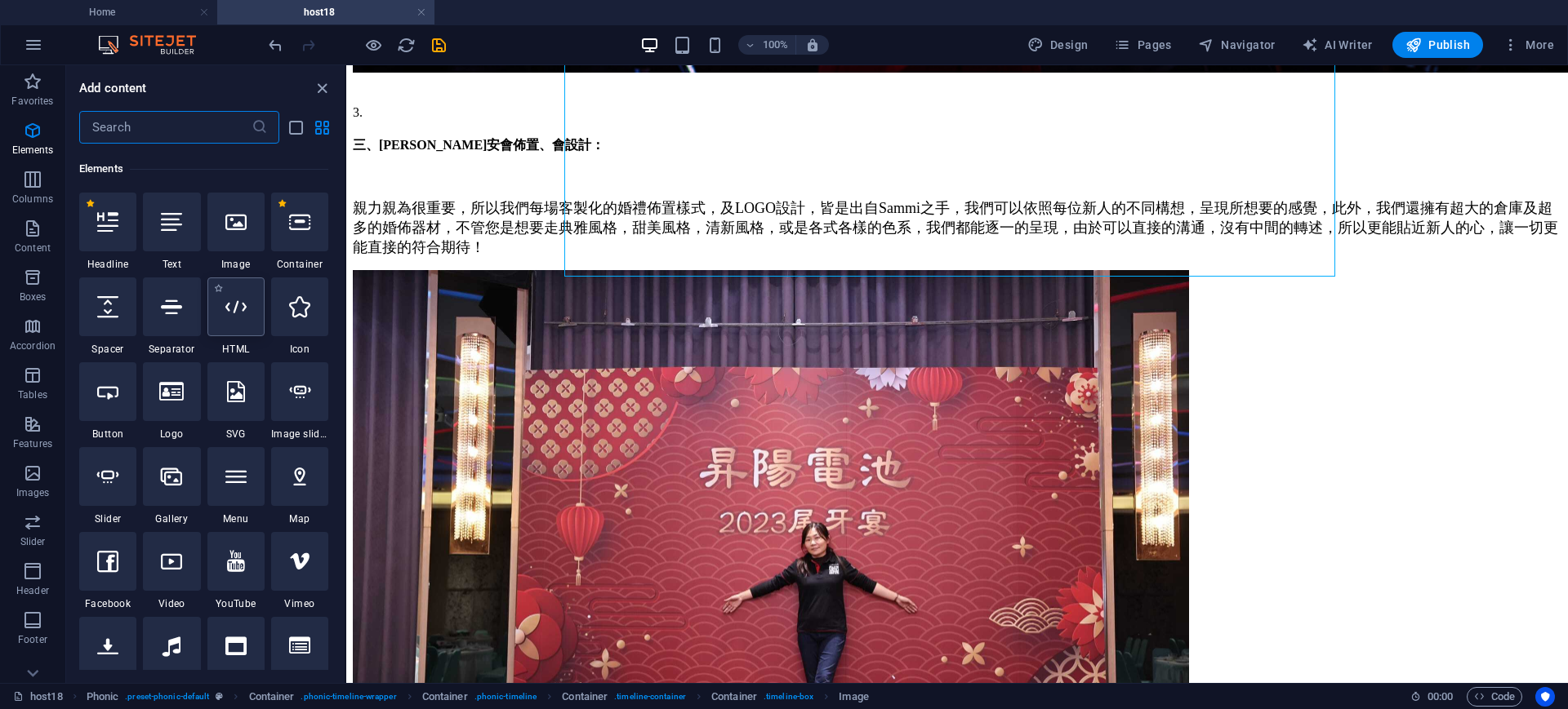
scroll to position [174, 0]
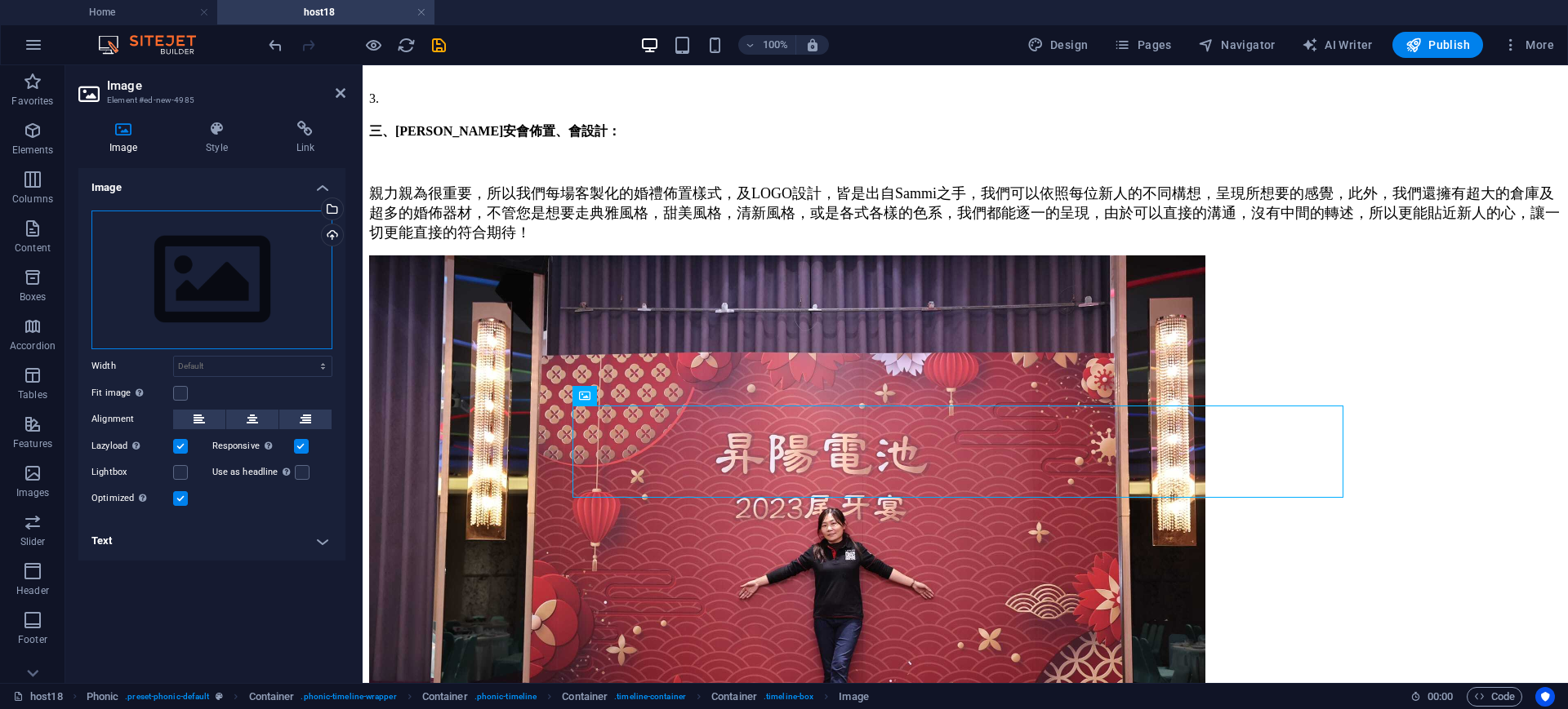
click at [230, 302] on div "Drag files here, click to choose files or select files from Files or our free s…" at bounding box center [212, 280] width 241 height 139
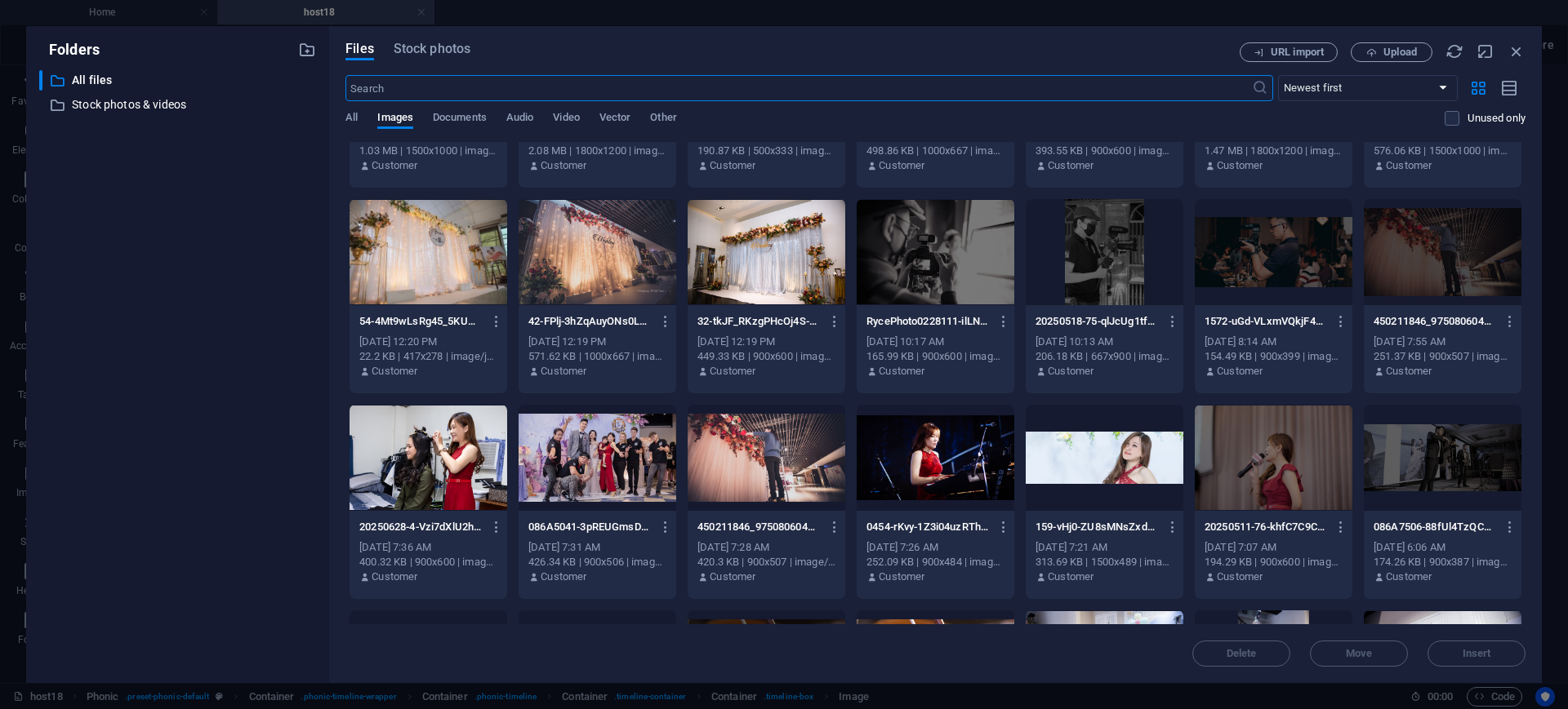
scroll to position [767, 0]
click at [461, 459] on div at bounding box center [427, 457] width 157 height 106
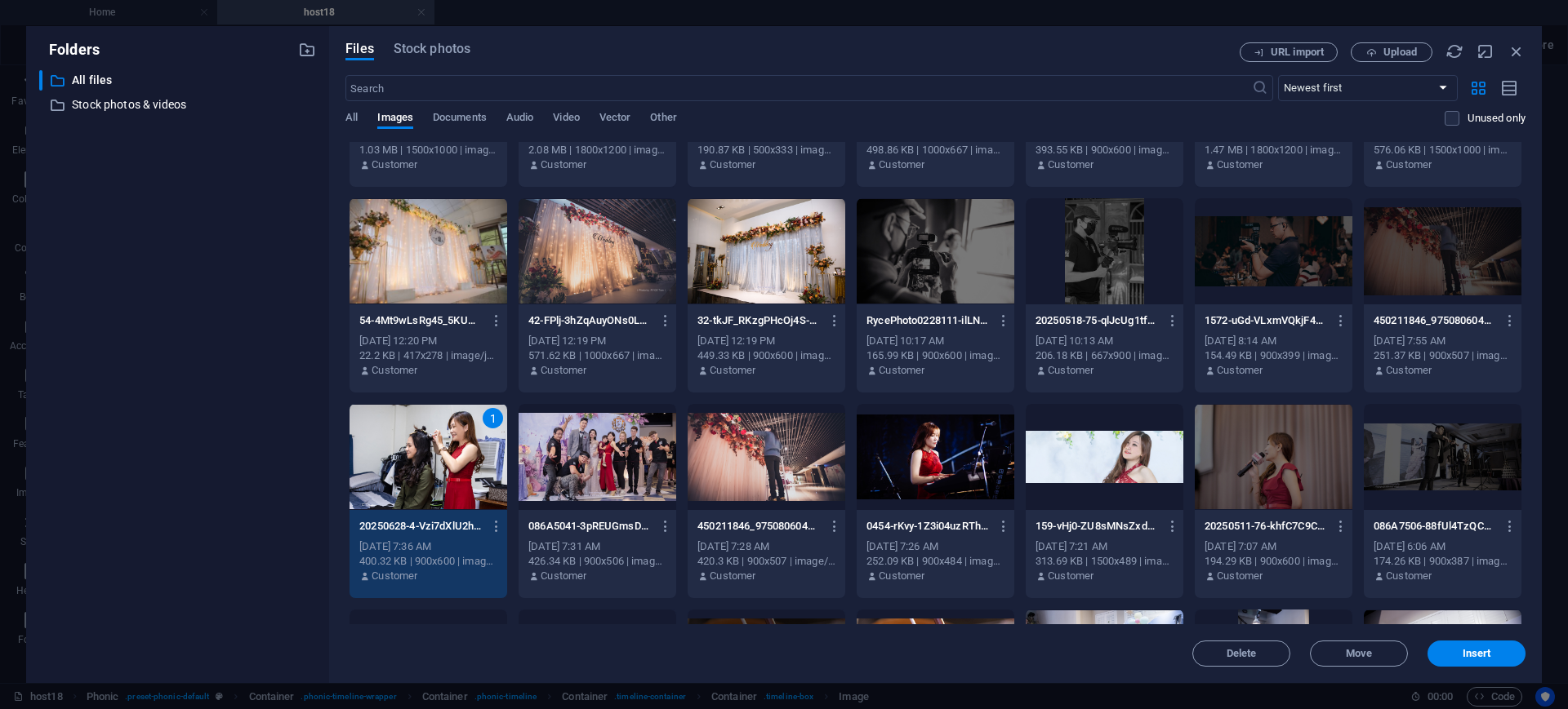
click at [461, 459] on div "1" at bounding box center [427, 457] width 157 height 106
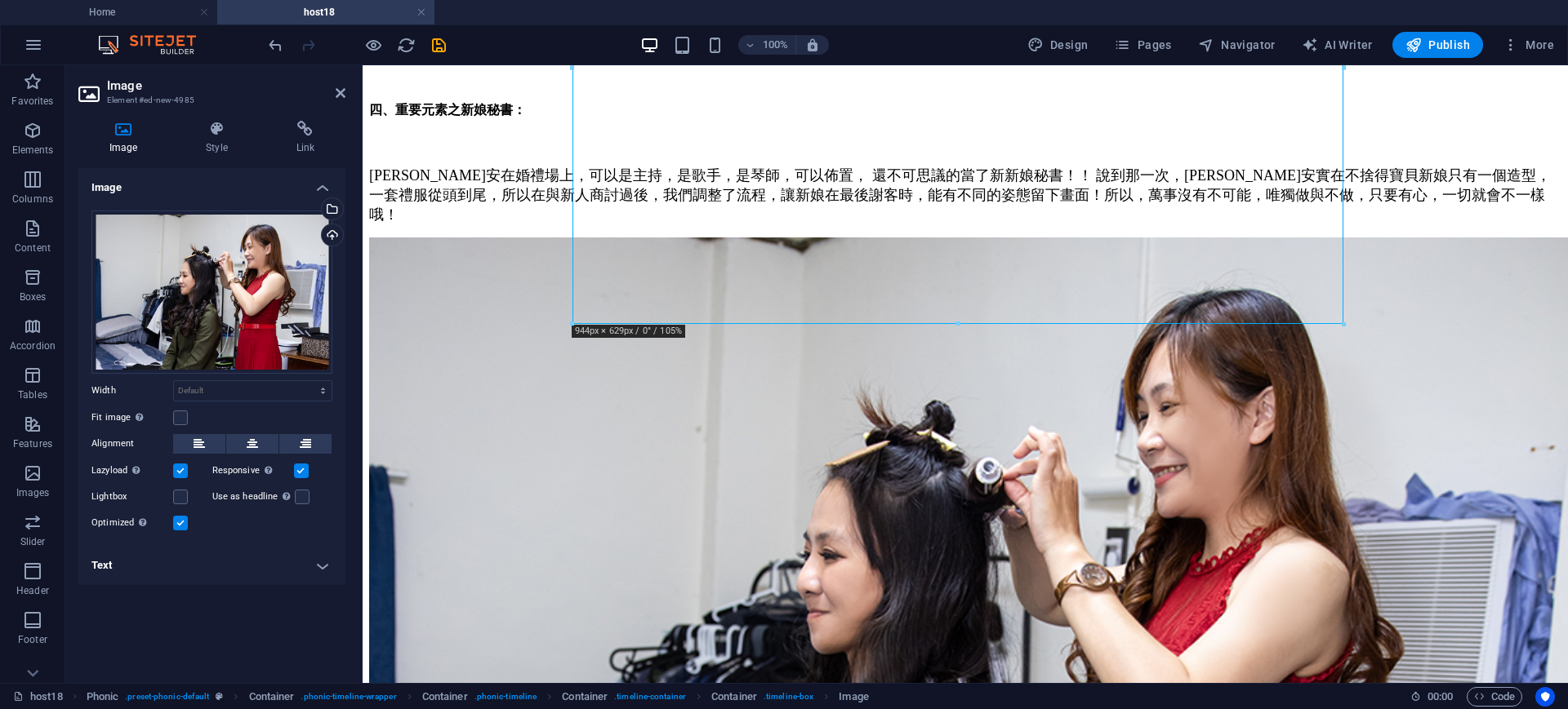
scroll to position [2696, 0]
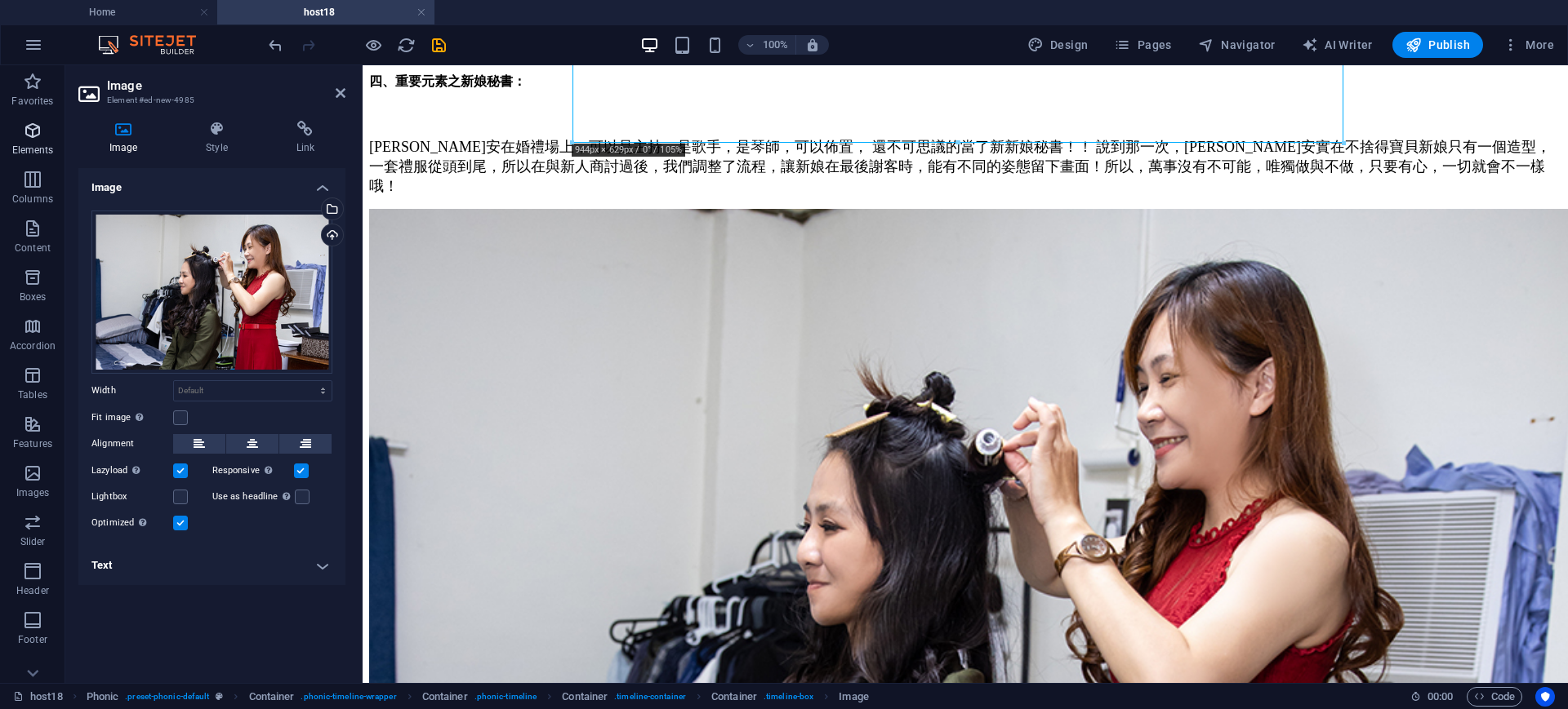
click at [25, 127] on icon "button" at bounding box center [32, 131] width 20 height 20
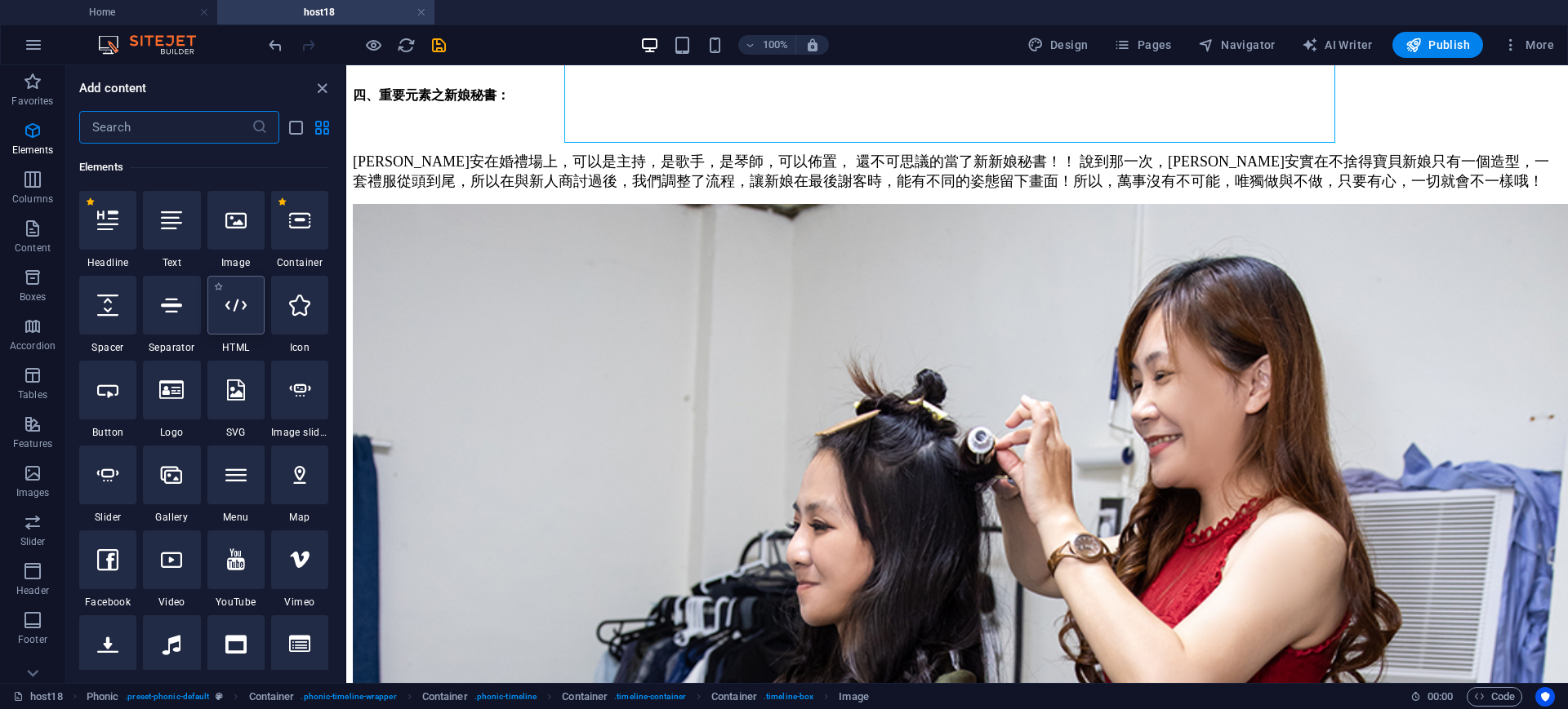
scroll to position [174, 0]
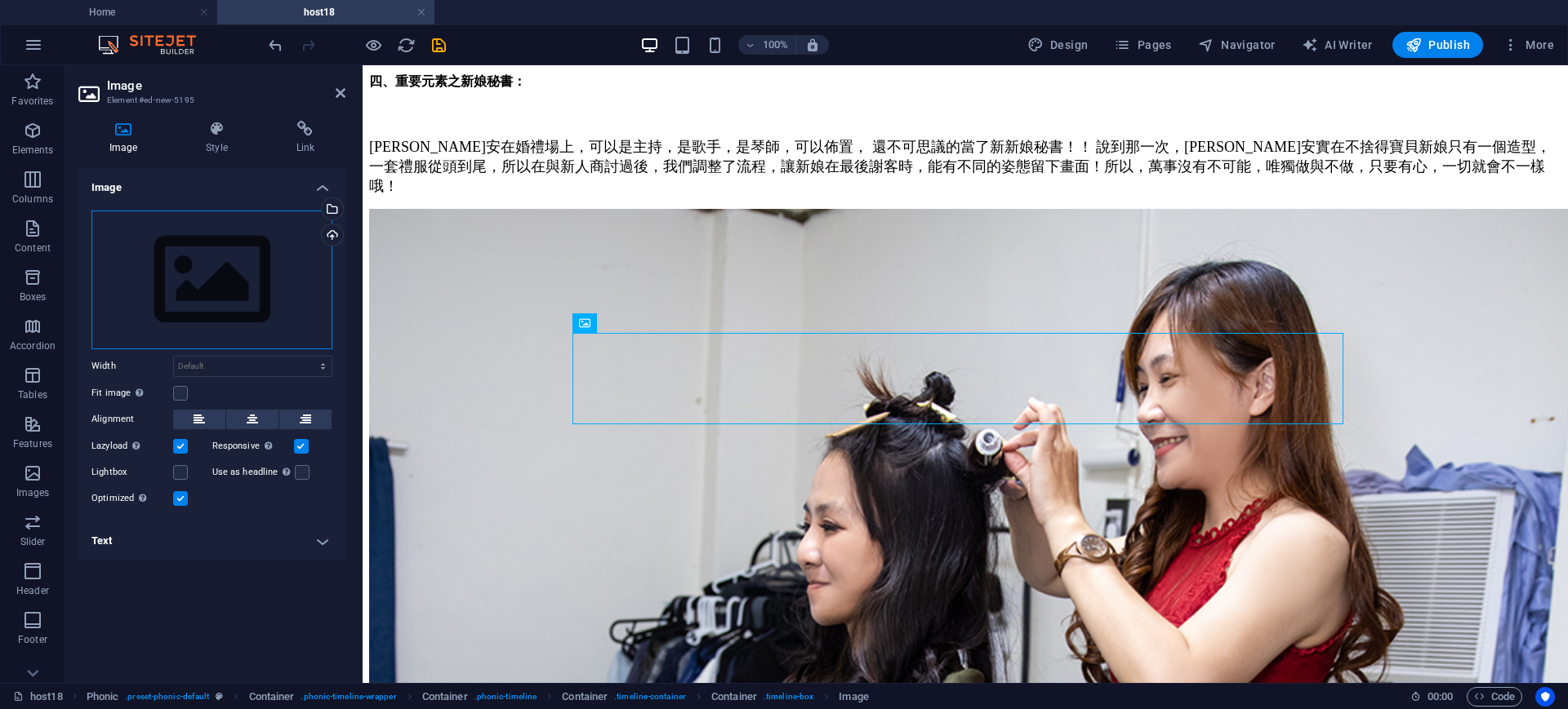
click at [234, 293] on div "Drag files here, click to choose files or select files from Files or our free s…" at bounding box center [212, 280] width 241 height 139
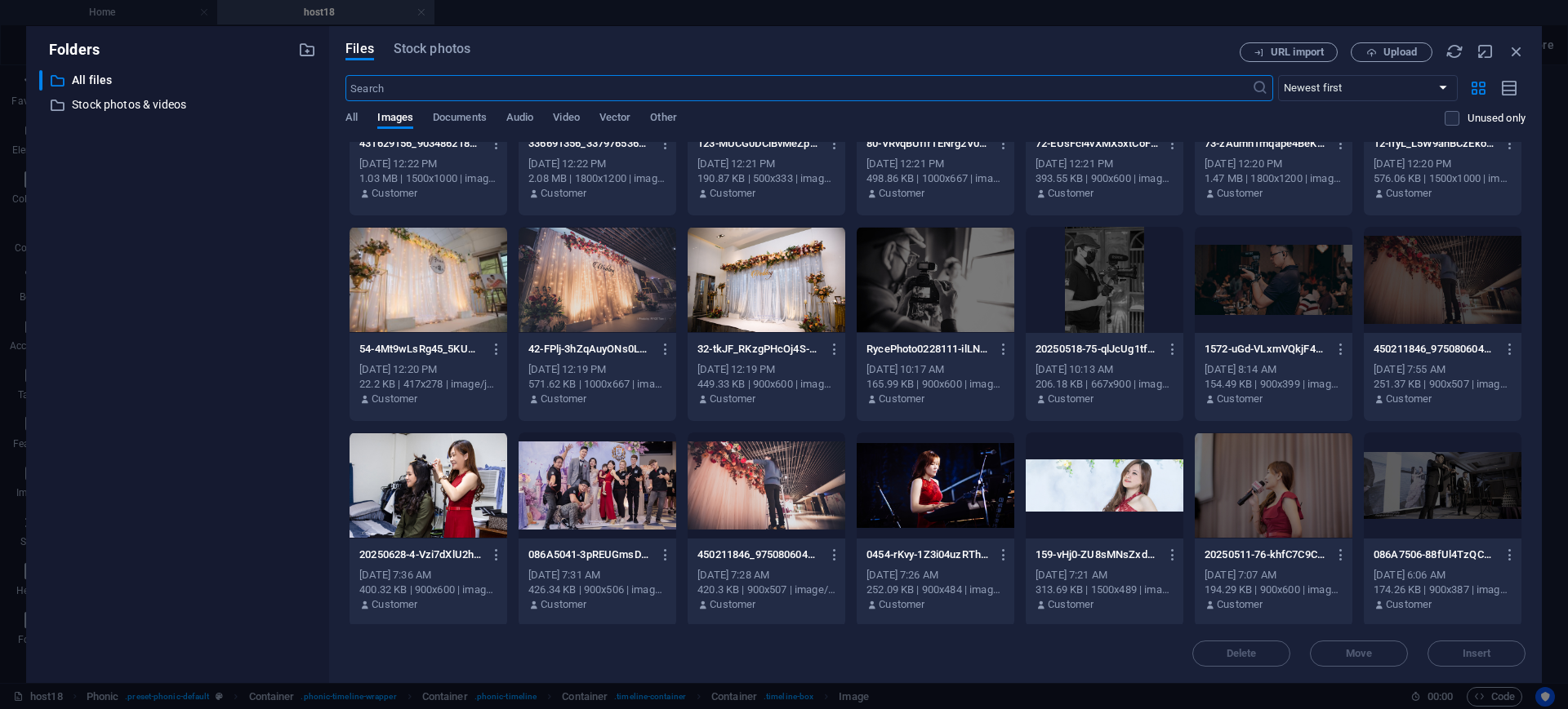
scroll to position [764, 0]
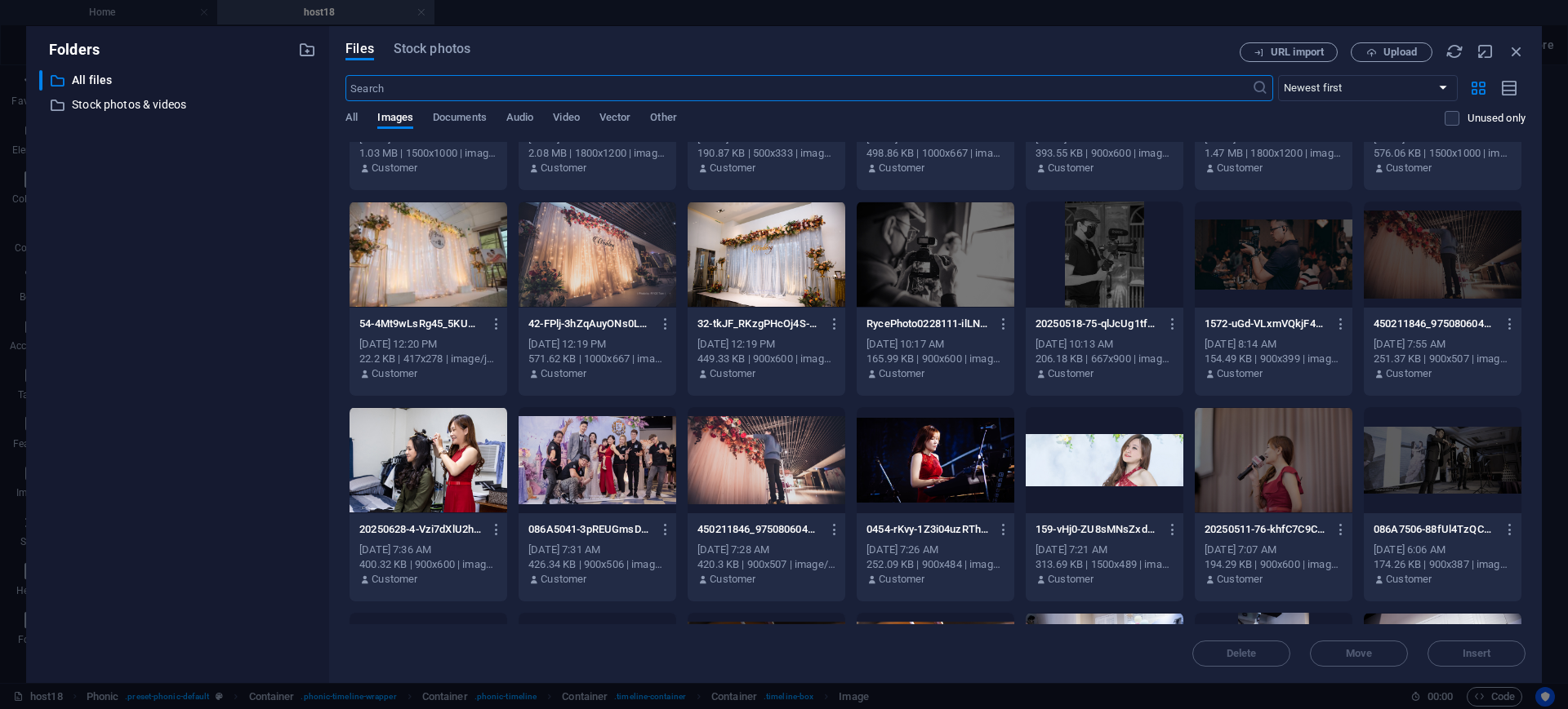
click at [601, 458] on div at bounding box center [596, 460] width 157 height 106
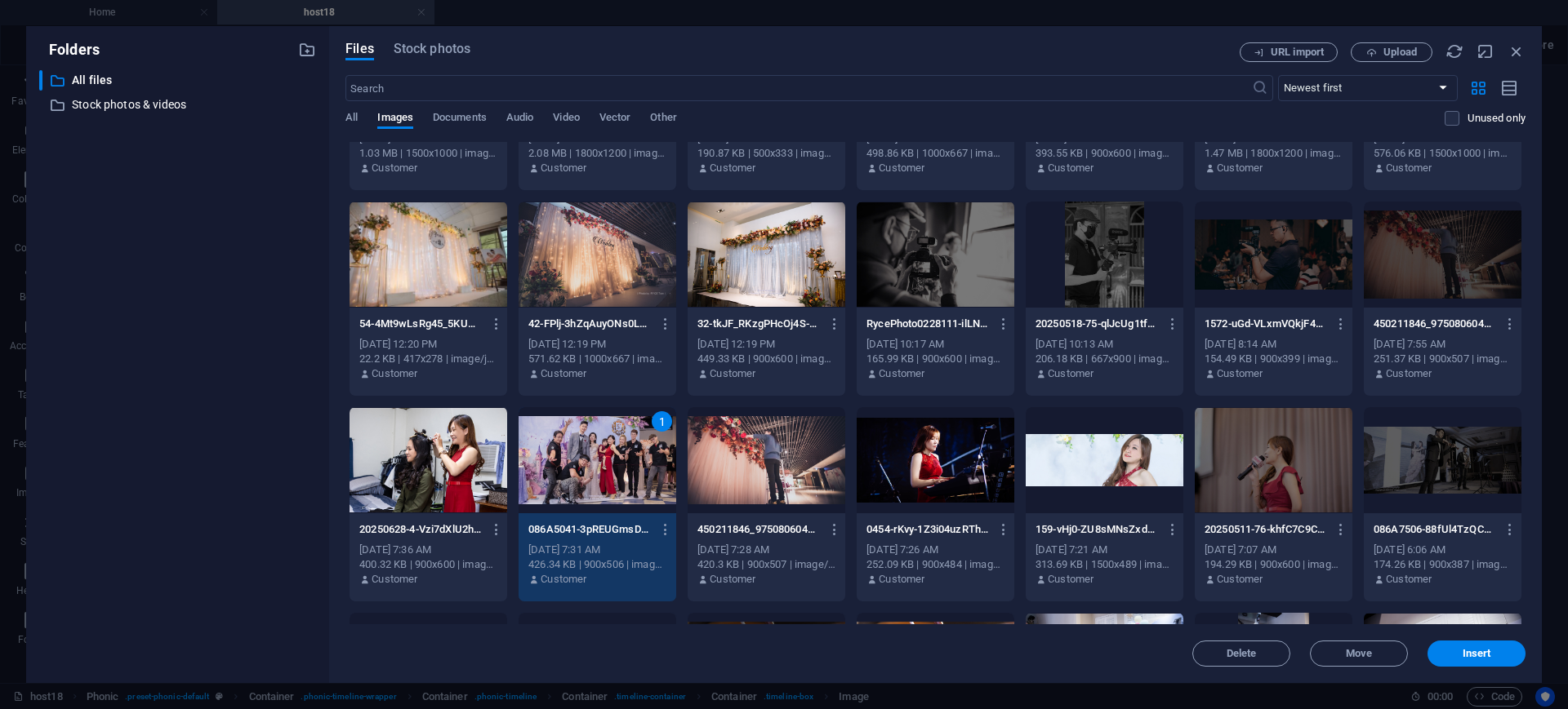
click at [601, 458] on div "1" at bounding box center [596, 460] width 157 height 106
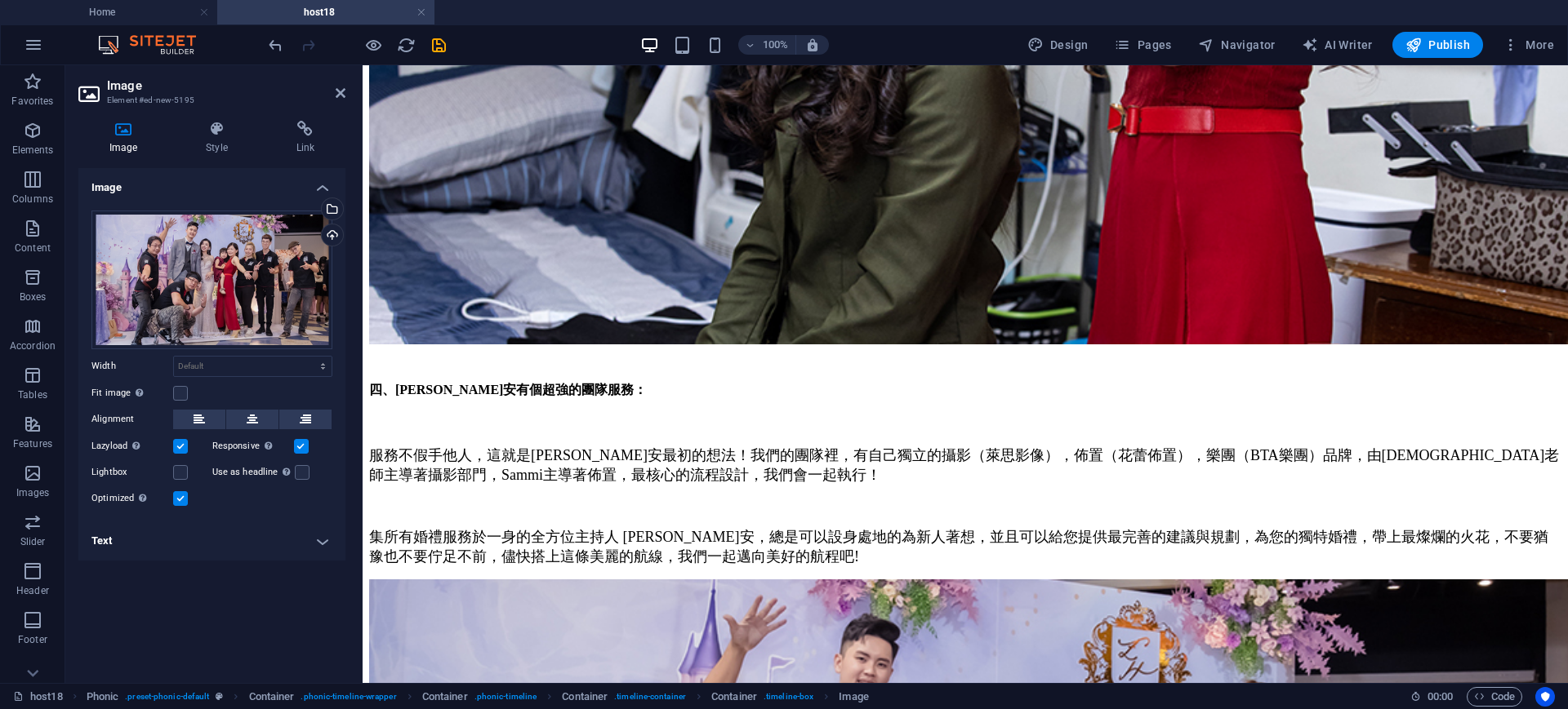
scroll to position [3272, 0]
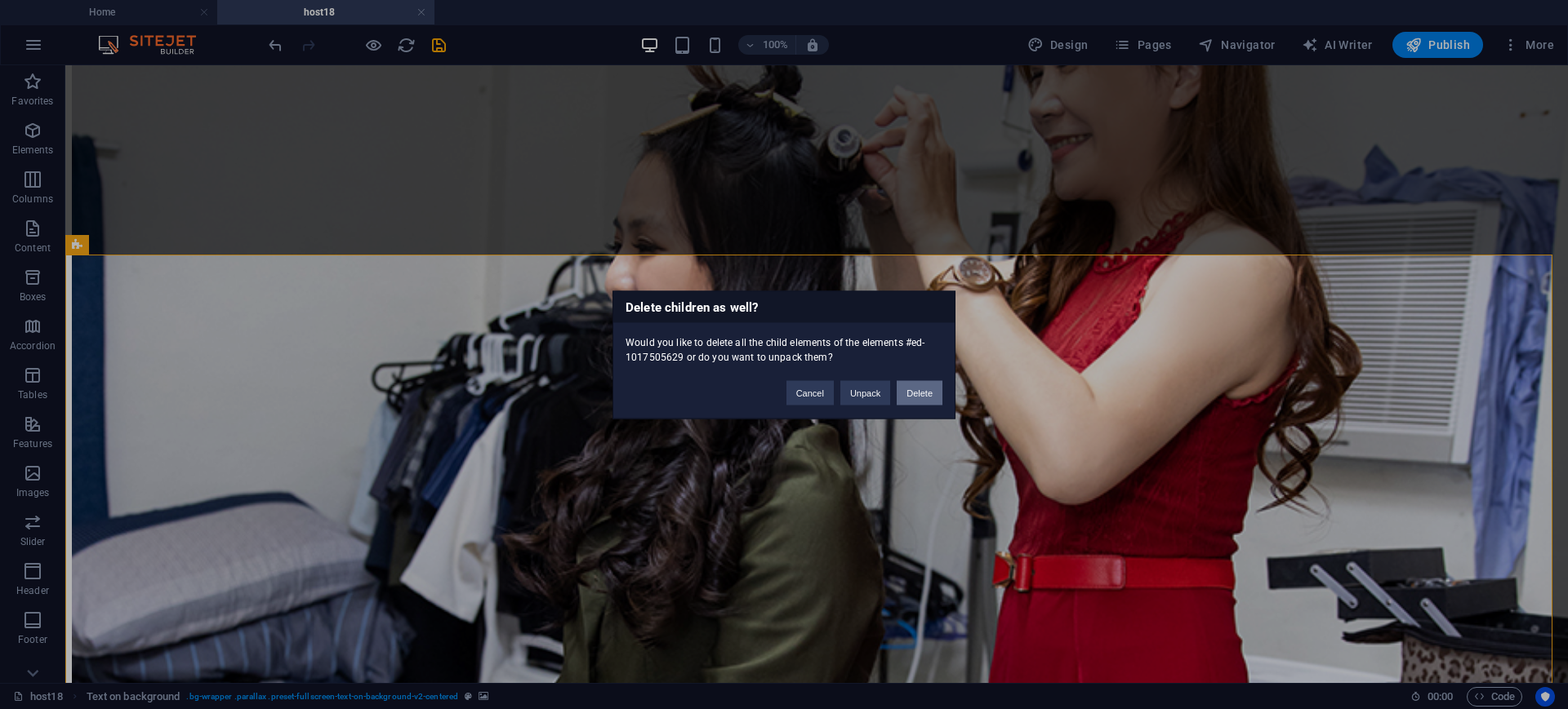
click at [923, 394] on button "Delete" at bounding box center [919, 392] width 46 height 24
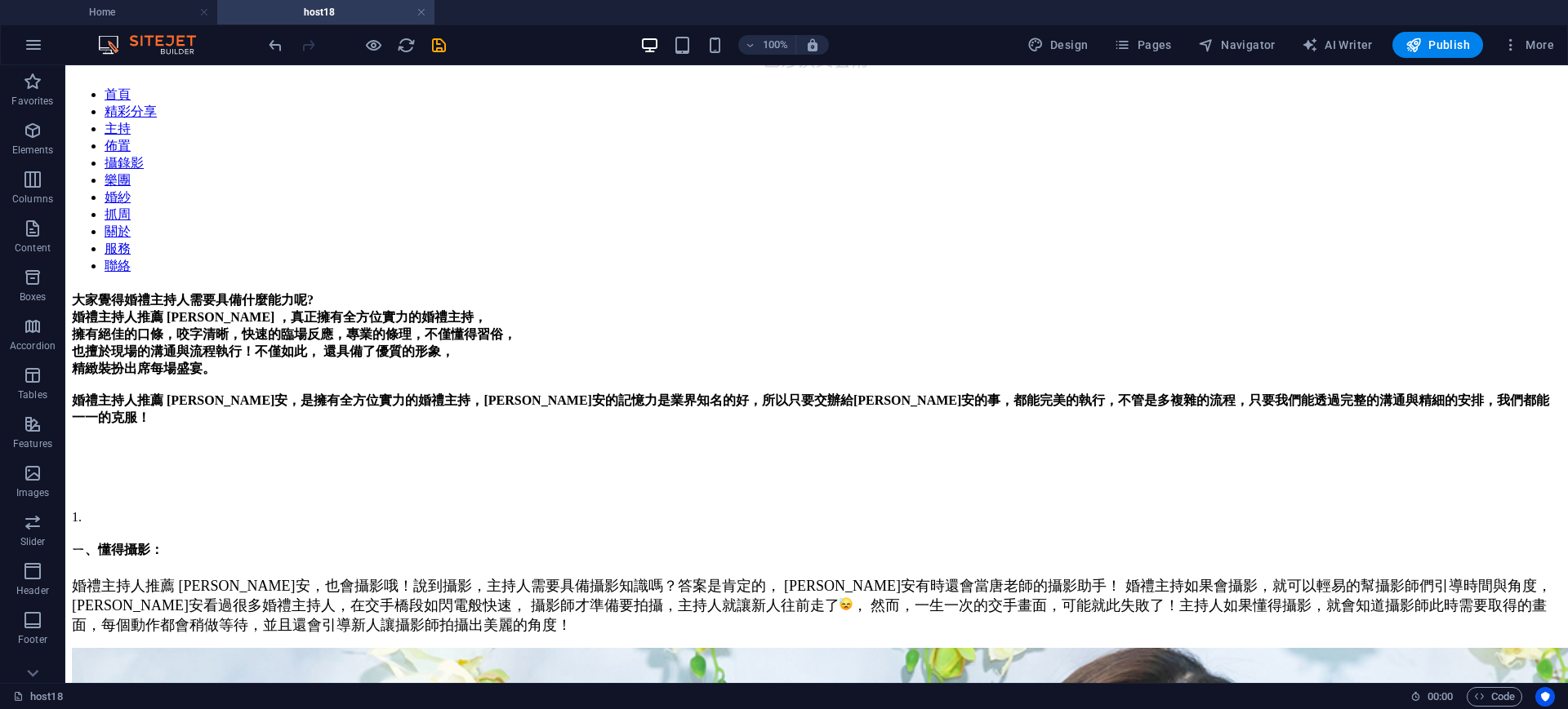
scroll to position [0, 0]
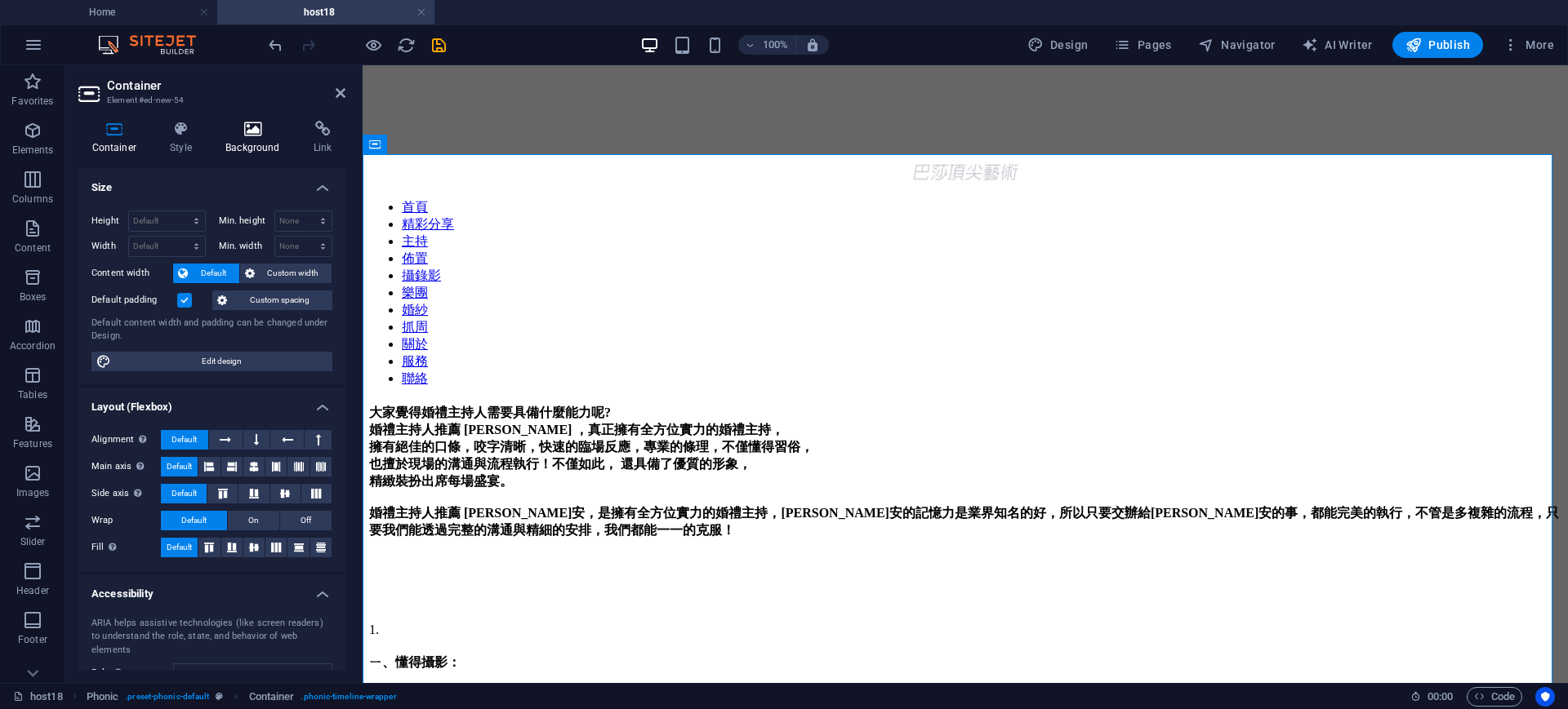
click at [255, 135] on icon at bounding box center [252, 129] width 82 height 16
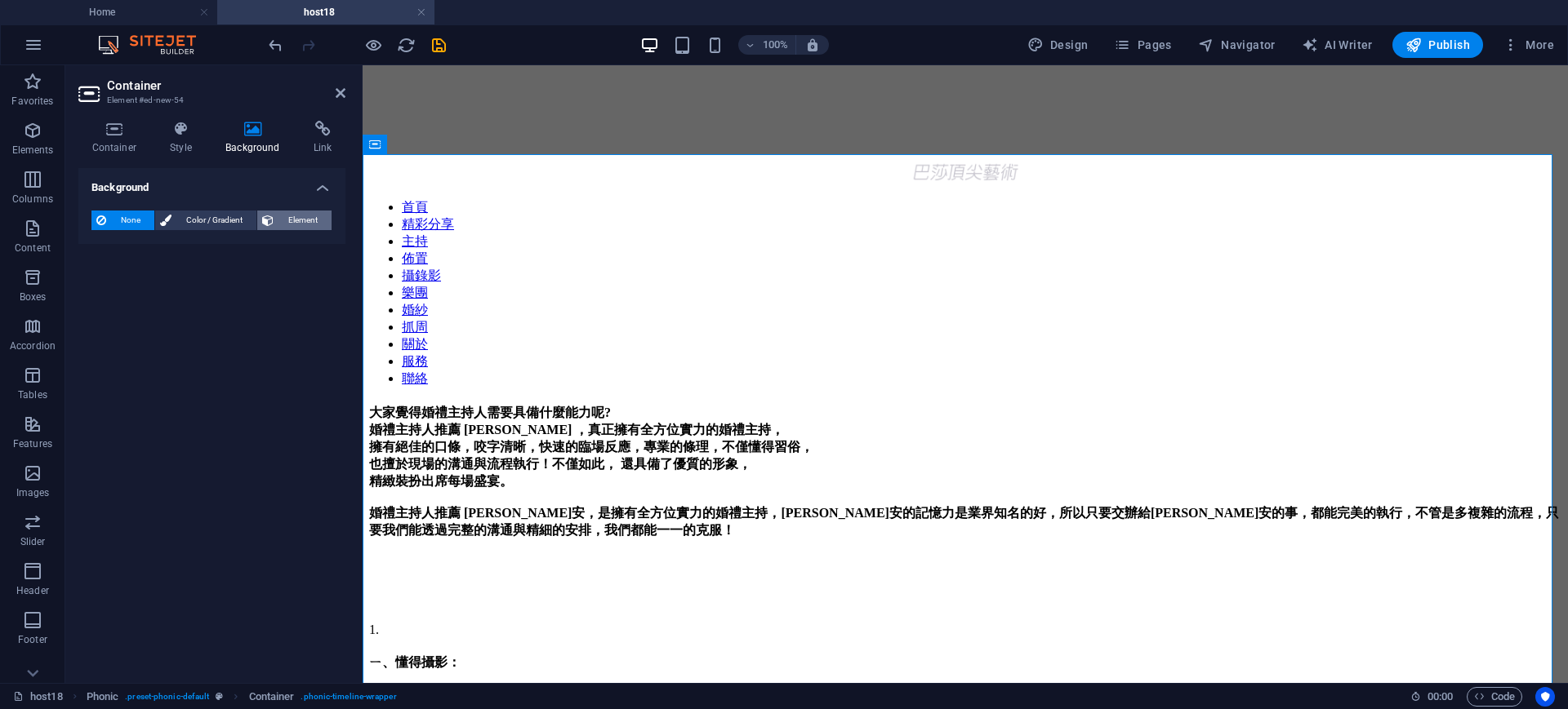
click at [282, 224] on span "Element" at bounding box center [303, 221] width 48 height 20
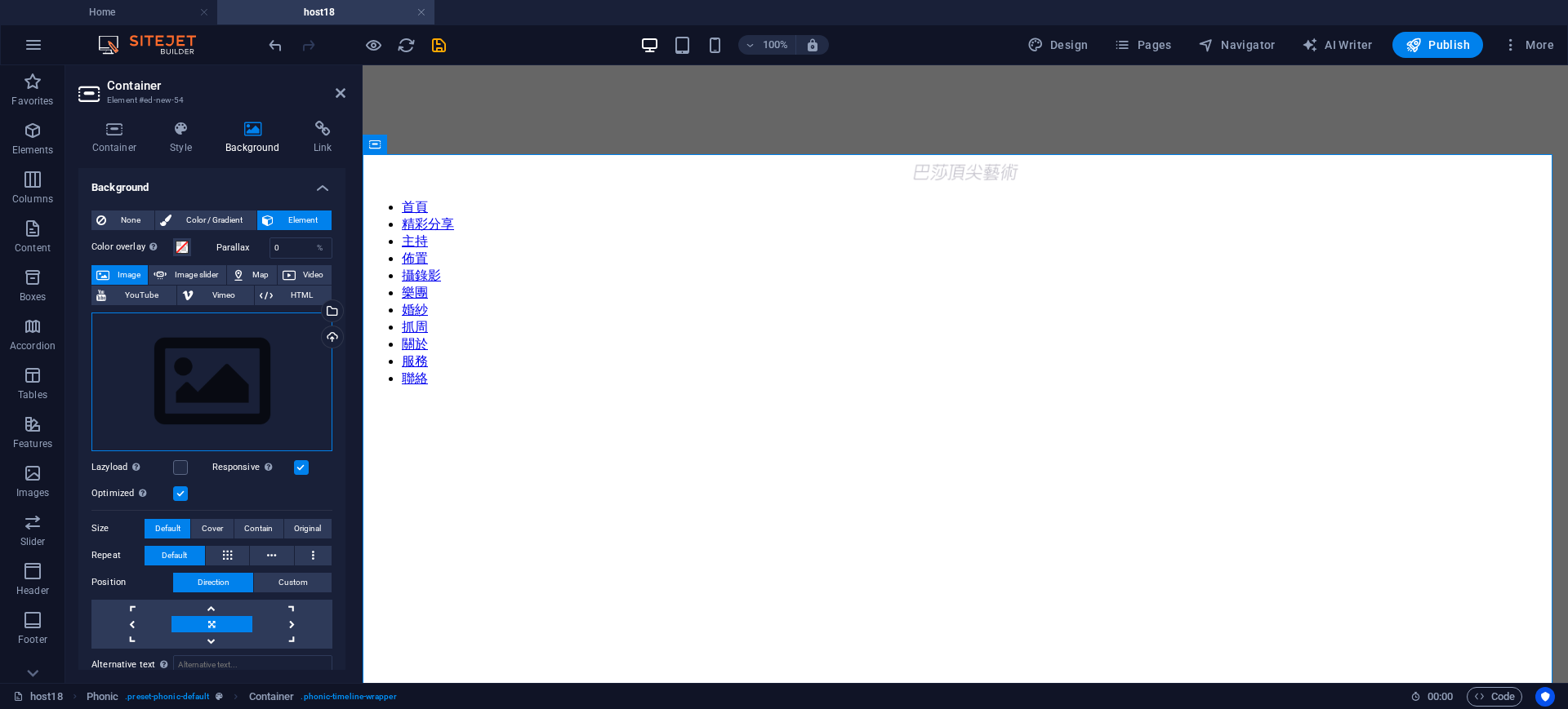
click at [232, 363] on div "Drag files here, click to choose files or select files from Files or our free s…" at bounding box center [212, 381] width 241 height 139
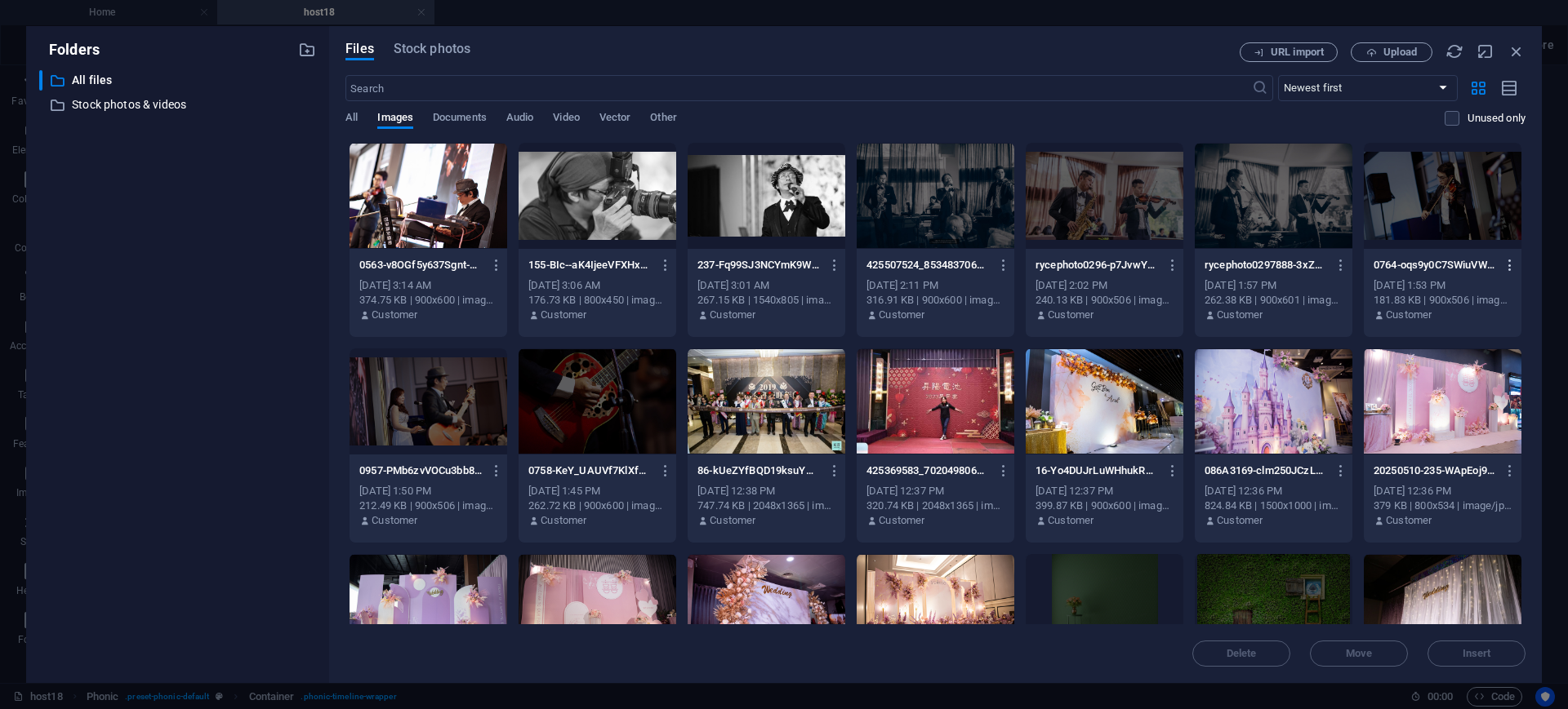
drag, startPoint x: 1521, startPoint y: 218, endPoint x: 1513, endPoint y: 271, distance: 53.6
click at [1513, 271] on div "0563-v8OGf5y637Sgnt-mp6X85w.jpg 0563-v8OGf5y637Sgnt-mp6X85w.jpg Oct 7, 2025 3:1…" at bounding box center [936, 651] width 1180 height 1019
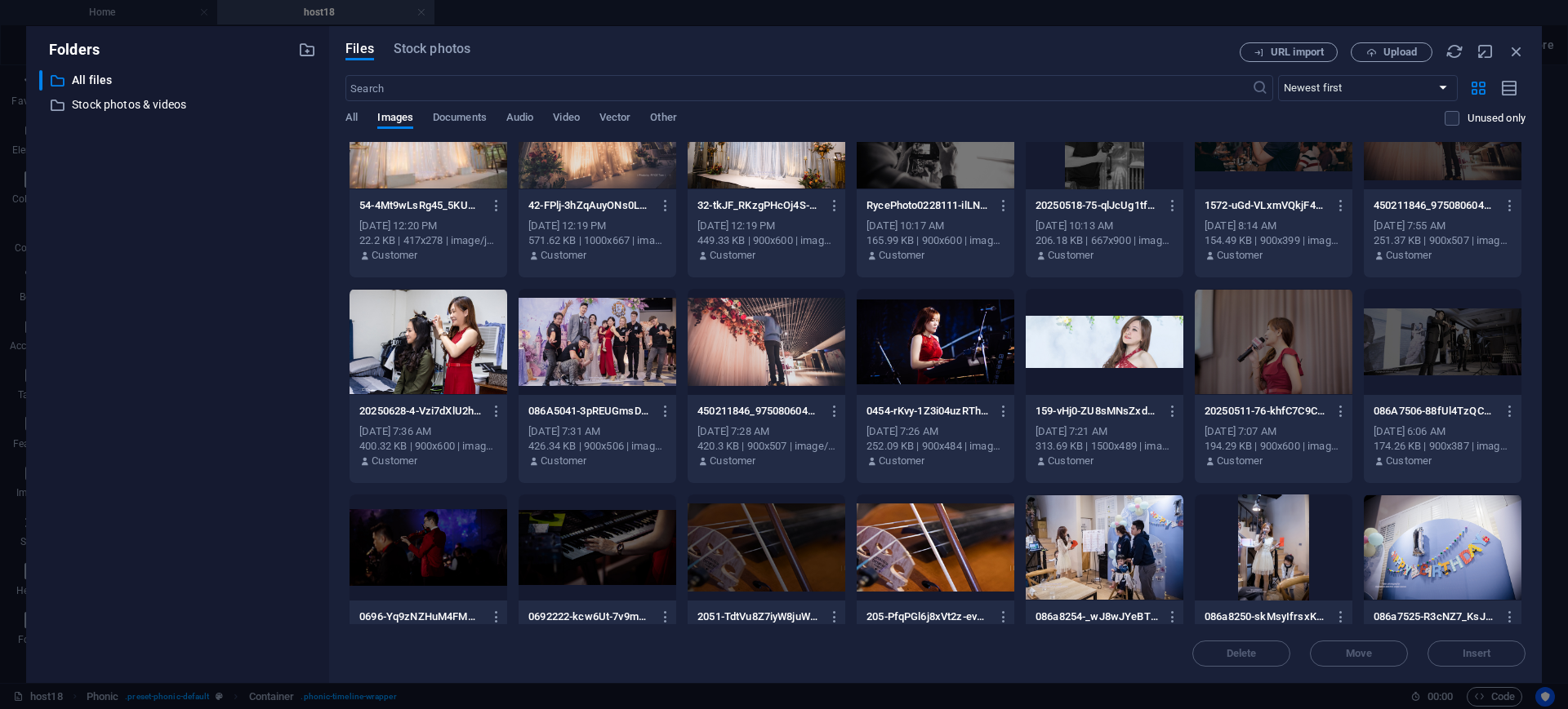
scroll to position [895, 0]
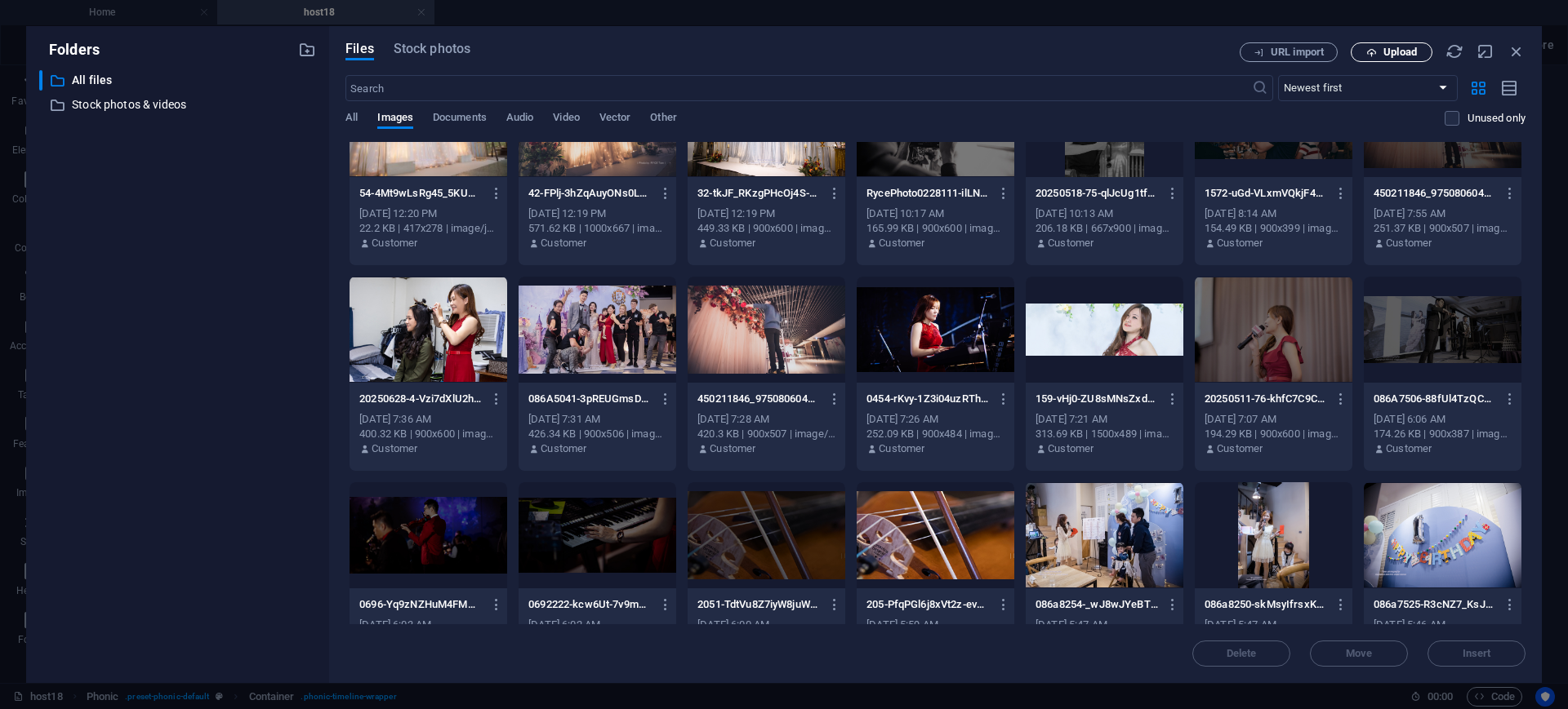
click at [1370, 52] on icon "button" at bounding box center [1371, 53] width 11 height 11
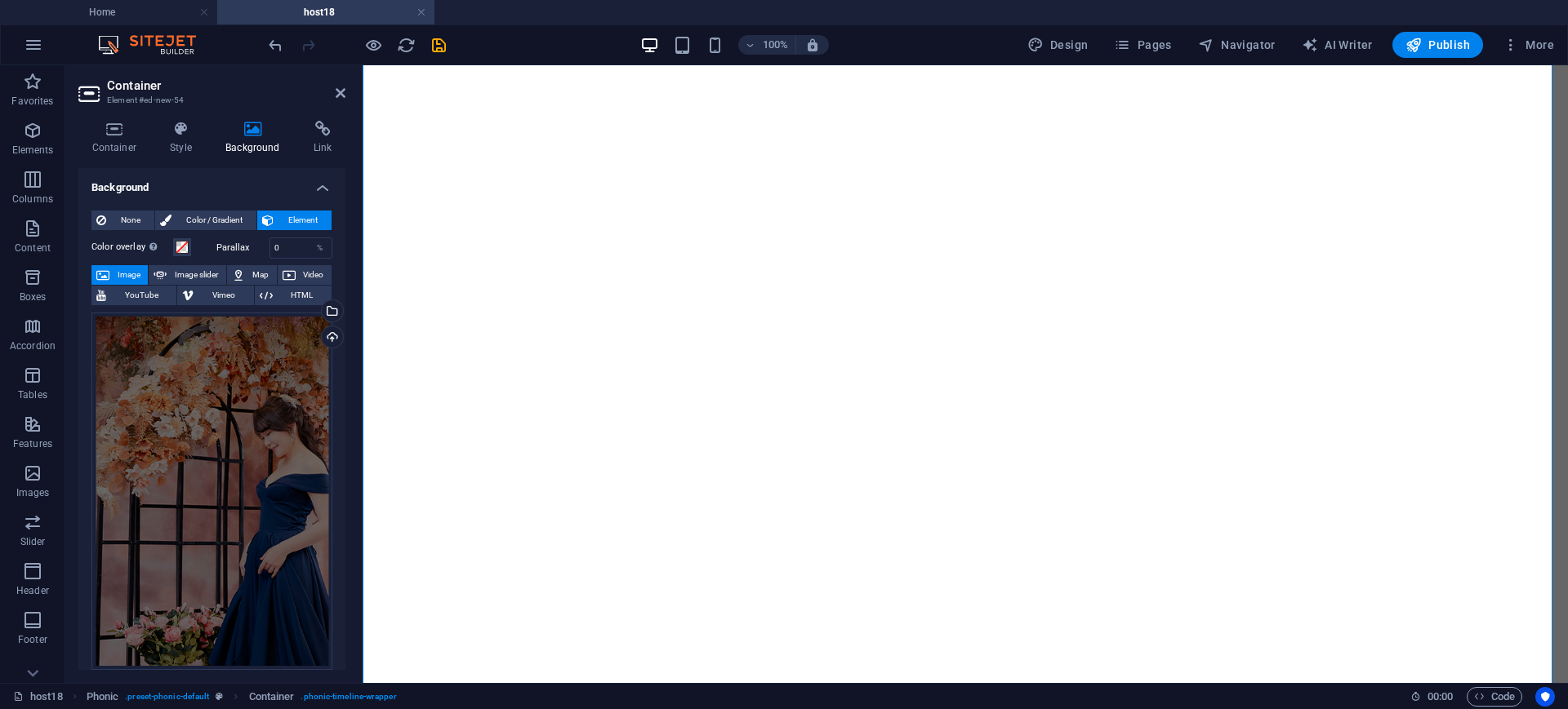
scroll to position [2969, 0]
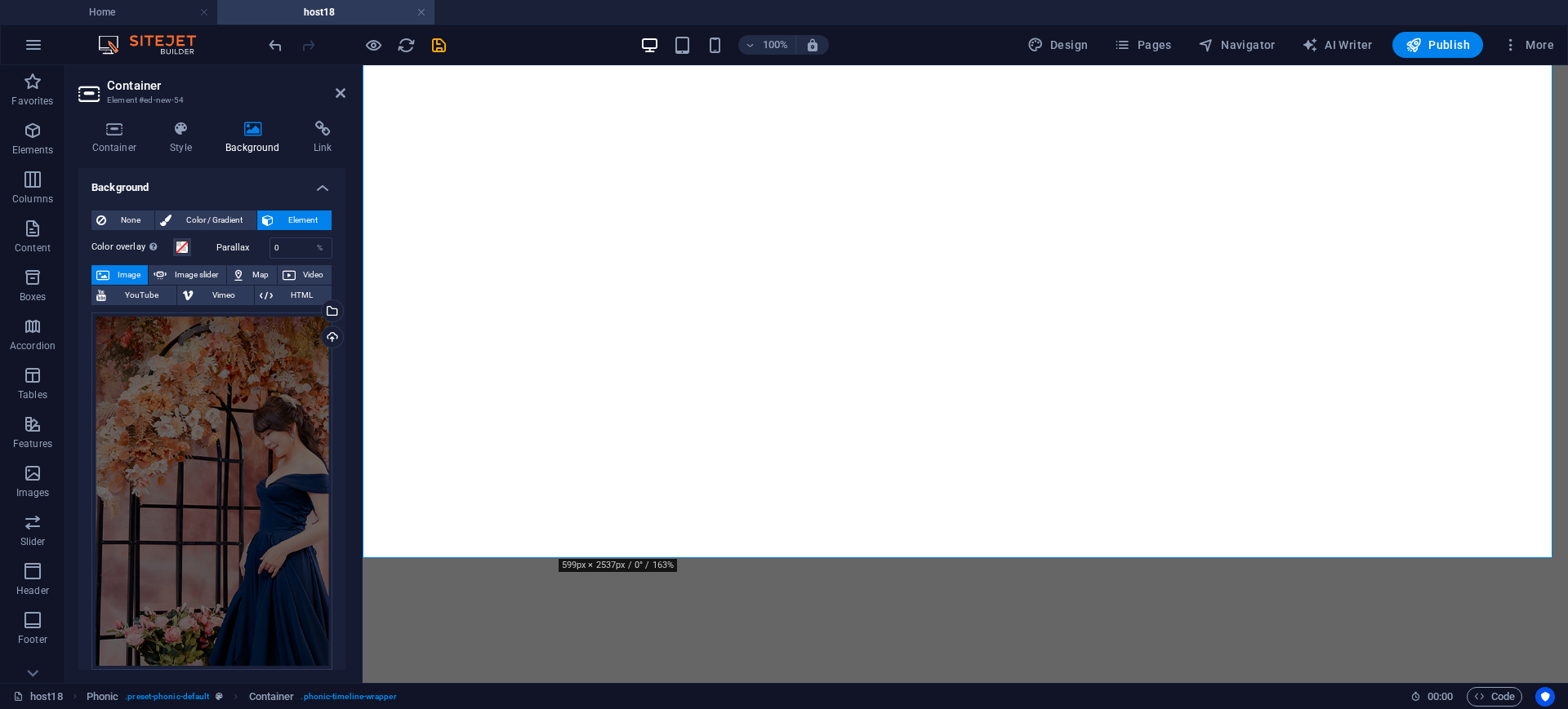
drag, startPoint x: 341, startPoint y: 95, endPoint x: 287, endPoint y: 46, distance: 72.9
click at [341, 95] on icon at bounding box center [340, 92] width 10 height 13
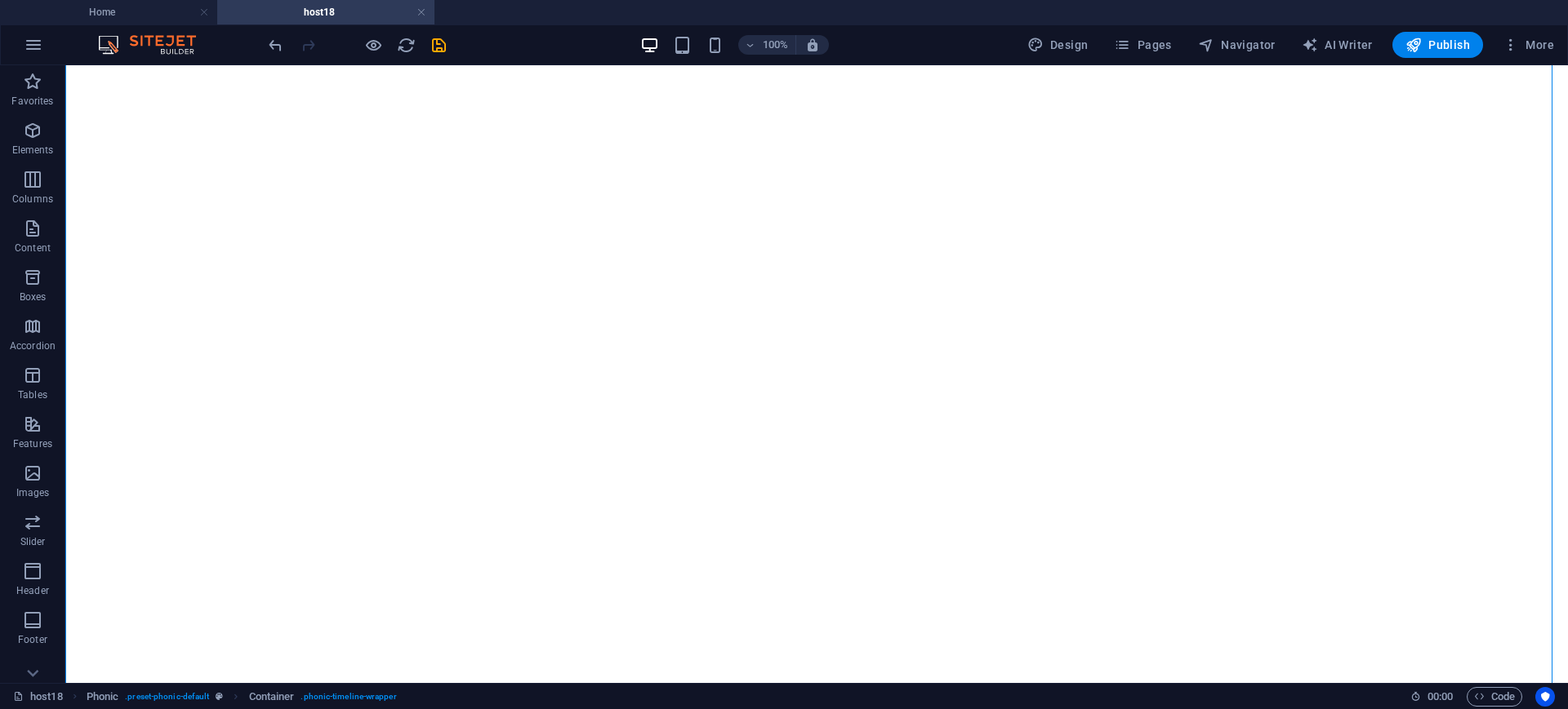
scroll to position [630, 0]
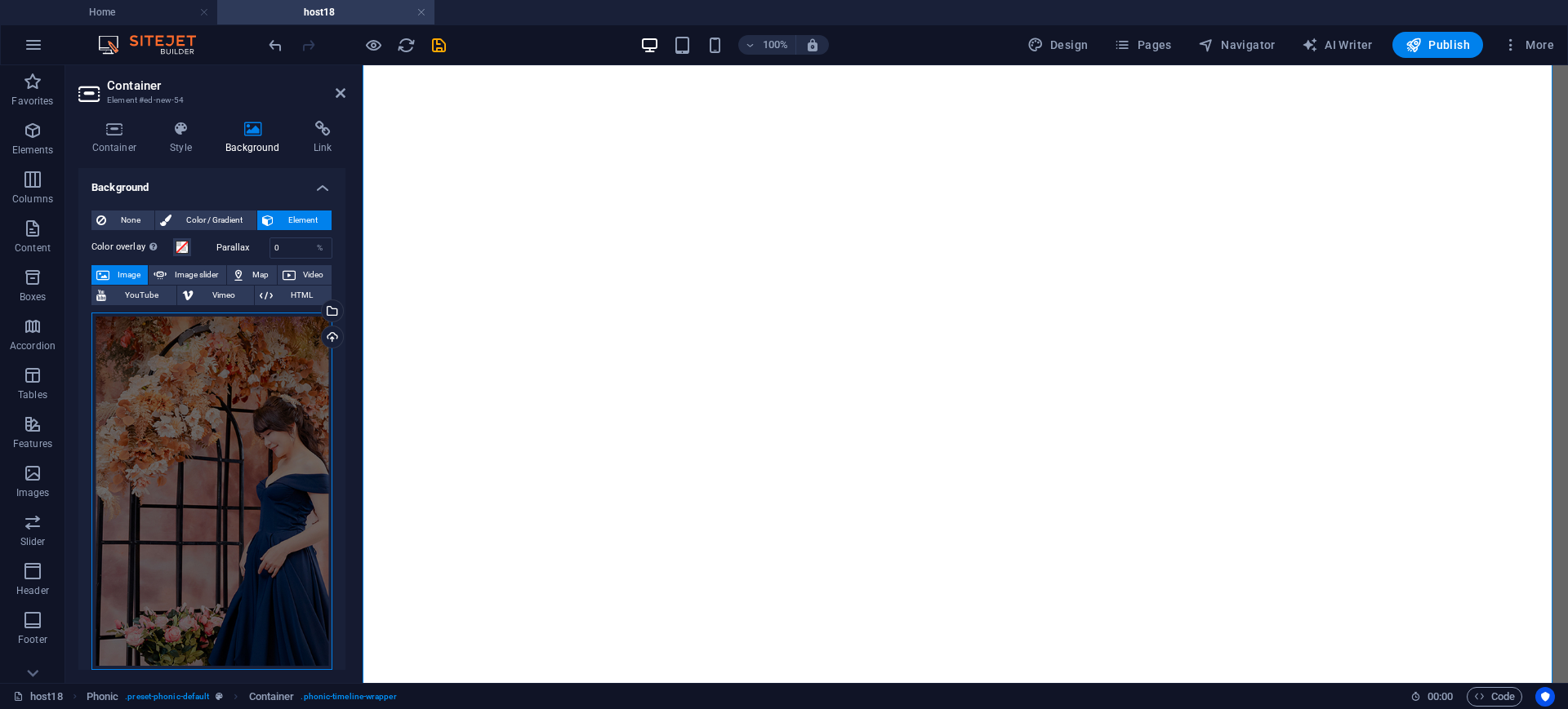
click at [218, 388] on div "Drag files here, click to choose files or select files from Files or our free s…" at bounding box center [212, 491] width 241 height 357
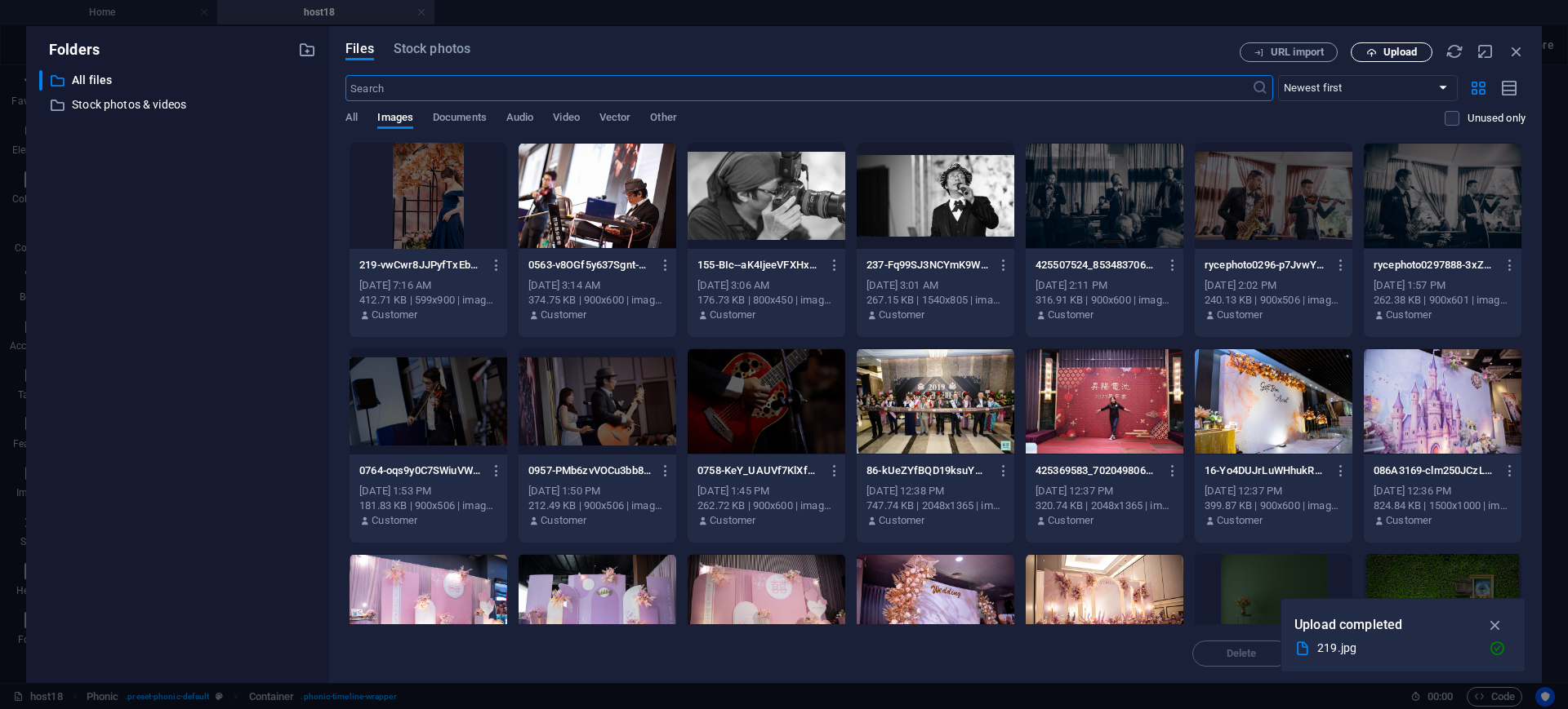
click at [1412, 57] on span "Upload" at bounding box center [1399, 52] width 33 height 10
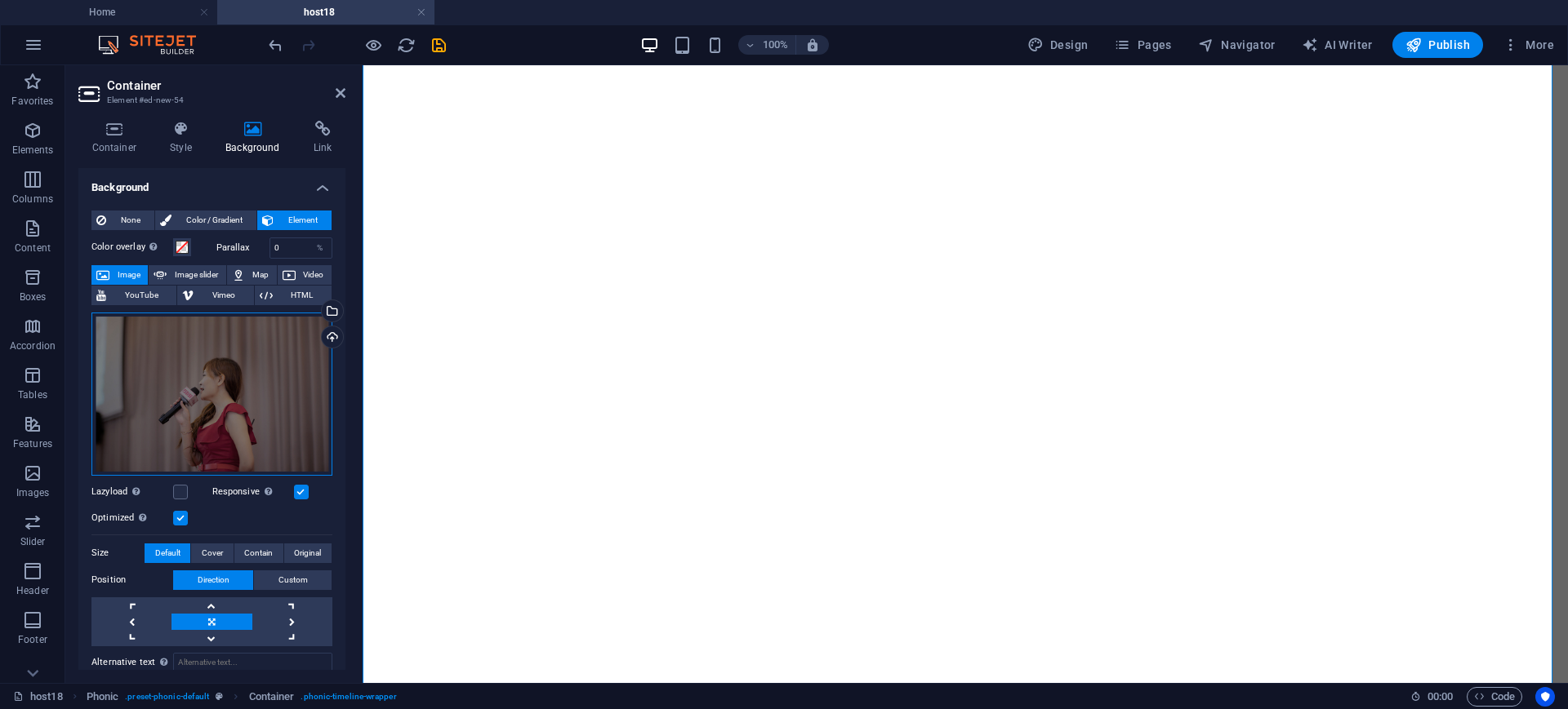
click at [251, 413] on div "Drag files here, click to choose files or select files from Files or our free s…" at bounding box center [212, 394] width 241 height 163
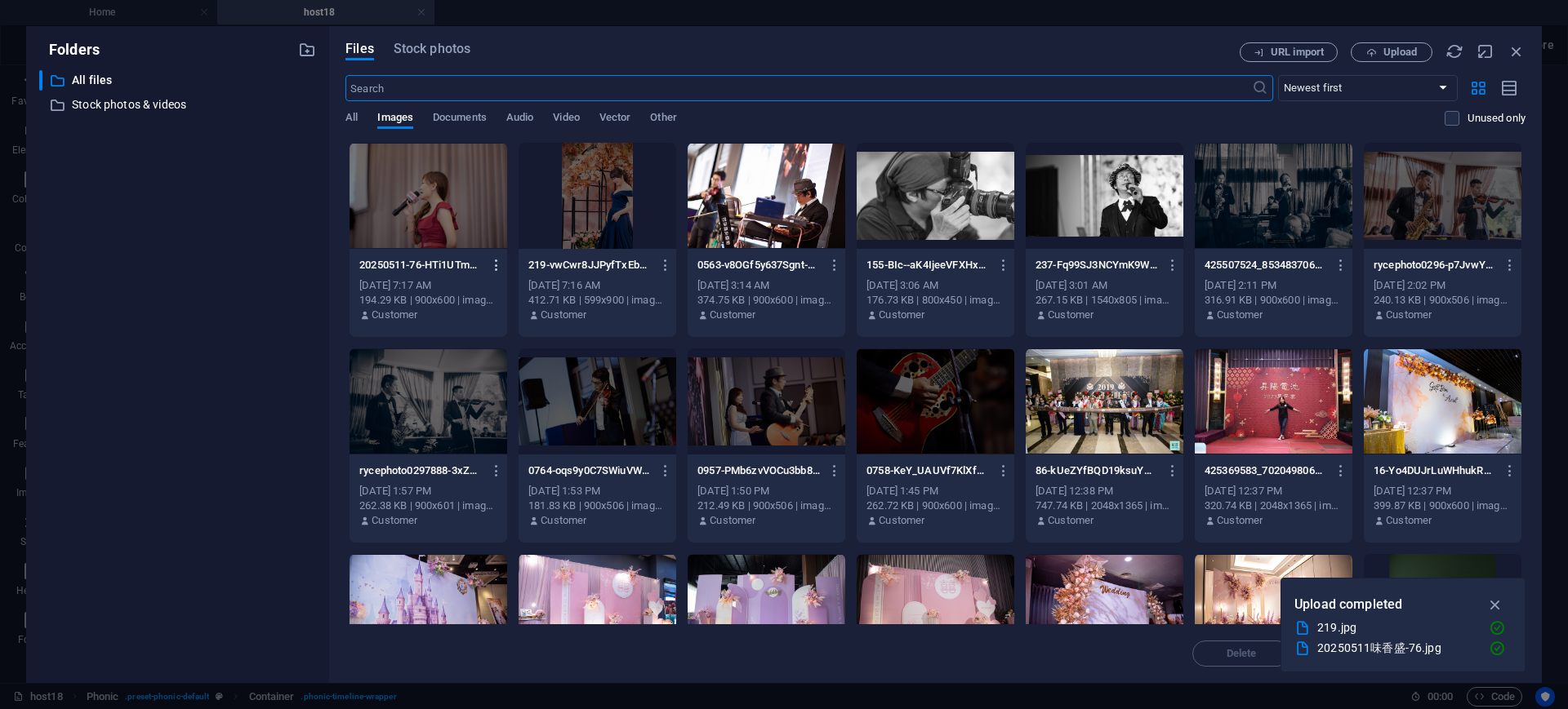
click at [491, 267] on icon "button" at bounding box center [497, 265] width 15 height 14
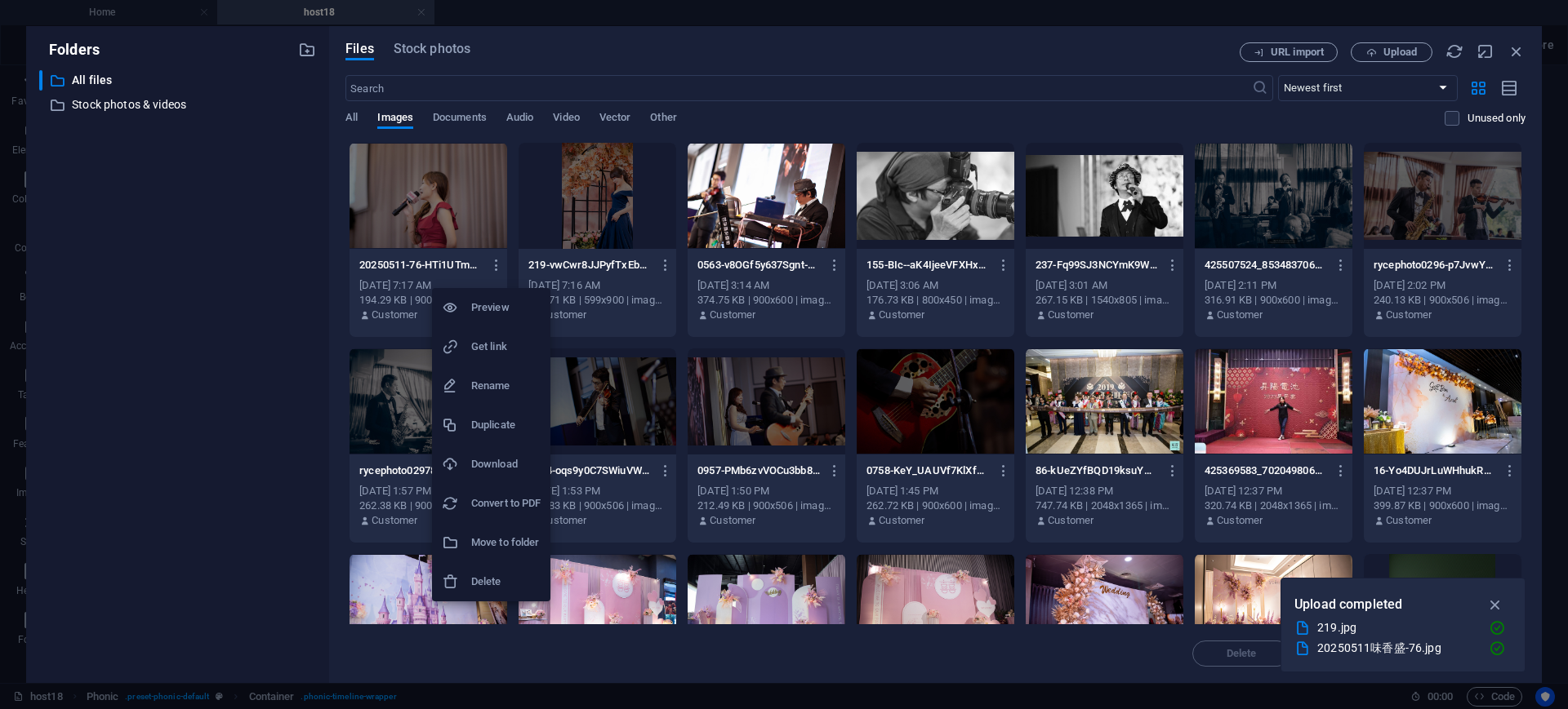
click at [459, 582] on div at bounding box center [456, 582] width 30 height 16
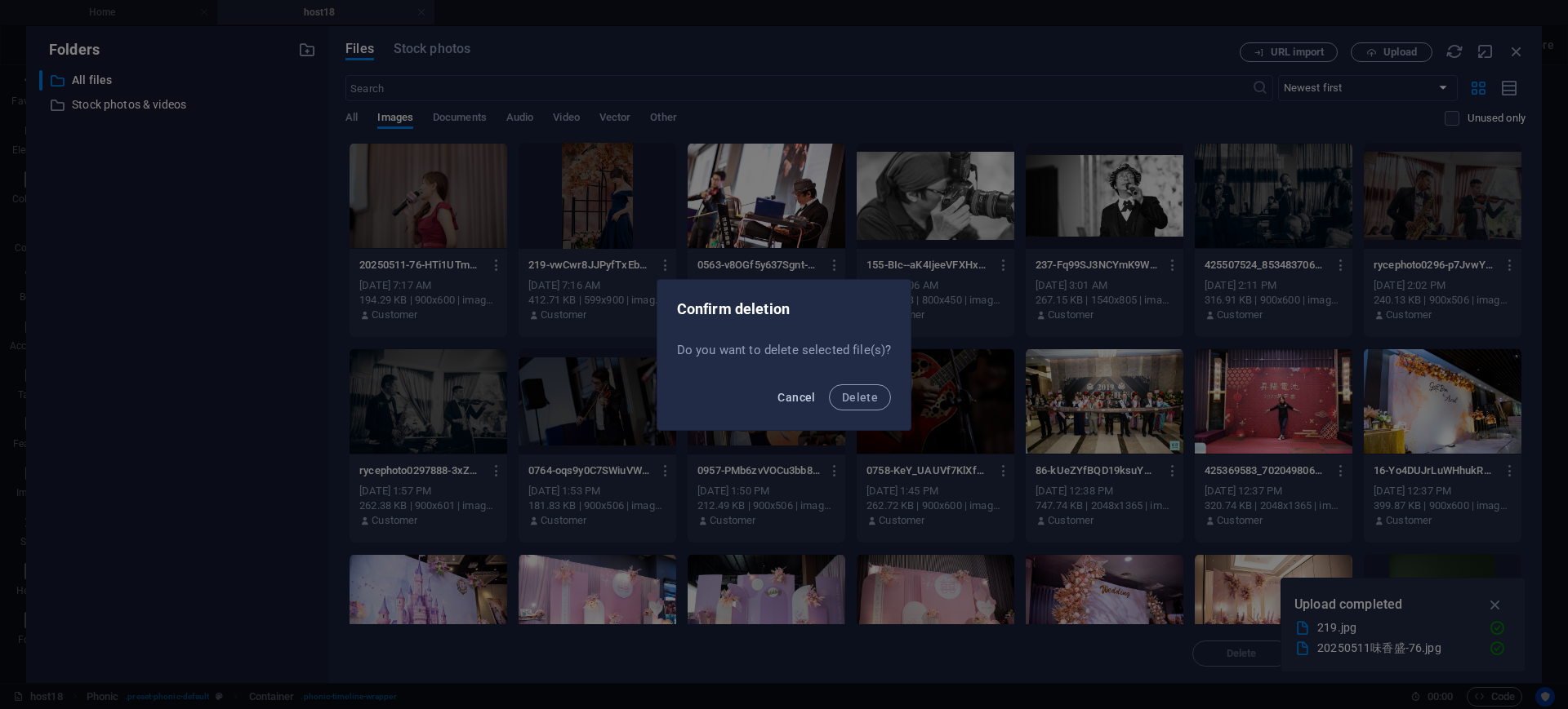
click at [801, 392] on span "Cancel" at bounding box center [797, 398] width 38 height 13
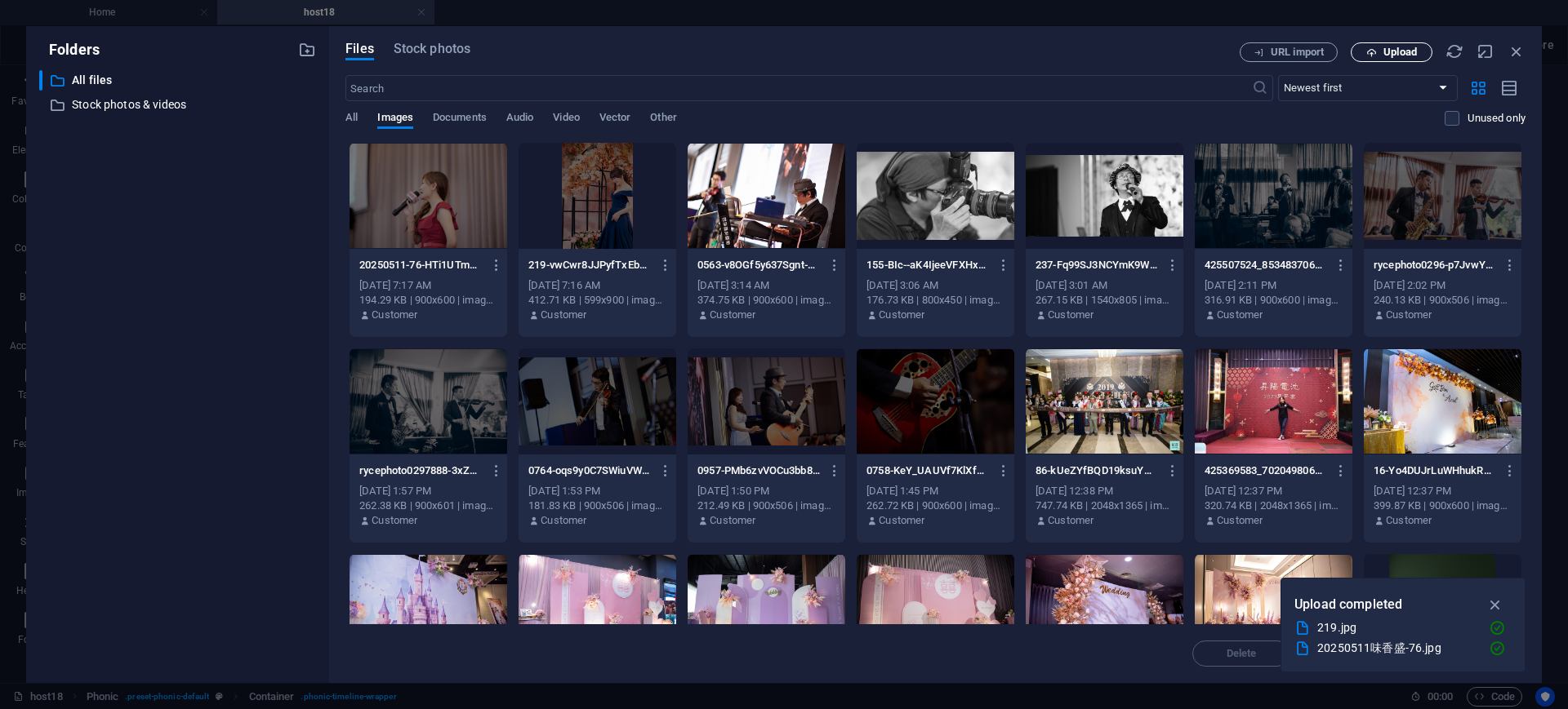
click at [1409, 48] on span "Upload" at bounding box center [1399, 52] width 33 height 10
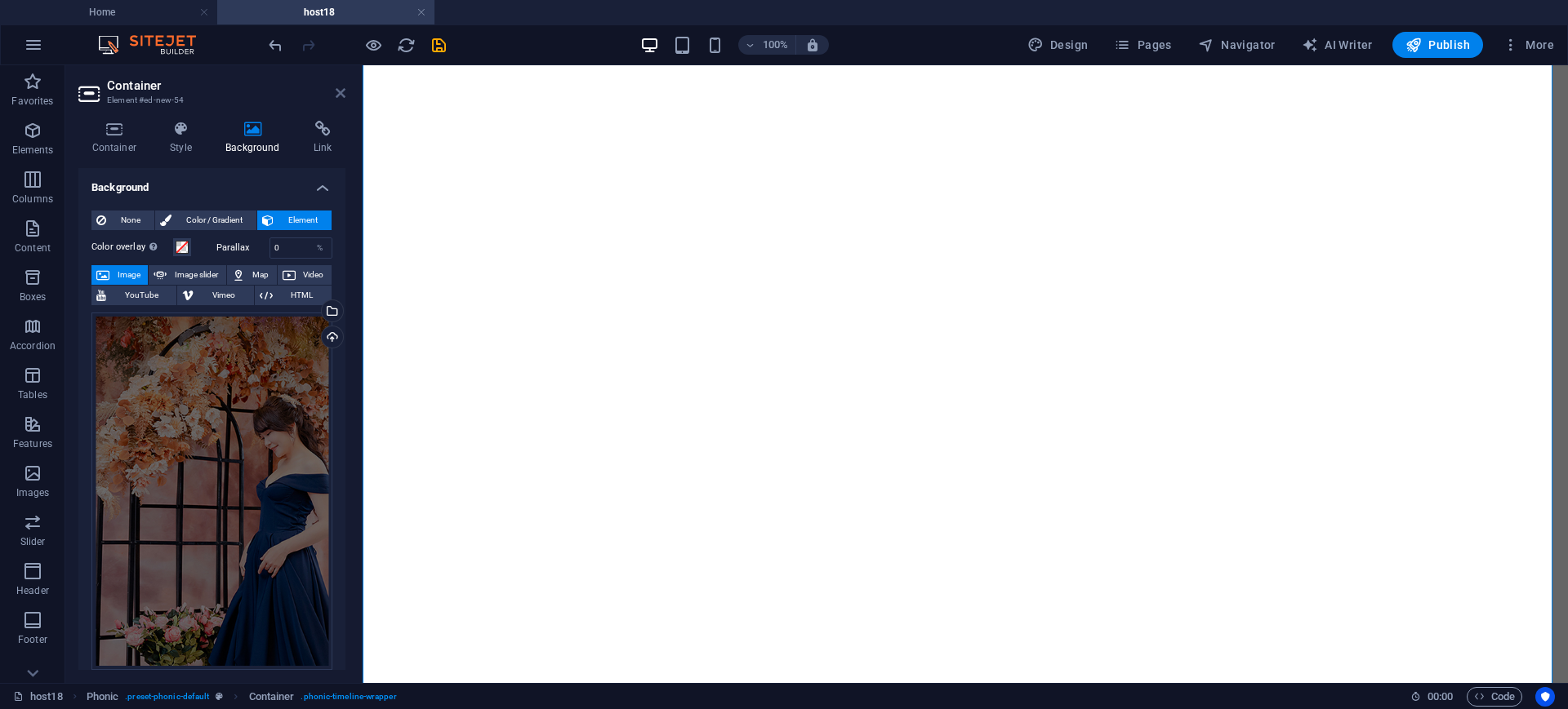
click at [339, 91] on icon at bounding box center [340, 92] width 10 height 13
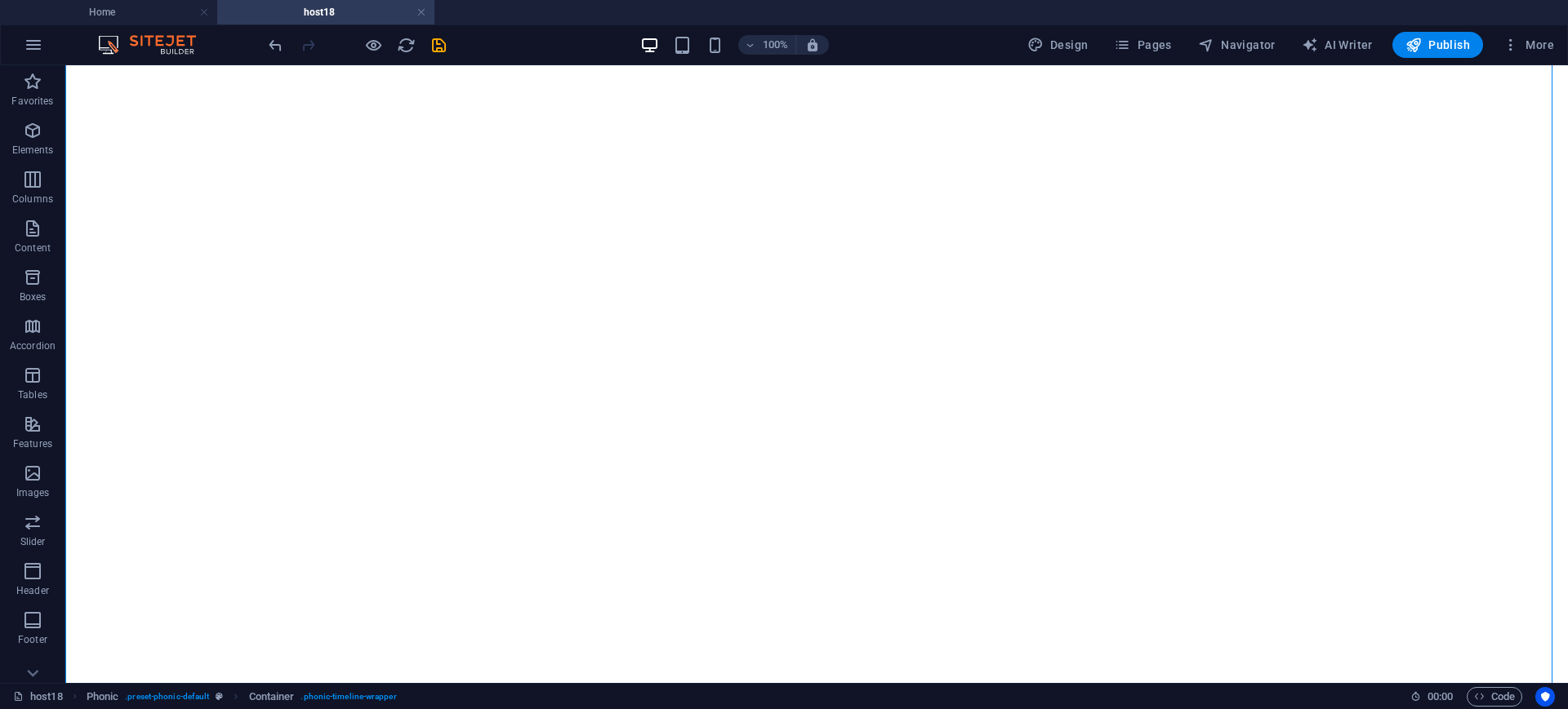
scroll to position [0, 0]
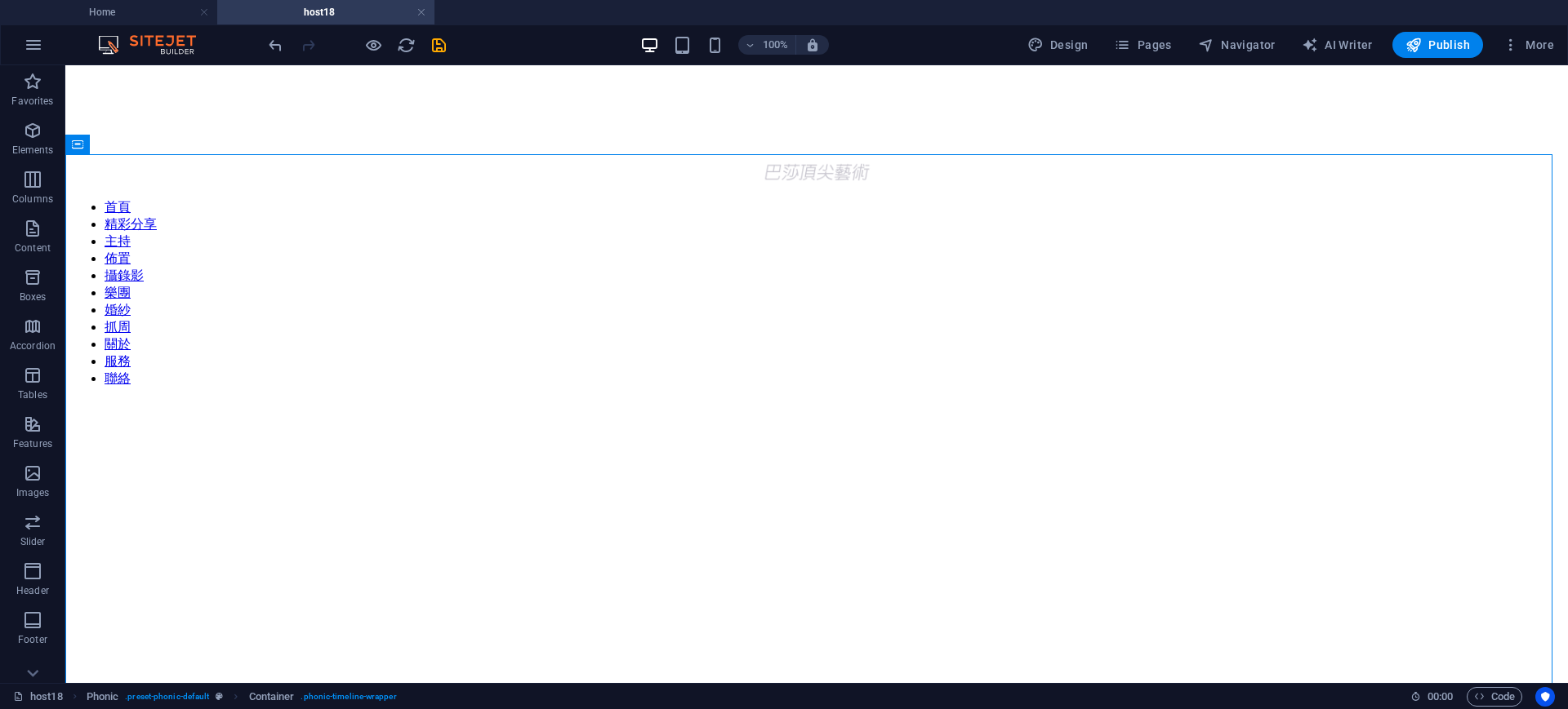
drag, startPoint x: 1555, startPoint y: 100, endPoint x: 1633, endPoint y: 75, distance: 81.9
click at [353, 400] on figure at bounding box center [816, 400] width 1490 height 0
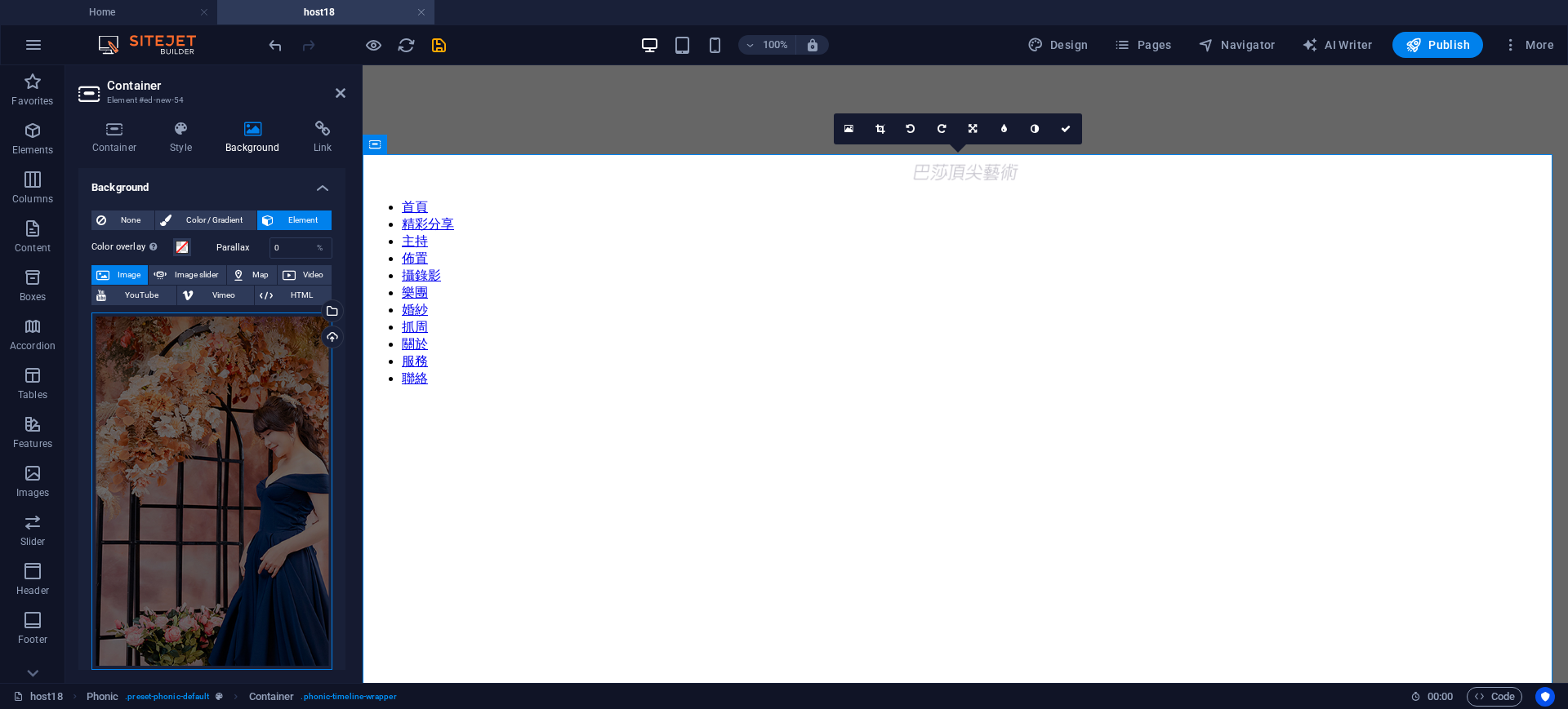
click at [94, 497] on div "Drag files here, click to choose files or select files from Files or our free s…" at bounding box center [212, 491] width 241 height 358
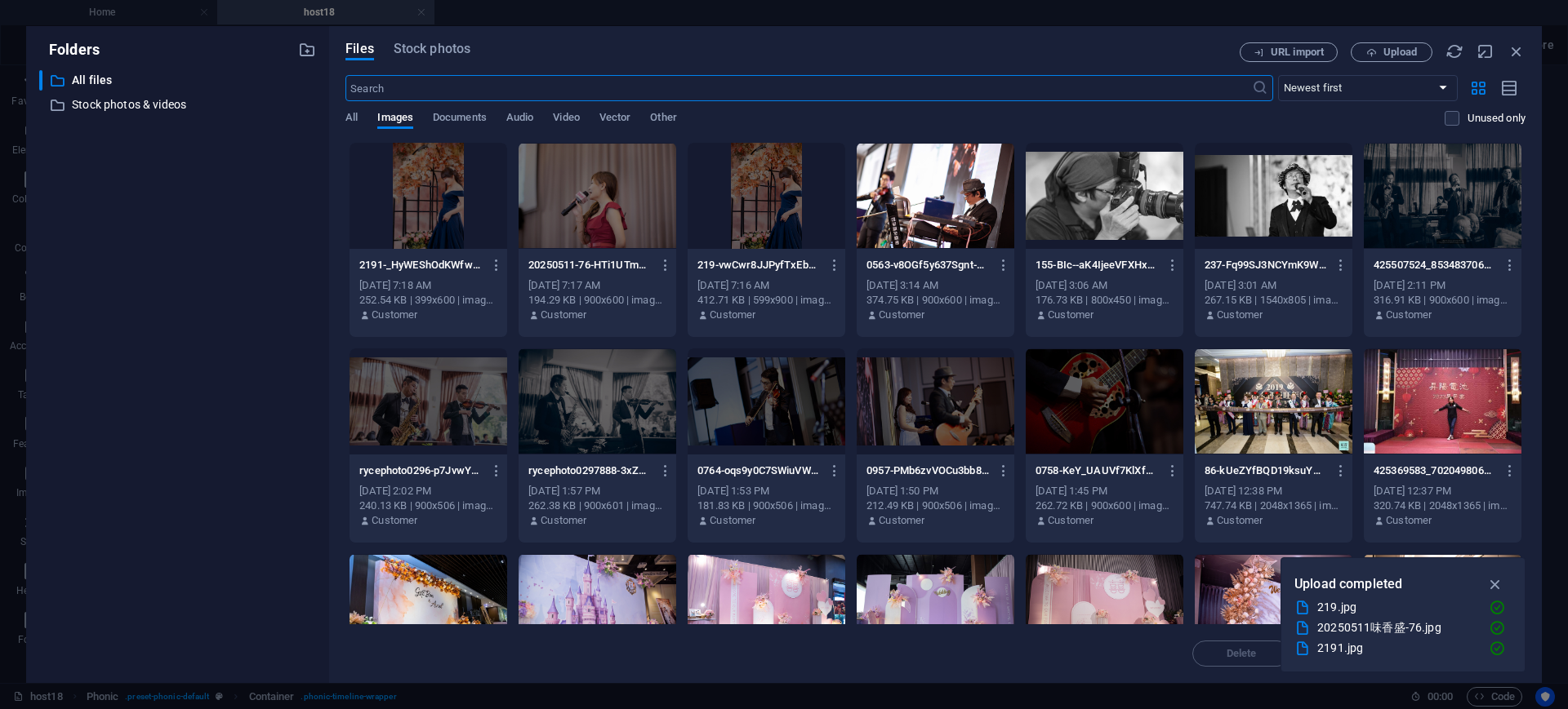
click at [659, 217] on div at bounding box center [596, 196] width 157 height 106
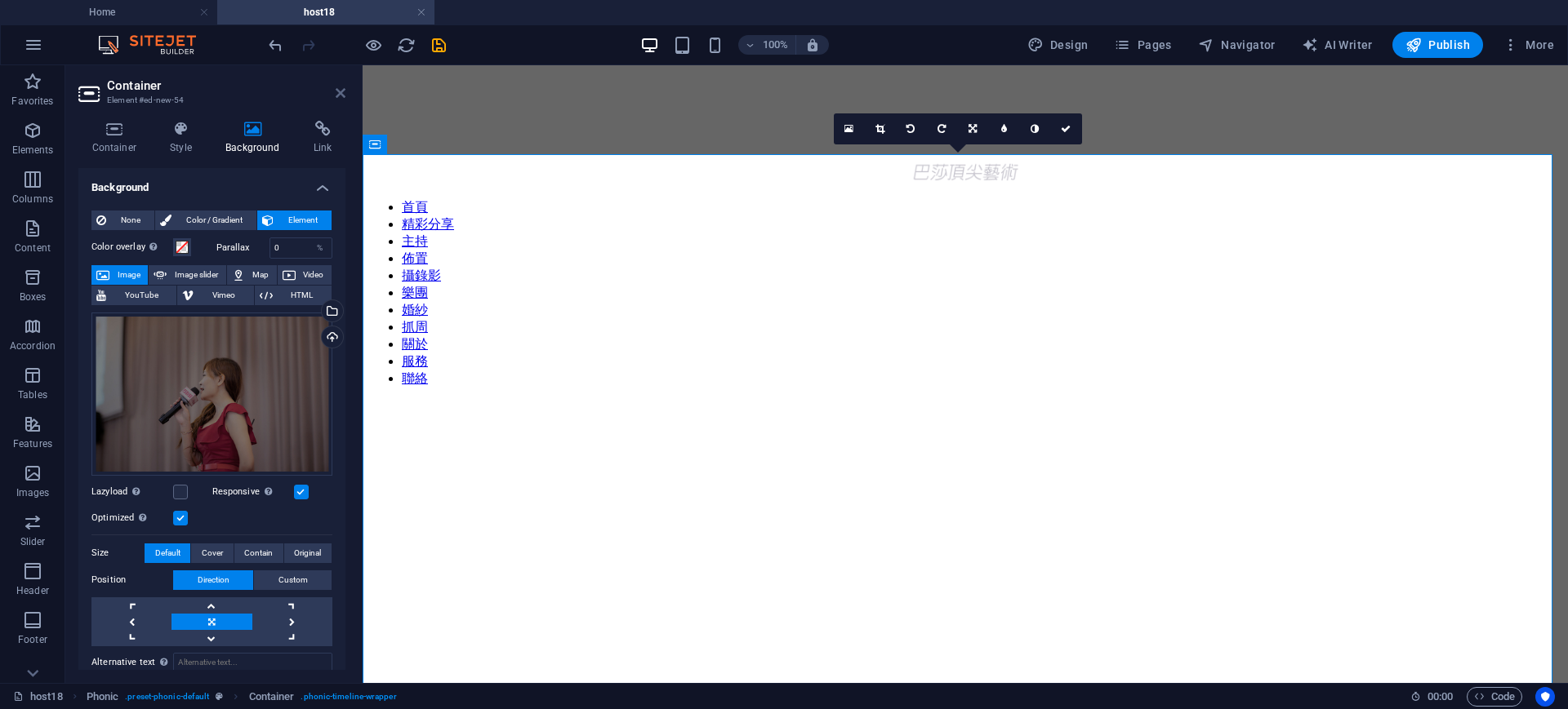
click at [340, 94] on icon at bounding box center [340, 92] width 10 height 13
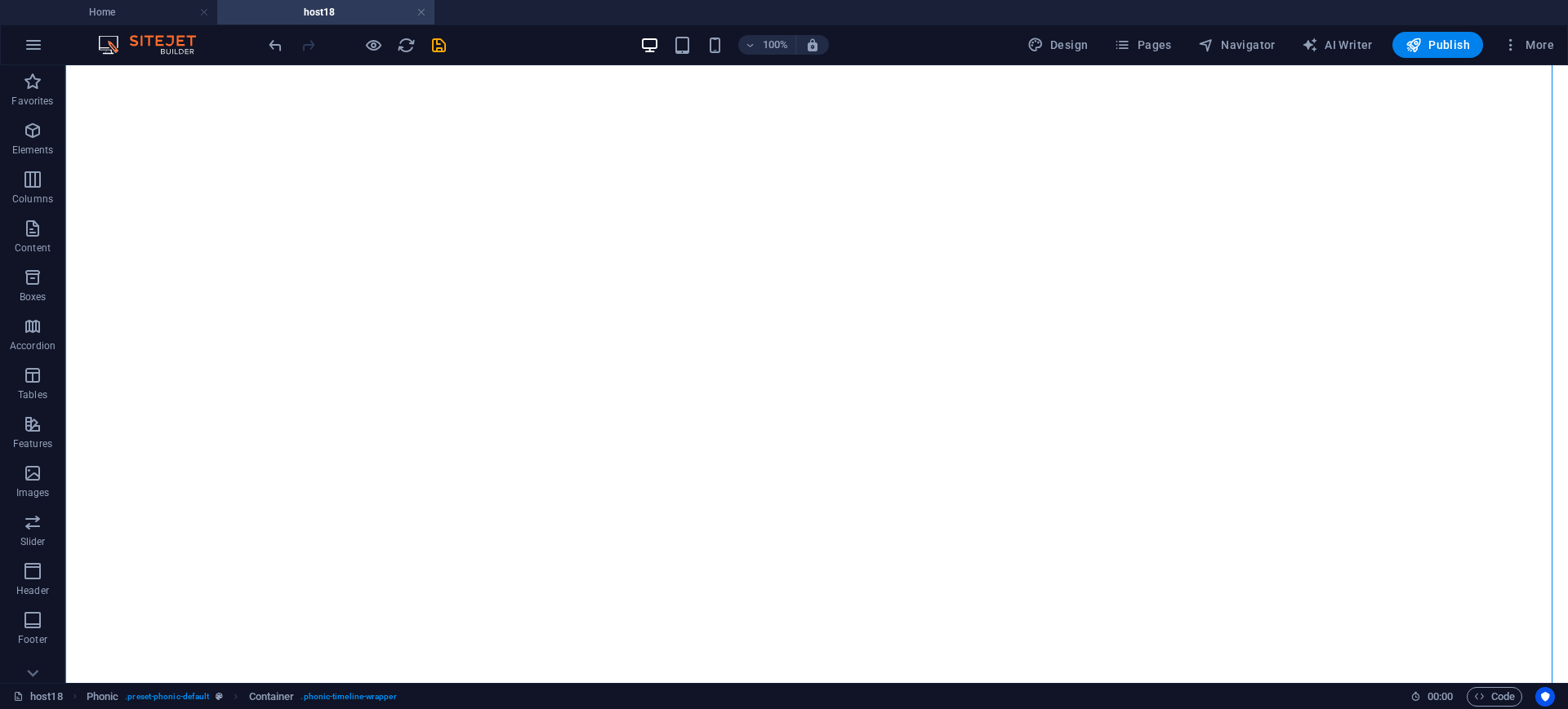
scroll to position [340, 0]
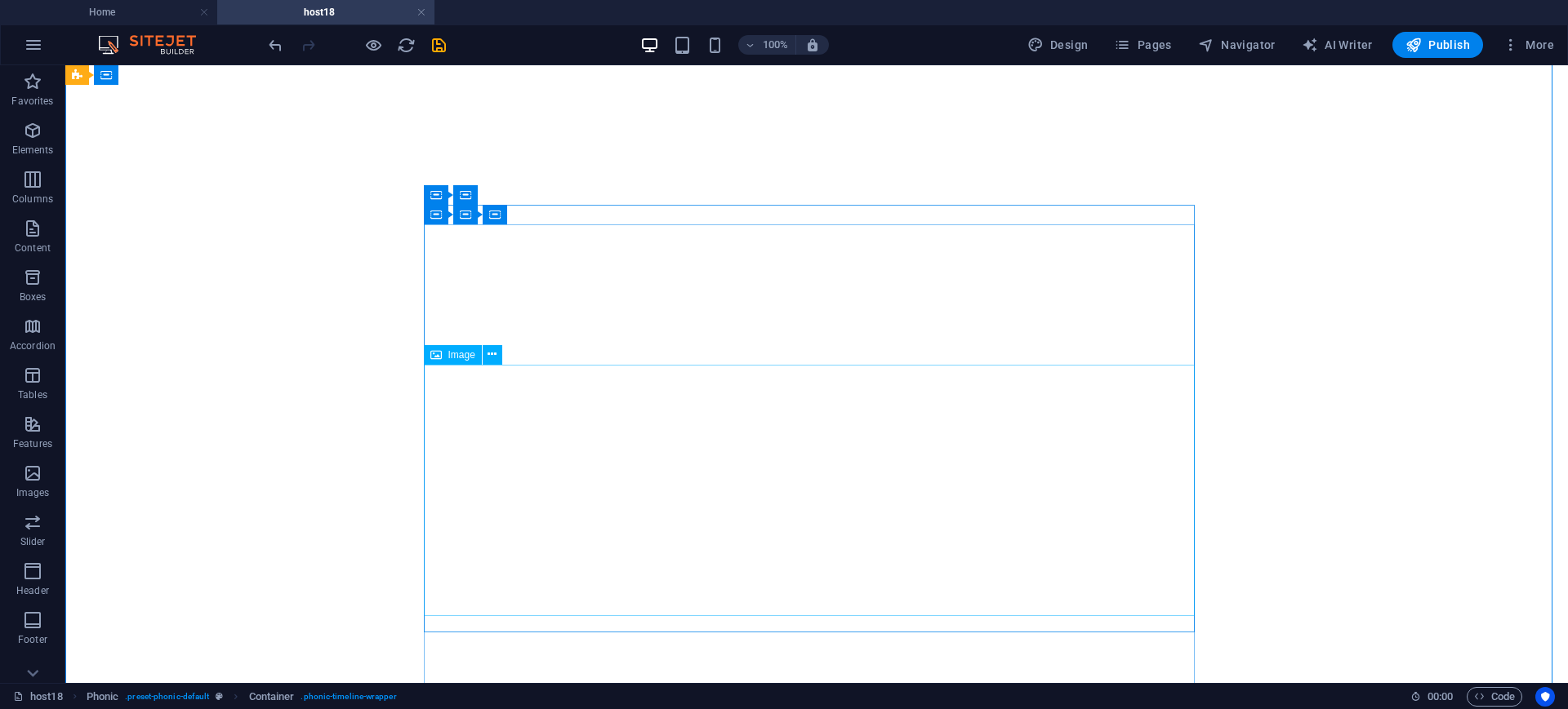
drag, startPoint x: 1157, startPoint y: 391, endPoint x: 859, endPoint y: 391, distance: 298.0
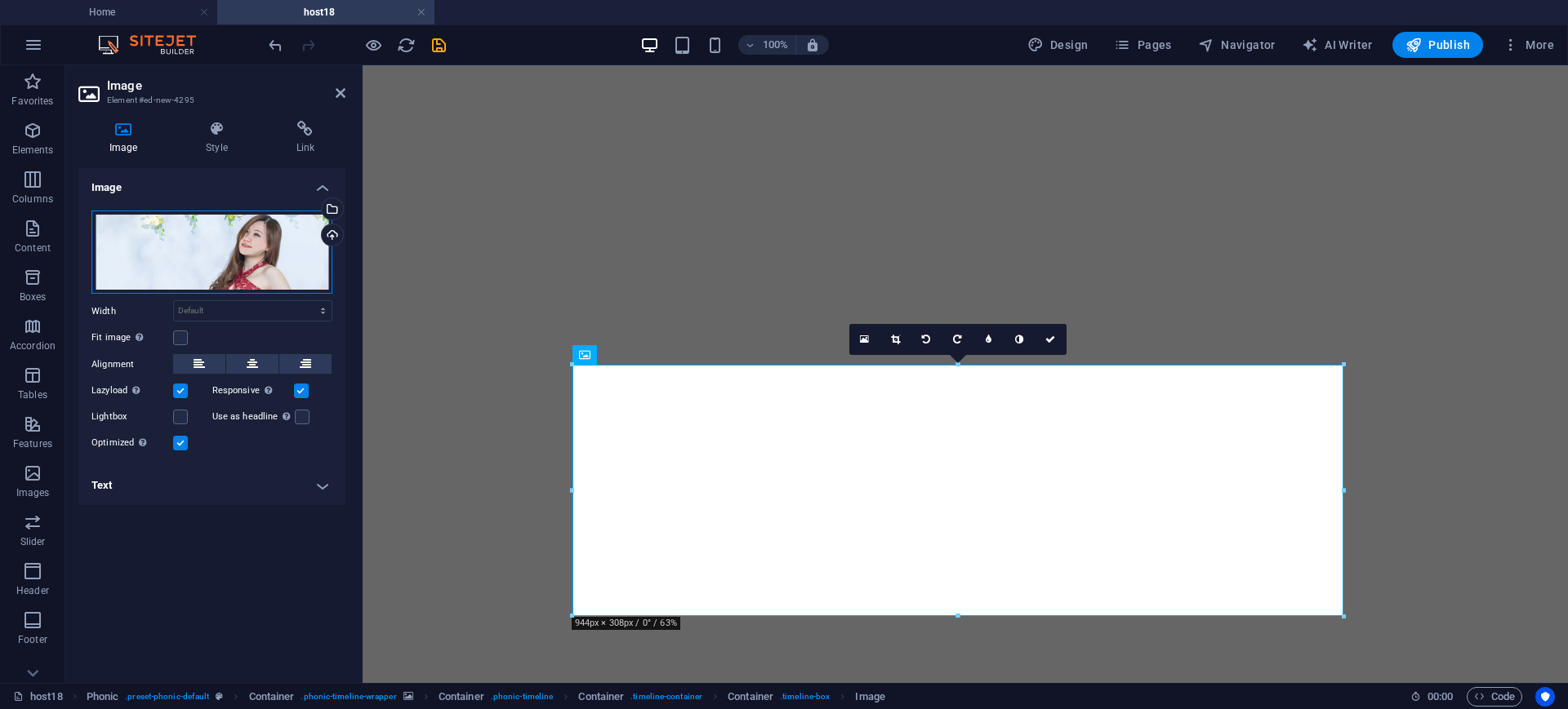
click at [270, 234] on div "Drag files here, click to choose files or select files from Files or our free s…" at bounding box center [212, 253] width 241 height 84
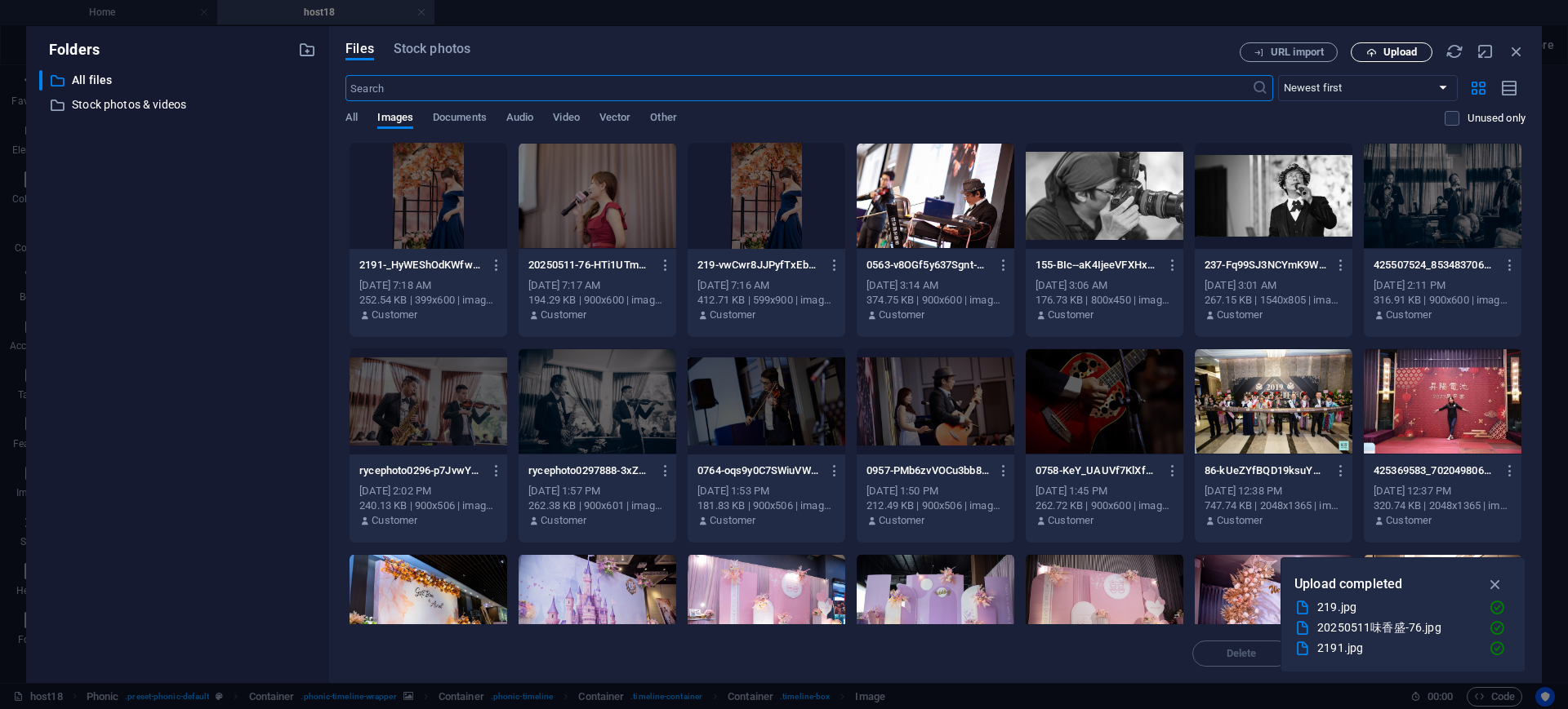
click at [1369, 57] on button "Upload" at bounding box center [1391, 52] width 82 height 20
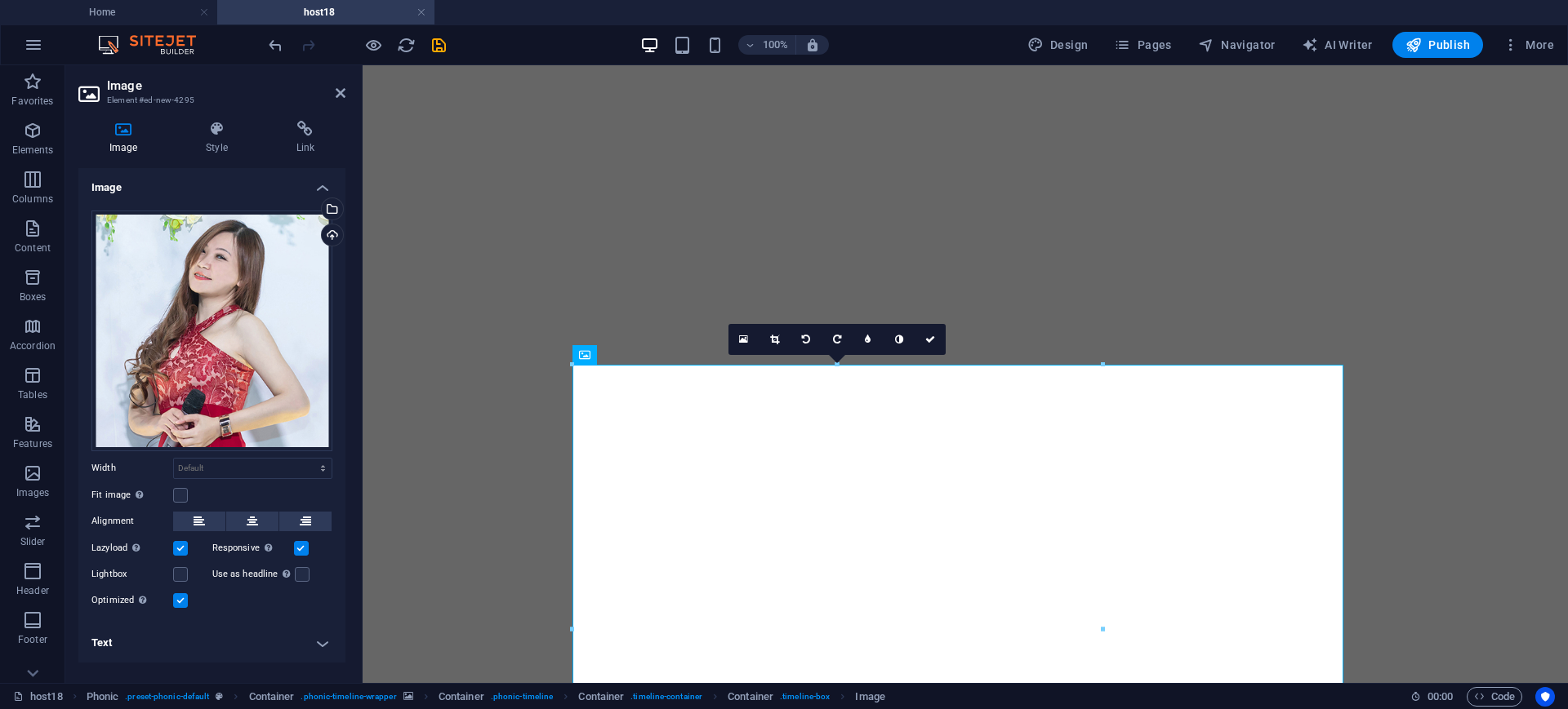
scroll to position [749, 0]
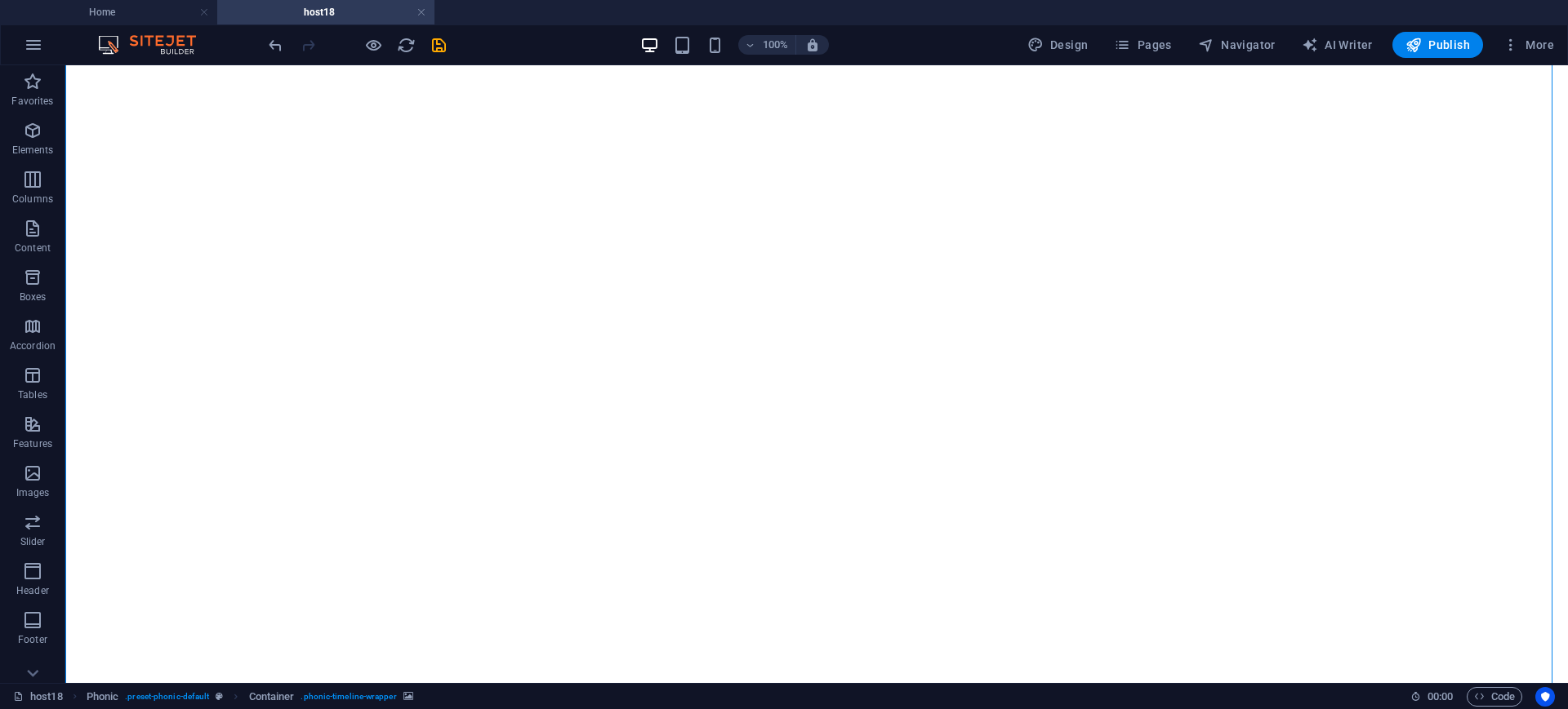
scroll to position [359, 0]
click at [22, 136] on icon "button" at bounding box center [32, 131] width 20 height 20
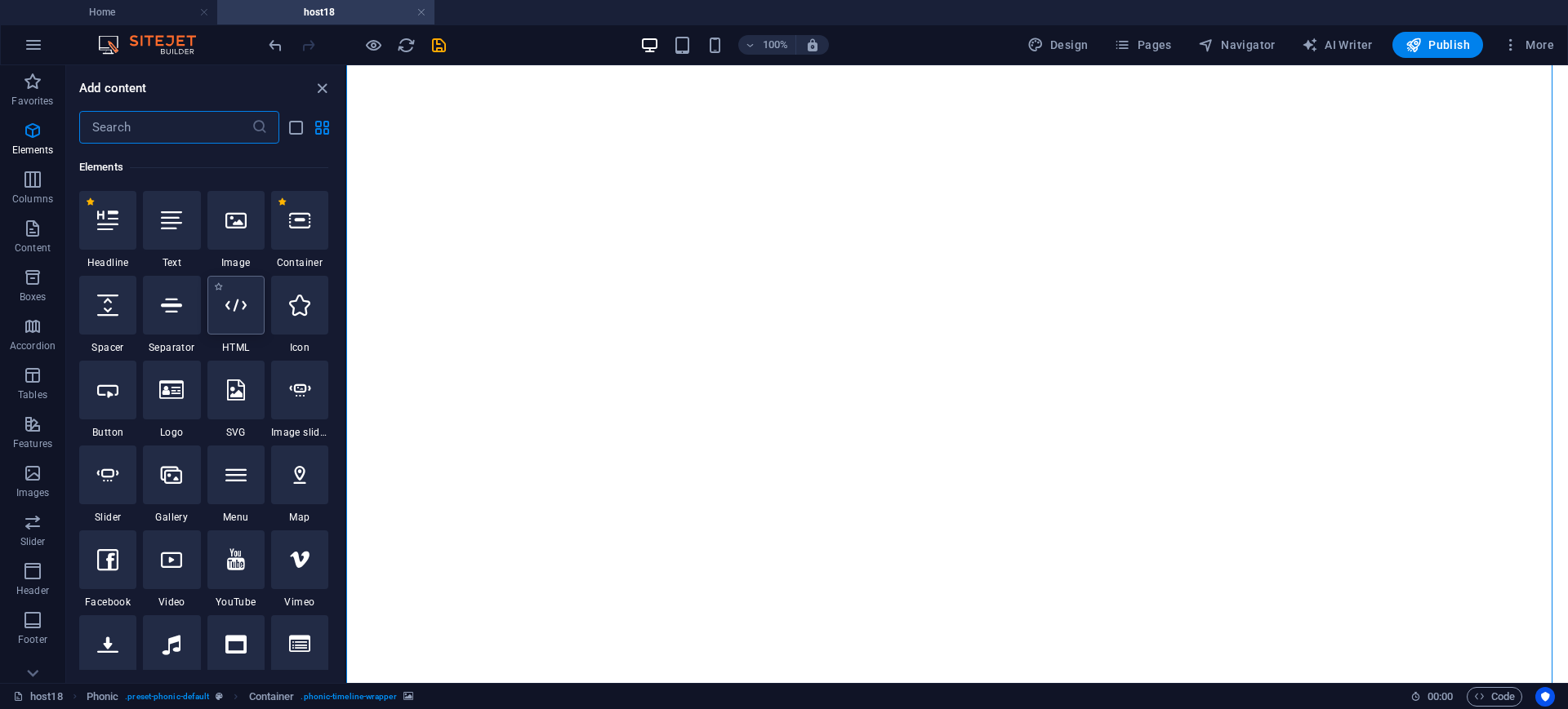
scroll to position [174, 0]
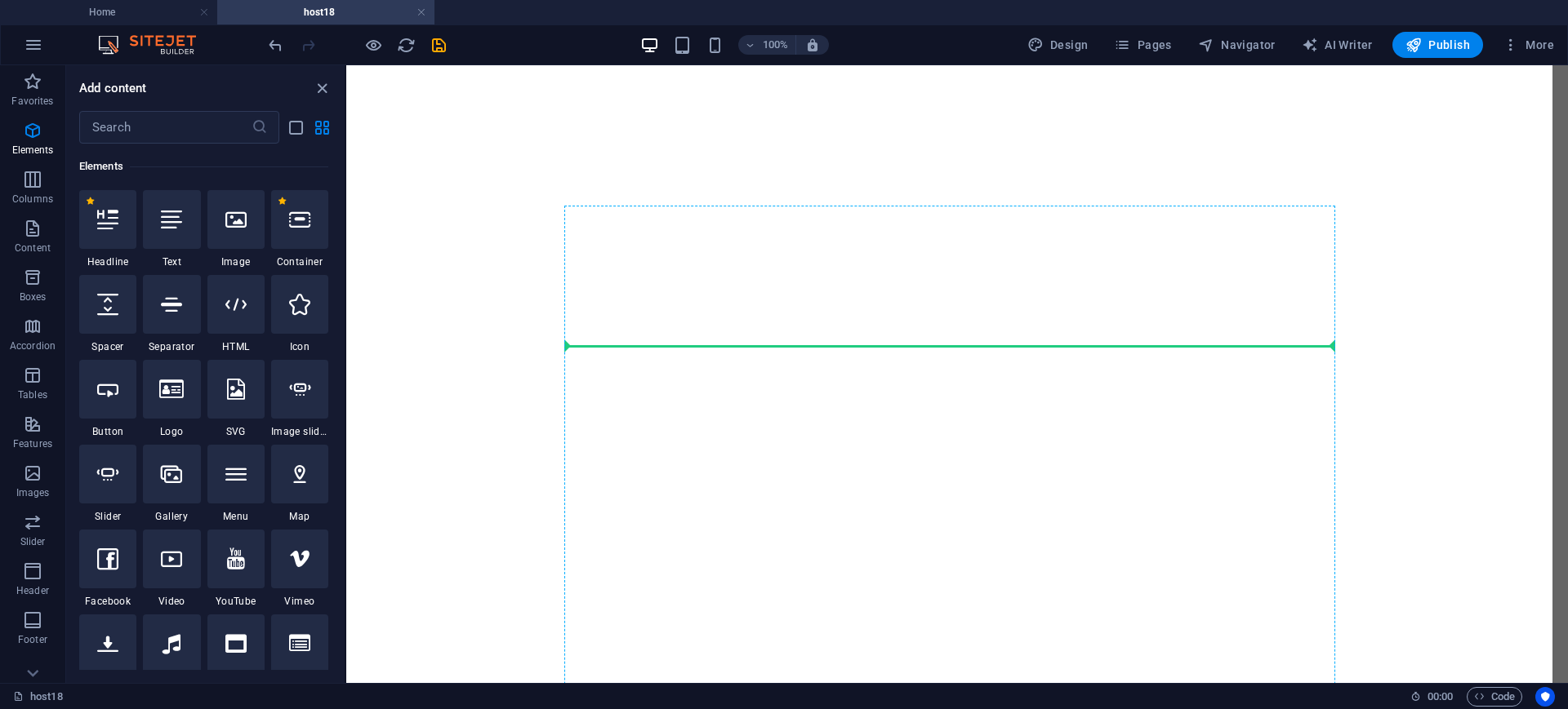
select select "px"
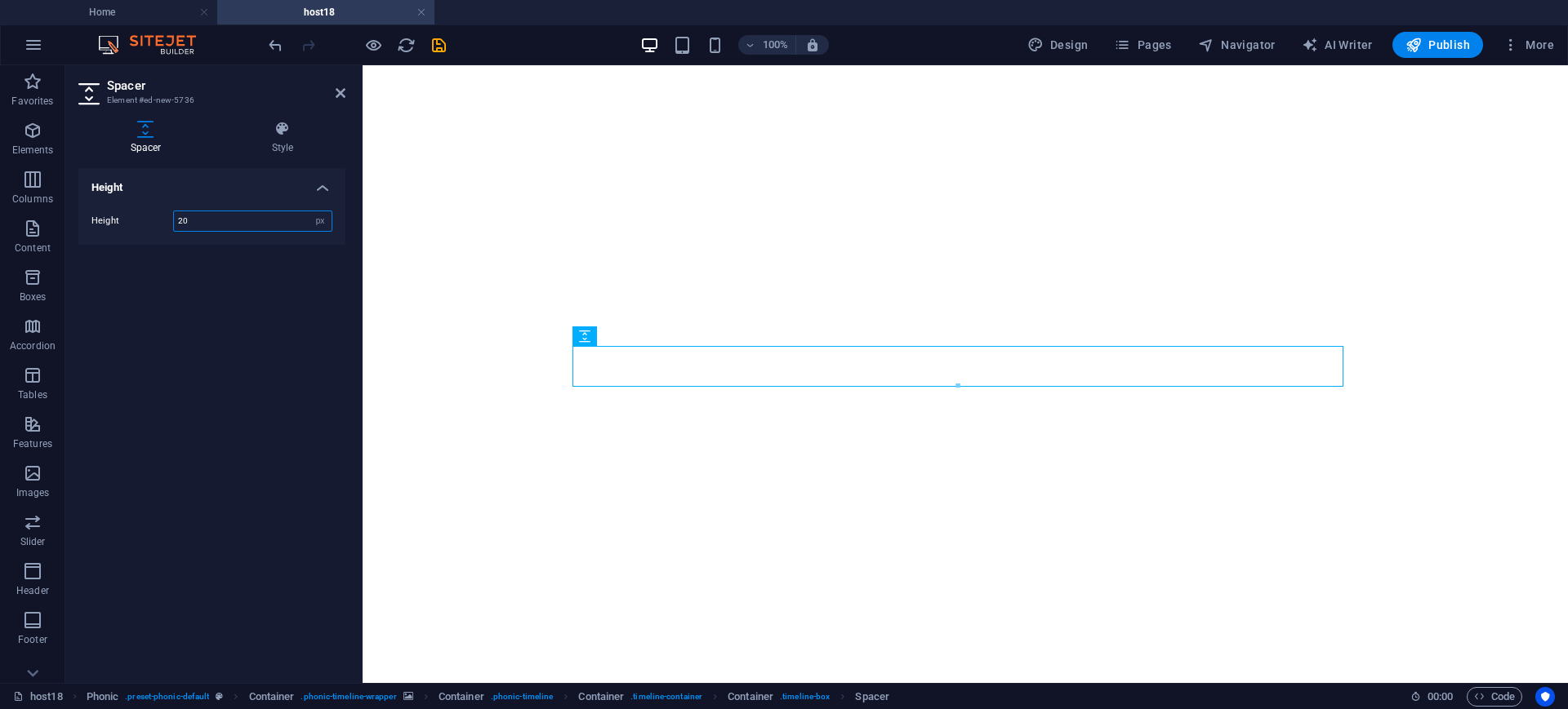
type input "20"
click at [339, 87] on icon at bounding box center [340, 92] width 10 height 13
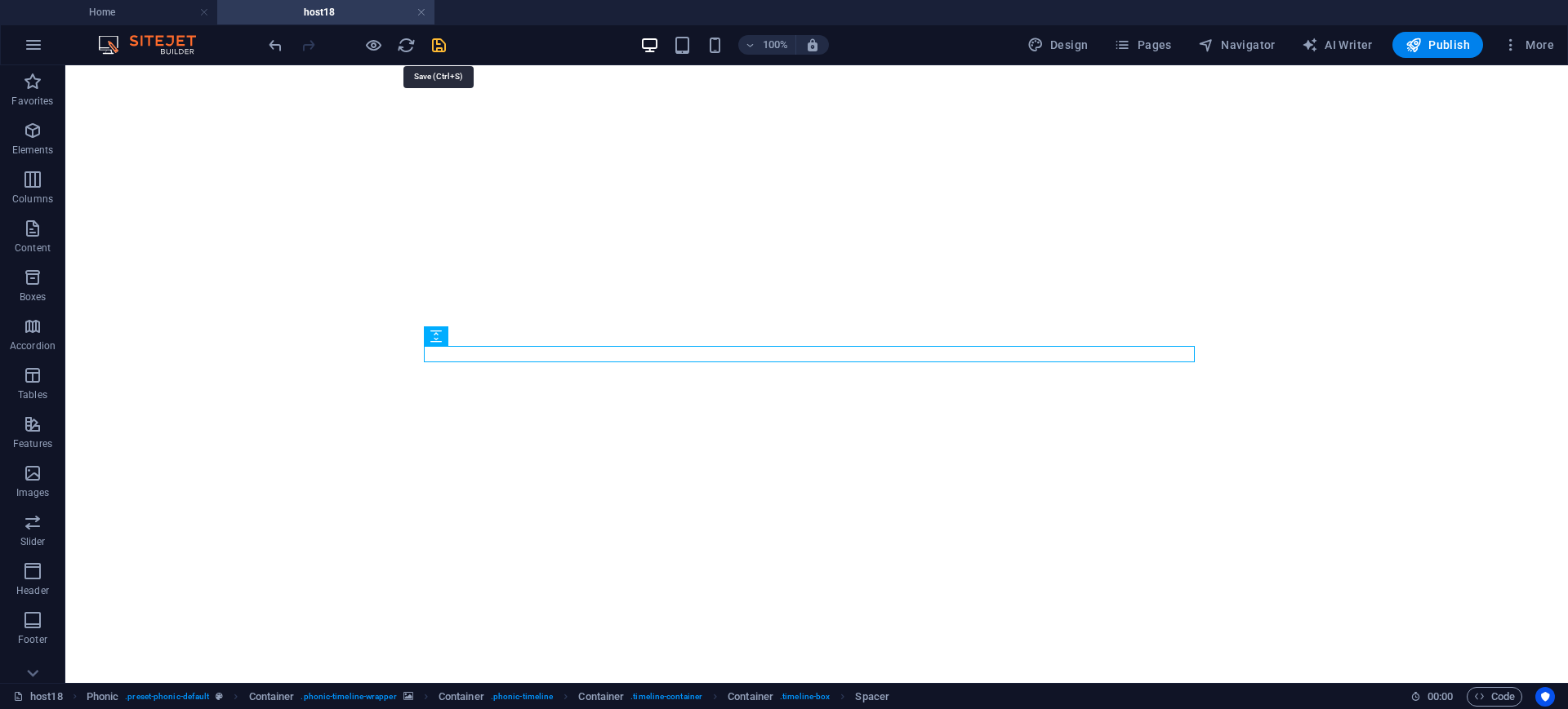
click at [435, 40] on icon "save" at bounding box center [438, 45] width 19 height 19
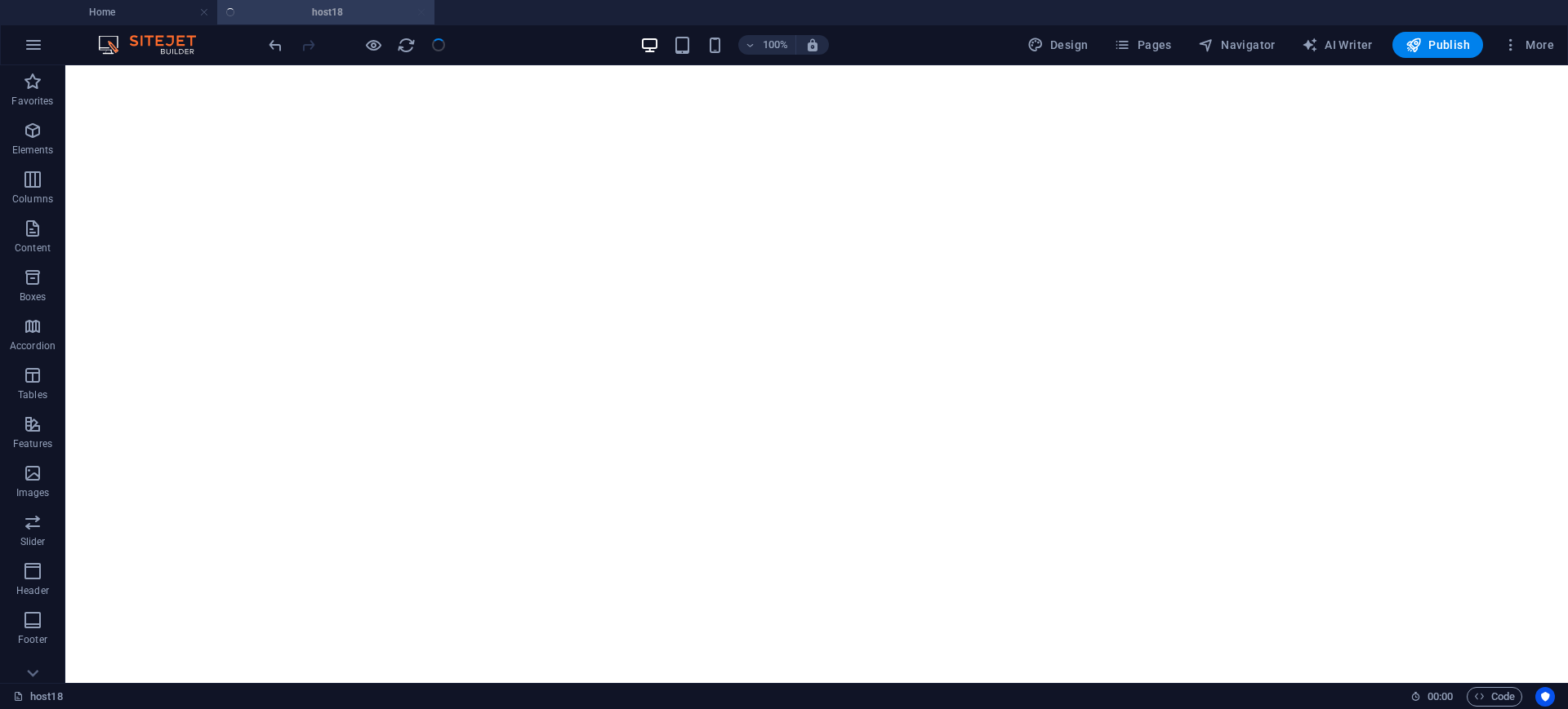
click at [1445, 41] on figure at bounding box center [816, 41] width 1490 height 0
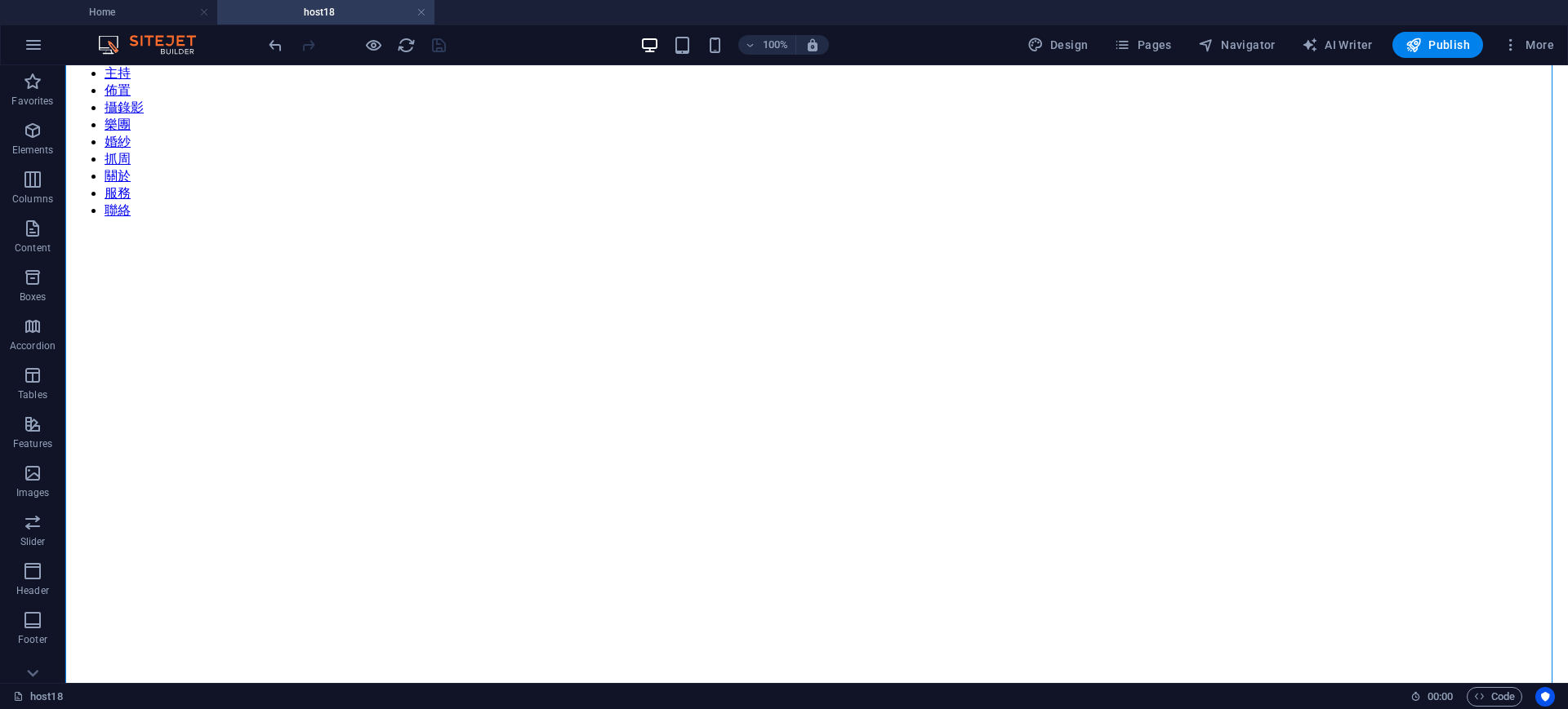
scroll to position [157, 0]
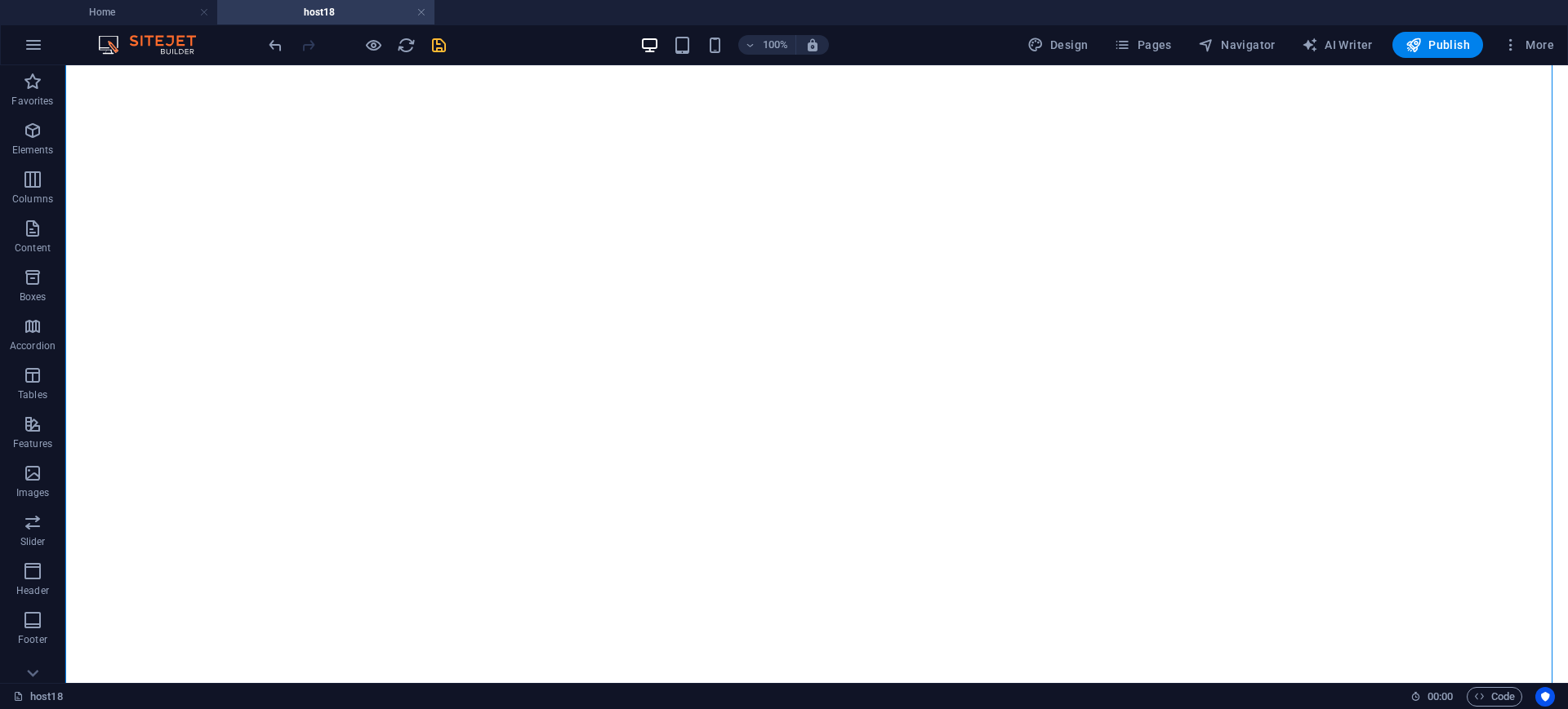
scroll to position [737, 0]
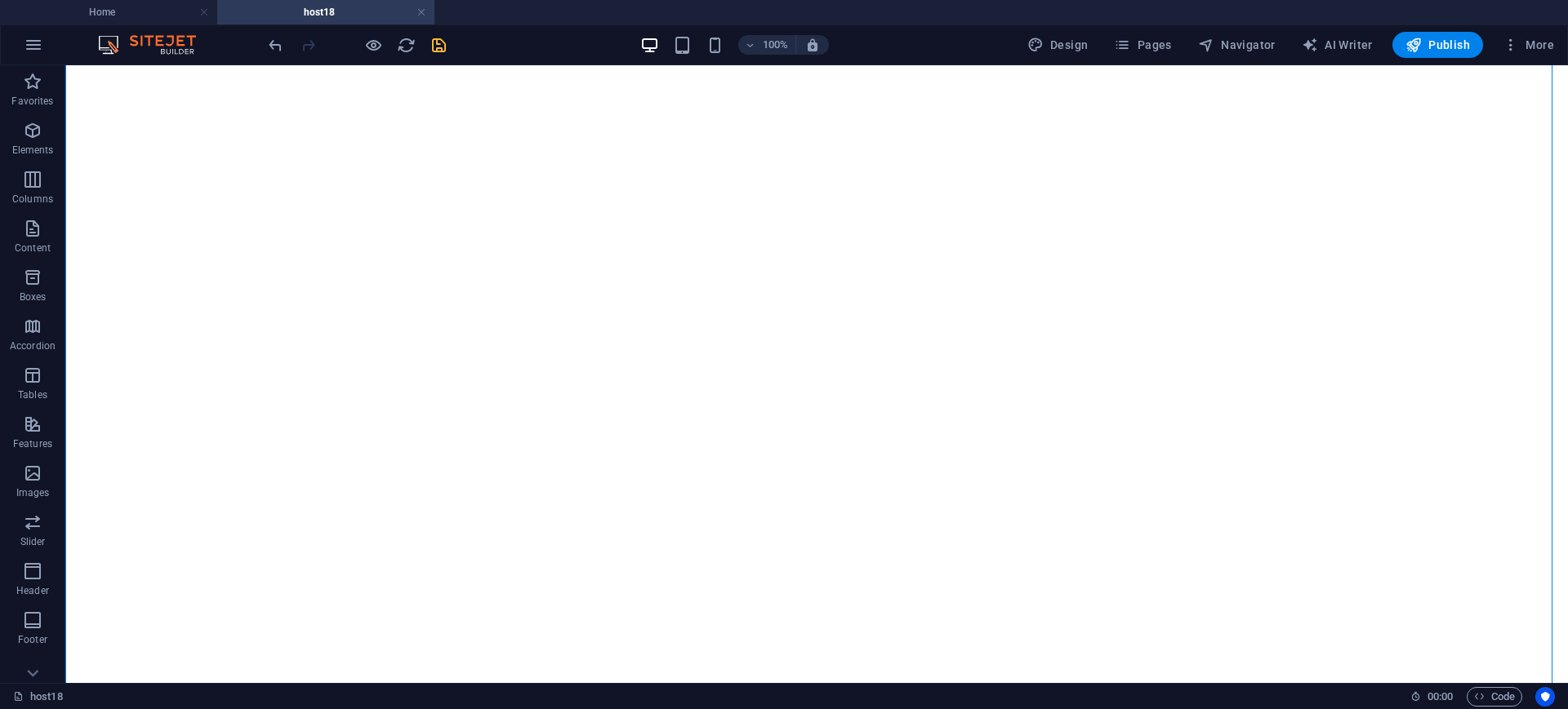
scroll to position [2848, 0]
click at [497, 266] on icon at bounding box center [496, 265] width 9 height 17
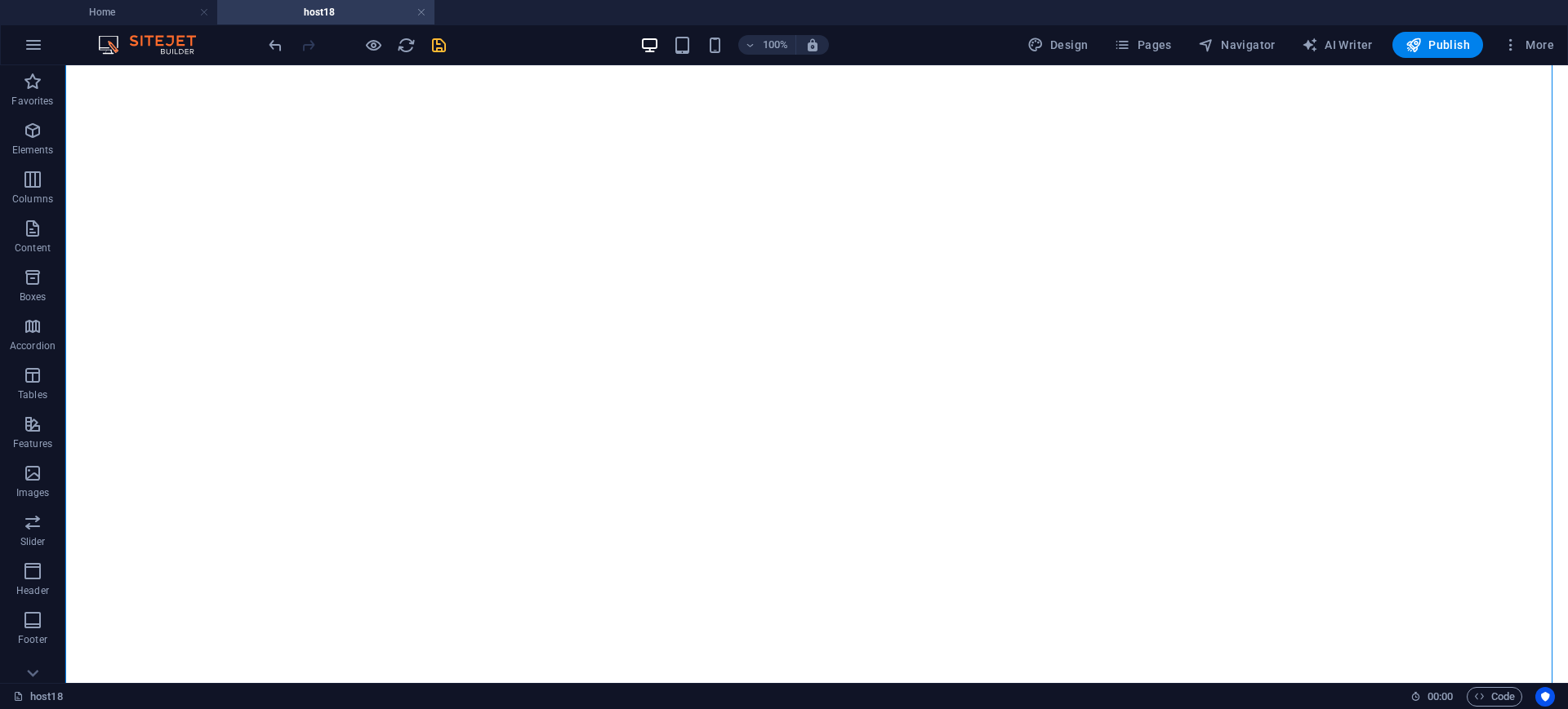
scroll to position [1633, 0]
drag, startPoint x: 1515, startPoint y: 525, endPoint x: 1483, endPoint y: 550, distance: 40.6
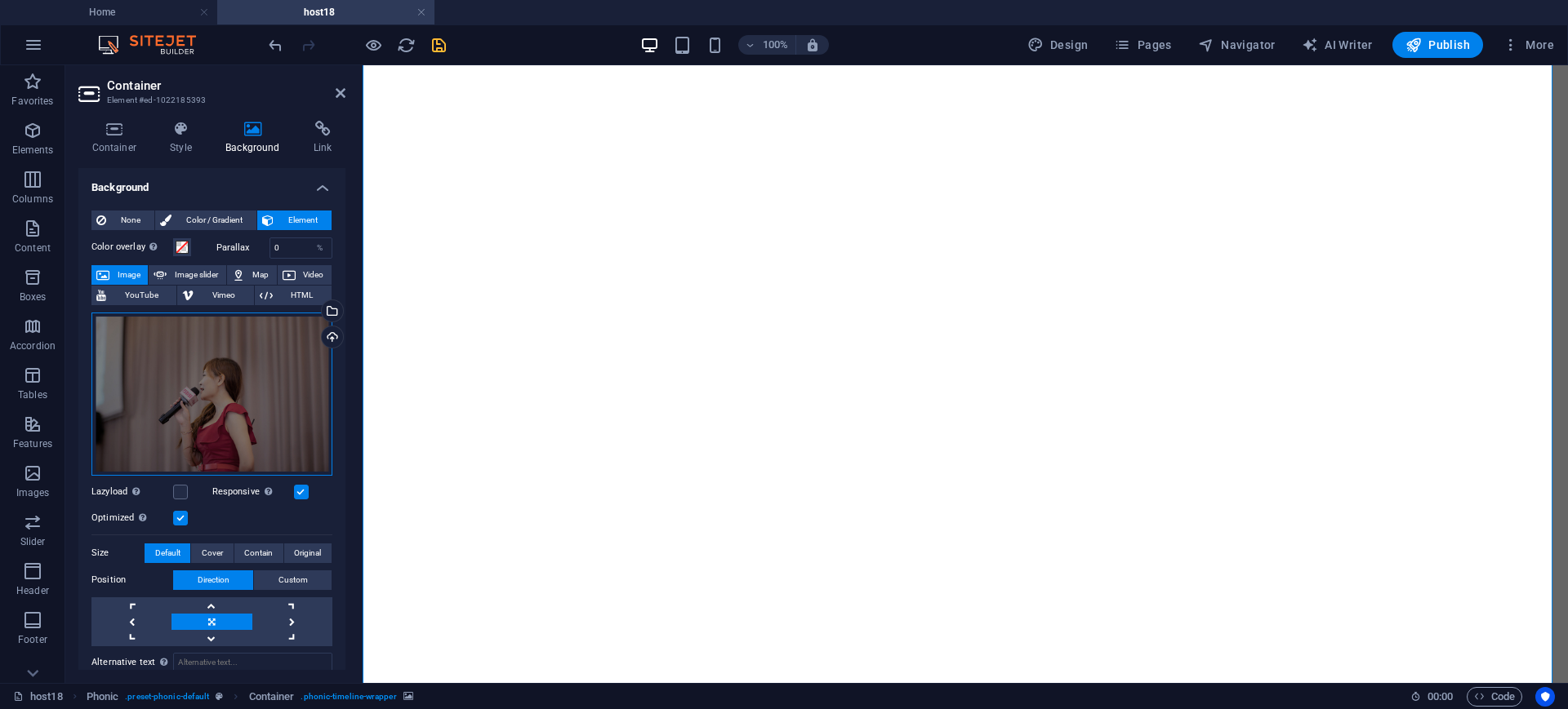
click at [227, 404] on div "Drag files here, click to choose files or select files from Files or our free s…" at bounding box center [212, 394] width 241 height 163
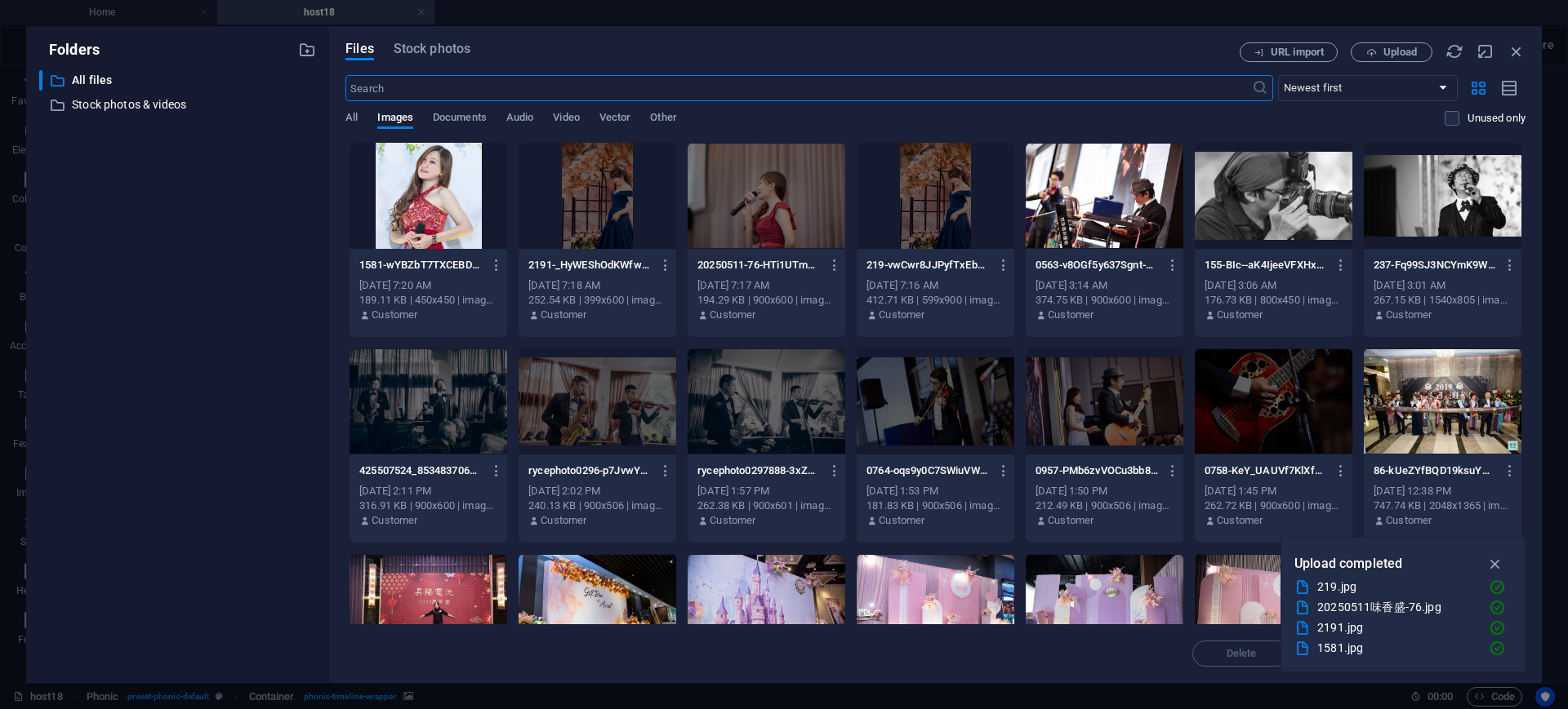
click at [1494, 558] on icon "button" at bounding box center [1495, 564] width 19 height 18
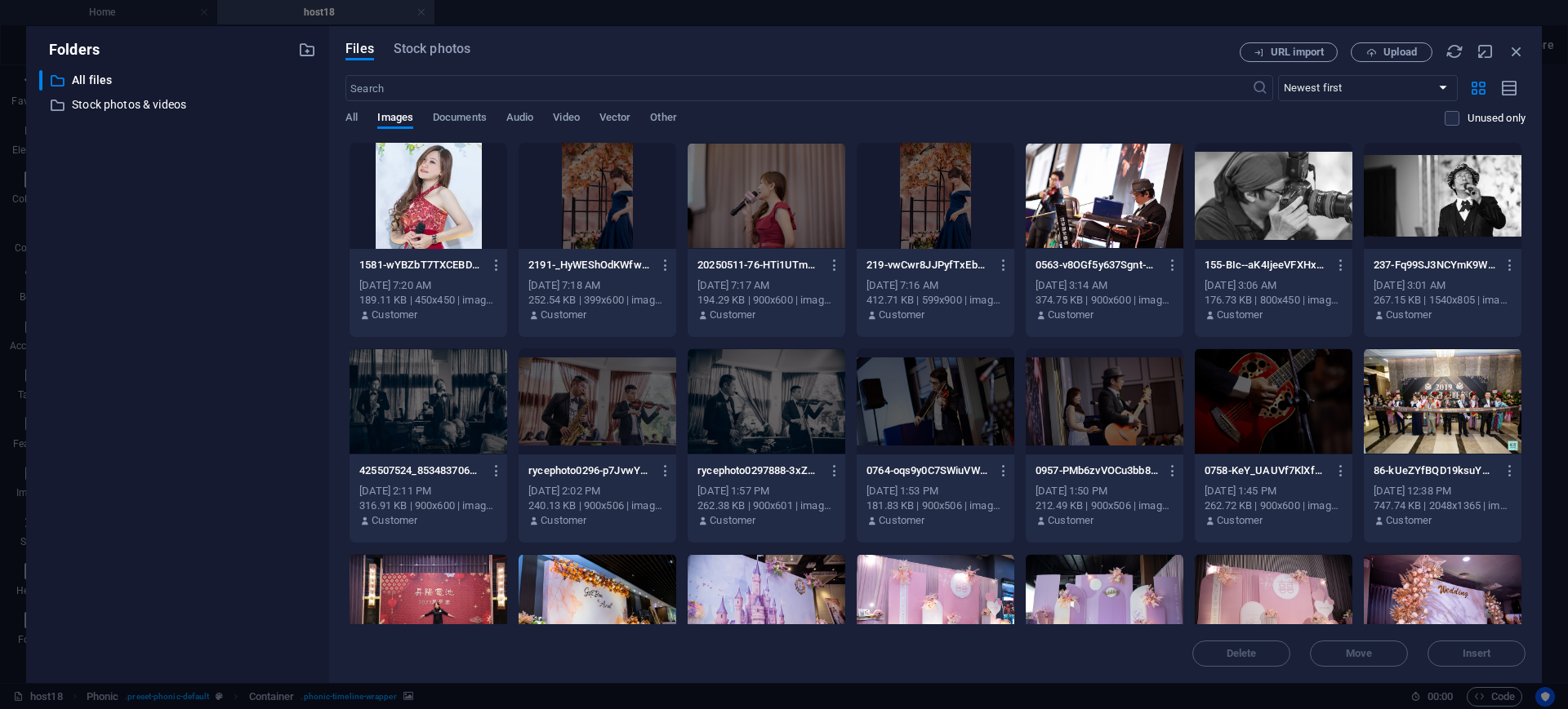
drag, startPoint x: 1526, startPoint y: 240, endPoint x: 1531, endPoint y: 282, distance: 42.3
click at [1531, 282] on div "Files Stock photos URL import Upload ​ Newest first Oldest first Name (A-Z) Nam…" at bounding box center [935, 354] width 1212 height 657
drag, startPoint x: 1521, startPoint y: 239, endPoint x: 1524, endPoint y: 259, distance: 20.2
click at [1524, 259] on div "Drop files here to upload them instantly 1581-wYBZbT7TXCEBDzH_z4U81Q.jpg 1581-w…" at bounding box center [936, 382] width 1180 height 482
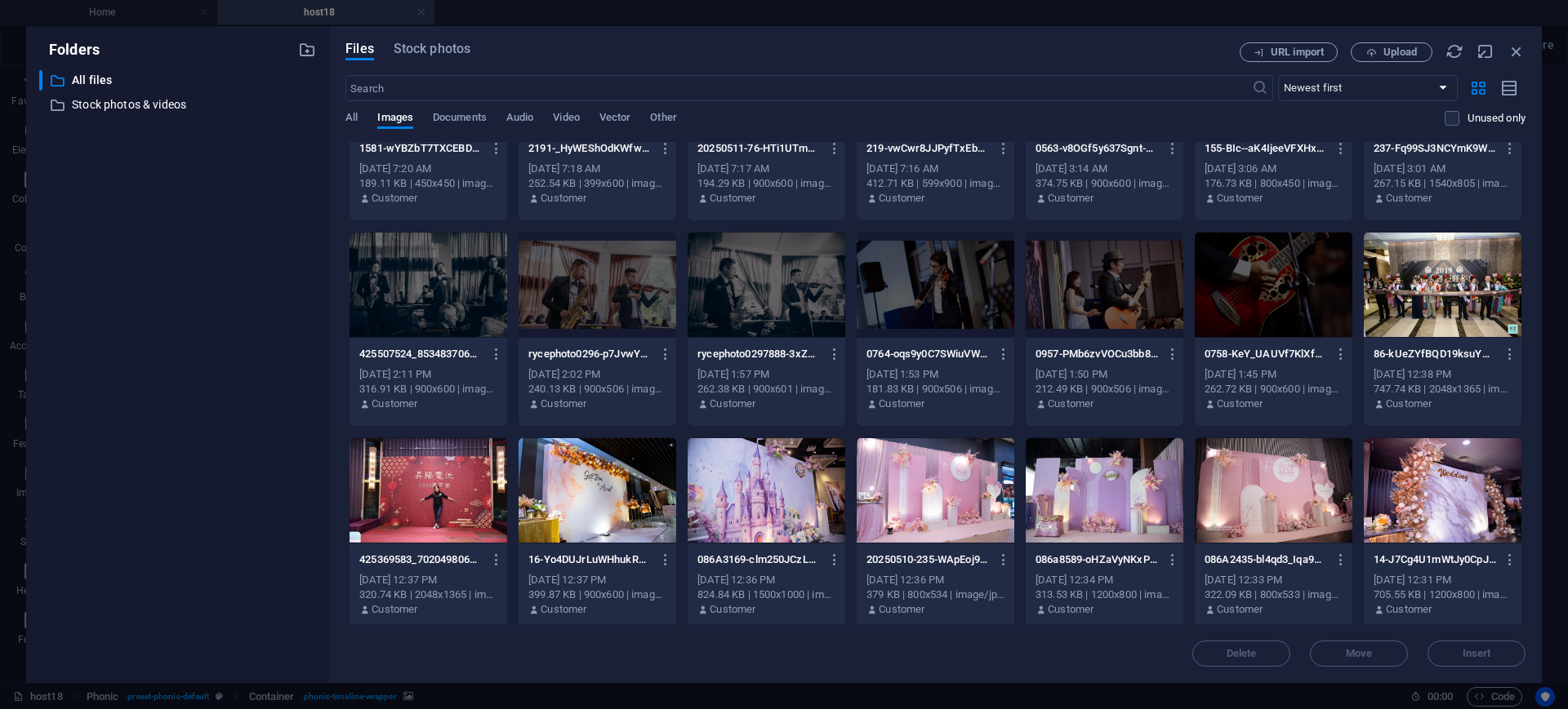
scroll to position [147, 0]
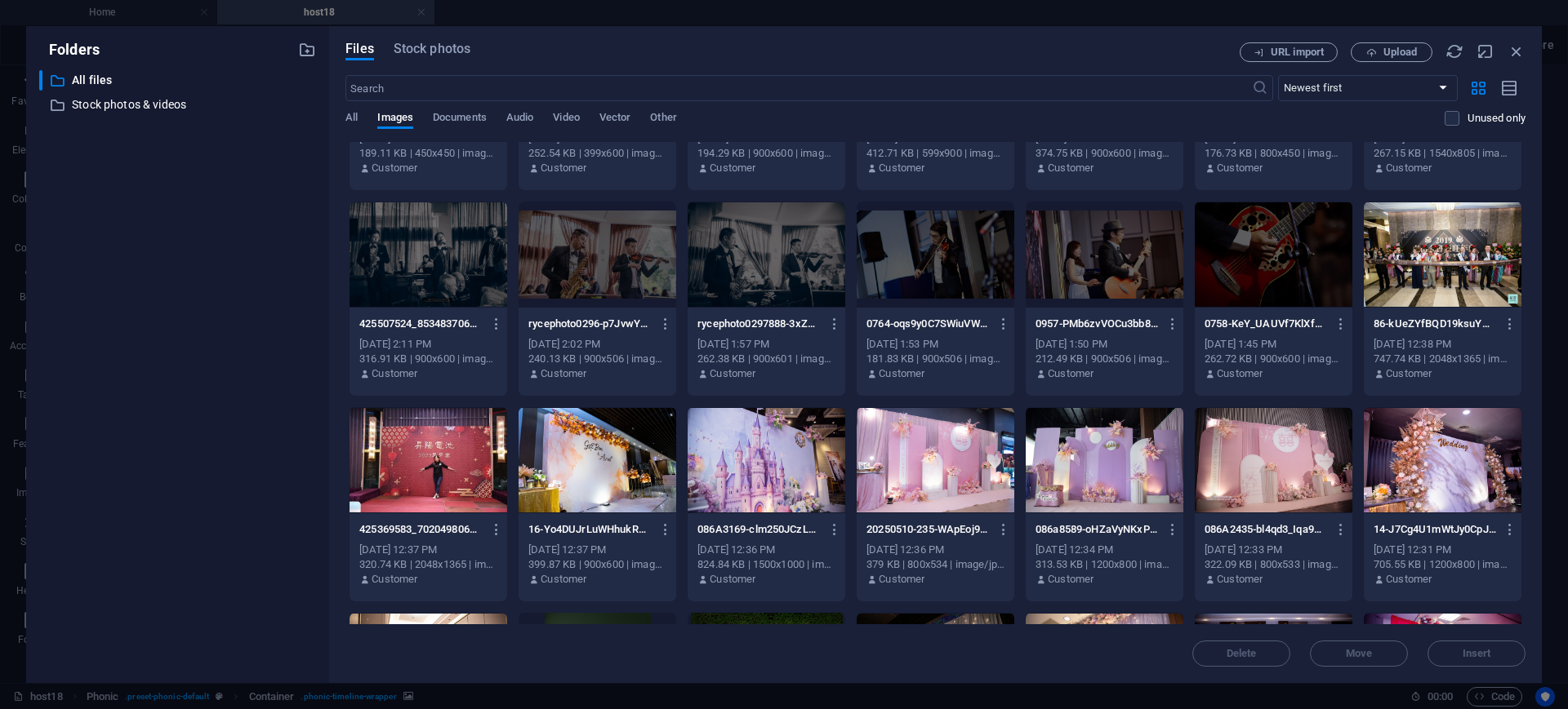
click at [930, 489] on div at bounding box center [935, 460] width 157 height 106
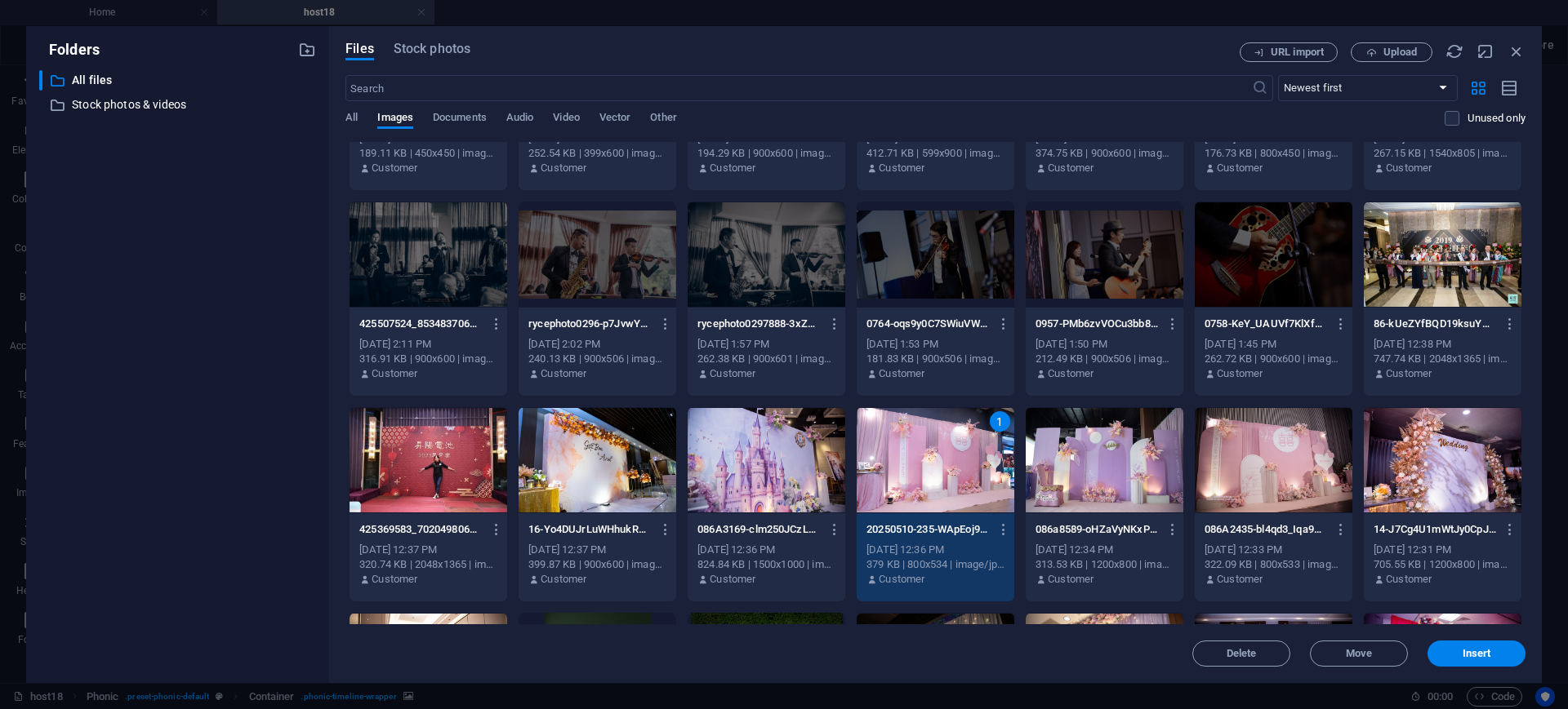
click at [930, 489] on div "1" at bounding box center [935, 460] width 157 height 106
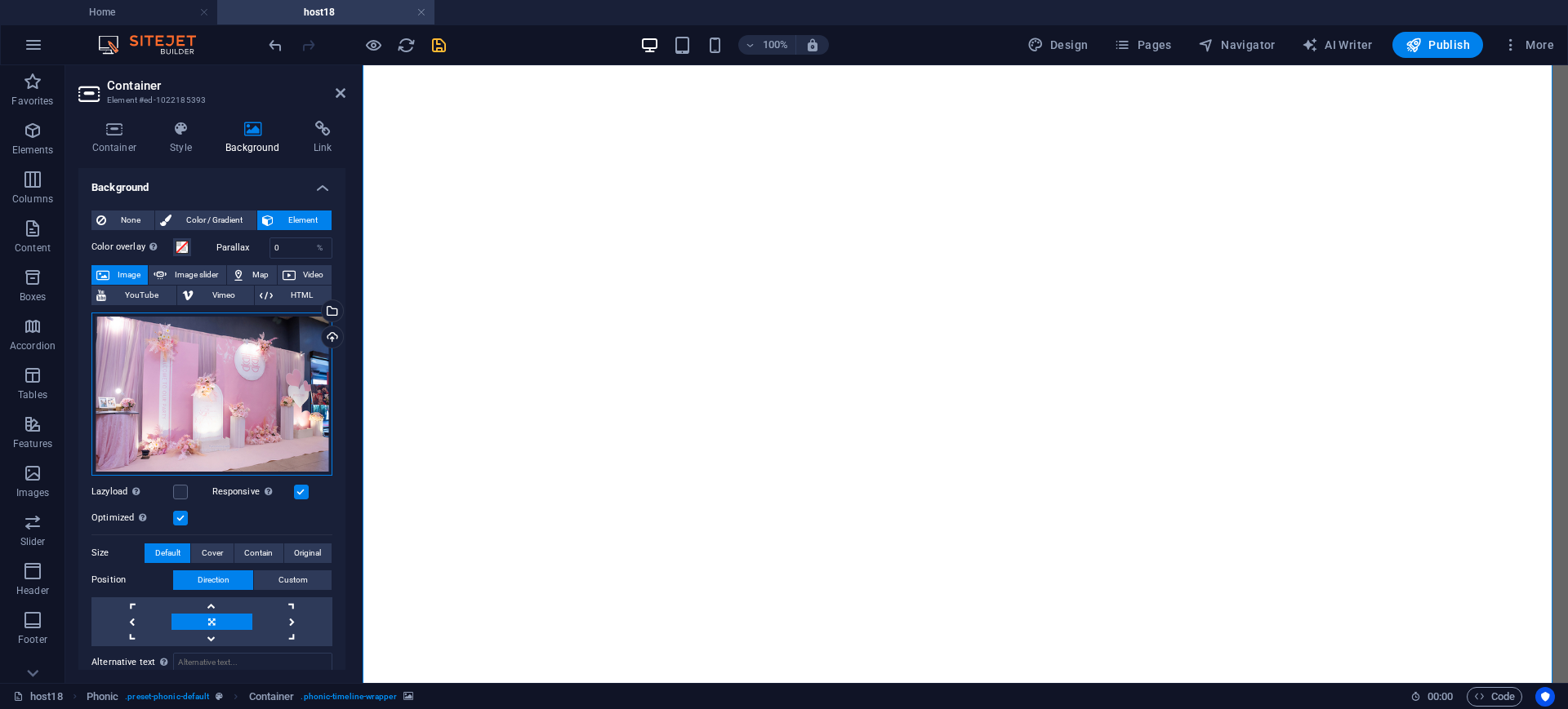
click at [195, 348] on div "Drag files here, click to choose files or select files from Files or our free s…" at bounding box center [212, 394] width 241 height 163
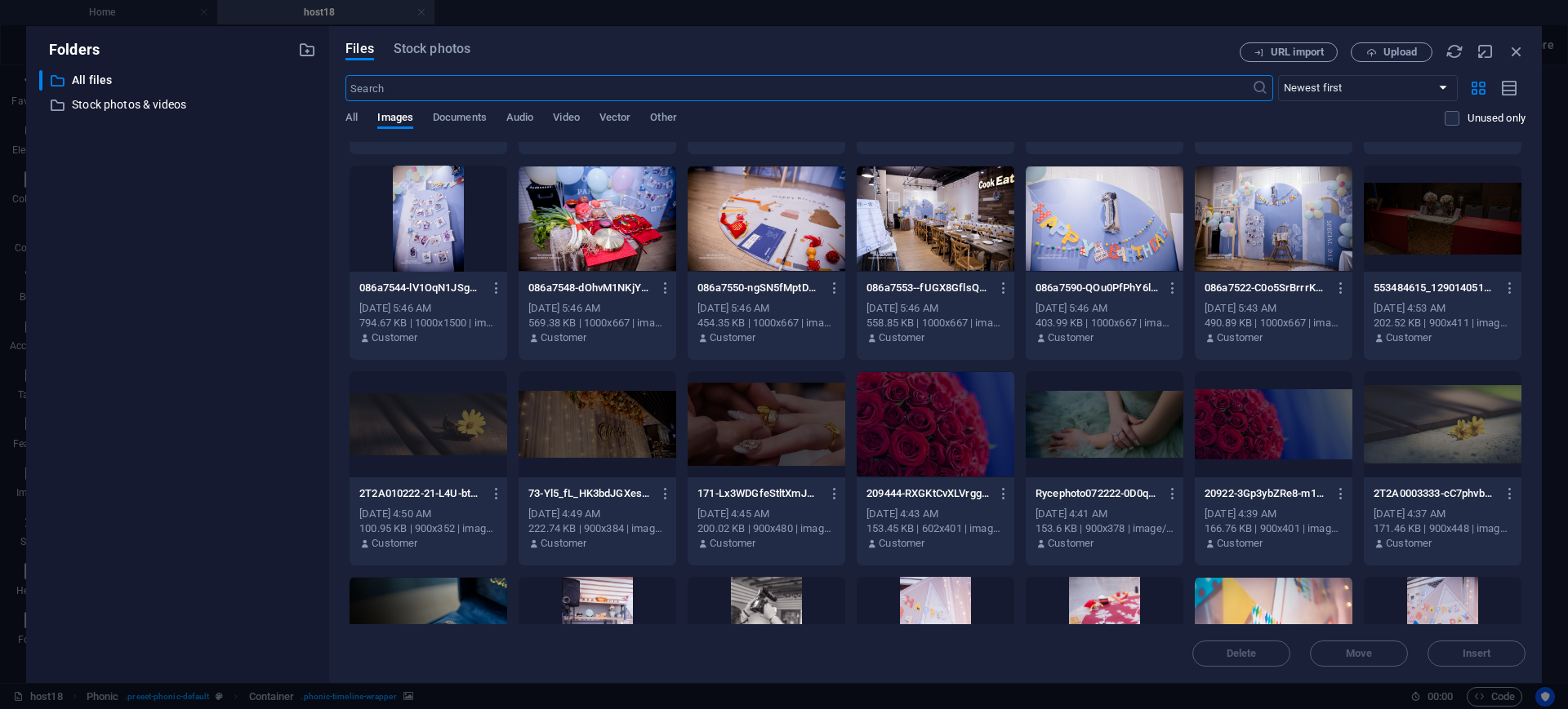
scroll to position [1632, 0]
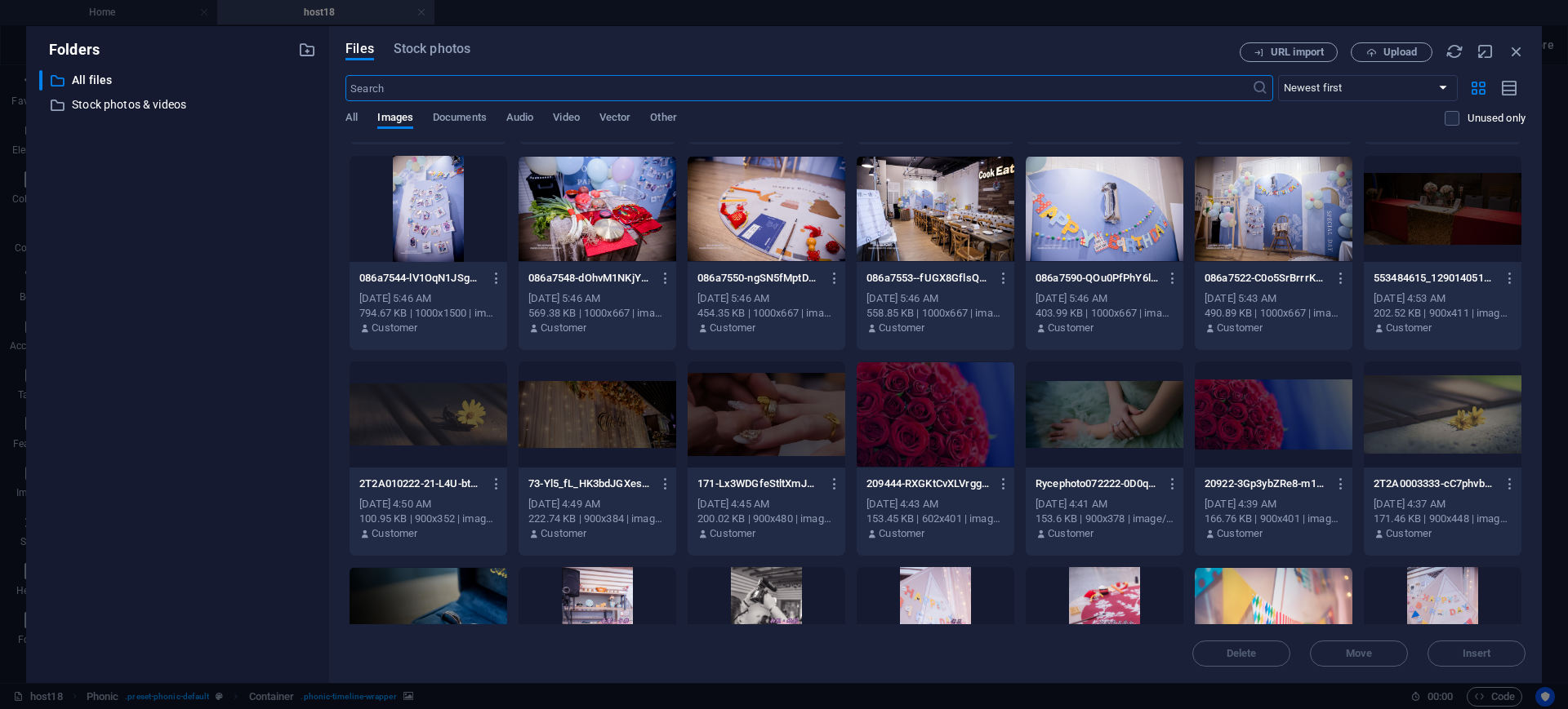
click at [956, 428] on div at bounding box center [935, 415] width 157 height 106
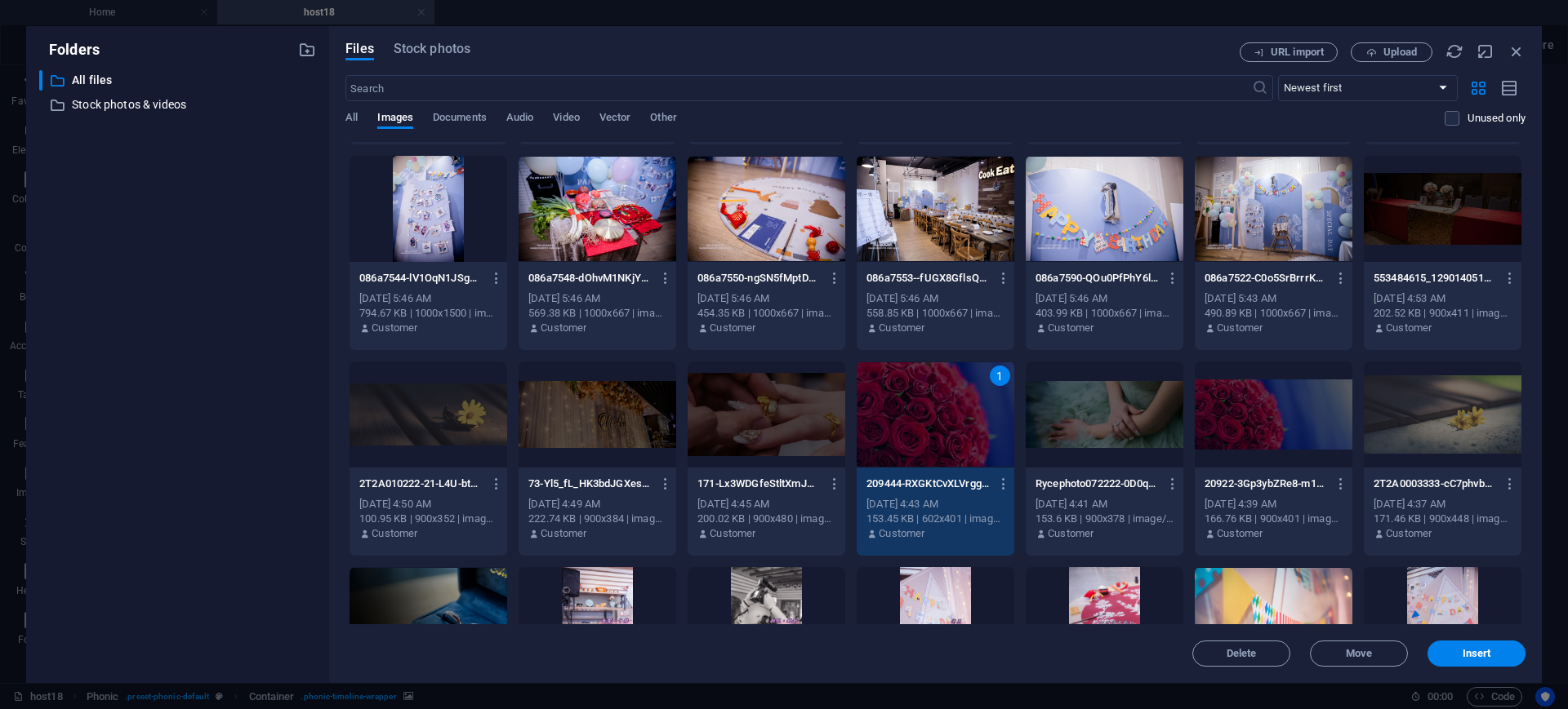
click at [956, 428] on div "1" at bounding box center [935, 415] width 157 height 106
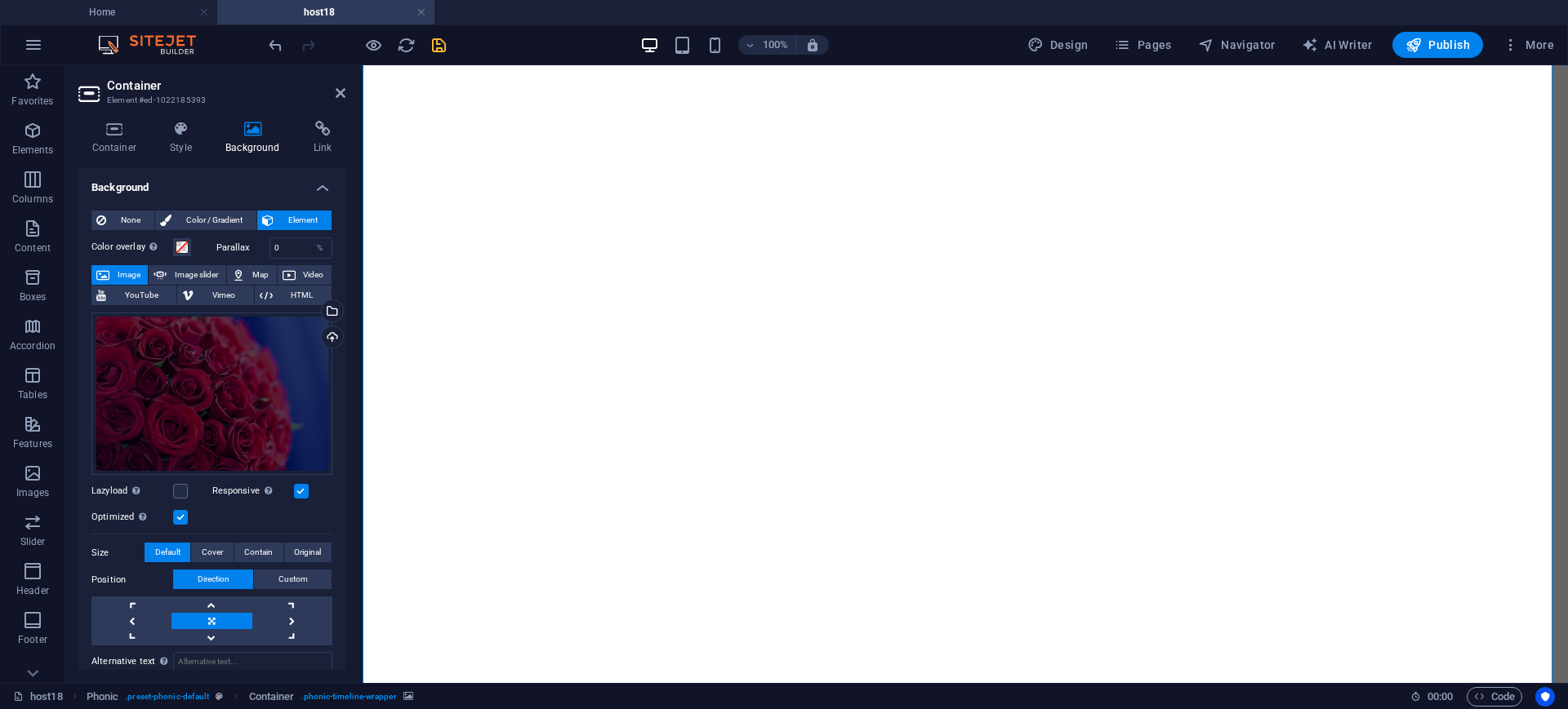
scroll to position [0, 0]
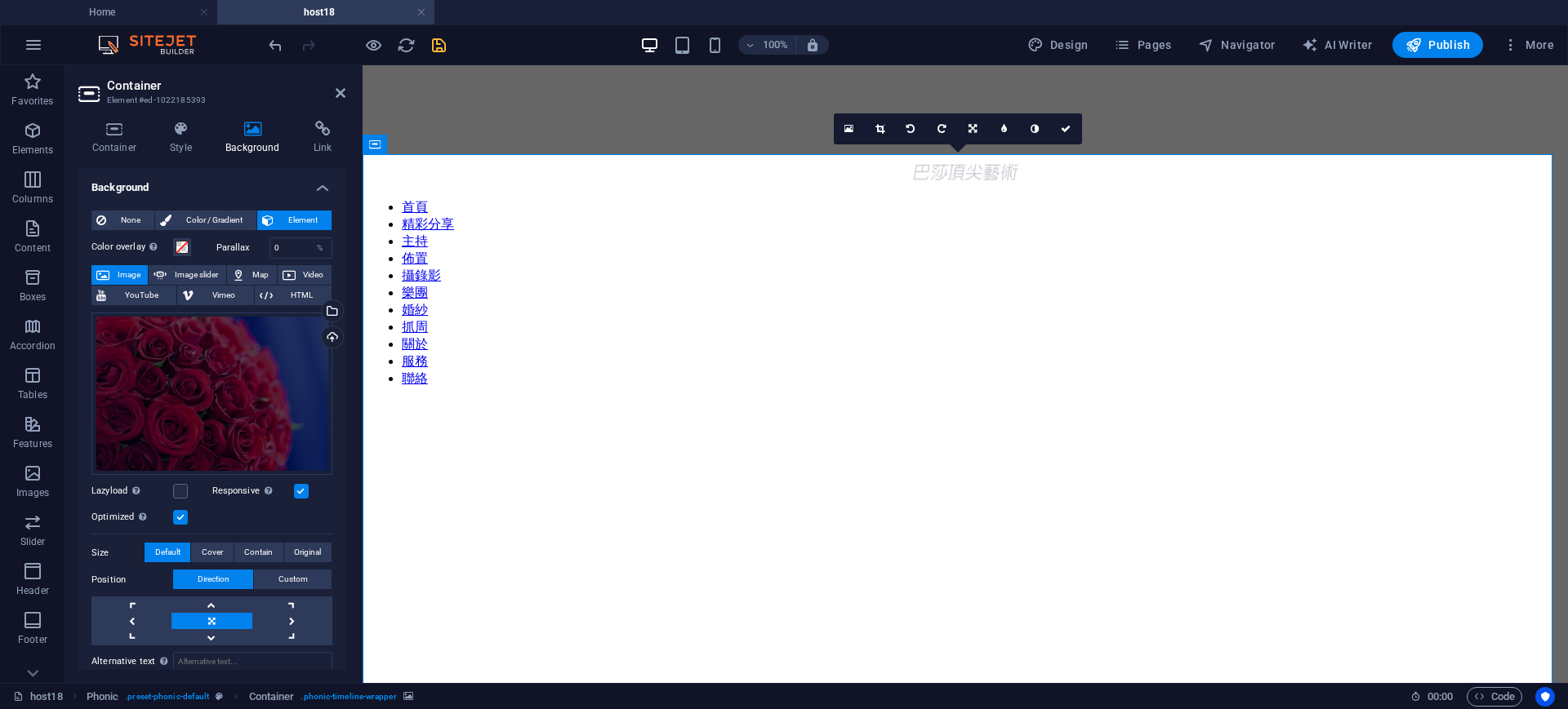
click at [1410, 400] on figure at bounding box center [965, 400] width 1193 height 0
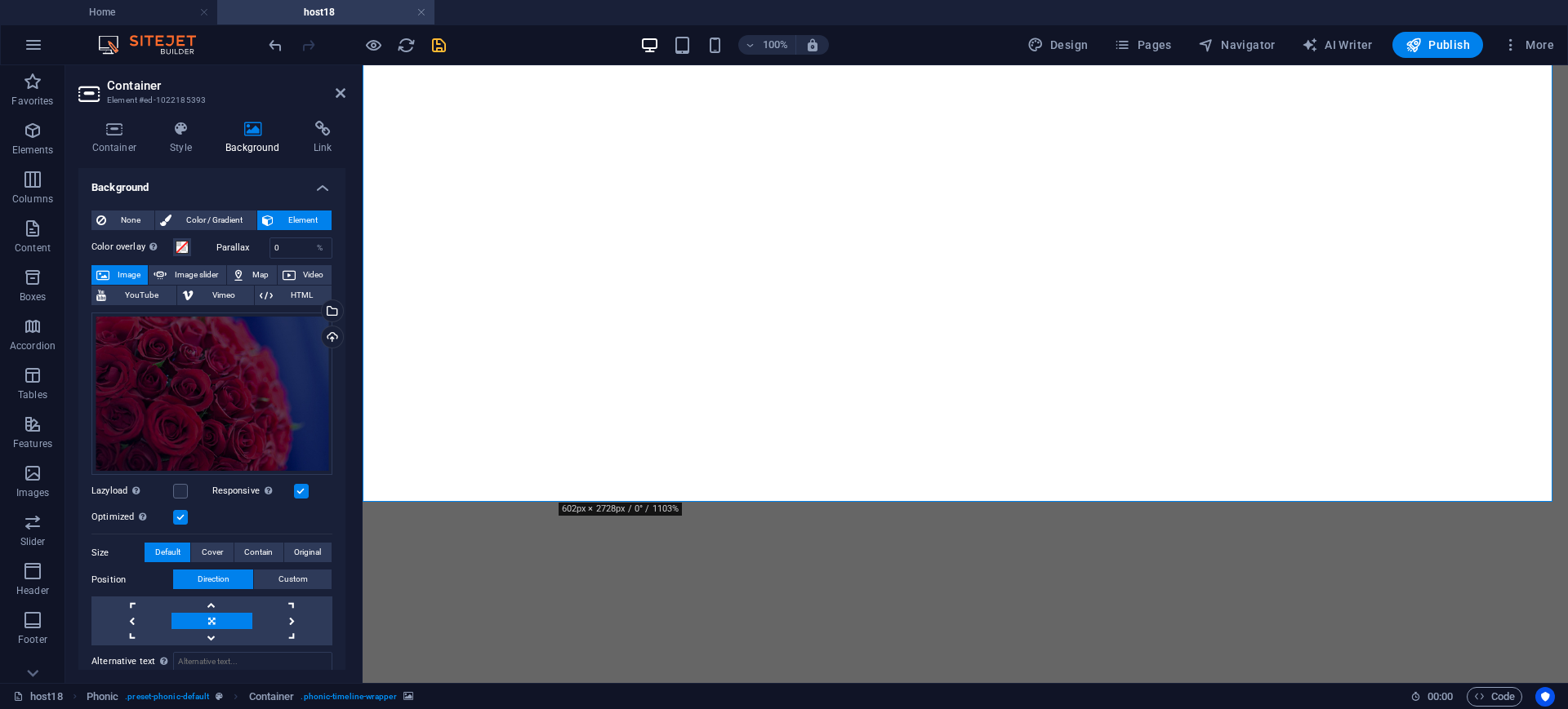
scroll to position [3374, 0]
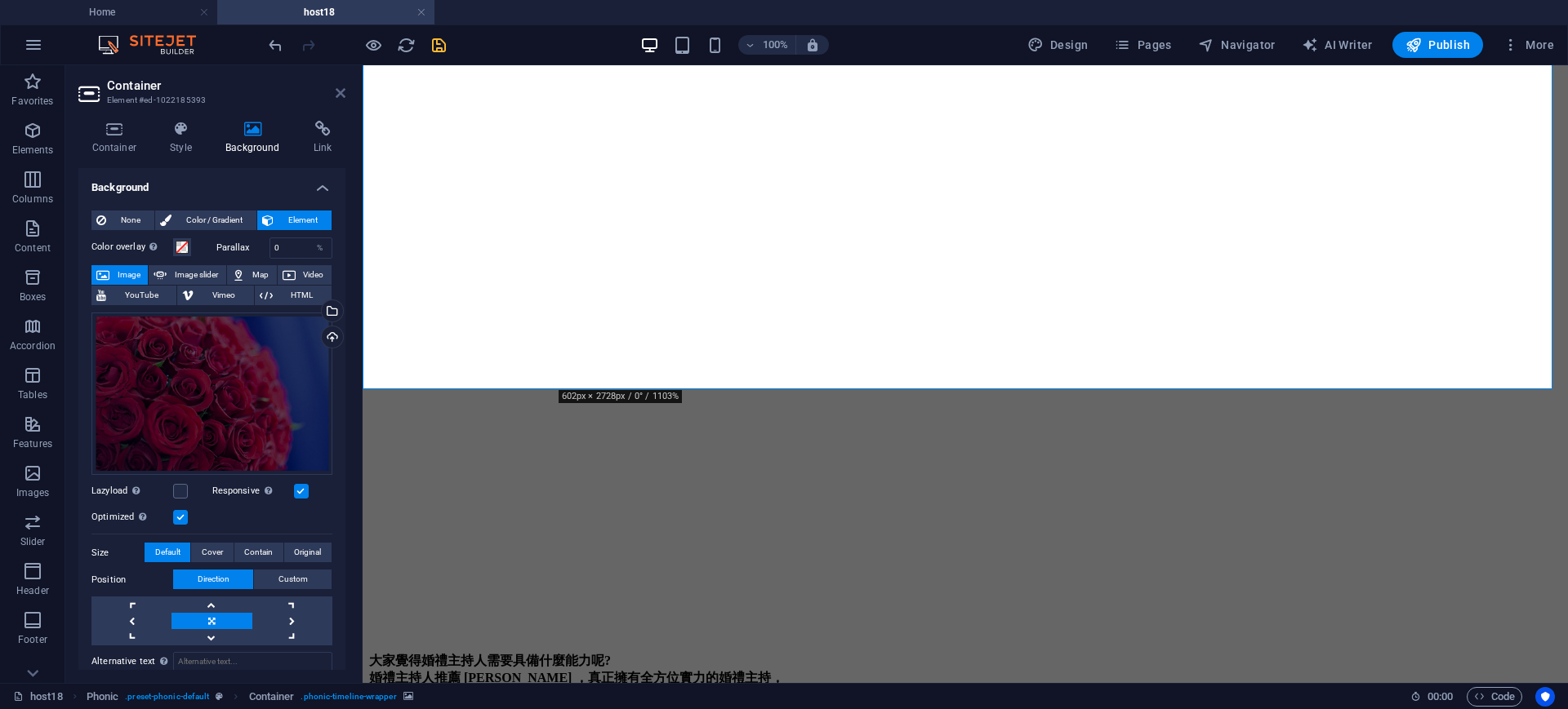
click at [340, 94] on icon at bounding box center [340, 92] width 10 height 13
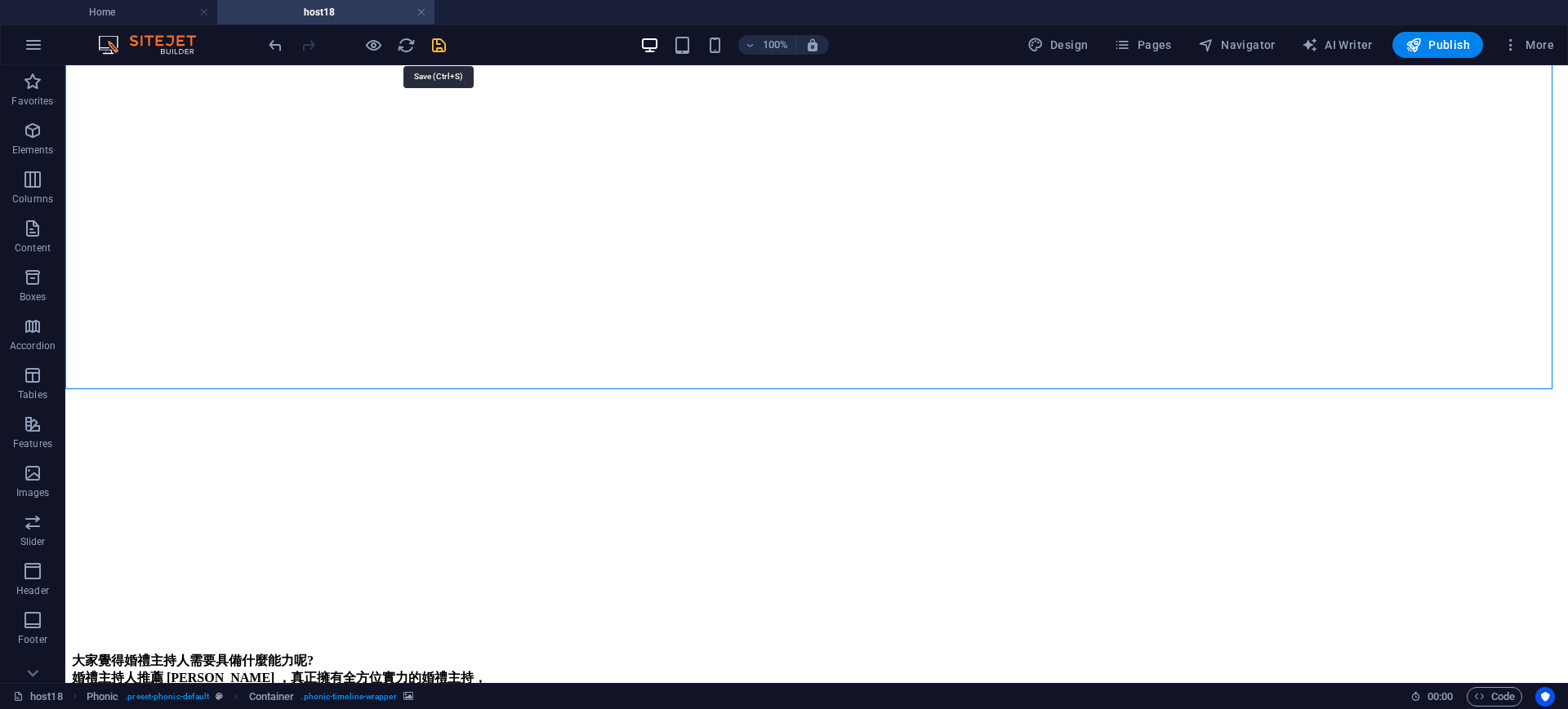
click at [437, 45] on icon "save" at bounding box center [438, 45] width 19 height 19
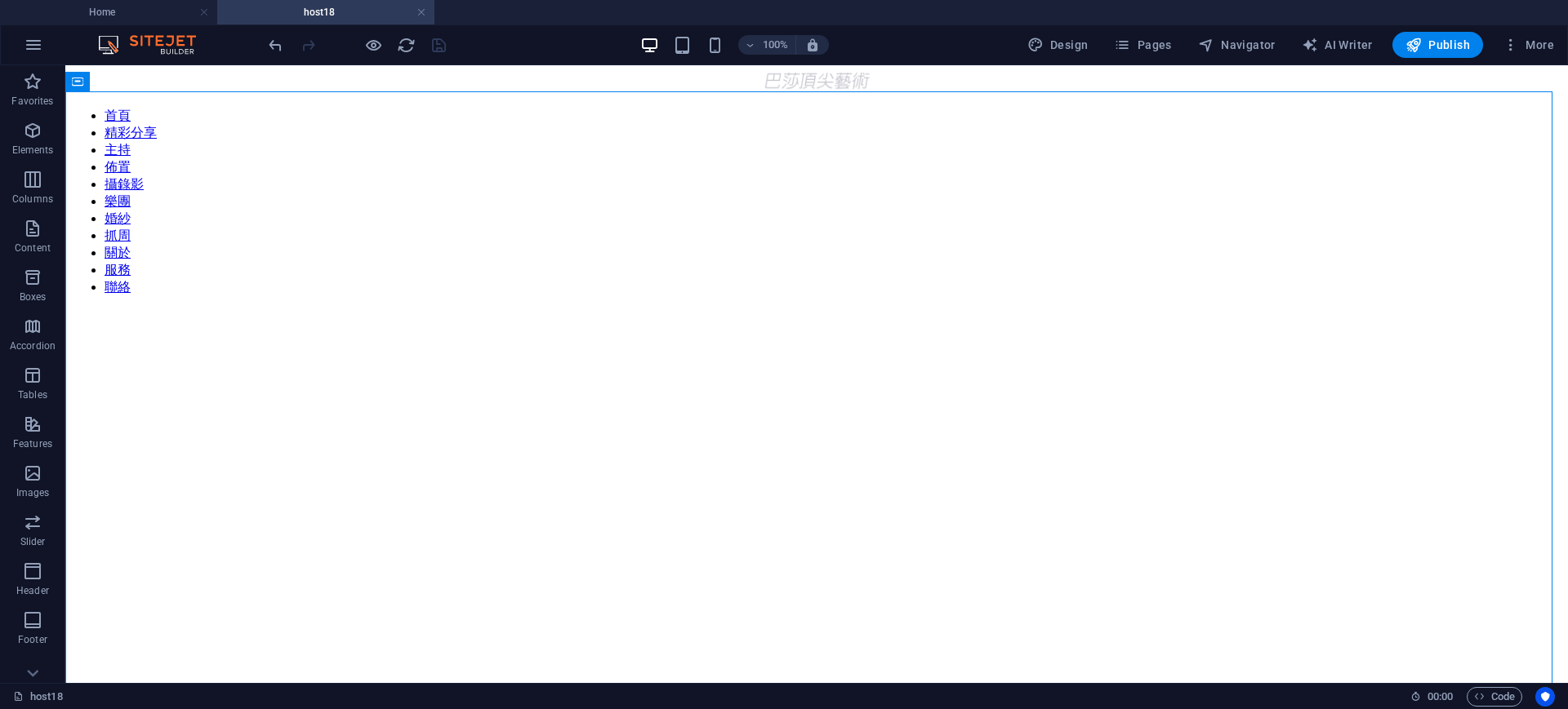
scroll to position [30, 0]
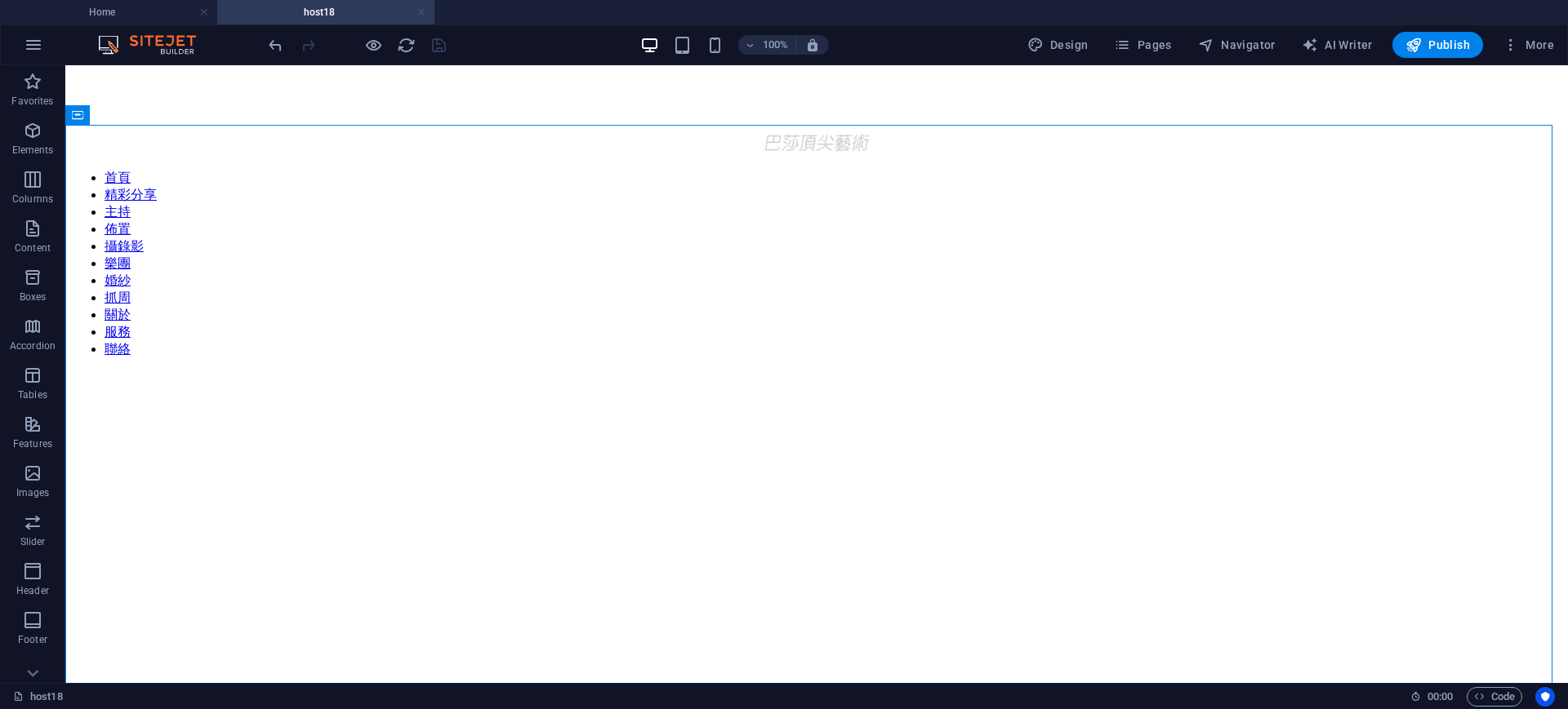
click at [422, 6] on link at bounding box center [421, 12] width 10 height 15
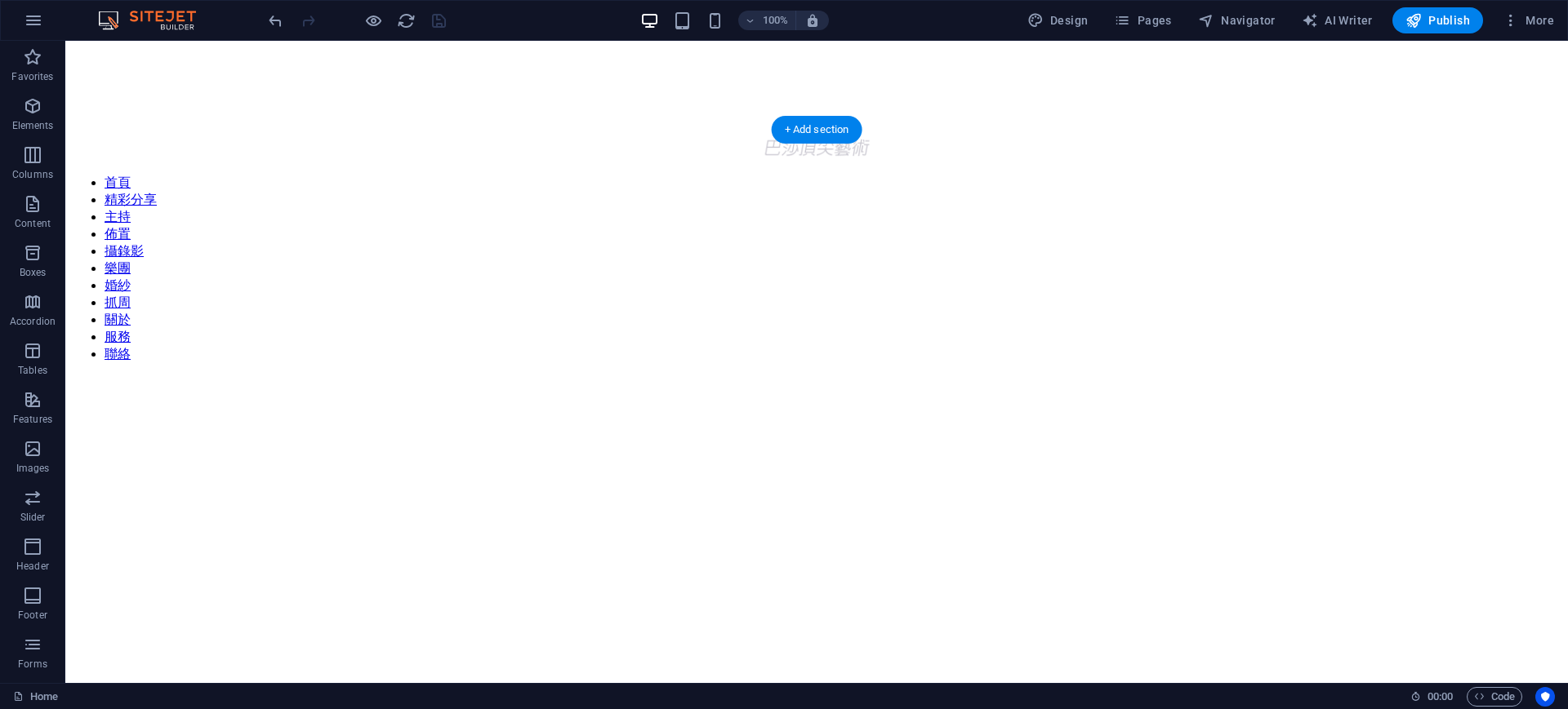
click at [1528, 376] on figure at bounding box center [816, 376] width 1490 height 0
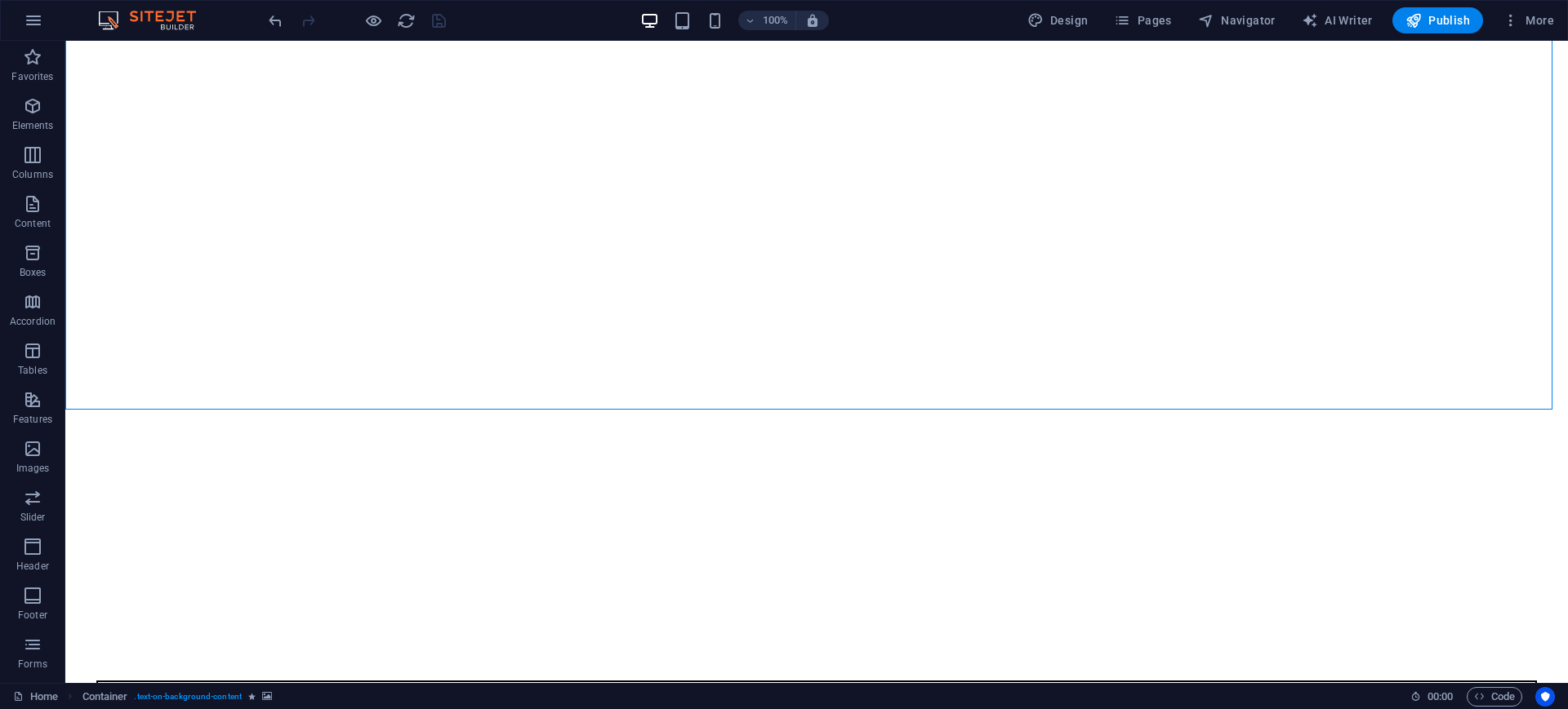
scroll to position [0, 0]
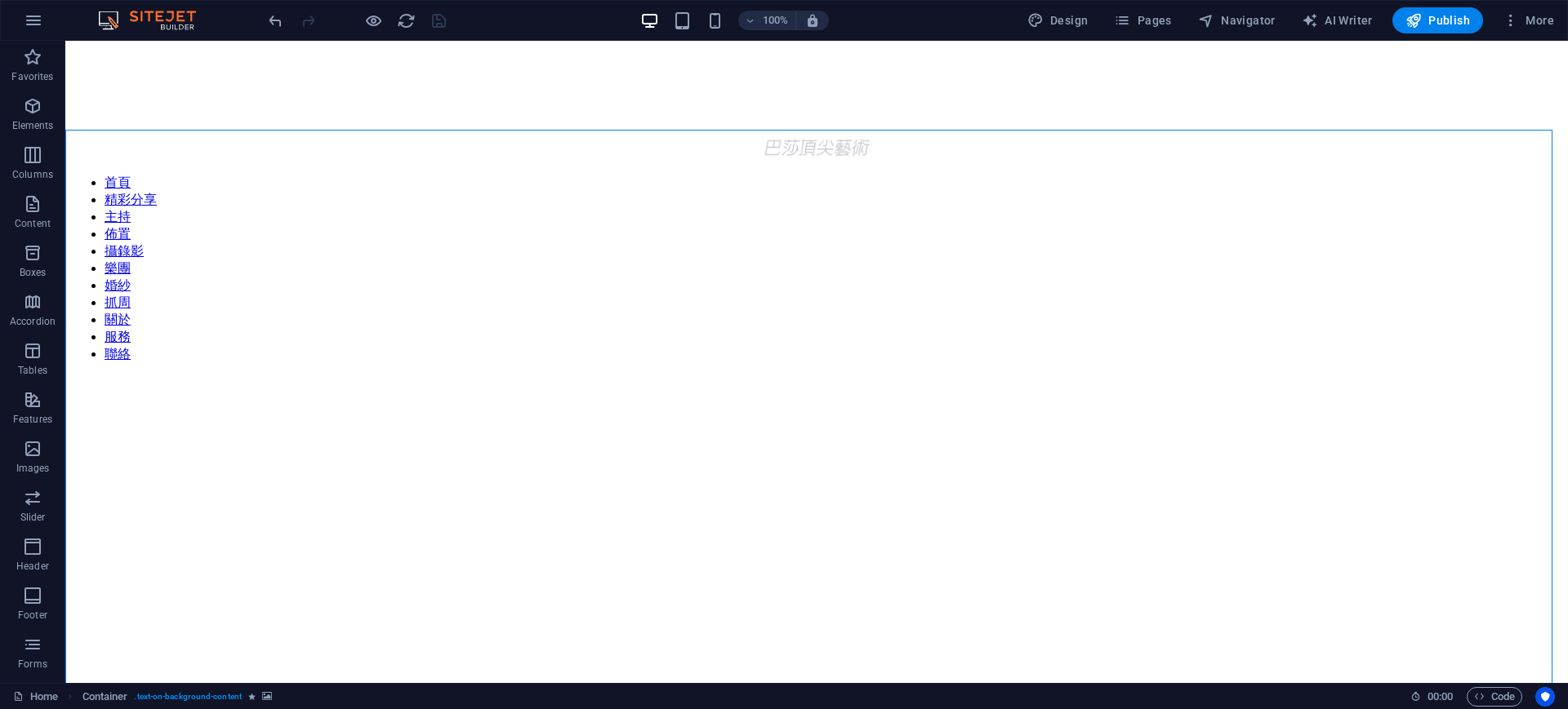
drag, startPoint x: 1565, startPoint y: 490, endPoint x: 1595, endPoint y: 63, distance: 428.1
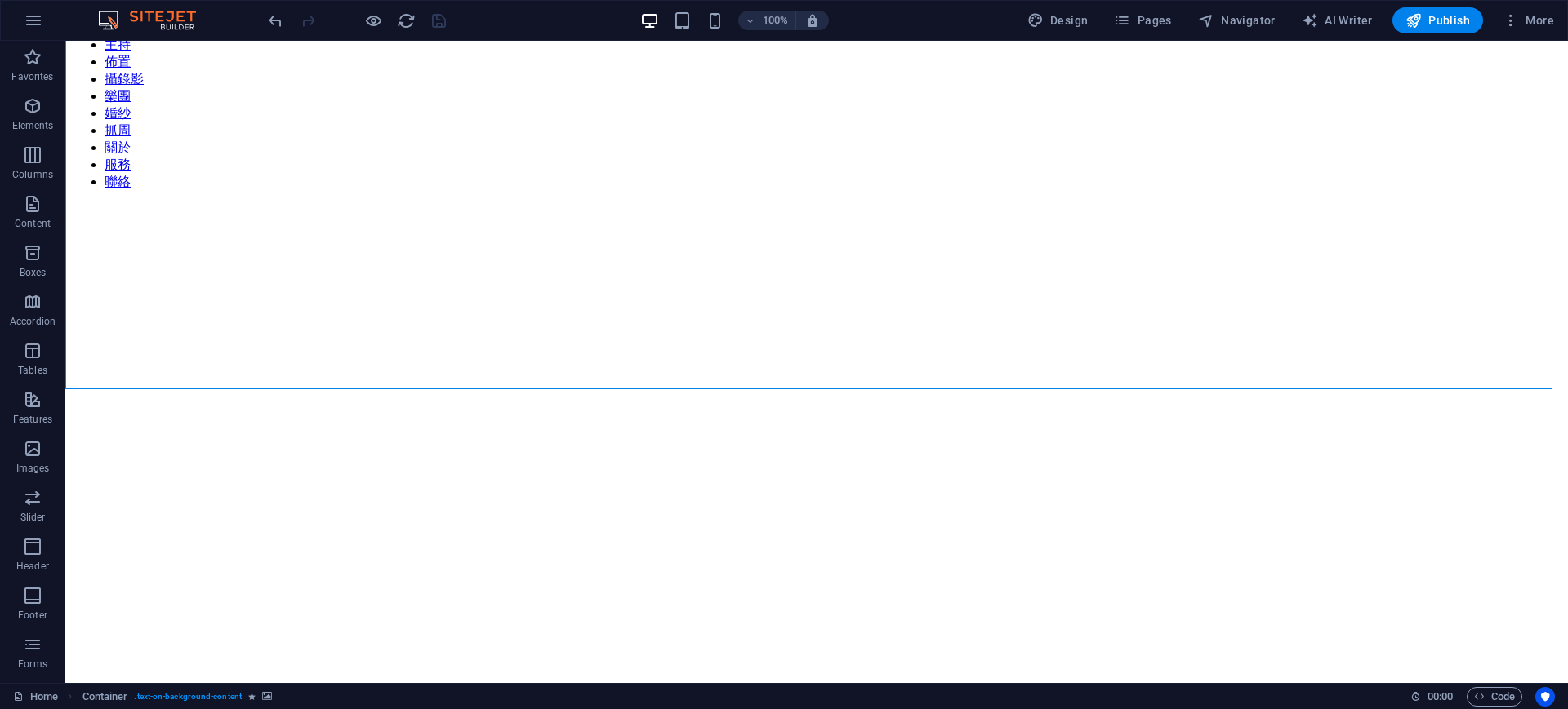
scroll to position [393, 0]
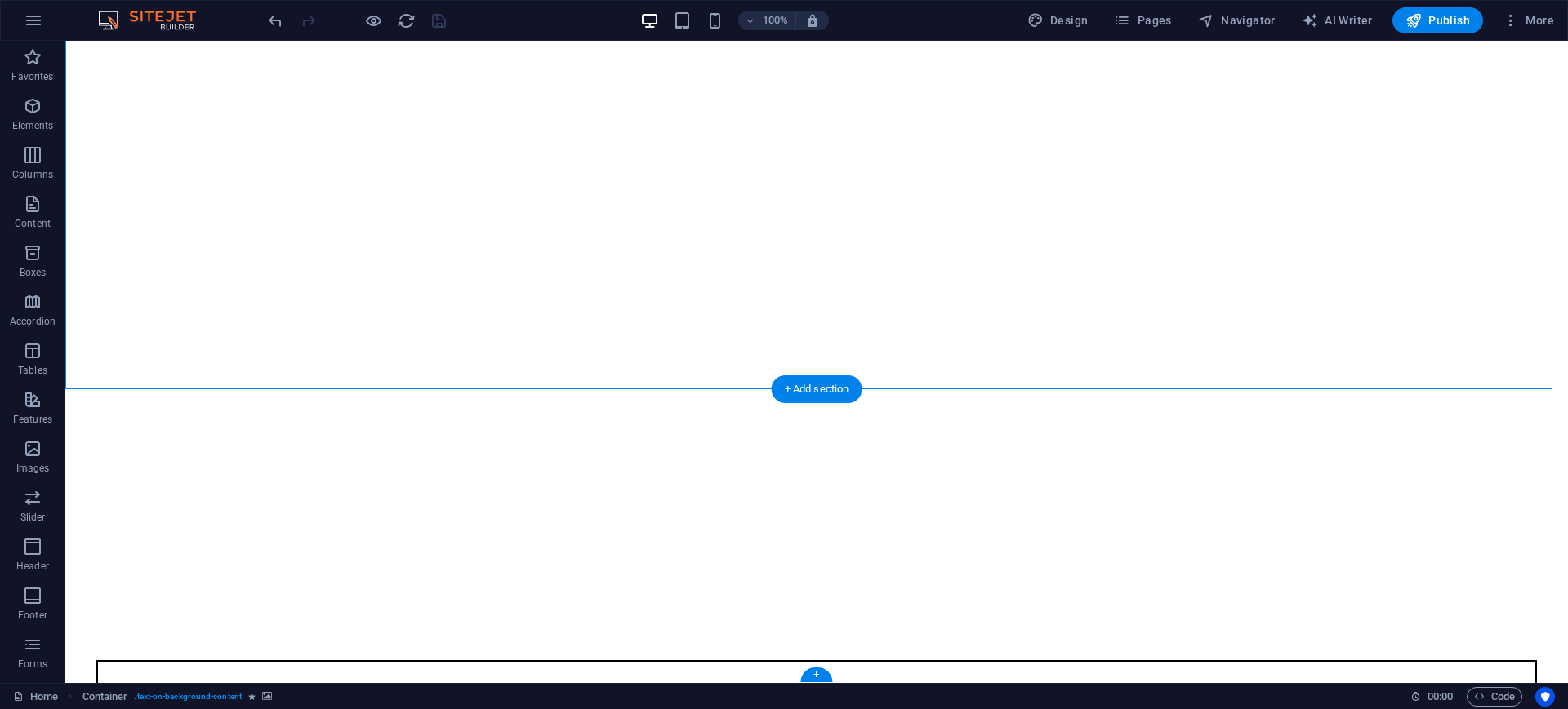
click at [268, 635] on figure at bounding box center [816, 635] width 1490 height 0
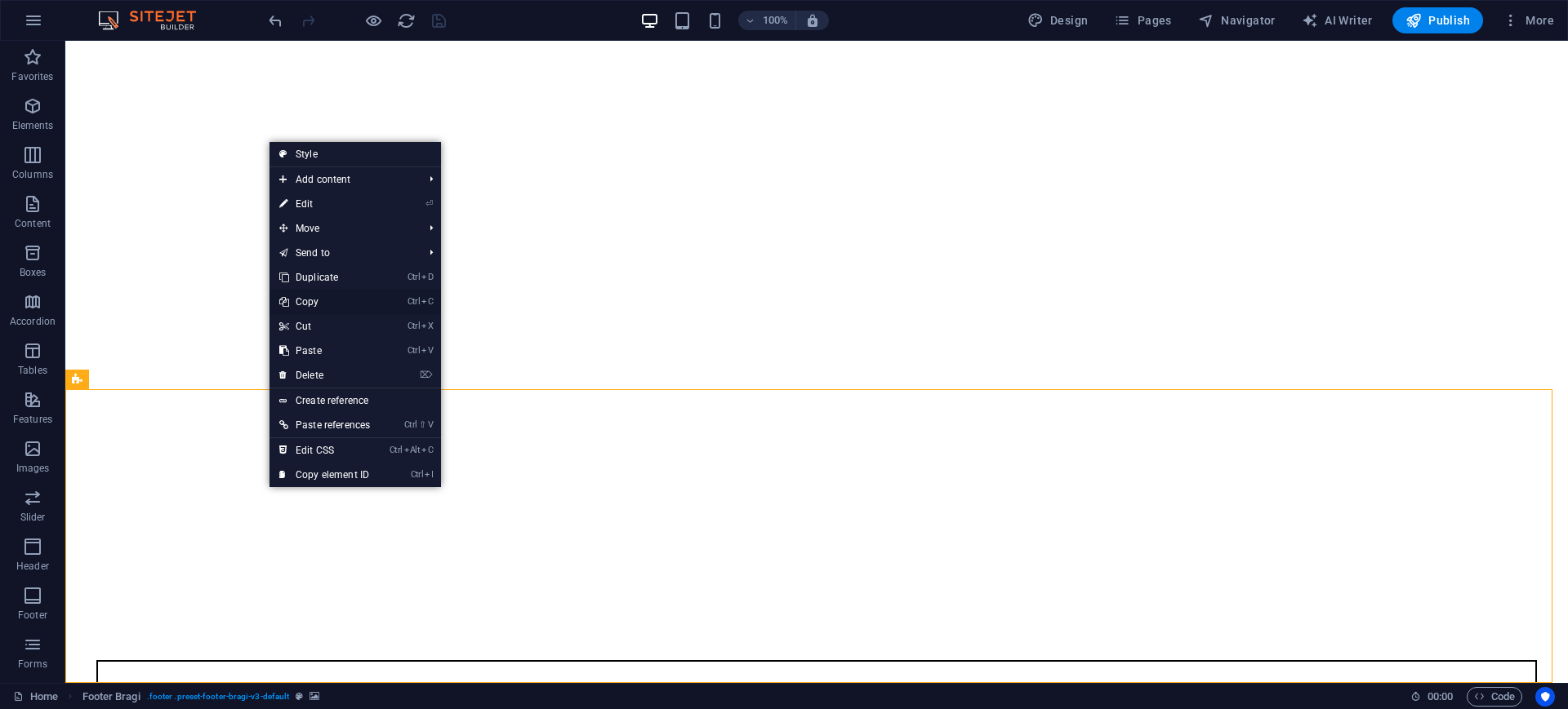
click at [311, 302] on link "Ctrl C Copy" at bounding box center [324, 302] width 110 height 24
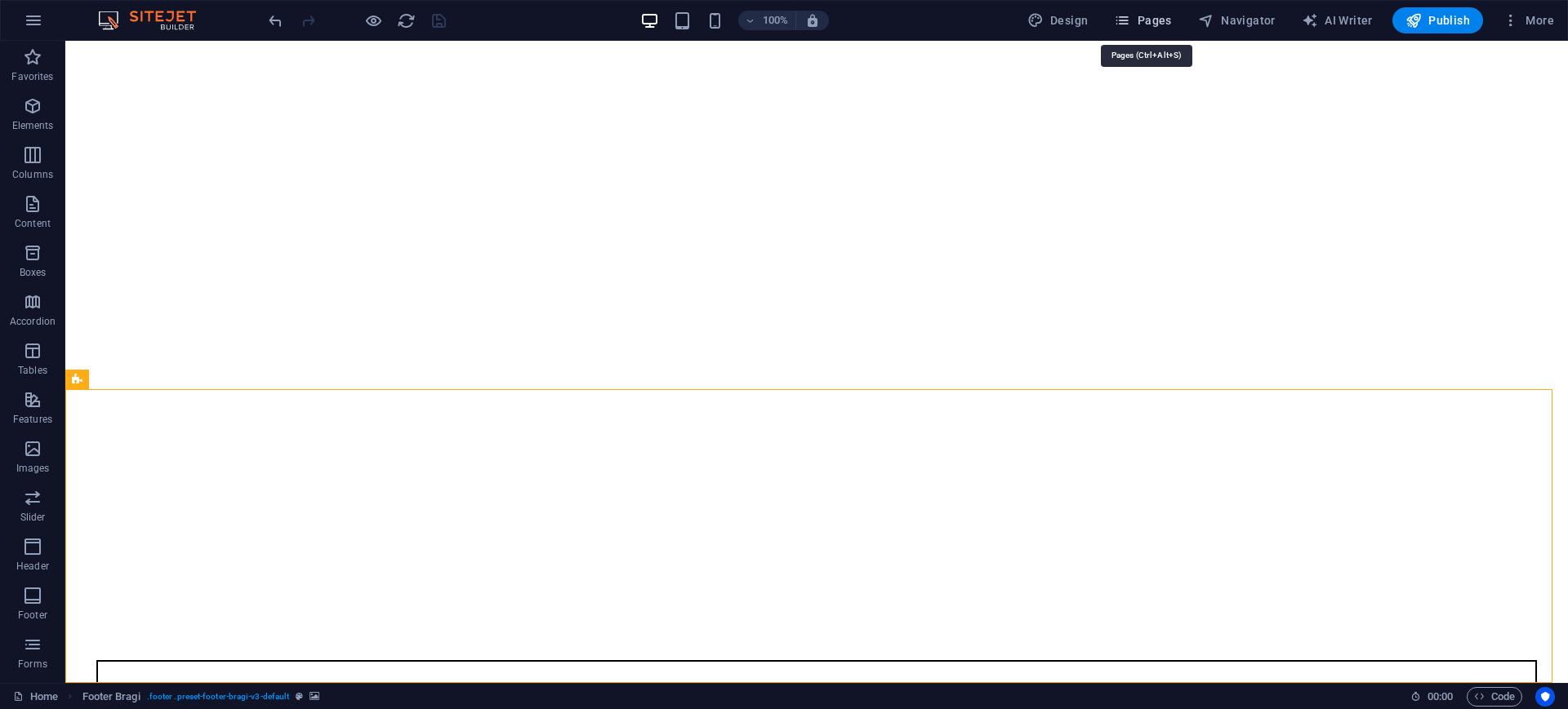
click at [1144, 18] on span "Pages" at bounding box center [1142, 21] width 57 height 16
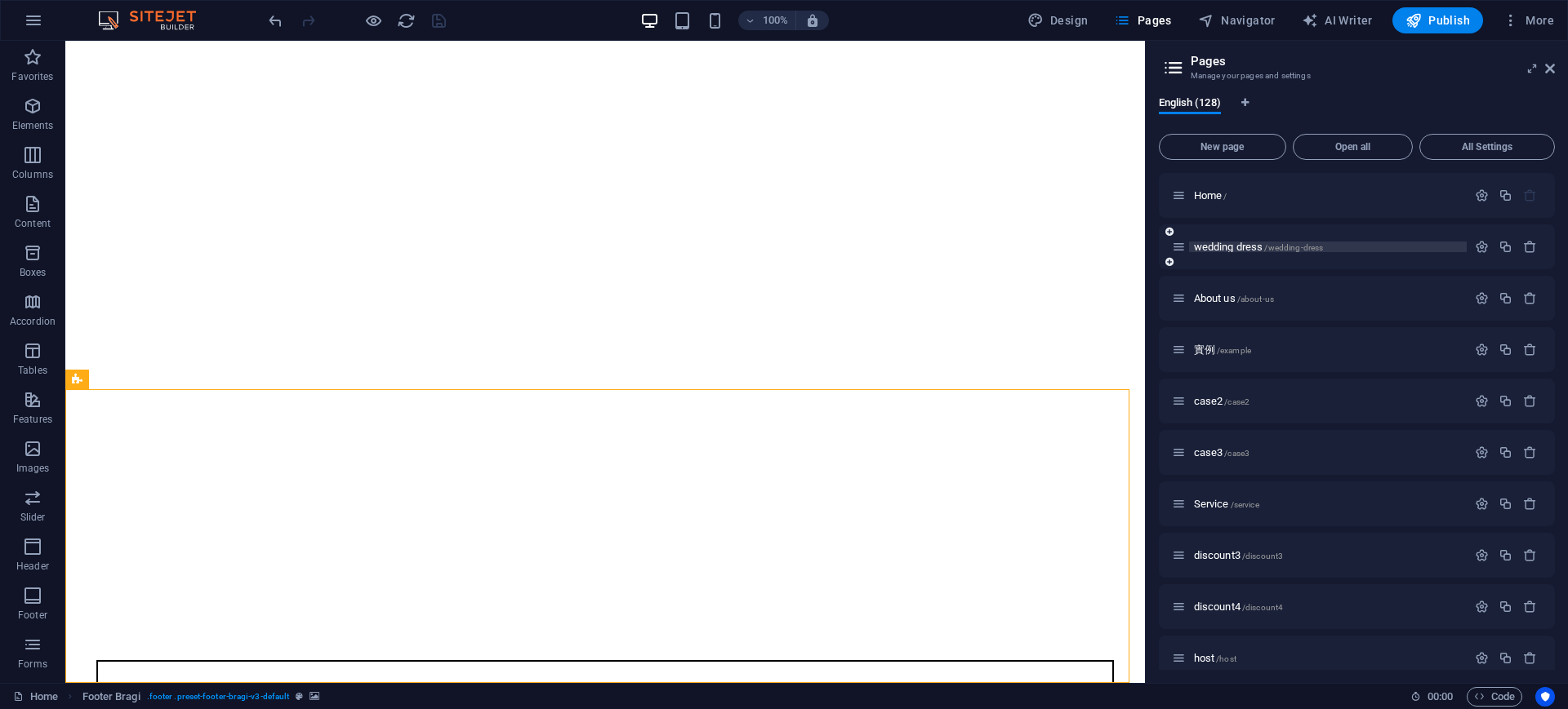
click at [1409, 249] on p "wedding dress /wedding-dress" at bounding box center [1327, 247] width 268 height 11
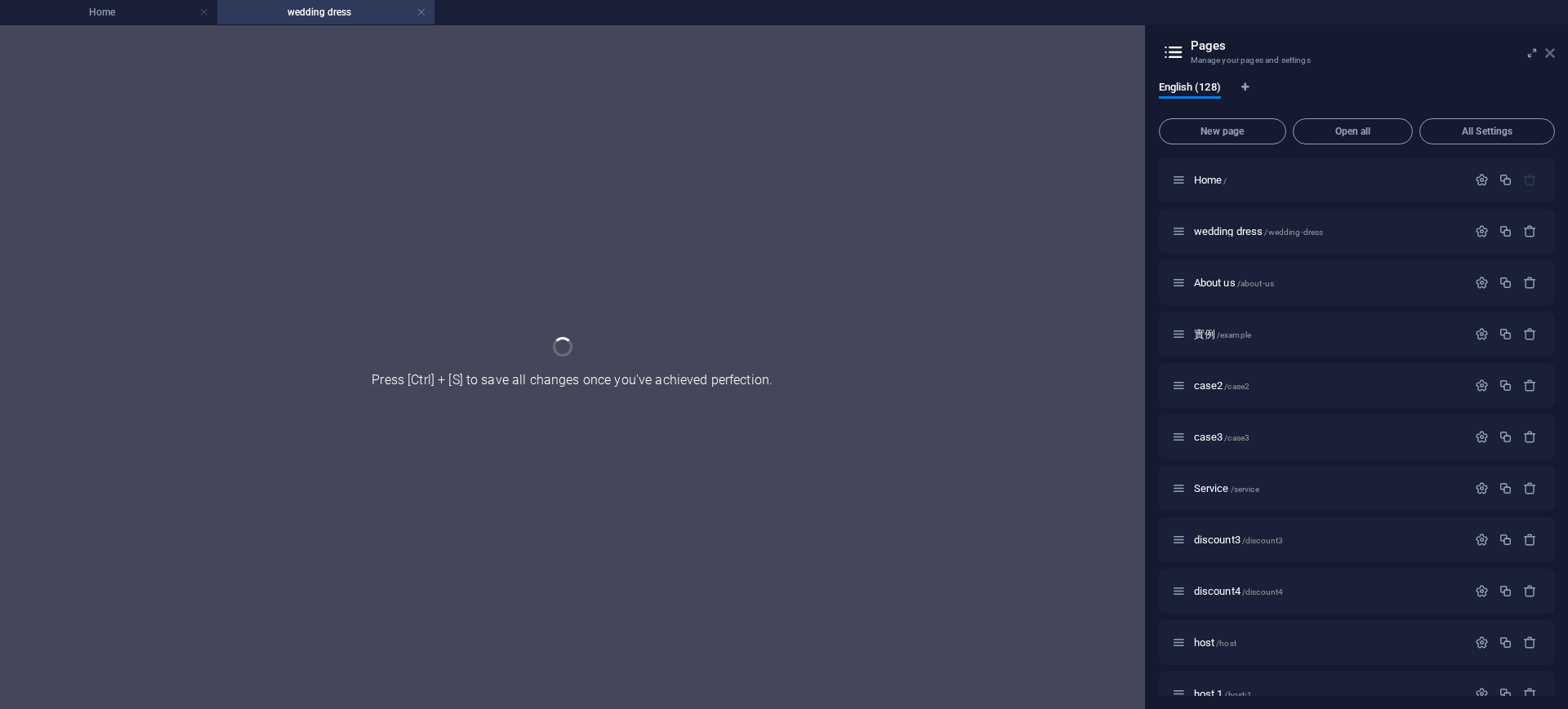
click at [1554, 55] on icon at bounding box center [1549, 53] width 10 height 13
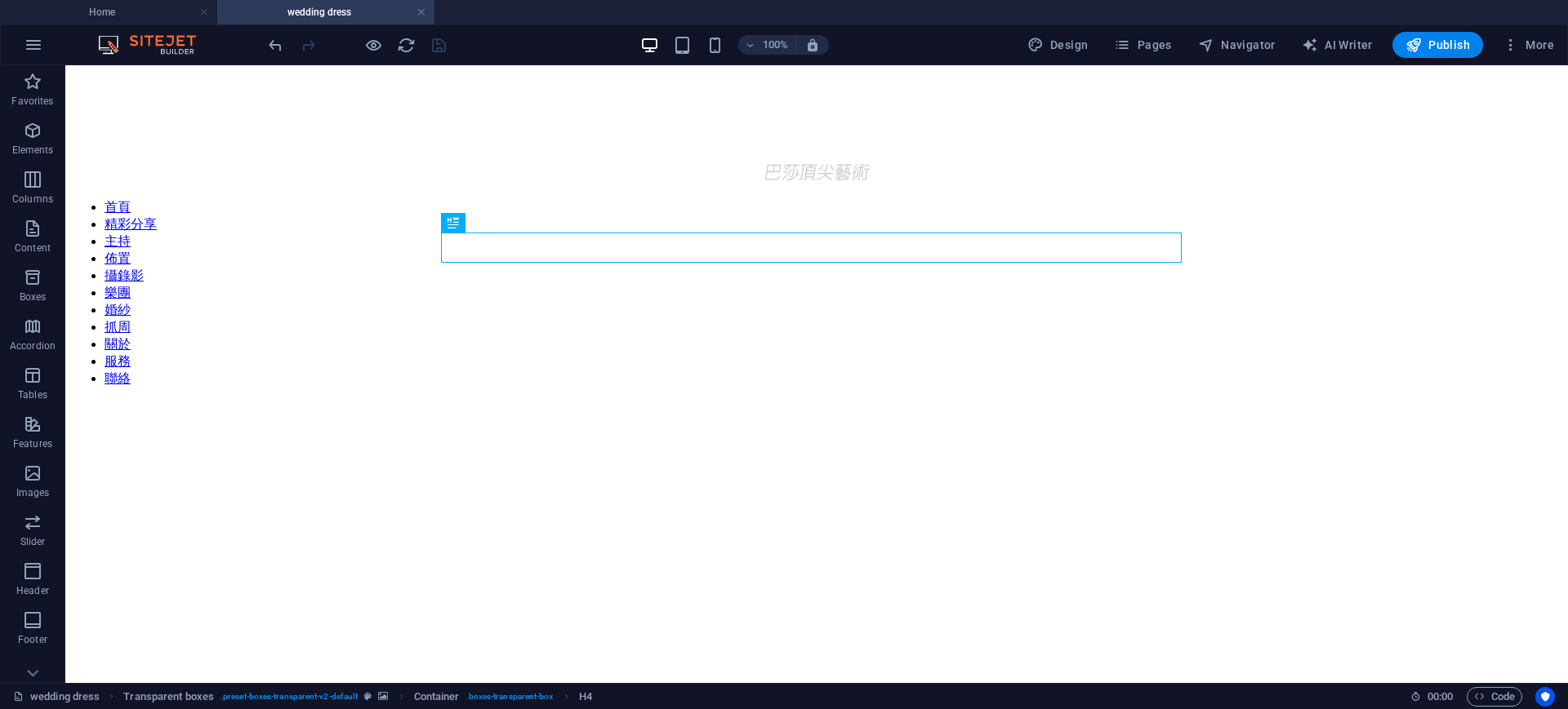
scroll to position [337, 0]
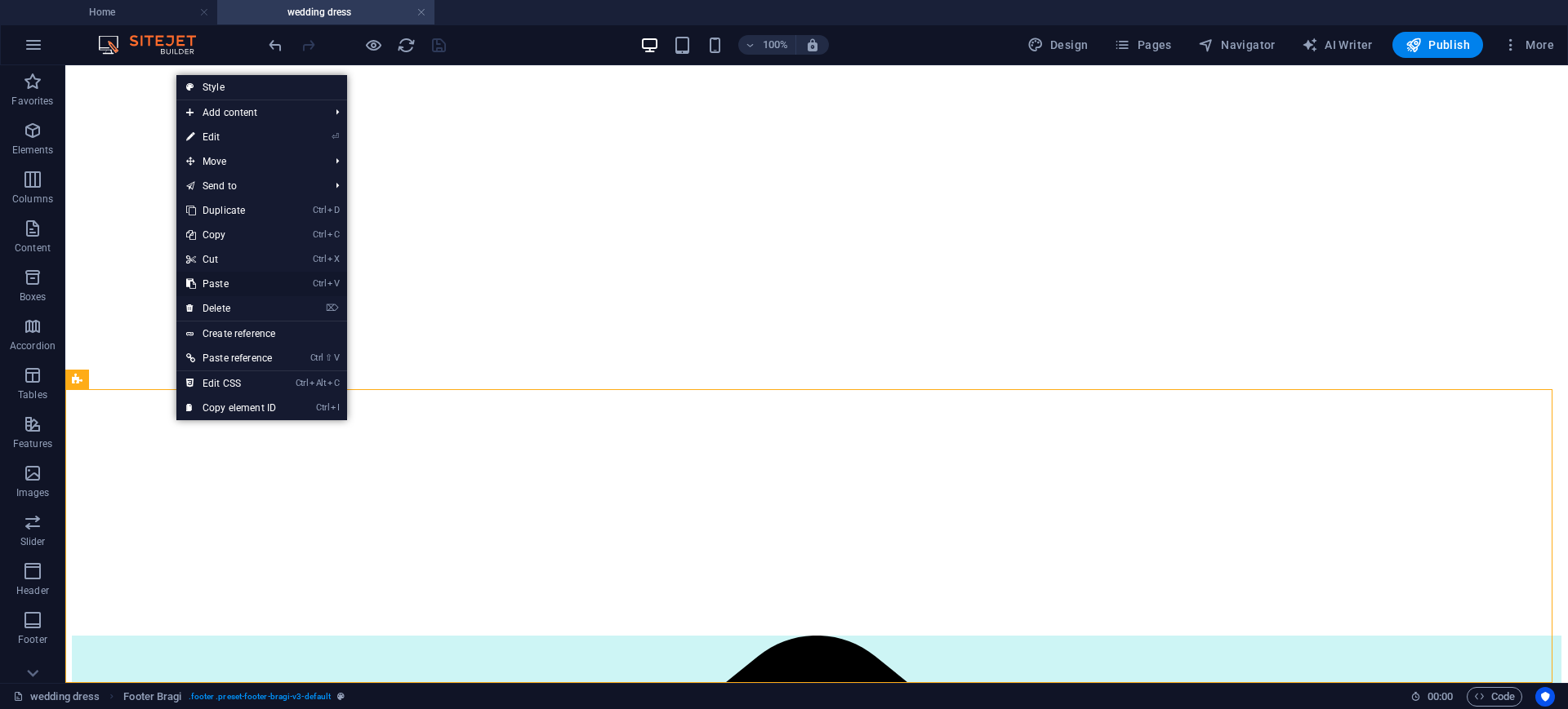
click at [216, 275] on link "Ctrl V Paste" at bounding box center [231, 284] width 110 height 24
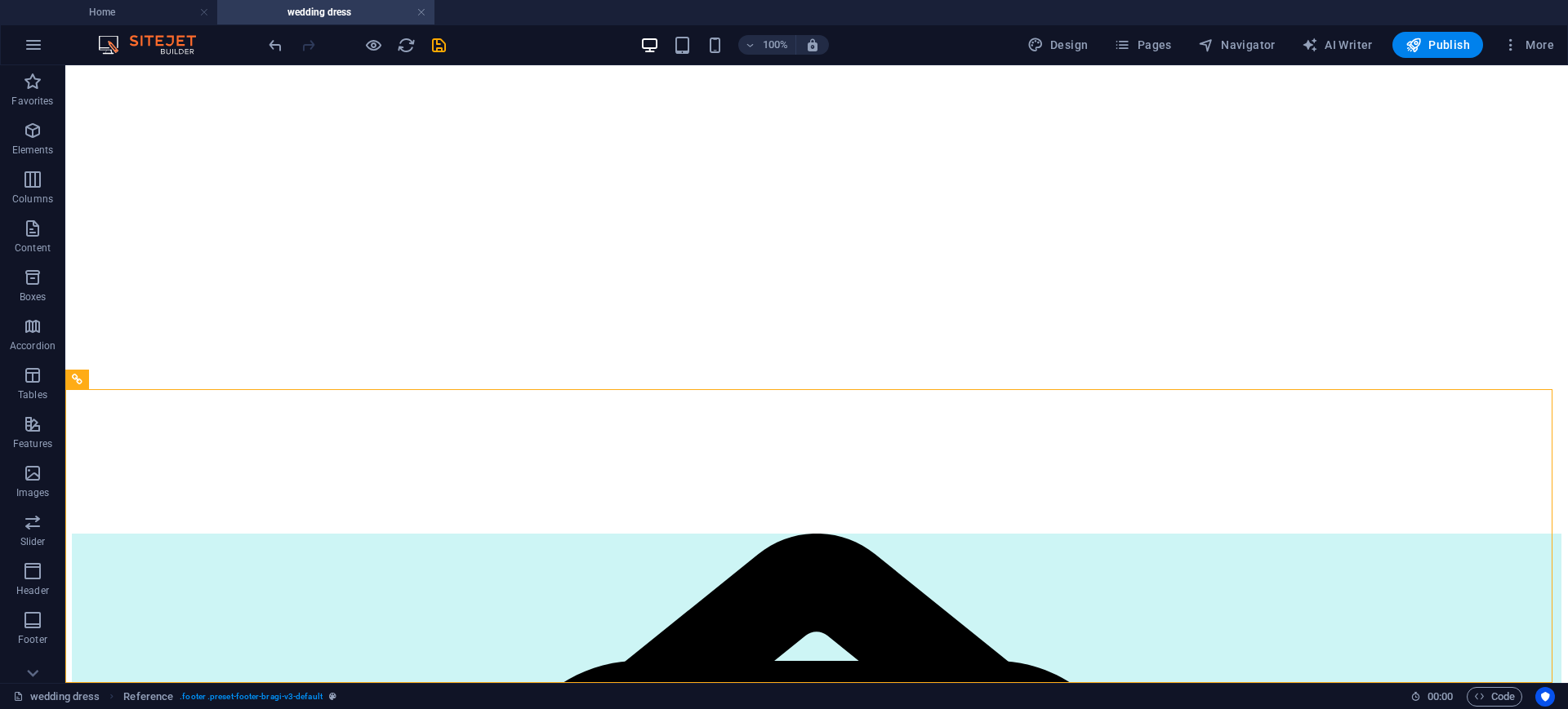
scroll to position [630, 0]
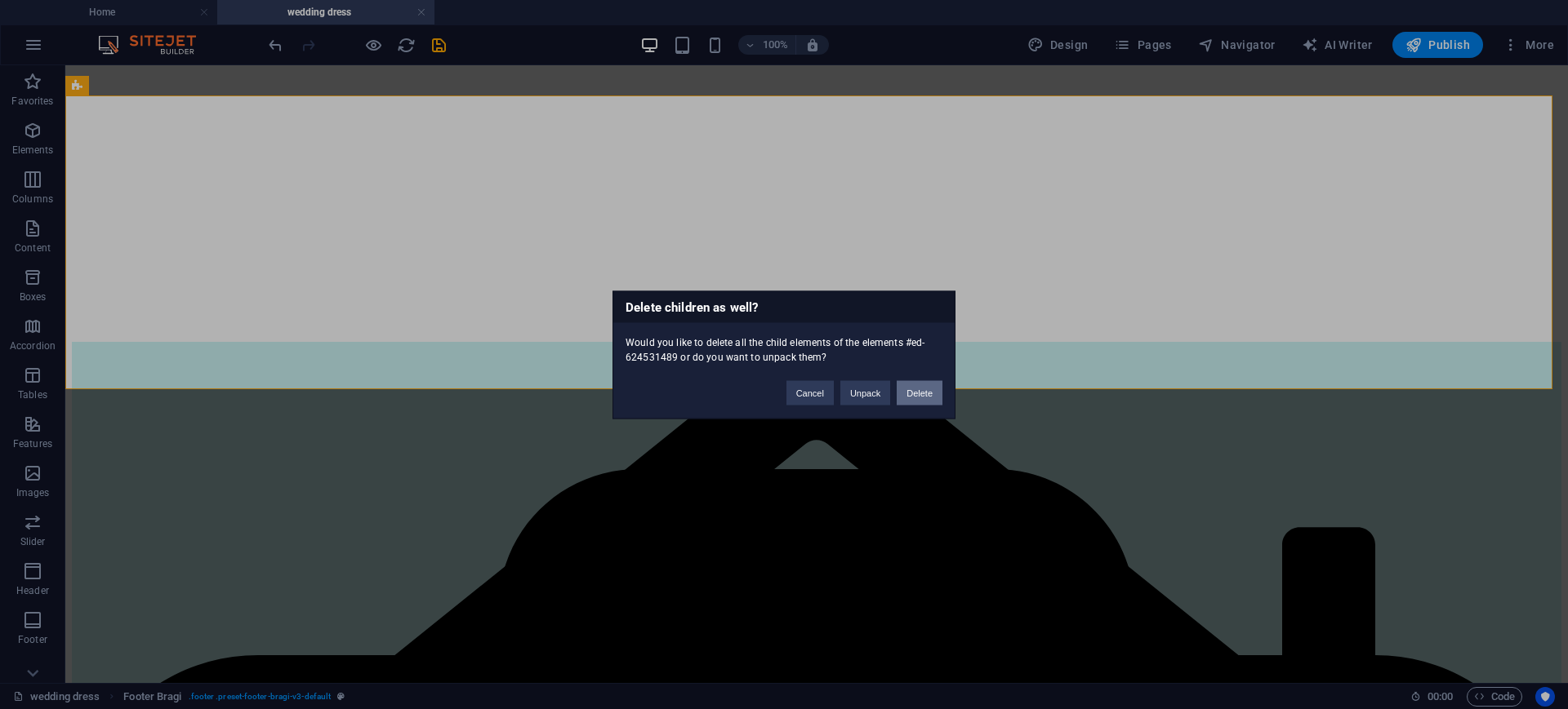
click at [930, 392] on button "Delete" at bounding box center [919, 392] width 46 height 24
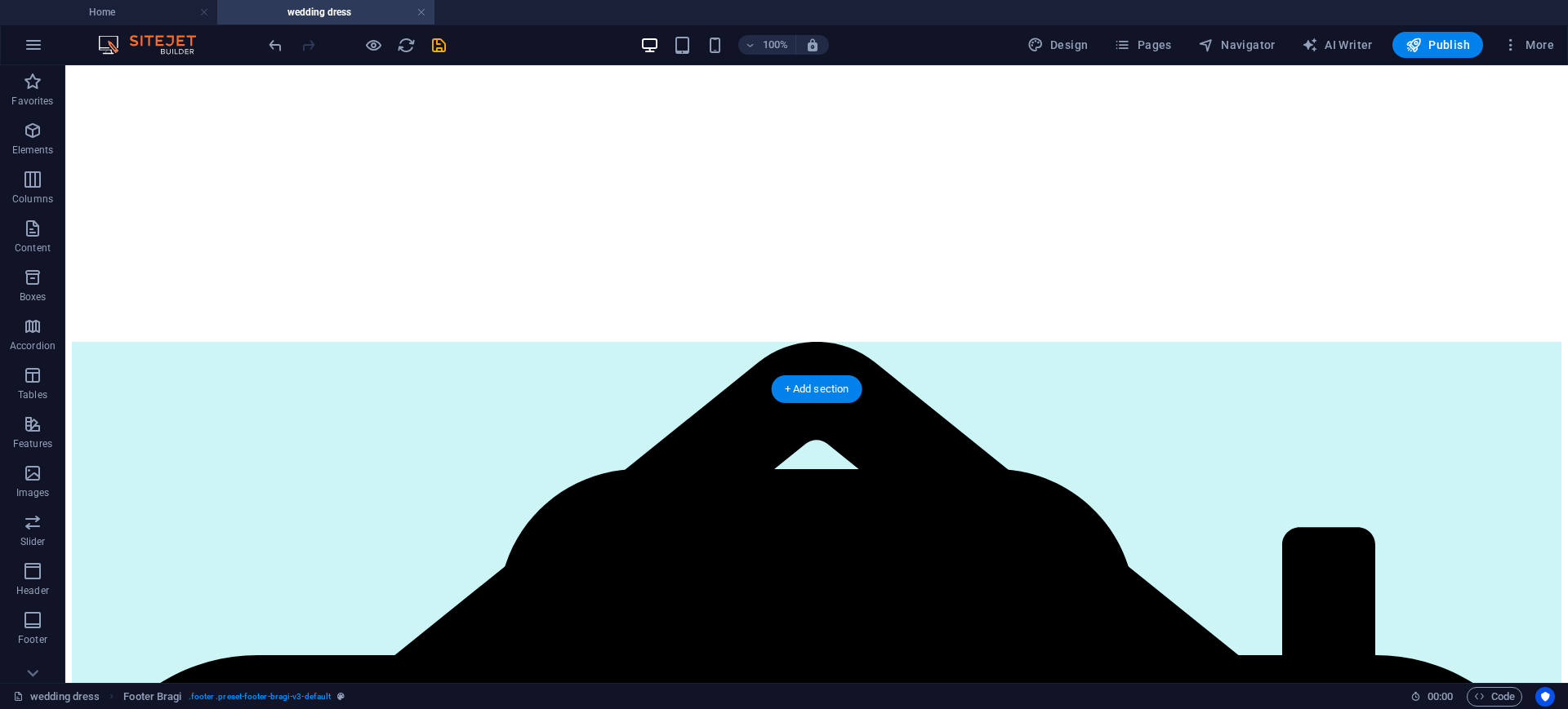
scroll to position [337, 0]
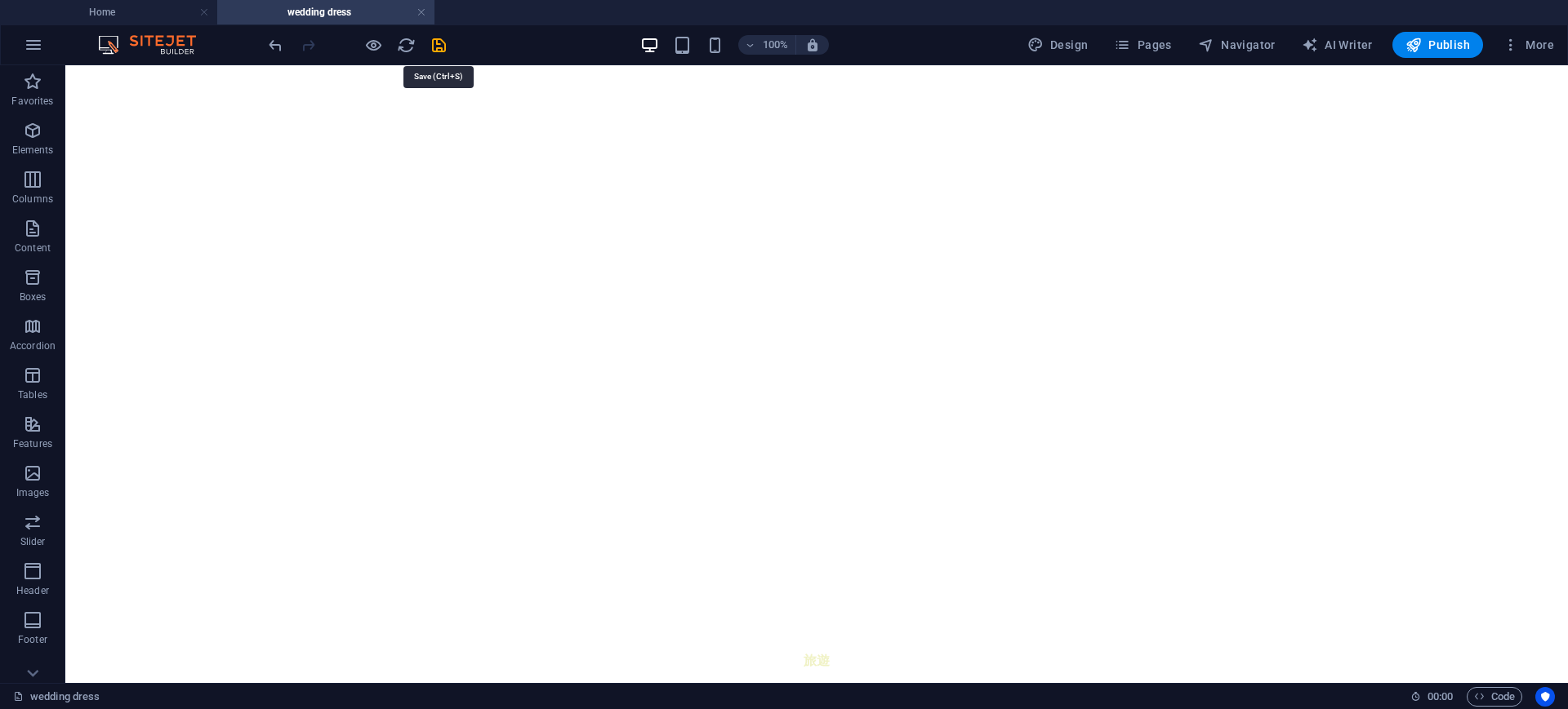
drag, startPoint x: 440, startPoint y: 43, endPoint x: 445, endPoint y: 11, distance: 32.4
click at [446, 37] on icon "save" at bounding box center [438, 45] width 19 height 19
click at [1141, 44] on span "Pages" at bounding box center [1142, 45] width 57 height 16
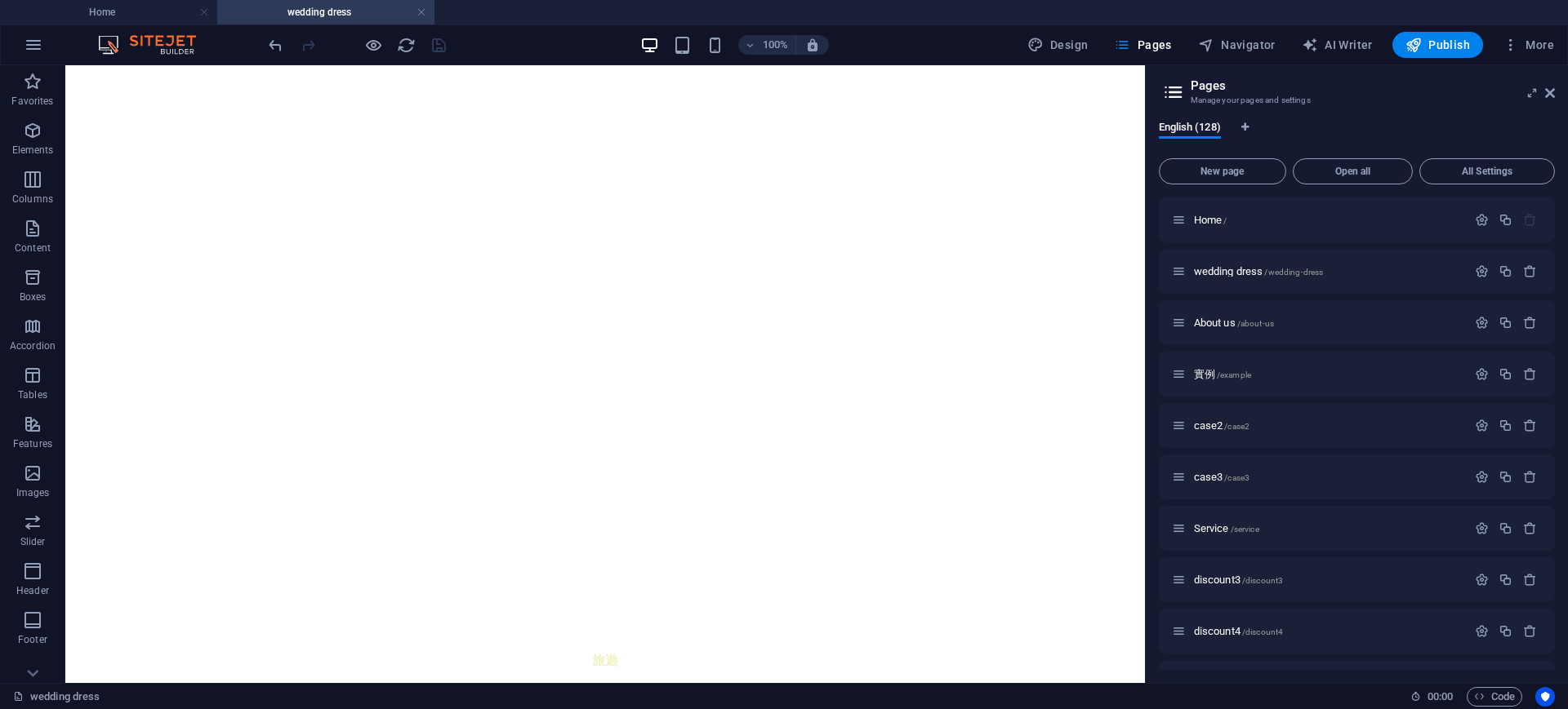
click at [1554, 223] on div "Home / wedding dress /wedding-dress About us /about-us 實例 /example case2 /case2…" at bounding box center [1357, 433] width 397 height 472
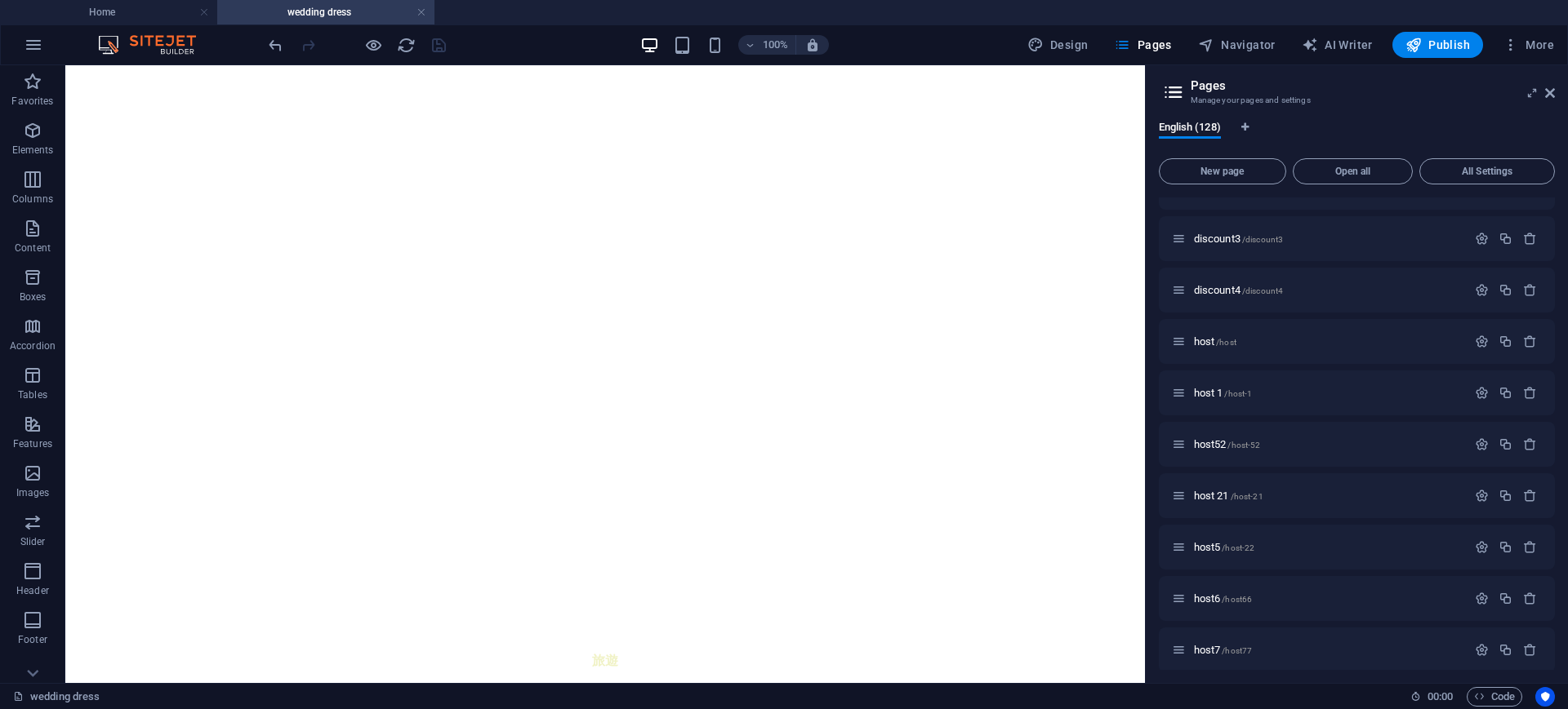
scroll to position [375, 0]
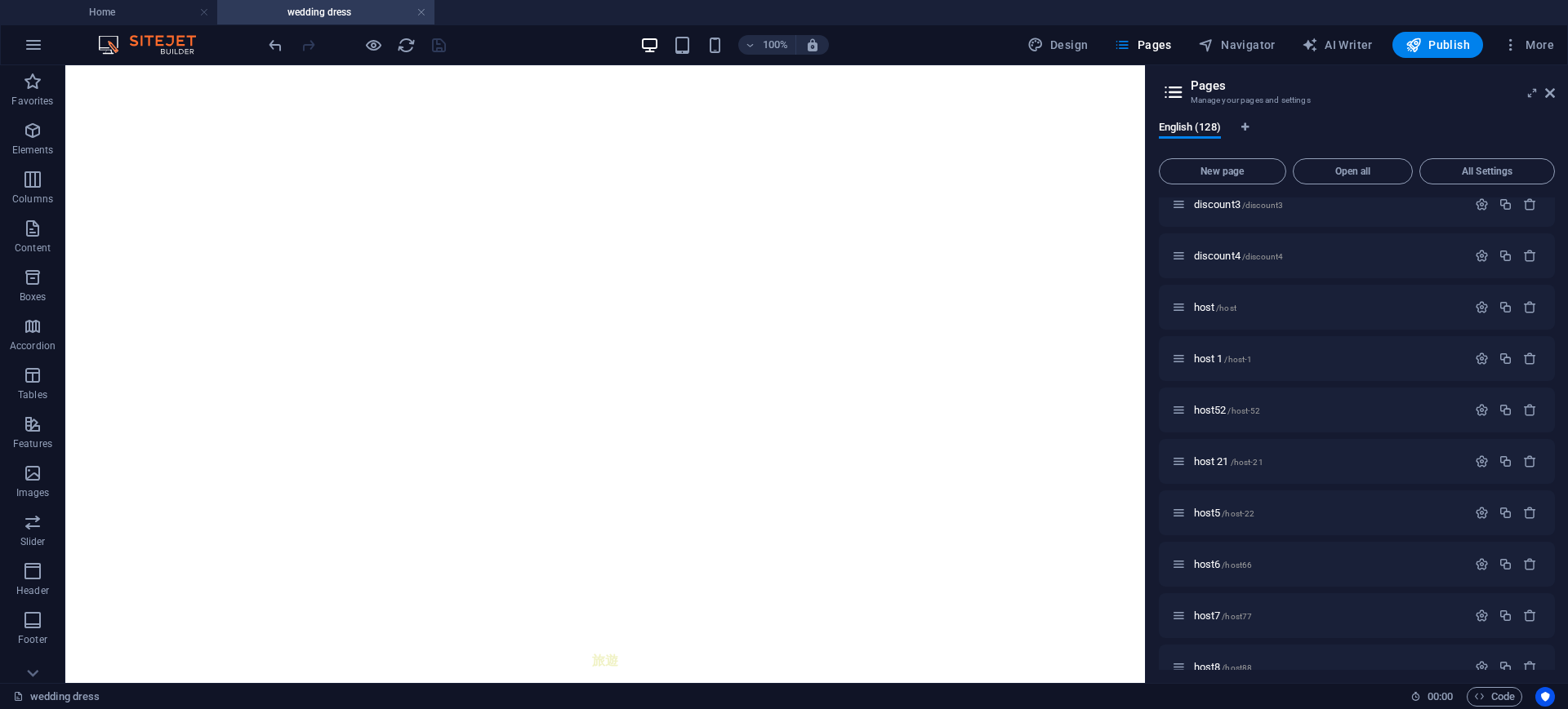
click at [1557, 248] on div "English (128) New page Open all All Settings Home / wedding dress /wedding-dres…" at bounding box center [1357, 395] width 423 height 575
click at [1364, 512] on p "host5 /host-22" at bounding box center [1327, 513] width 268 height 11
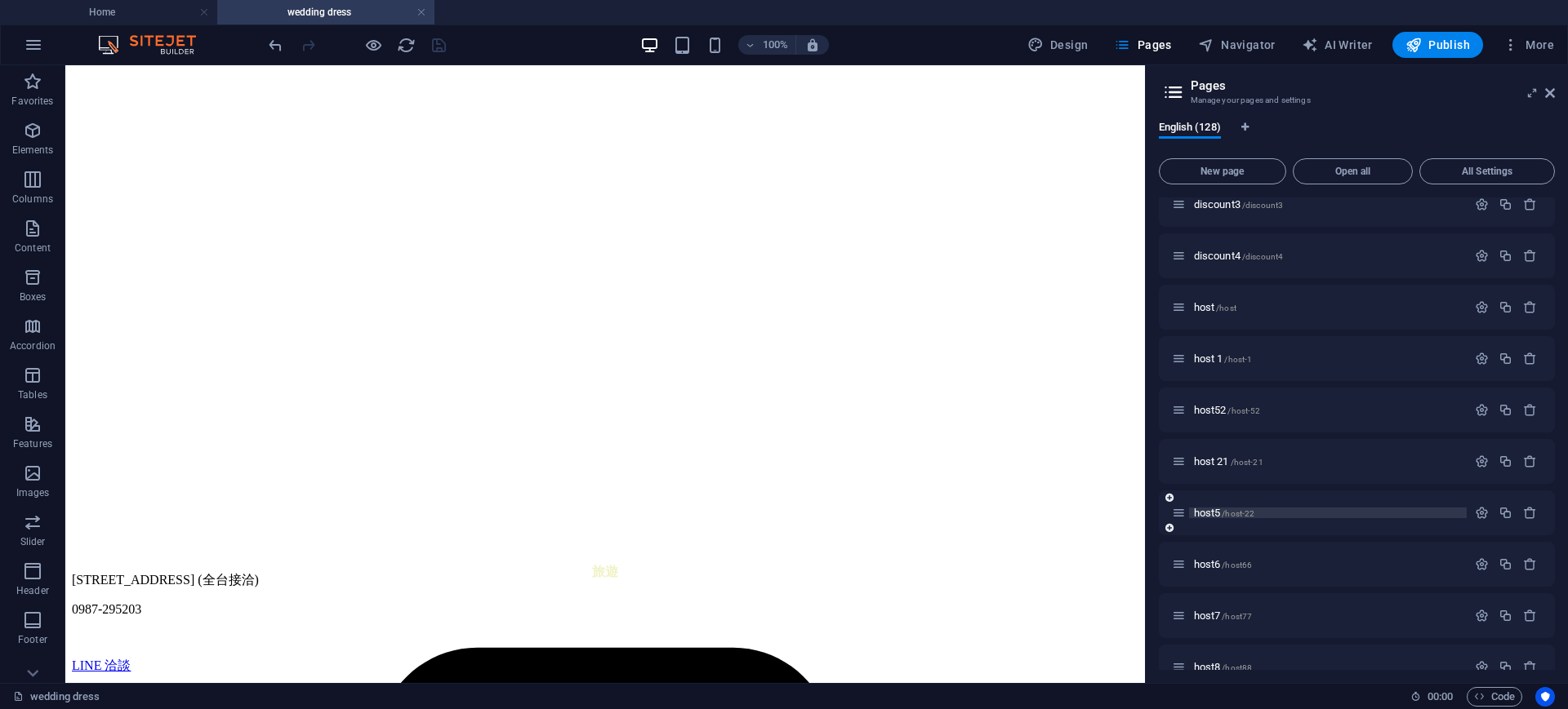
scroll to position [0, 0]
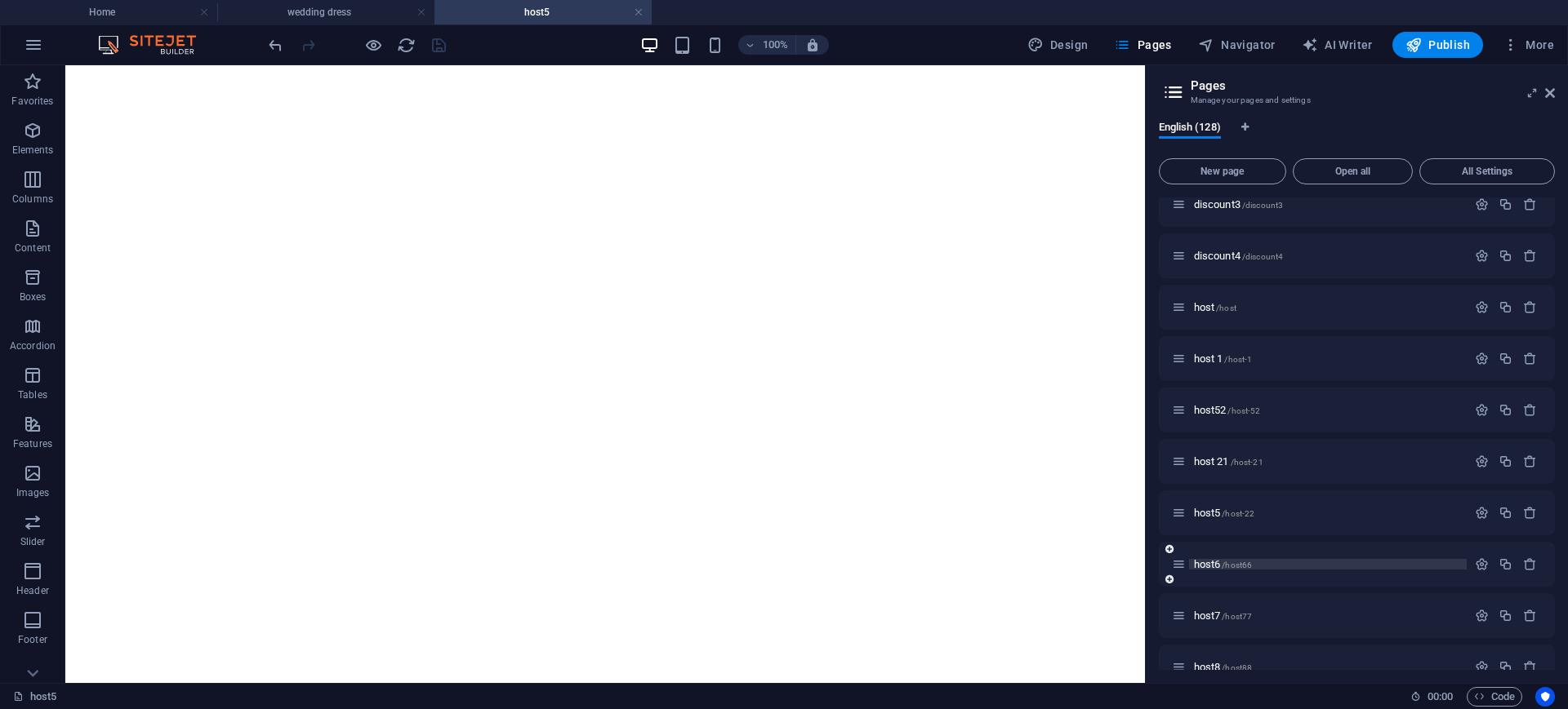
click at [1337, 564] on p "host6 /host66" at bounding box center [1327, 565] width 268 height 11
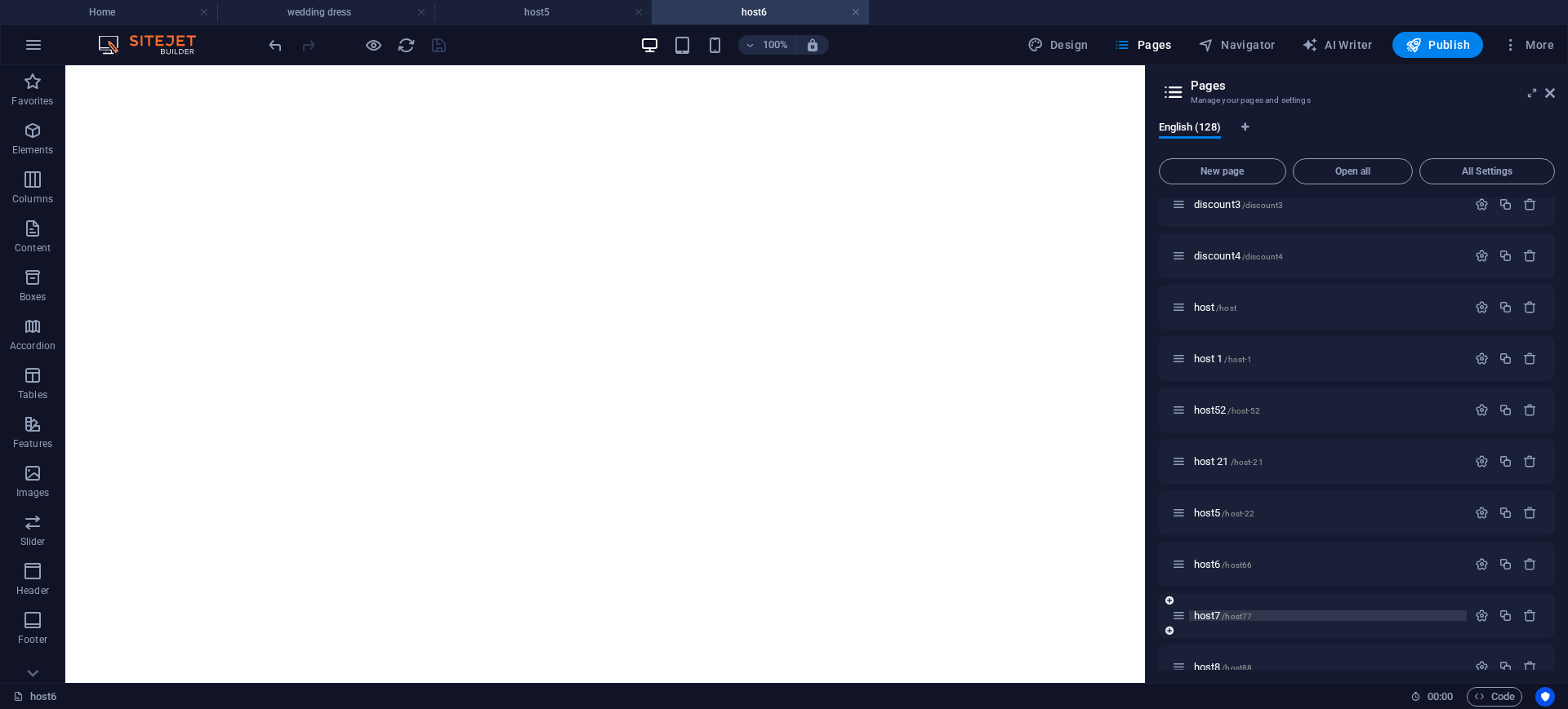
click at [1319, 613] on p "host7 /host77" at bounding box center [1327, 616] width 268 height 11
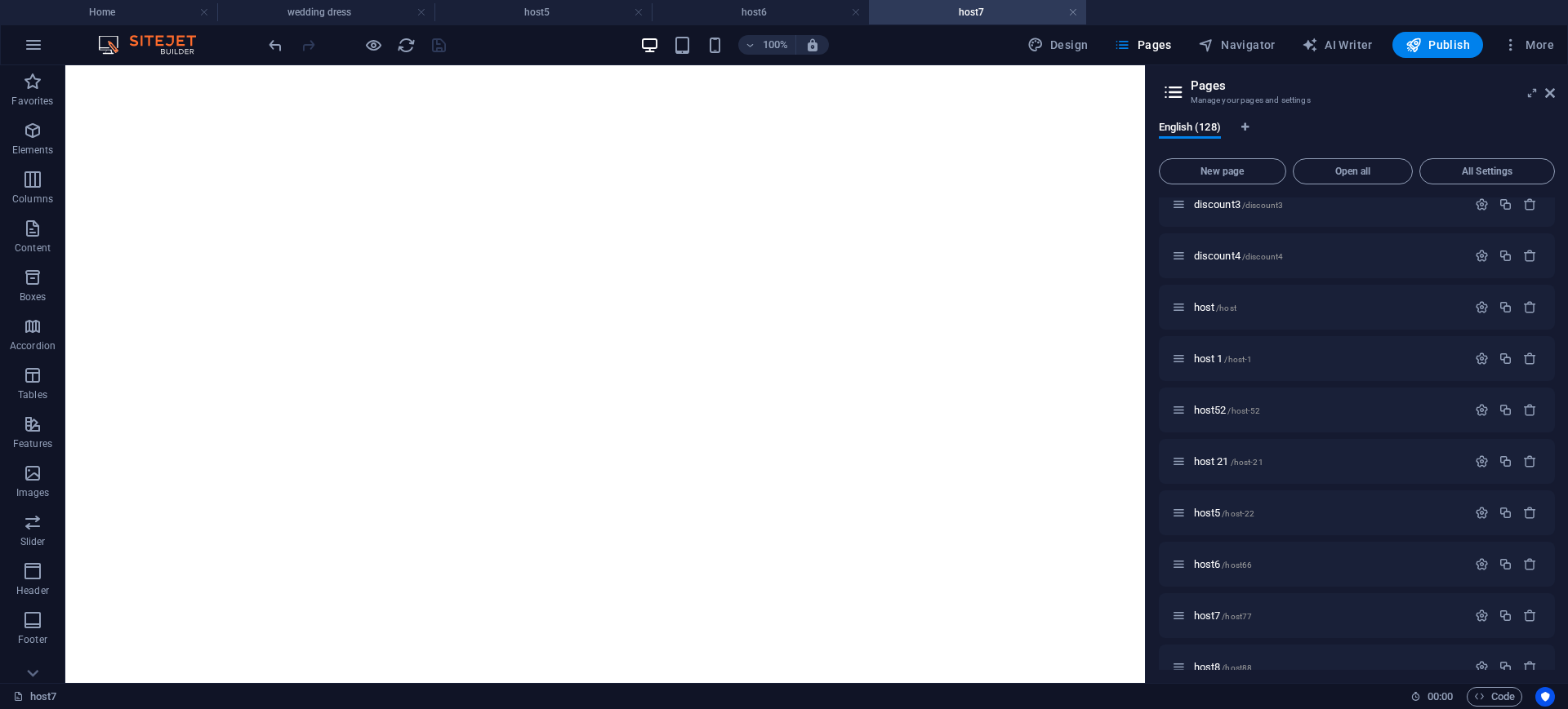
scroll to position [681, 0]
click at [1293, 416] on p "host9 /host9" at bounding box center [1327, 413] width 268 height 11
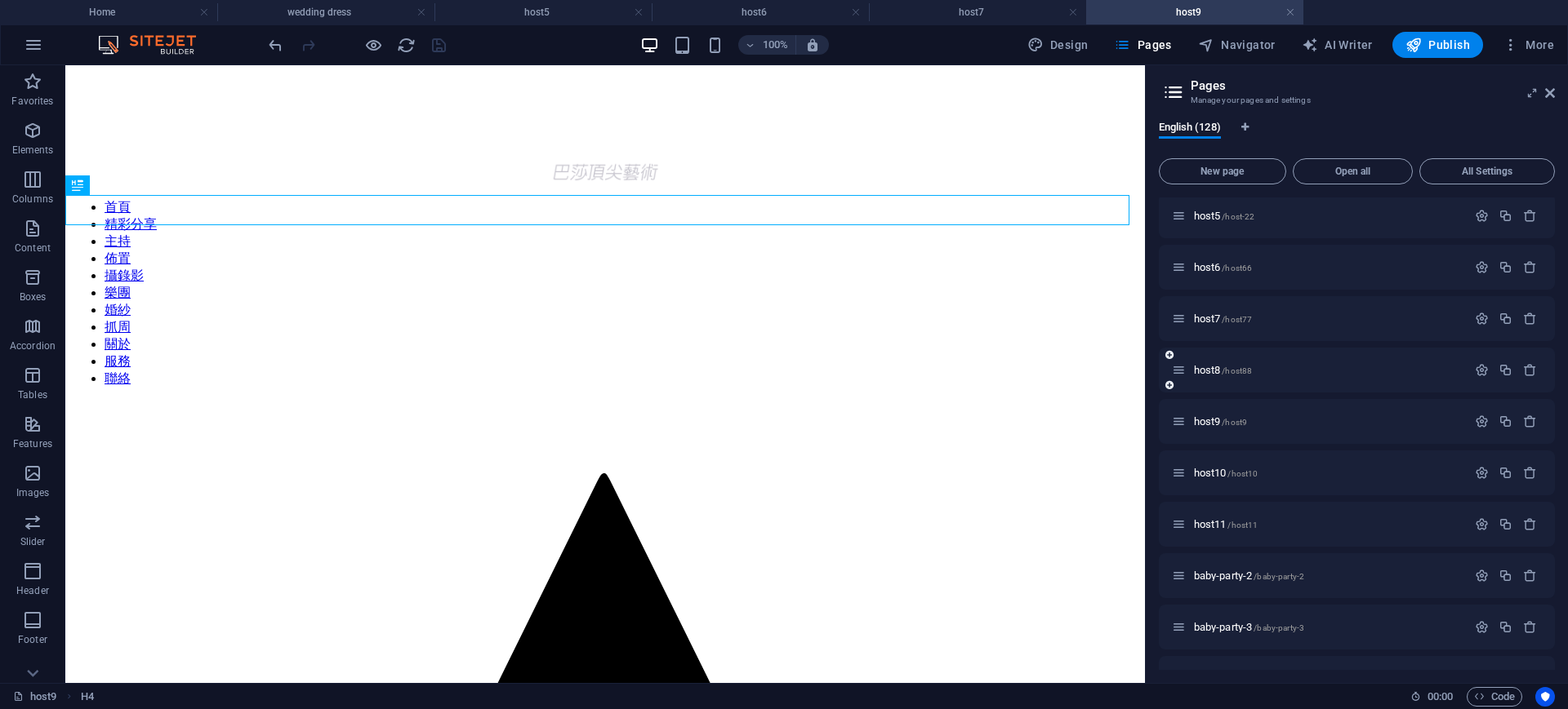
scroll to position [783, 0]
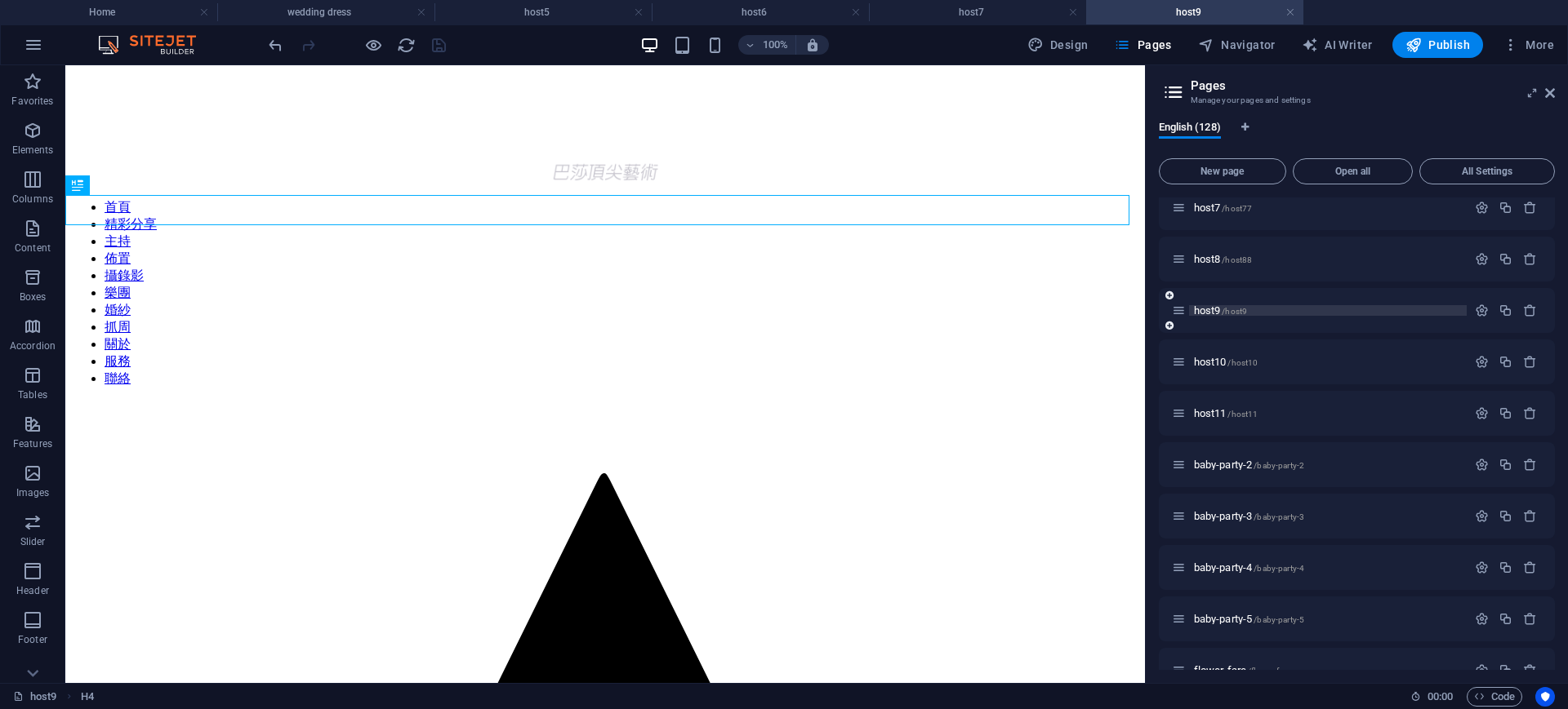
click at [1315, 311] on p "host9 /host9" at bounding box center [1327, 311] width 268 height 11
click at [1177, 7] on h4 "host9" at bounding box center [1194, 13] width 217 height 18
click at [1010, 9] on h4 "host7" at bounding box center [978, 13] width 217 height 18
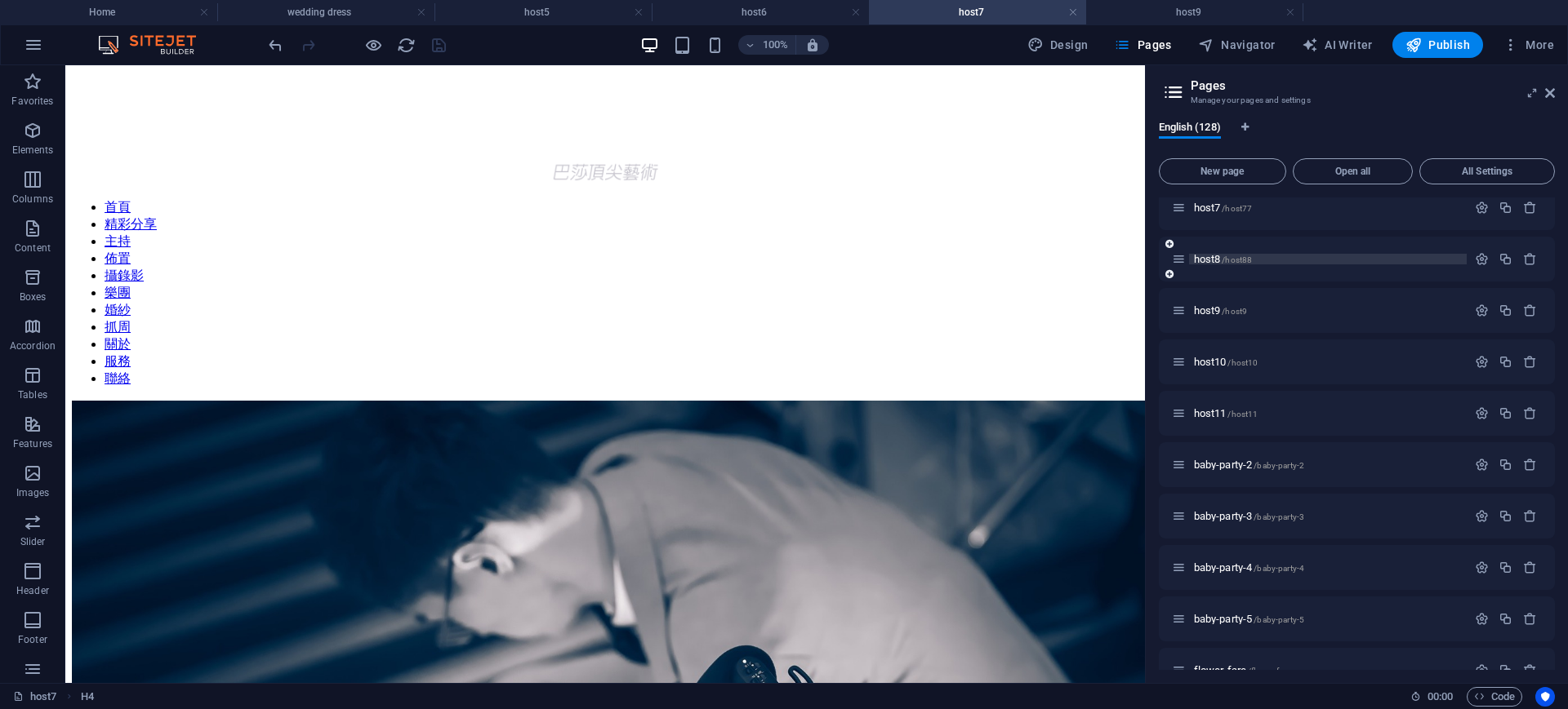
click at [1300, 259] on p "host8 /host88" at bounding box center [1327, 259] width 268 height 11
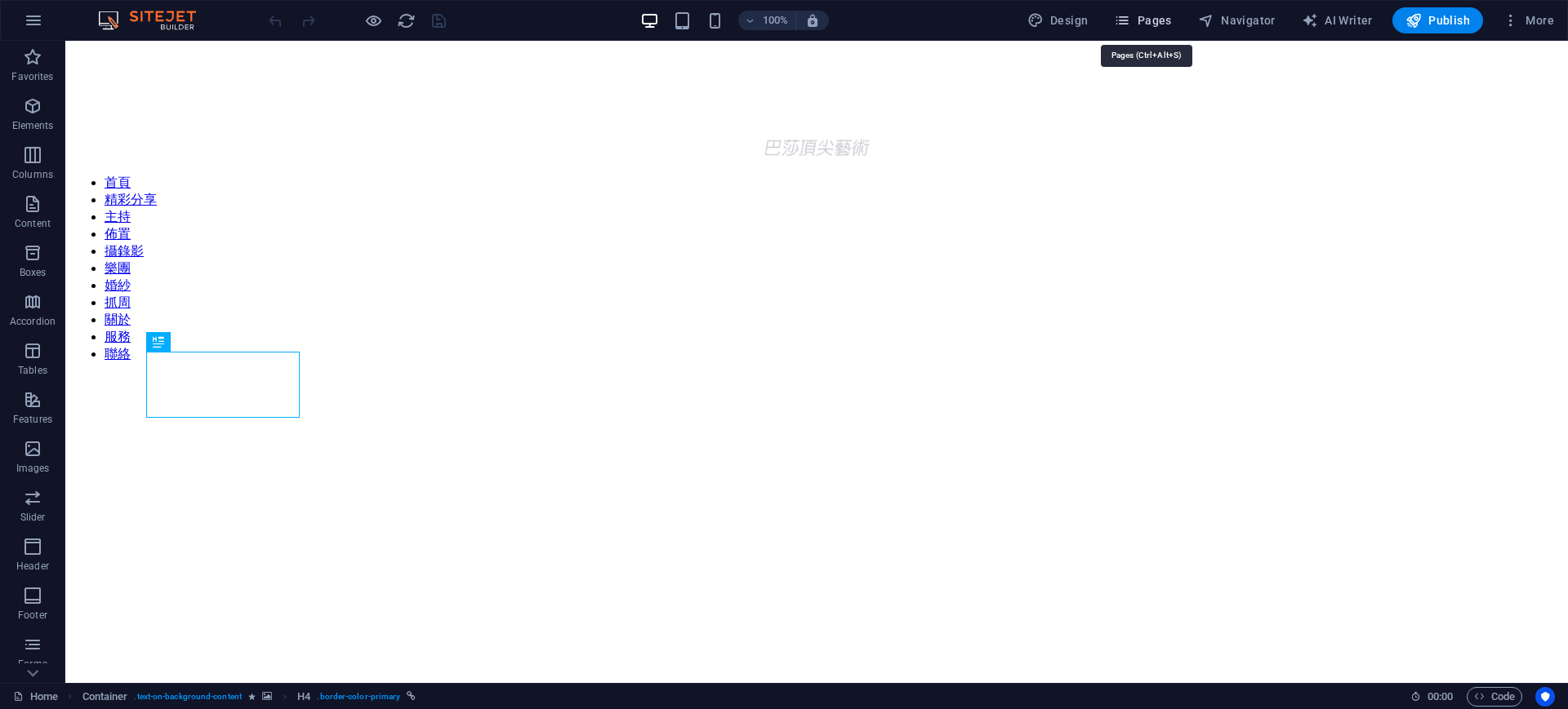
click at [1157, 13] on span "Pages" at bounding box center [1142, 21] width 57 height 16
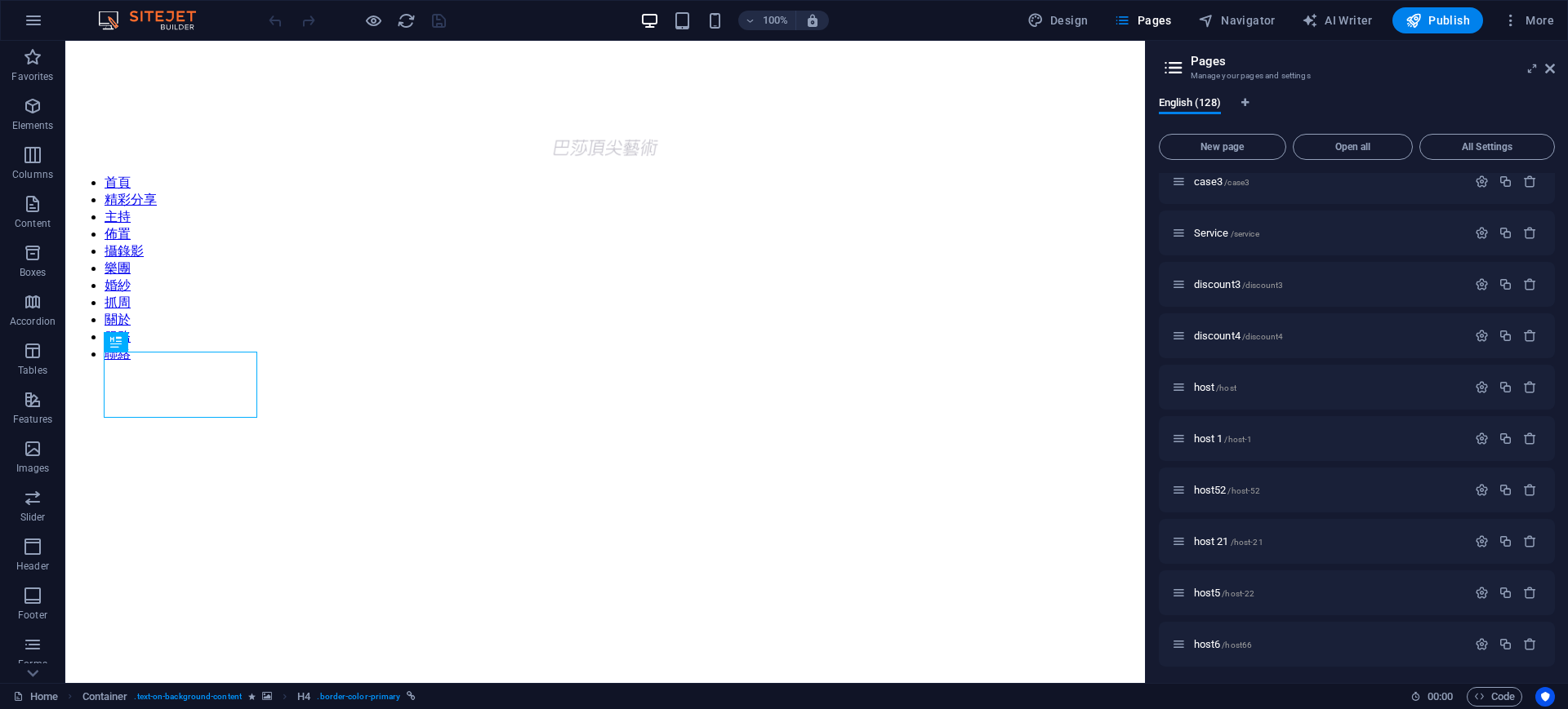
scroll to position [292, 0]
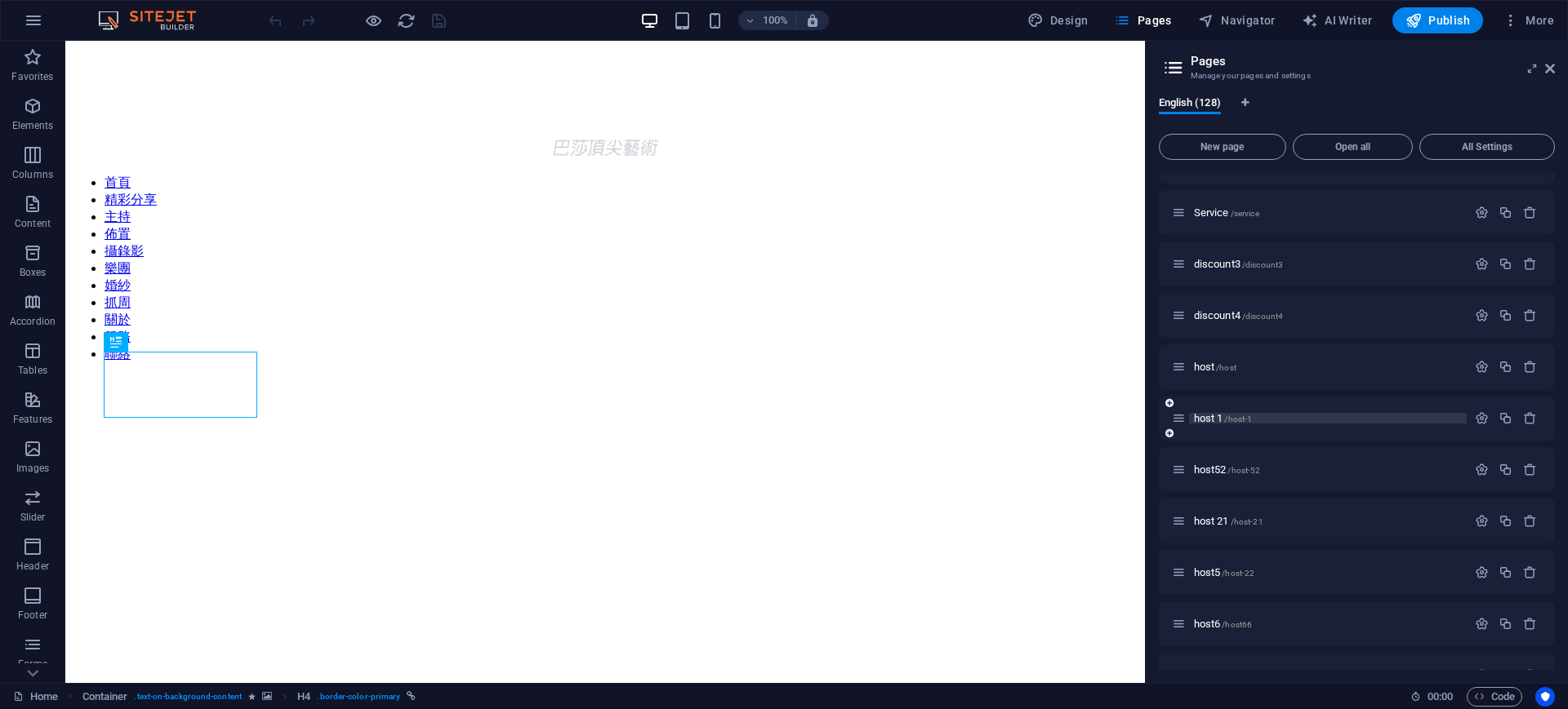
click at [1321, 418] on p "host 1 /host-1" at bounding box center [1327, 418] width 268 height 11
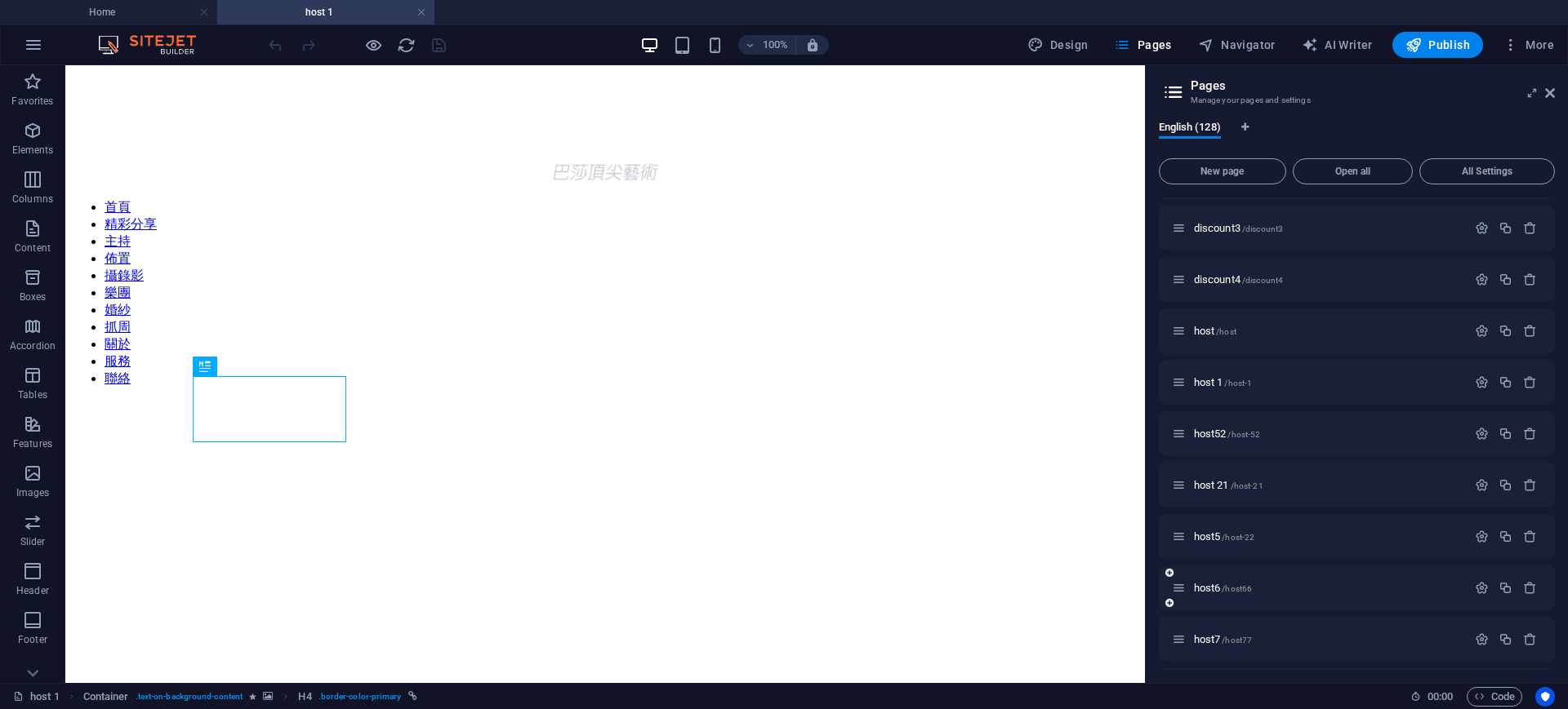
scroll to position [495, 0]
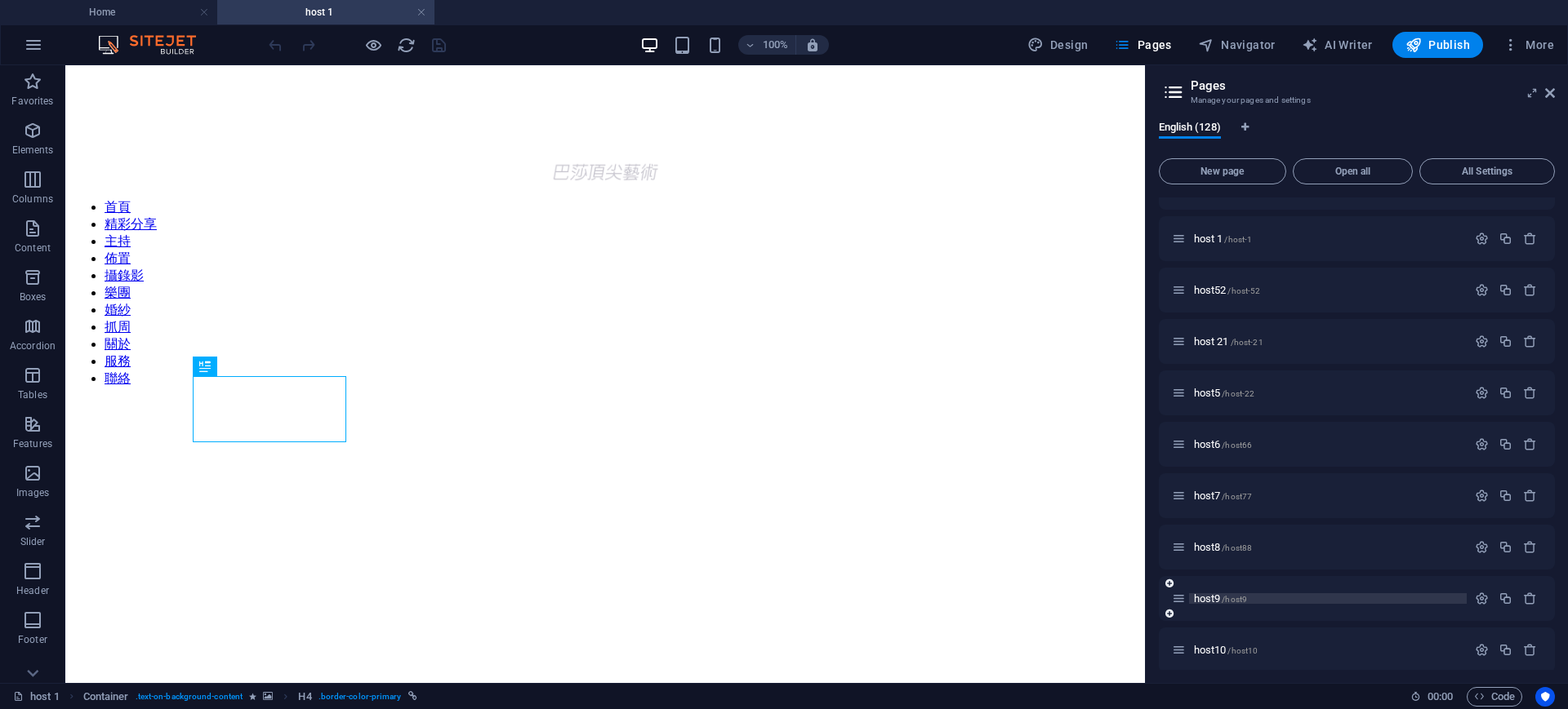
click at [1312, 600] on p "host9 /host9" at bounding box center [1327, 599] width 268 height 11
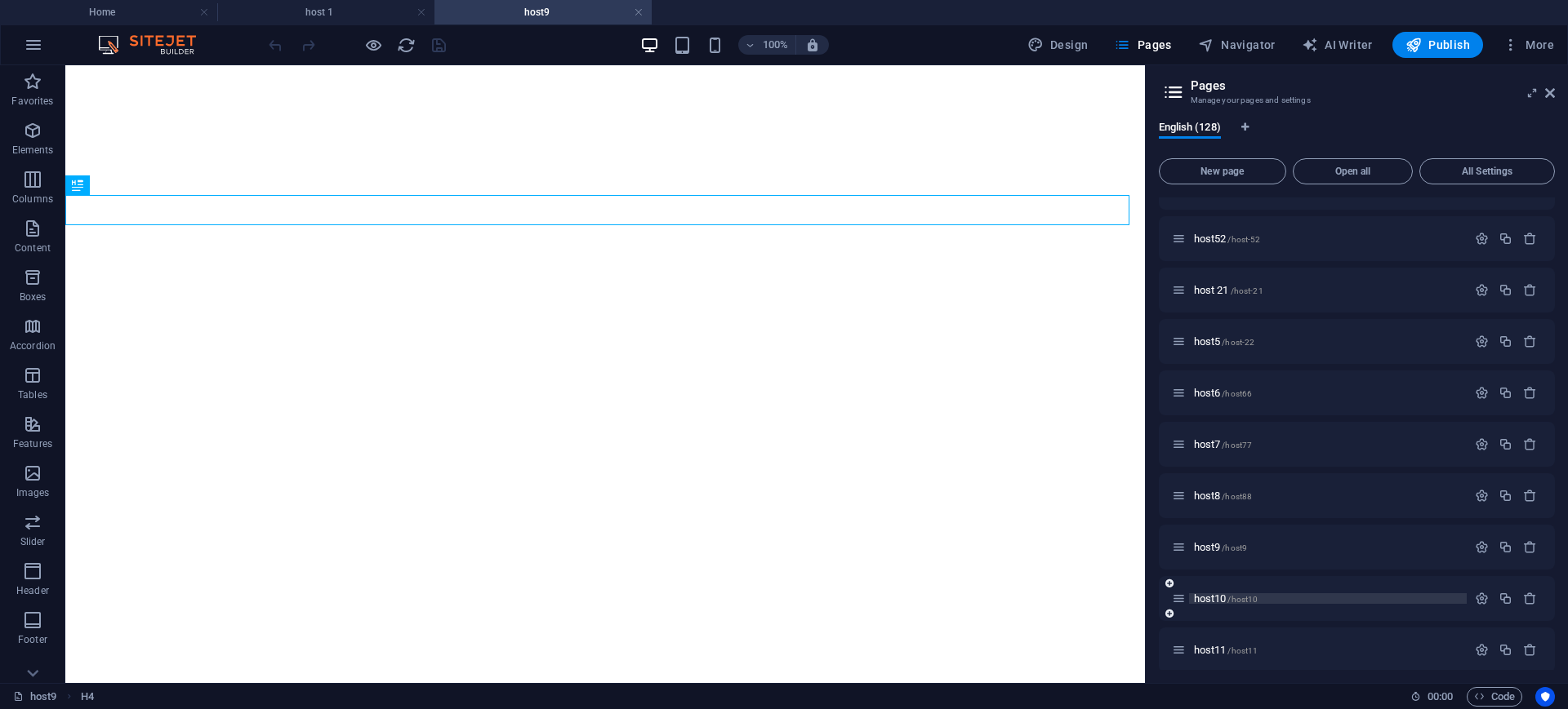
scroll to position [699, 0]
click at [1338, 441] on p "host10 /host10" at bounding box center [1327, 446] width 268 height 11
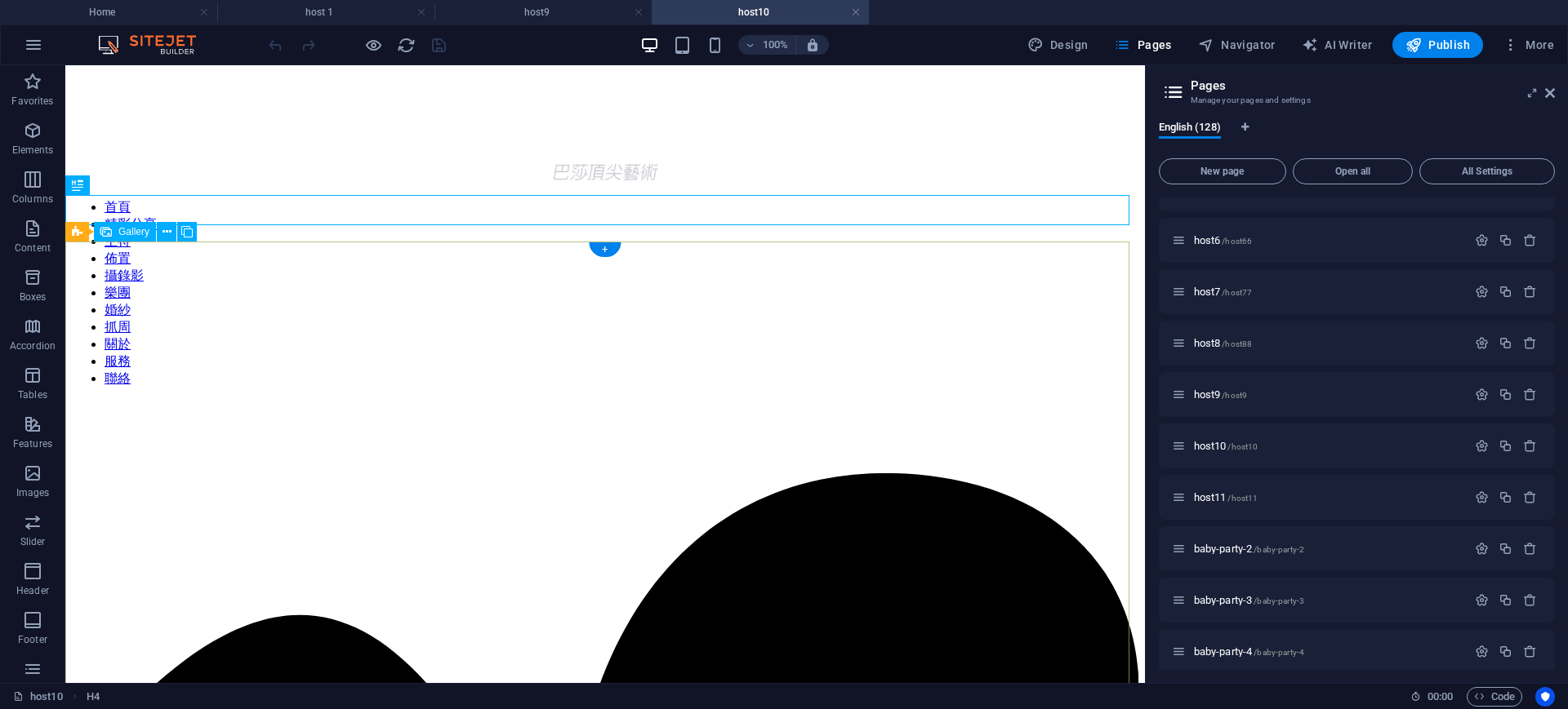
scroll to position [0, 0]
click at [383, 12] on h4 "host 1" at bounding box center [326, 13] width 217 height 18
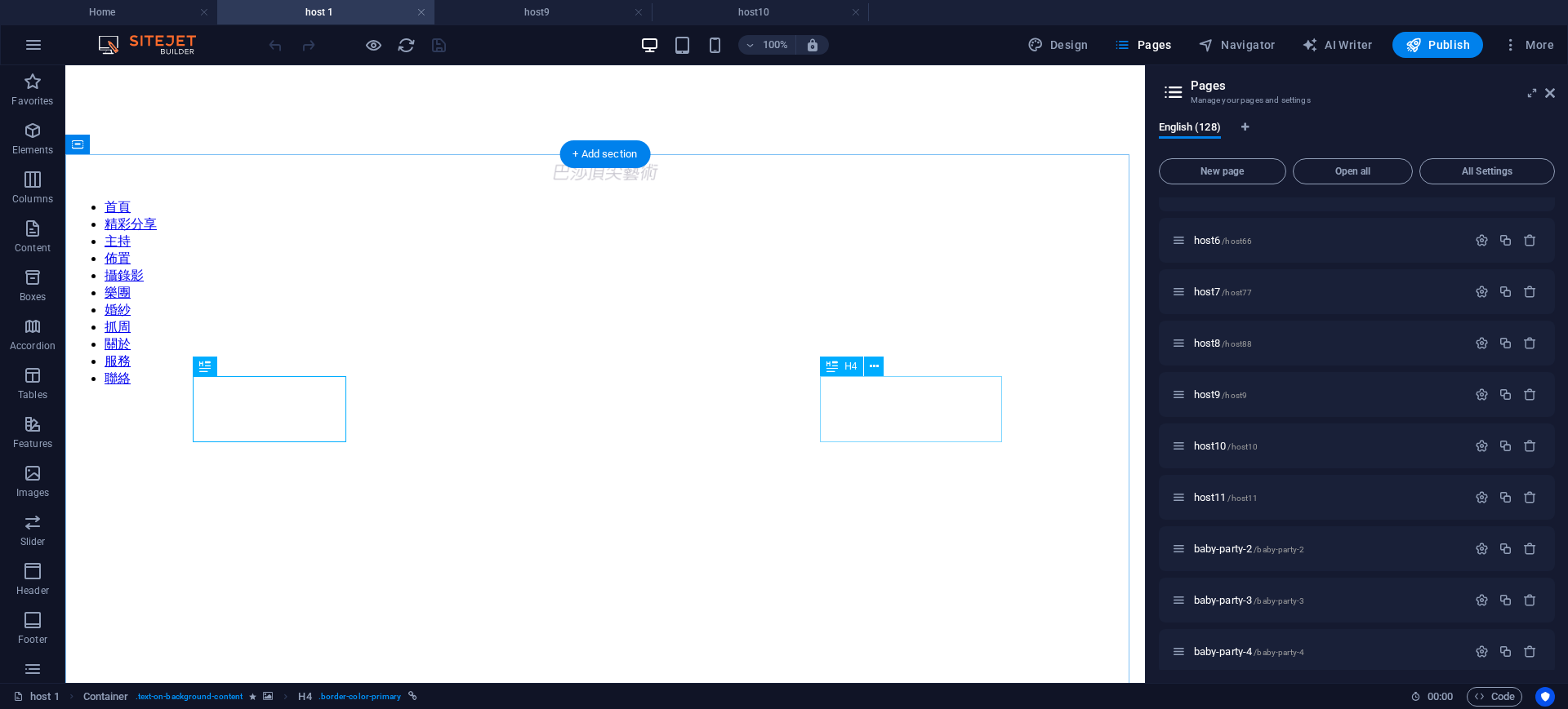
drag, startPoint x: 931, startPoint y: 395, endPoint x: 647, endPoint y: 413, distance: 284.6
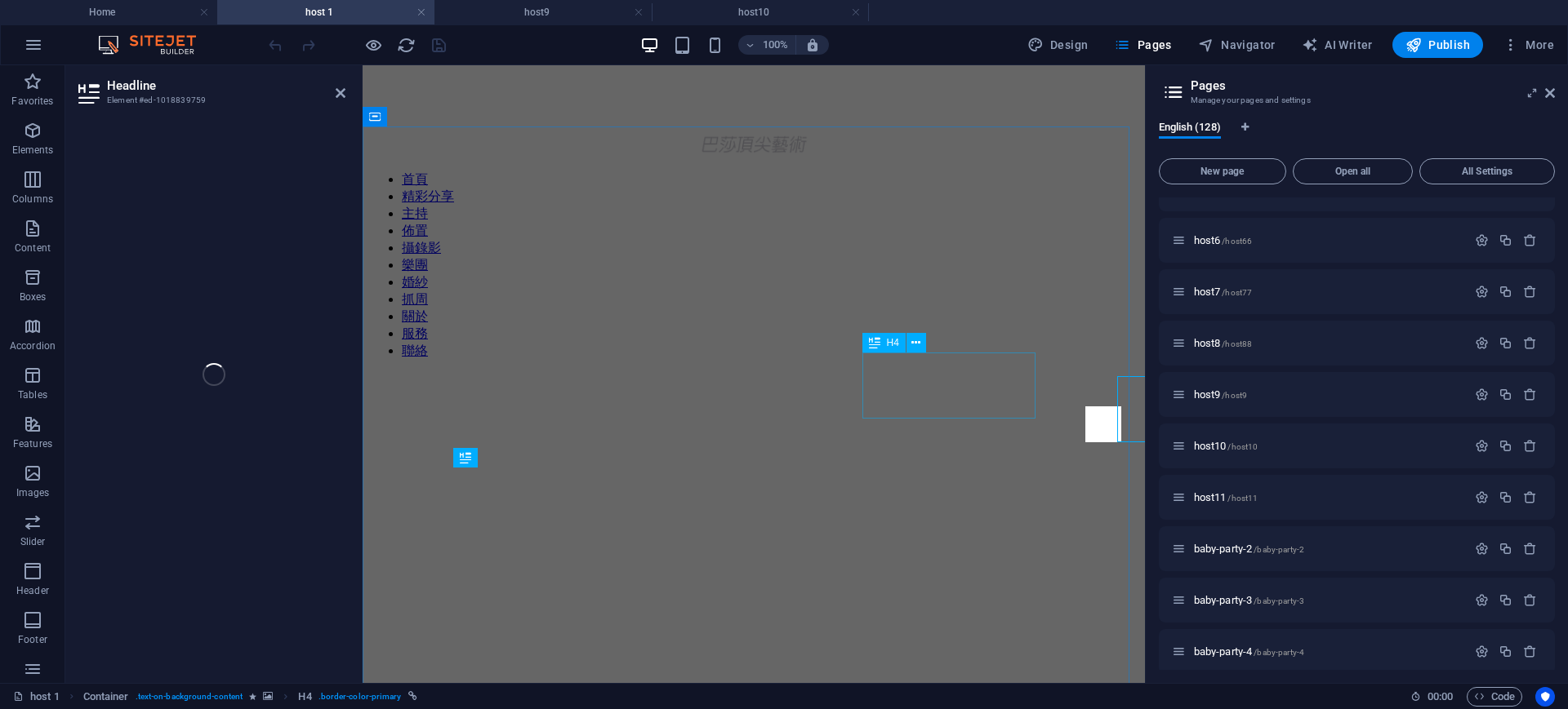
select select "37"
select select
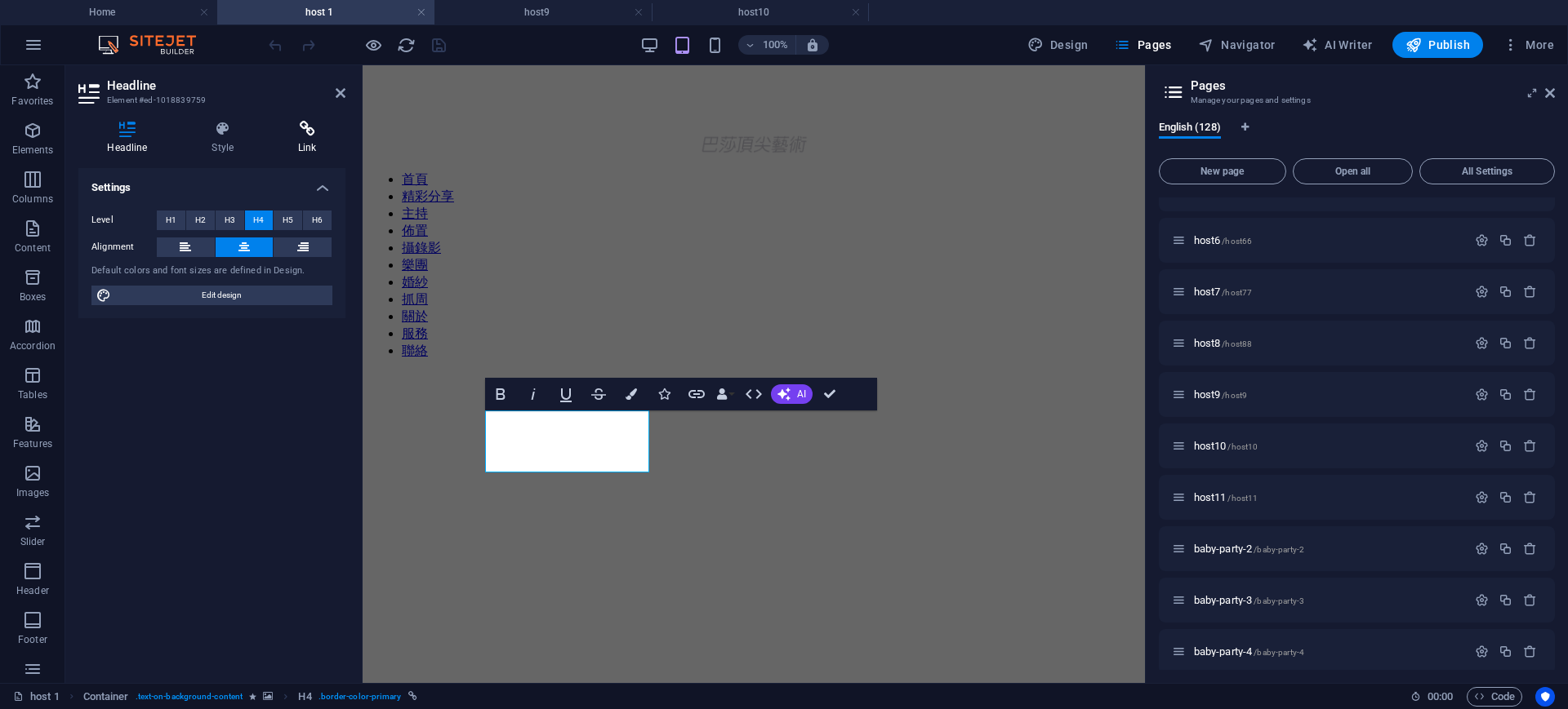
click at [313, 137] on h4 "Link" at bounding box center [307, 138] width 76 height 34
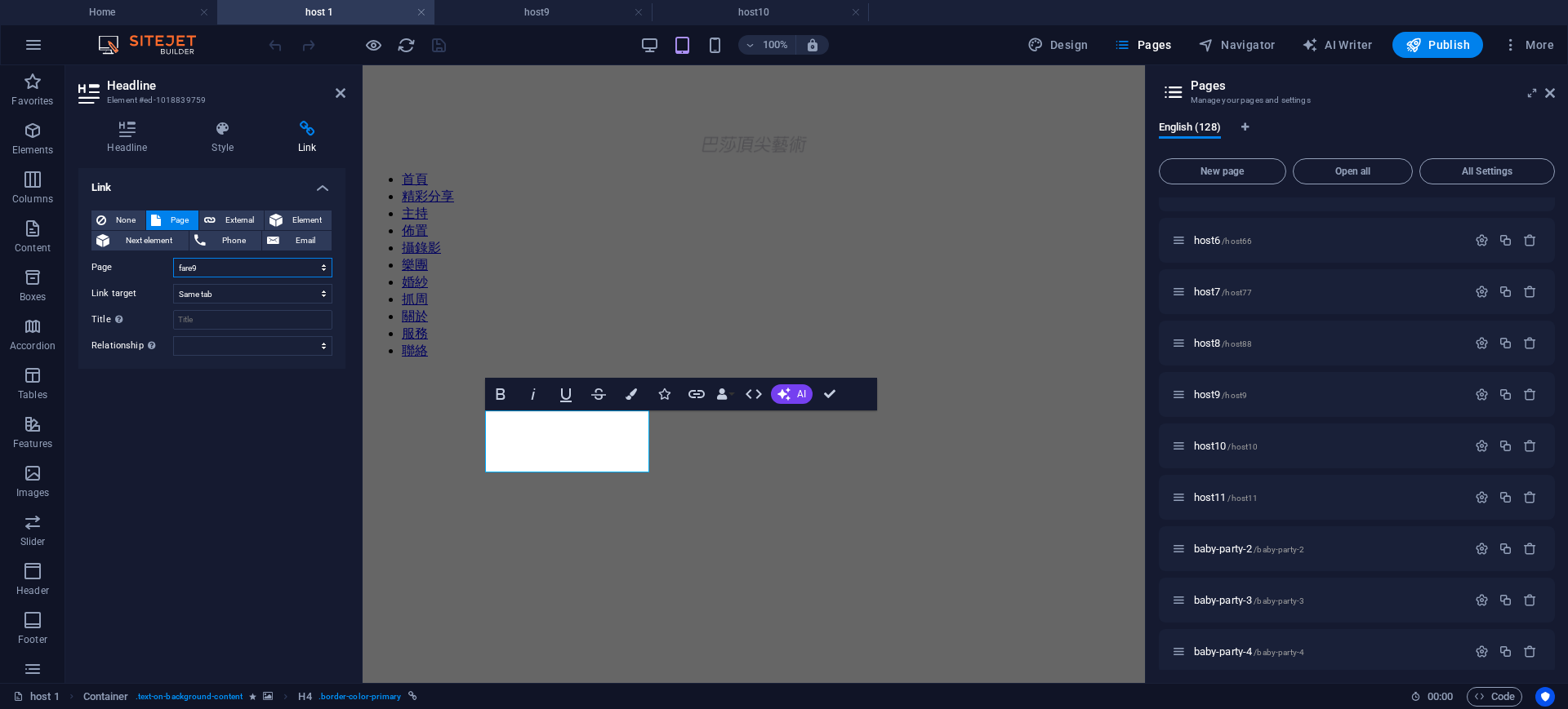
click at [221, 267] on select "Home wedding dress About us 實例 case2 case3 Service discount3 discount4 host hos…" at bounding box center [252, 267] width 159 height 20
select select "17"
click at [173, 258] on select "Home wedding dress About us 實例 case2 case3 Service discount3 discount4 host hos…" at bounding box center [252, 267] width 159 height 20
click at [339, 92] on icon at bounding box center [340, 92] width 10 height 13
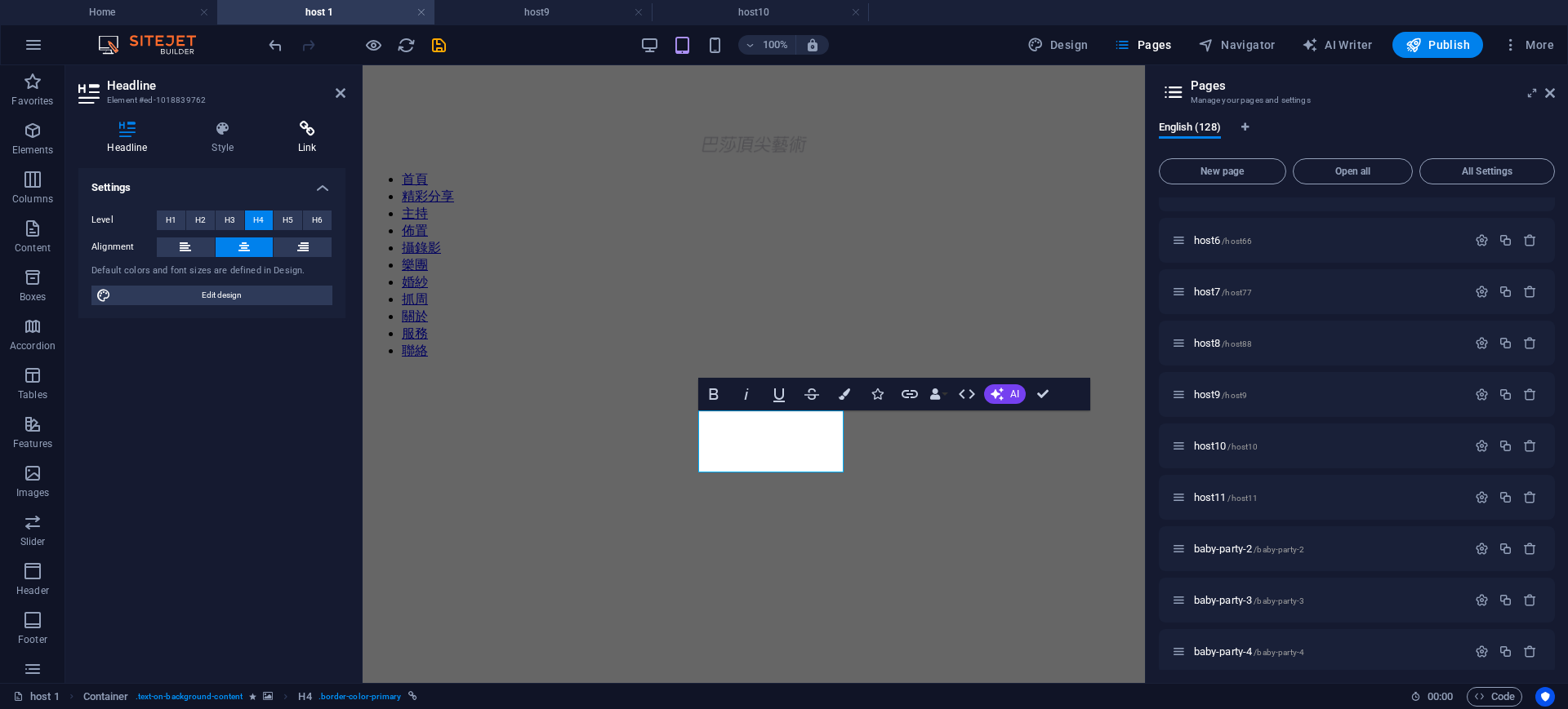
click at [306, 148] on h4 "Link" at bounding box center [307, 138] width 76 height 34
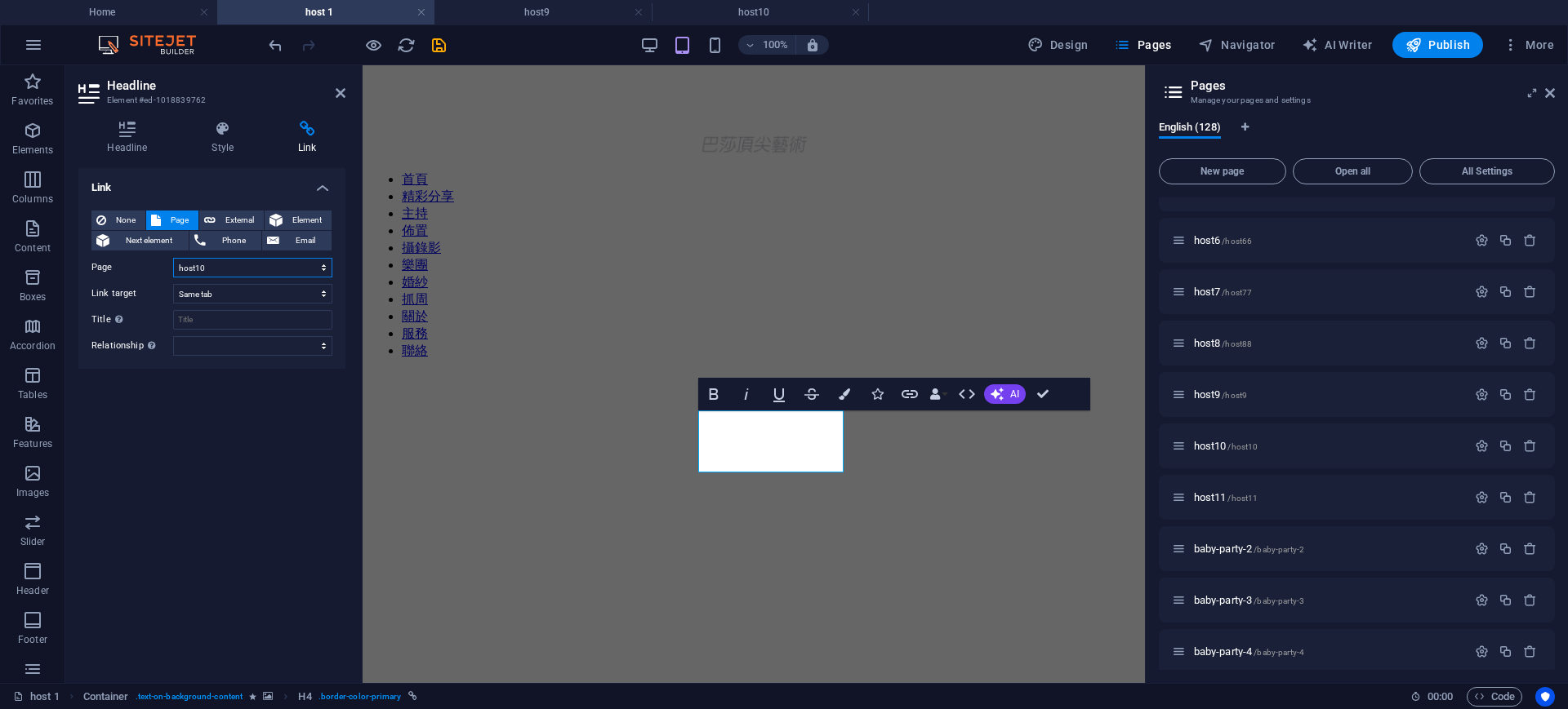
click at [326, 266] on select "Home wedding dress About us 實例 case2 case3 Service discount3 discount4 host hos…" at bounding box center [252, 267] width 159 height 20
click at [285, 452] on div "Link None Page External Element Next element Phone Email Page Home wedding dres…" at bounding box center [211, 418] width 267 height 502
click at [881, 373] on figure at bounding box center [753, 373] width 770 height 0
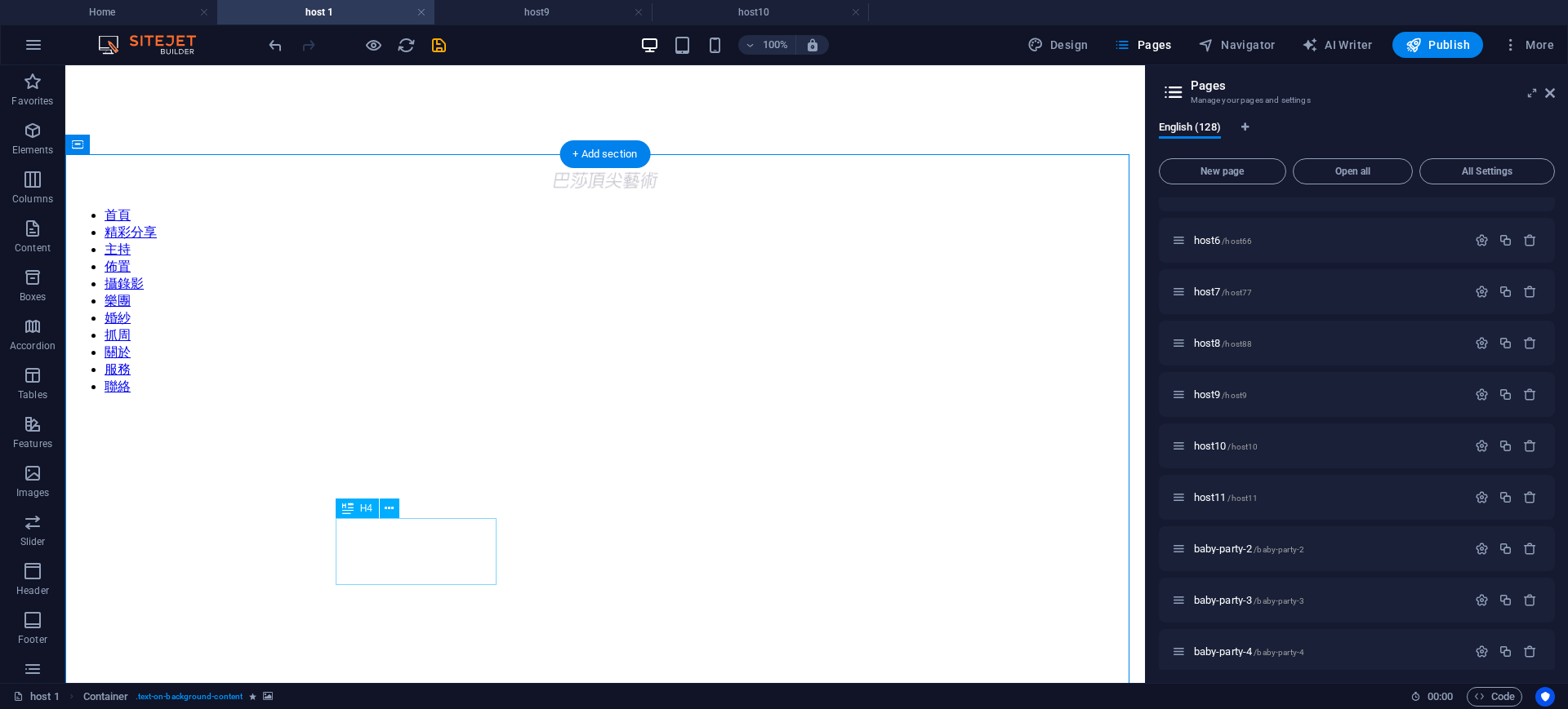
select select "18"
select select
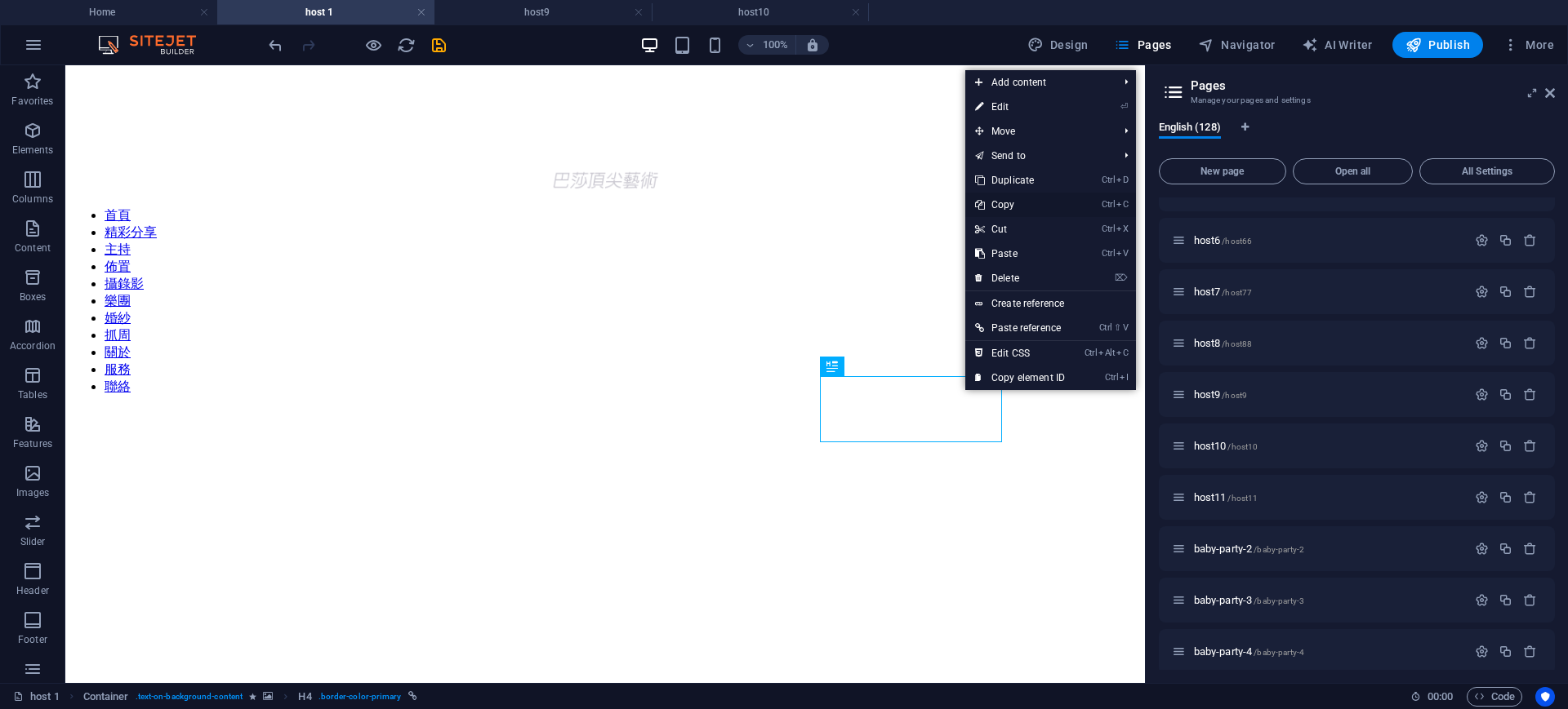
click at [1013, 204] on link "Ctrl C Copy" at bounding box center [1020, 205] width 110 height 24
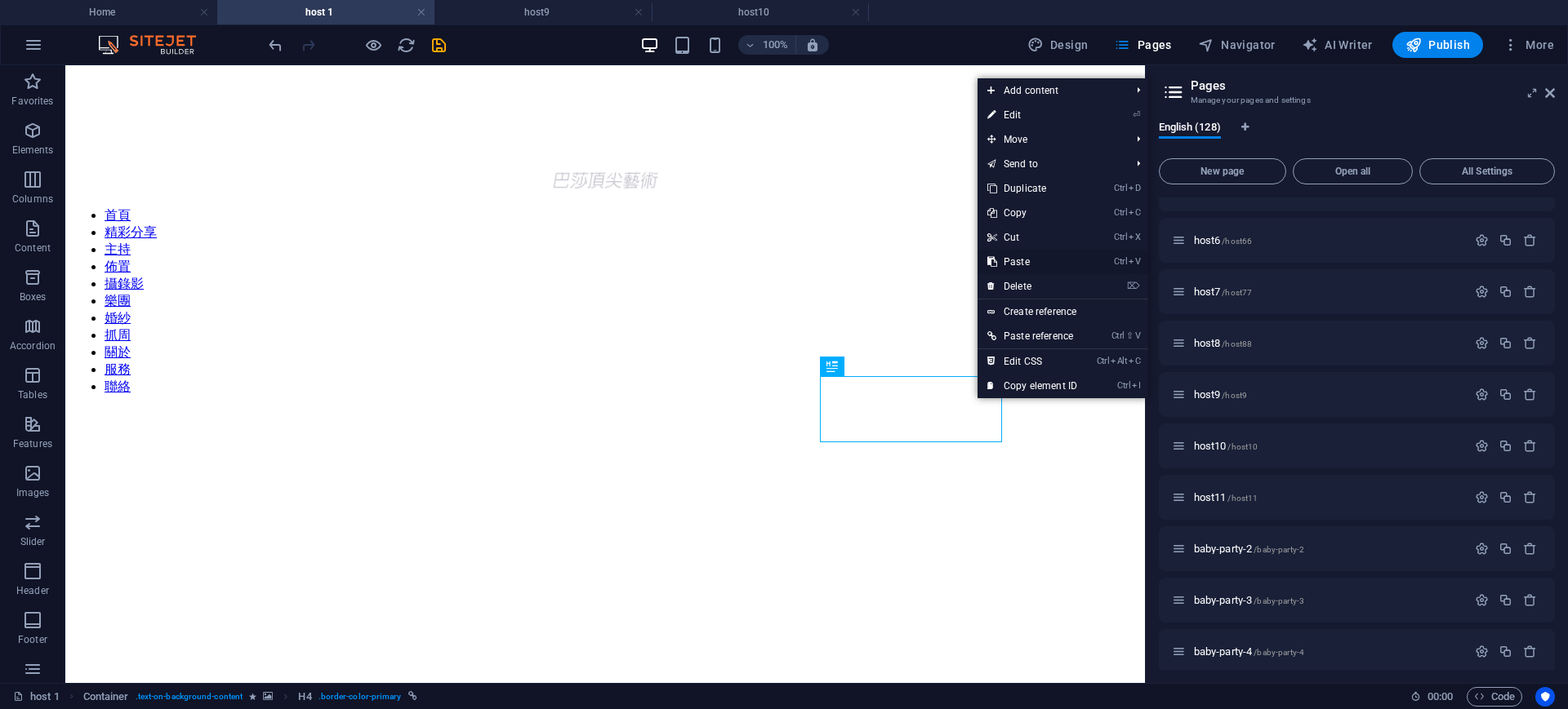
click at [1015, 259] on link "Ctrl V Paste" at bounding box center [1032, 261] width 110 height 24
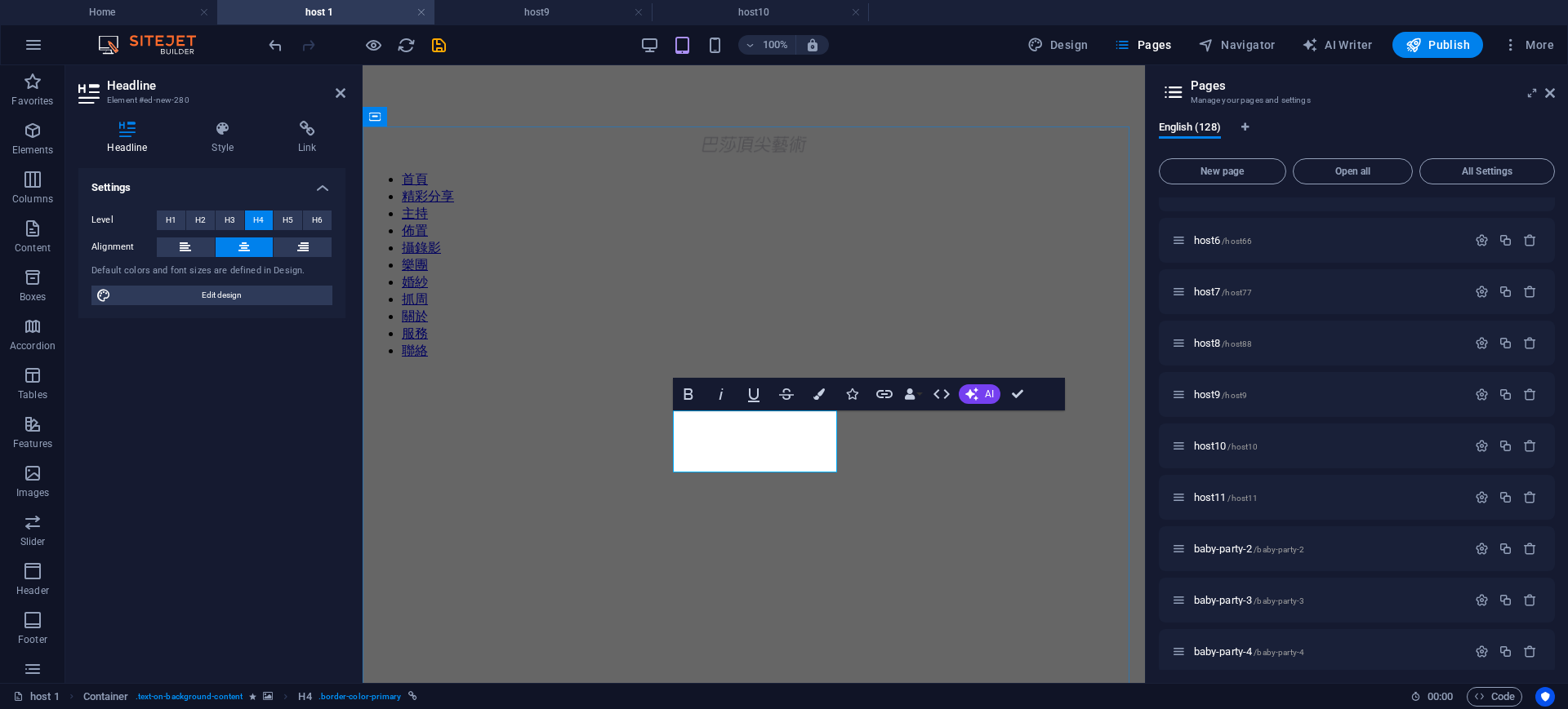
click at [311, 139] on h4 "Link" at bounding box center [307, 138] width 76 height 34
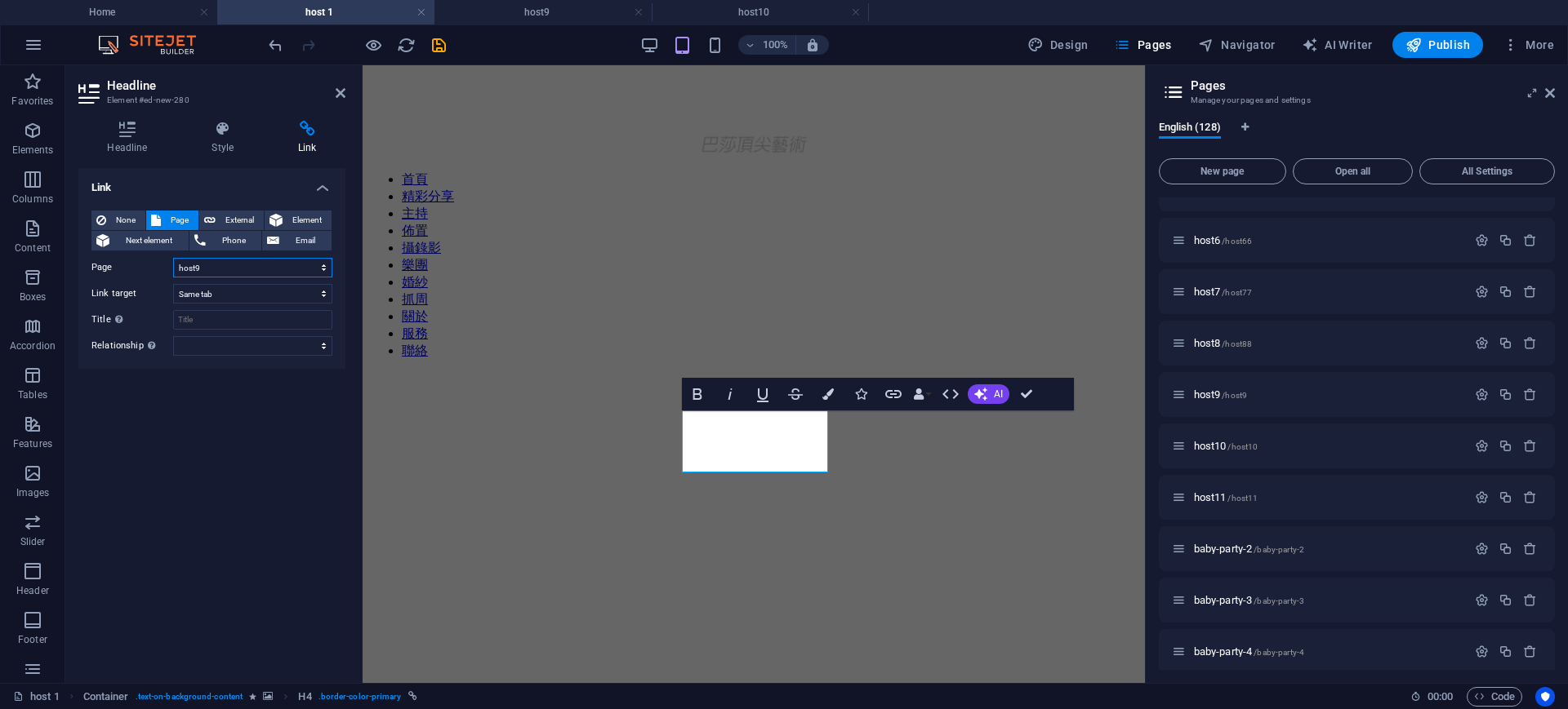
click at [318, 263] on select "Home wedding dress About us 實例 case2 case3 Service discount3 discount4 host hos…" at bounding box center [252, 267] width 159 height 20
select select "18"
click at [173, 258] on select "Home wedding dress About us 實例 case2 case3 Service discount3 discount4 host hos…" at bounding box center [252, 267] width 159 height 20
click at [339, 92] on icon at bounding box center [340, 92] width 10 height 13
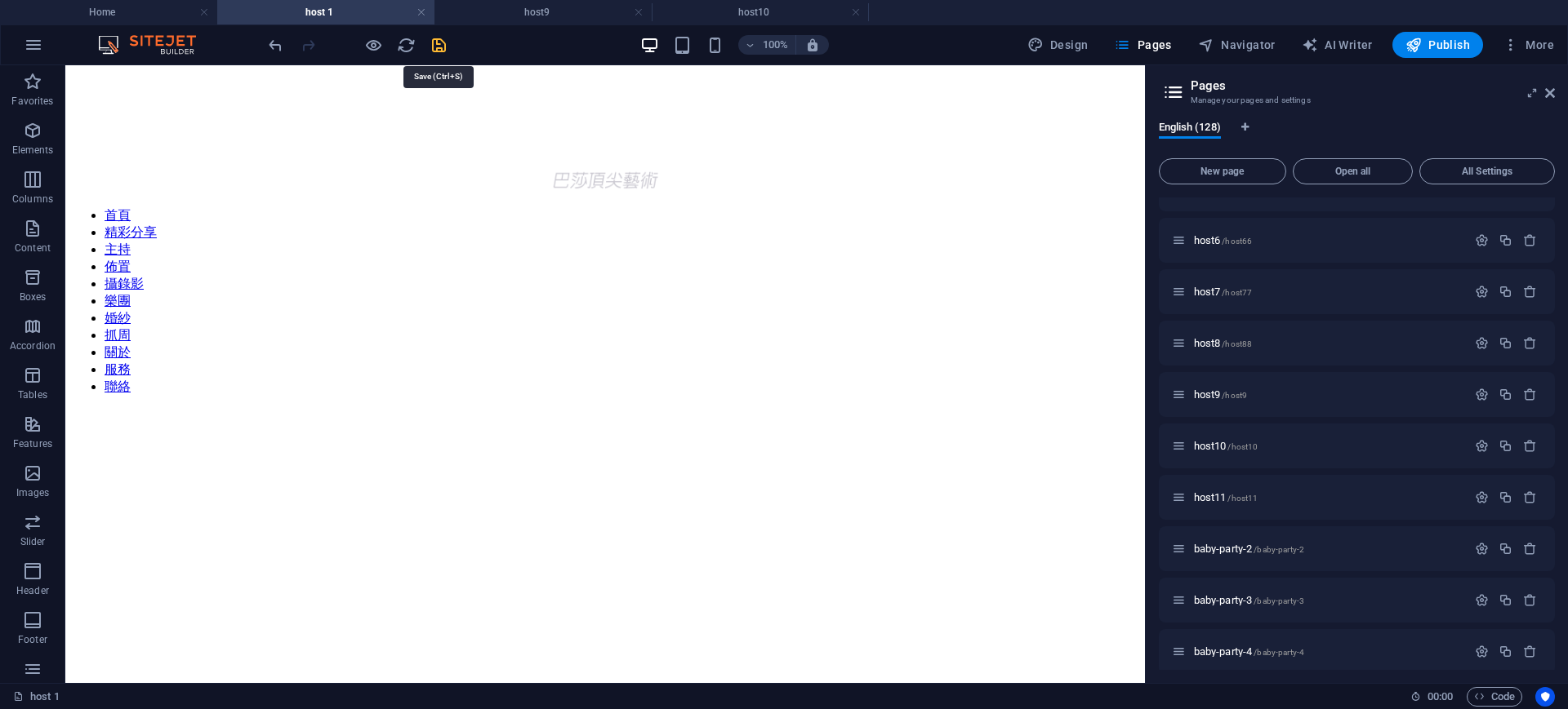
click at [434, 37] on icon "save" at bounding box center [438, 45] width 19 height 19
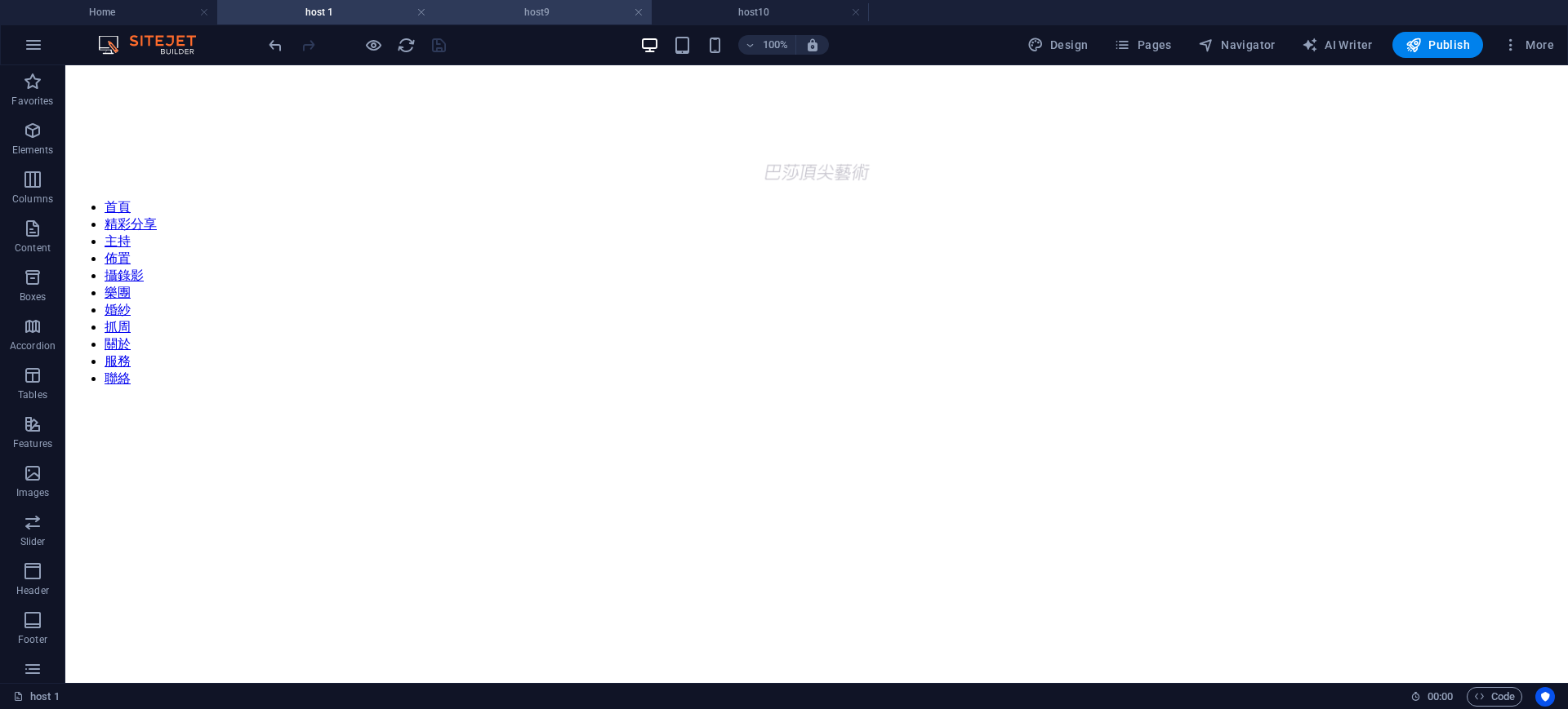
click at [556, 14] on h4 "host9" at bounding box center [543, 13] width 217 height 18
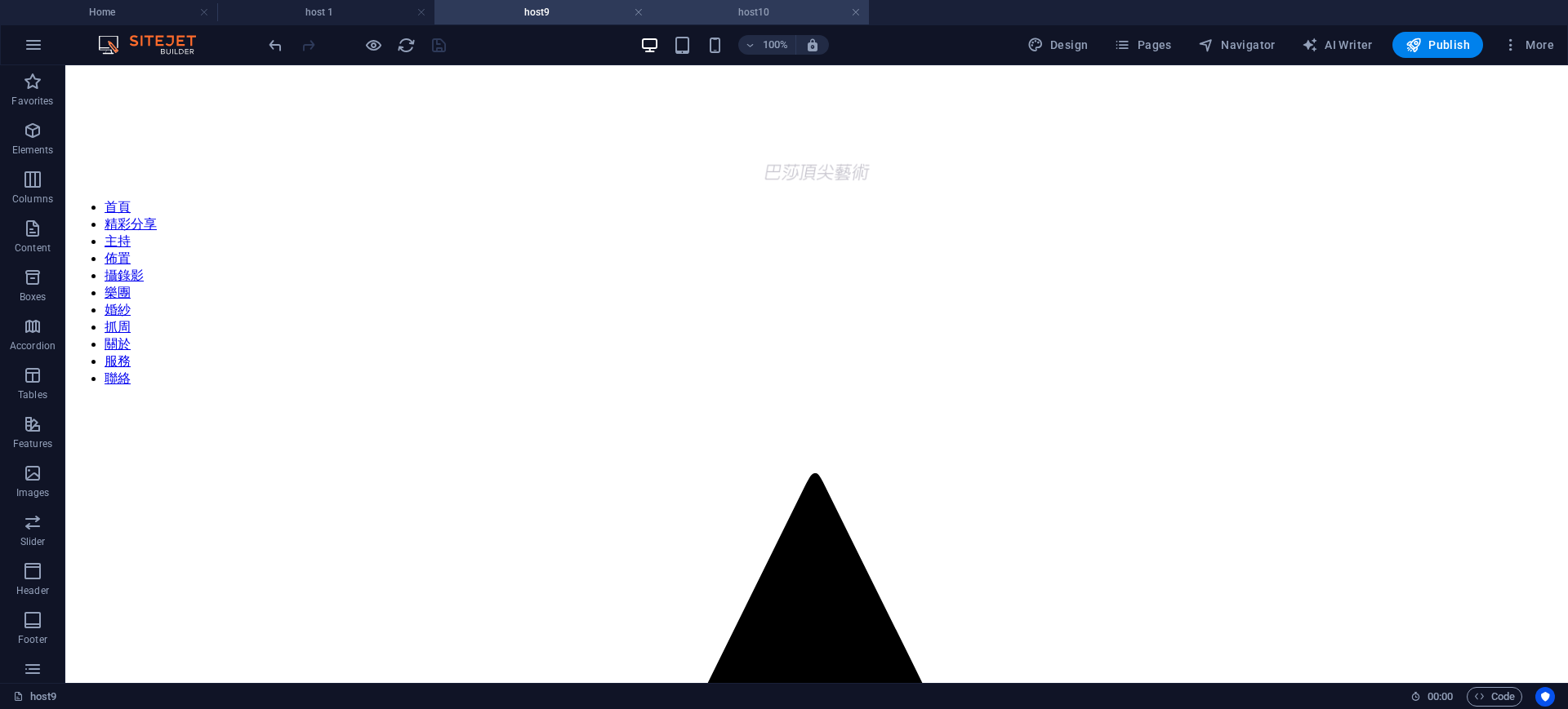
click at [793, 22] on li "host10" at bounding box center [761, 12] width 217 height 24
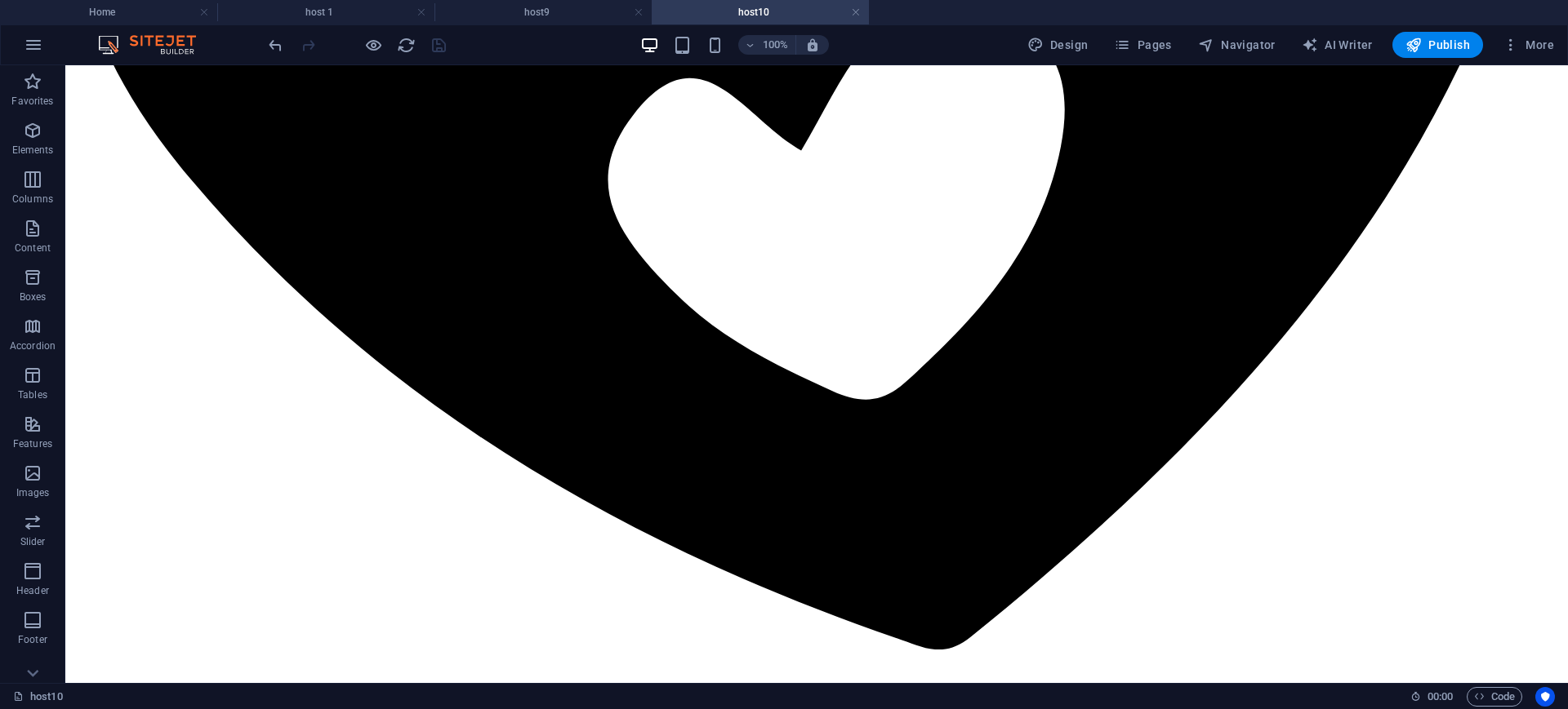
scroll to position [2543, 0]
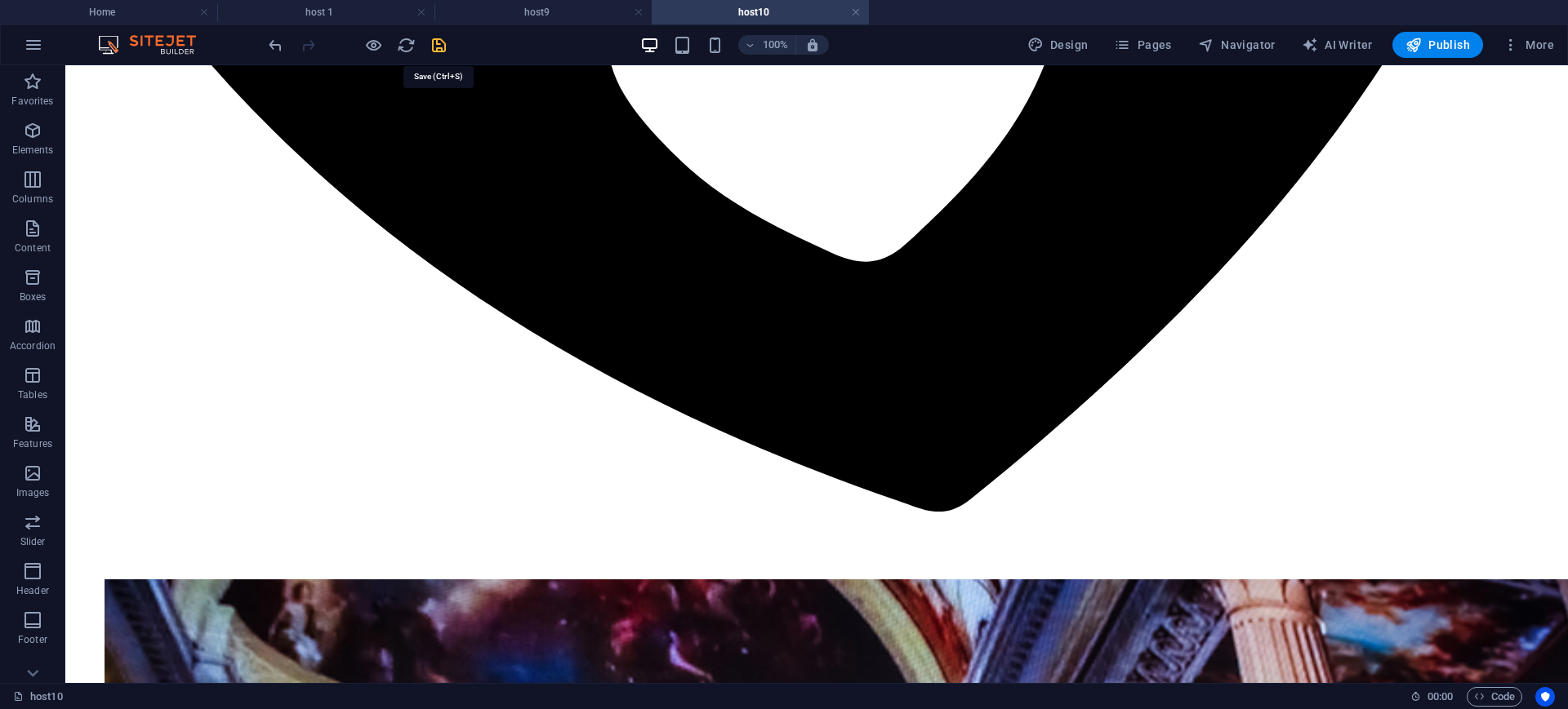
click at [431, 46] on icon "save" at bounding box center [438, 45] width 19 height 19
click at [573, 15] on h4 "host9" at bounding box center [543, 13] width 217 height 18
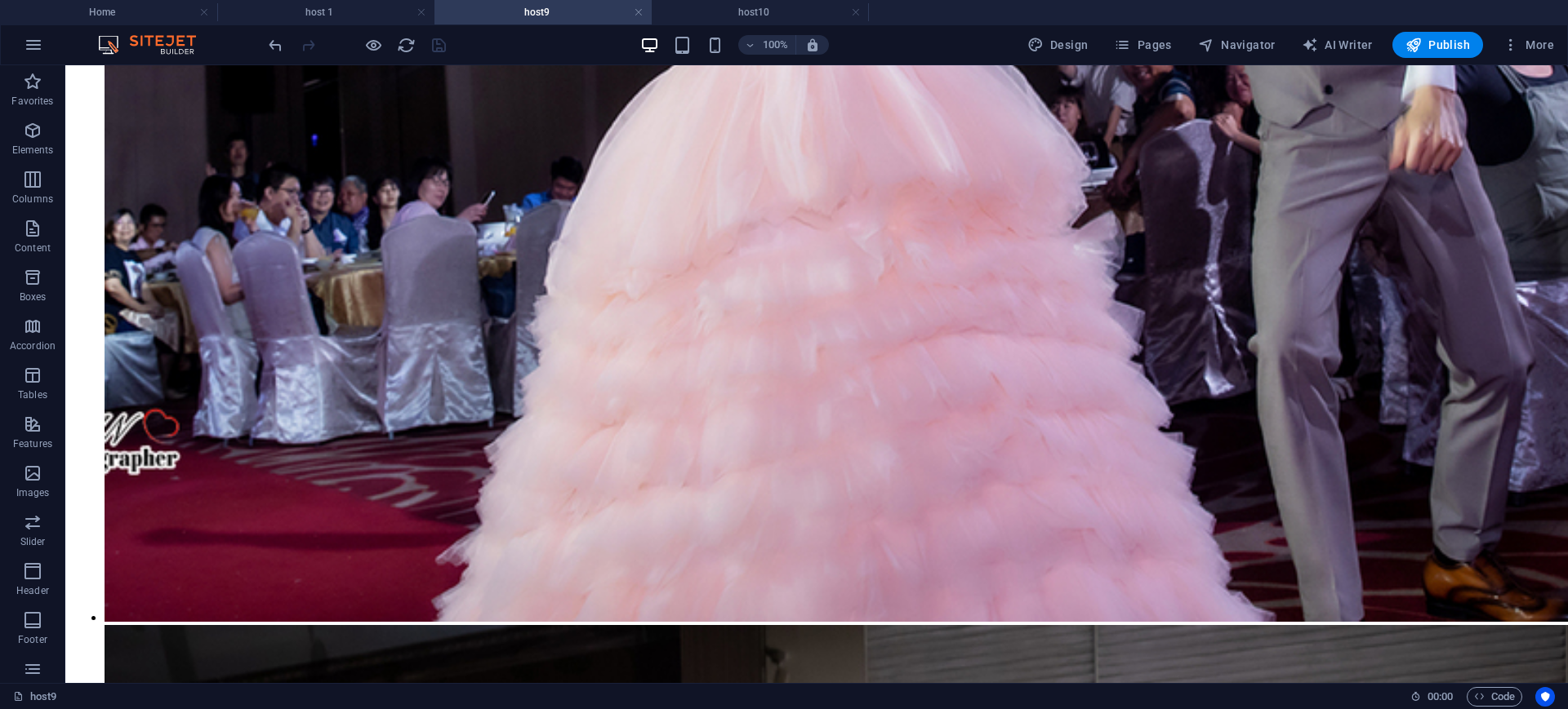
scroll to position [4259, 0]
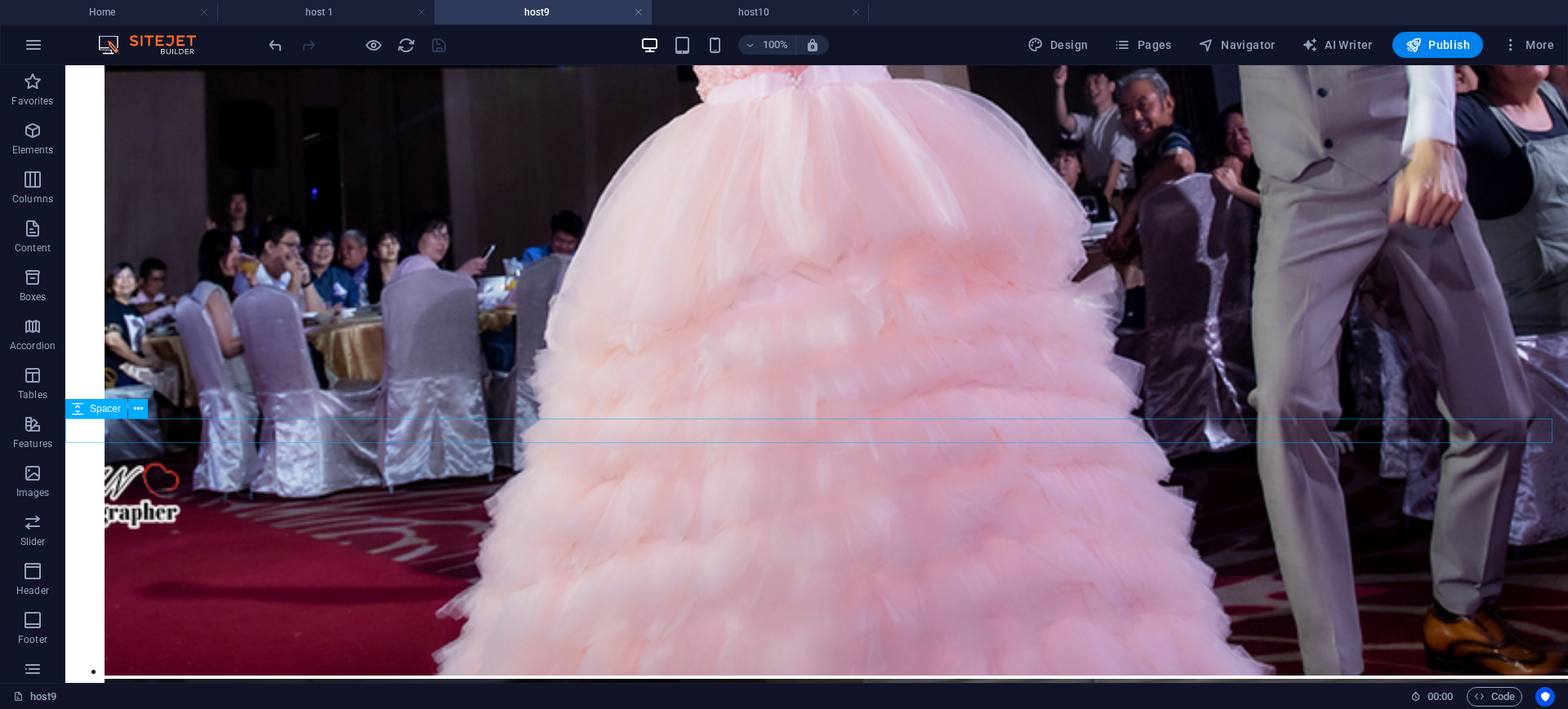
click at [440, 48] on icon "save" at bounding box center [438, 45] width 19 height 19
click at [1158, 44] on span "Pages" at bounding box center [1142, 45] width 57 height 16
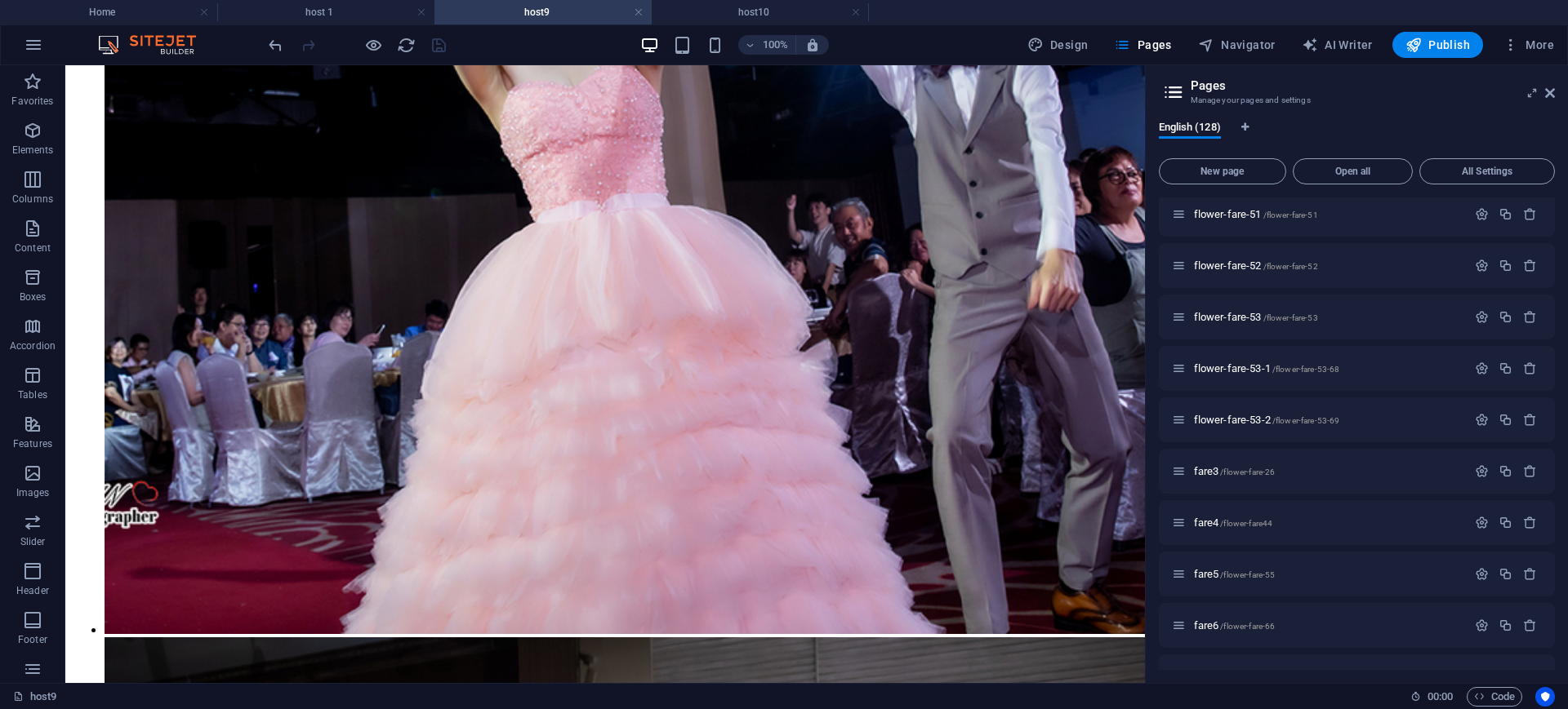
scroll to position [1148, 0]
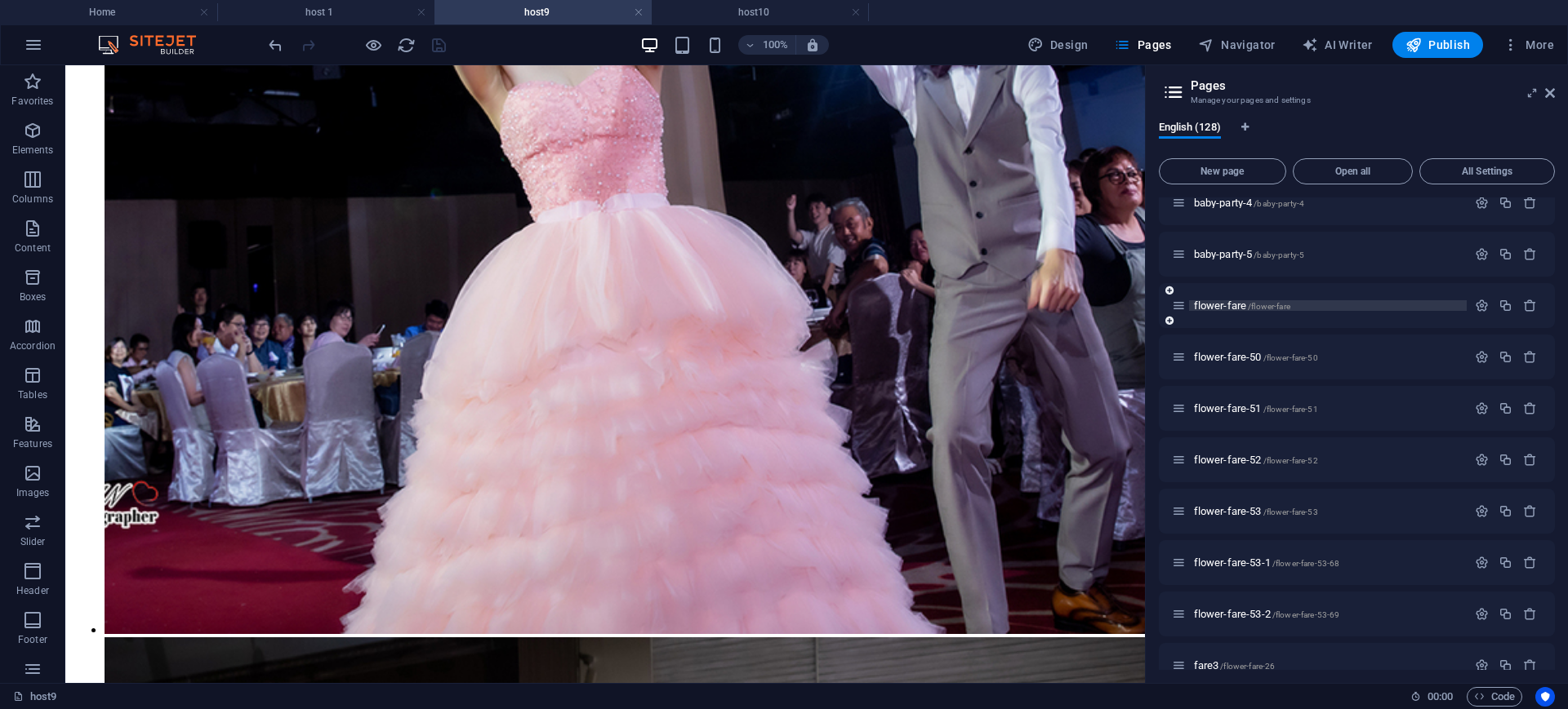
click at [1333, 303] on p "flower-fare /flower-fare" at bounding box center [1327, 306] width 268 height 11
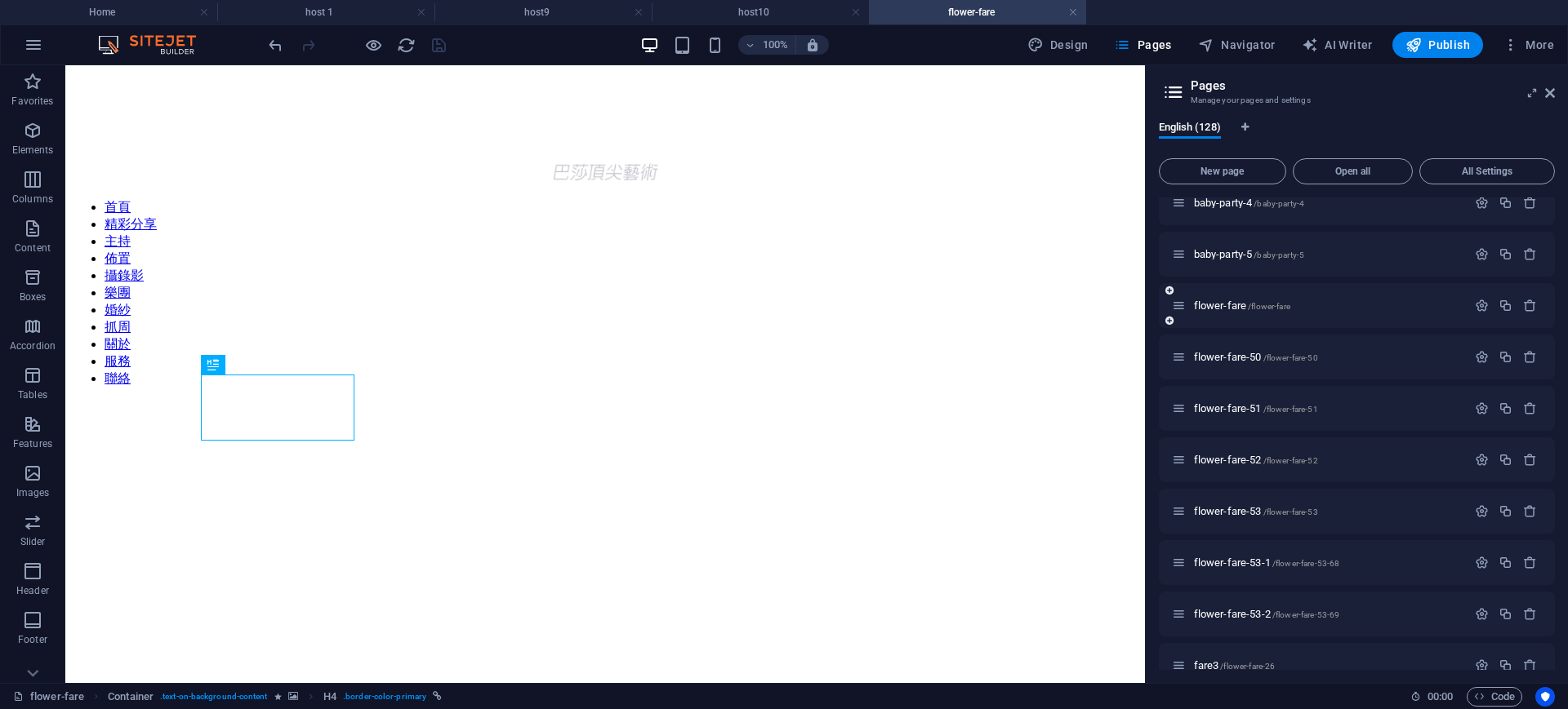
scroll to position [0, 0]
click at [1553, 94] on icon at bounding box center [1549, 92] width 10 height 13
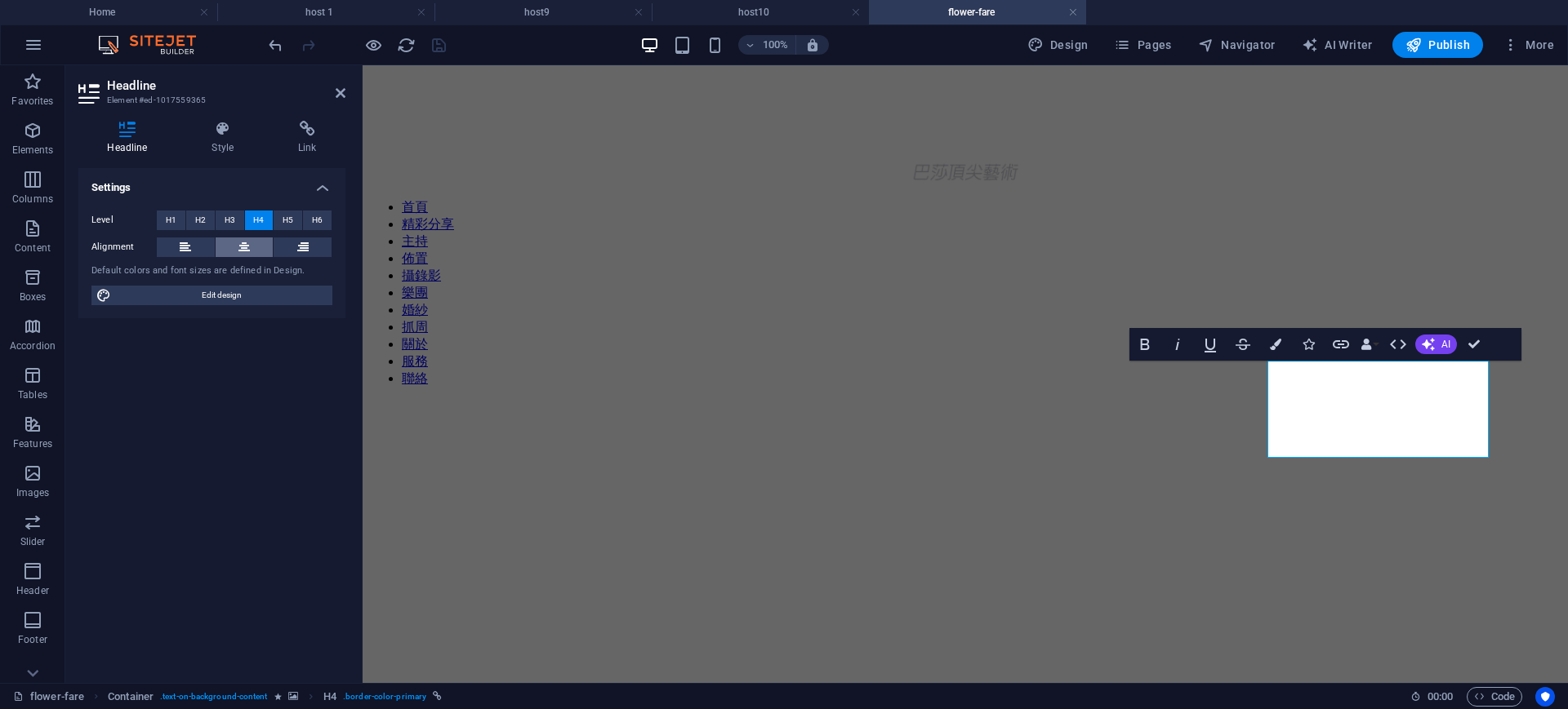
click at [257, 246] on button at bounding box center [244, 248] width 58 height 20
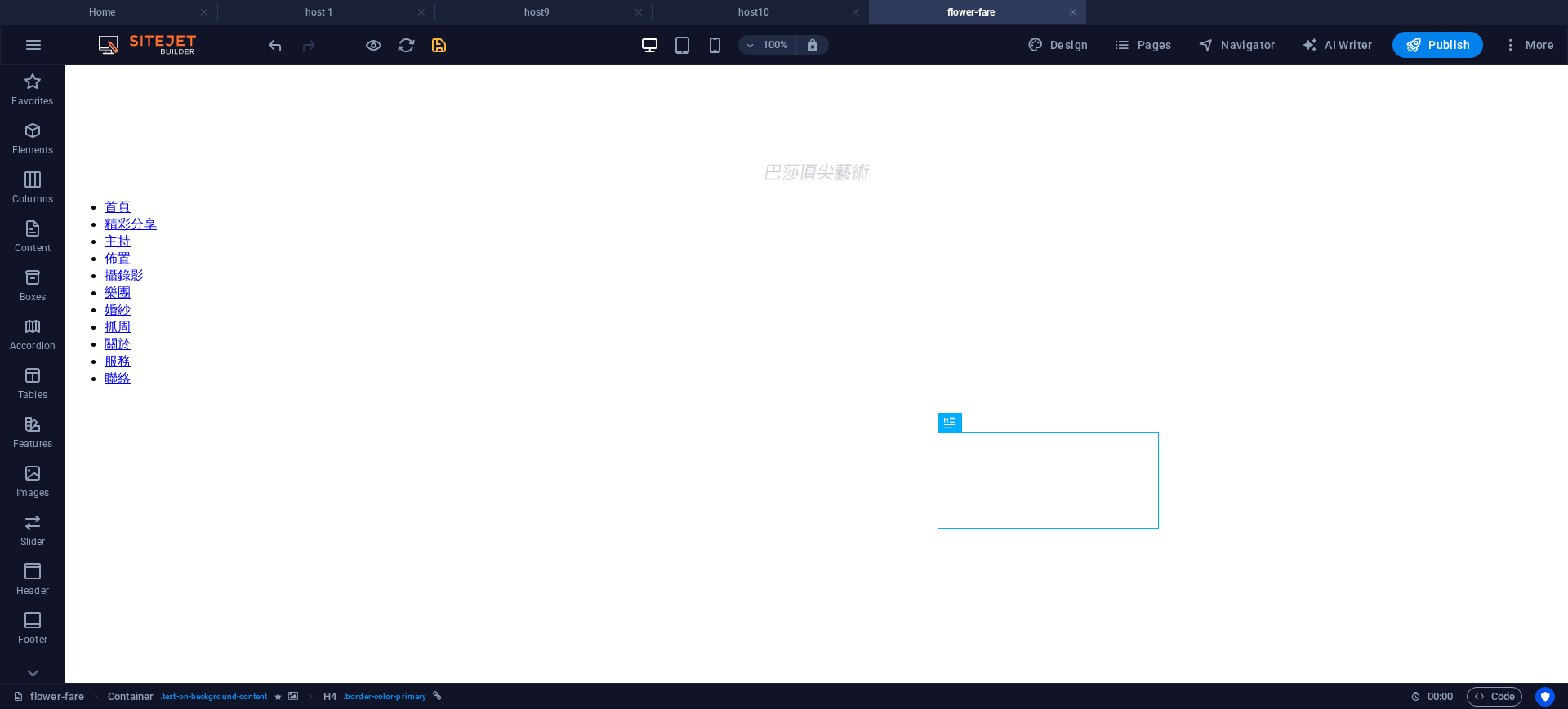
click at [434, 37] on icon "save" at bounding box center [438, 45] width 19 height 19
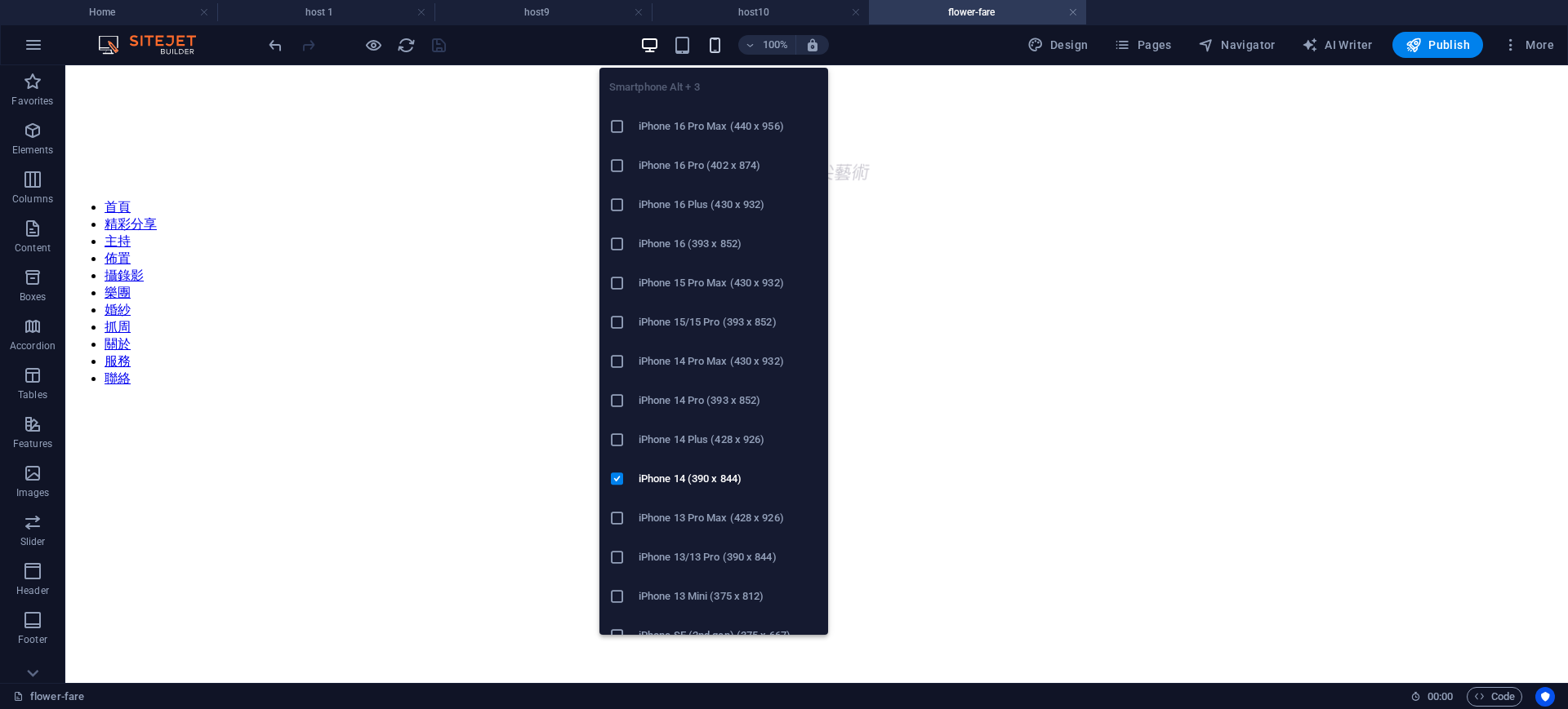
click at [718, 46] on icon "button" at bounding box center [715, 45] width 19 height 19
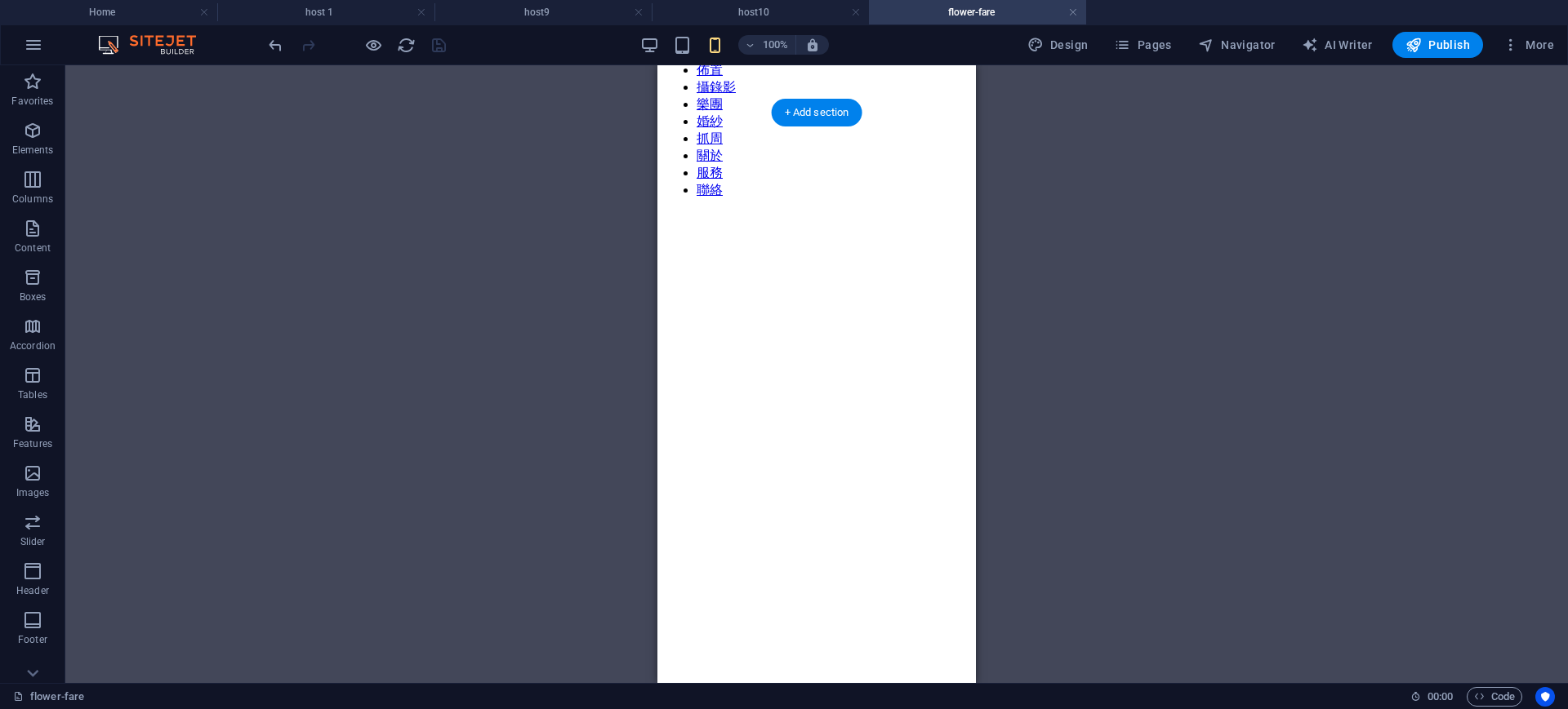
scroll to position [306, 0]
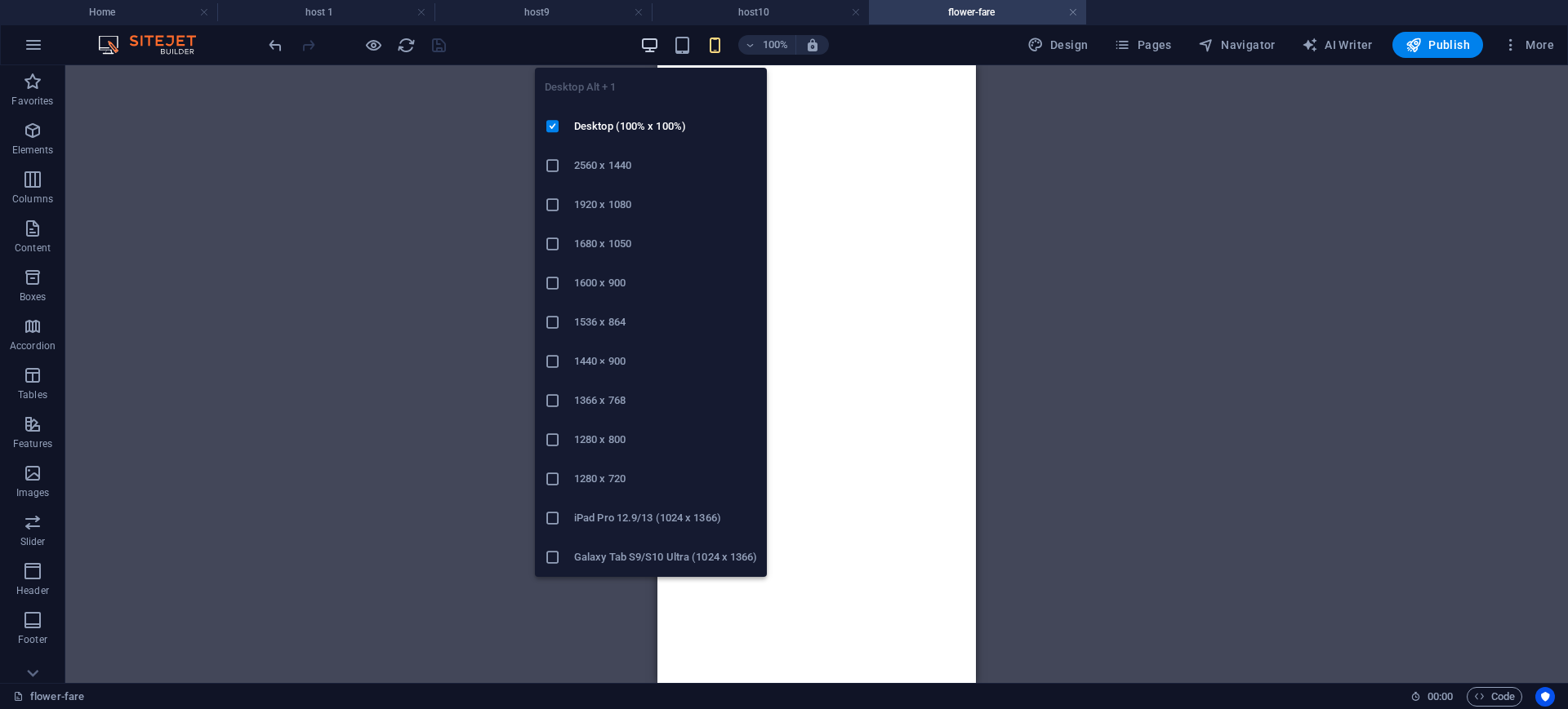
click at [647, 43] on icon "button" at bounding box center [649, 45] width 19 height 19
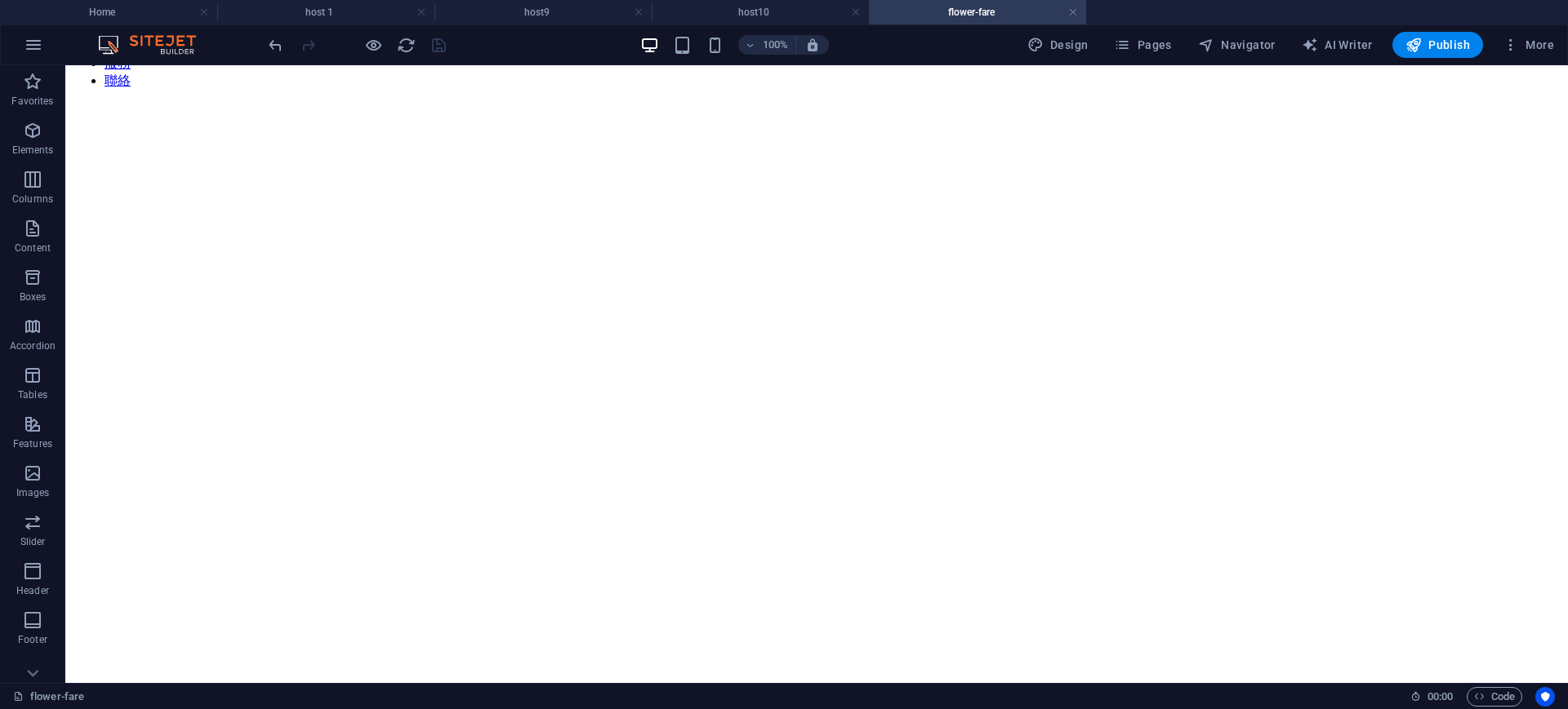
scroll to position [0, 0]
click at [1460, 37] on span "Publish" at bounding box center [1438, 45] width 65 height 16
